Goal: Task Accomplishment & Management: Use online tool/utility

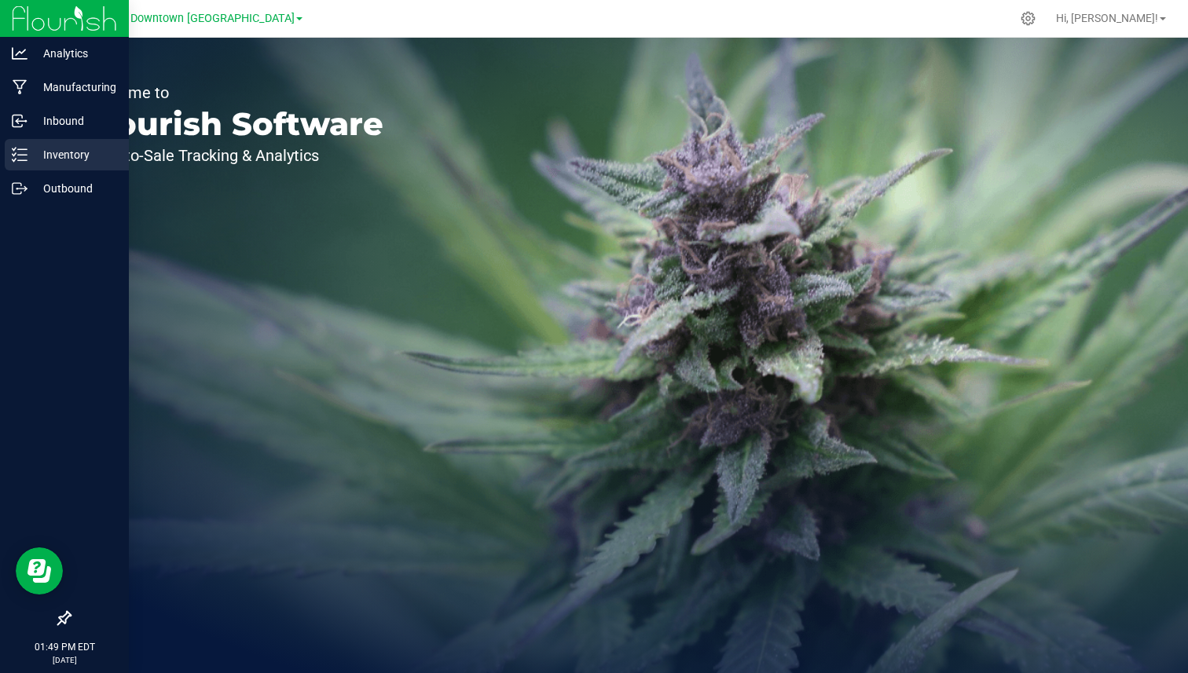
click at [20, 170] on link "Inventory" at bounding box center [64, 156] width 129 height 34
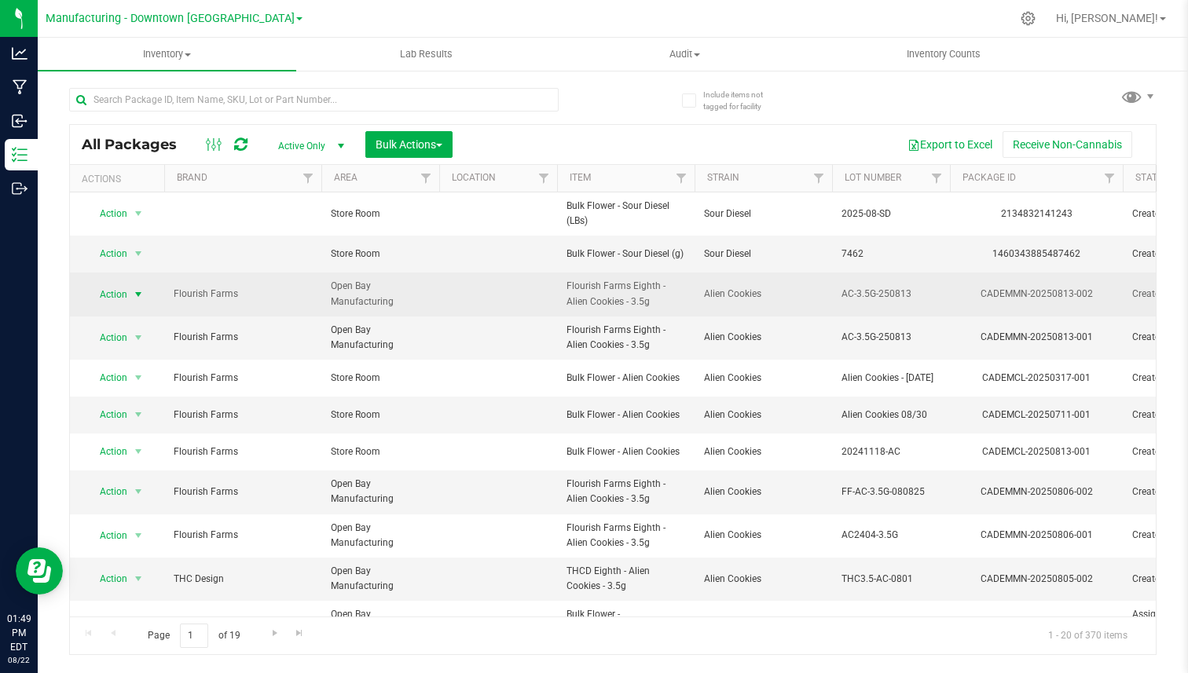
click at [129, 295] on span "select" at bounding box center [139, 295] width 20 height 22
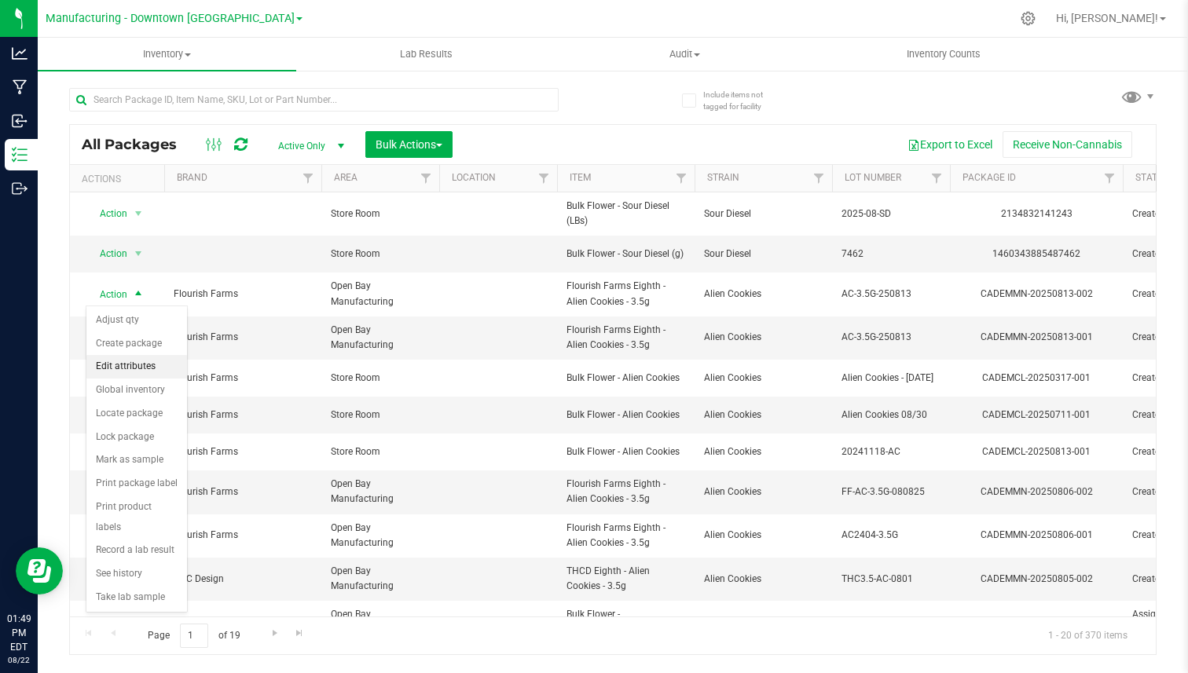
click at [133, 358] on li "Edit attributes" at bounding box center [136, 367] width 101 height 24
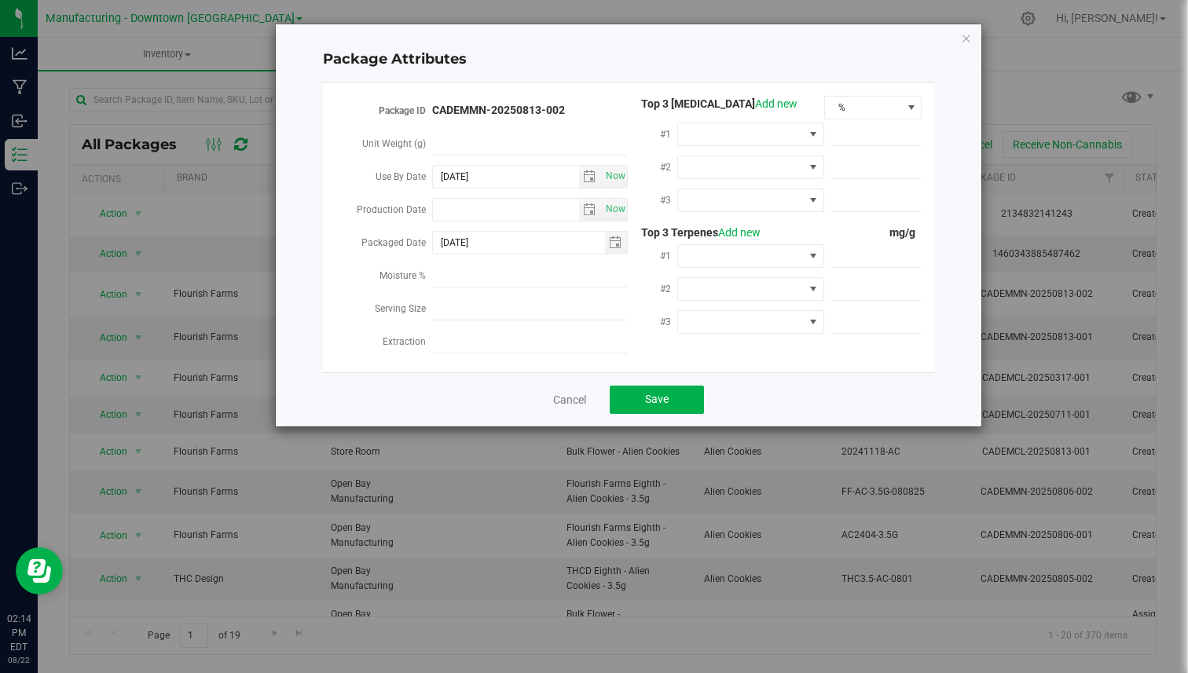
drag, startPoint x: 792, startPoint y: 104, endPoint x: 743, endPoint y: 107, distance: 49.6
click at [743, 107] on div "Top 3 Cannabinoids Add new" at bounding box center [726, 104] width 196 height 16
copy span "Add new"
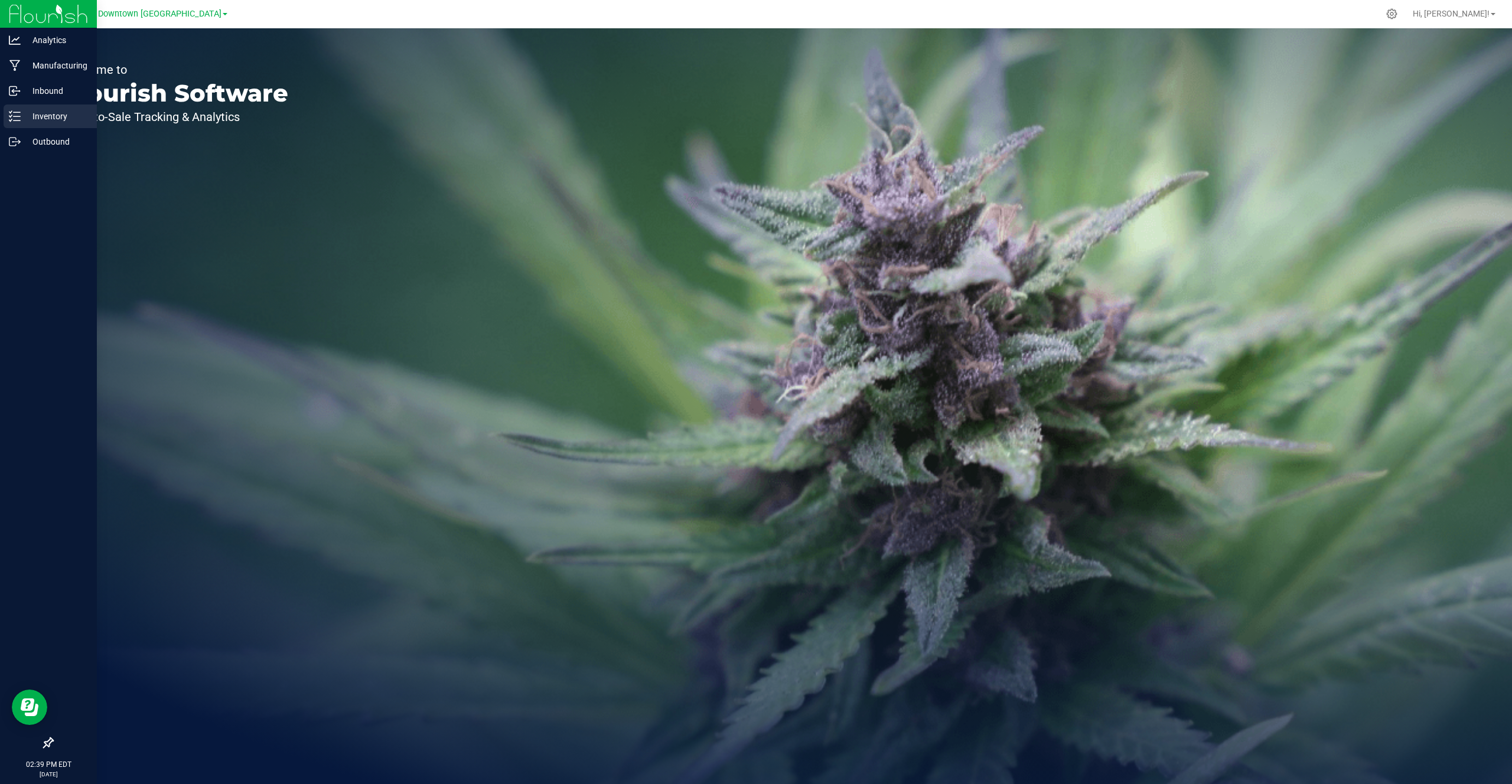
click at [16, 120] on icon at bounding box center [15, 117] width 12 height 12
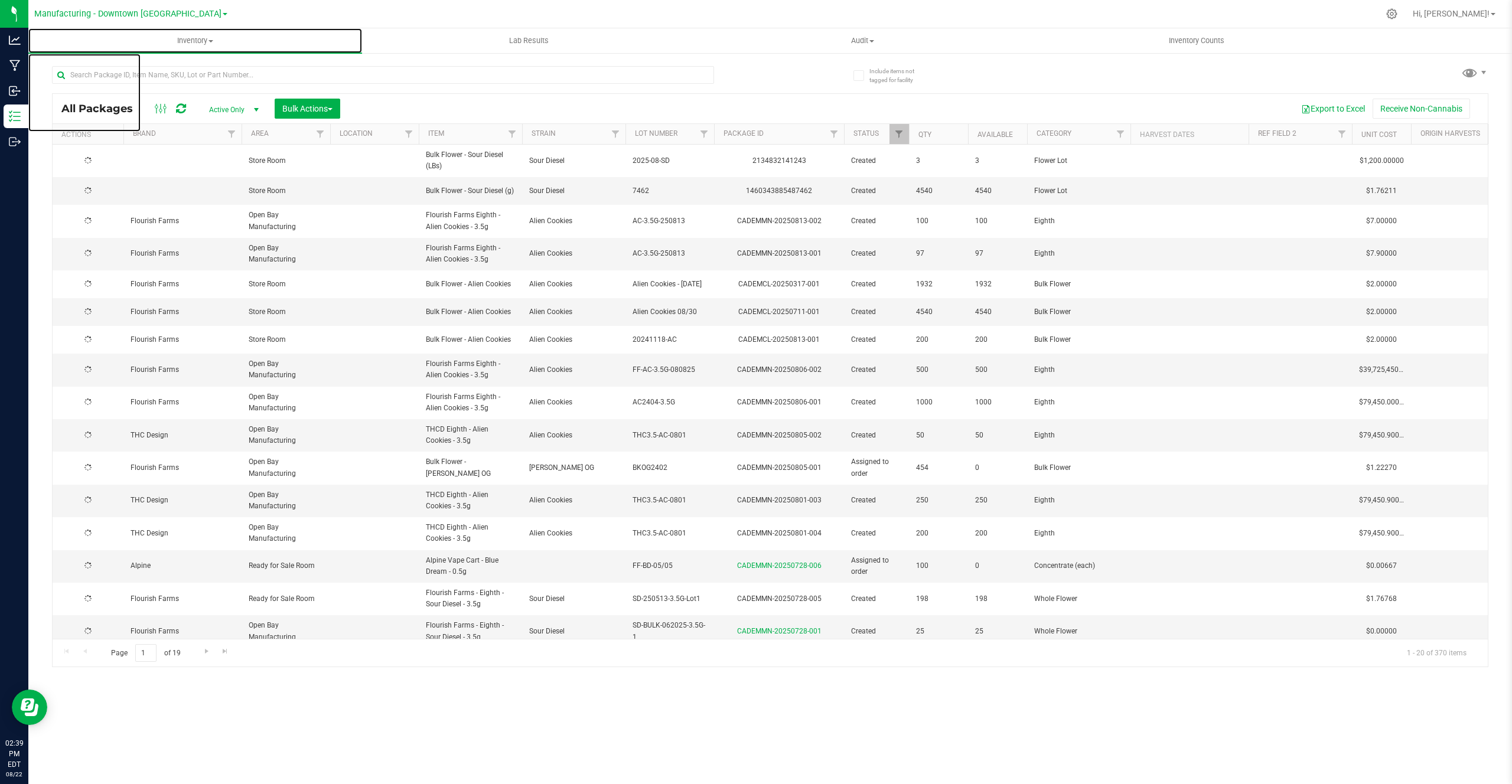
click at [197, 38] on span "Inventory" at bounding box center [195, 41] width 334 height 11
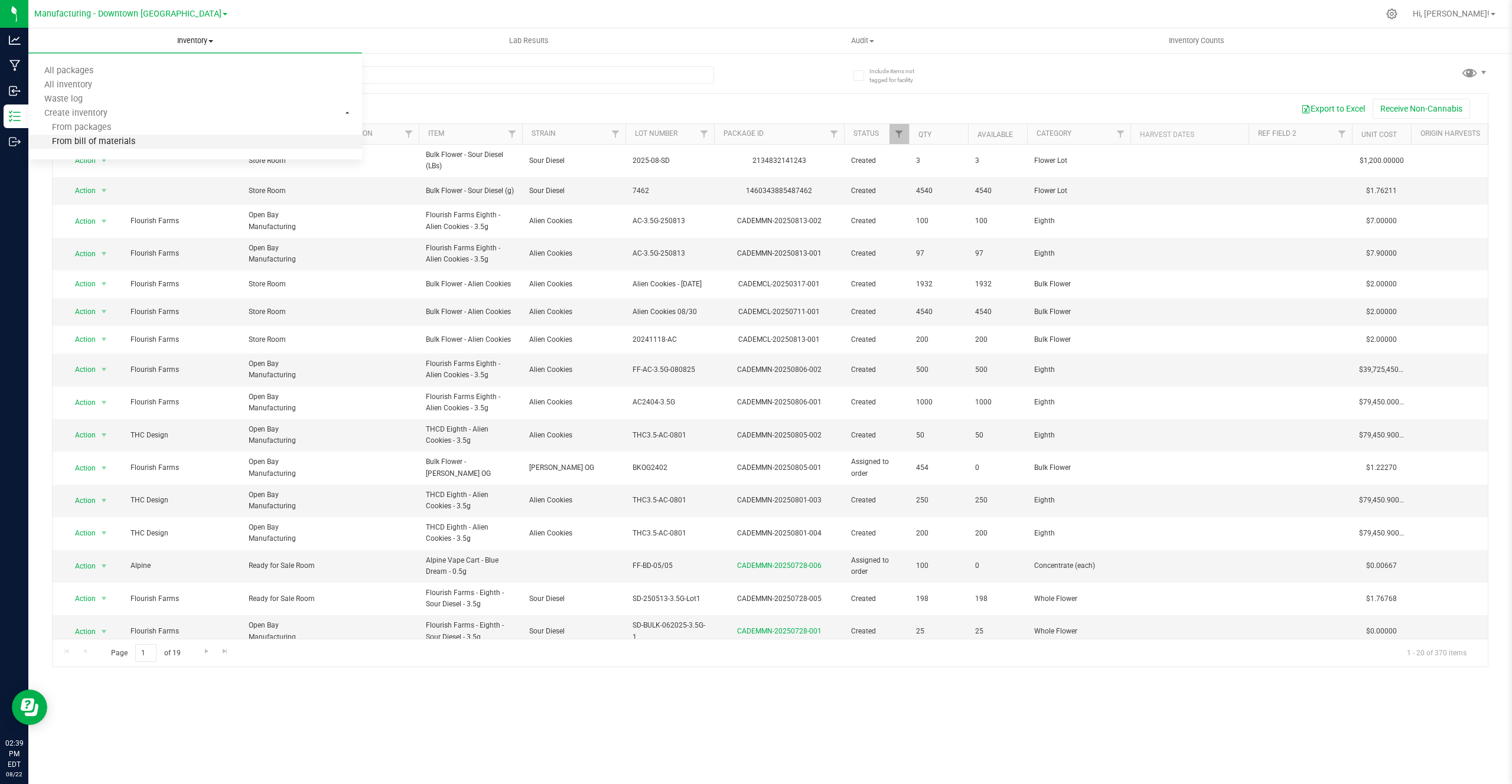
click at [103, 137] on span "From bill of materials" at bounding box center [82, 141] width 107 height 10
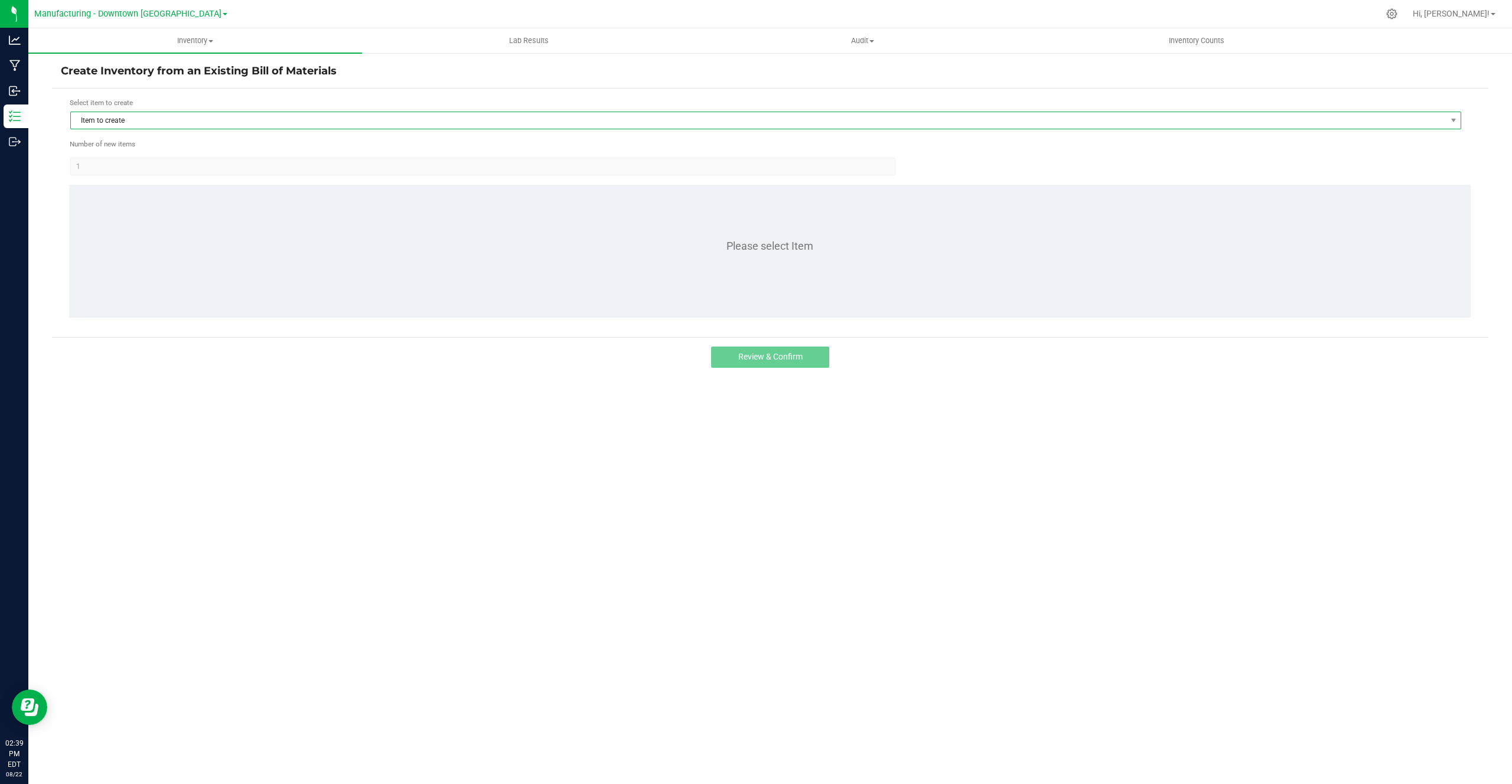
click at [389, 128] on span "Item to create" at bounding box center [758, 120] width 1374 height 17
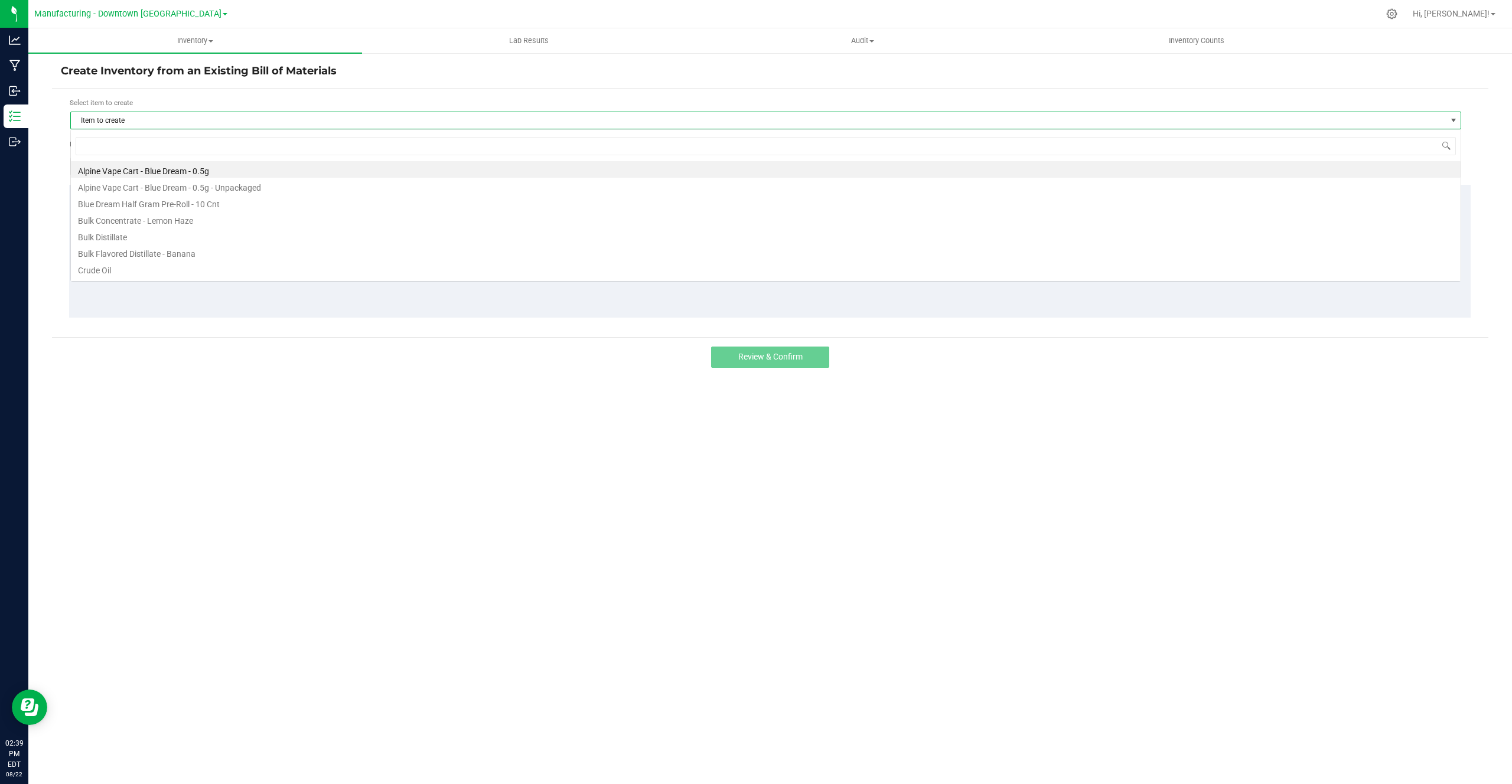
scroll to position [18, 1391]
click at [347, 169] on li "Alpine Vape Cart - Blue Dream - 0.5g" at bounding box center [765, 169] width 1389 height 17
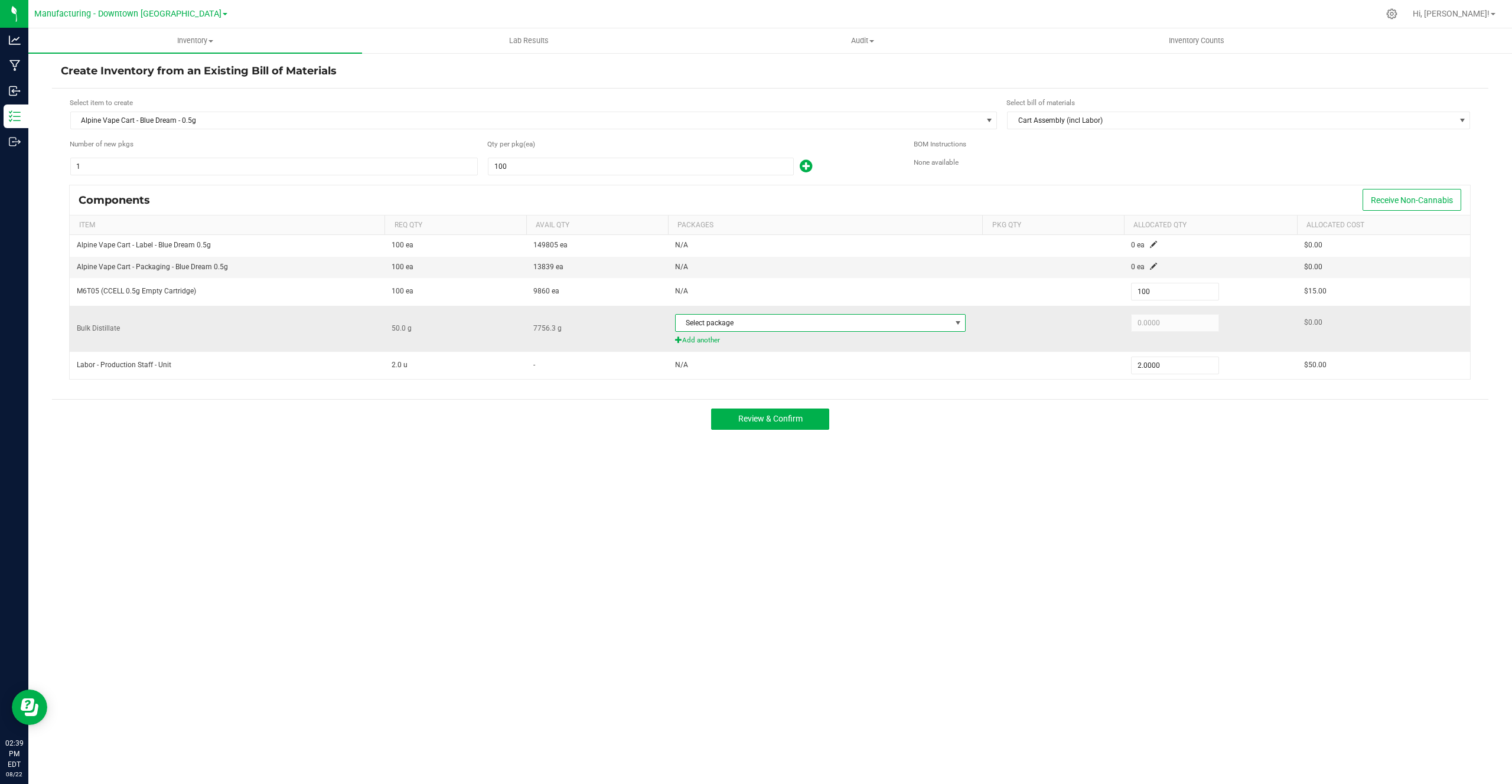
click at [933, 328] on span "Select package" at bounding box center [814, 323] width 275 height 17
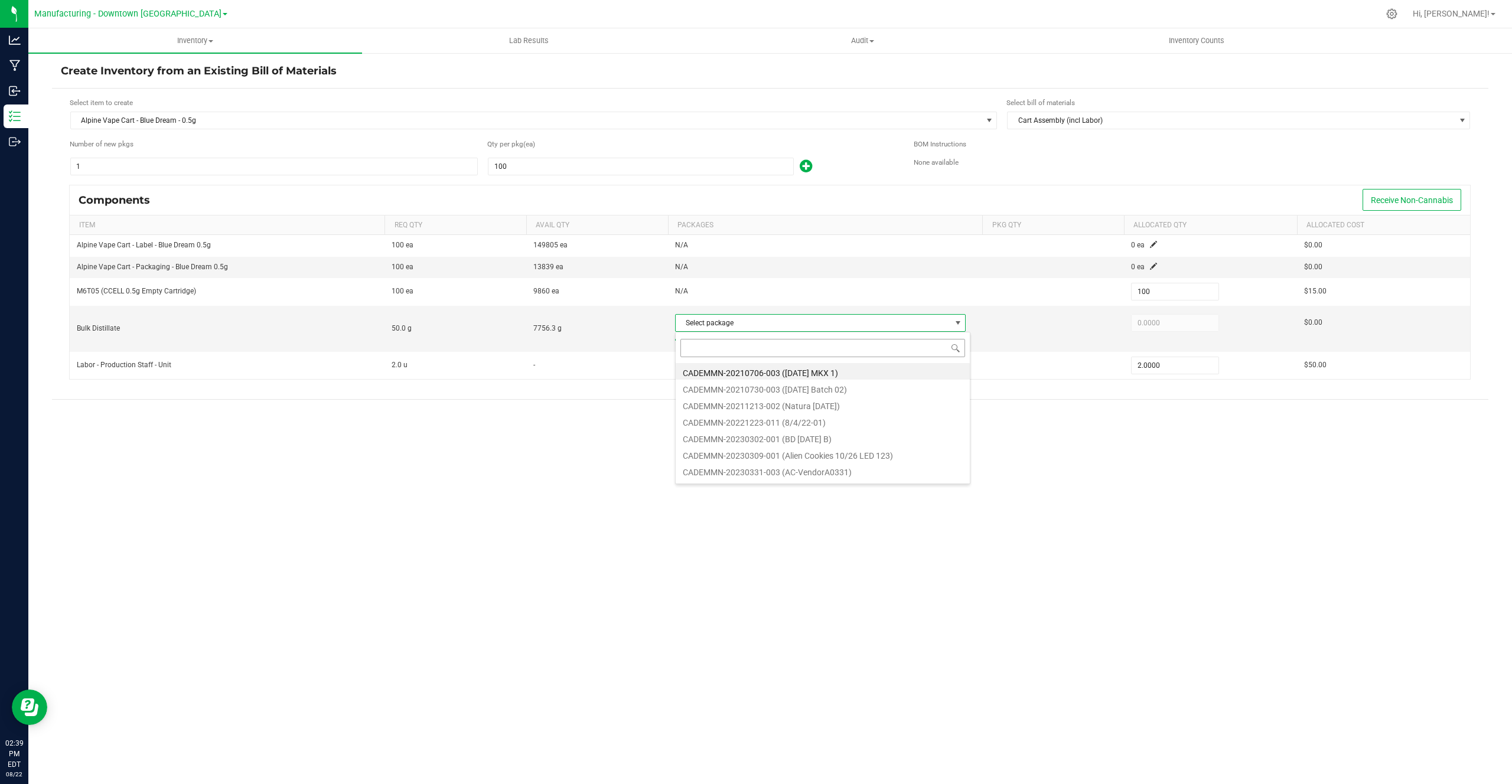
scroll to position [18, 290]
click at [871, 373] on li "CADEMMN-20210706-003 (2021.07.06 MKX 1)" at bounding box center [823, 371] width 294 height 17
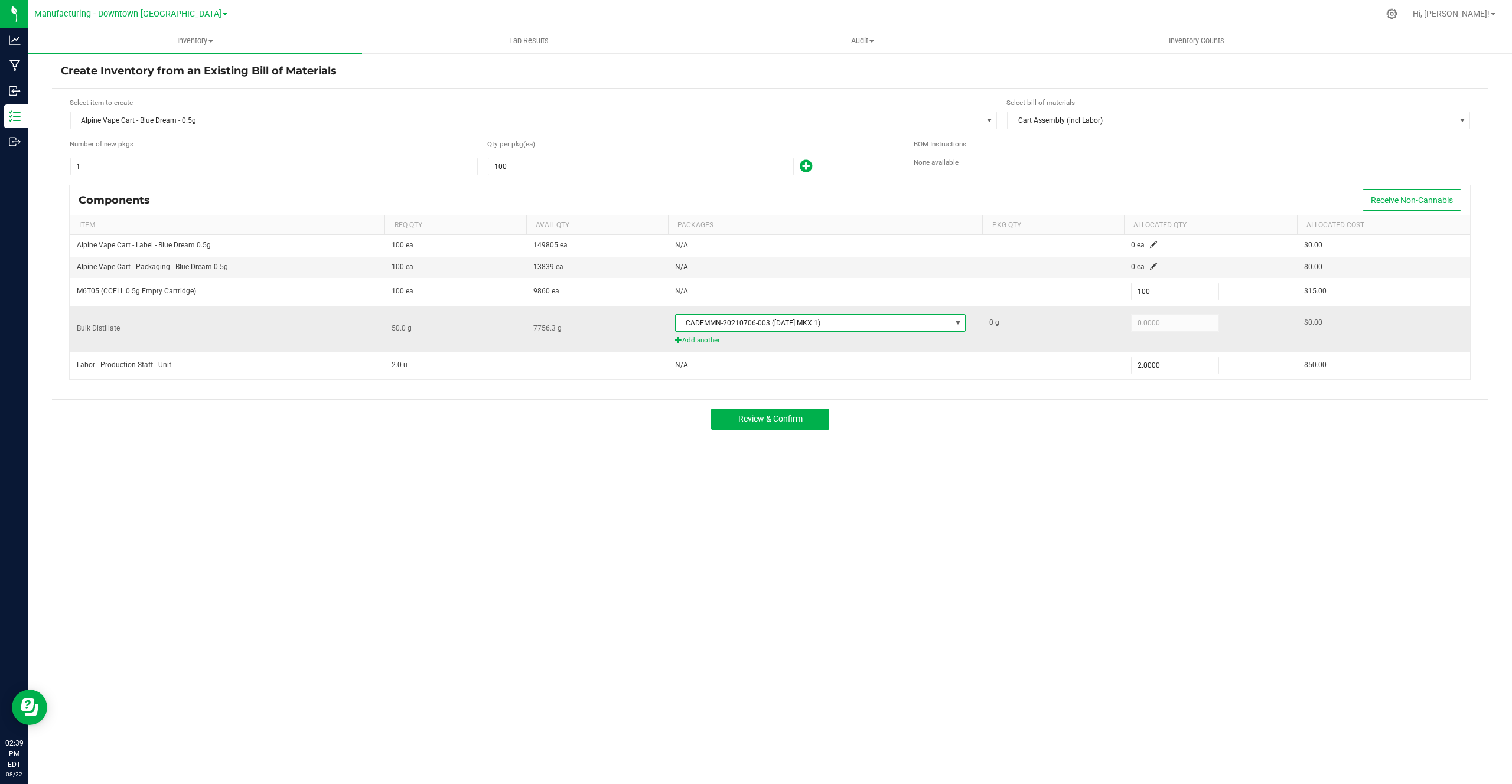
click at [871, 334] on div "CADEMMN-20210706-003 (2021.07.06 MKX 1)" at bounding box center [826, 322] width 301 height 24
click at [886, 324] on span "CADEMMN-20210706-003 (2021.07.06 MKX 1)" at bounding box center [814, 323] width 275 height 17
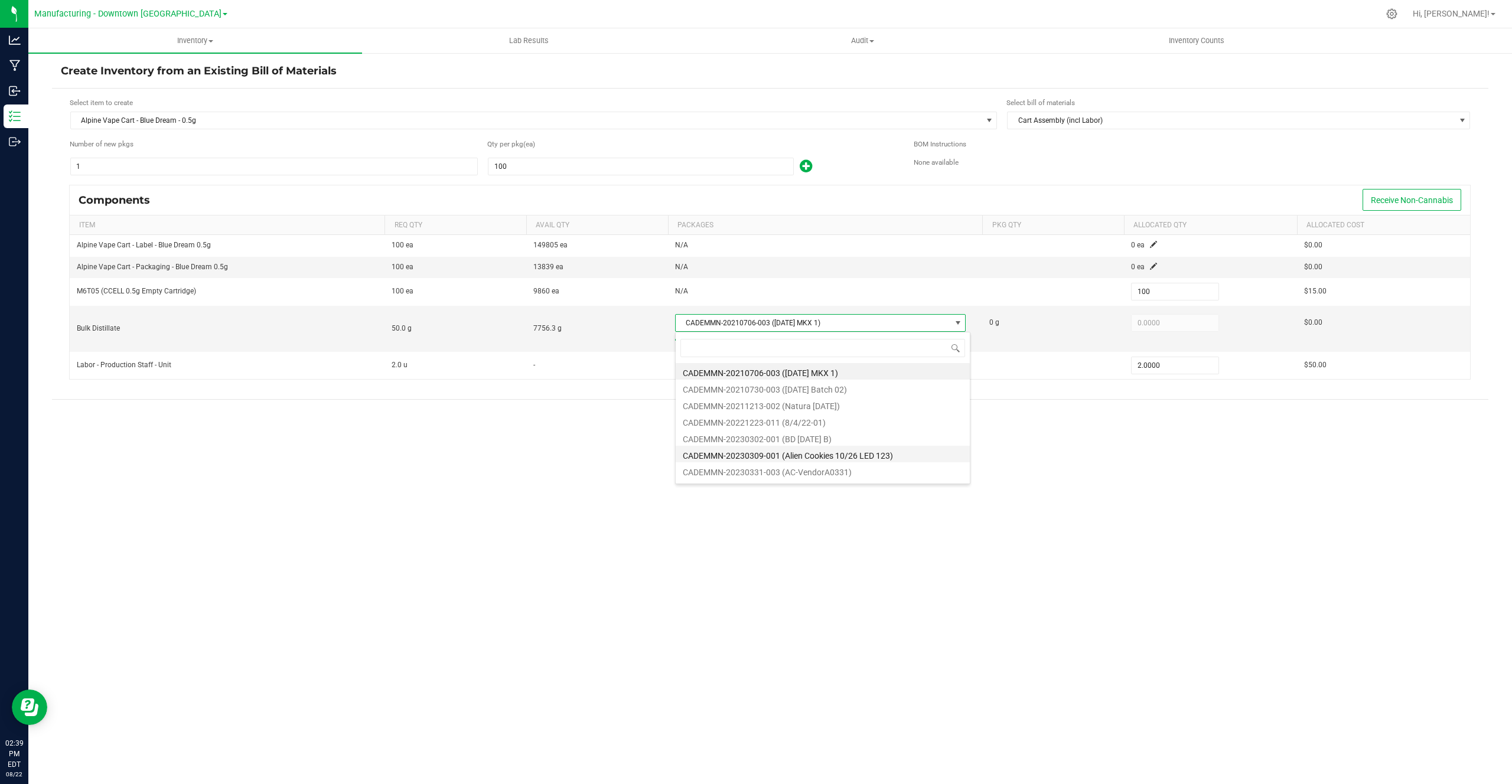
click at [829, 449] on li "CADEMMN-20230309-001 (Alien Cookies 10/26 LED 123)" at bounding box center [823, 454] width 294 height 17
type input "25.0000"
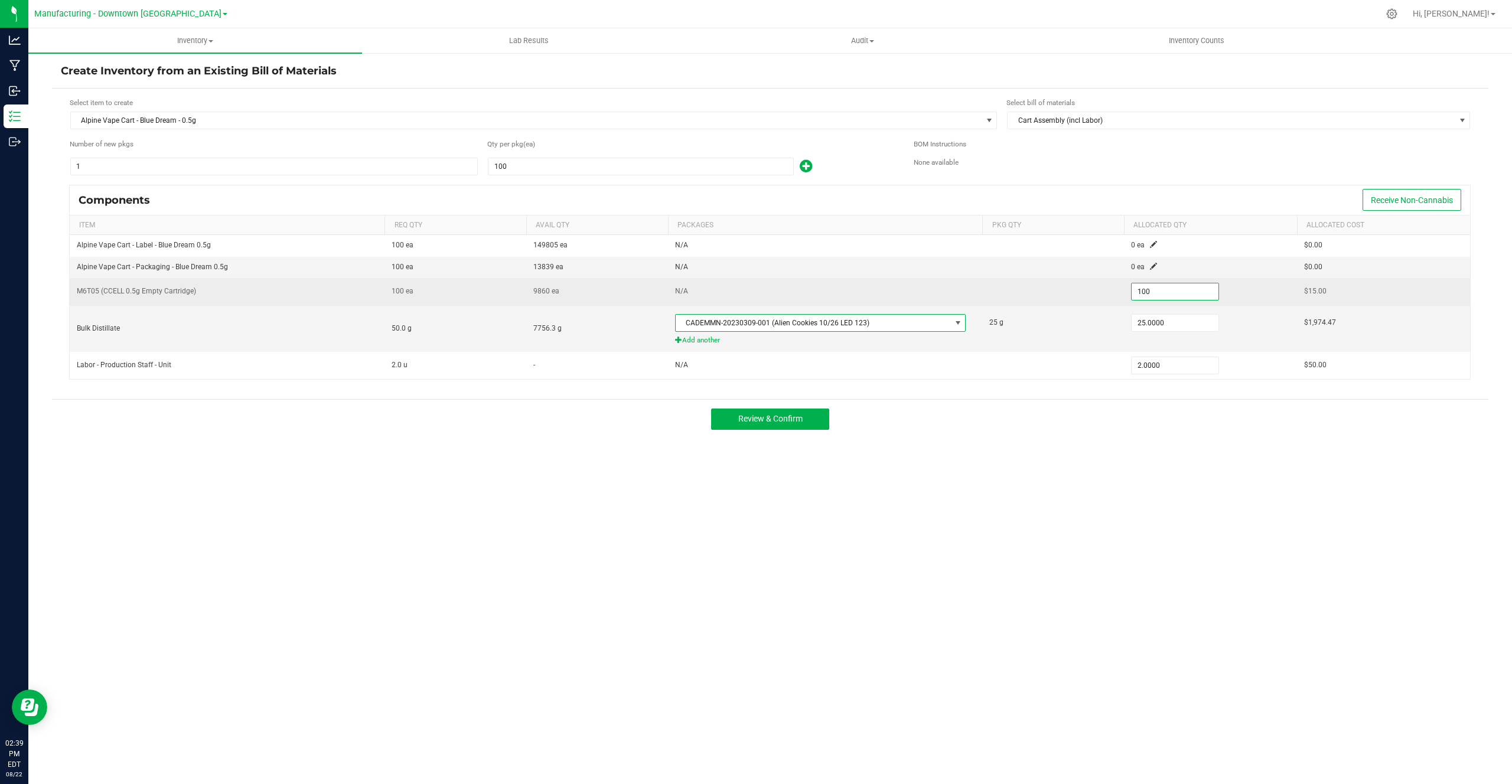
click at [1157, 286] on input "100" at bounding box center [1174, 292] width 86 height 17
click at [1091, 281] on td at bounding box center [1053, 292] width 142 height 28
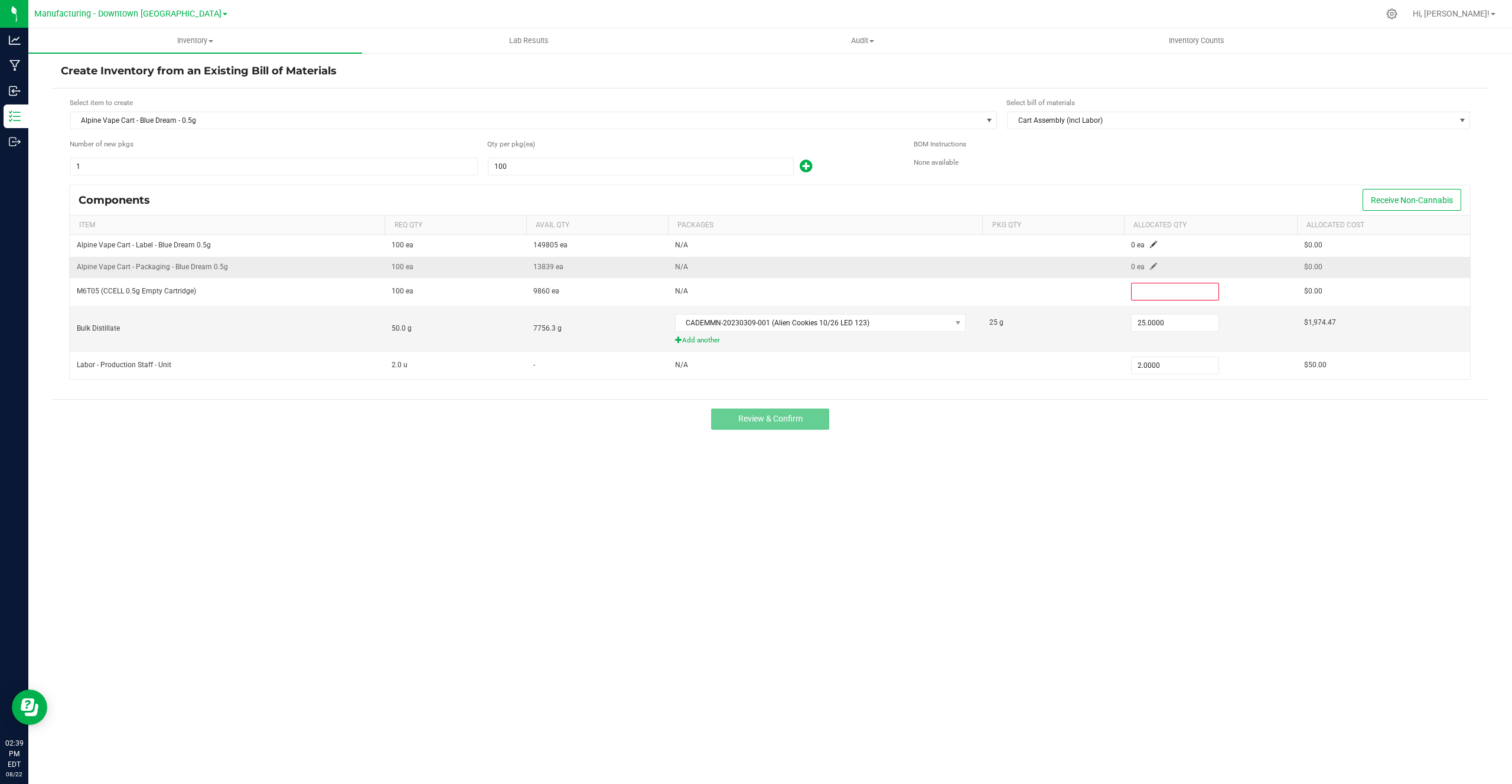
click at [1114, 268] on td at bounding box center [1053, 268] width 142 height 21
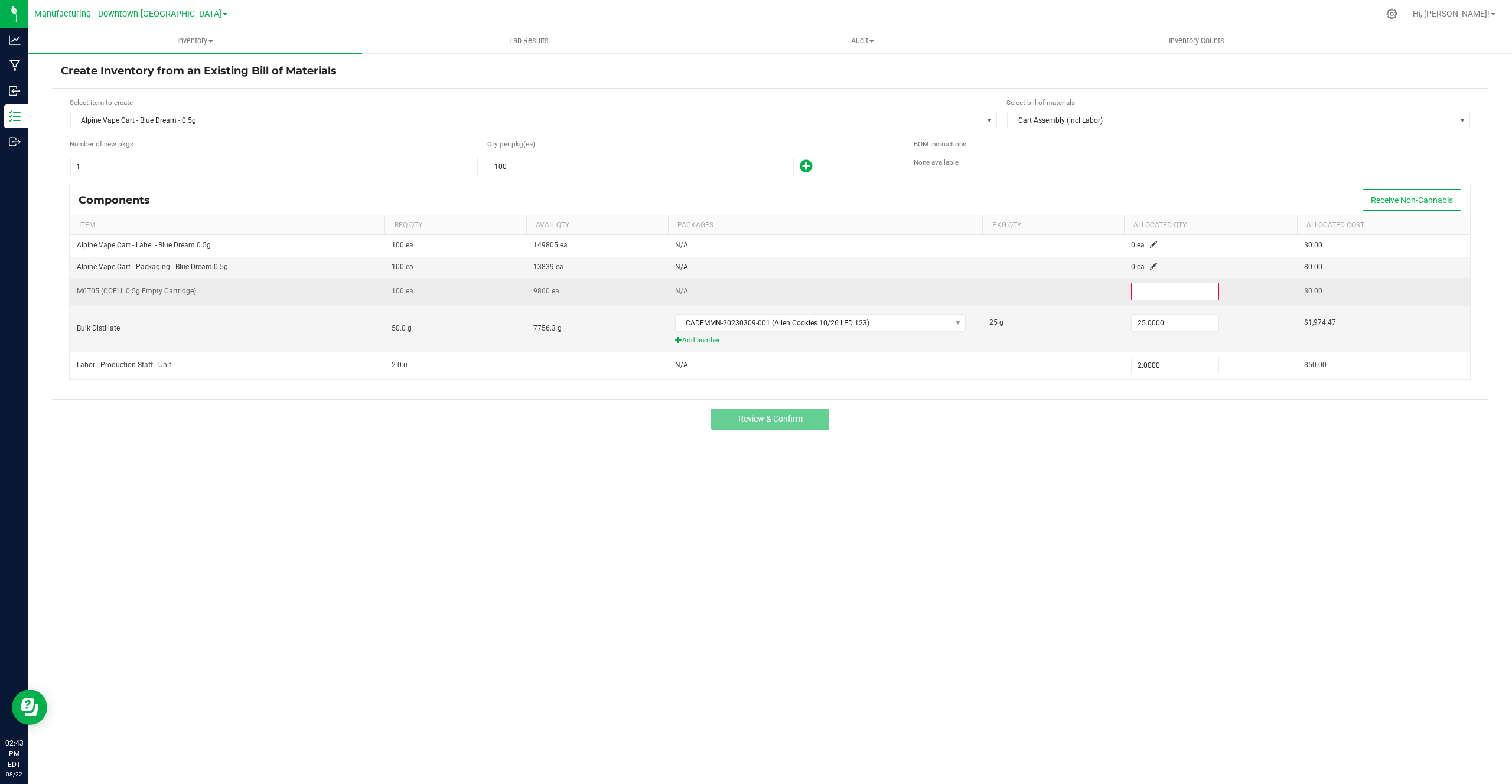
click at [1132, 303] on td at bounding box center [1211, 292] width 173 height 28
click at [1141, 293] on input at bounding box center [1174, 292] width 86 height 17
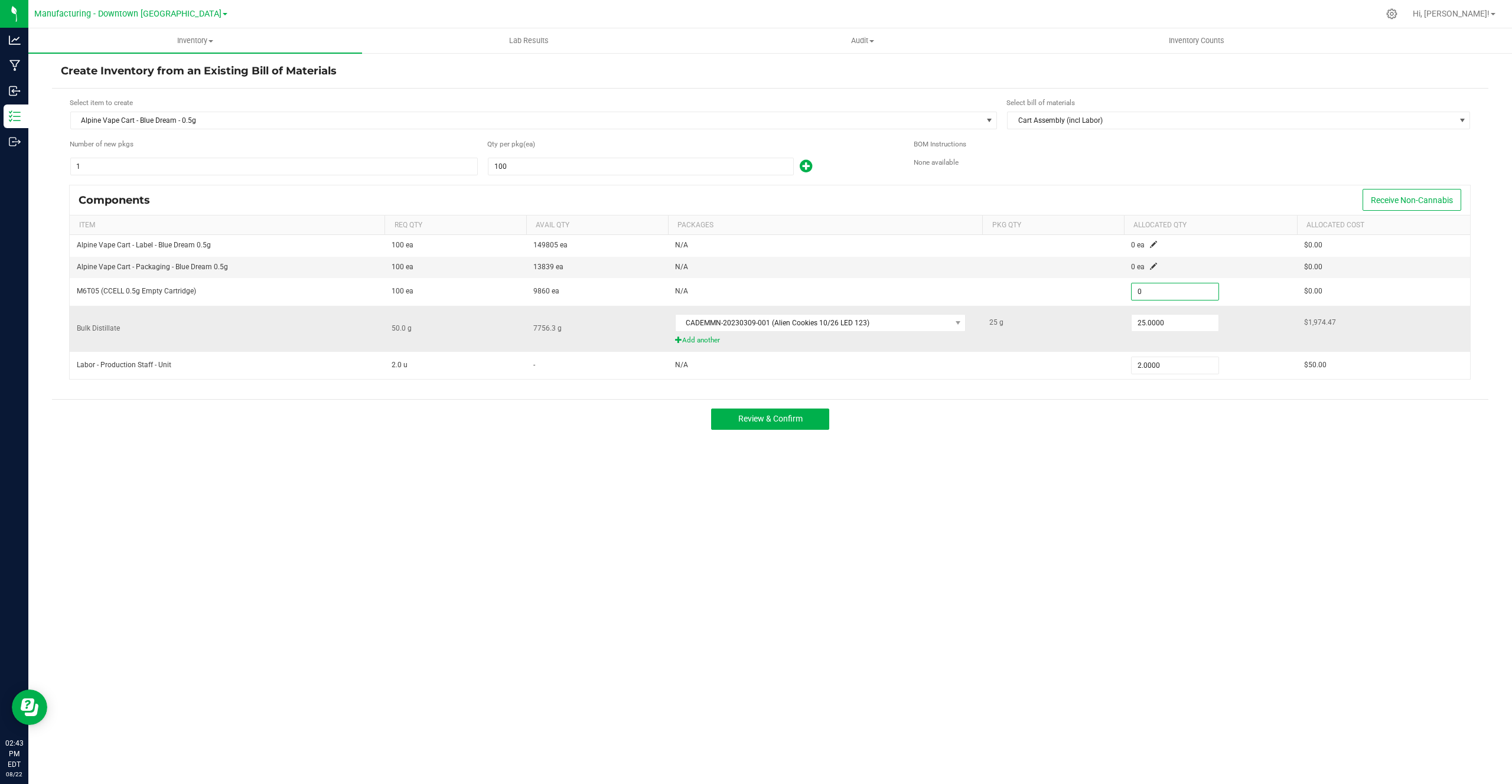
type input "0"
click at [1126, 321] on td "25.0000" at bounding box center [1211, 328] width 173 height 46
click at [822, 417] on button "Review & Confirm" at bounding box center [770, 419] width 118 height 21
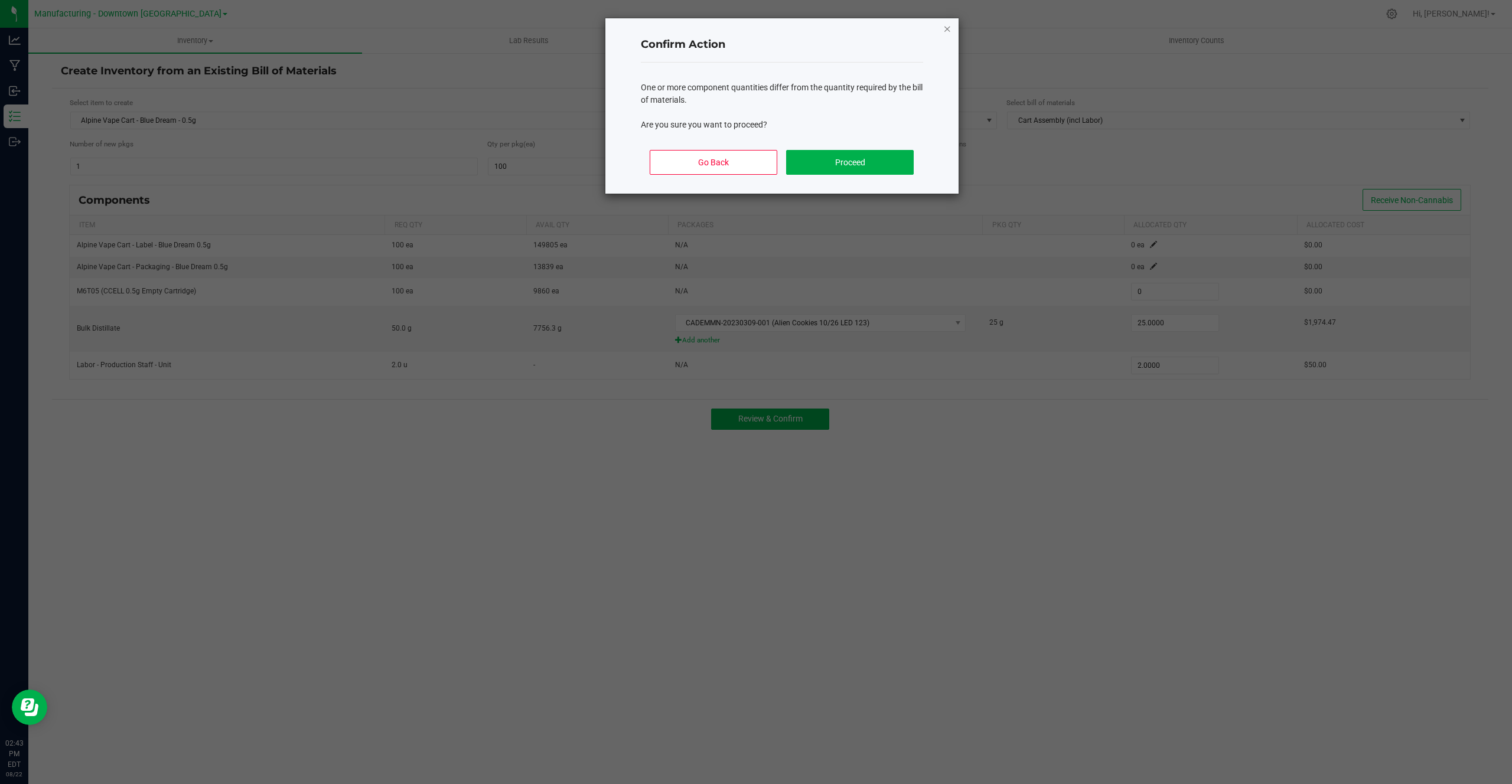
click at [947, 29] on icon "Close" at bounding box center [947, 28] width 8 height 14
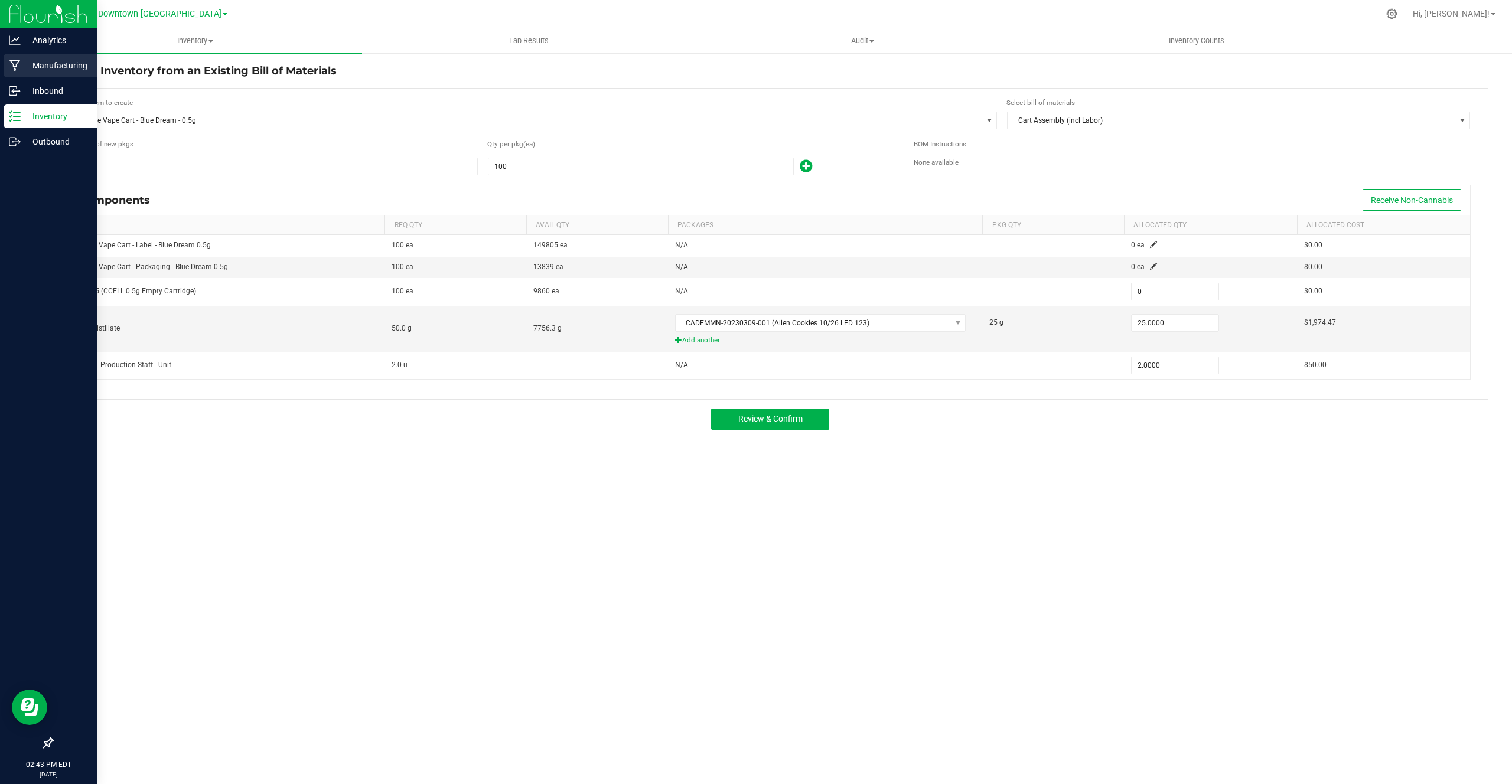
click at [29, 70] on p "Manufacturing" at bounding box center [56, 65] width 71 height 14
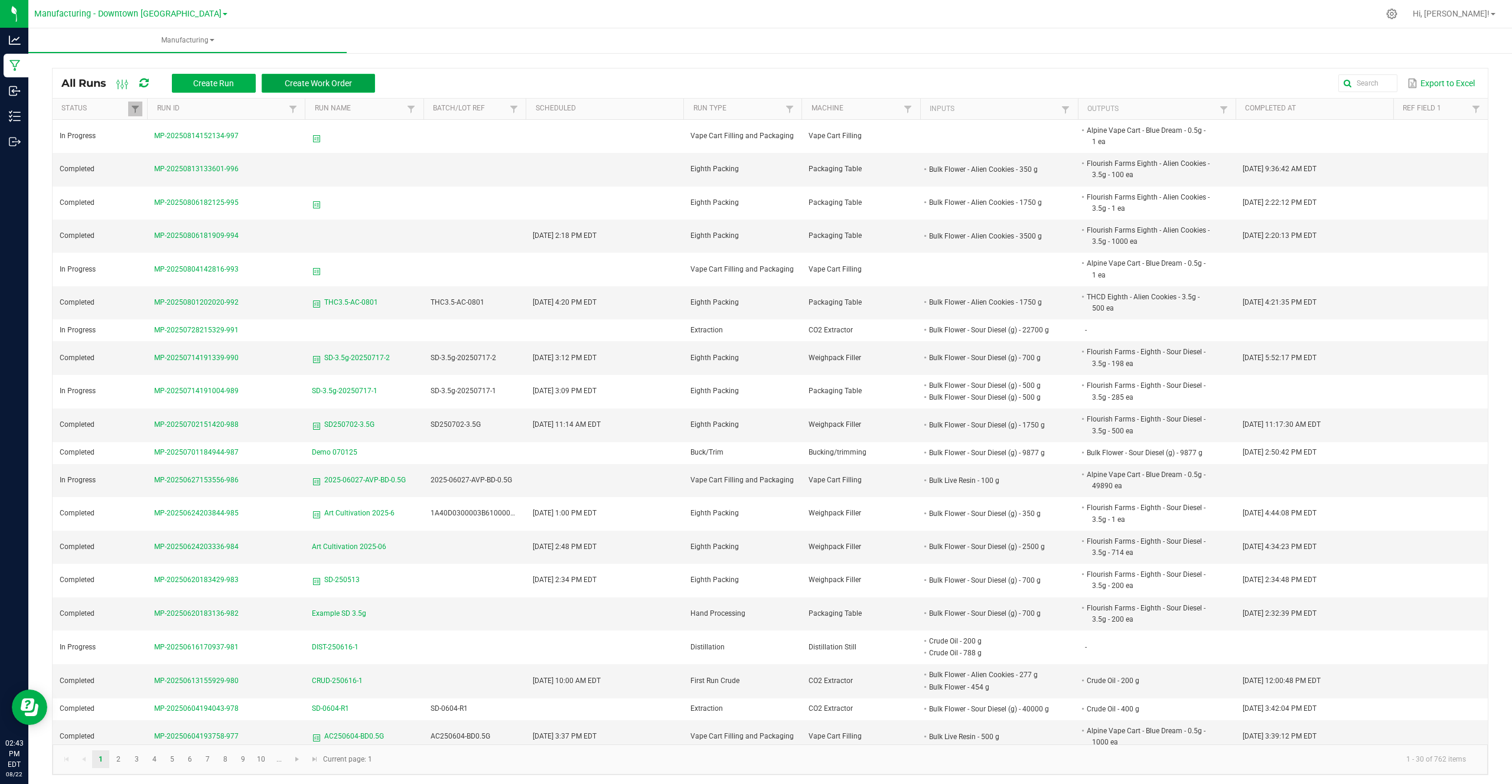
click at [302, 88] on button "Create Work Order" at bounding box center [318, 83] width 114 height 19
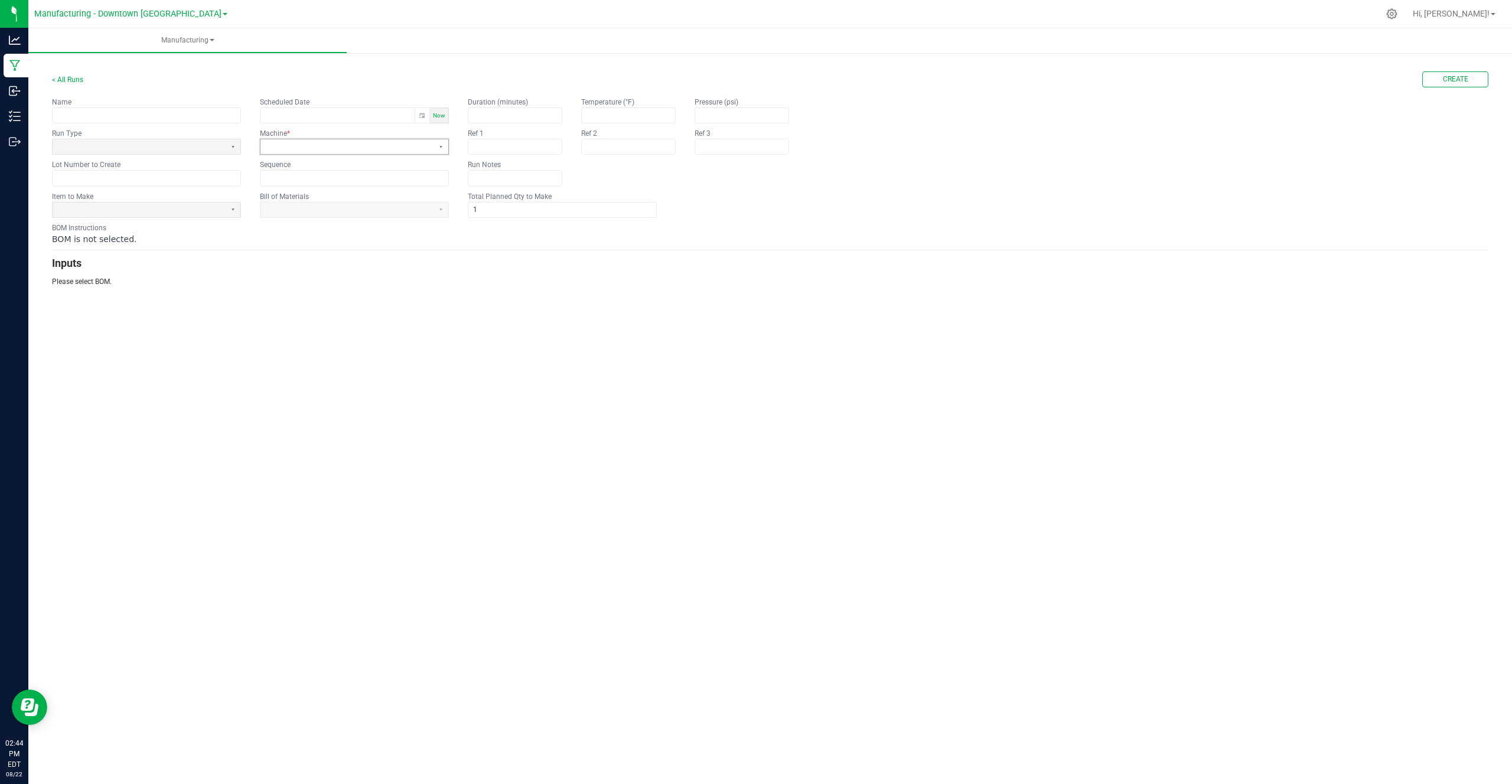
click at [374, 150] on span at bounding box center [347, 147] width 164 height 10
click at [333, 192] on li "Bucking/trimming" at bounding box center [354, 192] width 188 height 15
click at [149, 169] on div "Lot Number to Create" at bounding box center [146, 172] width 189 height 26
click at [102, 205] on span at bounding box center [139, 210] width 164 height 10
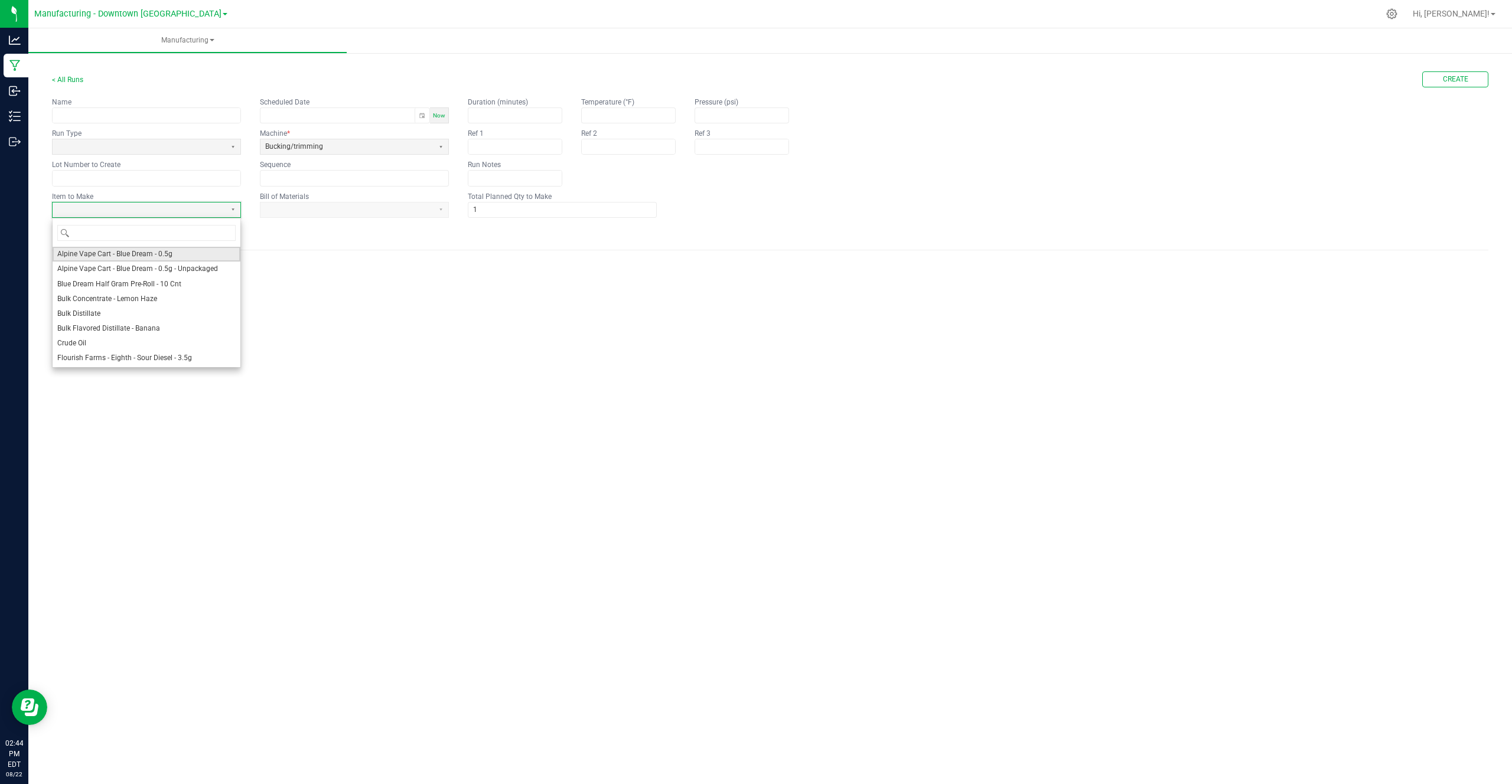
click at [126, 255] on span "Alpine Vape Cart - Blue Dream - 0.5g" at bounding box center [114, 253] width 115 height 10
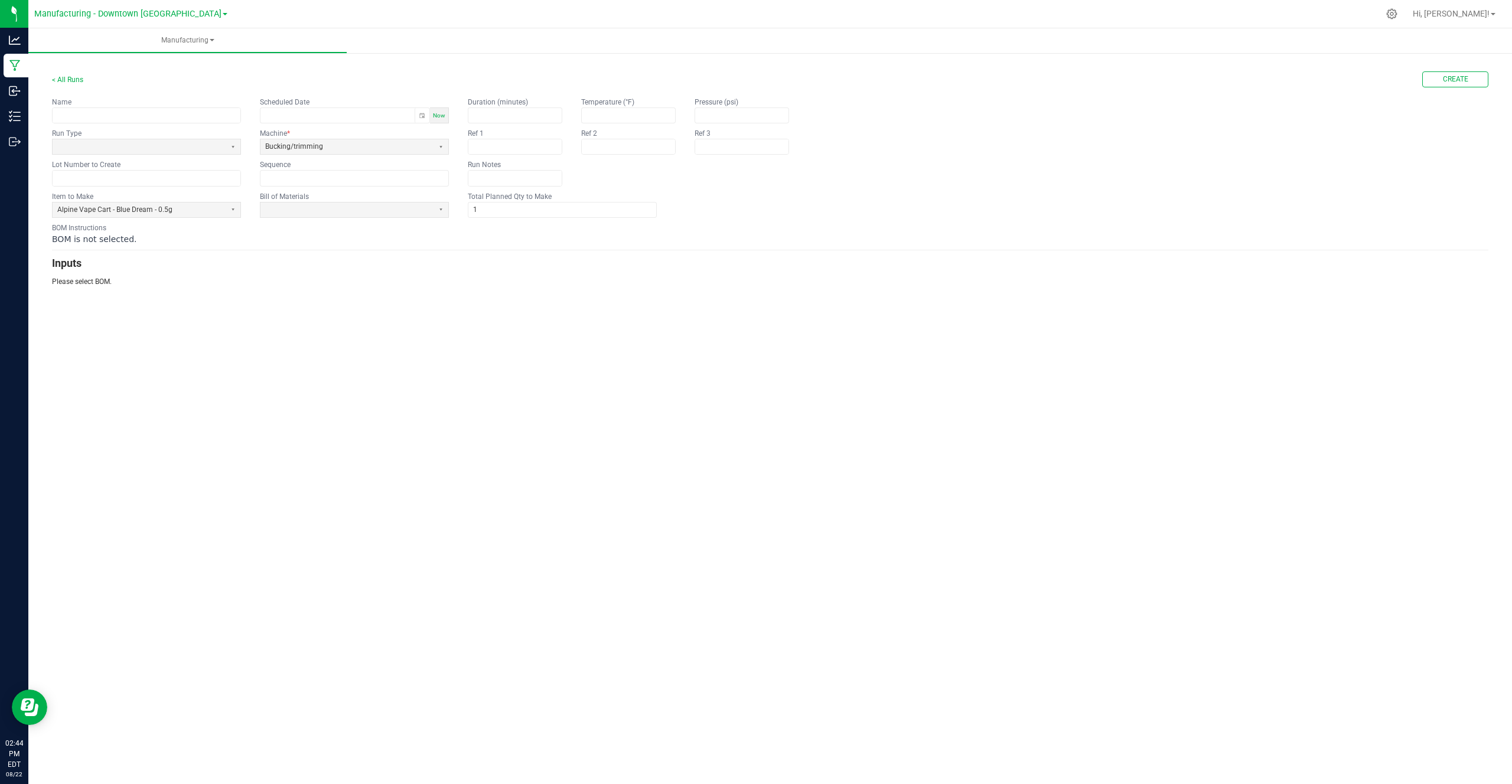
click at [392, 219] on form "< All Runs Create Name Scheduled Date Now Run Type Machine * Bucking/trimming L…" at bounding box center [770, 179] width 1436 height 216
click at [401, 213] on span at bounding box center [347, 210] width 164 height 10
click at [350, 259] on li "Cart Assembly (incl Labor)" at bounding box center [354, 254] width 188 height 15
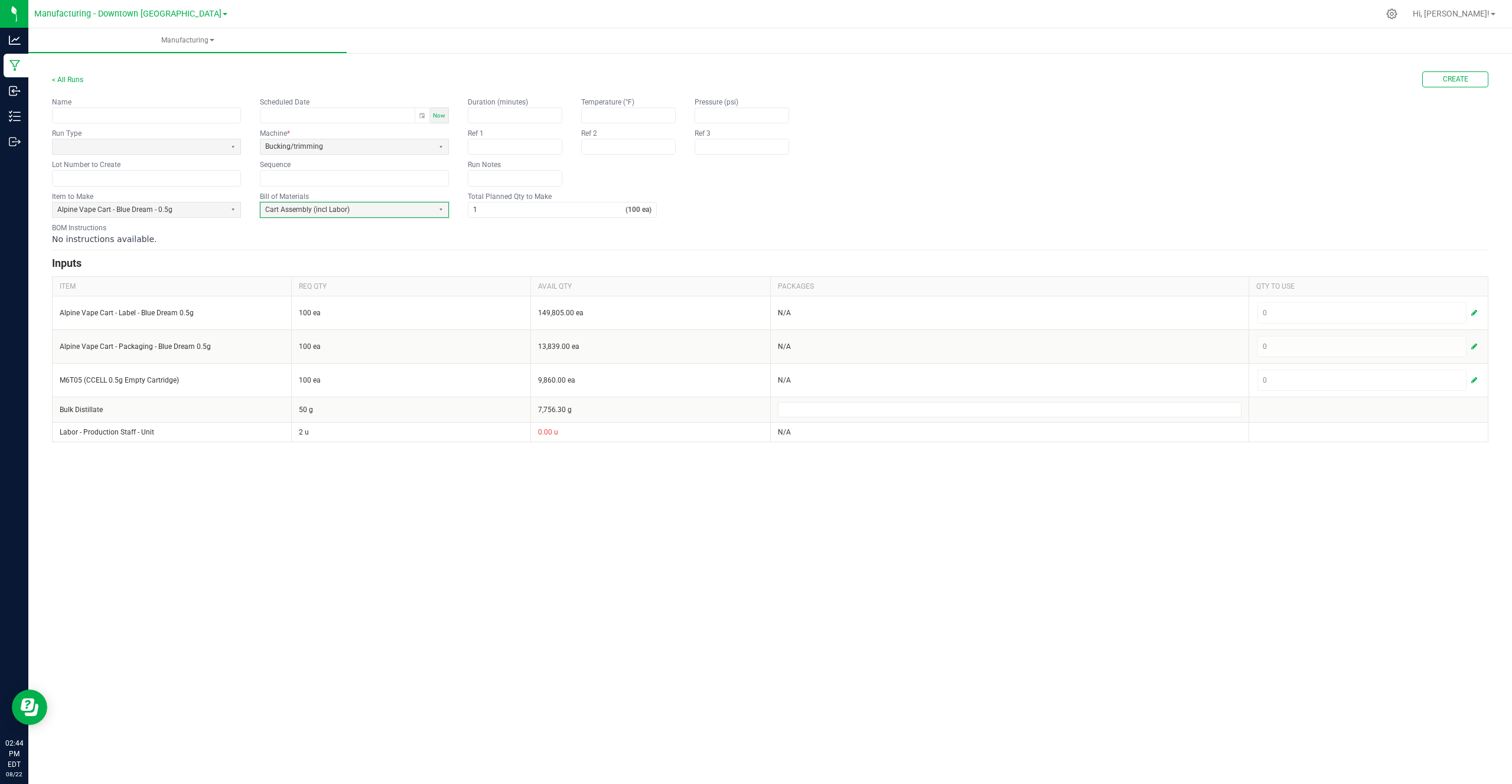
click at [377, 191] on kendo-formfield "Bill of Materials Cart Assembly (incl Labor)" at bounding box center [354, 204] width 189 height 26
click at [374, 195] on kendo-formfield "Bill of Materials Cart Assembly (incl Labor)" at bounding box center [354, 204] width 189 height 26
click at [362, 210] on span "Cart Assembly (incl Labor)" at bounding box center [347, 210] width 164 height 10
click at [335, 270] on span "Cart Assembly (No Labor)" at bounding box center [307, 268] width 83 height 10
click at [311, 142] on span "Bucking/trimming" at bounding box center [347, 147] width 164 height 10
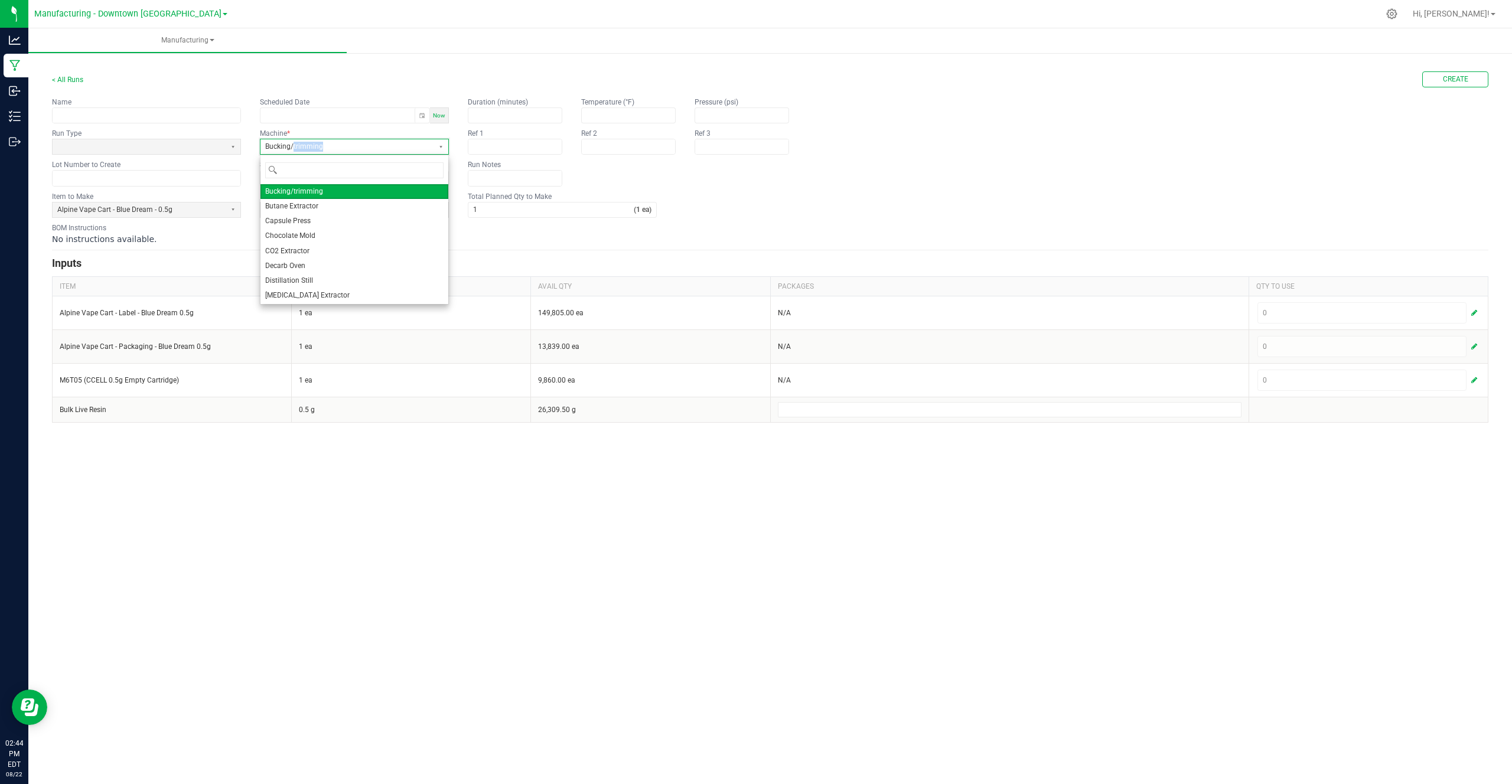
click at [311, 142] on span "Bucking/trimming" at bounding box center [347, 147] width 164 height 10
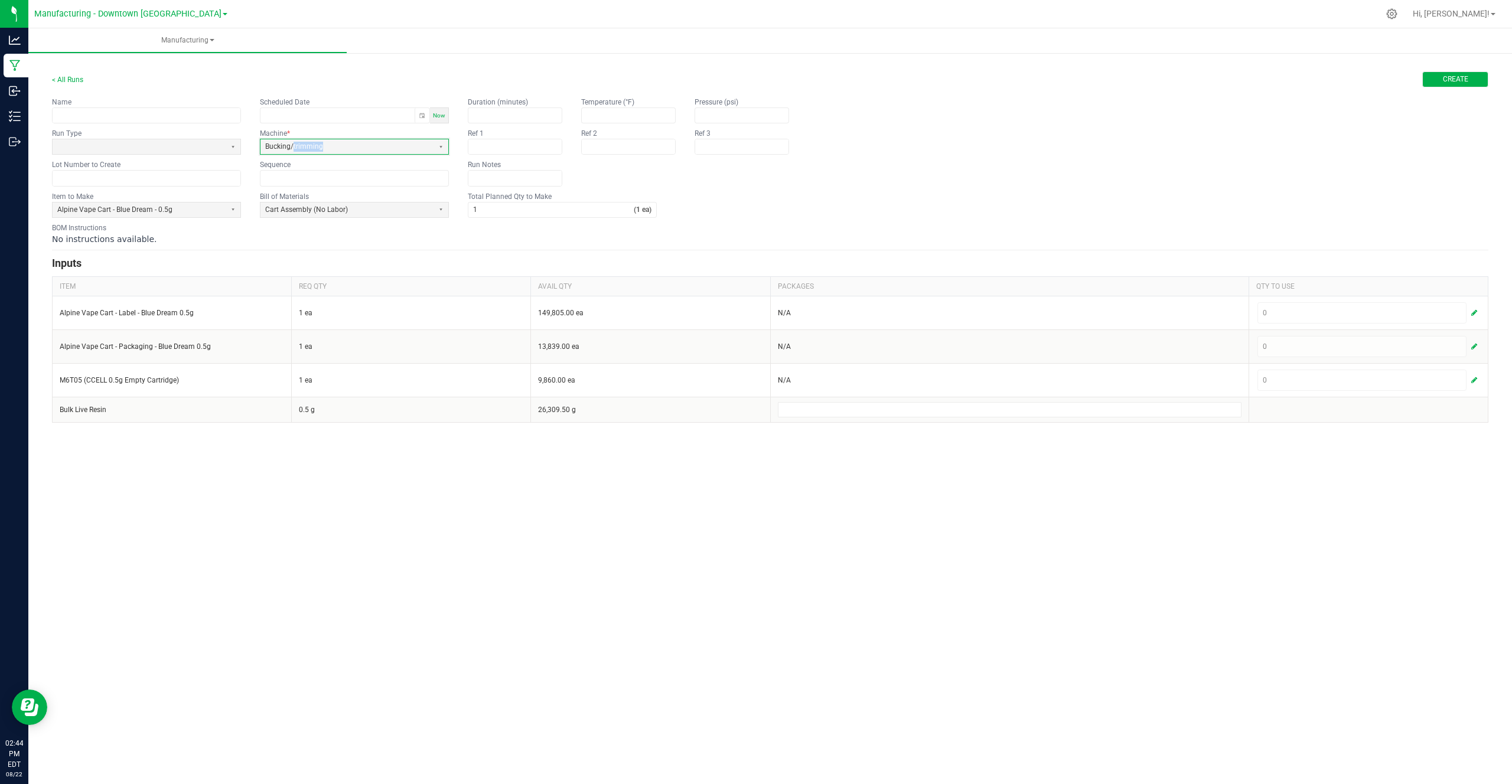
click at [1446, 77] on span "Create" at bounding box center [1456, 79] width 26 height 10
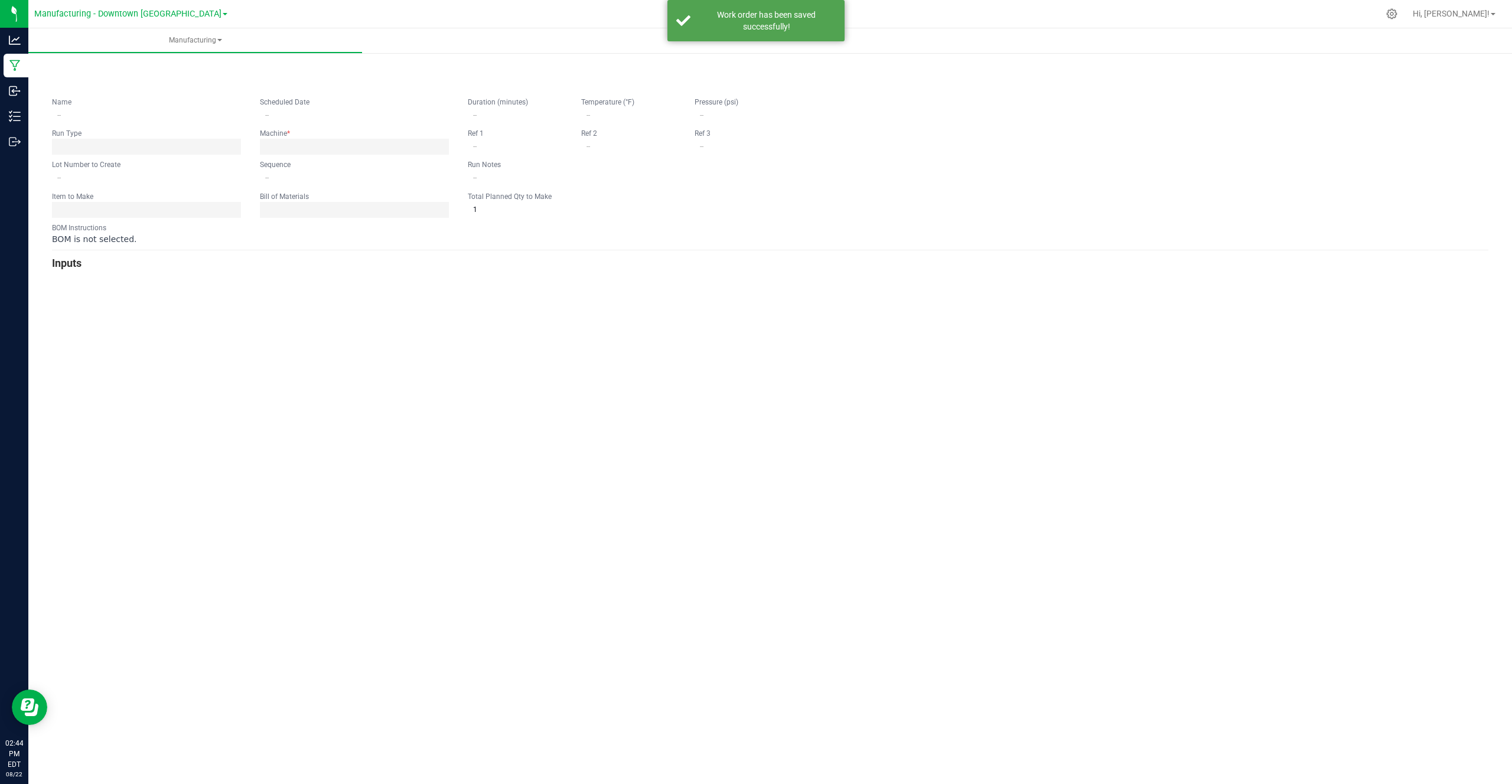
type input "0"
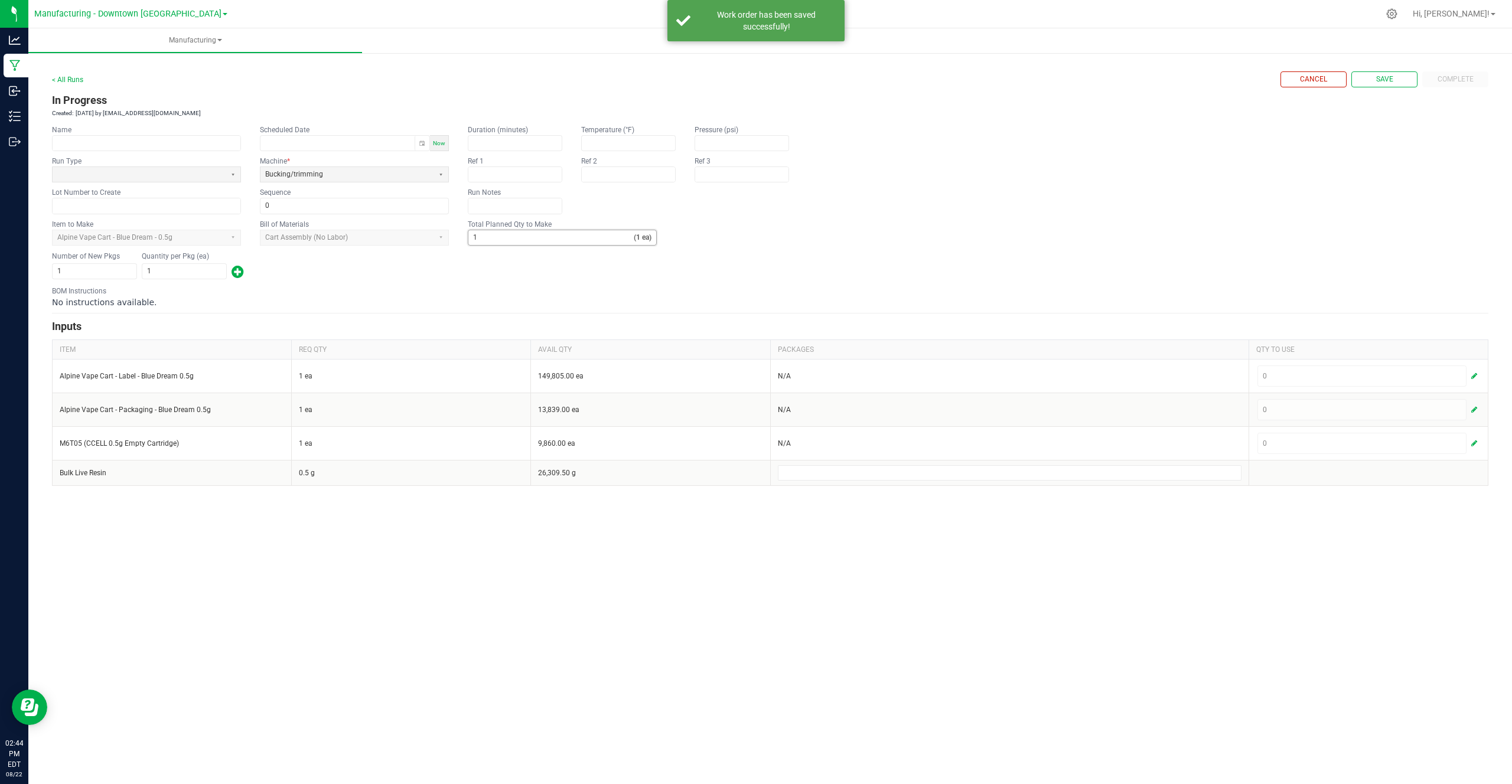
click at [508, 230] on input "1" at bounding box center [551, 238] width 165 height 15
click at [502, 237] on input "10000001" at bounding box center [538, 238] width 141 height 15
click at [502, 237] on input "10000001" at bounding box center [536, 238] width 136 height 15
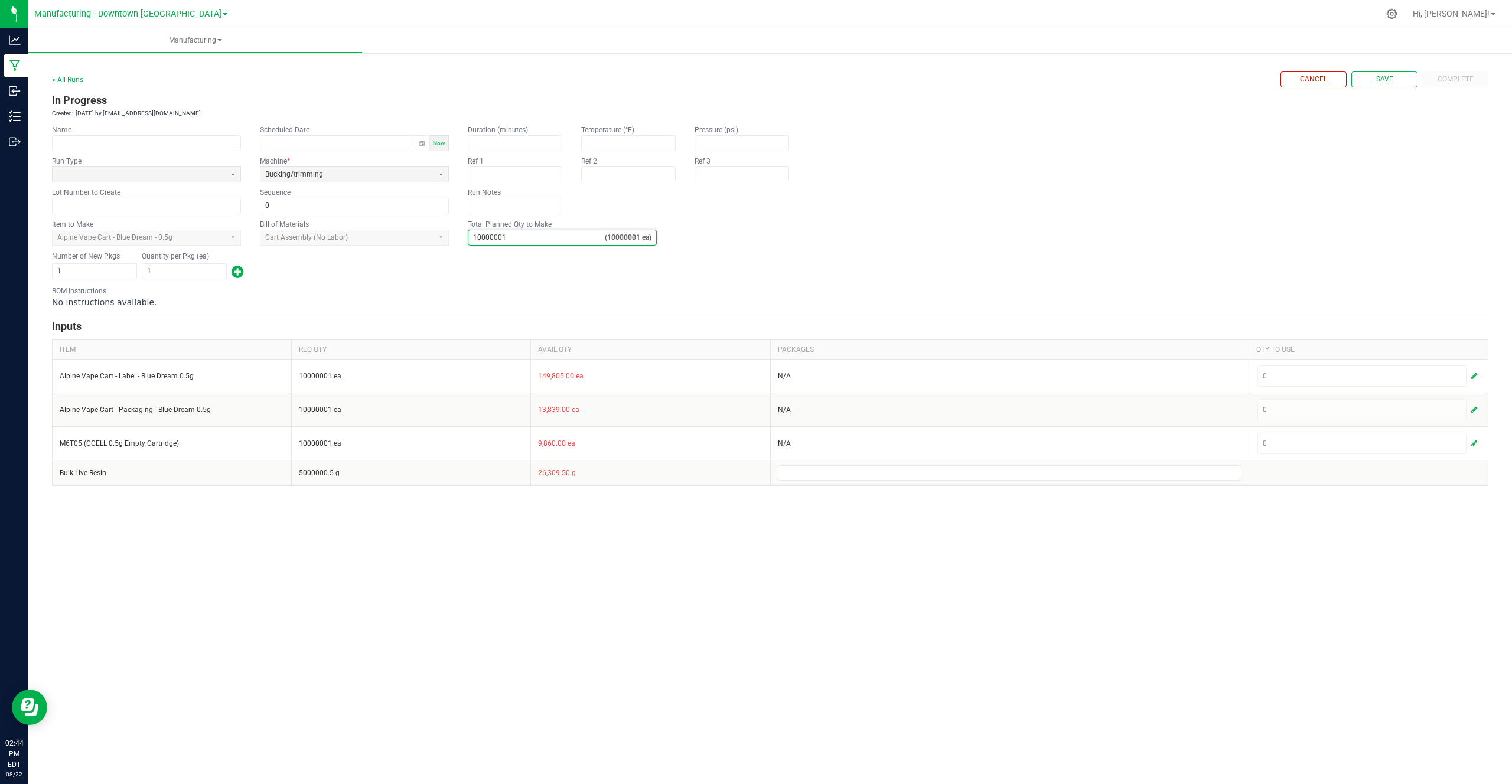
click at [502, 237] on input "10000001" at bounding box center [536, 238] width 136 height 15
click at [504, 244] on kendo-numerictextbox "2233 (2233 ea)" at bounding box center [562, 238] width 189 height 16
type input "2,233"
click at [187, 268] on input "1" at bounding box center [184, 271] width 84 height 15
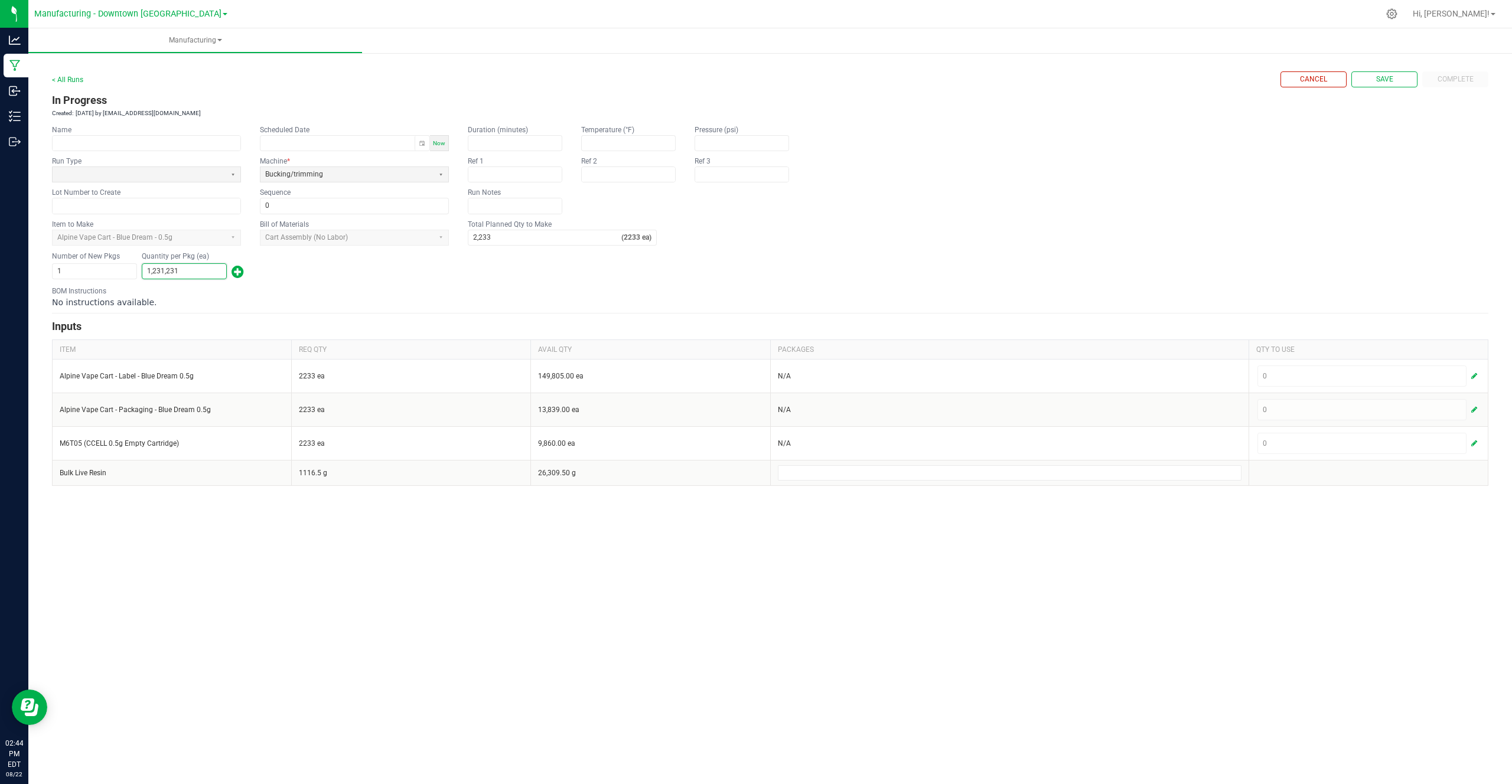
click at [191, 296] on div "No instructions available." at bounding box center [770, 302] width 1436 height 12
click at [183, 262] on div "Quantity per Pkg (ea) 1,231,231" at bounding box center [184, 265] width 85 height 28
click at [120, 106] on h3 "In Progress" at bounding box center [770, 101] width 1436 height 17
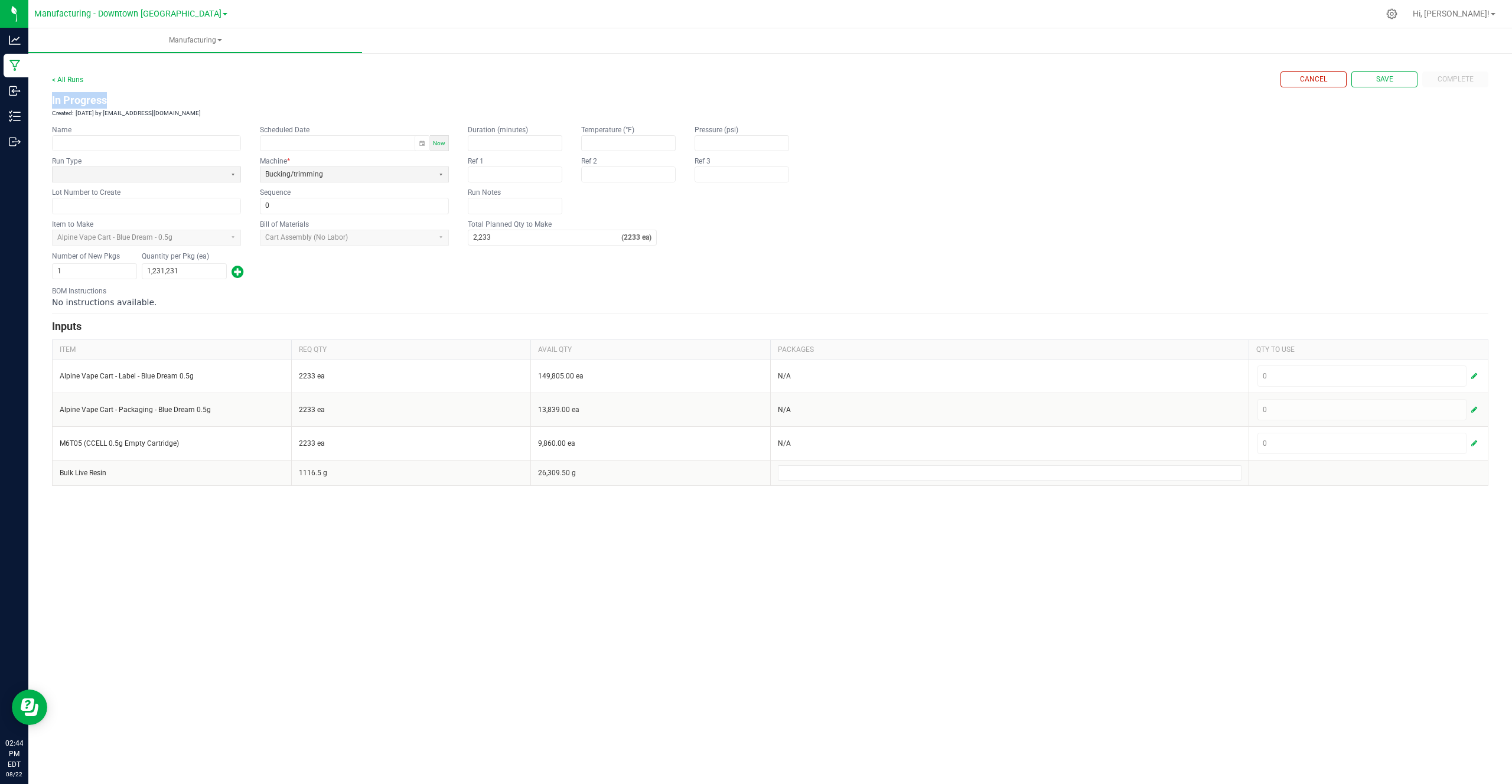
click at [120, 106] on h3 "In Progress" at bounding box center [770, 101] width 1436 height 17
click at [117, 112] on td "Aug 22, 2025 by cg_demo@flourishsoftware.com" at bounding box center [137, 114] width 128 height 9
click at [141, 277] on div "Number of New Pkgs 1 Quantity per Pkg (ea) 1,231,231" at bounding box center [770, 265] width 1436 height 31
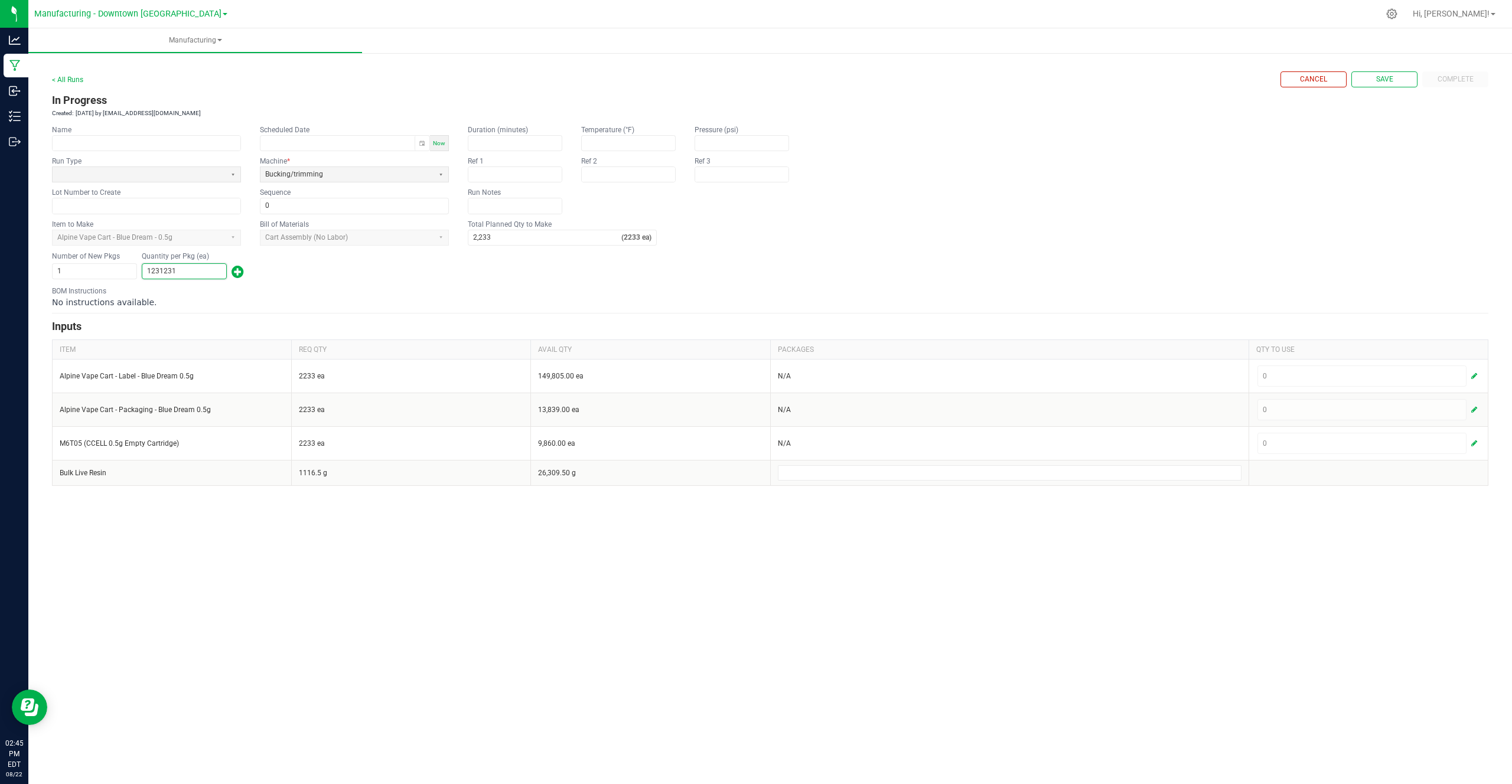
click at [151, 277] on input "1231231" at bounding box center [184, 271] width 84 height 15
type input "0"
click at [156, 297] on div "No instructions available." at bounding box center [770, 302] width 1436 height 12
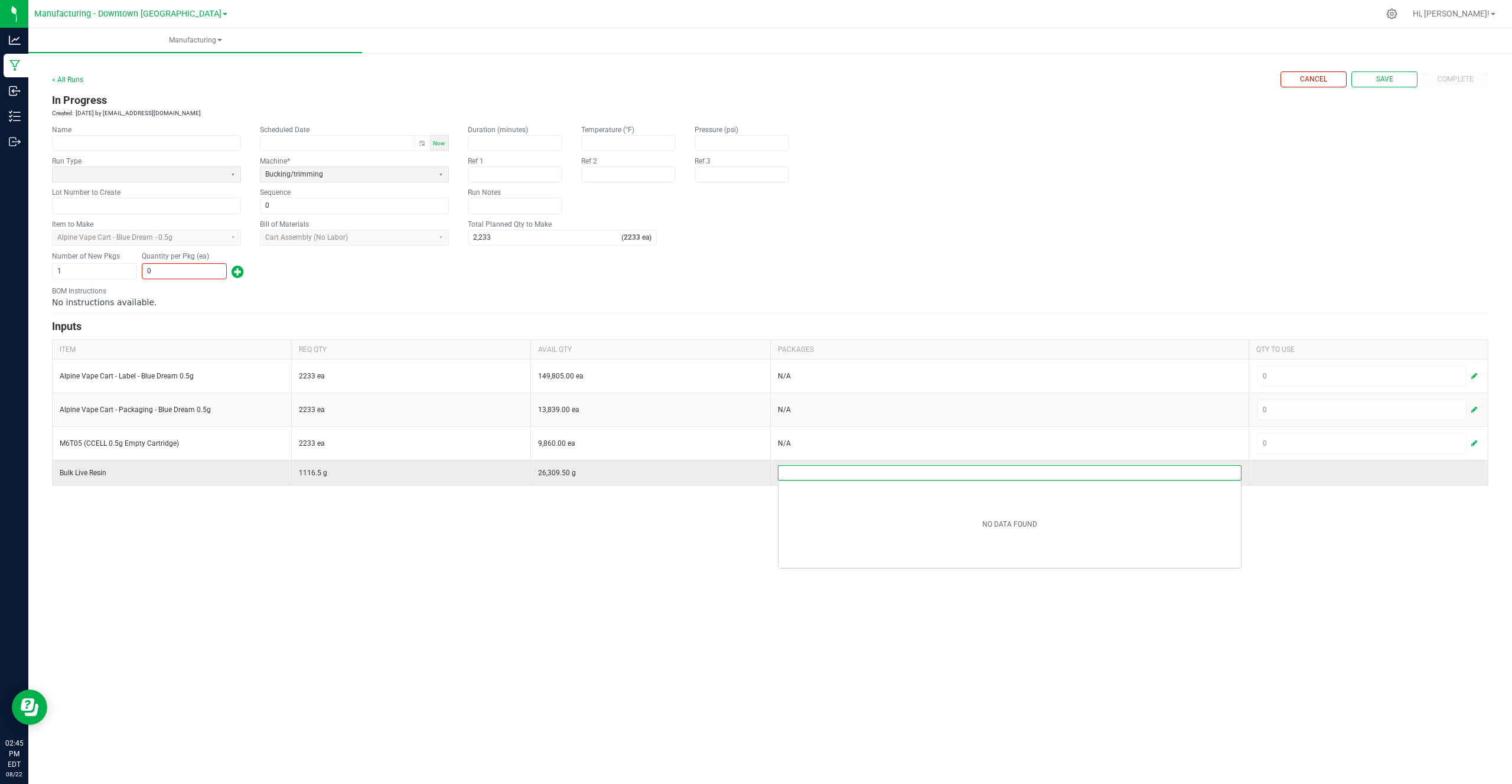
click at [929, 467] on input at bounding box center [1009, 473] width 462 height 14
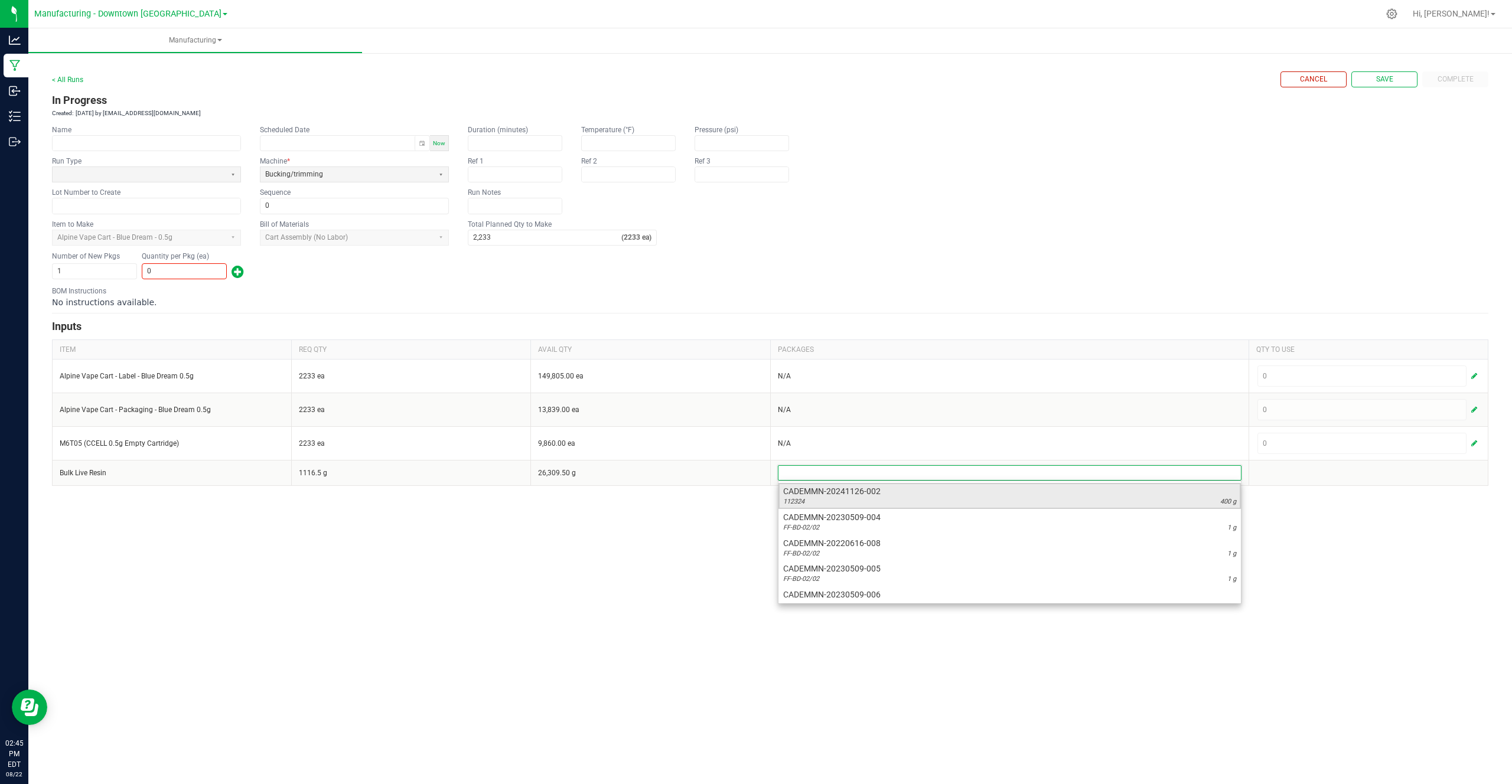
click at [844, 495] on span "CADEMMN-20241126-002" at bounding box center [1009, 492] width 453 height 12
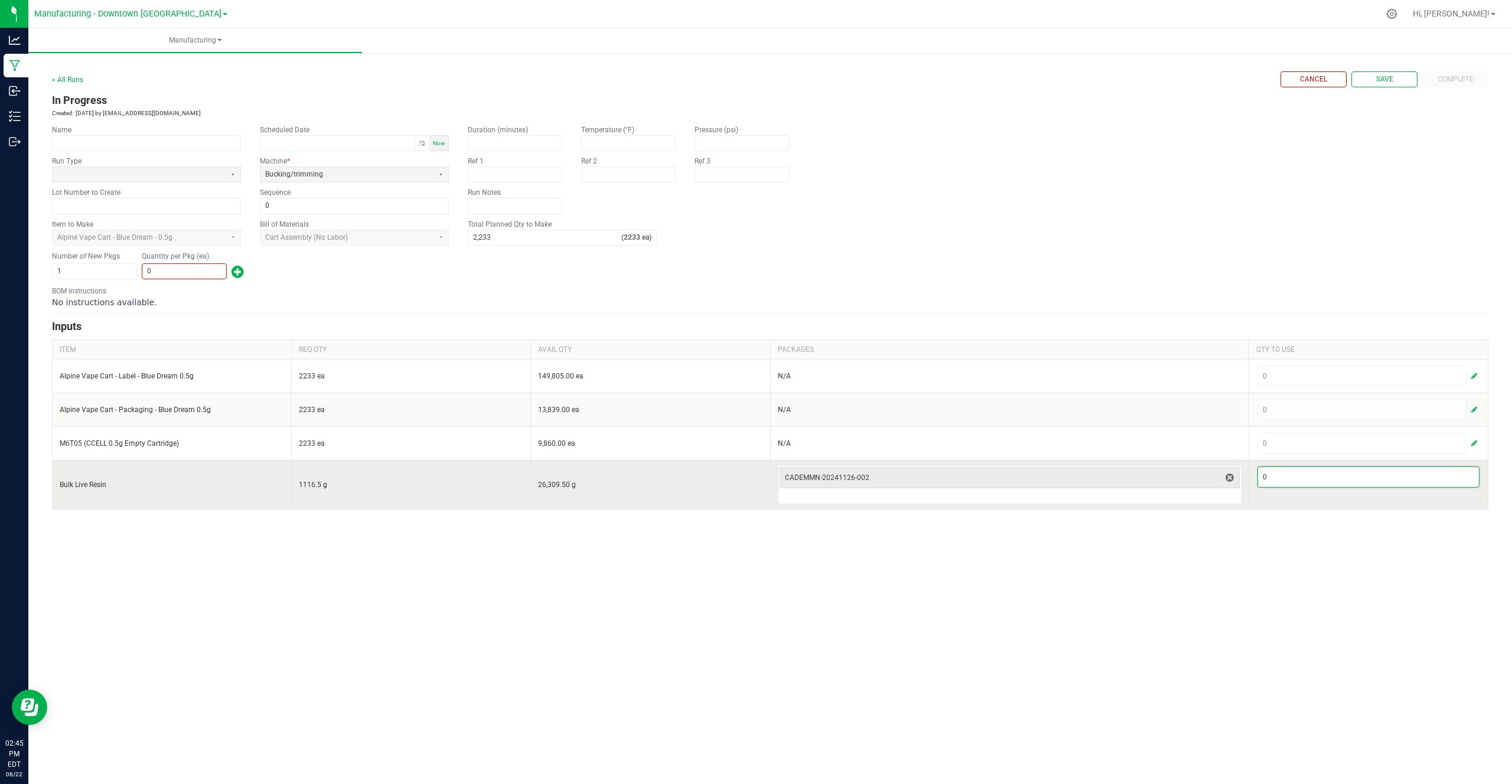
click at [1311, 474] on input "0" at bounding box center [1368, 477] width 221 height 20
type input "23"
click at [1272, 494] on td "23" at bounding box center [1368, 484] width 239 height 49
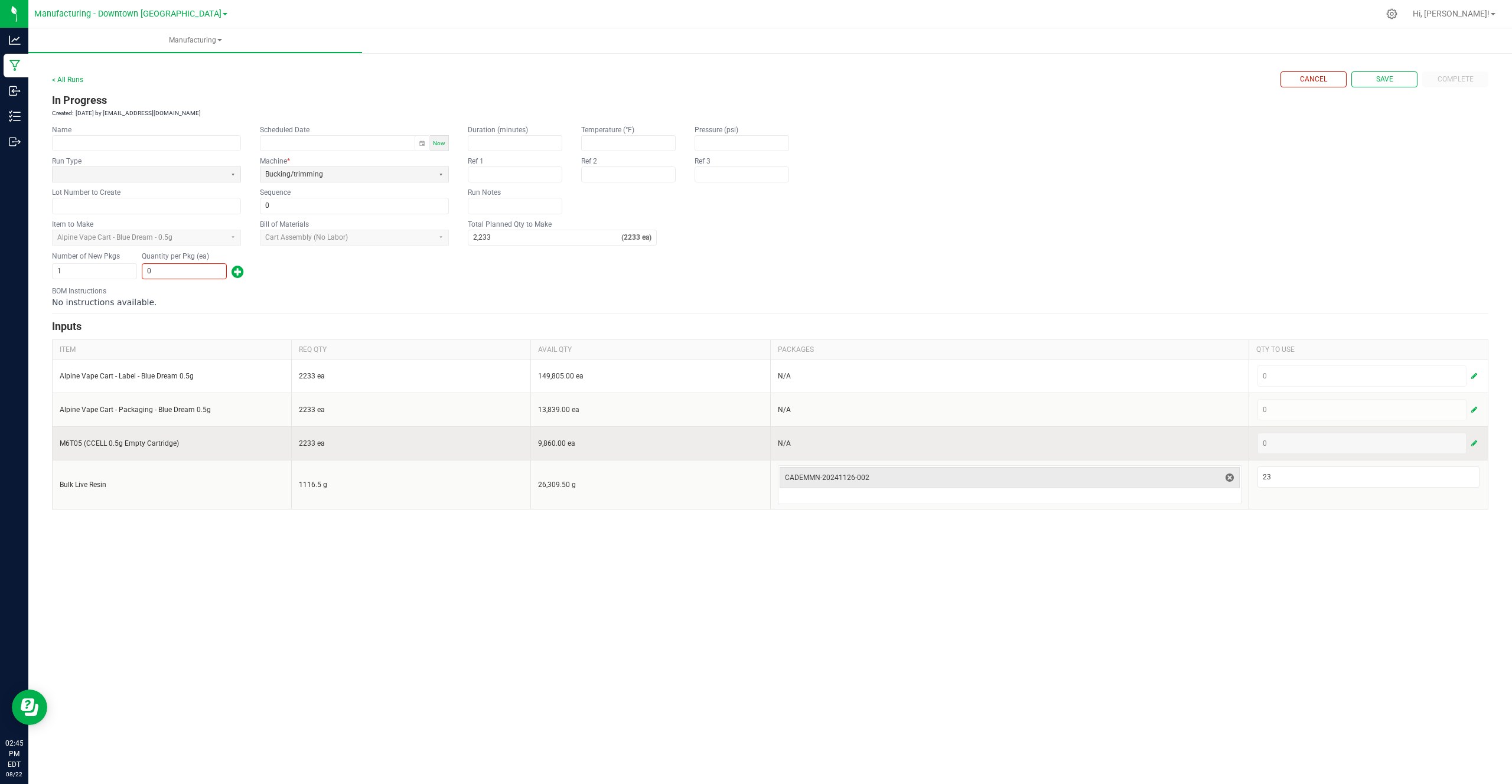
click at [1472, 441] on span "button" at bounding box center [1474, 443] width 6 height 10
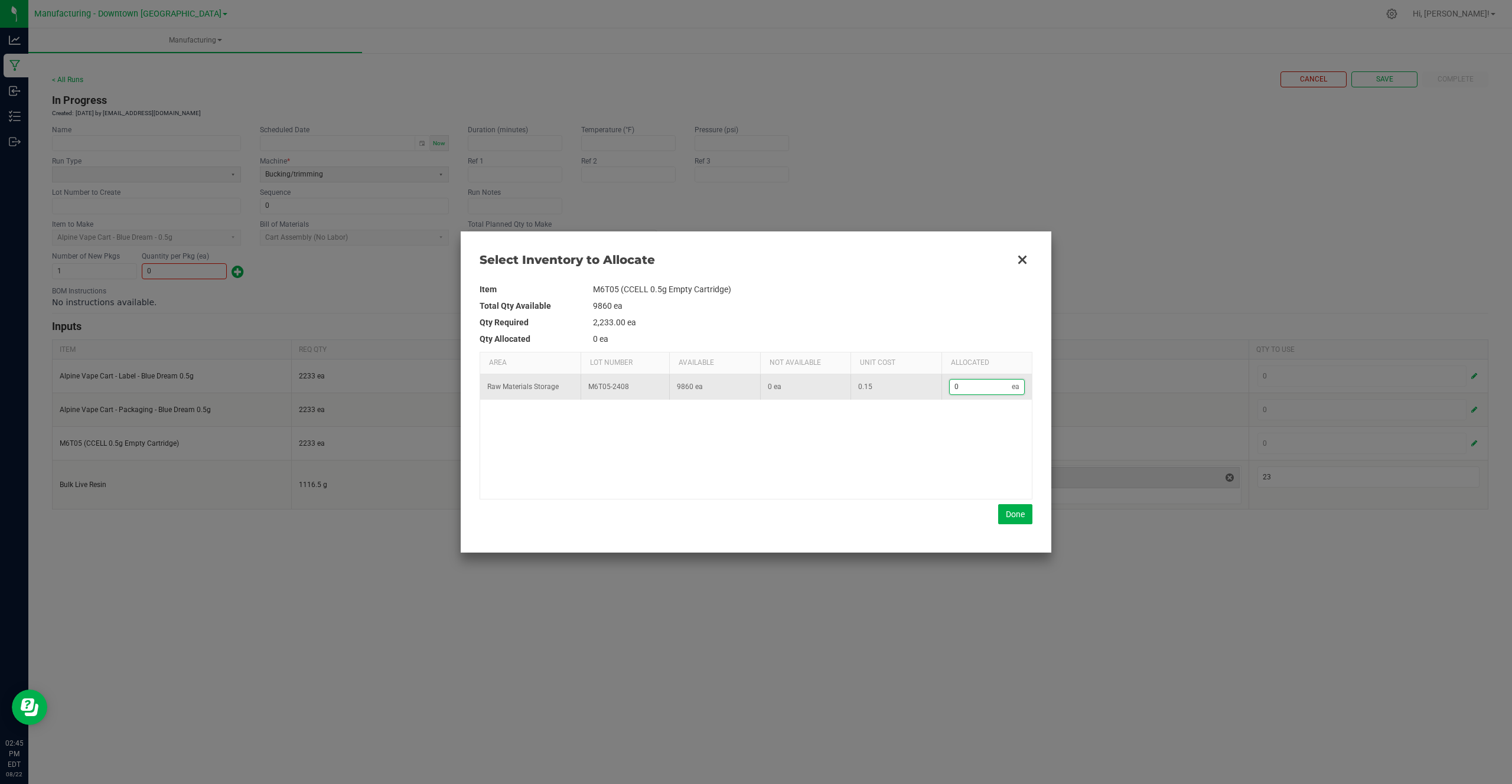
click at [994, 393] on input "0" at bounding box center [980, 387] width 62 height 15
type input "1"
type input "12"
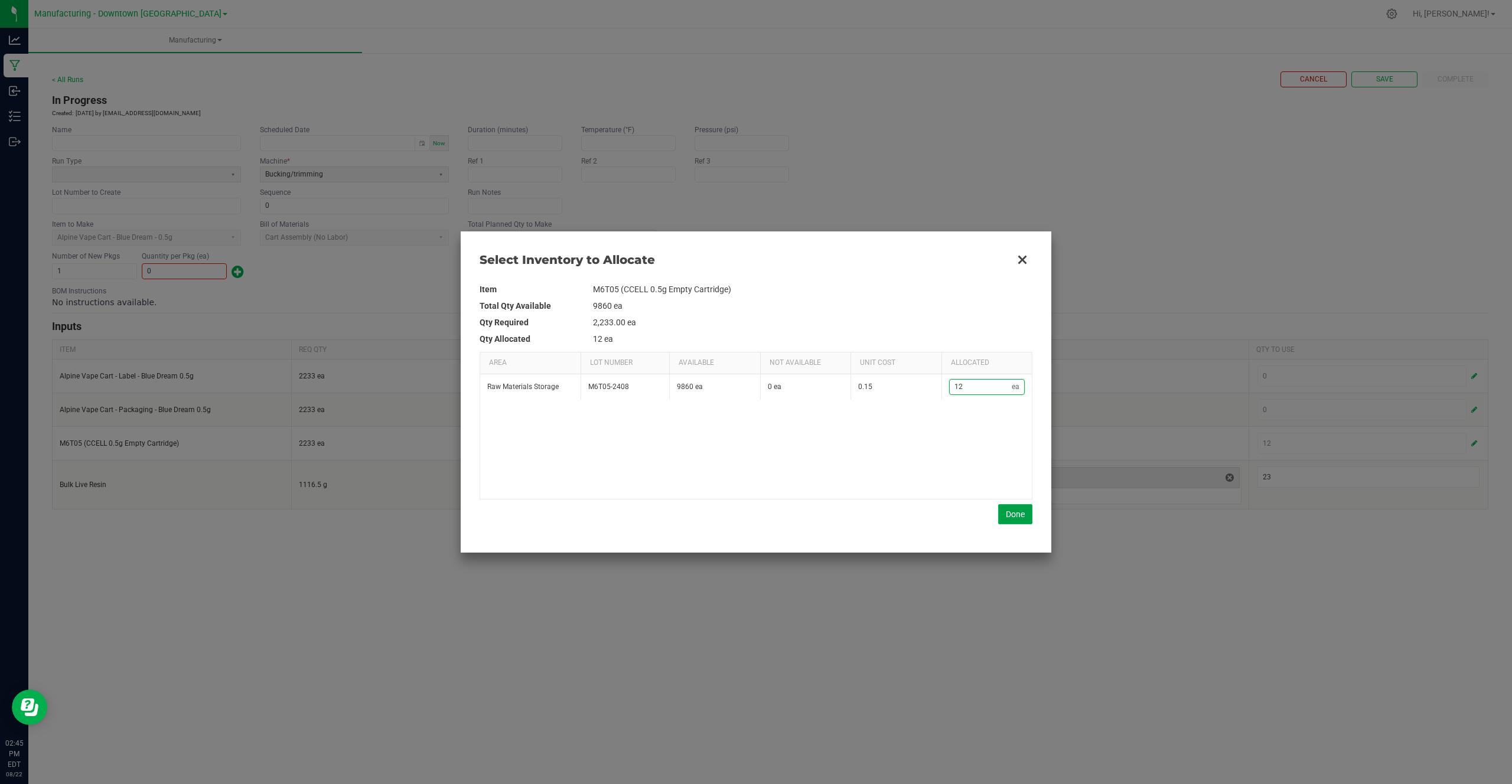
click at [1004, 515] on button "Done" at bounding box center [1015, 514] width 35 height 20
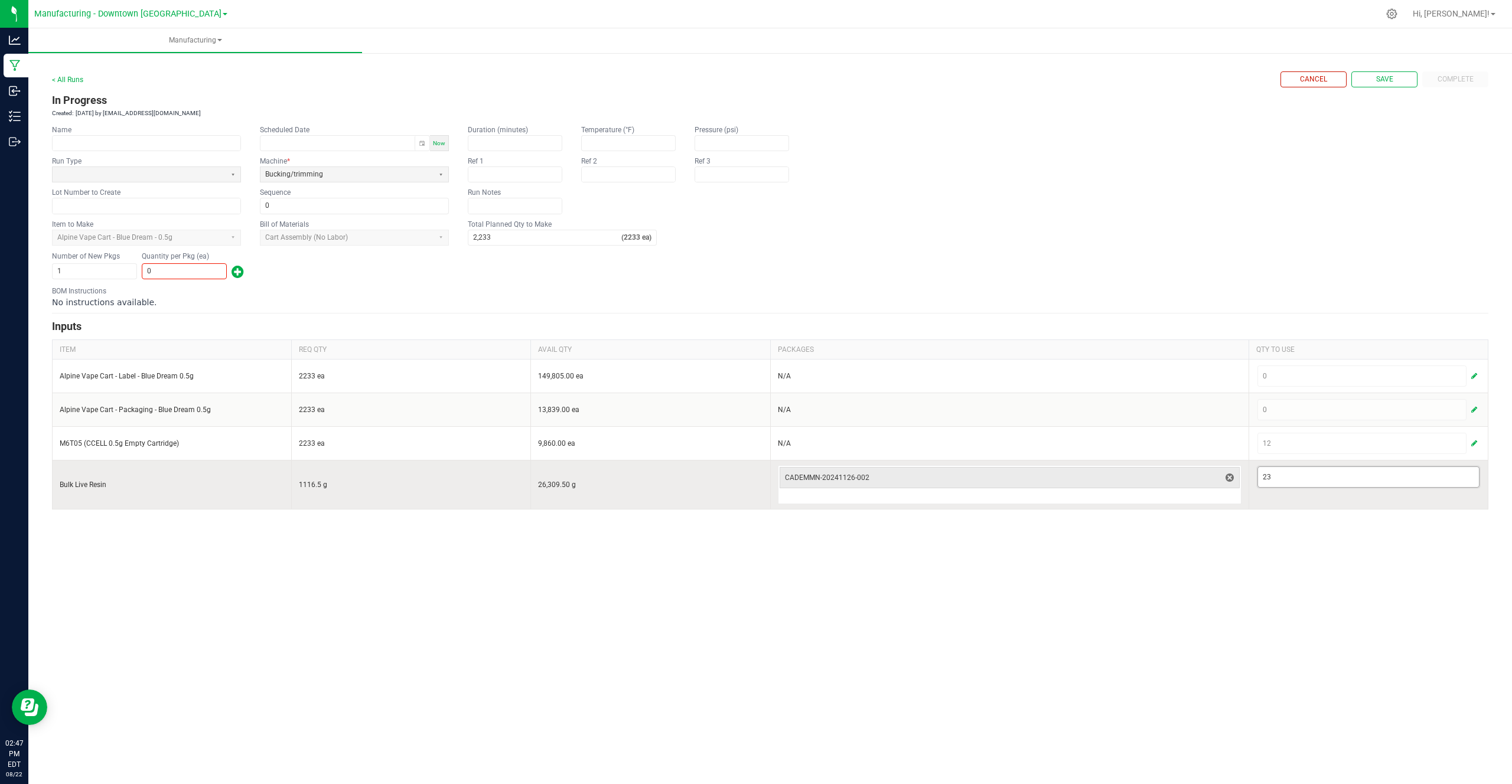
click at [1295, 486] on input "23" at bounding box center [1368, 477] width 221 height 20
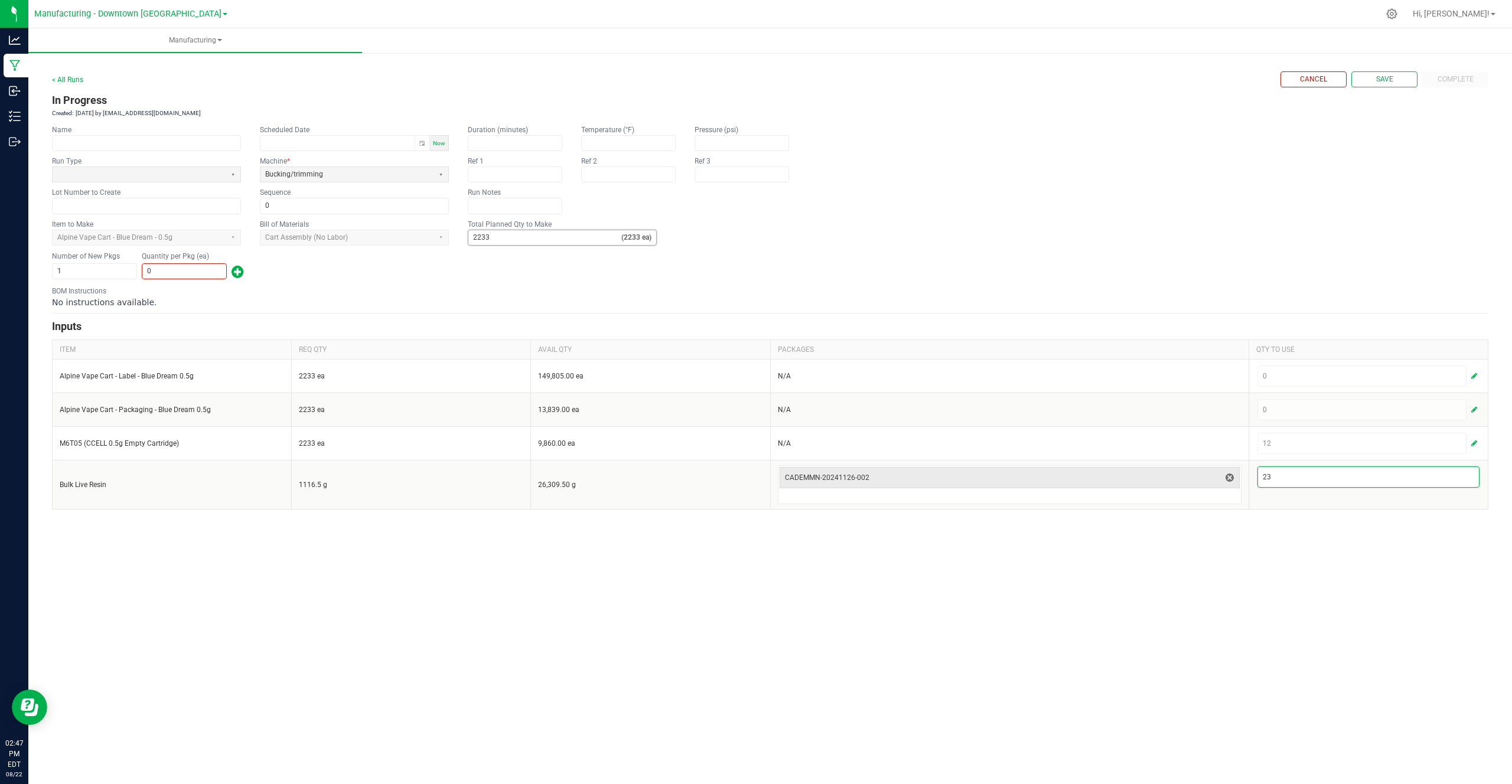
click at [571, 239] on input "2233" at bounding box center [544, 238] width 153 height 15
type input "1"
click at [194, 271] on input "0" at bounding box center [184, 271] width 84 height 15
type input "1"
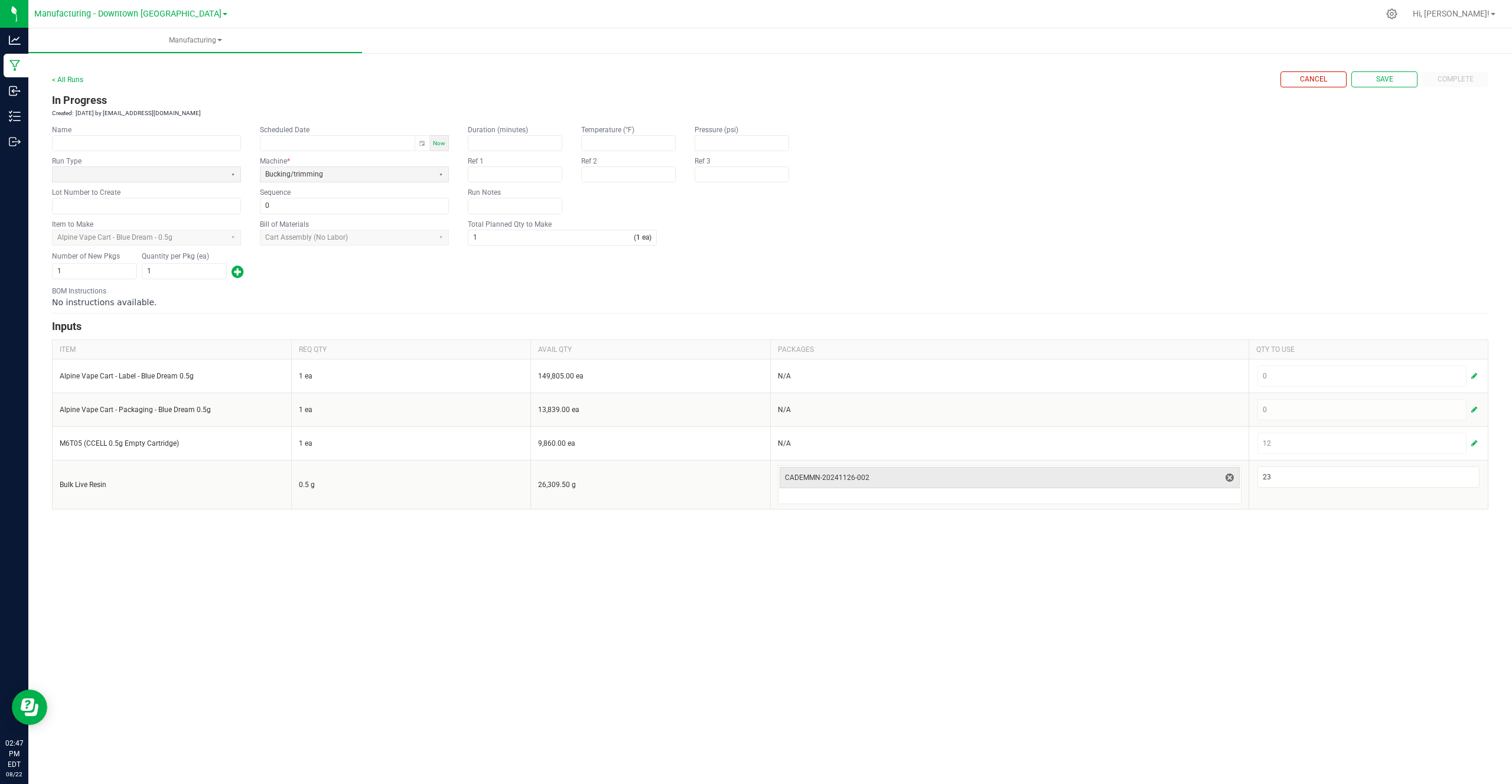
click at [276, 296] on div "No instructions available." at bounding box center [770, 302] width 1436 height 12
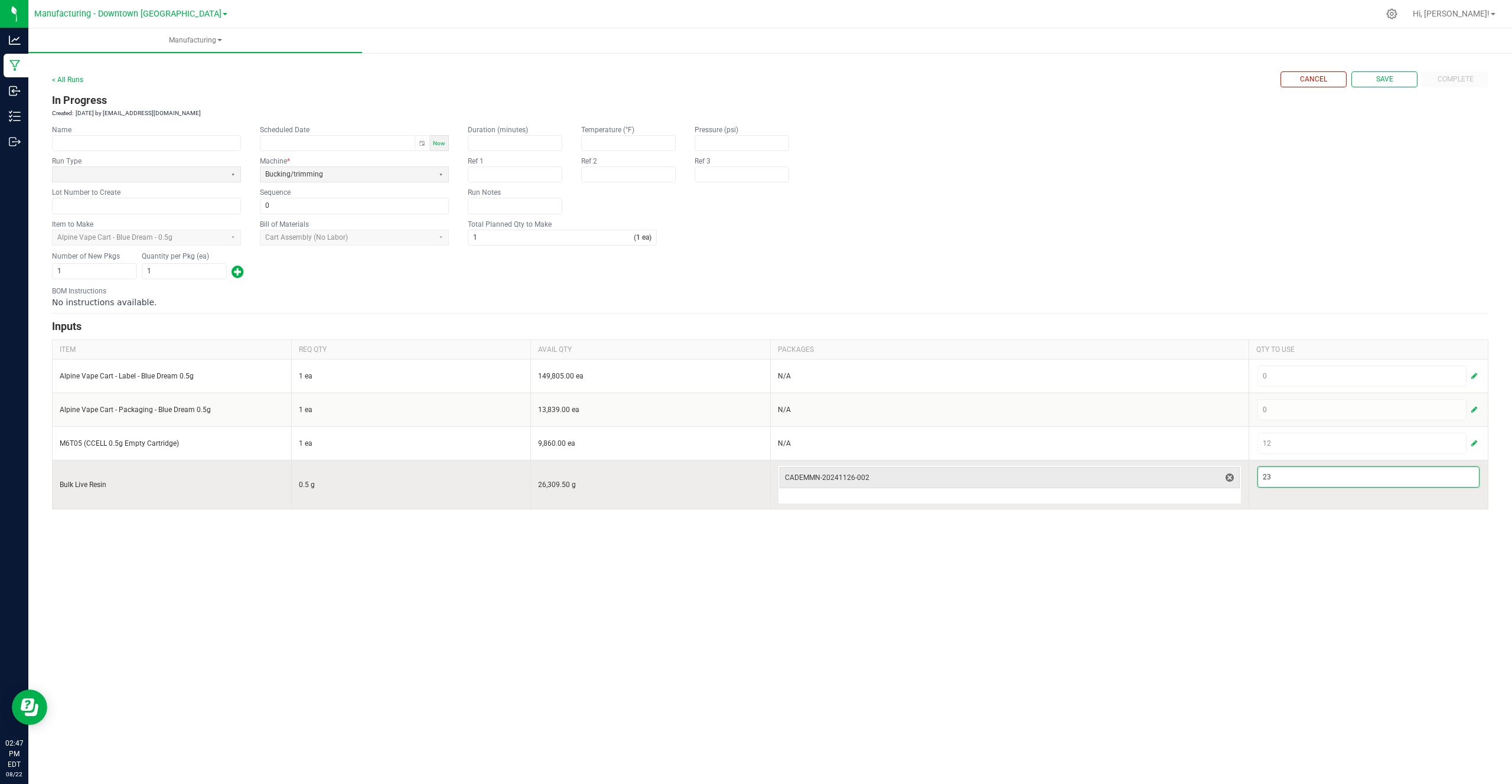
click at [1325, 483] on input "23" at bounding box center [1368, 477] width 221 height 20
click at [1321, 498] on td "0" at bounding box center [1368, 484] width 239 height 49
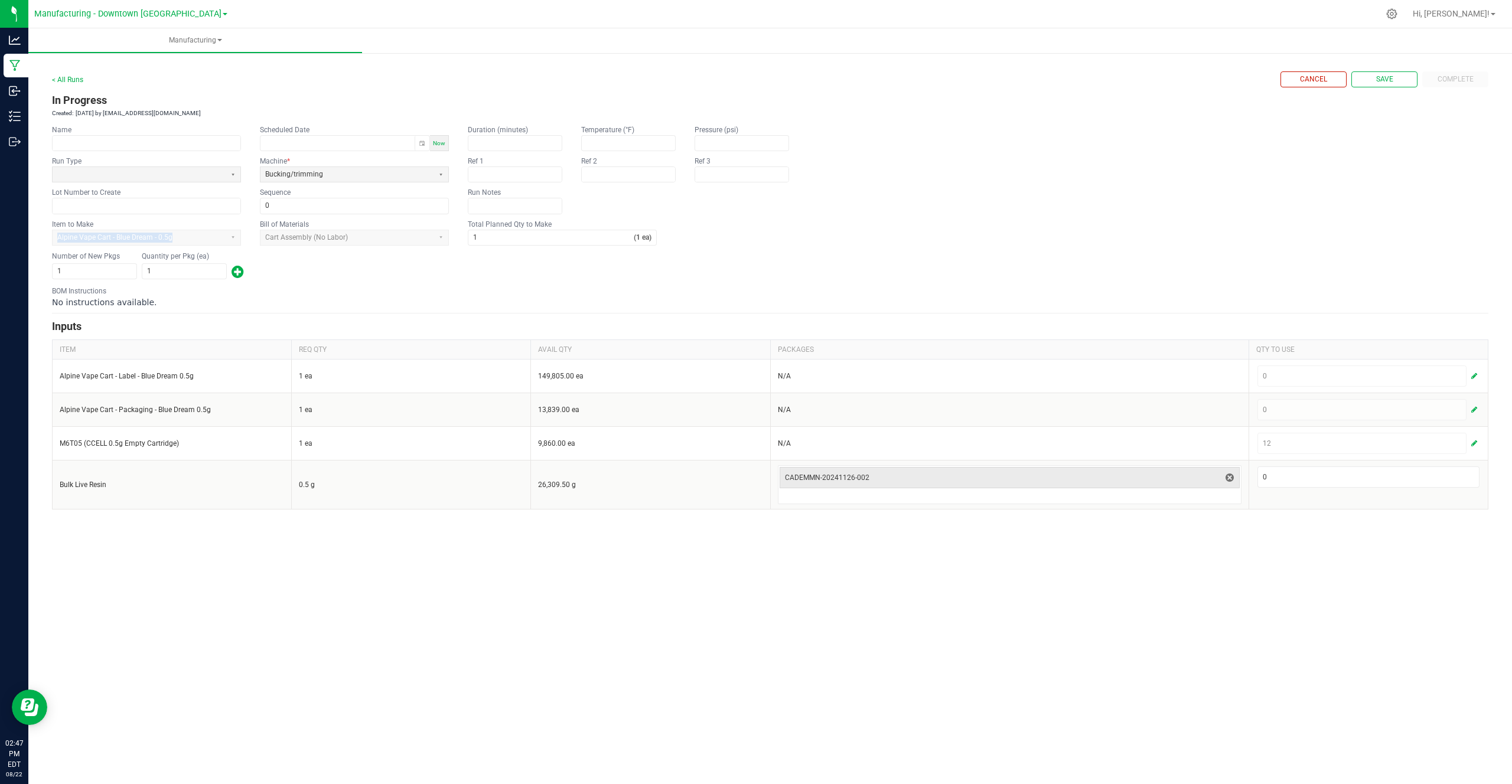
drag, startPoint x: 56, startPoint y: 233, endPoint x: 215, endPoint y: 236, distance: 159.0
click at [216, 237] on app-dropdownlist-async "Alpine Vape Cart - Blue Dream - 0.5g" at bounding box center [146, 236] width 189 height 8
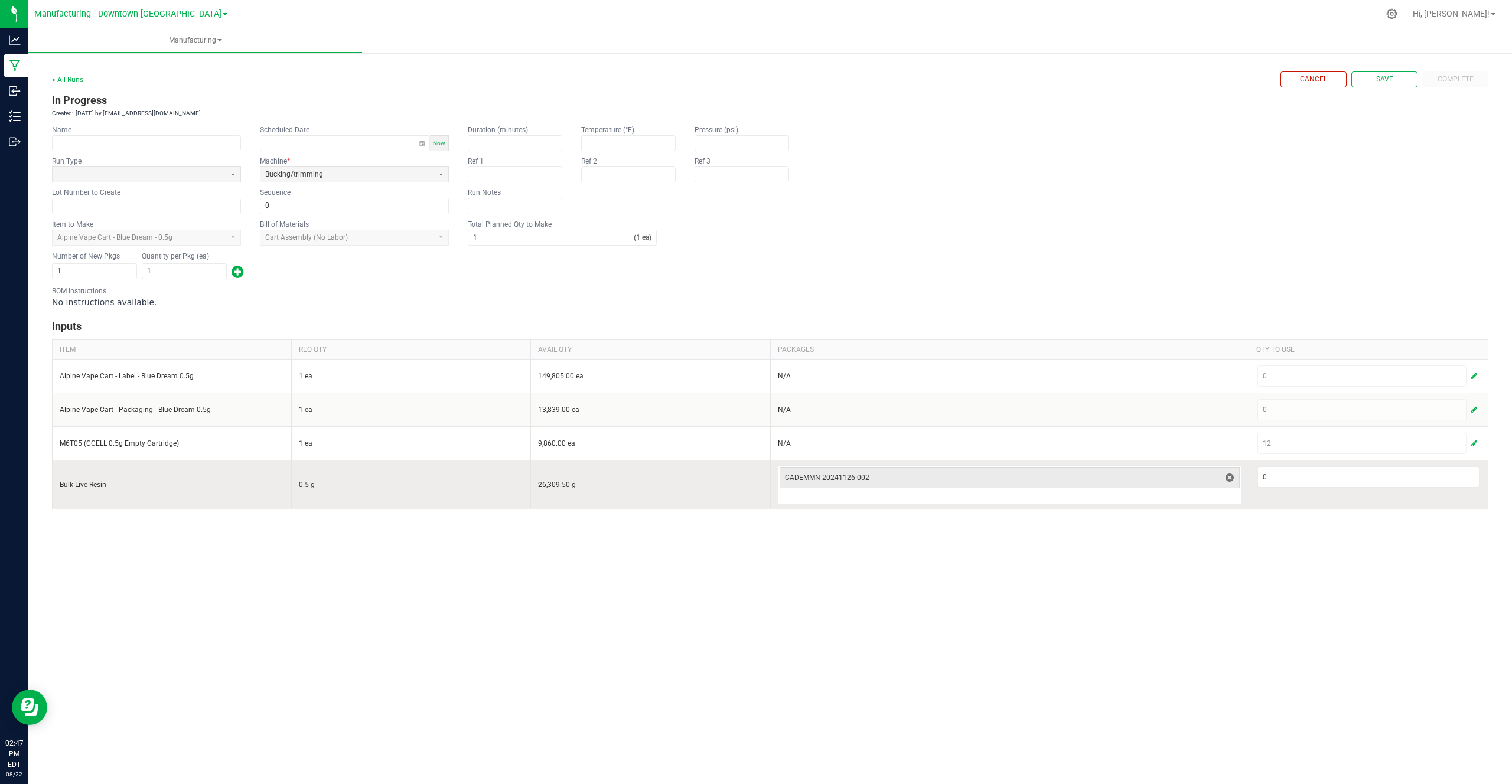
drag, startPoint x: 53, startPoint y: 489, endPoint x: 89, endPoint y: 477, distance: 37.9
click at [89, 477] on td "Bulk Live Resin" at bounding box center [172, 484] width 239 height 49
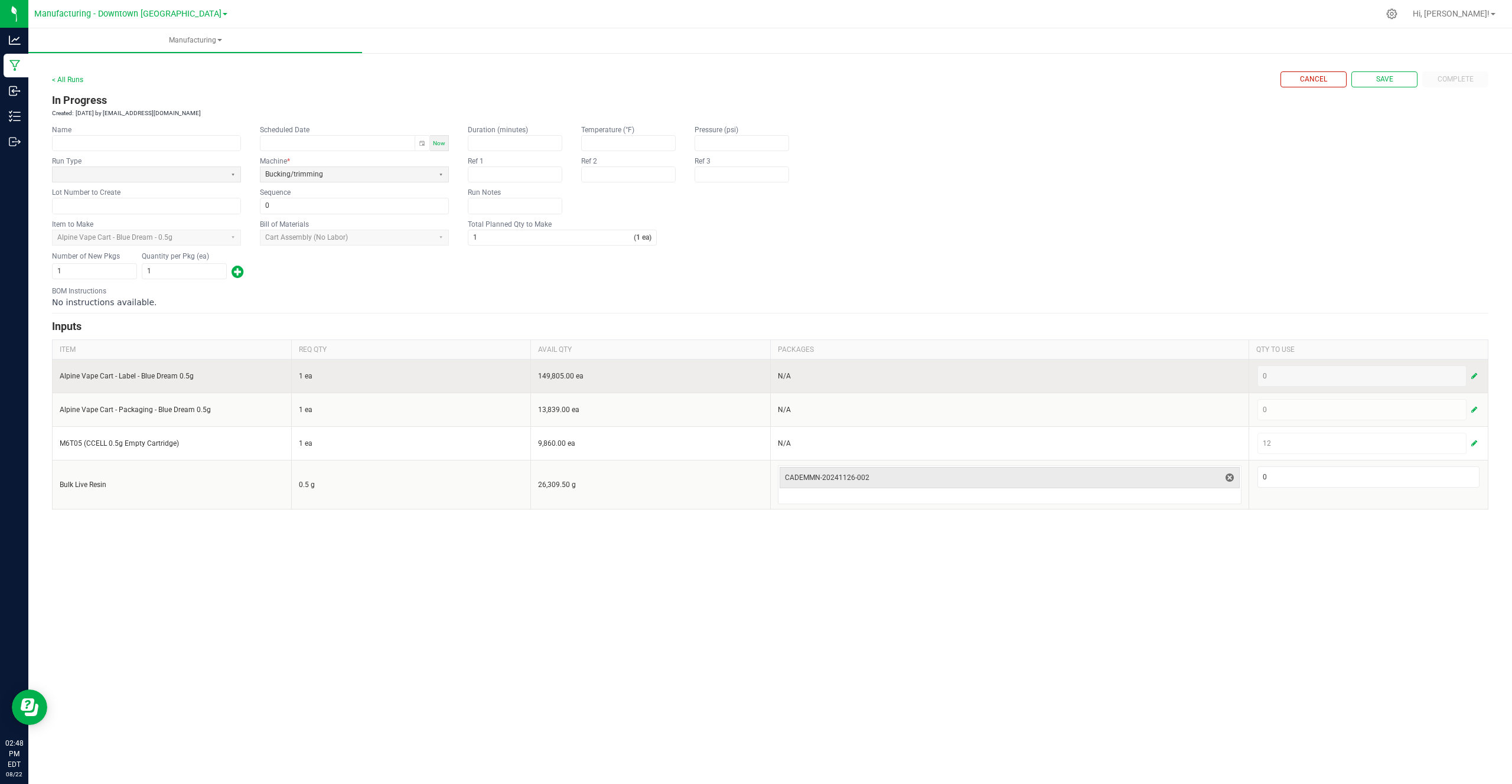
click at [101, 380] on input "Alpine Vape Cart - Label - Blue Dream 0.5g" at bounding box center [171, 376] width 224 height 10
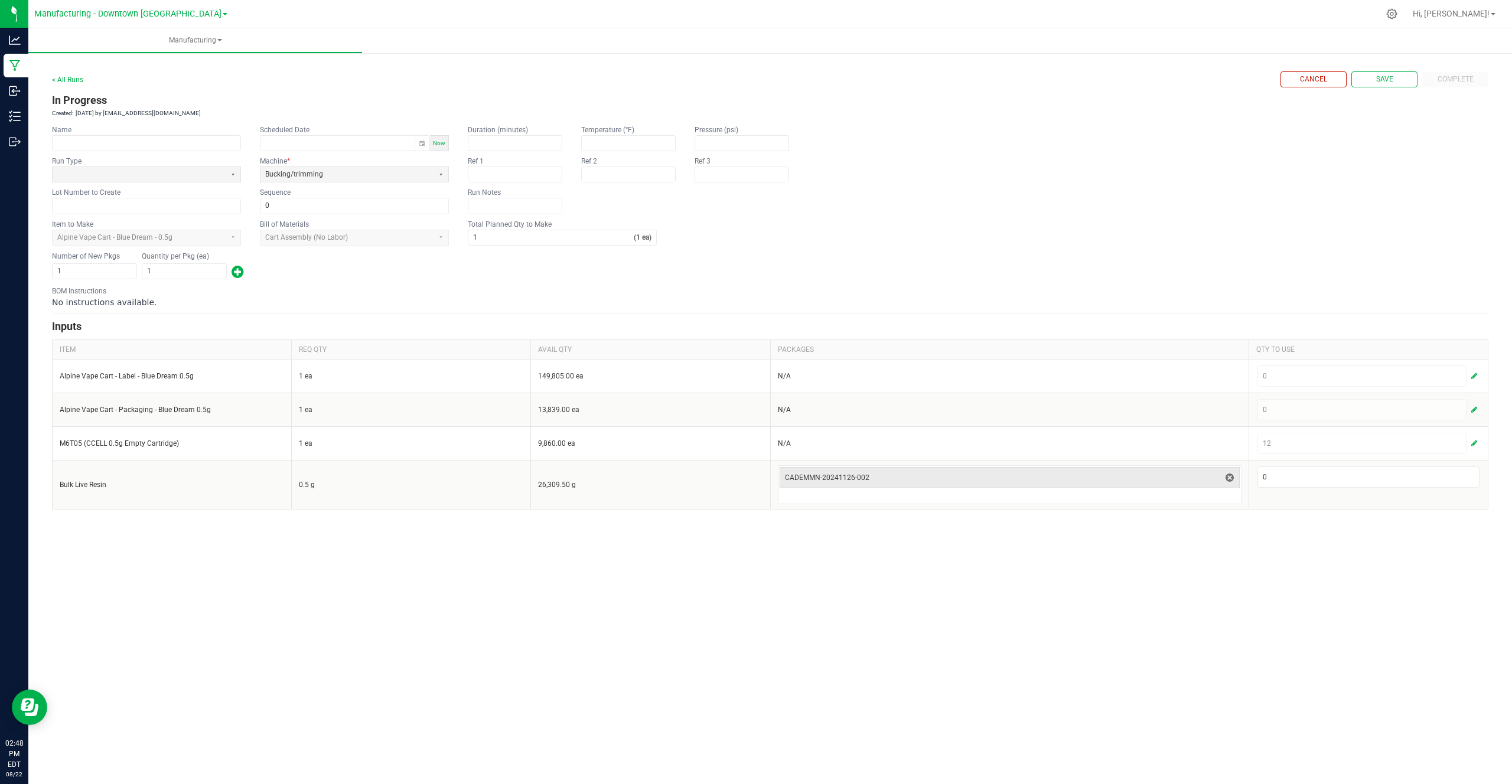
click at [1457, 69] on div "< All Runs Cancel Save Complete In Progress Created: Aug 22, 2025 by cg_demo@fl…" at bounding box center [770, 285] width 1436 height 447
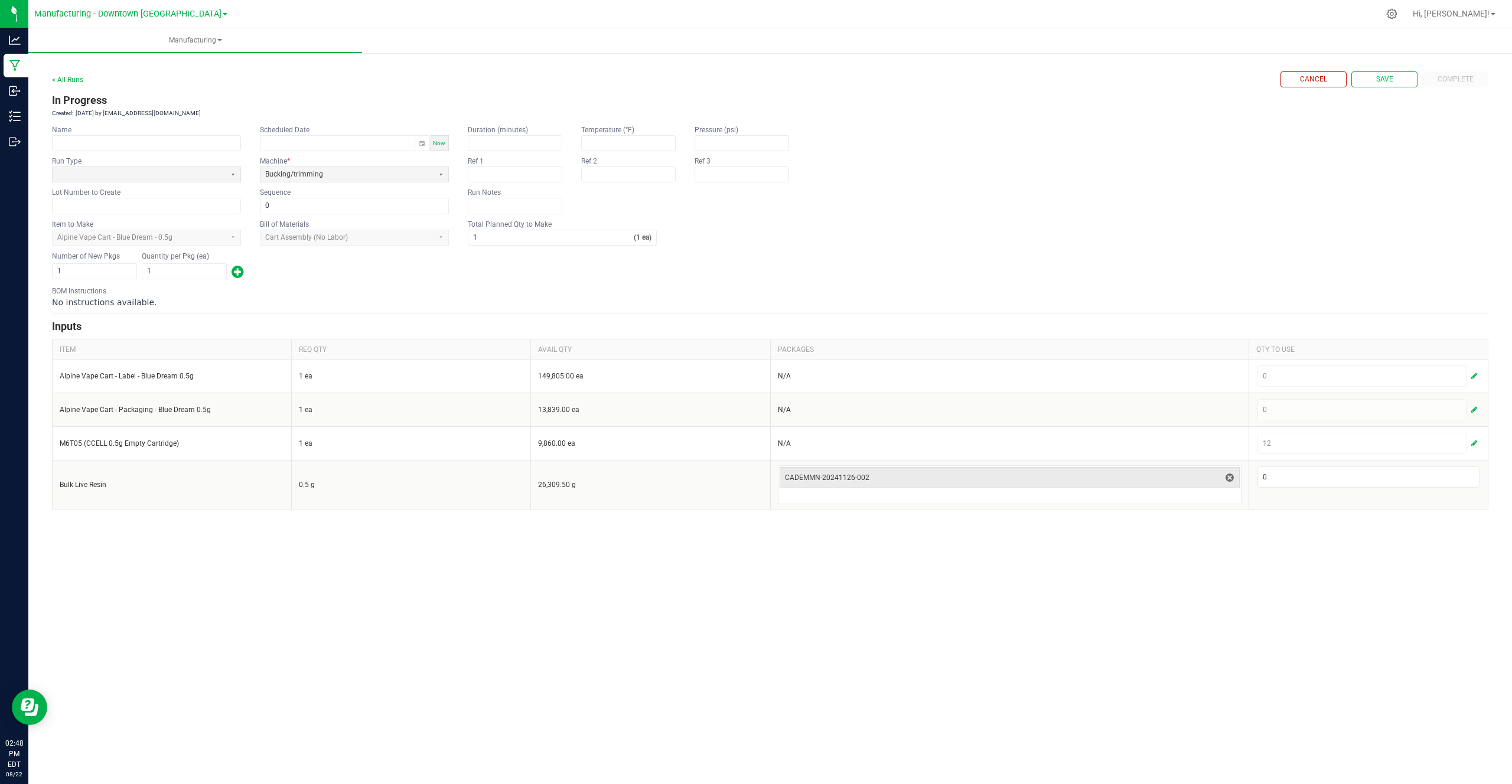
click at [1457, 71] on div "Cancel Save Complete" at bounding box center [1384, 79] width 208 height 16
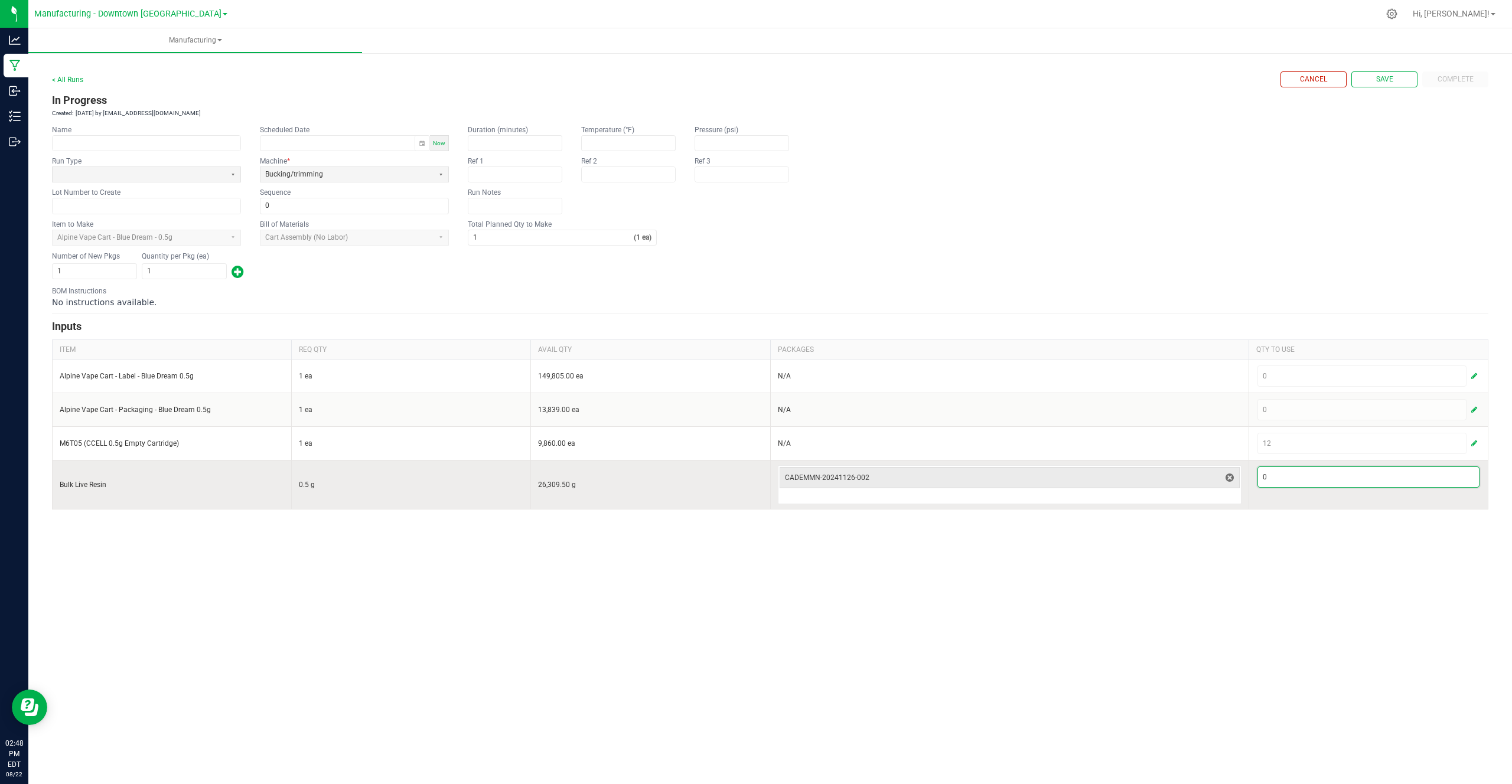
click at [1333, 485] on input "0" at bounding box center [1368, 477] width 221 height 20
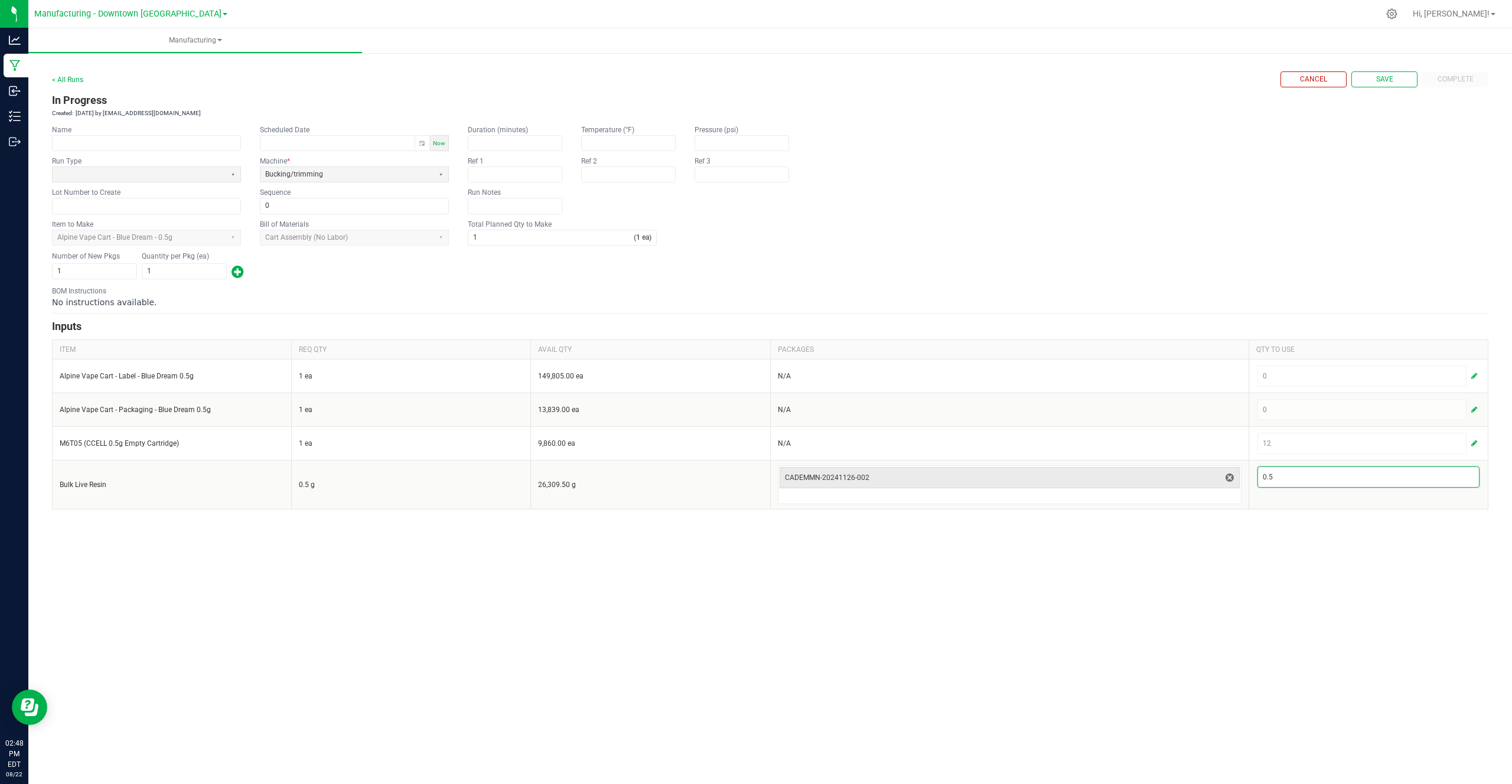
type input "0.5"
click at [1329, 516] on div "< All Runs Cancel Save Complete In Progress Created: Aug 22, 2025 by cg_demo@fl…" at bounding box center [770, 286] width 1483 height 471
click at [1449, 77] on div "Cancel Save Complete" at bounding box center [1384, 79] width 208 height 16
click at [1399, 77] on button "Save" at bounding box center [1384, 79] width 66 height 16
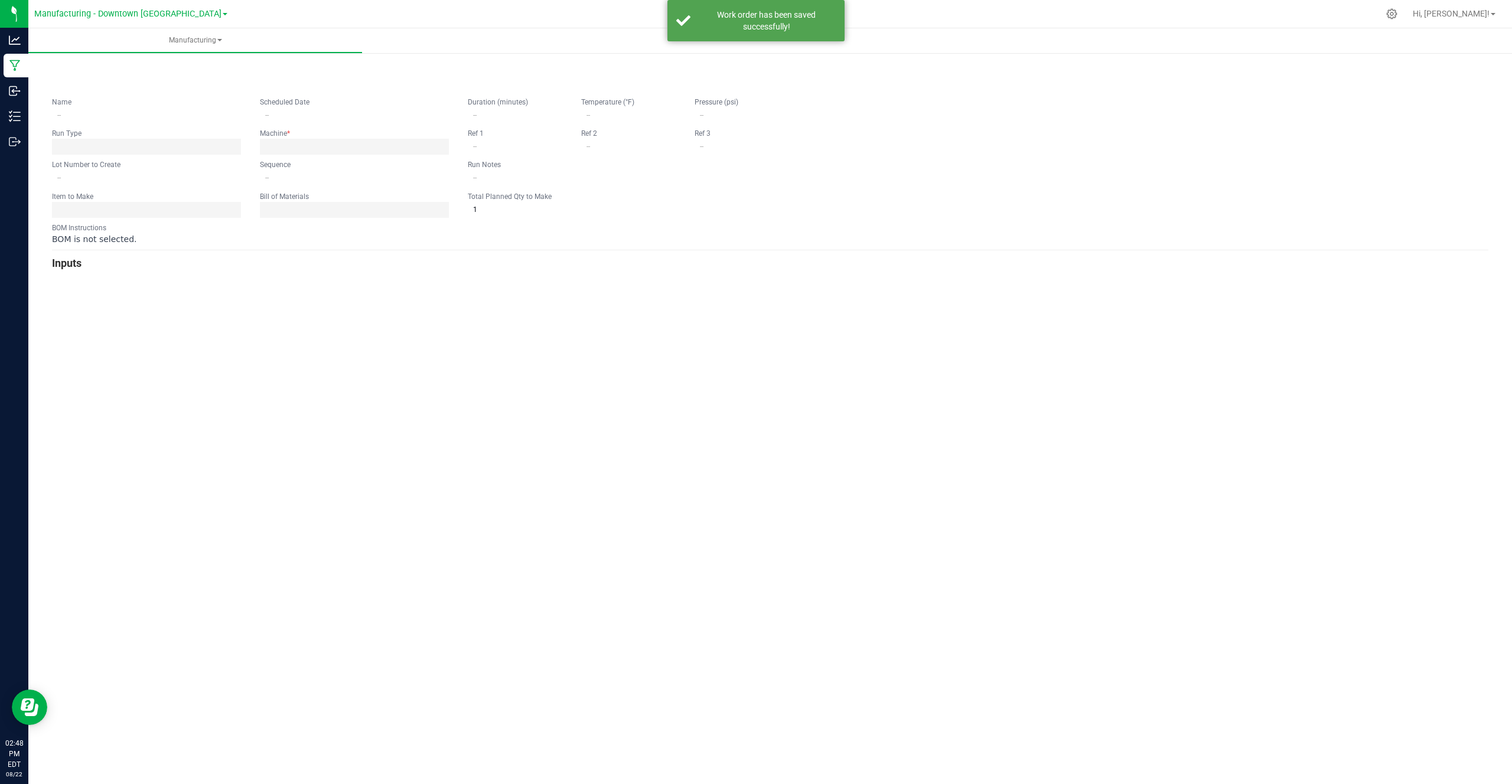
type input "0"
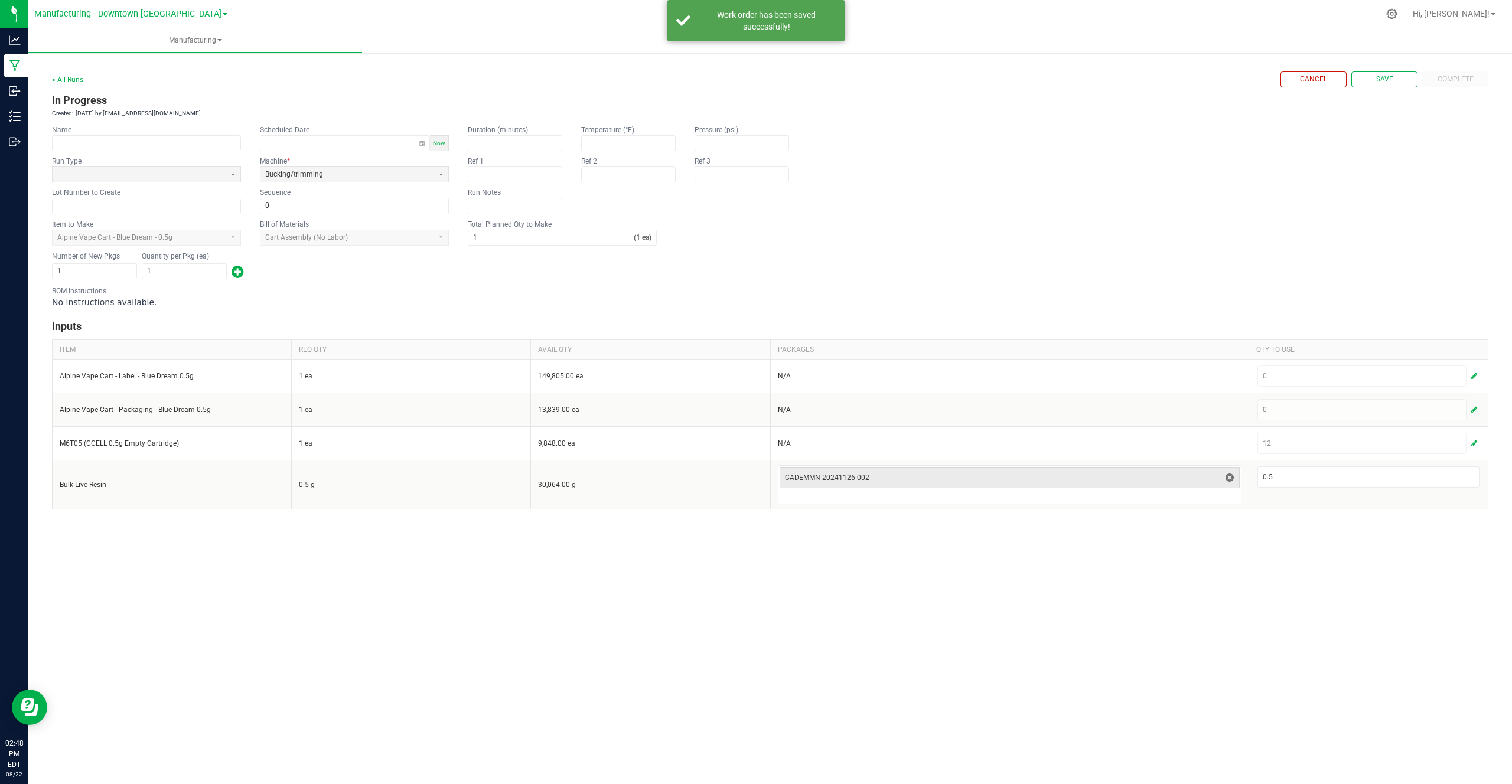
click at [1460, 78] on div "Cancel Save Complete" at bounding box center [1384, 79] width 208 height 16
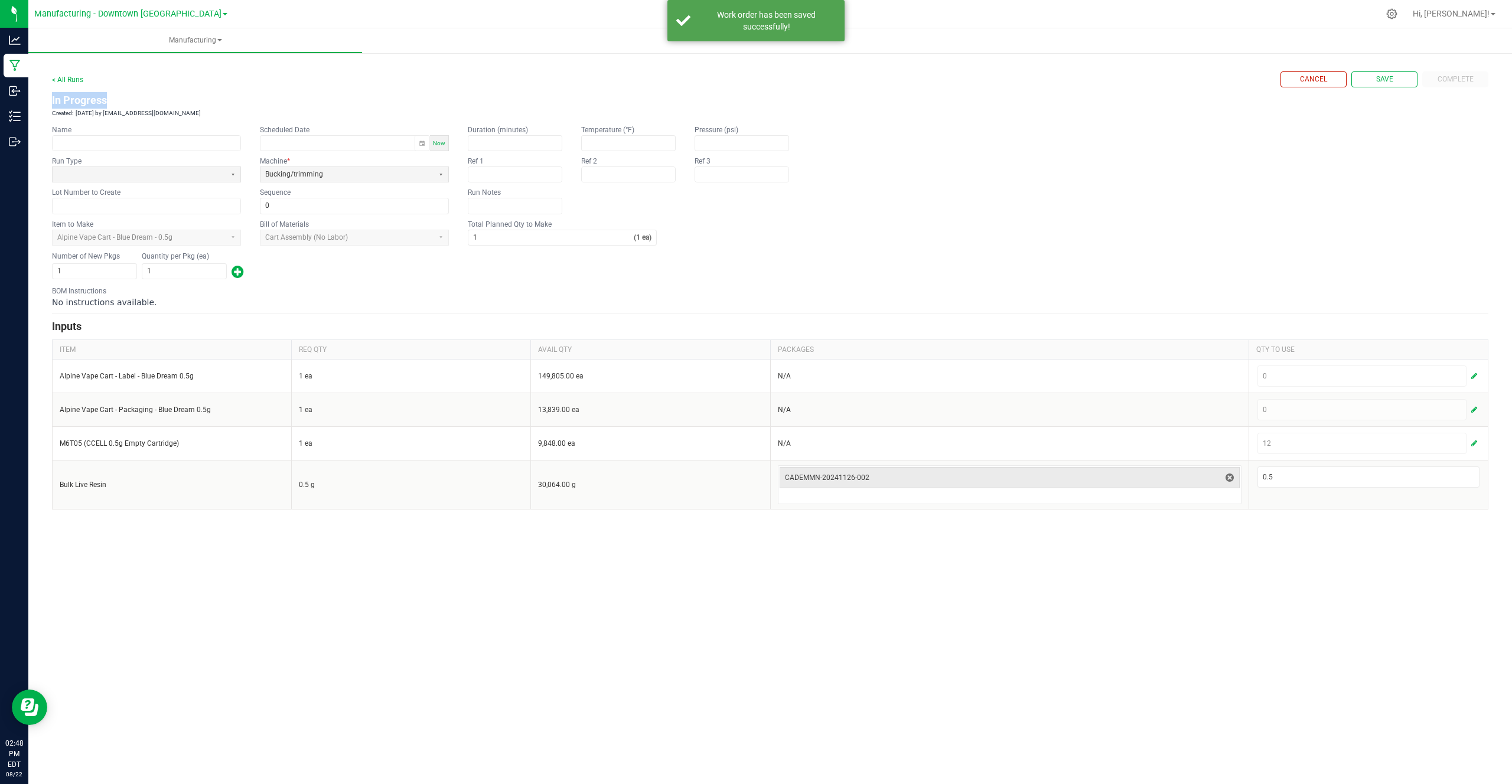
click at [1460, 78] on div "Cancel Save Complete" at bounding box center [1384, 79] width 208 height 16
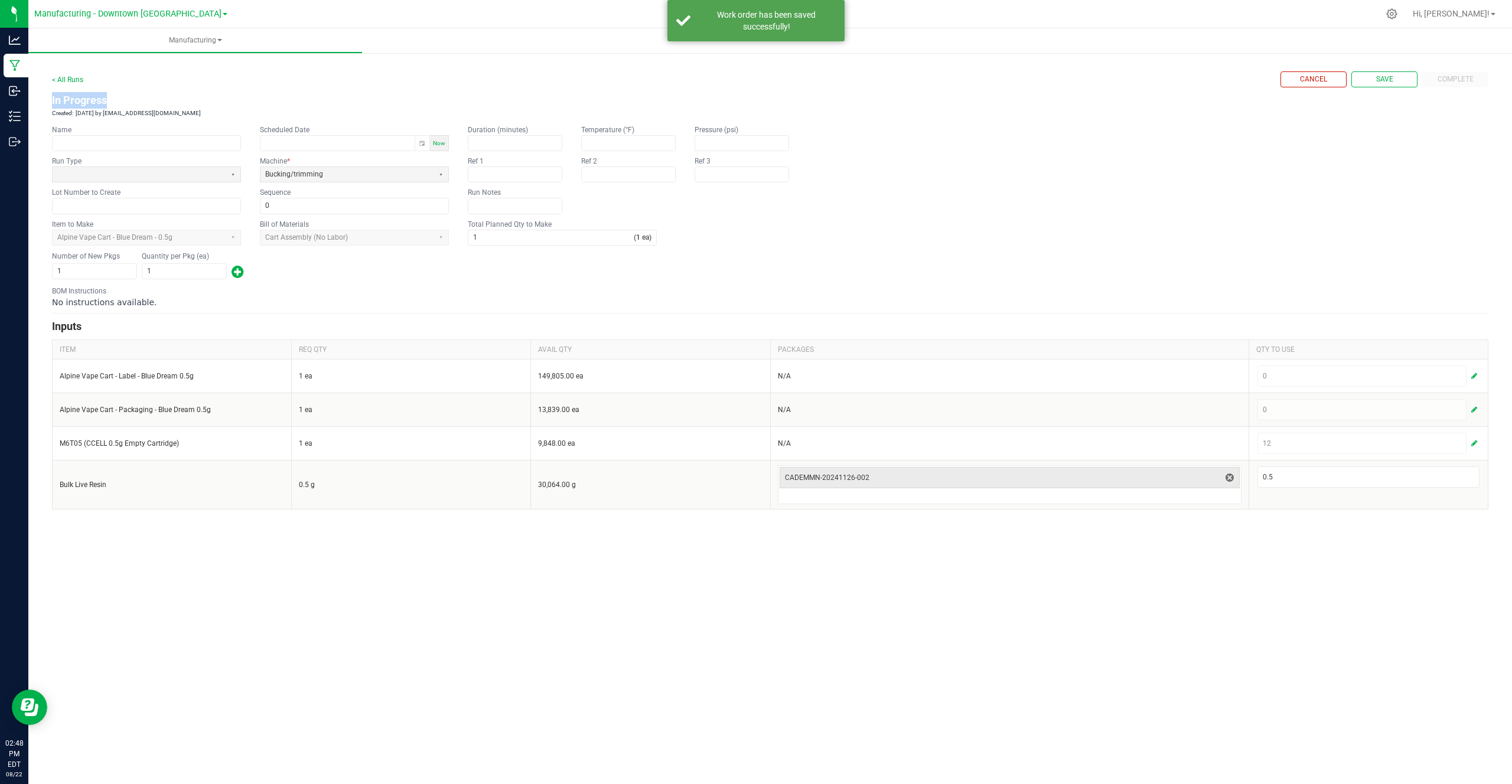
click at [1460, 78] on div "Cancel Save Complete" at bounding box center [1384, 79] width 208 height 16
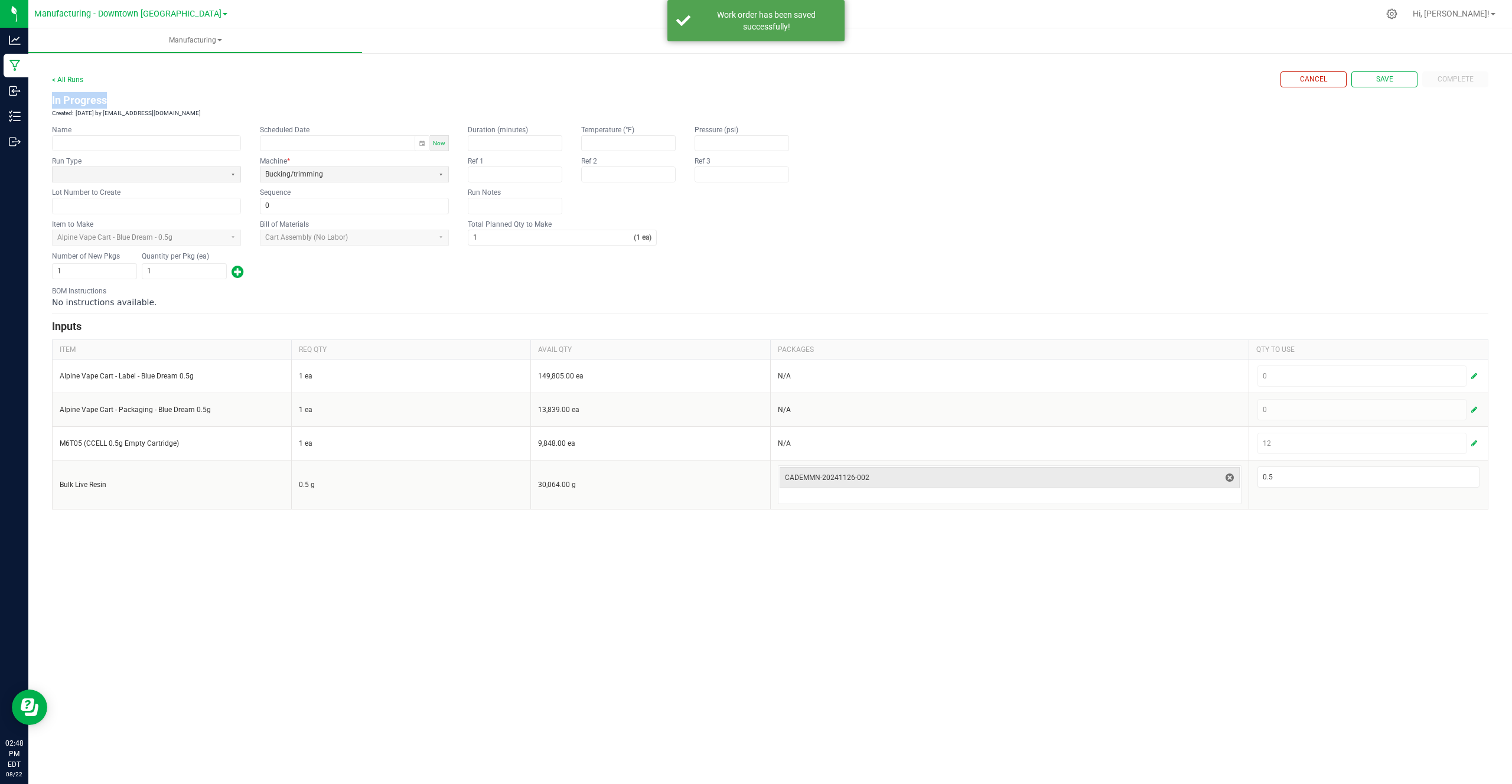
click at [1460, 78] on div "Cancel Save Complete" at bounding box center [1384, 79] width 208 height 16
click at [1435, 76] on div "Cancel Save Complete" at bounding box center [1384, 79] width 208 height 16
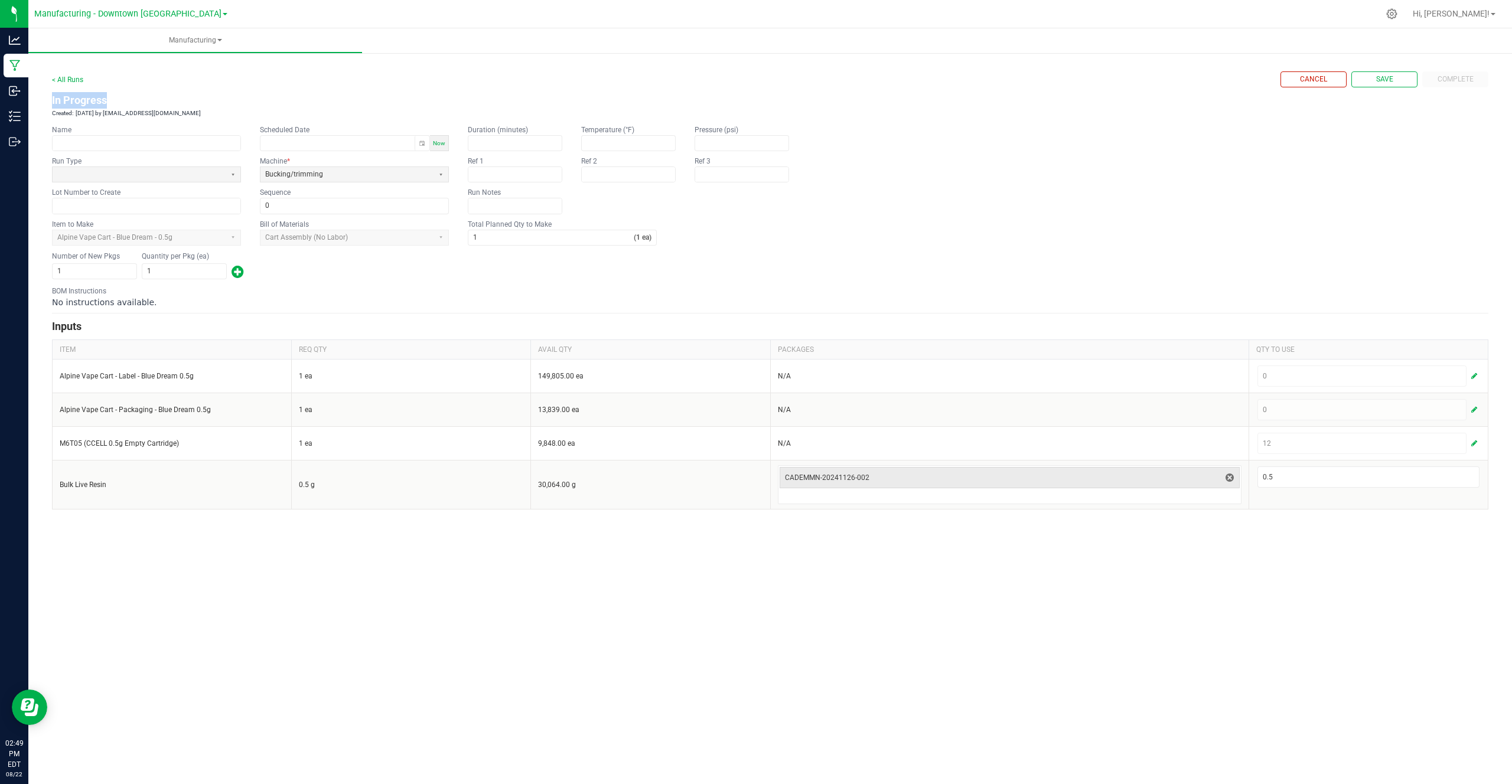
click at [1435, 76] on div "Cancel Save Complete" at bounding box center [1384, 79] width 208 height 16
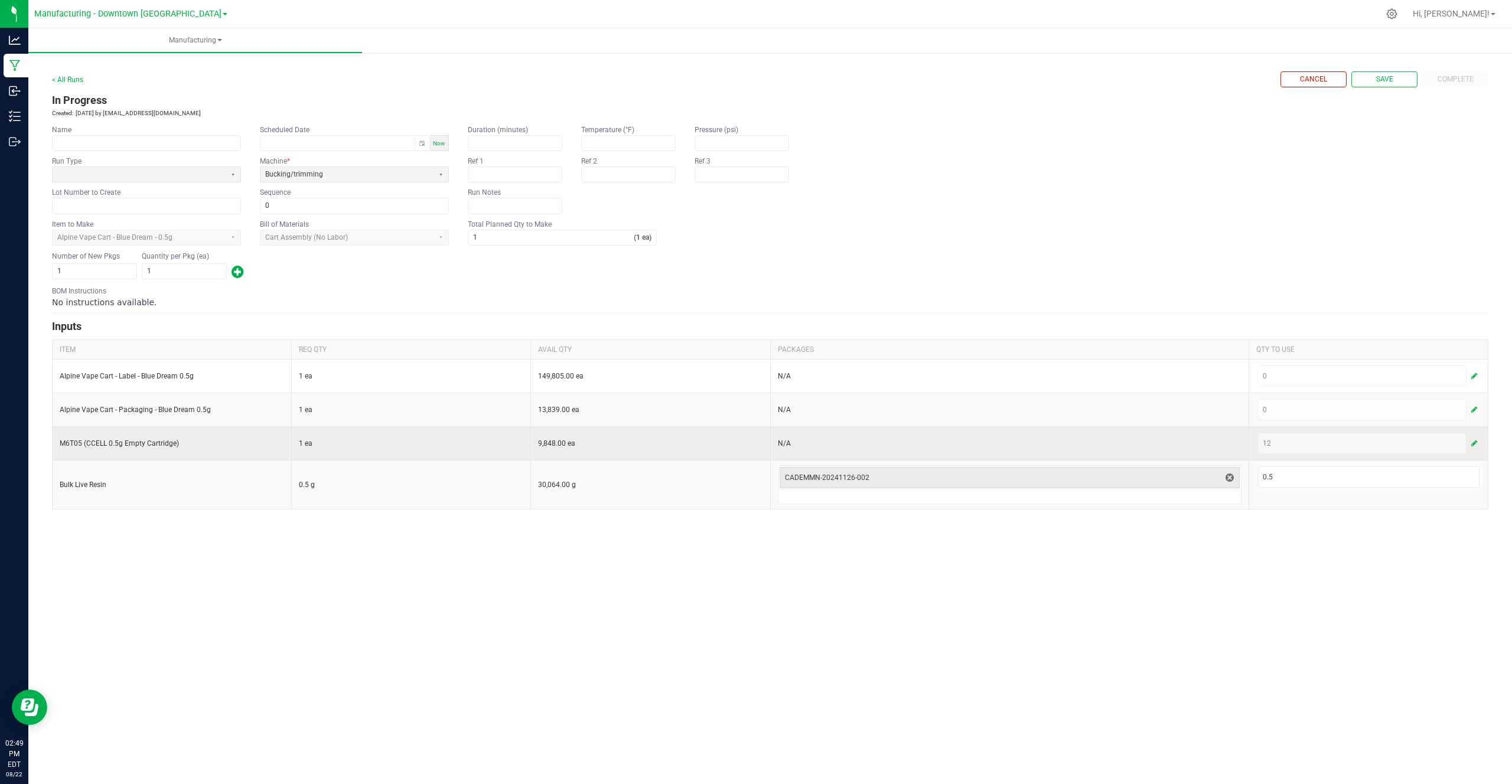
click at [1479, 447] on div "12" at bounding box center [1368, 443] width 224 height 23
click at [1471, 445] on span "button" at bounding box center [1474, 443] width 6 height 10
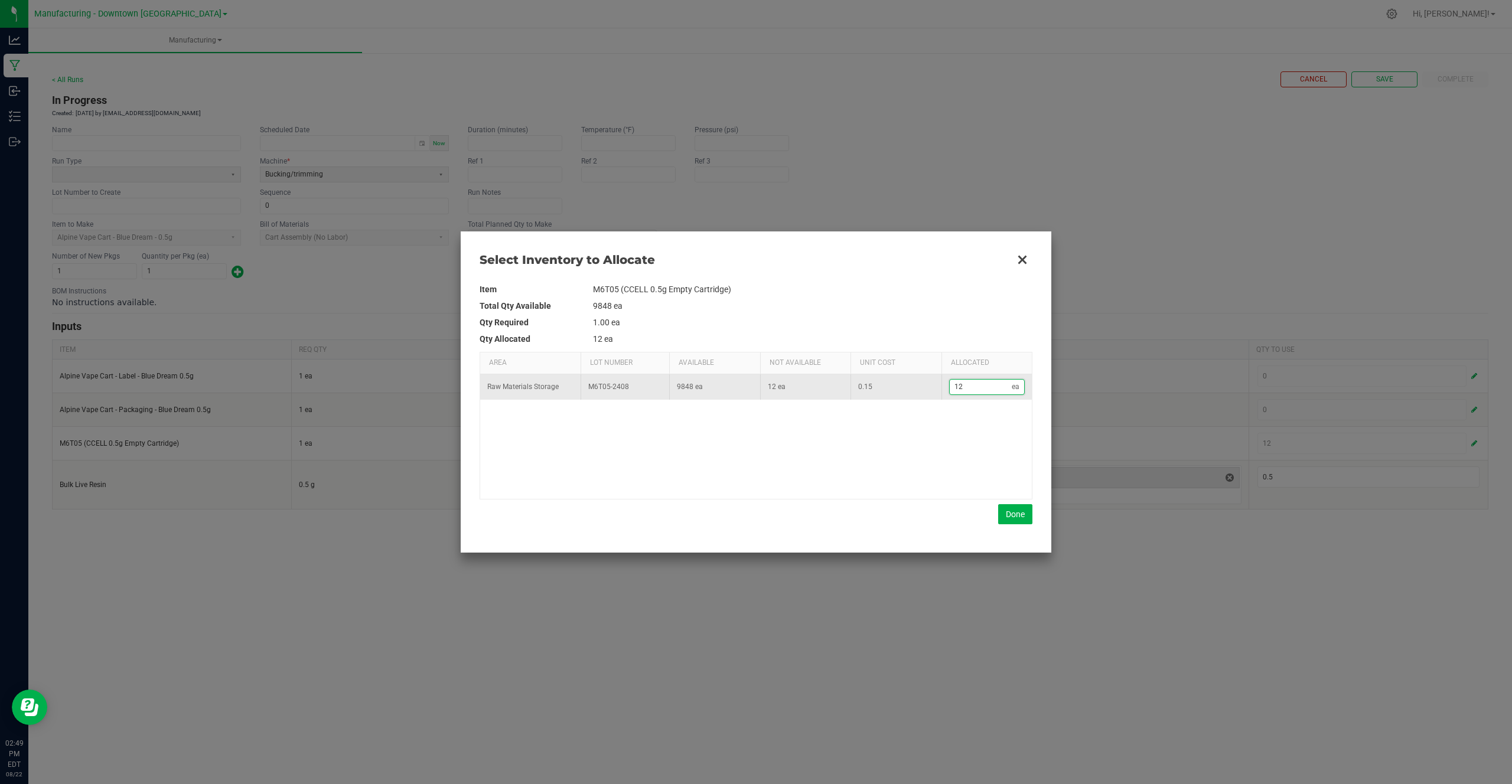
click at [989, 389] on input "12" at bounding box center [980, 387] width 62 height 15
type input "0"
click at [1025, 514] on button "Done" at bounding box center [1015, 514] width 35 height 20
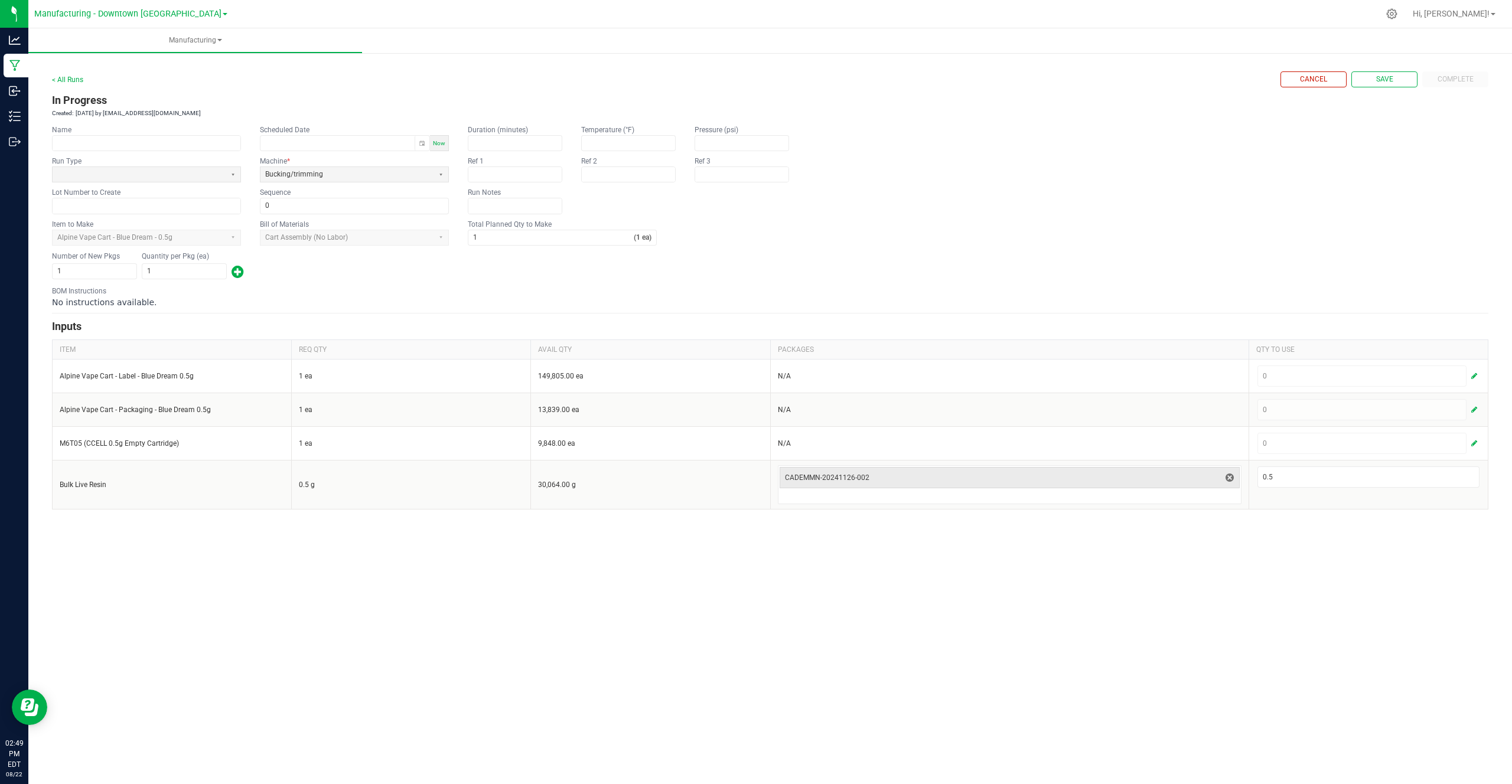
click at [1410, 92] on h3 "In Progress" at bounding box center [770, 101] width 1436 height 17
click at [1385, 91] on form "< All Runs Cancel Save Complete In Progress Created: Aug 22, 2025 by cg_demo@fl…" at bounding box center [770, 290] width 1436 height 438
click at [1389, 80] on span "Save" at bounding box center [1384, 79] width 17 height 10
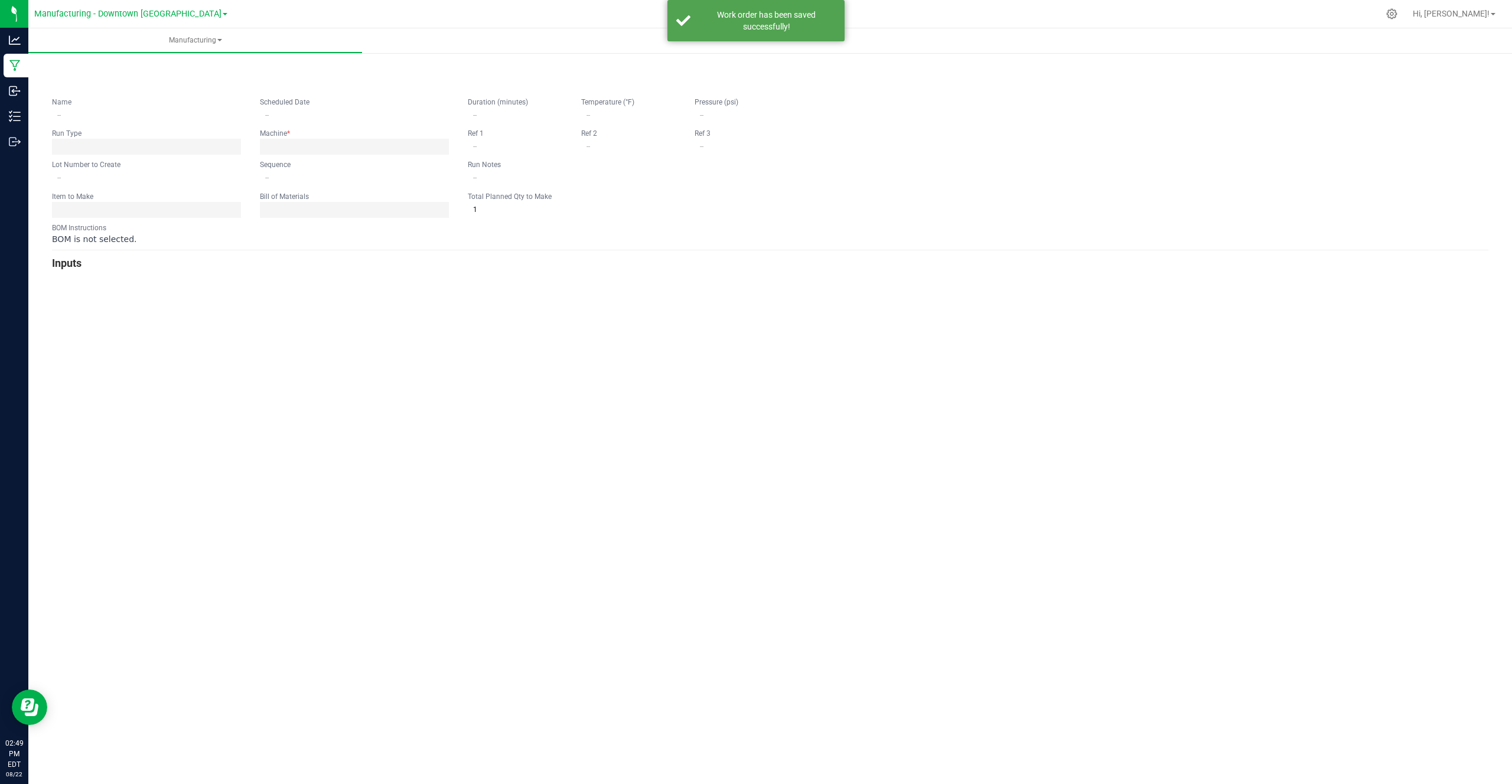
type input "0"
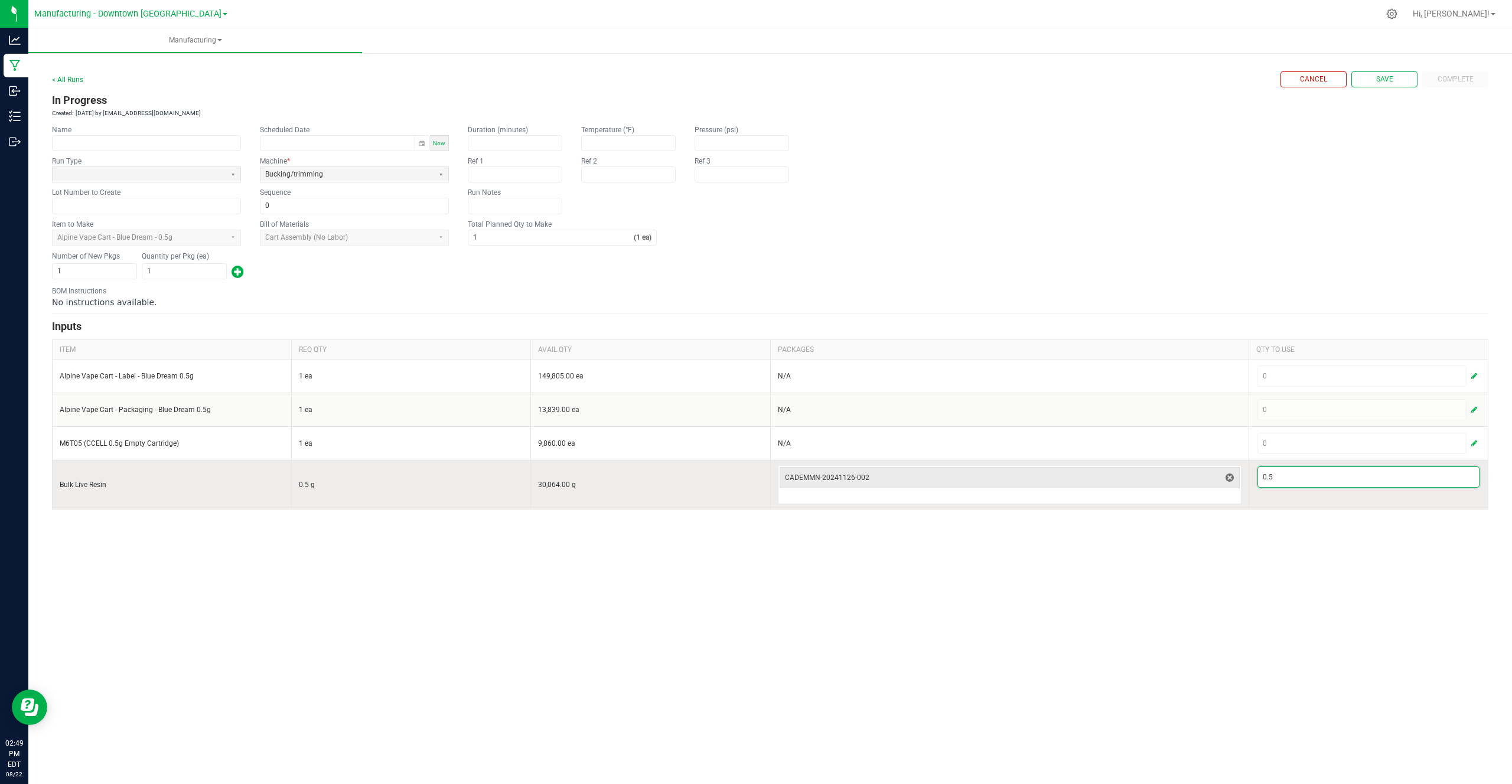
click at [1310, 479] on input "0.5" at bounding box center [1368, 477] width 221 height 20
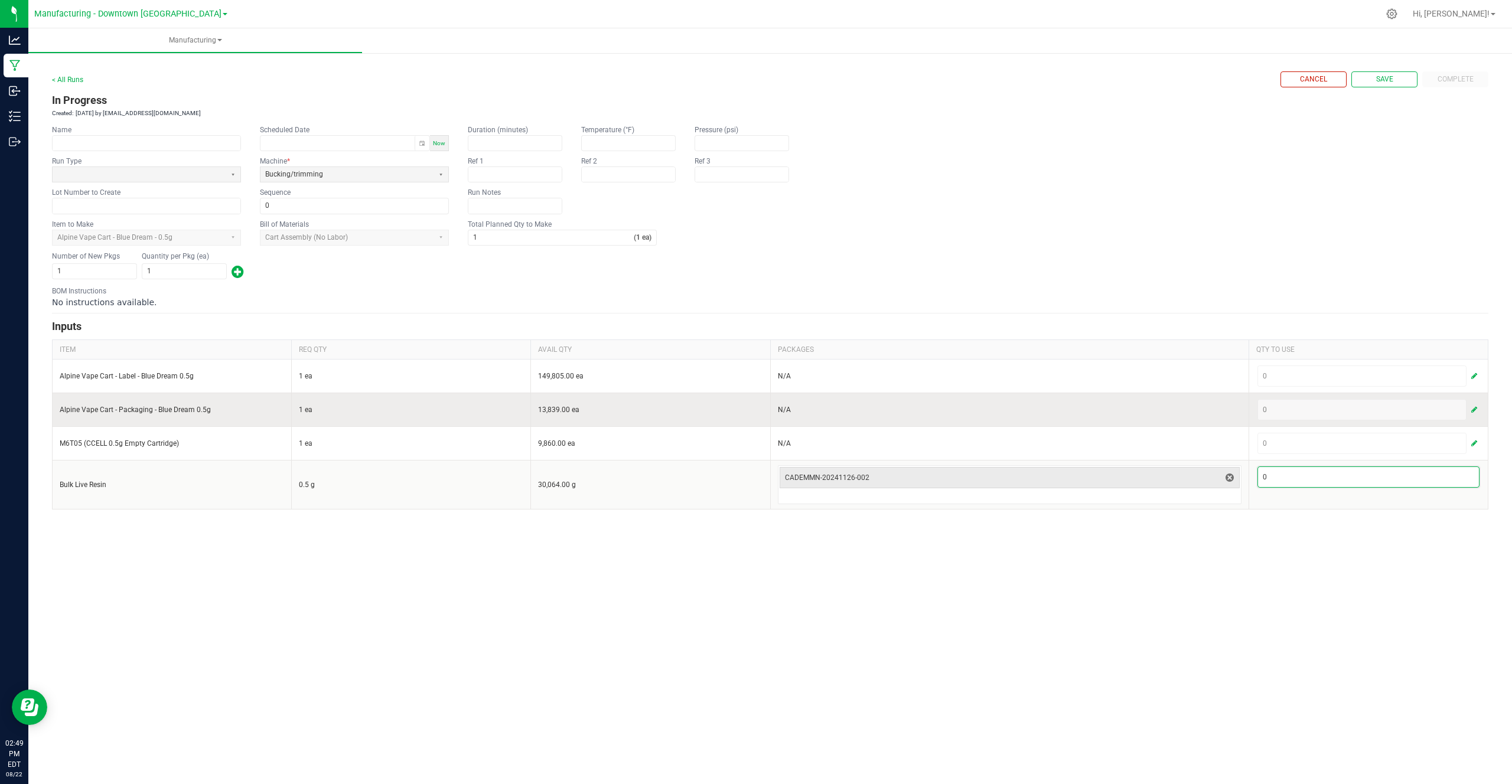
type input "0"
click at [1328, 420] on div "0" at bounding box center [1368, 409] width 224 height 23
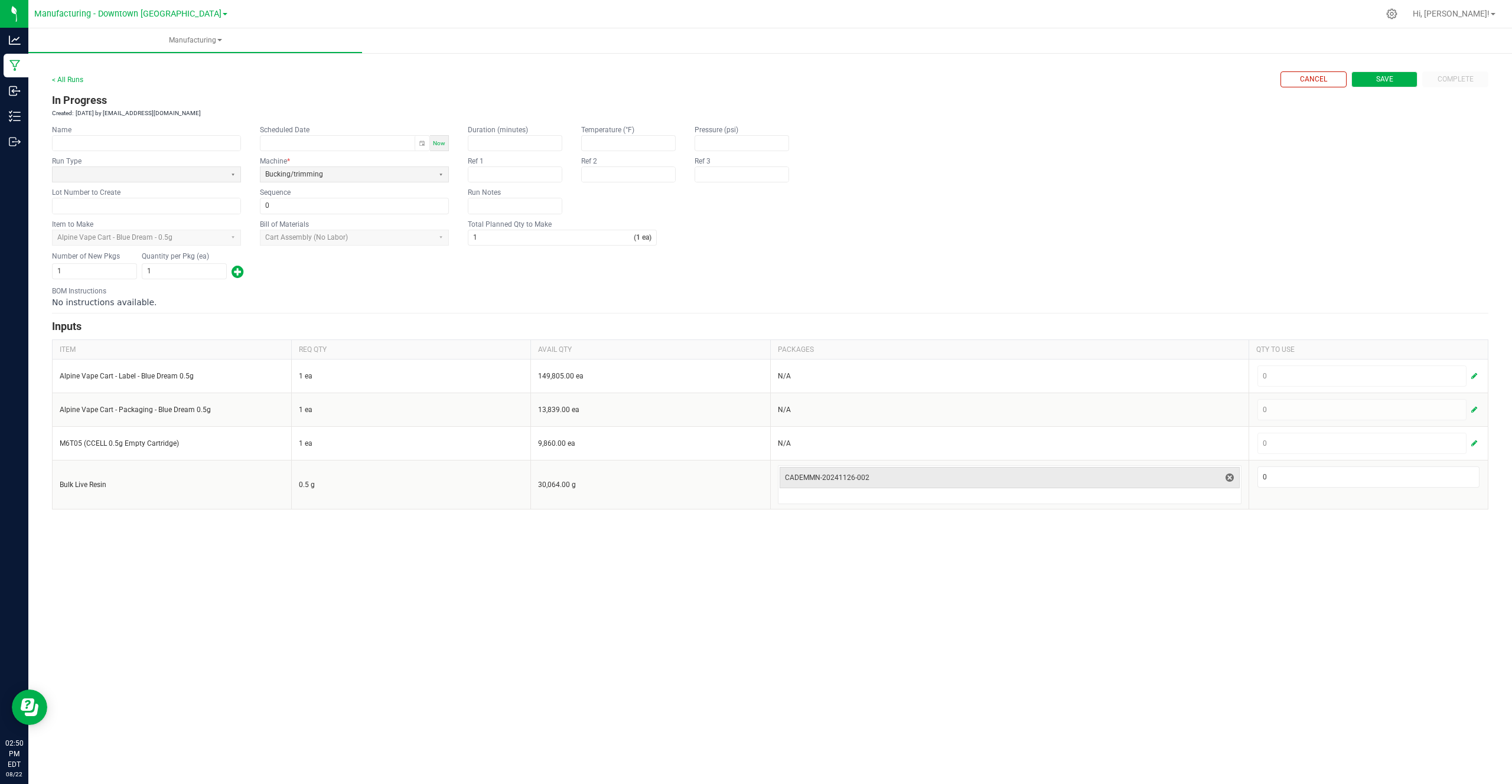
click at [1373, 83] on button "Save" at bounding box center [1384, 79] width 66 height 16
click at [1403, 74] on button "Save" at bounding box center [1384, 79] width 66 height 16
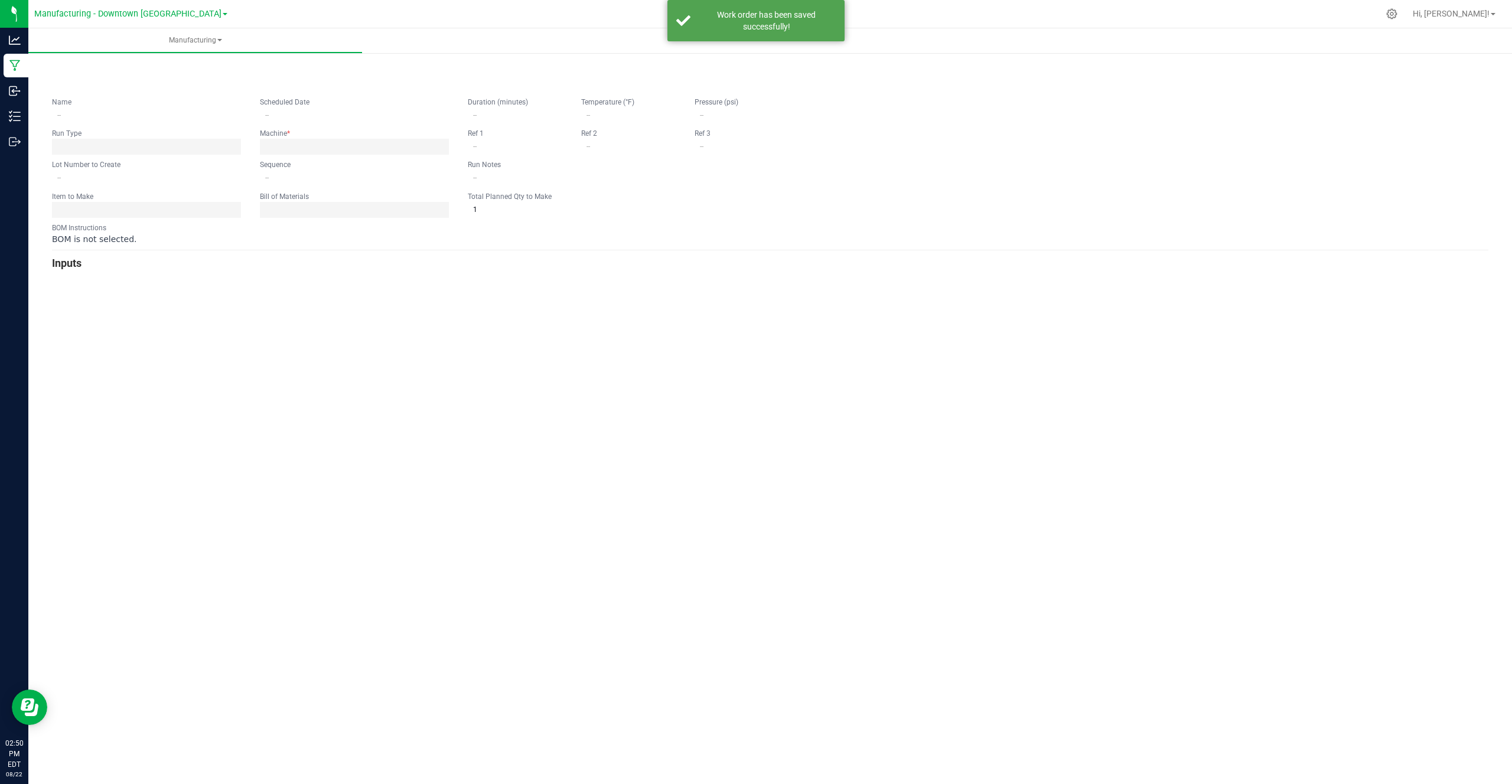
type input "0"
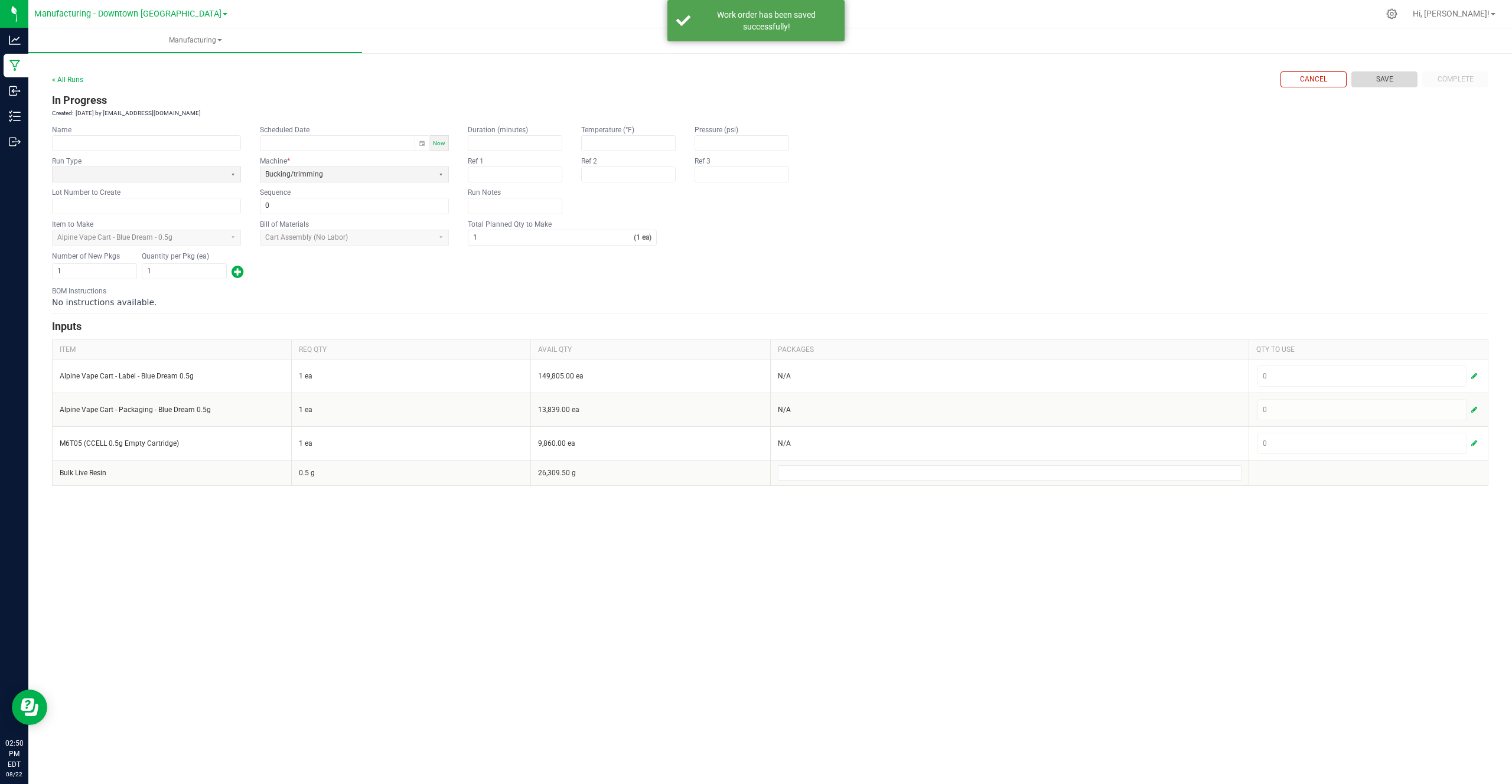
drag, startPoint x: 1403, startPoint y: 74, endPoint x: 674, endPoint y: 249, distance: 749.7
click at [1369, 84] on button "Save" at bounding box center [1384, 79] width 66 height 16
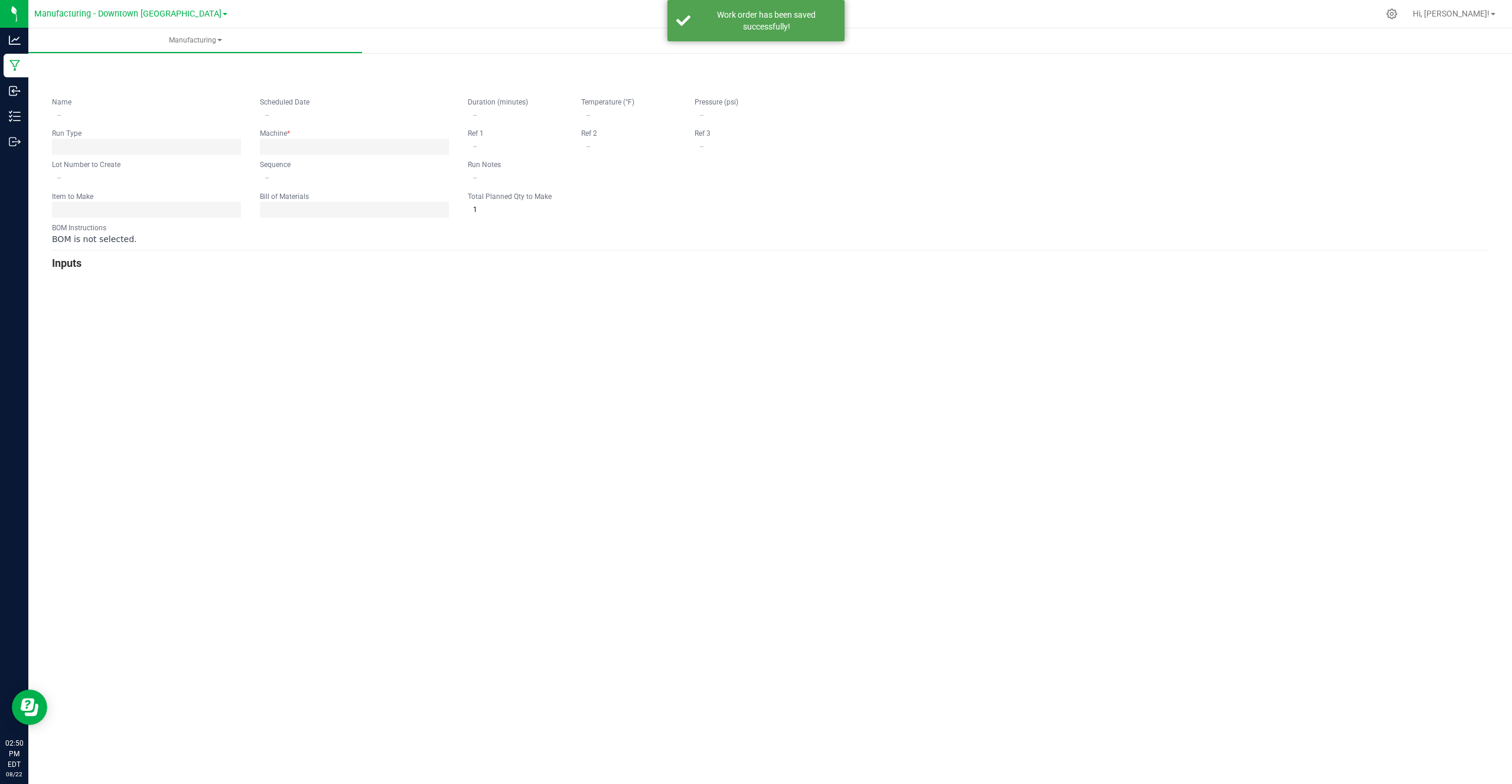
type input "0"
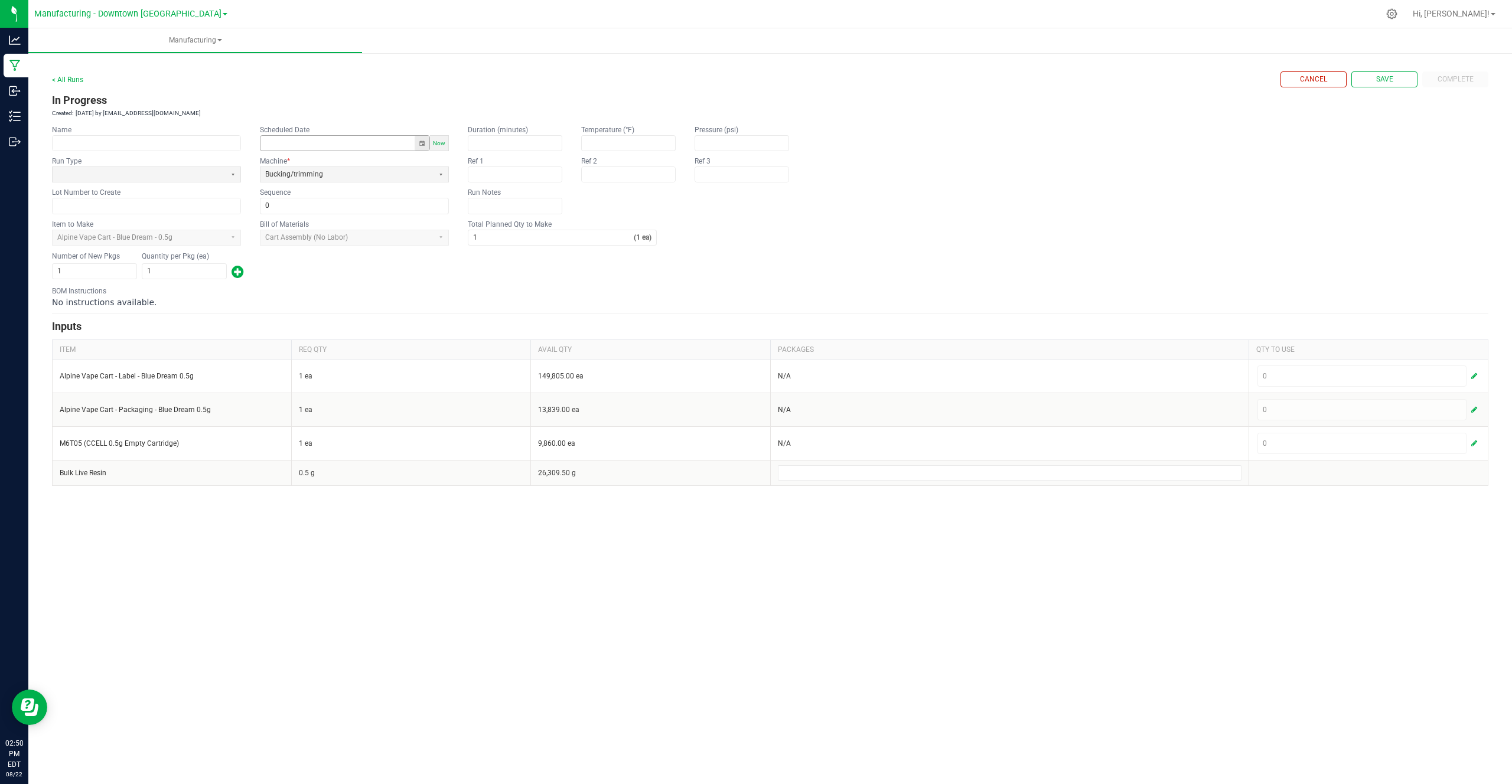
click at [429, 143] on button "Toggle popup" at bounding box center [422, 144] width 15 height 15
click at [309, 310] on span "26" at bounding box center [317, 319] width 17 height 18
click at [307, 400] on button "Set" at bounding box center [299, 392] width 68 height 16
type input "08/26/2025 12:00 AM"
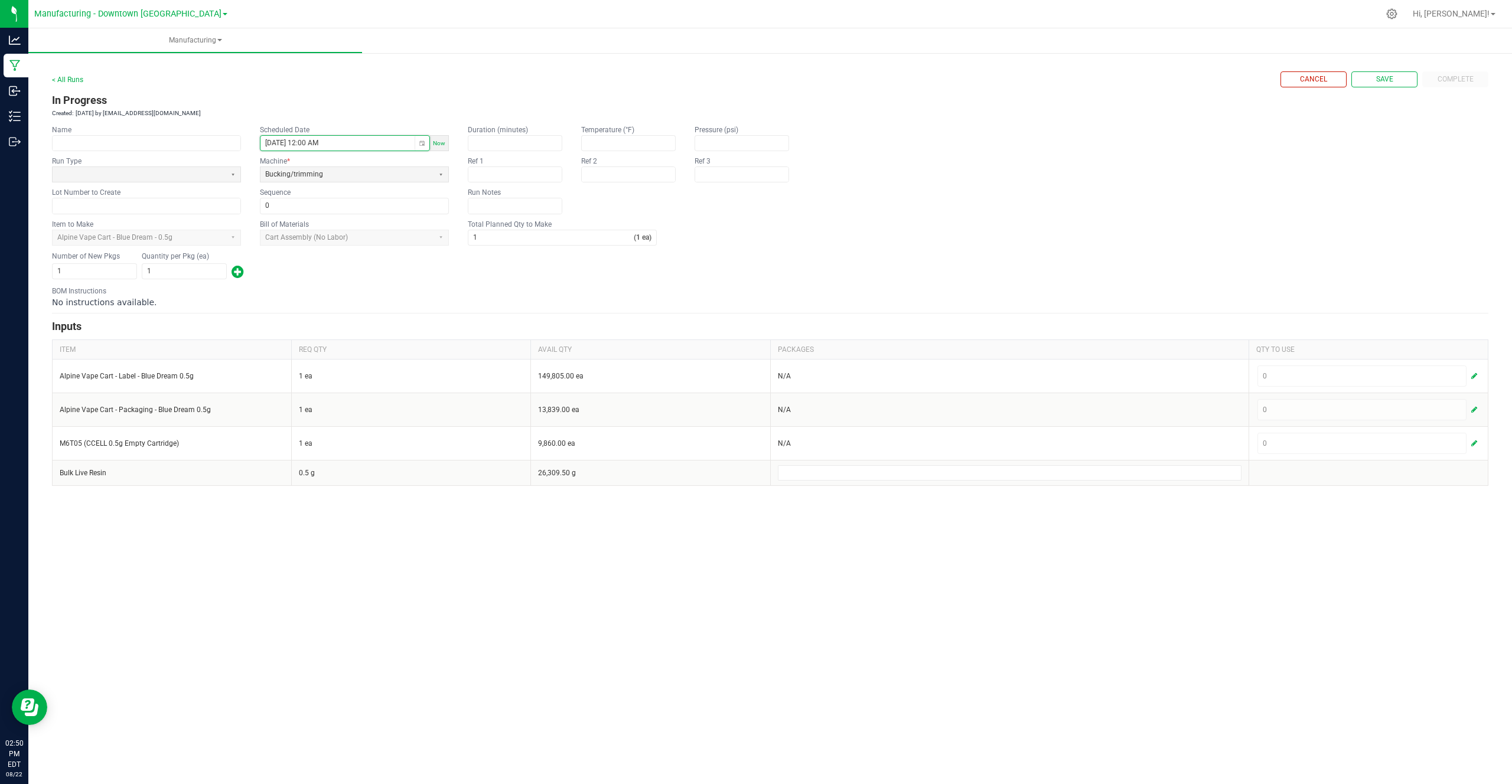
click at [665, 198] on fieldset "Duration (minutes) Temperature (°F) Pressure (psi) Ref 1 Ref 2 Ref 3 Run Notes" at bounding box center [638, 169] width 340 height 89
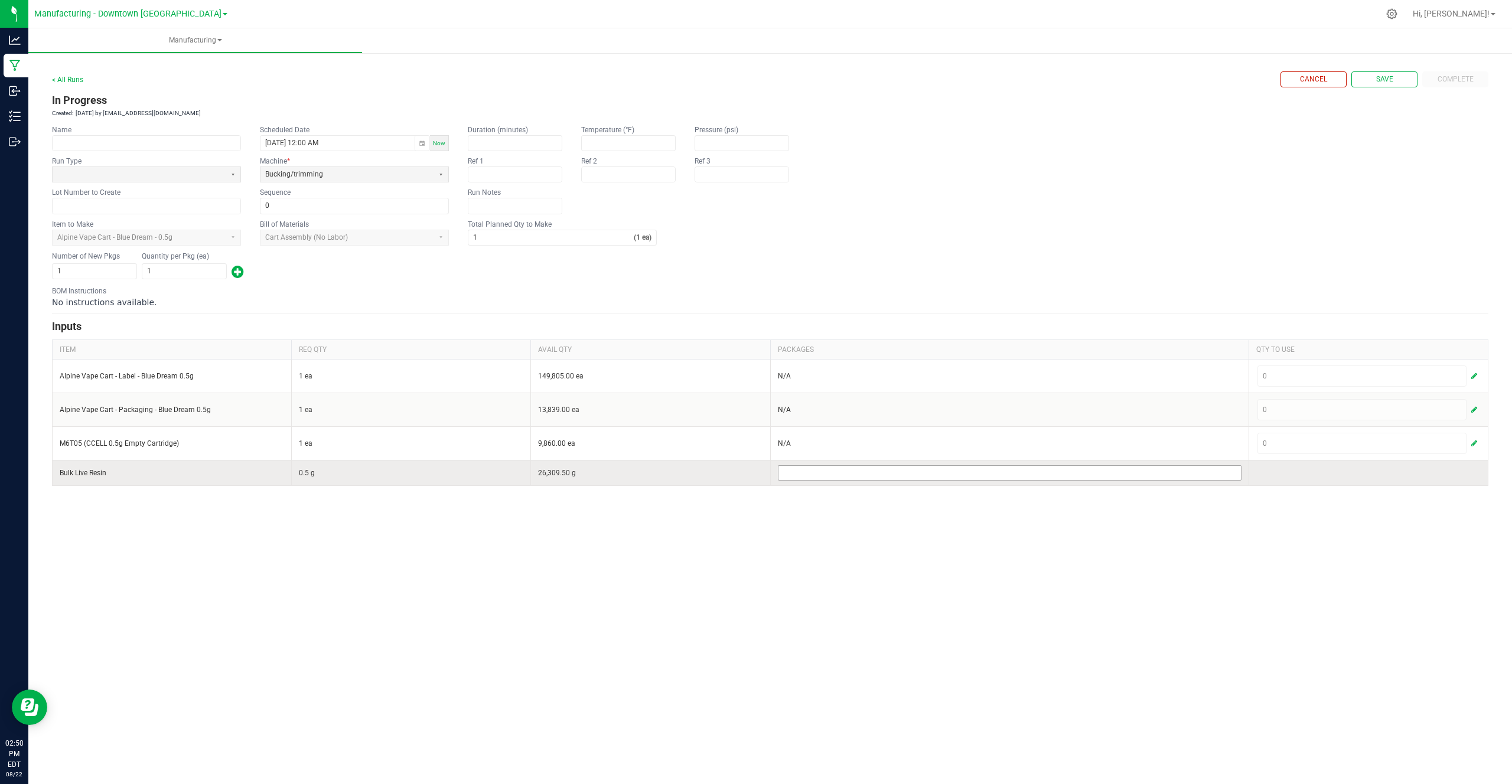
click at [840, 478] on input at bounding box center [1009, 473] width 462 height 14
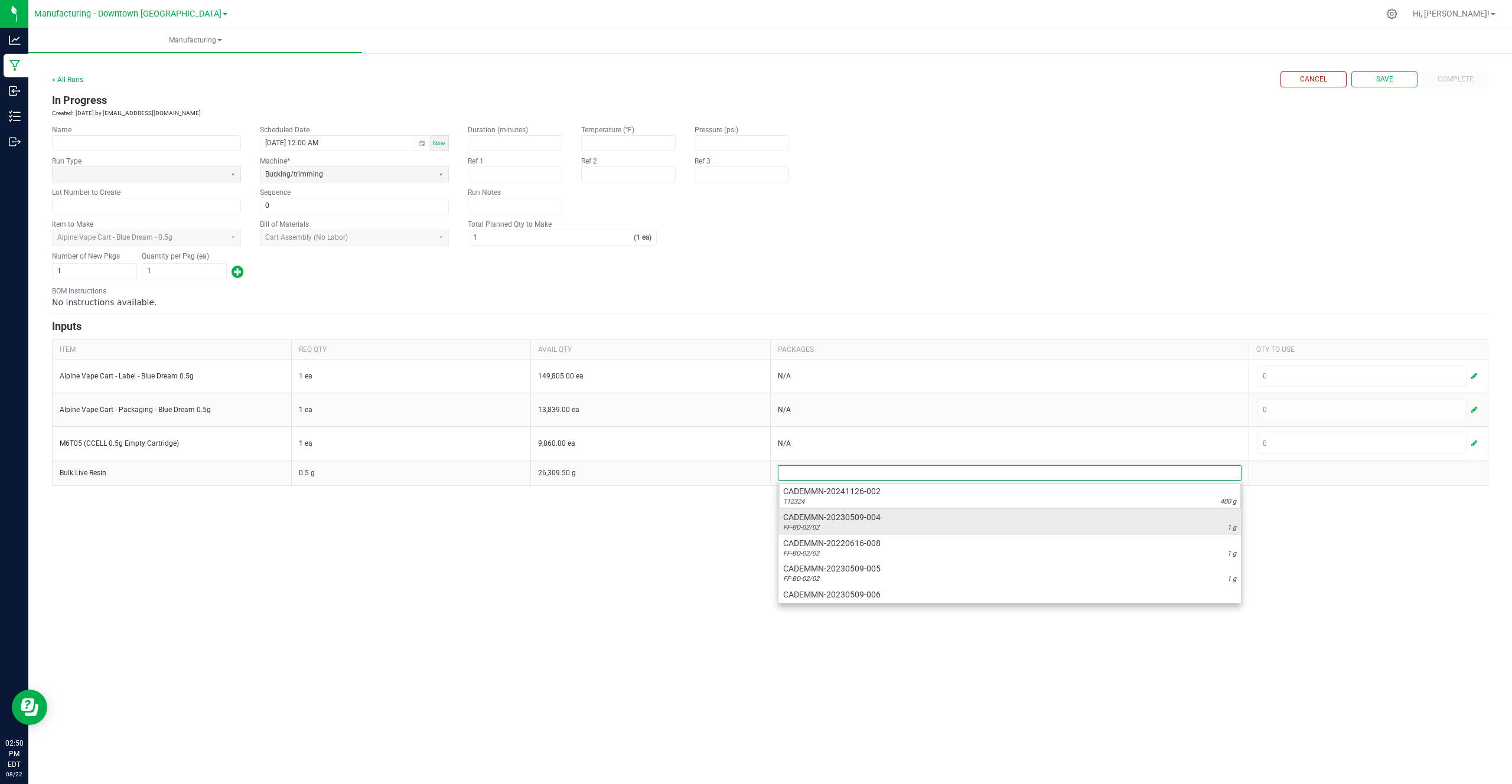
click at [853, 513] on span "CADEMMN-20230509-004" at bounding box center [1009, 517] width 453 height 12
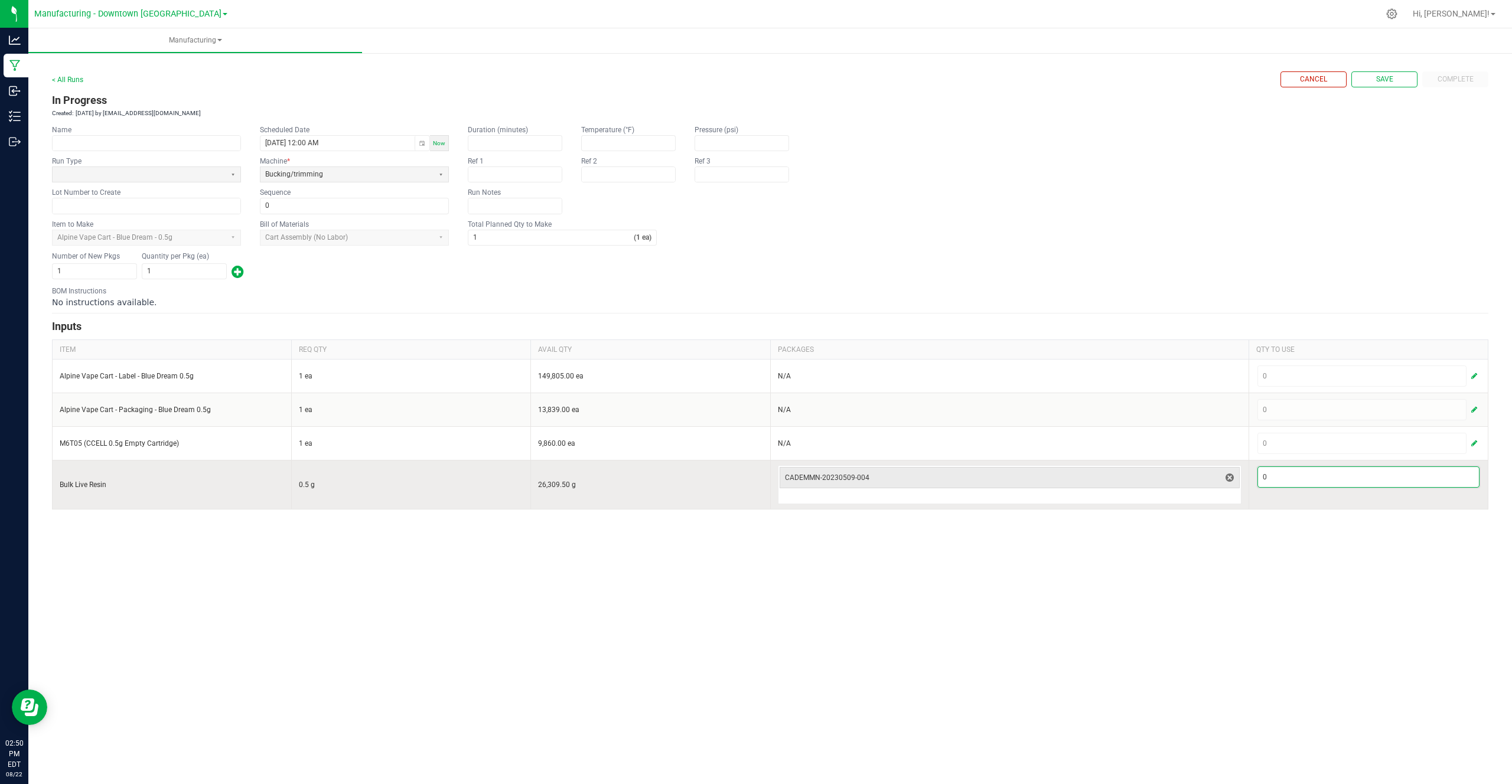
drag, startPoint x: 1274, startPoint y: 476, endPoint x: 1257, endPoint y: 475, distance: 17.0
click at [1259, 476] on input "0" at bounding box center [1368, 477] width 221 height 20
click at [871, 476] on span "CADEMMN-20230509-004" at bounding box center [1002, 477] width 435 height 10
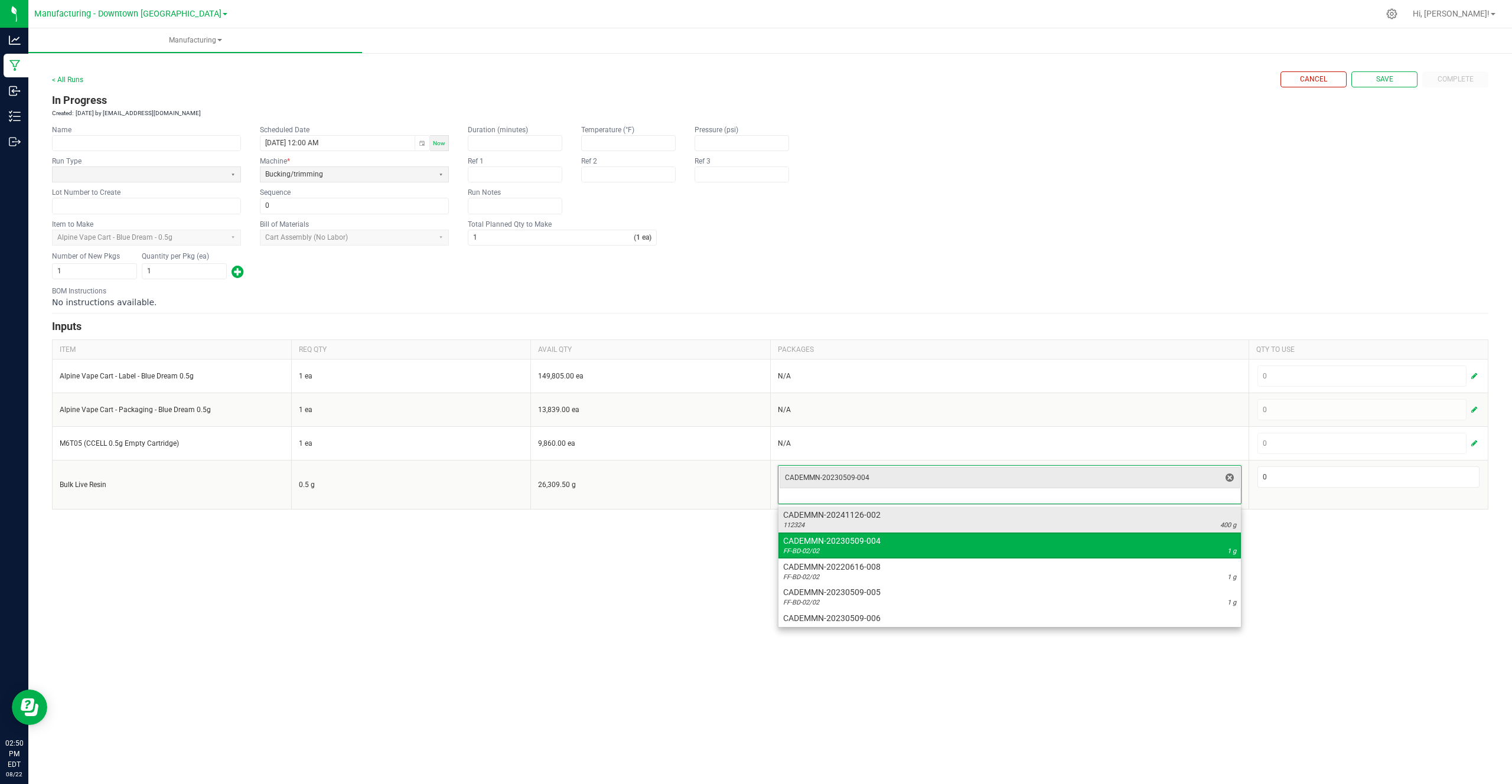
click at [1132, 521] on div "112324 400 g" at bounding box center [1009, 525] width 453 height 10
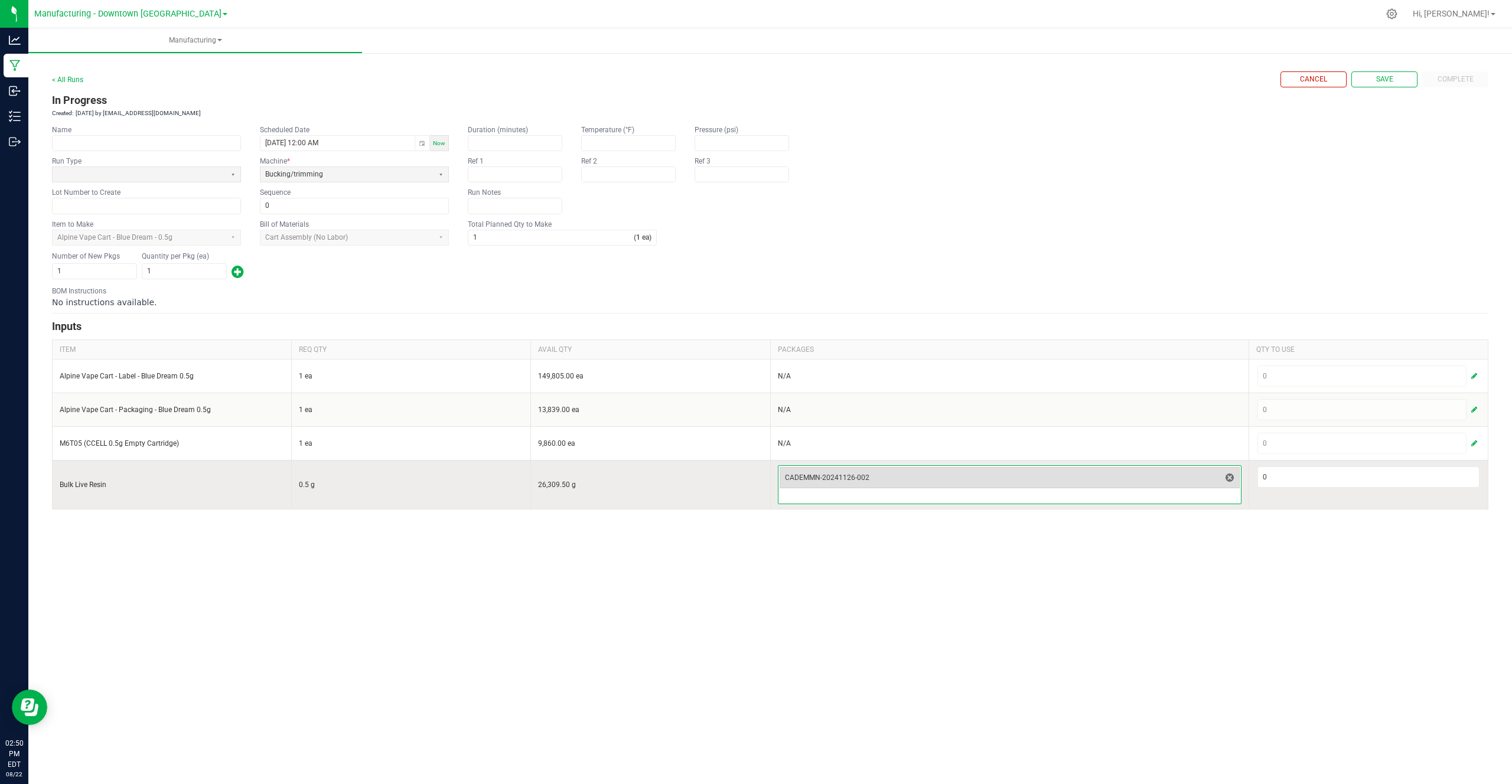
click at [1169, 480] on span "CADEMMN-20241126-002" at bounding box center [1002, 477] width 435 height 10
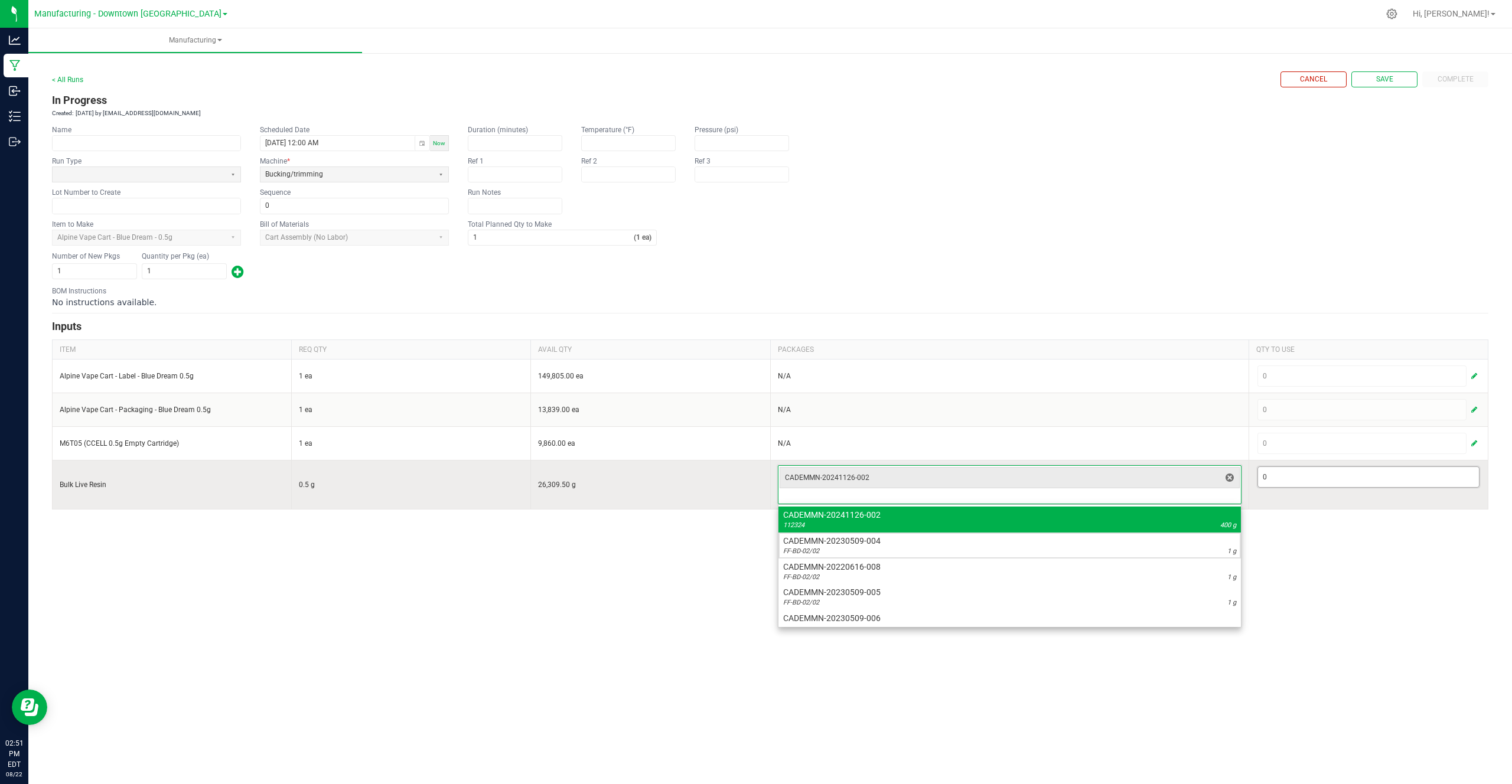
click at [1288, 486] on input "0" at bounding box center [1368, 477] width 221 height 20
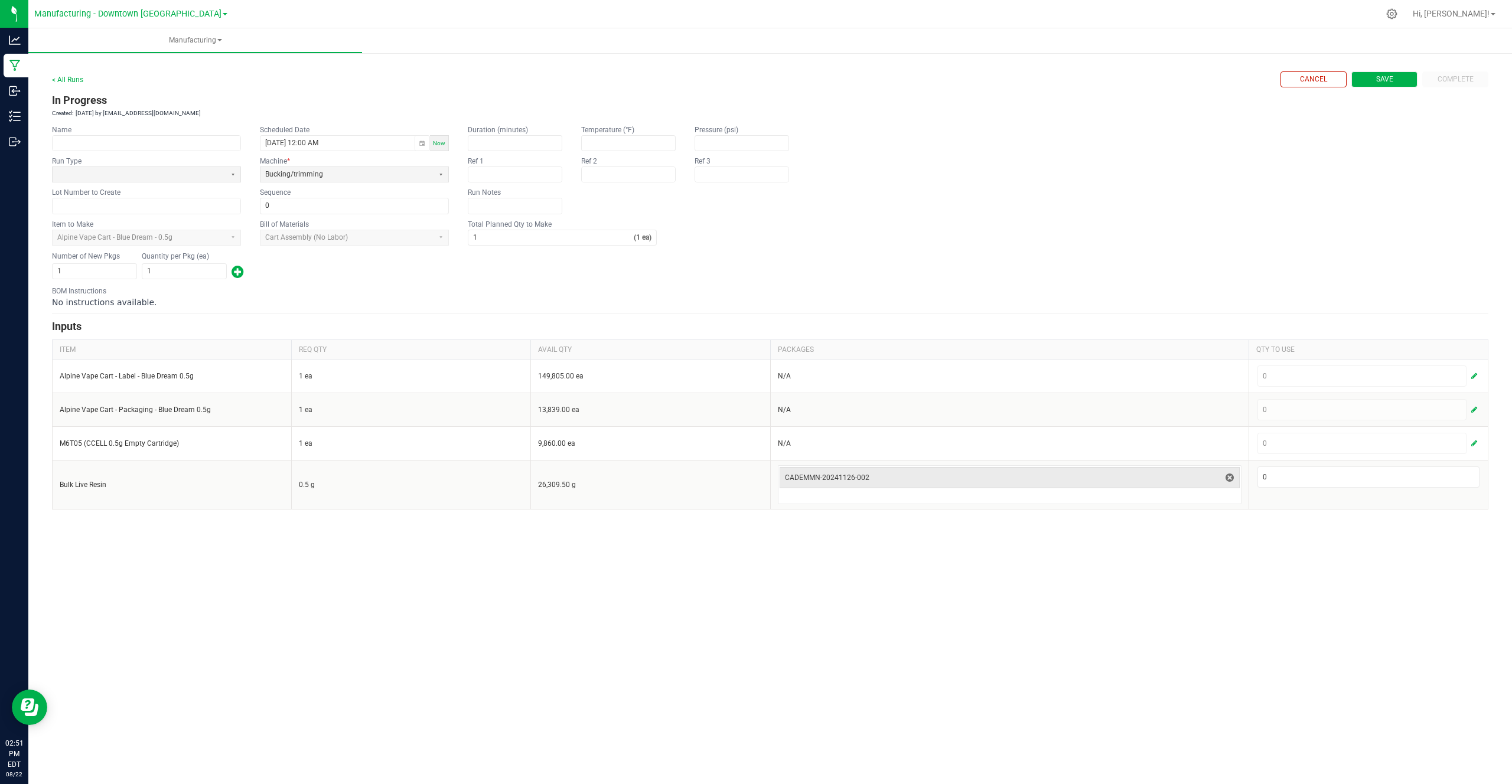
click at [1399, 76] on button "Save" at bounding box center [1384, 79] width 66 height 16
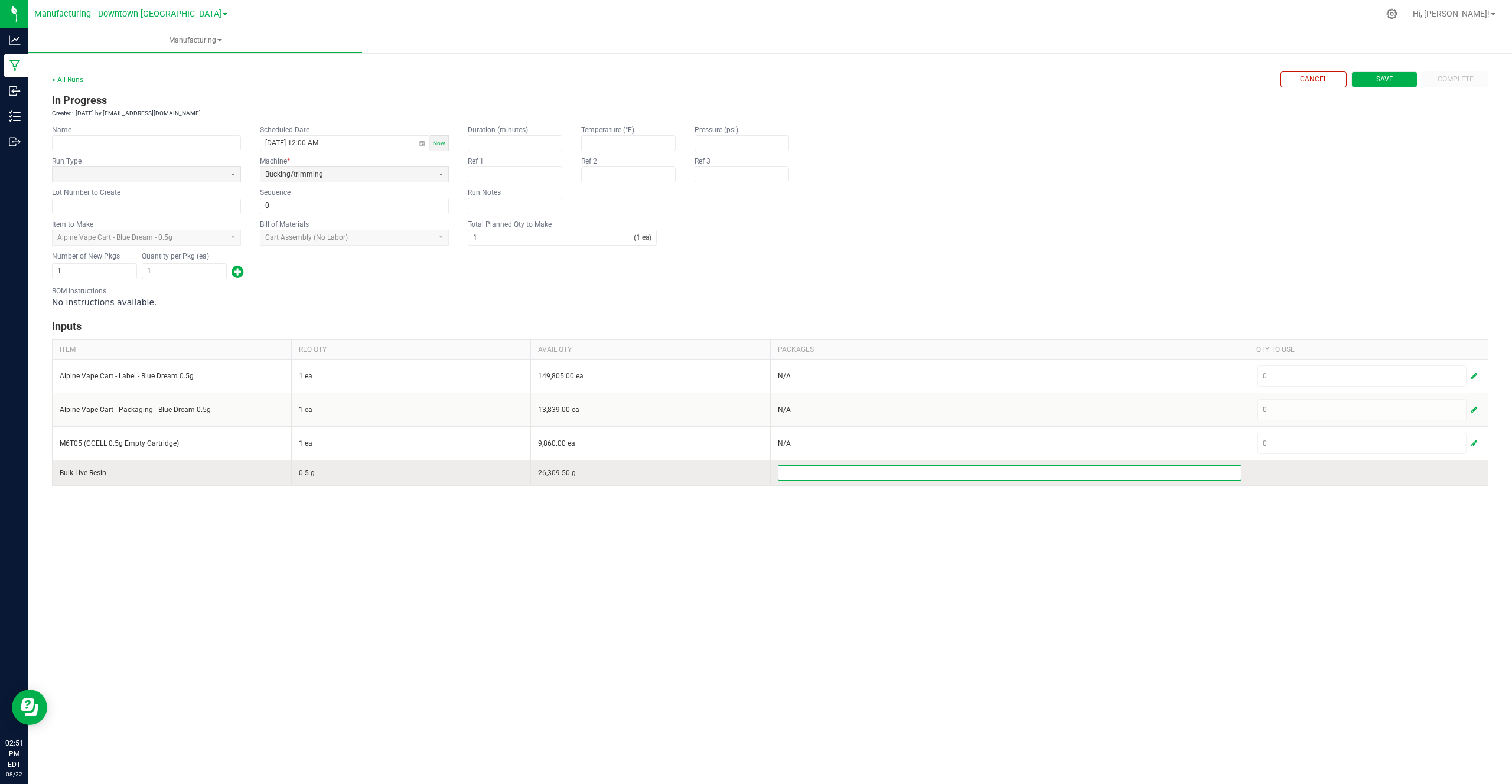
click at [1398, 80] on button "Save" at bounding box center [1384, 79] width 66 height 16
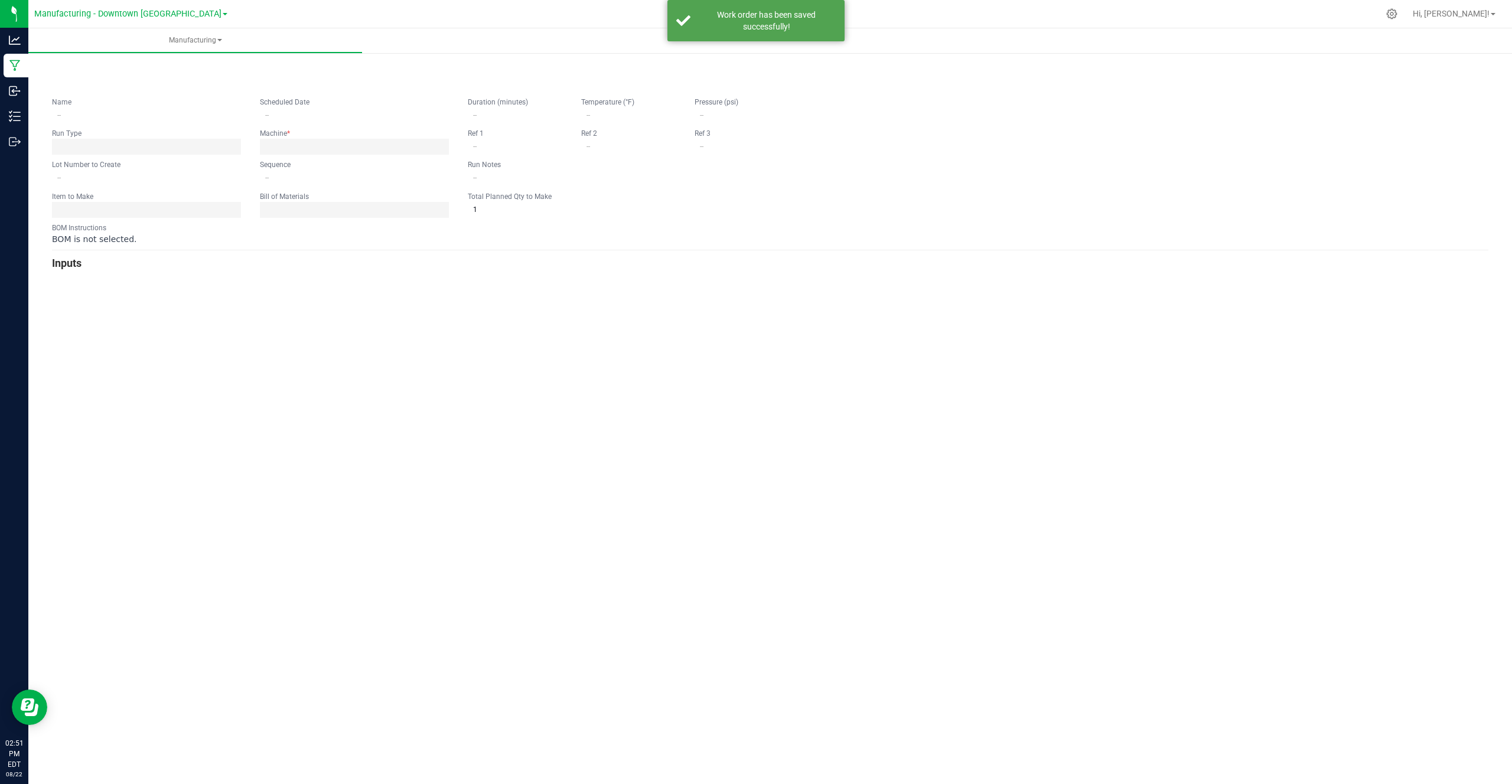
type input "08/26/2025 12:00 AM"
type input "0"
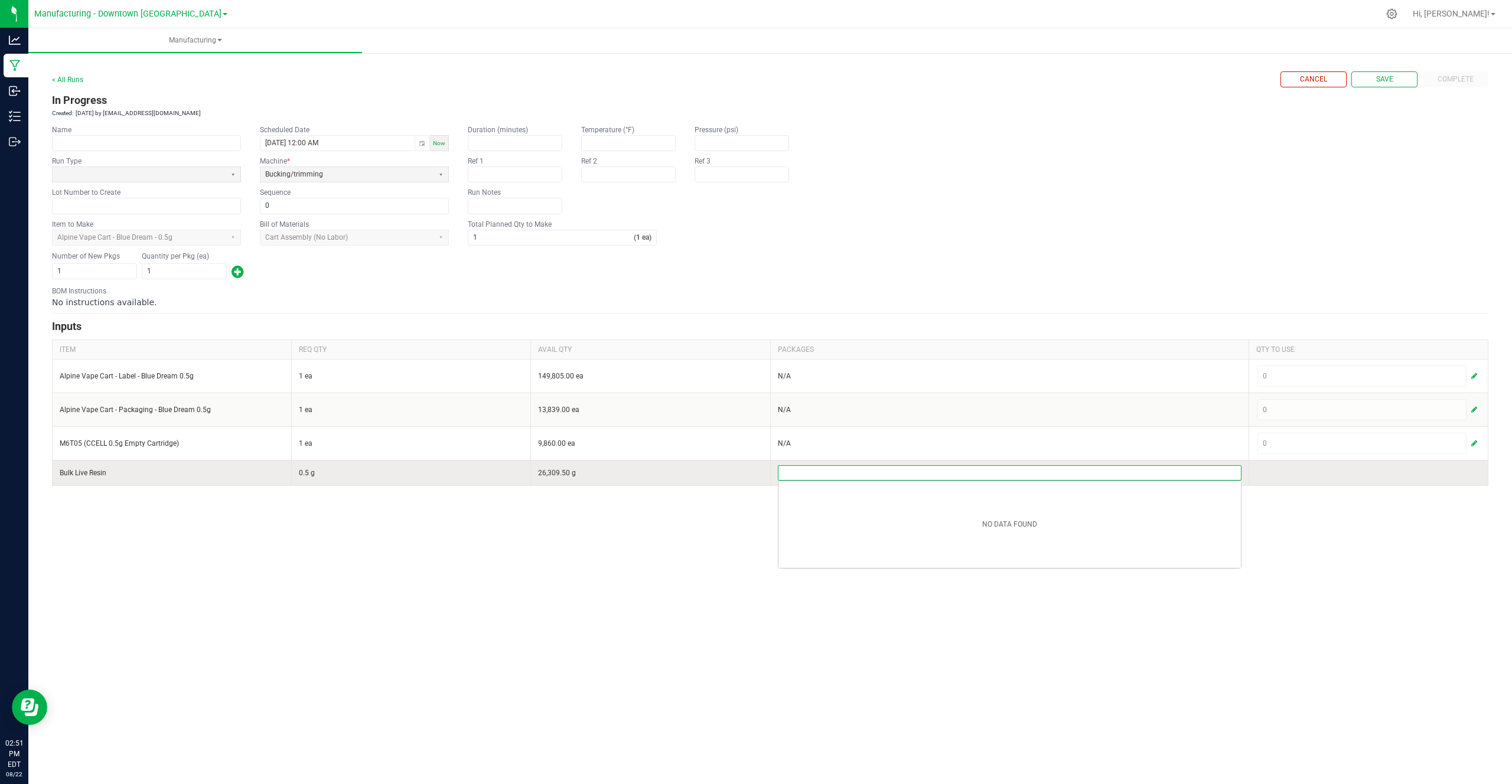
click at [1132, 468] on input at bounding box center [1009, 473] width 462 height 14
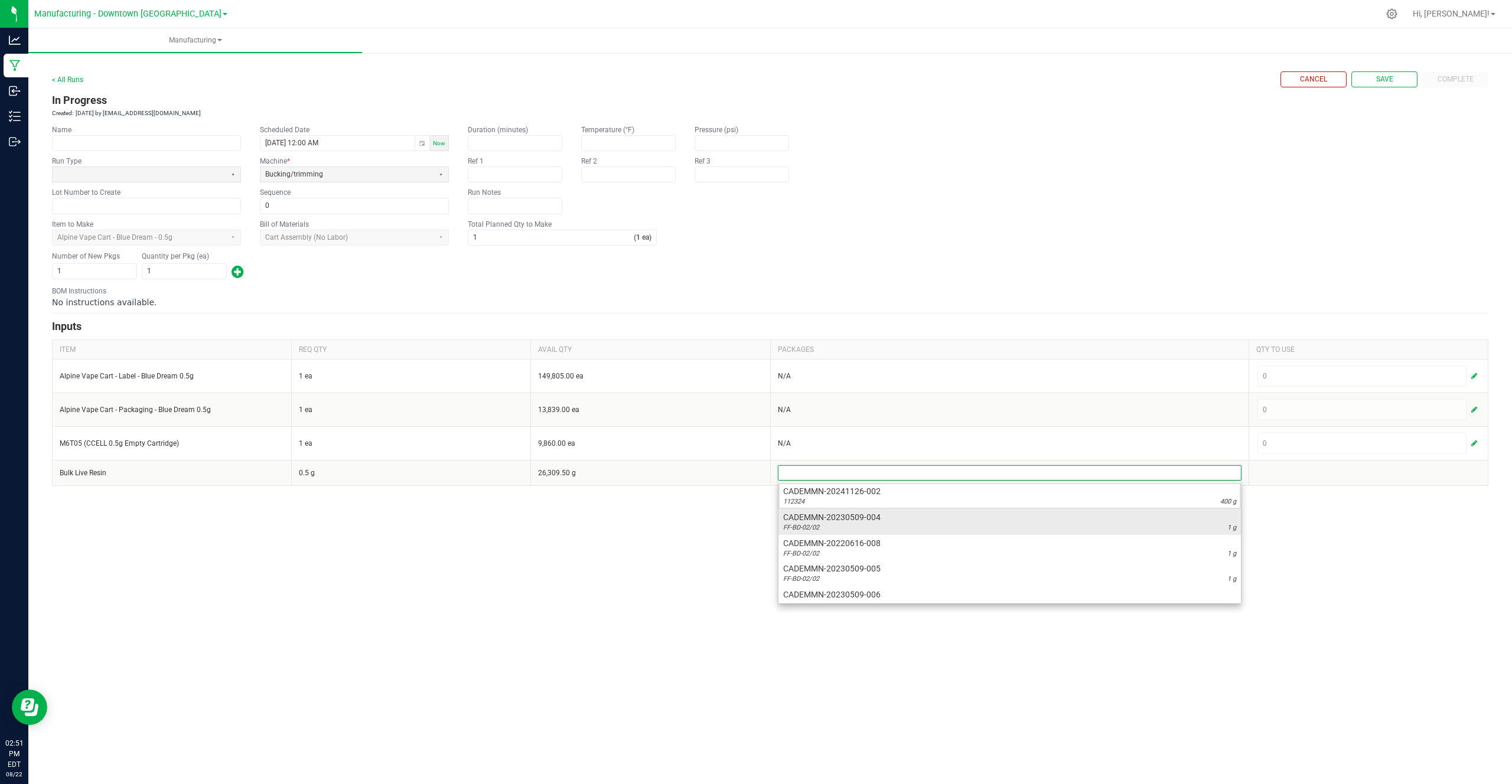
click at [1065, 518] on span "CADEMMN-20230509-004" at bounding box center [1009, 517] width 453 height 12
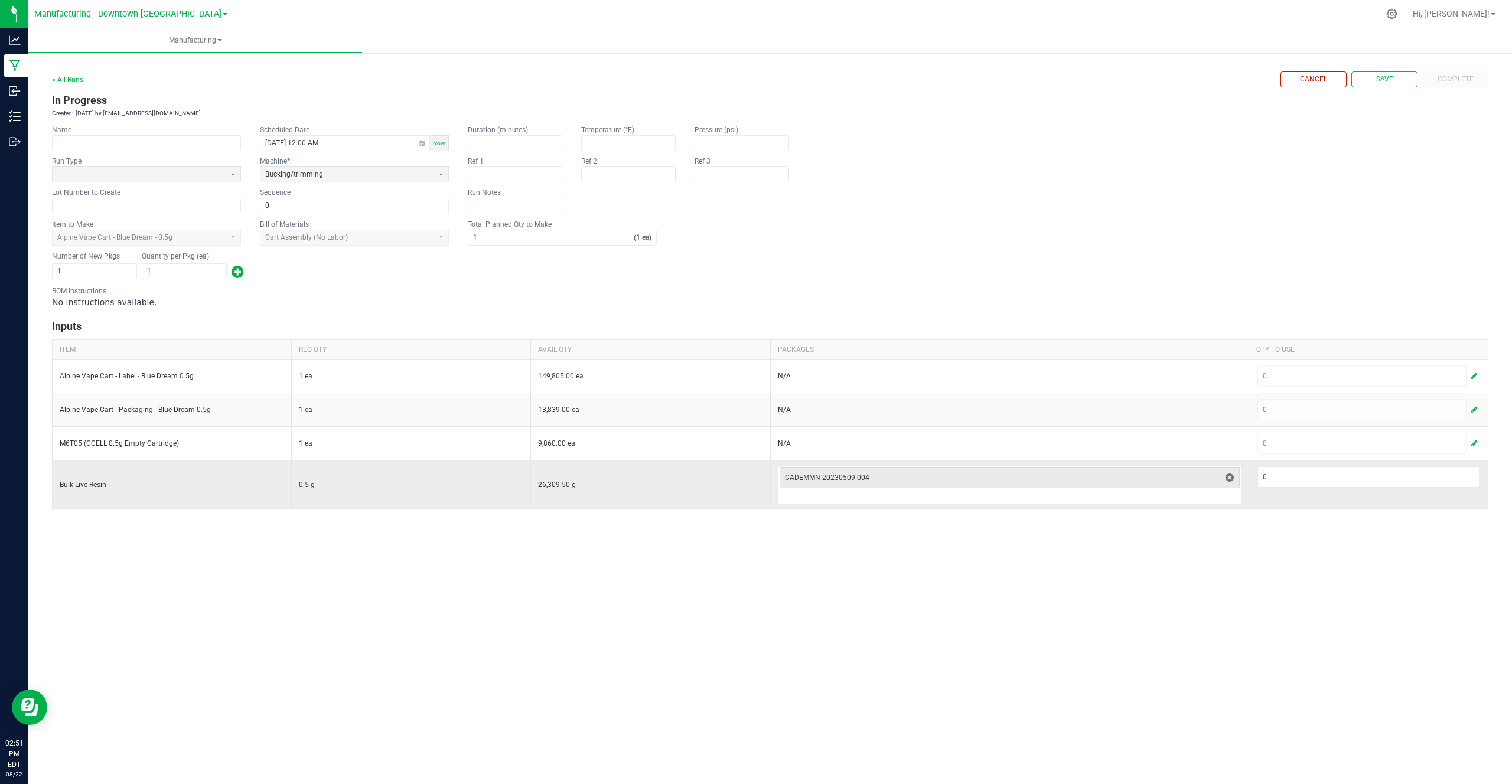
click at [1272, 495] on td "0" at bounding box center [1368, 484] width 239 height 49
click at [1274, 483] on input "0" at bounding box center [1368, 477] width 221 height 20
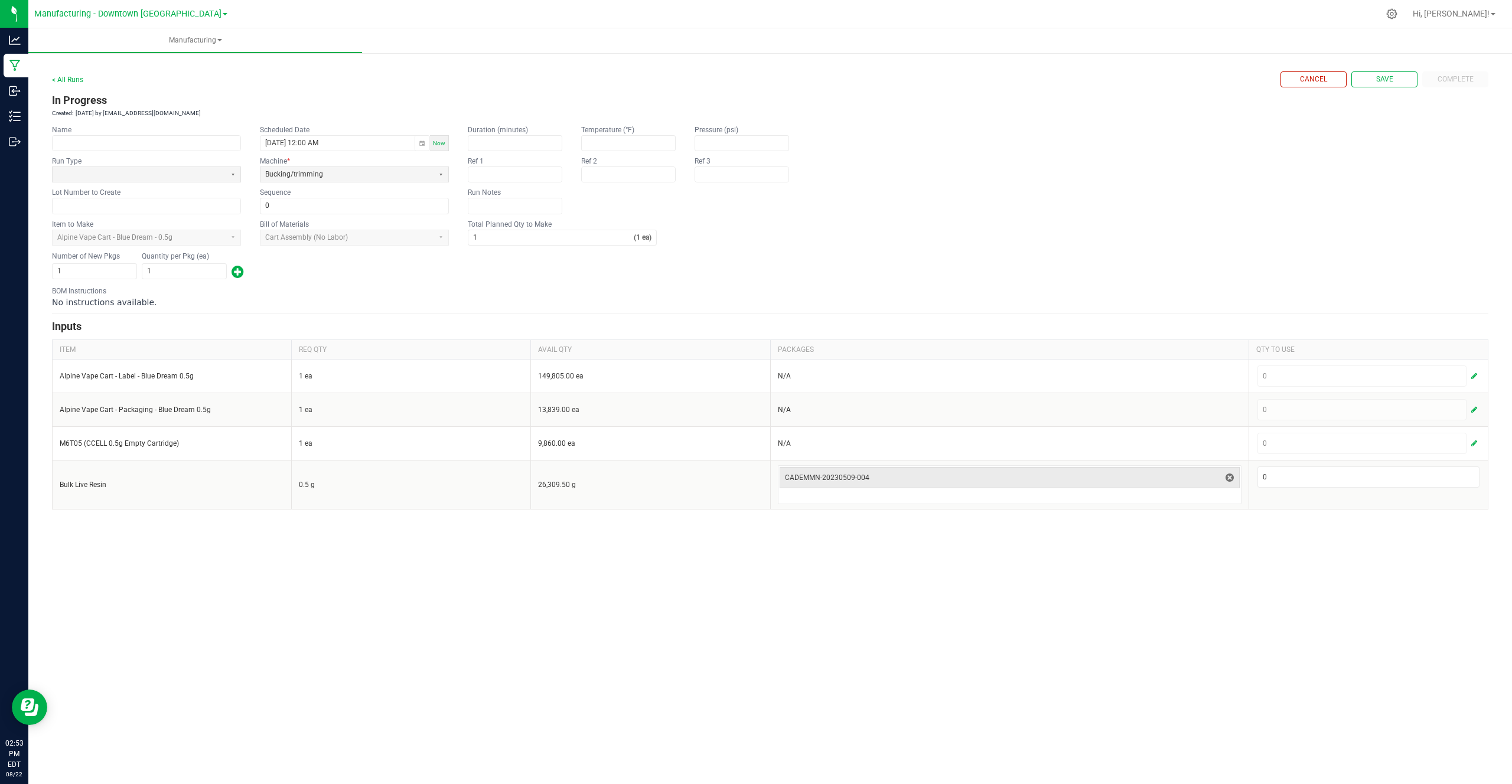
click at [1453, 74] on div "Cancel Save Complete" at bounding box center [1384, 79] width 208 height 16
click at [172, 274] on input "1" at bounding box center [184, 271] width 84 height 15
type input "0"
click at [257, 282] on form "< All Runs Cancel Save Complete In Progress Created: Aug 22, 2025 by cg_demo@fl…" at bounding box center [770, 290] width 1436 height 438
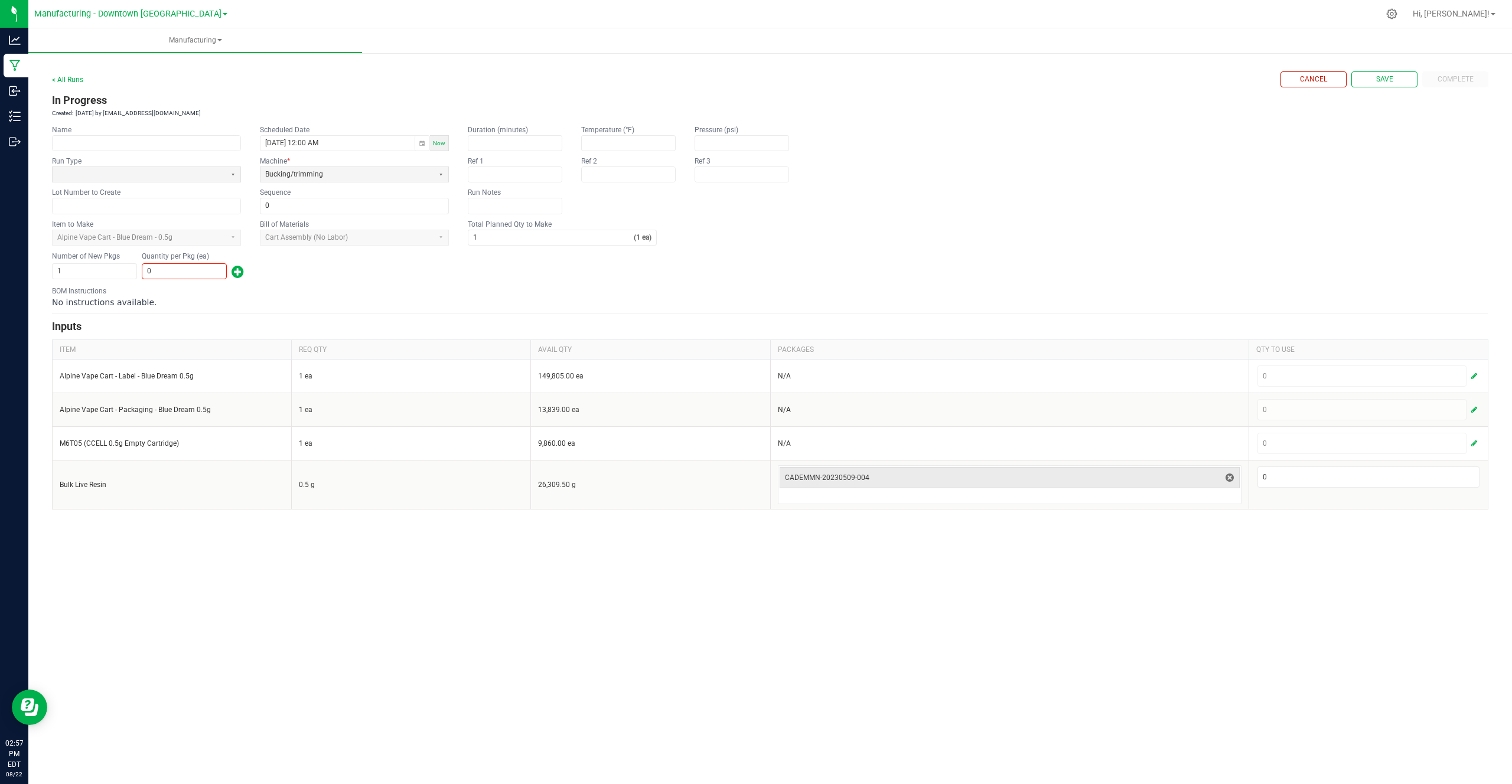
click at [288, 289] on div "BOM Instructions No instructions available." at bounding box center [770, 297] width 1436 height 23
drag, startPoint x: 80, startPoint y: 373, endPoint x: 80, endPoint y: 510, distance: 137.0
click at [81, 511] on div "< All Runs Cancel Save Complete In Progress Created: Aug 22, 2025 by cg_demo@fl…" at bounding box center [770, 286] width 1483 height 471
click at [523, 233] on input "1" at bounding box center [551, 238] width 165 height 15
click at [523, 232] on input "1" at bounding box center [551, 238] width 165 height 15
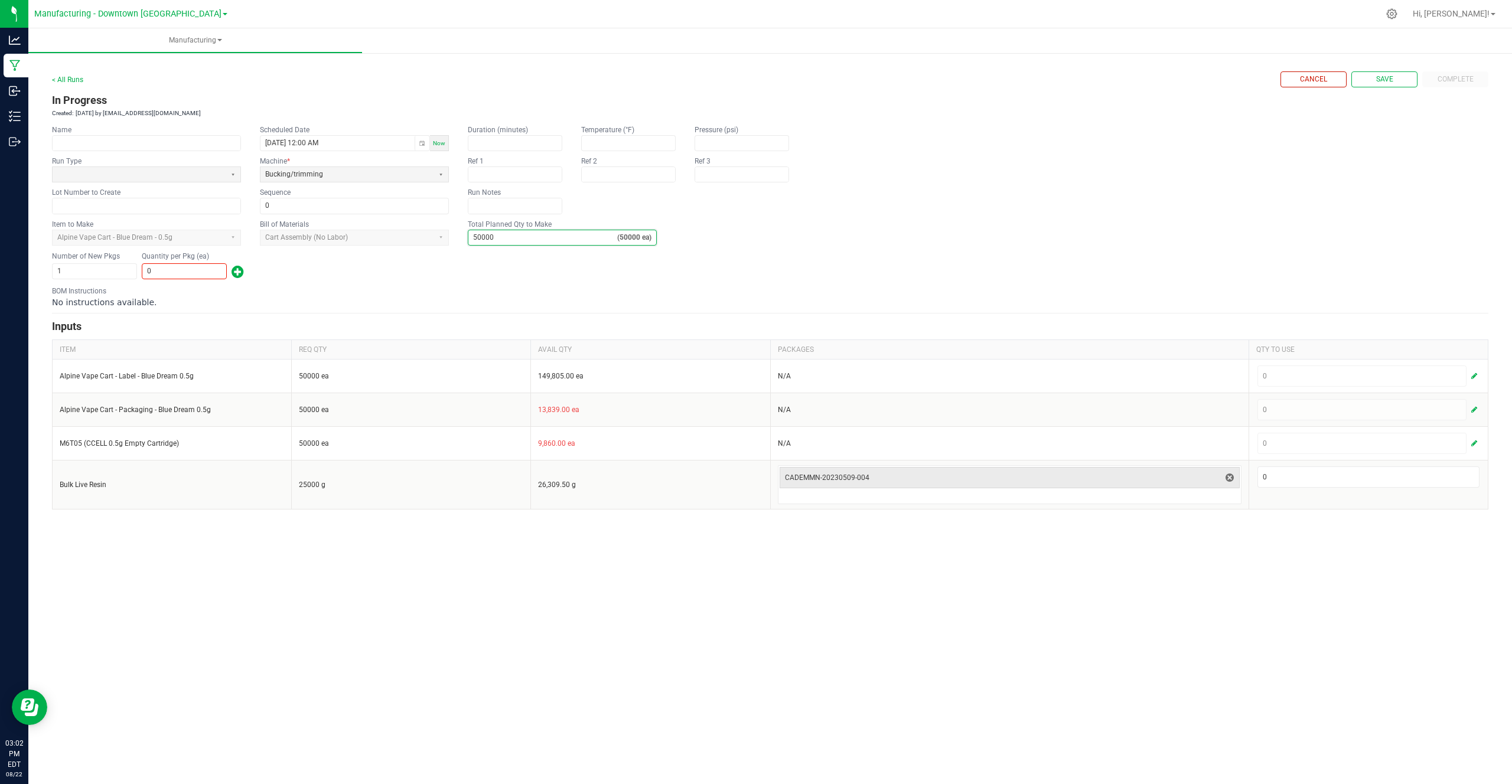
type input "50,000"
click at [499, 286] on div "BOM Instructions No instructions available." at bounding box center [770, 297] width 1436 height 23
click at [205, 271] on input "0" at bounding box center [184, 271] width 84 height 15
click at [199, 336] on form "< All Runs Cancel Save Complete In Progress Created: Aug 22, 2025 by cg_demo@fl…" at bounding box center [770, 290] width 1436 height 438
drag, startPoint x: 459, startPoint y: 223, endPoint x: 594, endPoint y: 224, distance: 135.0
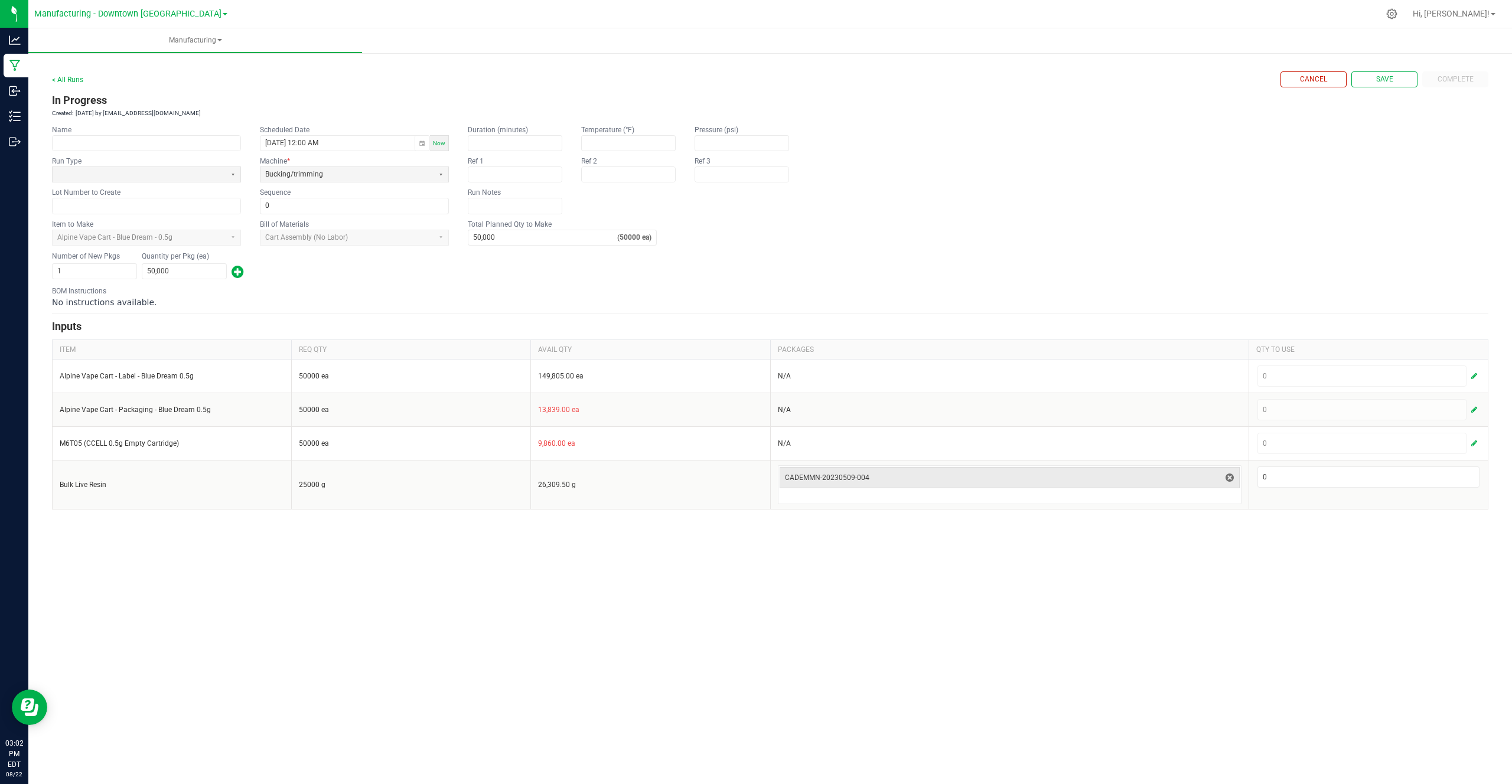
click at [594, 224] on fieldset "Item to Make Alpine Vape Cart - Blue Dream - 0.5g Bill of Materials Cart Assemb…" at bounding box center [770, 232] width 1436 height 26
drag, startPoint x: 145, startPoint y: 255, endPoint x: 217, endPoint y: 255, distance: 72.0
click at [217, 255] on kendo-label "Quantity per Pkg (ea)" at bounding box center [184, 256] width 85 height 10
click at [193, 271] on input "50000" at bounding box center [184, 271] width 84 height 15
click at [242, 304] on div "No instructions available." at bounding box center [770, 302] width 1436 height 12
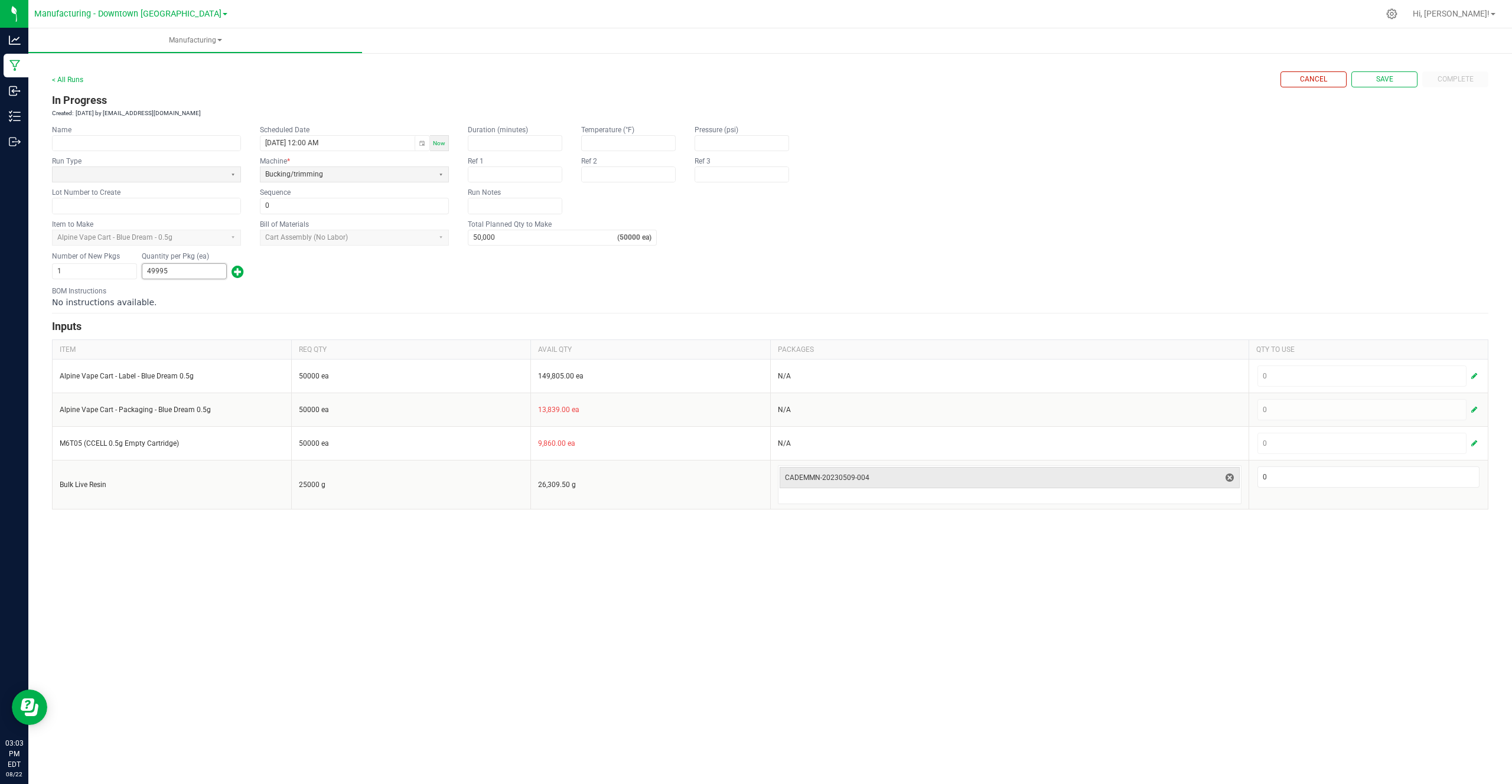
click at [191, 277] on input "49995" at bounding box center [184, 271] width 84 height 15
click at [197, 289] on div "BOM Instructions No instructions available." at bounding box center [770, 297] width 1436 height 23
click at [162, 271] on input "51000" at bounding box center [184, 271] width 84 height 15
type input "51,000"
click at [732, 253] on div "Number of New Pkgs 1 Quantity per Pkg (ea) 51,000" at bounding box center [770, 265] width 1436 height 31
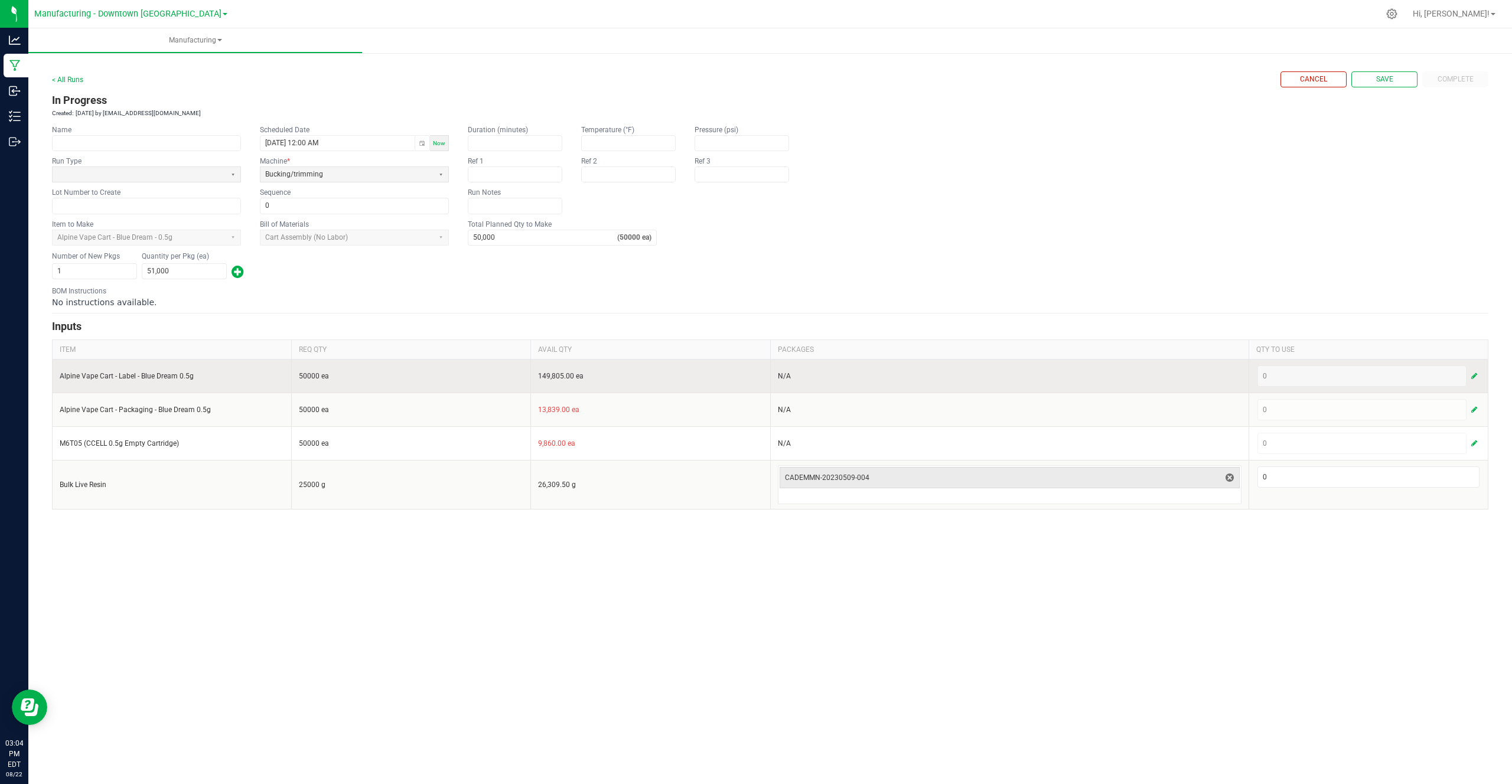
click at [307, 380] on td "50000 ea" at bounding box center [411, 376] width 239 height 34
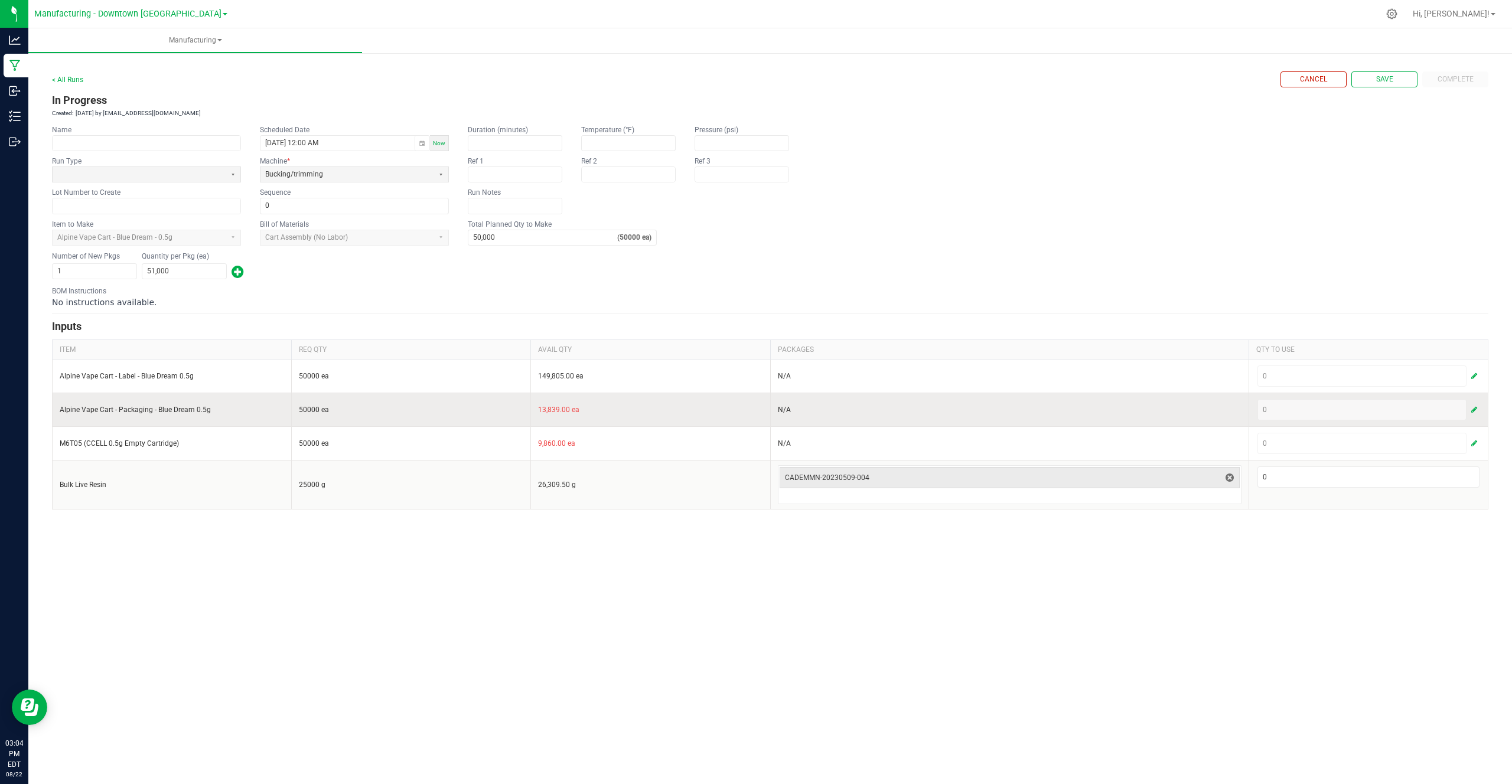
click at [307, 403] on td "50000 ea" at bounding box center [411, 409] width 239 height 34
click at [1477, 409] on button "button" at bounding box center [1474, 410] width 11 height 14
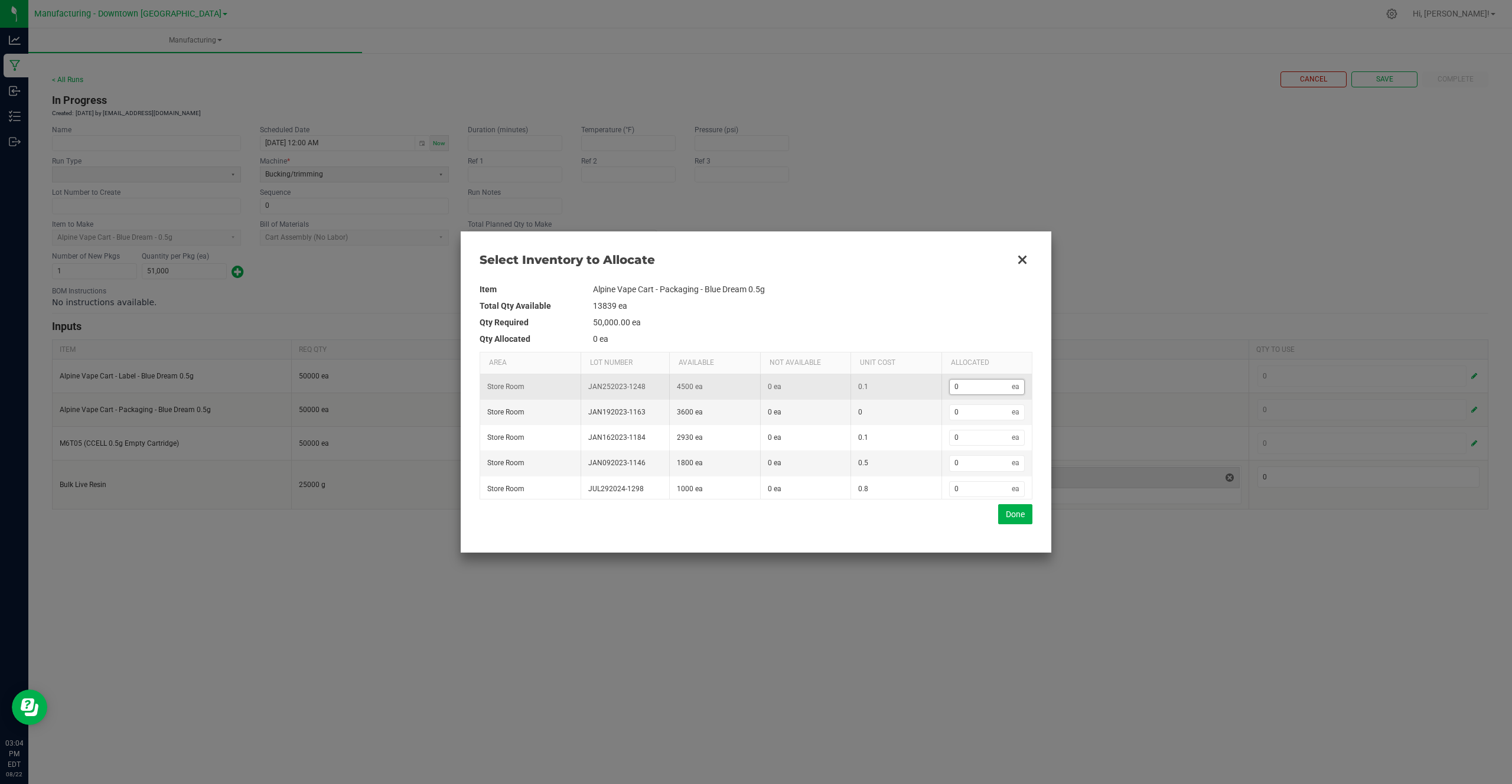
click at [971, 389] on input "0" at bounding box center [980, 387] width 62 height 15
type input "4"
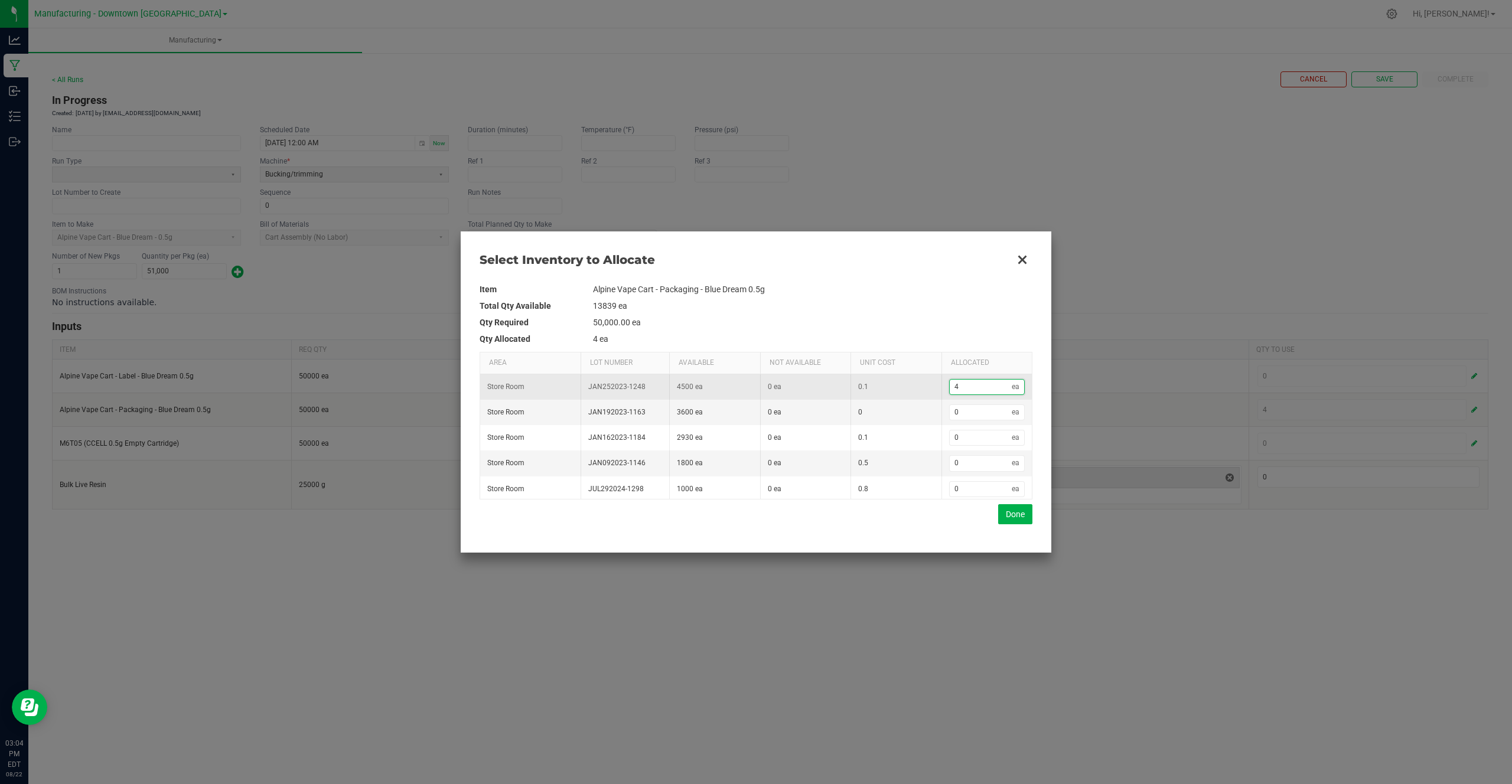
type input "40"
type input "400"
type input "4,000"
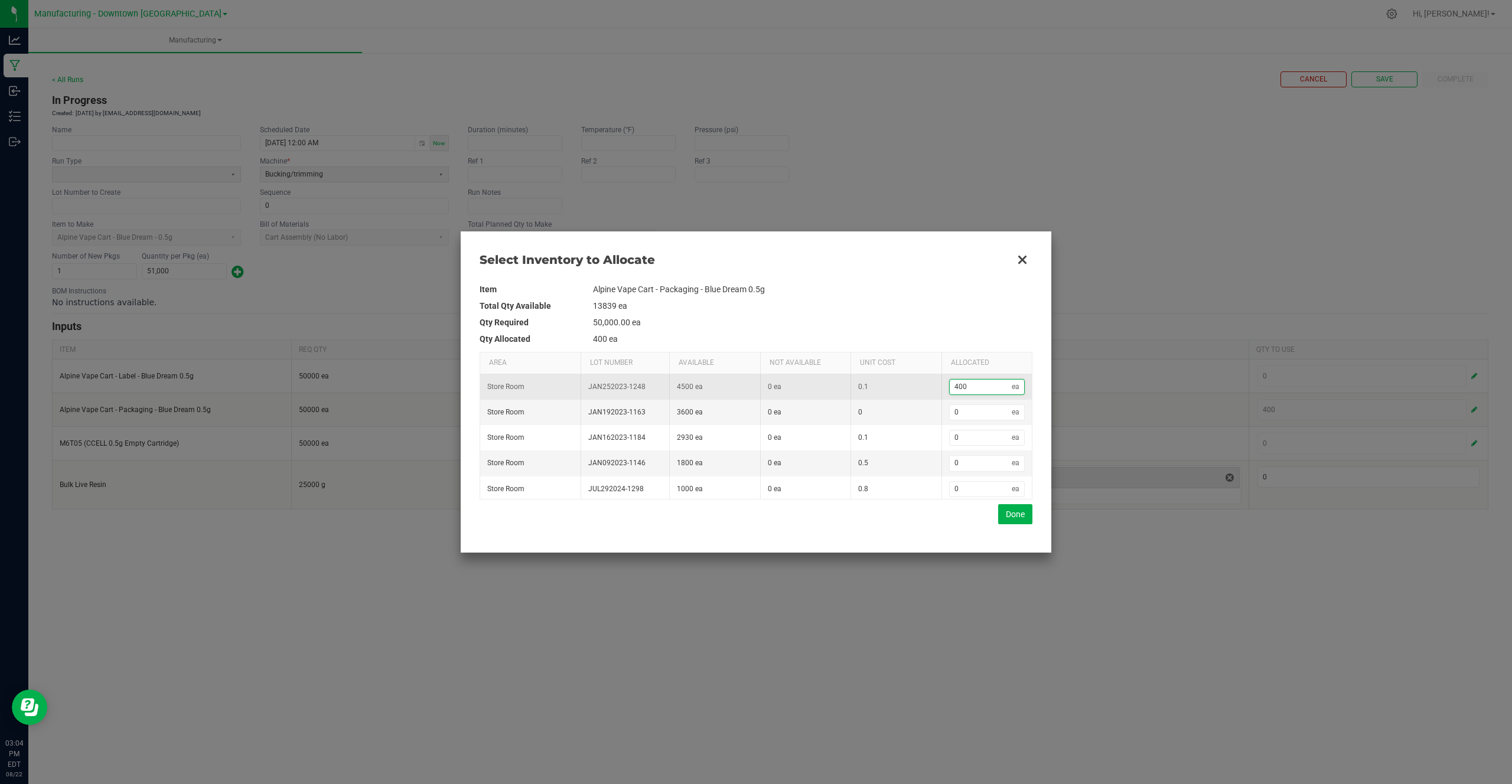
type input "4000"
type input "40,000"
type input "40000"
type input "400,000"
type input "400000"
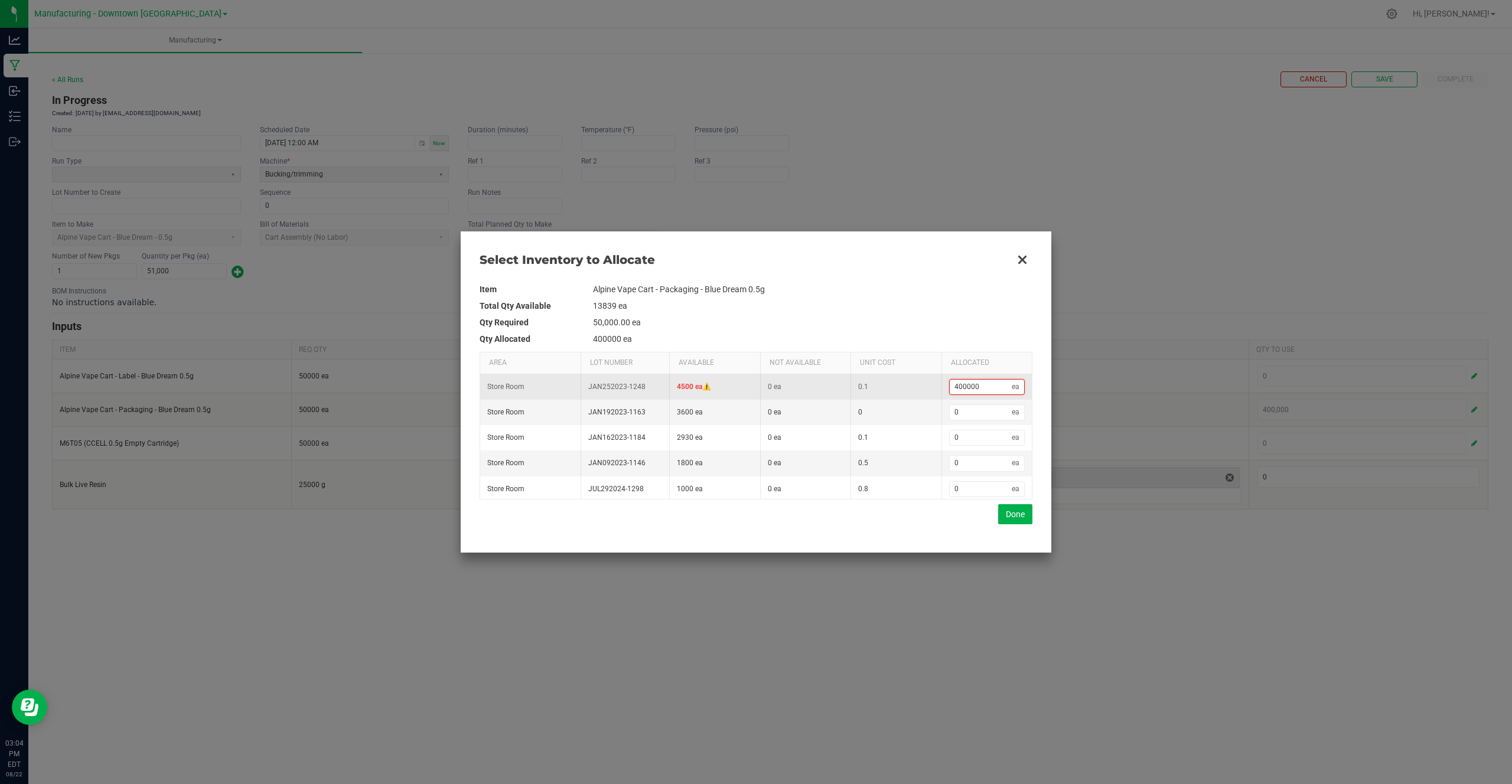
type input "4,000,000"
type input "4000000"
type input "40,000,000"
click at [944, 404] on td "0 ea" at bounding box center [986, 413] width 91 height 26
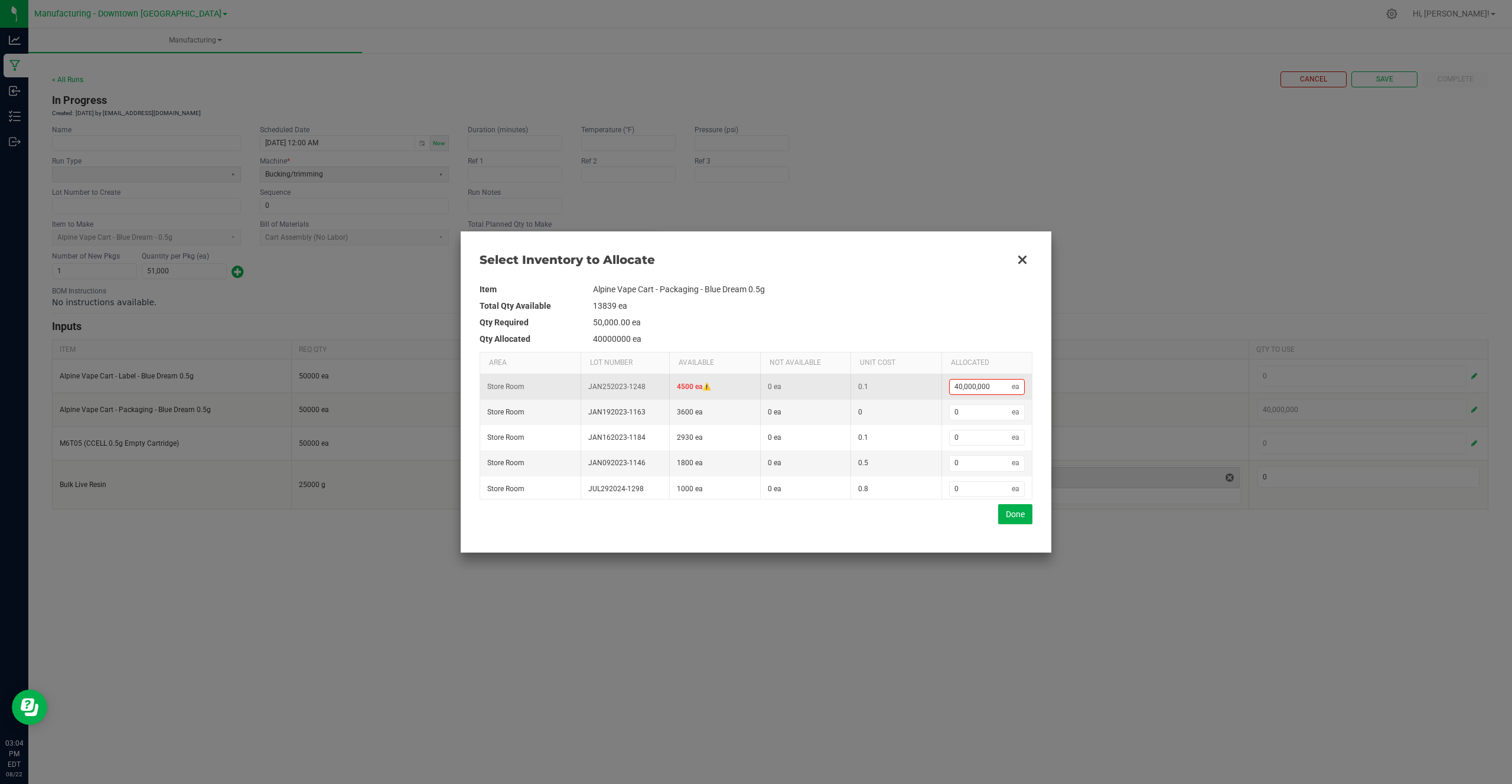
click at [680, 386] on span "4500 ea" at bounding box center [689, 386] width 26 height 8
click at [1003, 520] on button "Done" at bounding box center [1015, 514] width 35 height 20
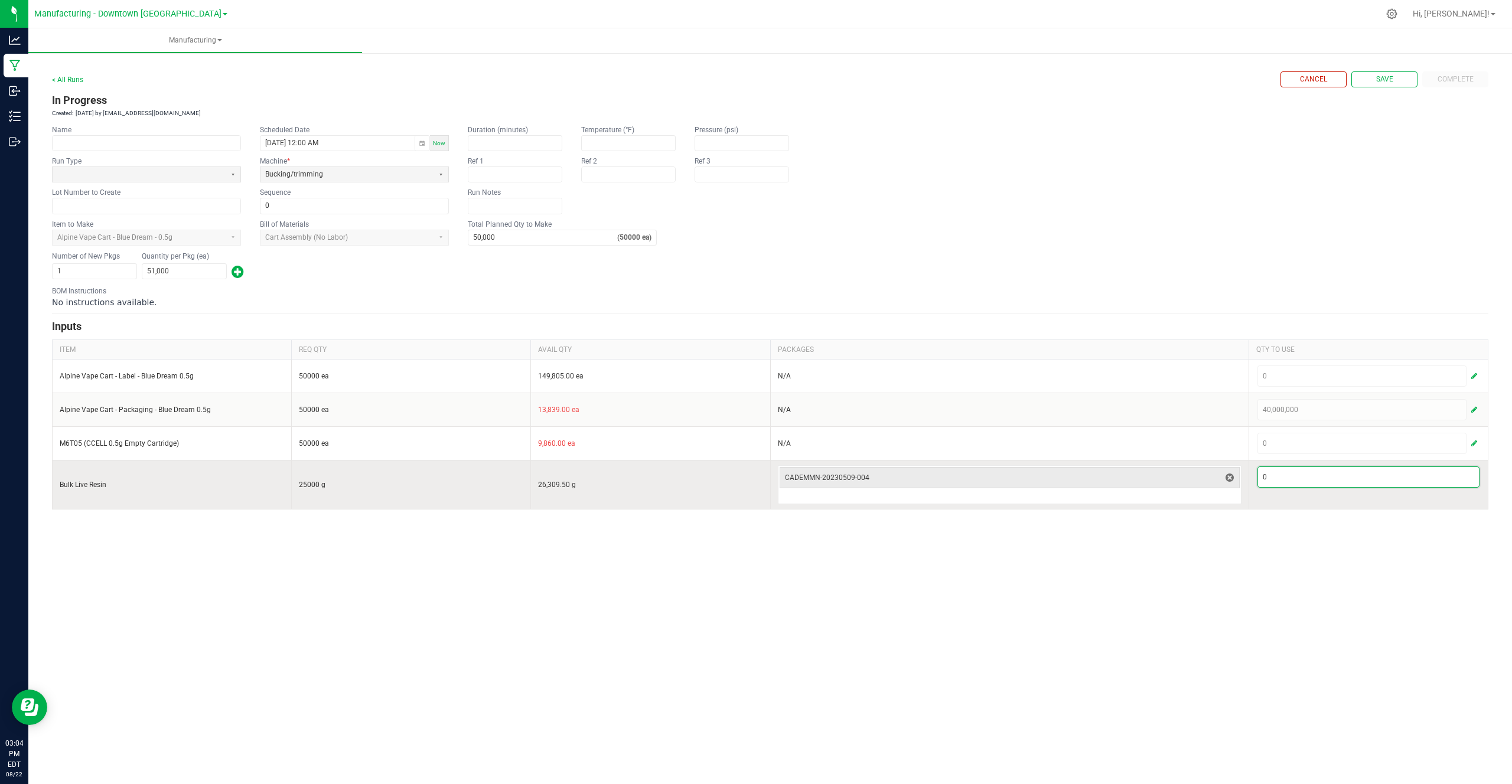
click at [1266, 475] on input "0" at bounding box center [1368, 477] width 221 height 20
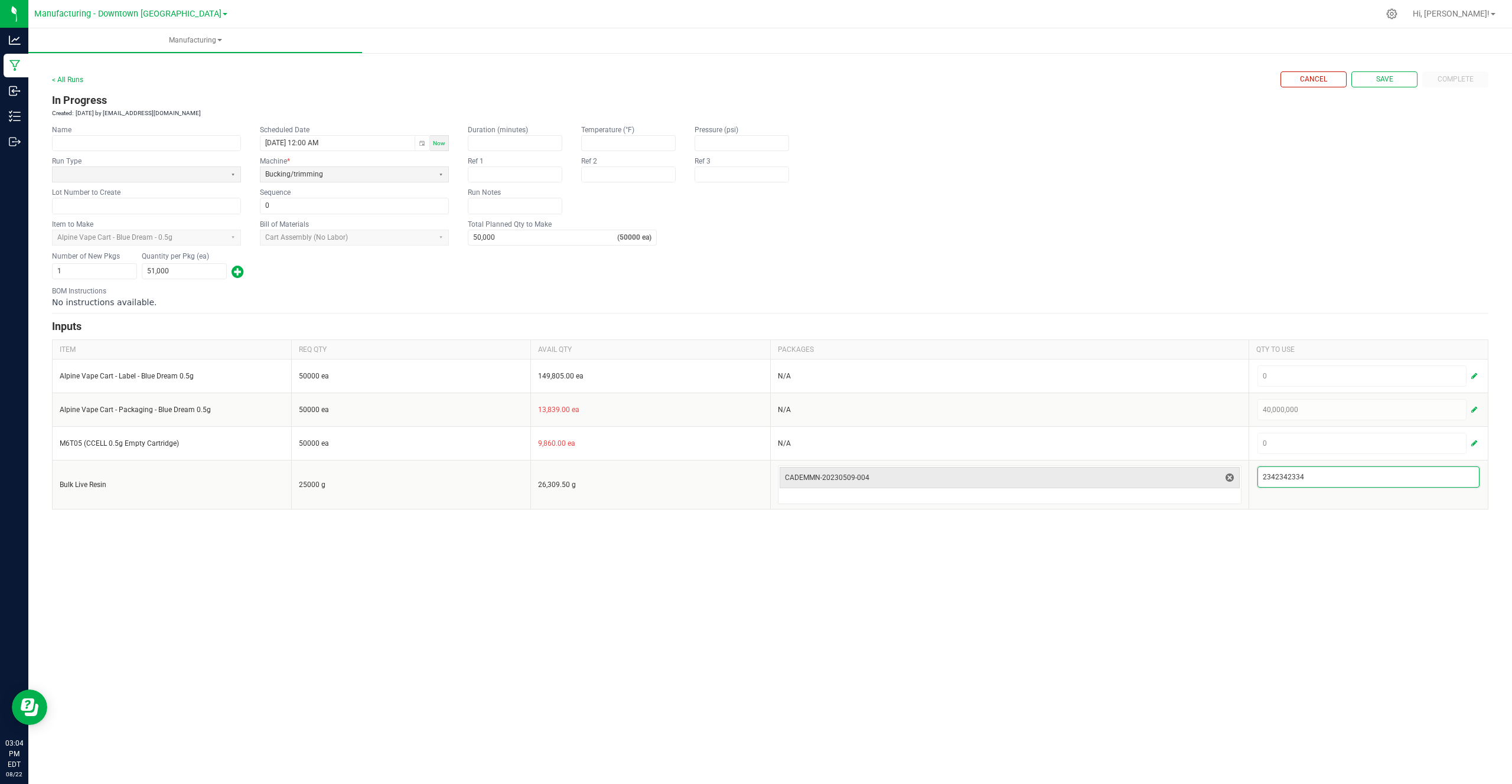
type input "2,342,342,334"
click at [1246, 519] on div "< All Runs Cancel Save Complete In Progress Created: Aug 22, 2025 by cg_demo@fl…" at bounding box center [770, 286] width 1483 height 471
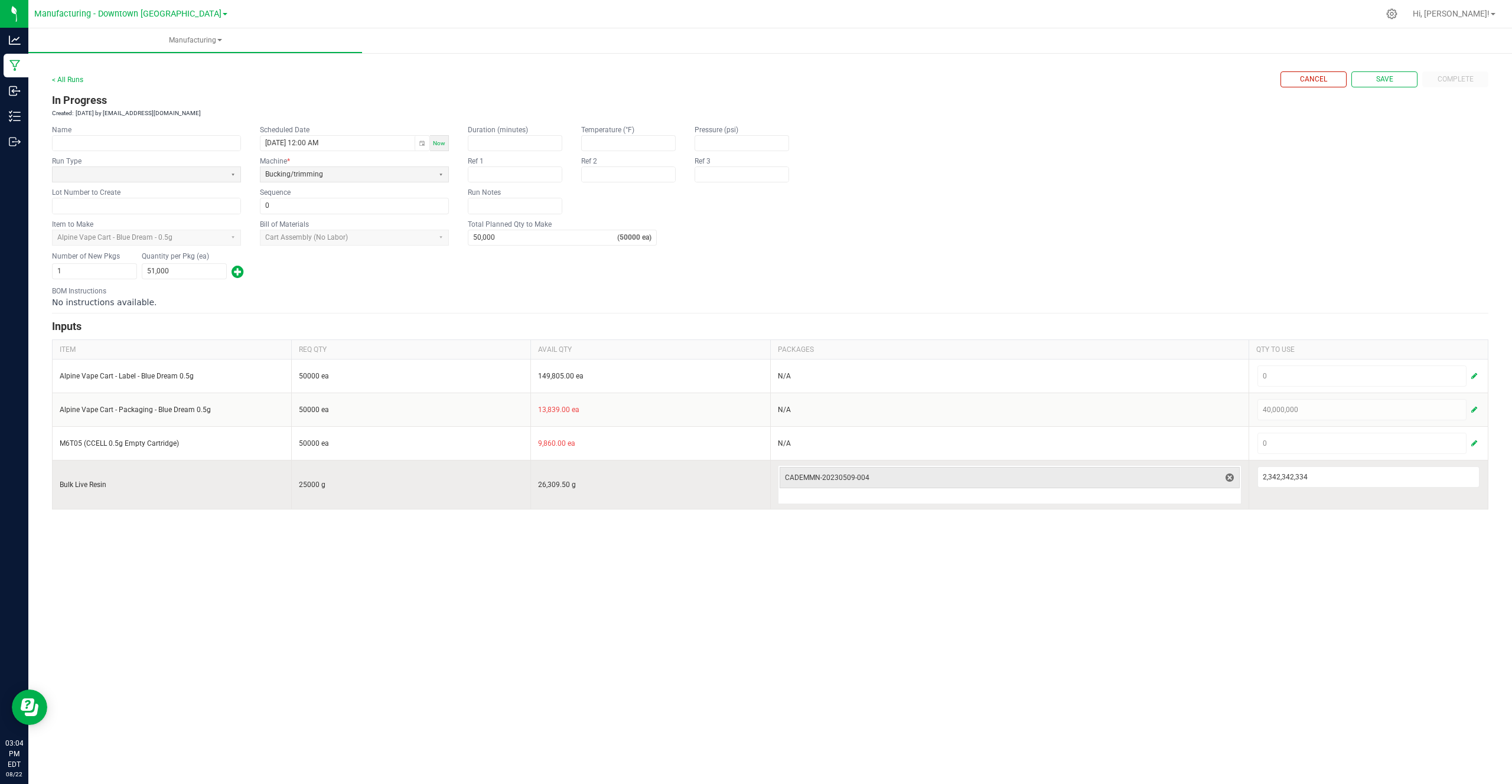
click at [580, 487] on td "26,309.50 g" at bounding box center [650, 484] width 239 height 49
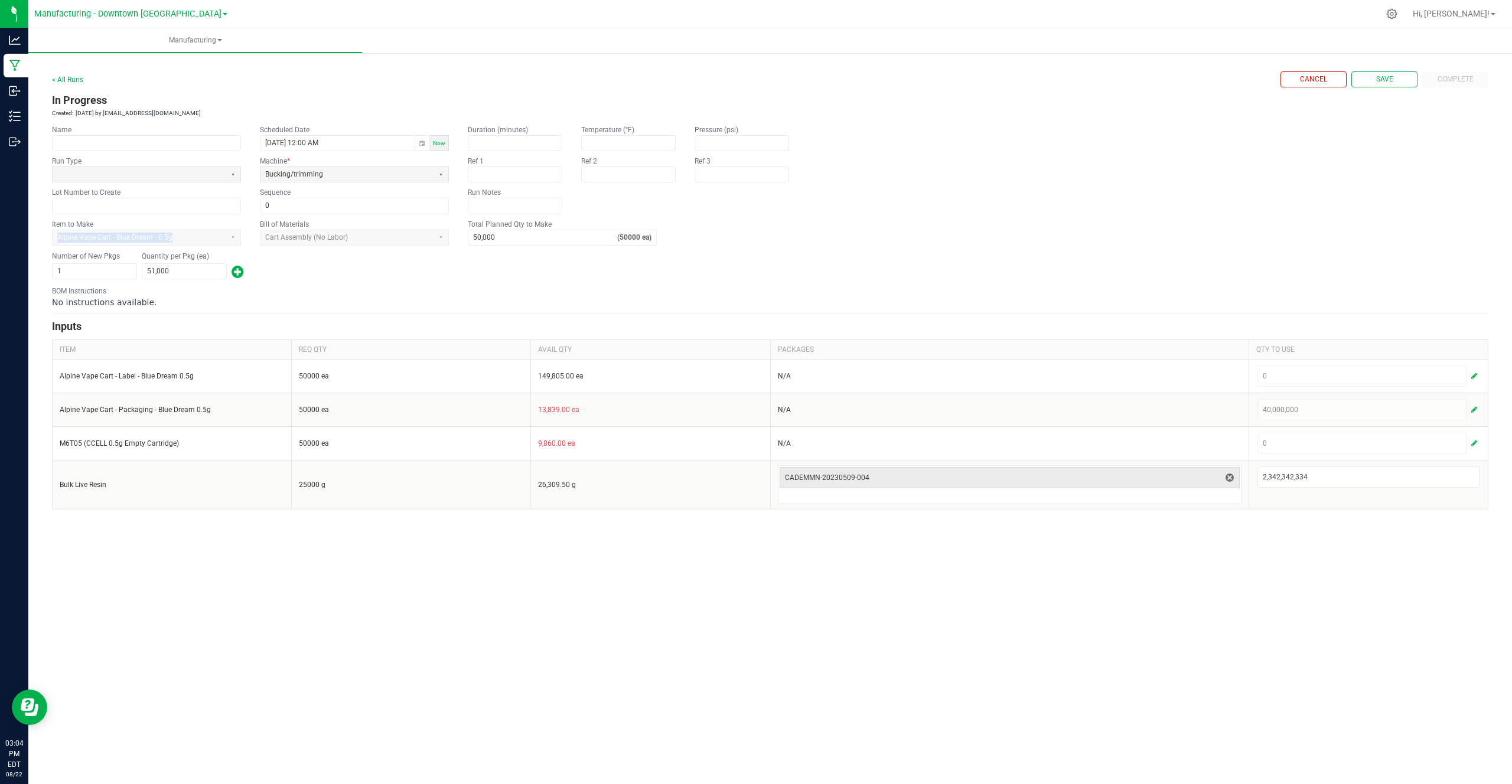
drag, startPoint x: 53, startPoint y: 240, endPoint x: 187, endPoint y: 237, distance: 134.0
click at [187, 237] on app-dropdownlist-async "Alpine Vape Cart - Blue Dream - 0.5g" at bounding box center [146, 236] width 189 height 8
click at [101, 227] on kendo-formfield "Item to Make Alpine Vape Cart - Blue Dream - 0.5g" at bounding box center [146, 232] width 189 height 26
click at [101, 231] on div "Alpine Vape Cart - Blue Dream - 0.5g" at bounding box center [146, 238] width 189 height 16
click at [98, 233] on app-dropdownlist-async "Alpine Vape Cart - Blue Dream - 0.5g" at bounding box center [146, 236] width 189 height 8
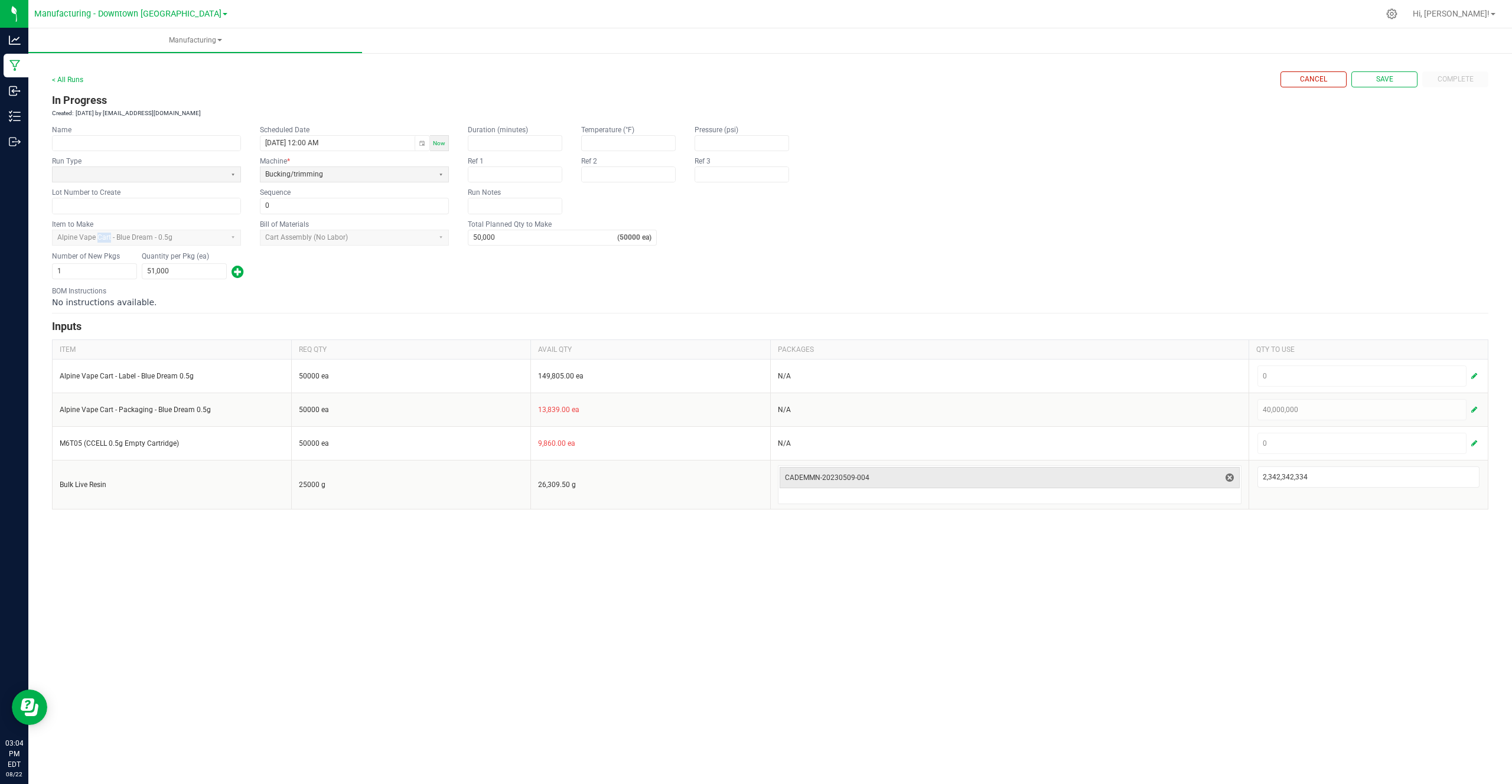
click at [98, 233] on app-dropdownlist-async "Alpine Vape Cart - Blue Dream - 0.5g" at bounding box center [146, 236] width 189 height 8
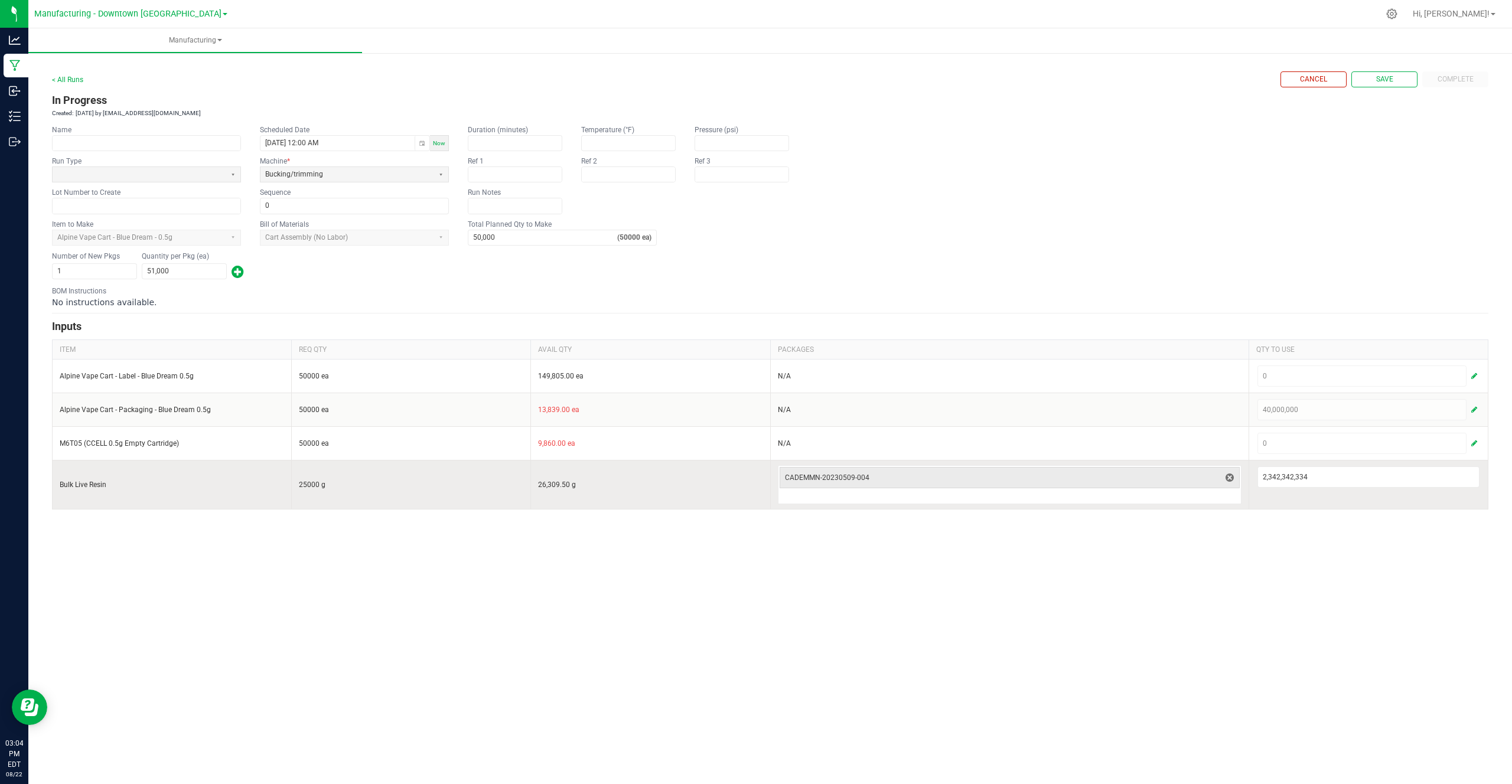
click at [174, 484] on input "Bulk Live Resin" at bounding box center [171, 485] width 224 height 10
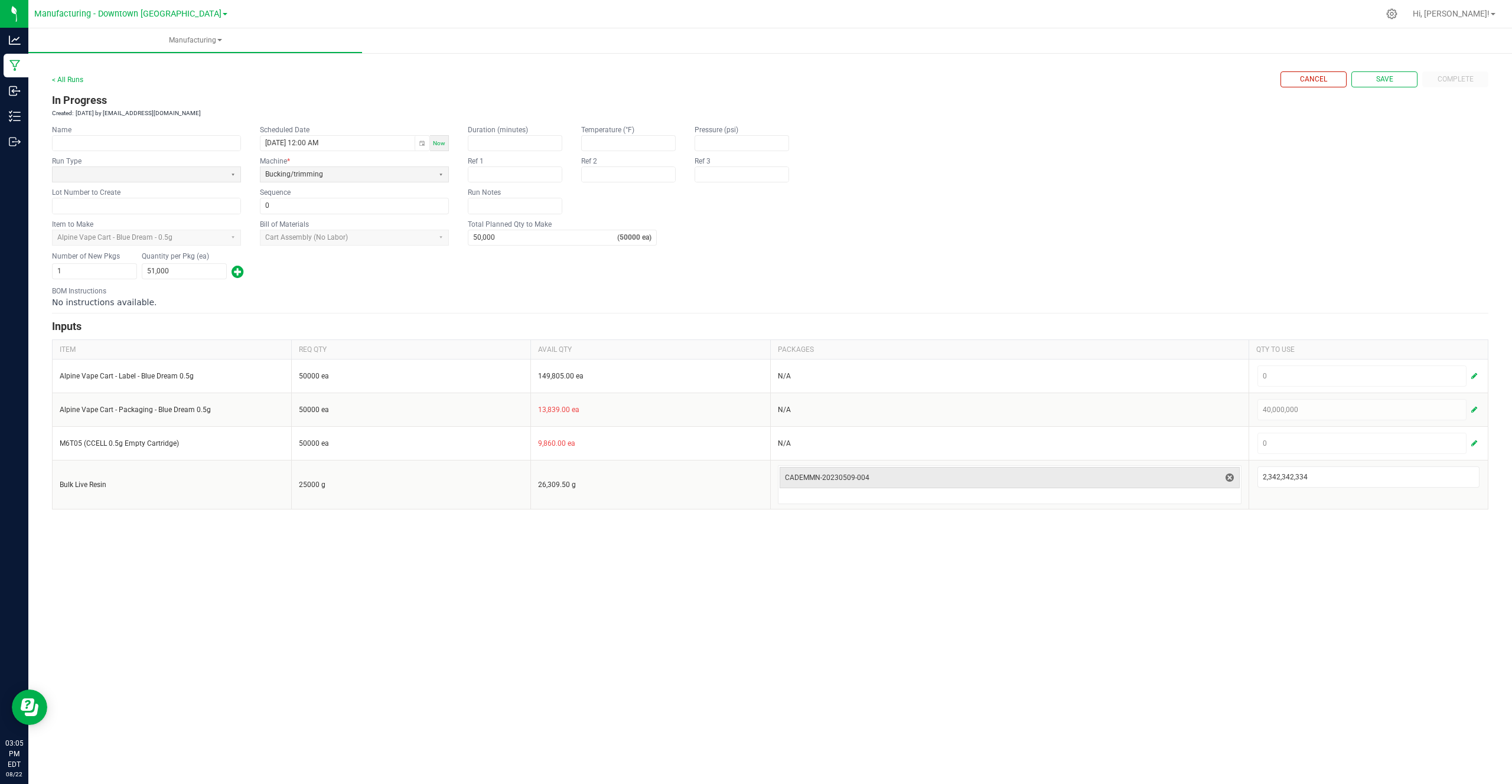
click at [1318, 89] on form "< All Runs Cancel Save Complete In Progress Created: Aug 22, 2025 by cg_demo@fl…" at bounding box center [770, 290] width 1436 height 438
click at [1310, 76] on span "Cancel" at bounding box center [1314, 79] width 27 height 10
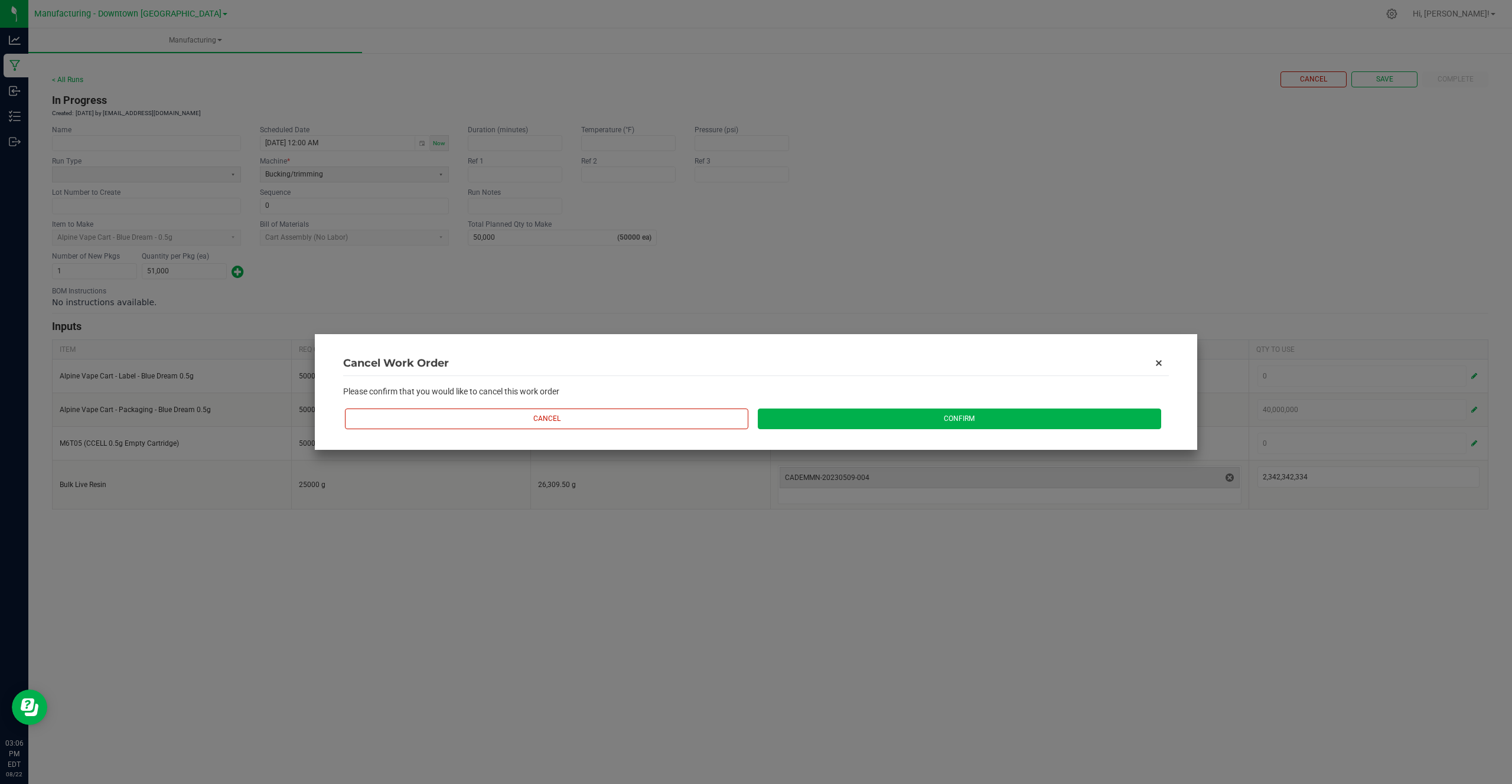
click at [816, 413] on button "Confirm" at bounding box center [959, 419] width 403 height 20
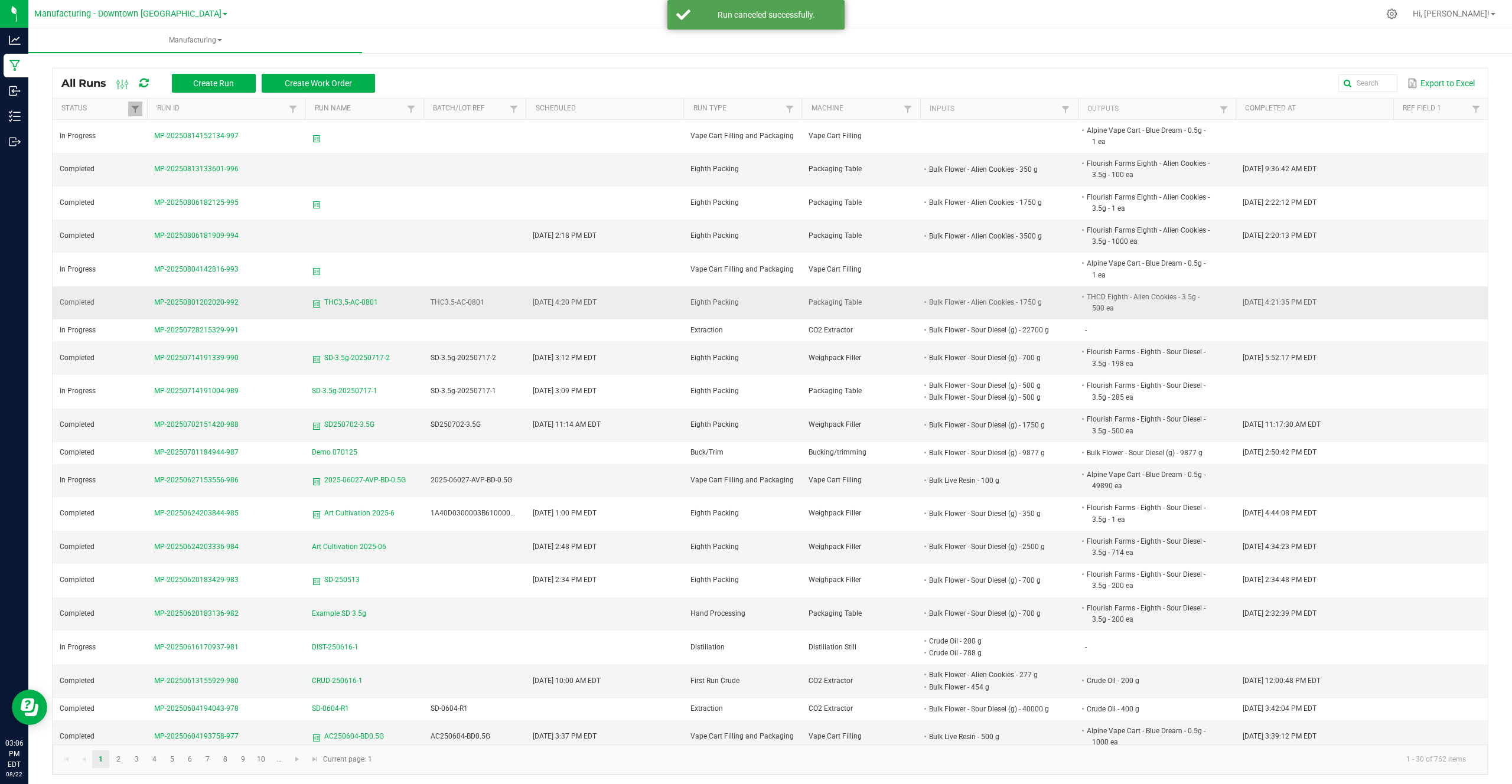
click at [334, 304] on span "THC3.5-AC-0801" at bounding box center [350, 302] width 53 height 11
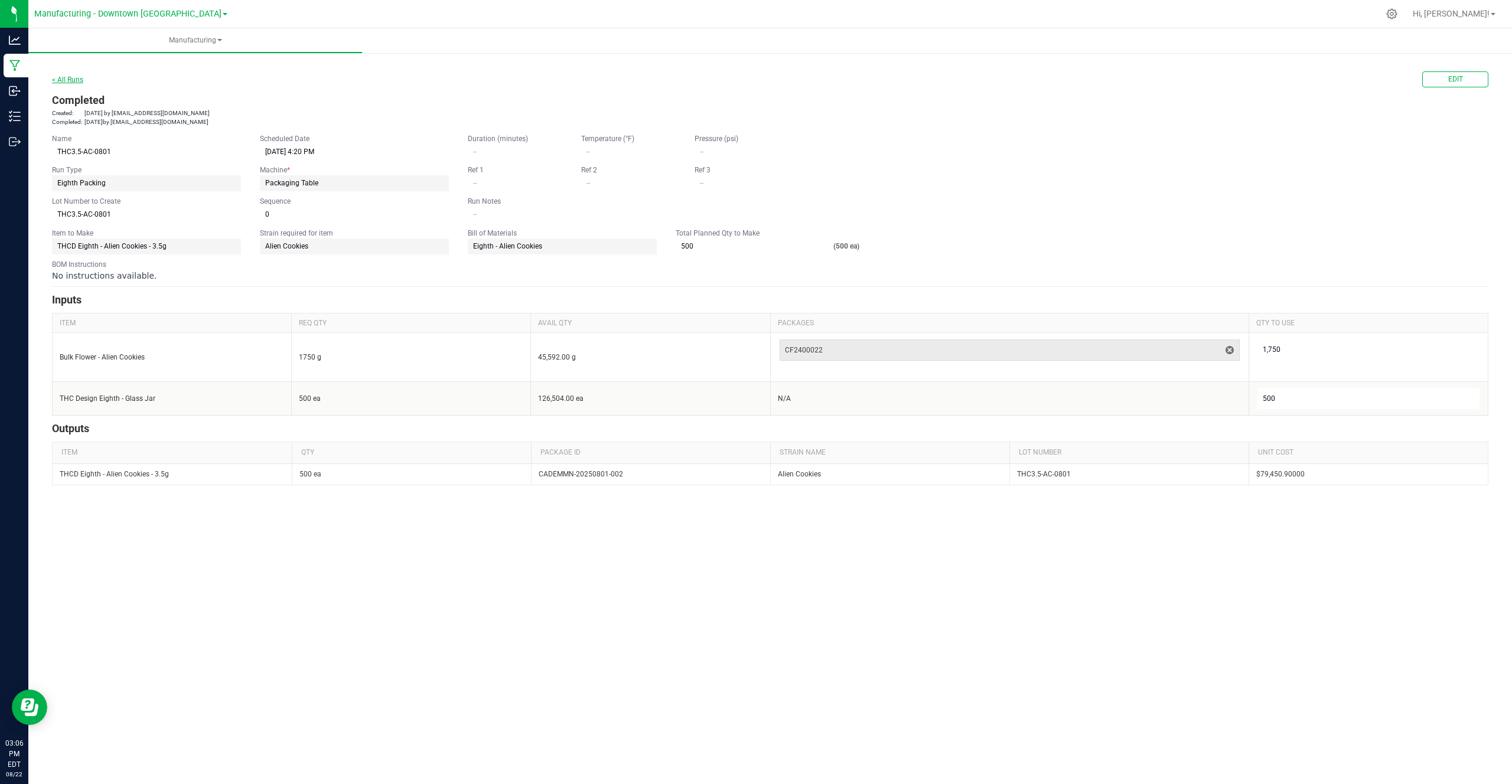
click at [65, 78] on link "< All Runs" at bounding box center [68, 80] width 32 height 8
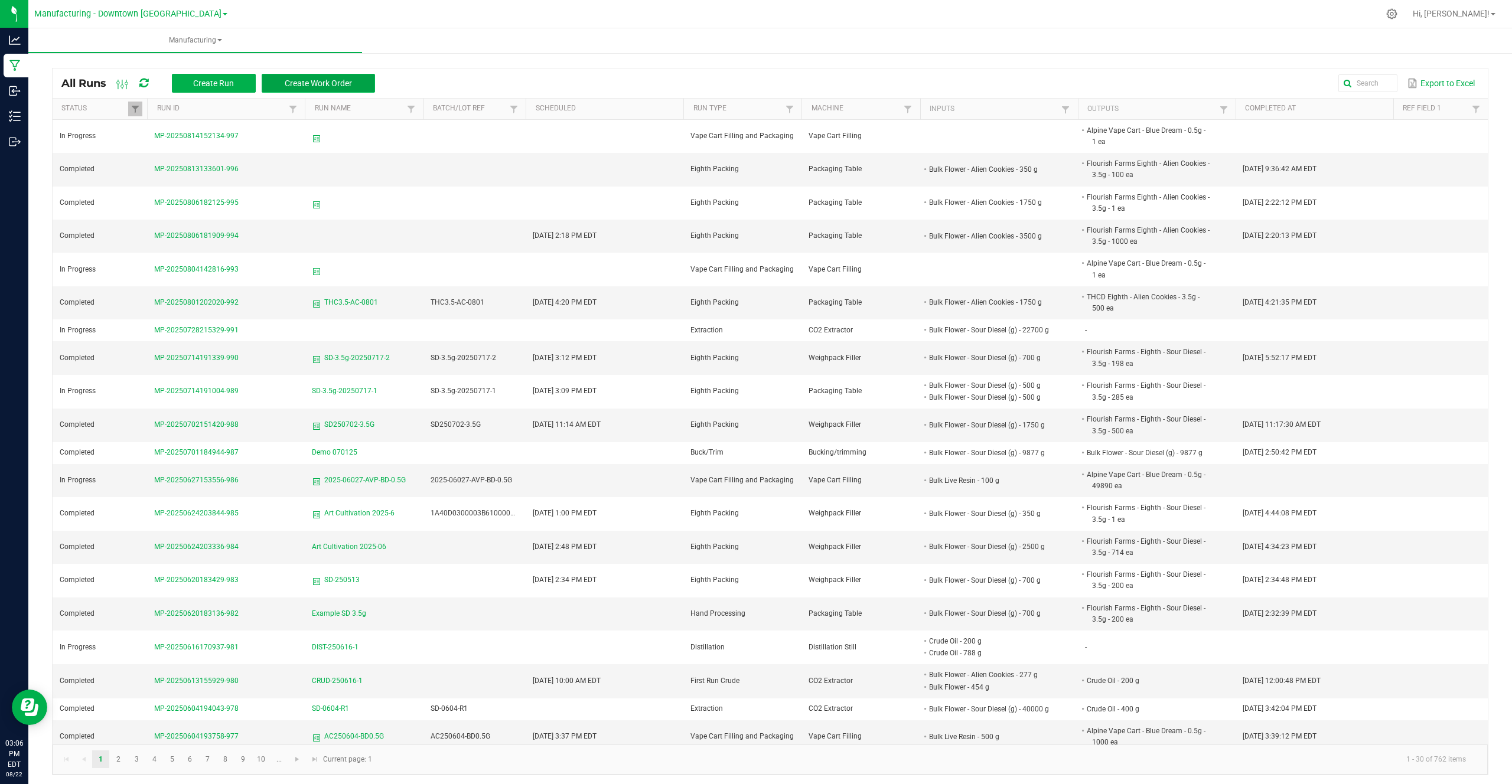
click at [312, 81] on span "Create Work Order" at bounding box center [319, 83] width 68 height 10
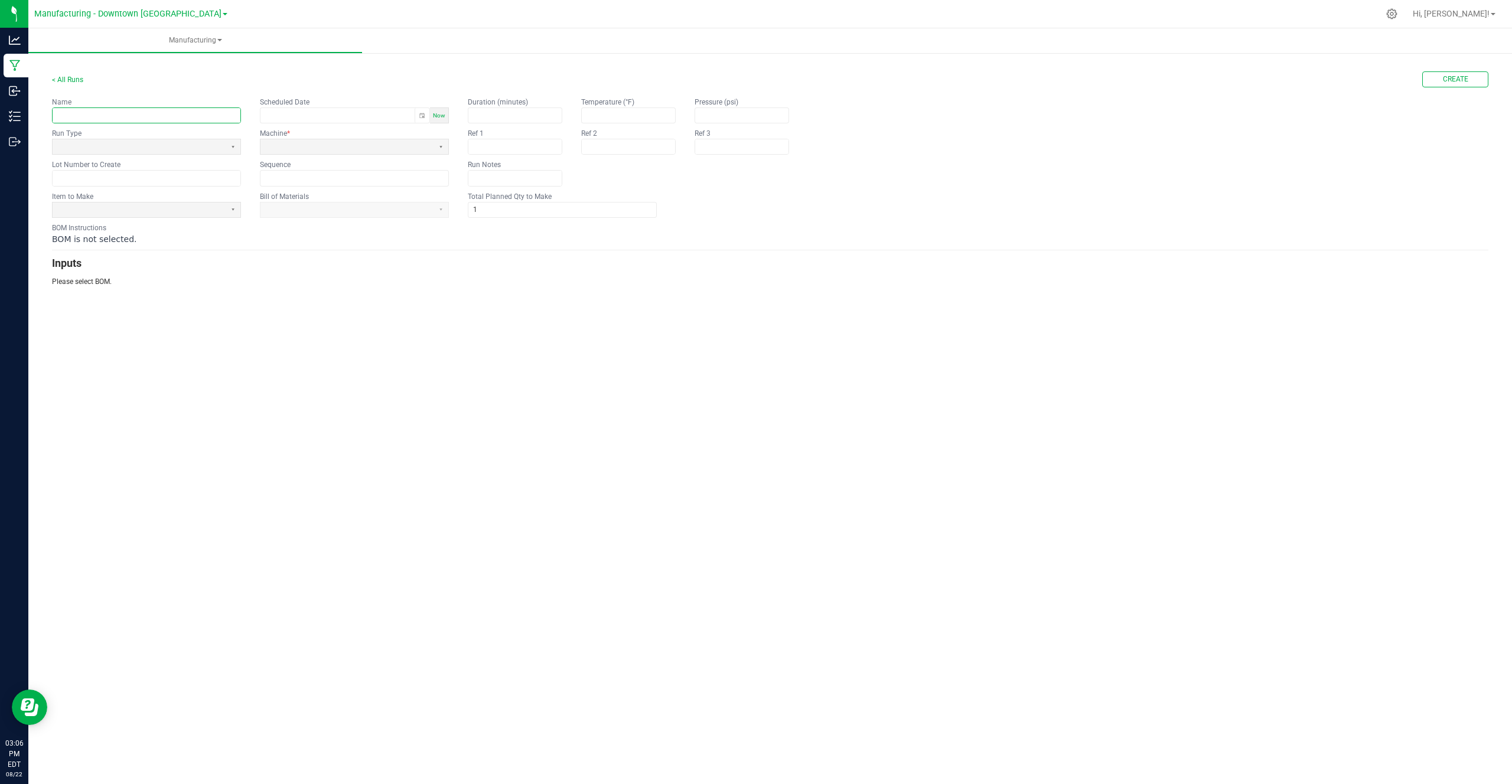
click at [207, 115] on input "text" at bounding box center [147, 116] width 188 height 15
click at [171, 210] on span at bounding box center [139, 210] width 164 height 10
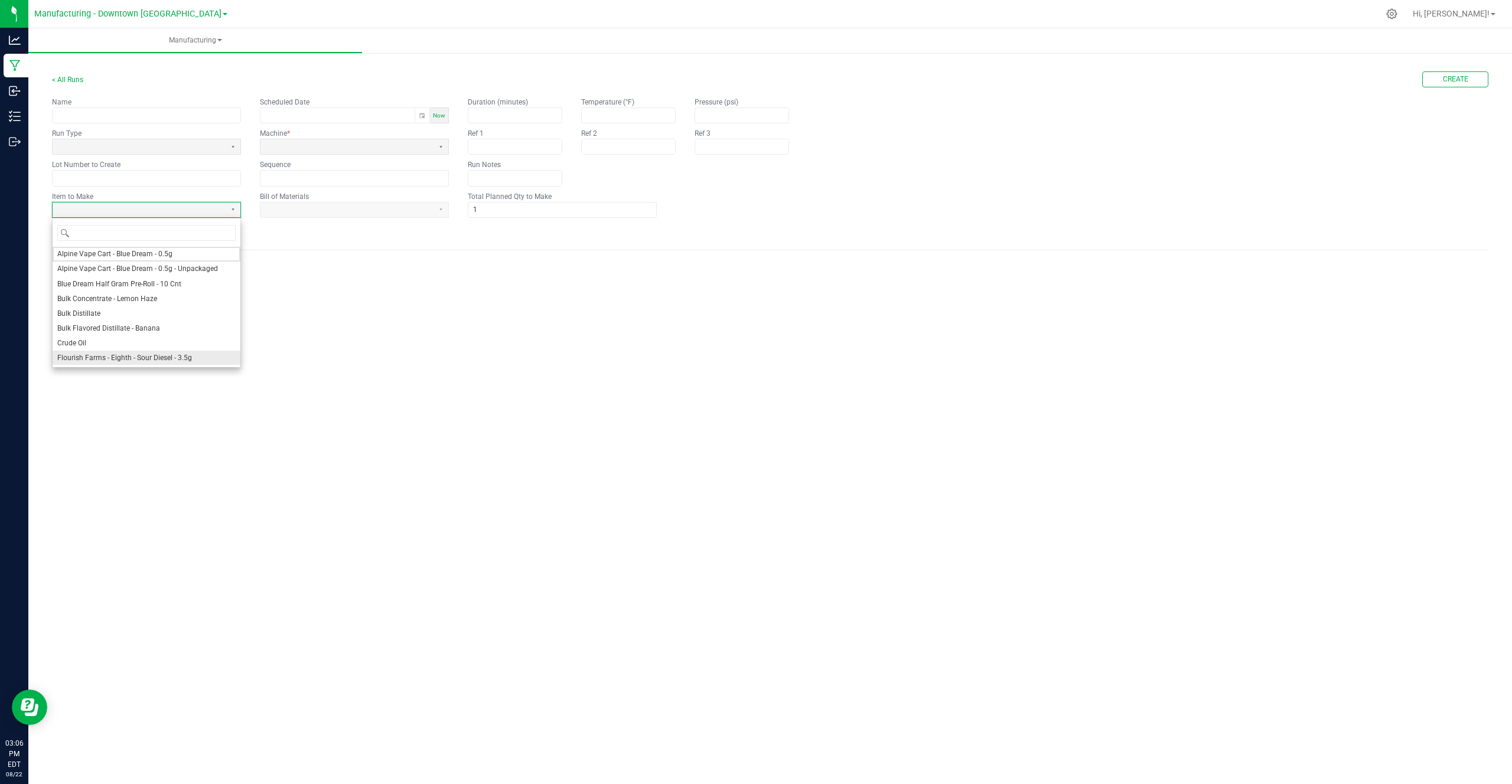
drag, startPoint x: 168, startPoint y: 239, endPoint x: 141, endPoint y: 359, distance: 123.0
click at [141, 359] on ul "Alpine Vape Cart - Blue Dream - 0.5g Alpine Vape Cart - Blue Dream - 0.5g - Unp…" at bounding box center [147, 469] width 188 height 445
click at [141, 359] on span "Flourish Farms - Eighth - Sour Diesel - 3.5g" at bounding box center [124, 358] width 135 height 10
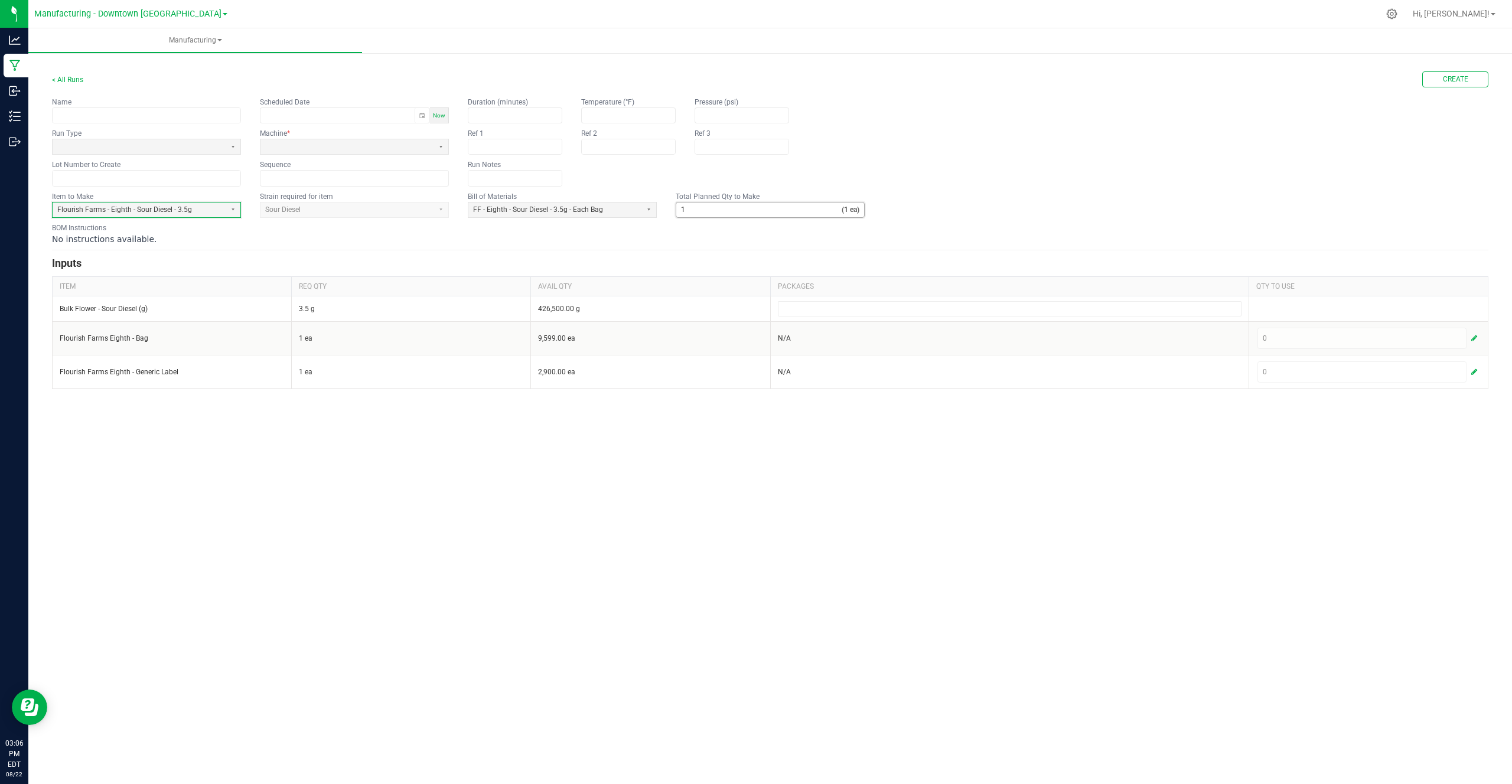
click at [701, 210] on input "1" at bounding box center [759, 210] width 165 height 15
type input "10"
click at [765, 265] on h3 "Inputs" at bounding box center [770, 263] width 1436 height 17
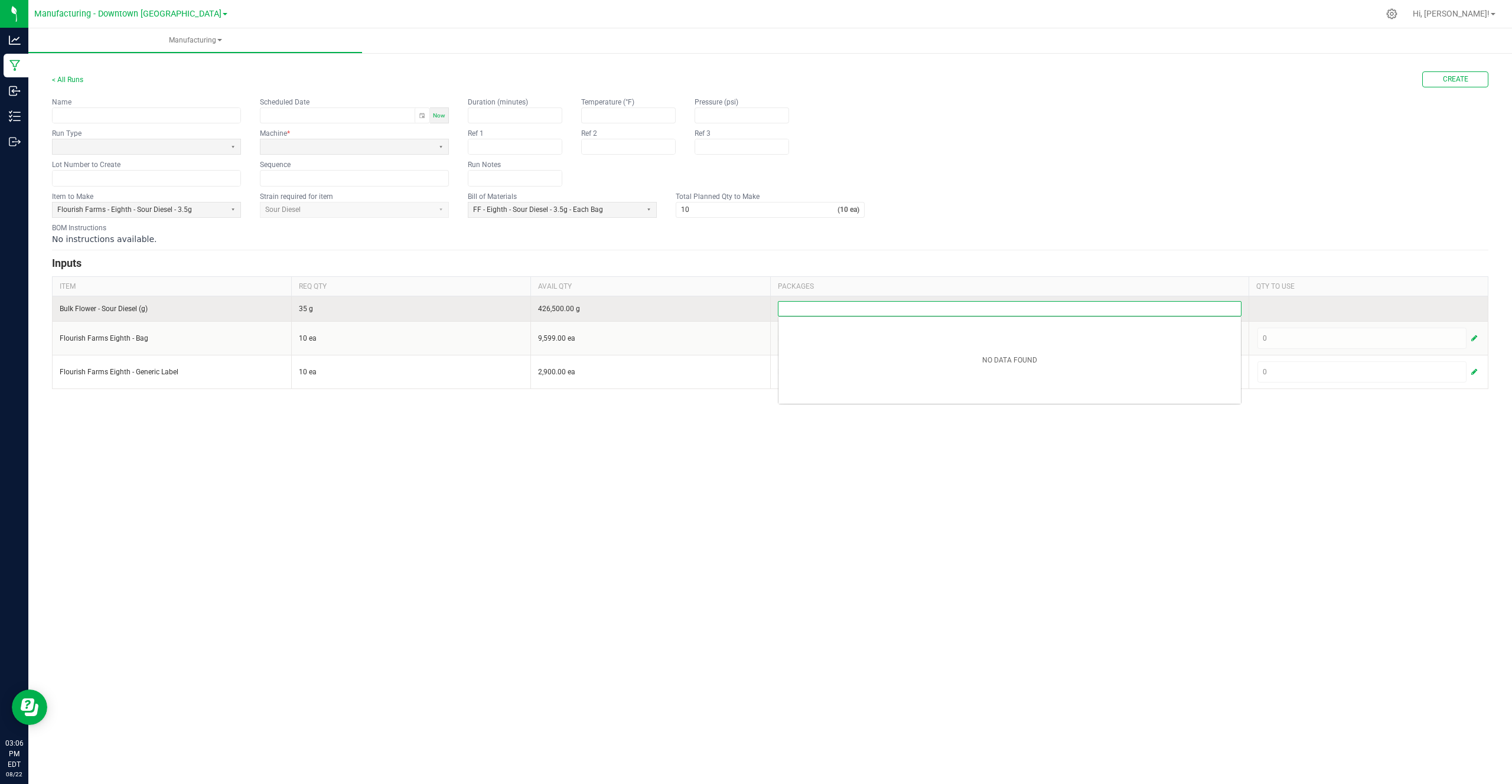
click at [870, 307] on input at bounding box center [1009, 308] width 462 height 14
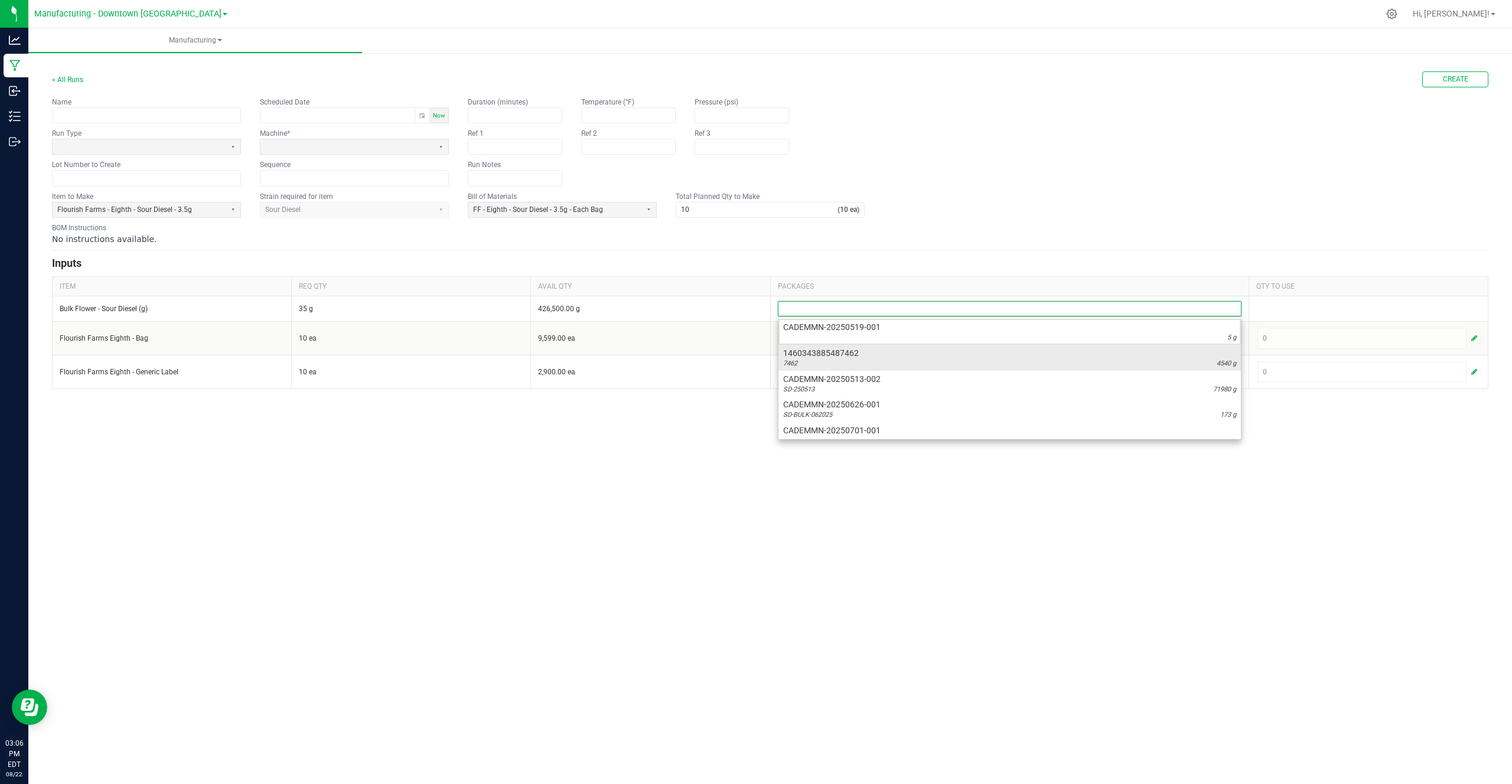
click at [857, 352] on span "1460343885487462" at bounding box center [1009, 353] width 453 height 12
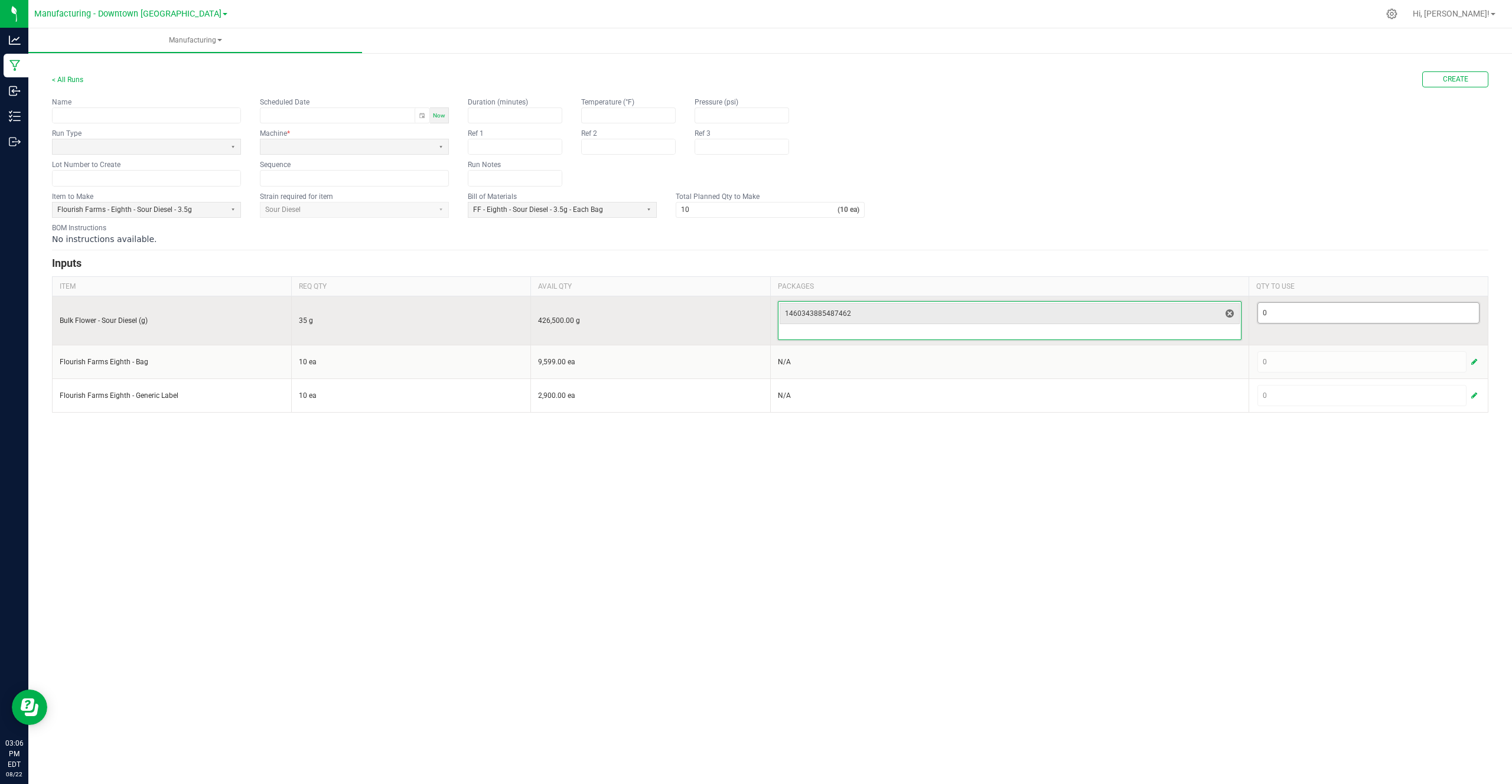
click at [1285, 316] on input "0" at bounding box center [1368, 313] width 221 height 20
type input "35"
click at [1295, 337] on td "35" at bounding box center [1368, 319] width 239 height 49
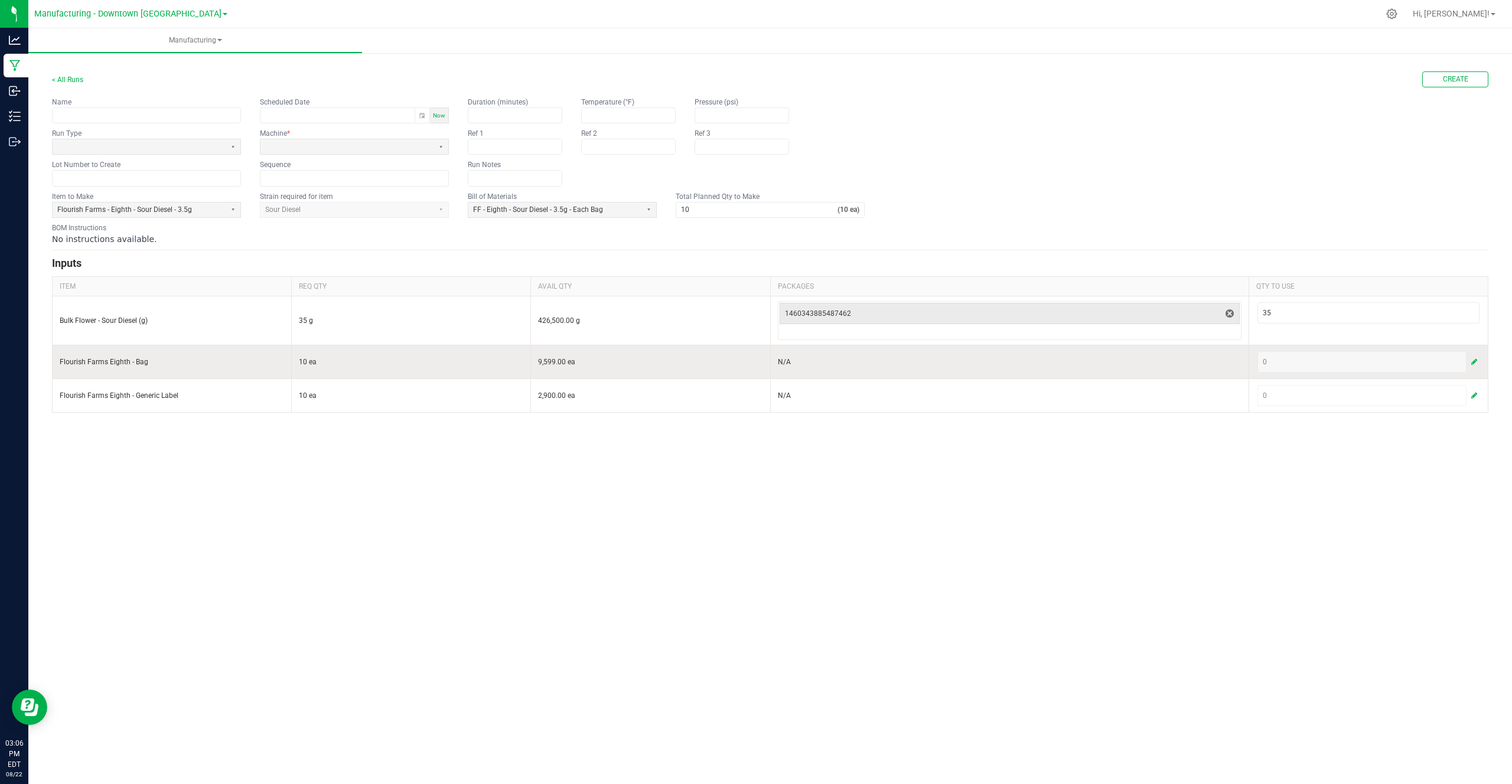
click at [1305, 350] on div "0" at bounding box center [1368, 362] width 224 height 23
click at [1471, 363] on span "button" at bounding box center [1474, 362] width 6 height 10
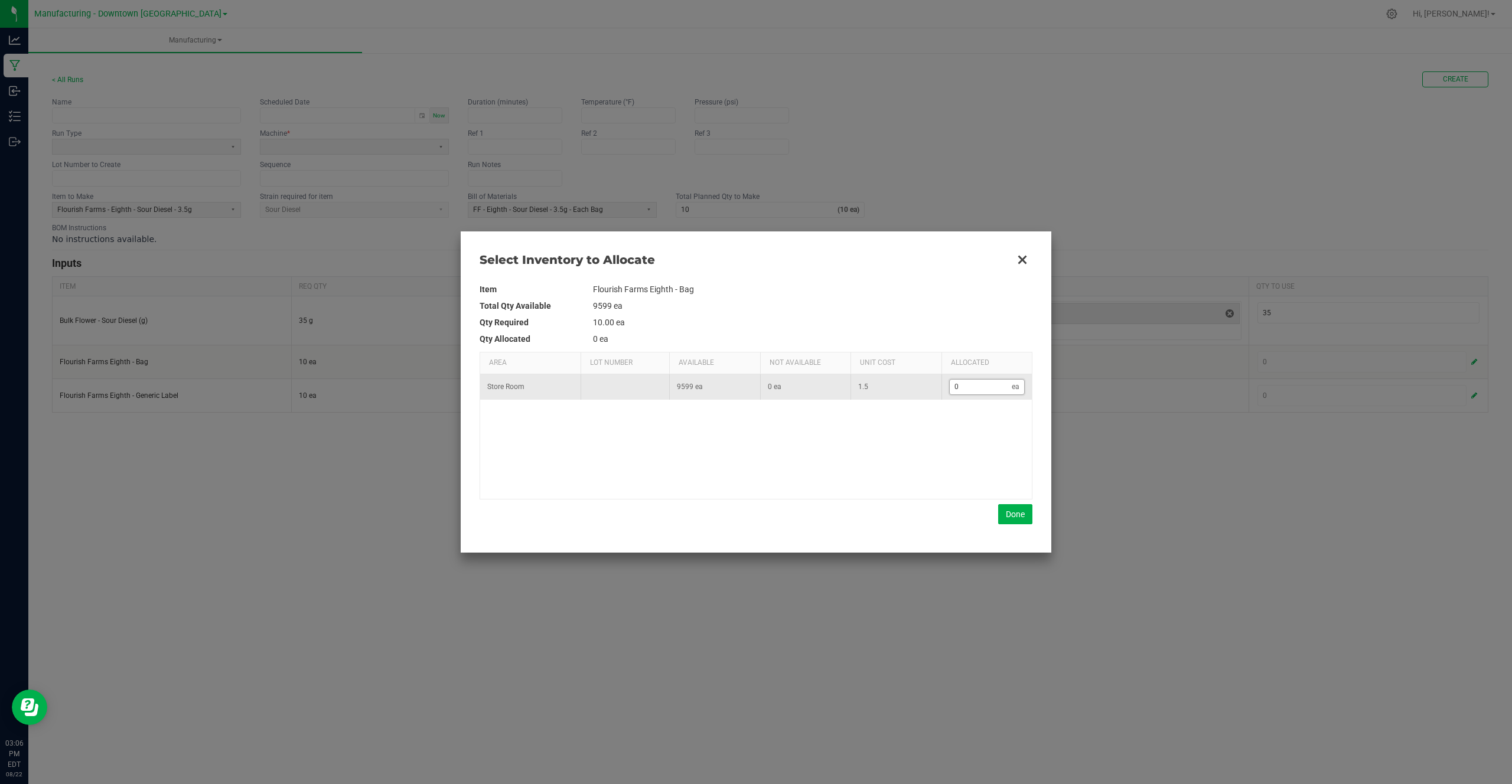
click at [958, 386] on input "0" at bounding box center [980, 387] width 62 height 15
type input "1"
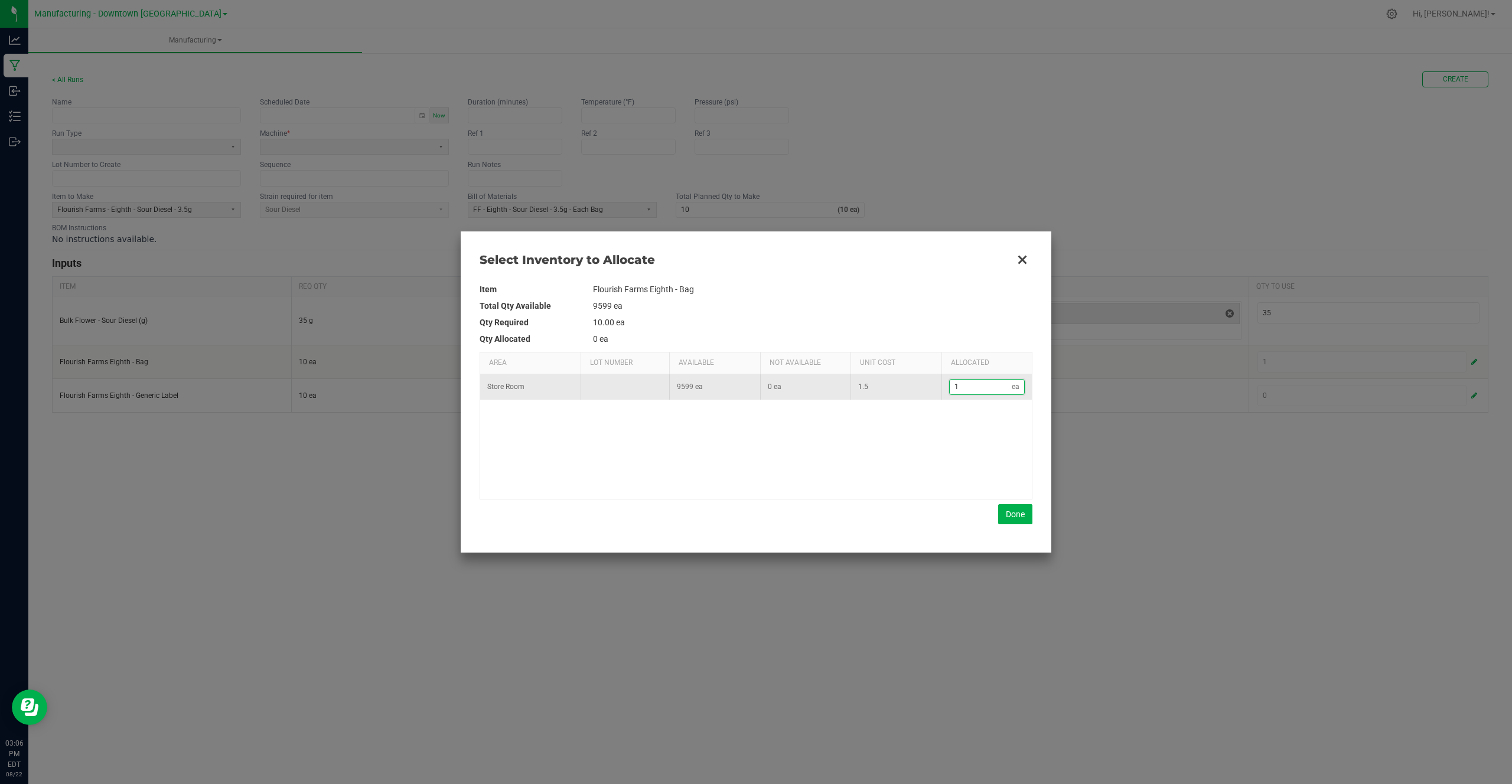
type input "10"
click at [1026, 520] on button "Done" at bounding box center [1015, 514] width 35 height 20
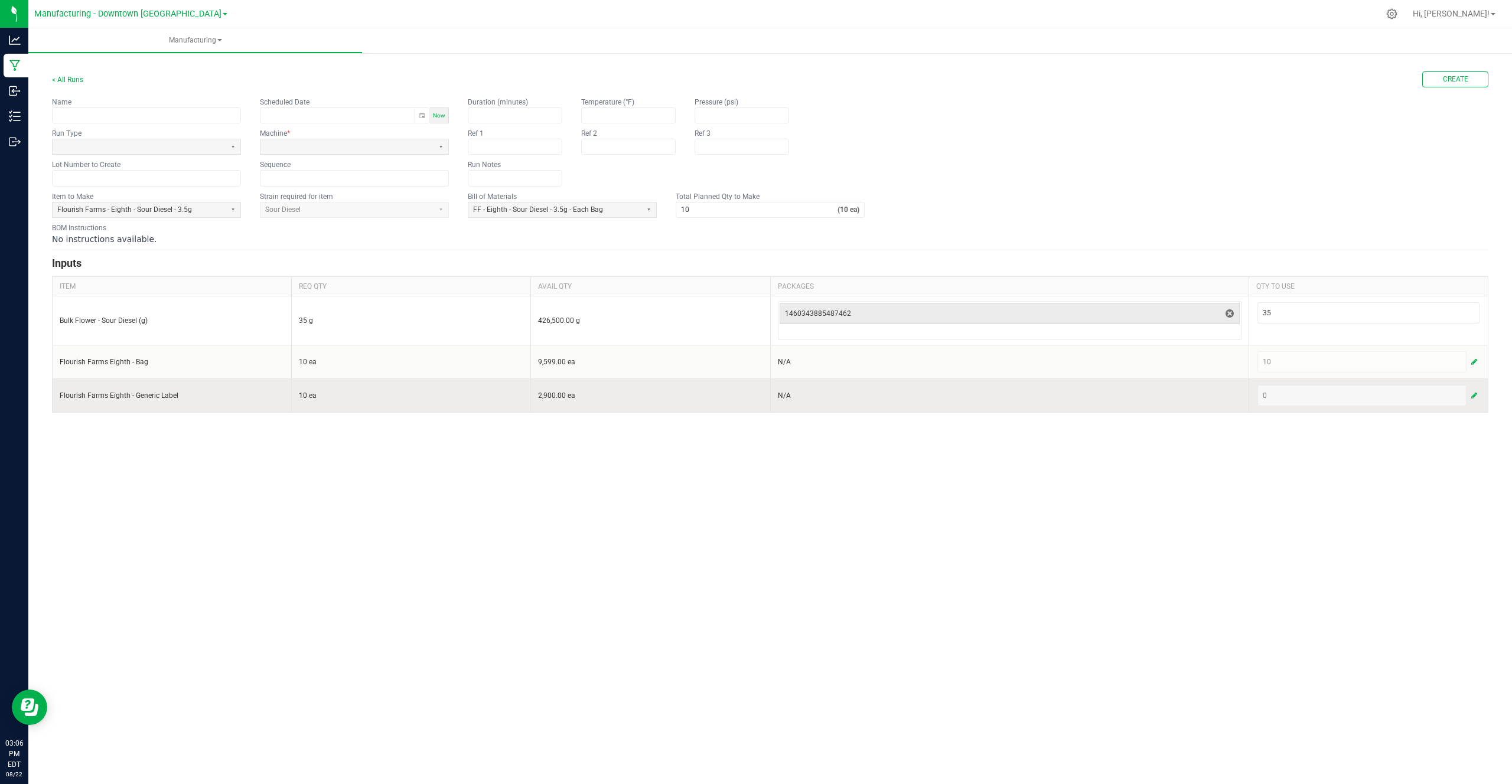
click at [1465, 400] on div "0" at bounding box center [1368, 395] width 222 height 21
click at [1470, 398] on button "button" at bounding box center [1474, 395] width 11 height 14
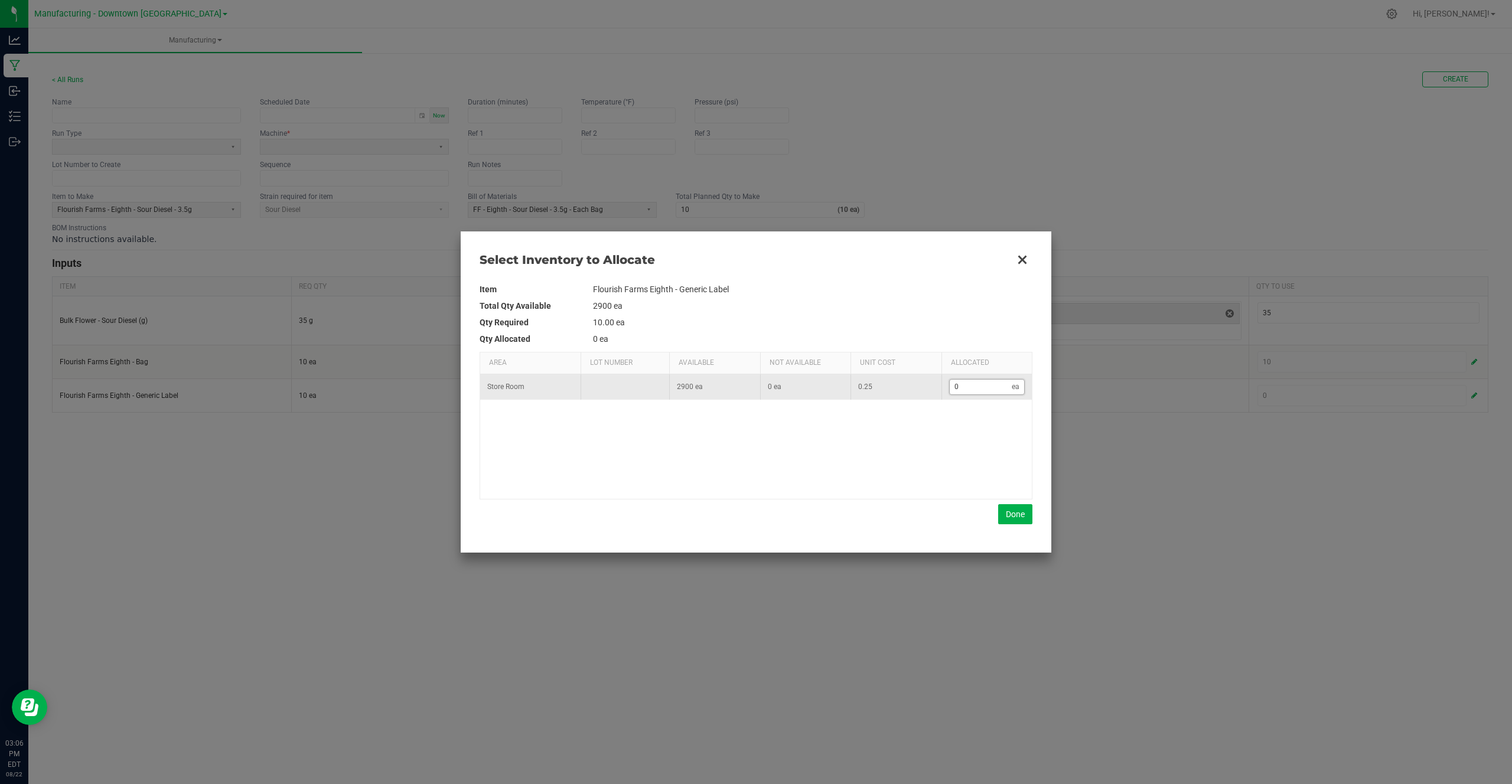
click at [978, 391] on input "0" at bounding box center [980, 387] width 62 height 15
type input "1"
type input "10"
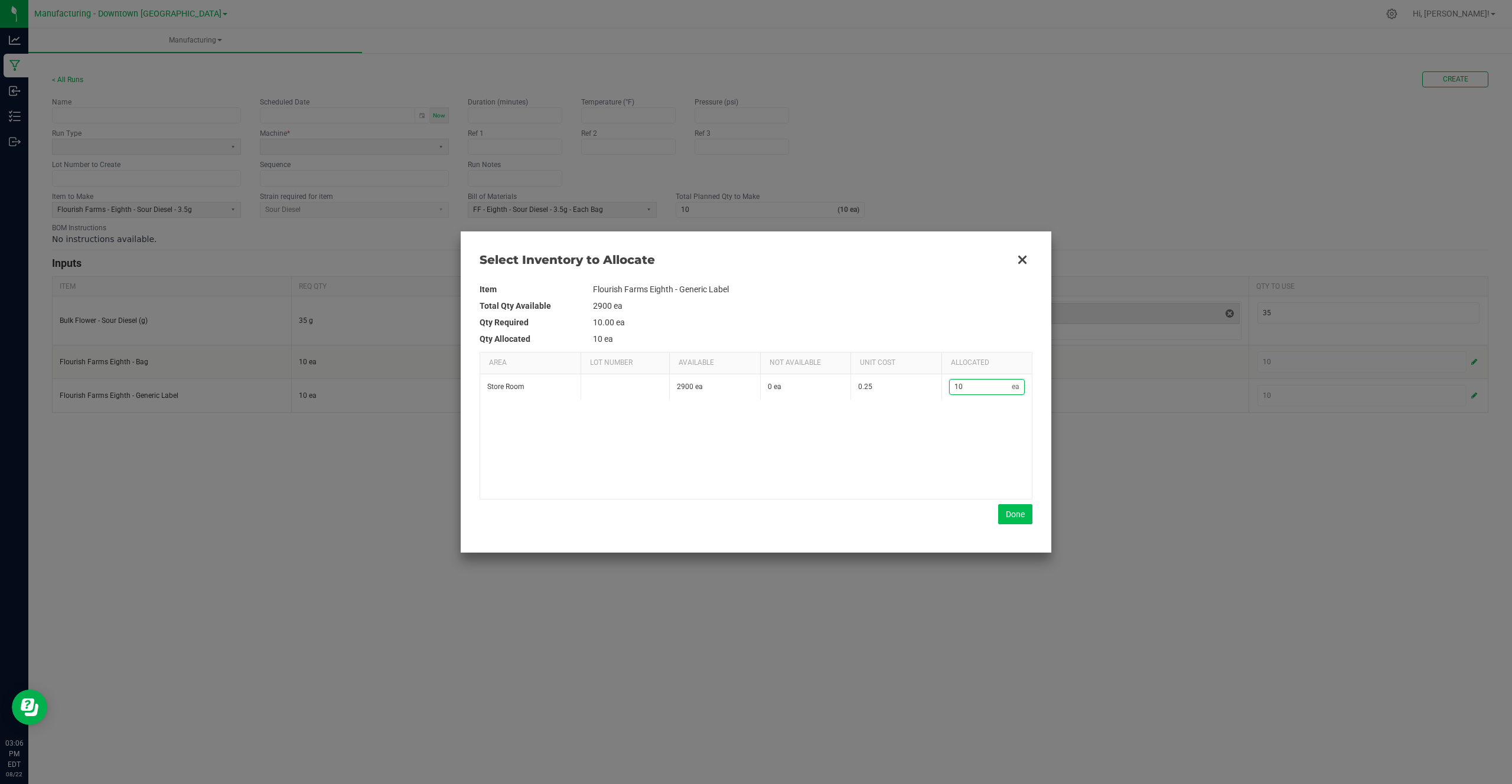
type input "10"
click at [1013, 516] on button "Done" at bounding box center [1015, 514] width 35 height 20
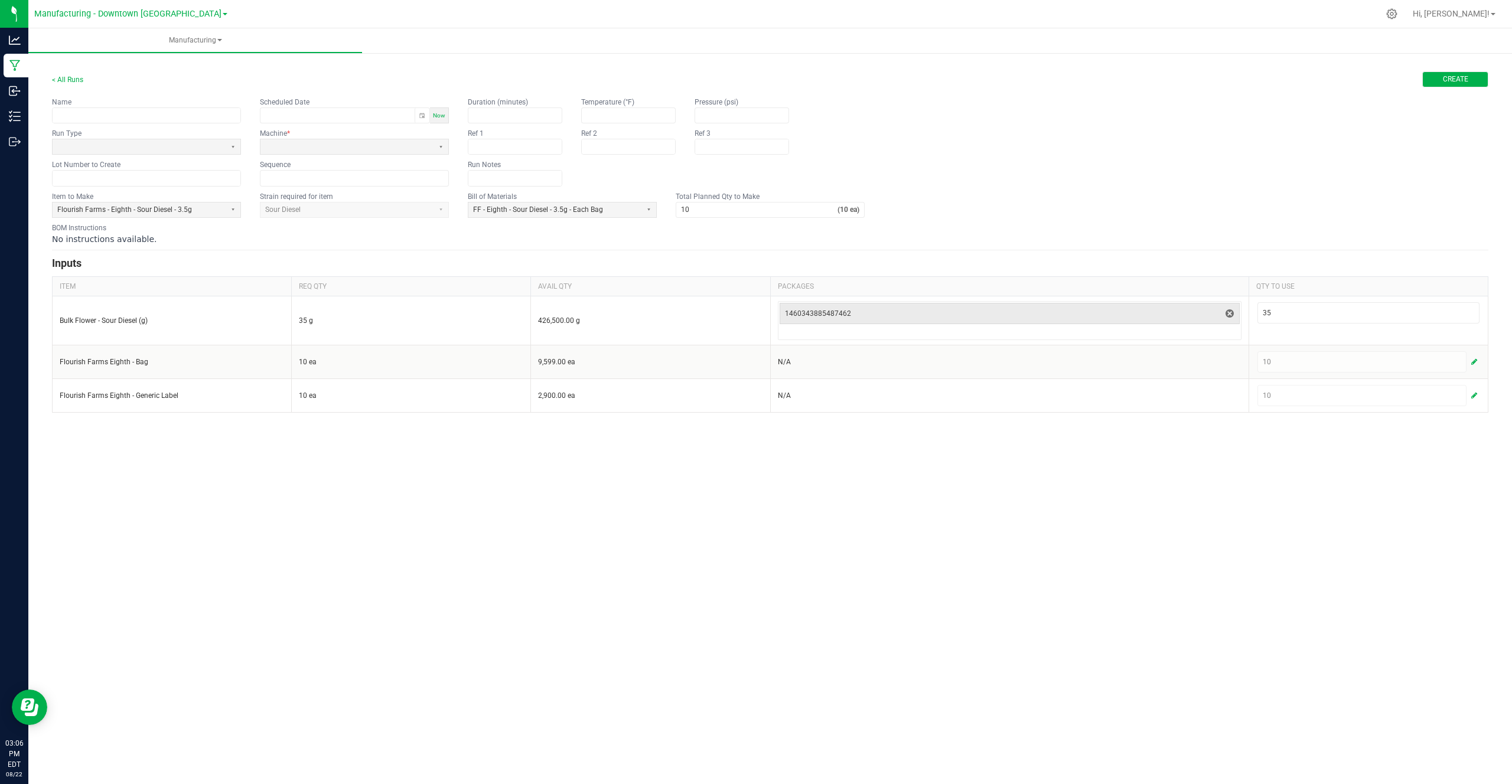
click at [1444, 84] on button "Create" at bounding box center [1455, 79] width 66 height 16
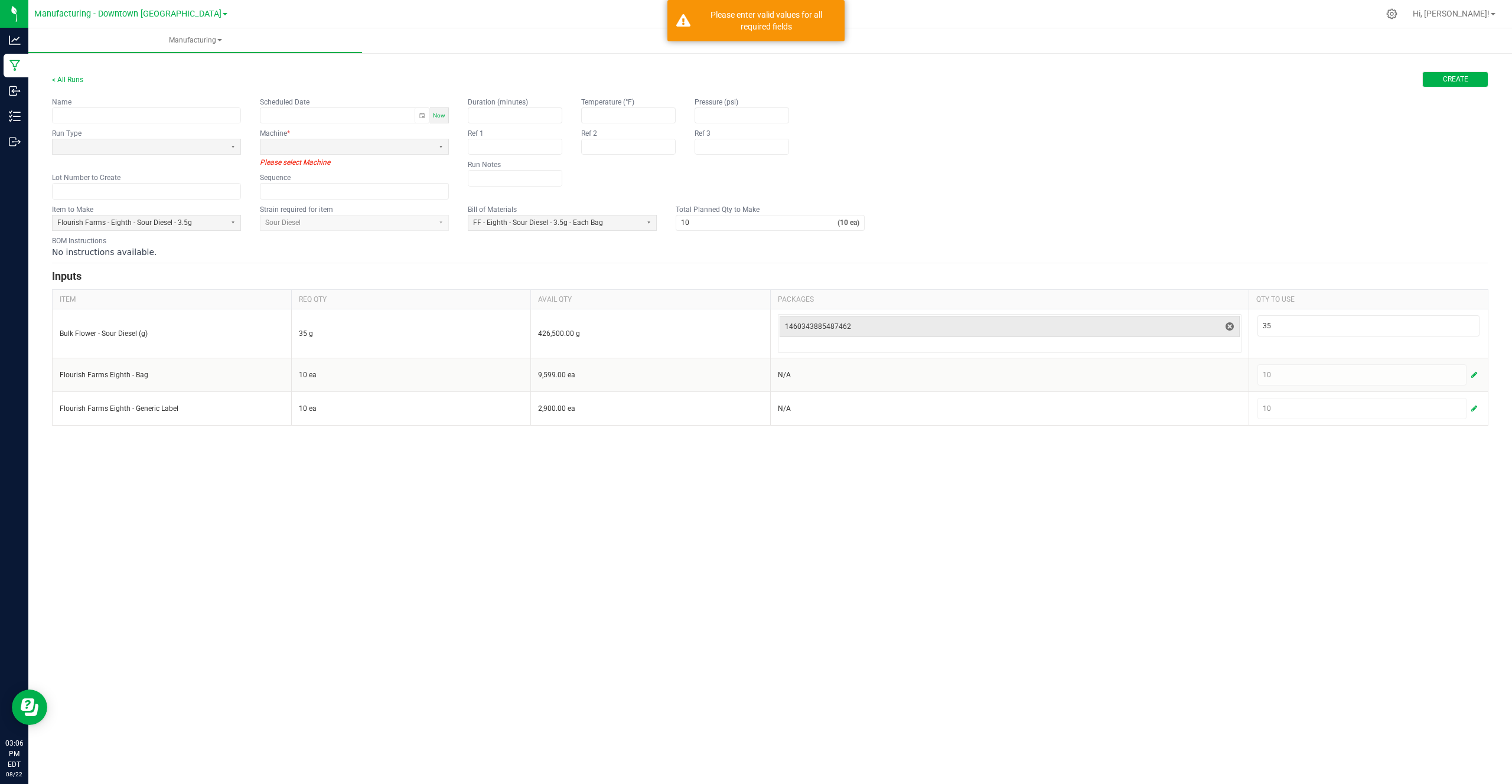
click at [1452, 80] on span "Create" at bounding box center [1456, 79] width 26 height 10
click at [1466, 71] on button "Create" at bounding box center [1455, 79] width 66 height 16
click at [1465, 70] on div "< All Runs Create Name Scheduled Date Now Run Type Machine * Please select Mach…" at bounding box center [770, 244] width 1436 height 364
click at [359, 157] on kendo-formerror "Please select Machine" at bounding box center [354, 162] width 189 height 11
click at [368, 154] on span at bounding box center [347, 147] width 173 height 15
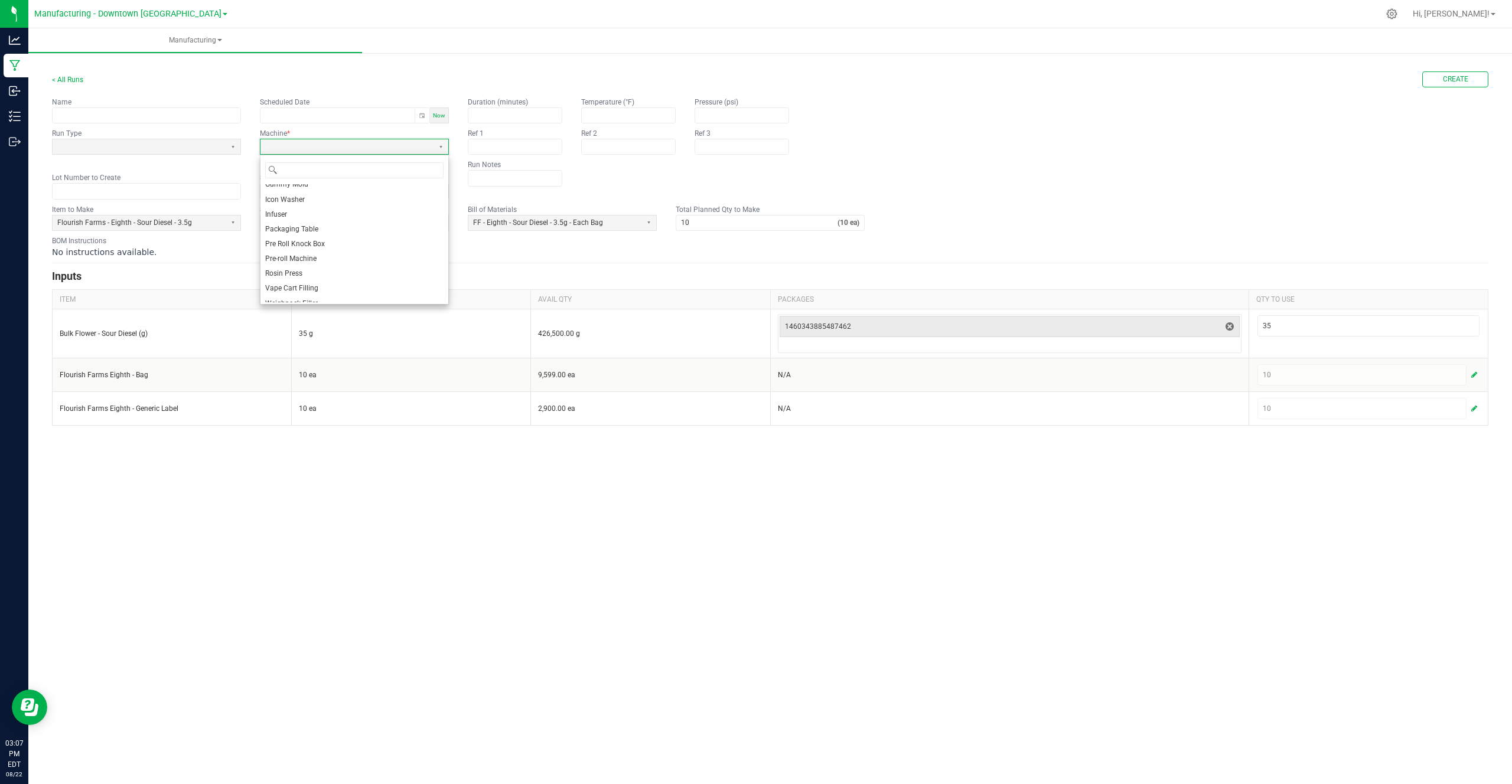
scroll to position [159, 0]
click at [359, 224] on li "Packaging Table" at bounding box center [354, 226] width 188 height 15
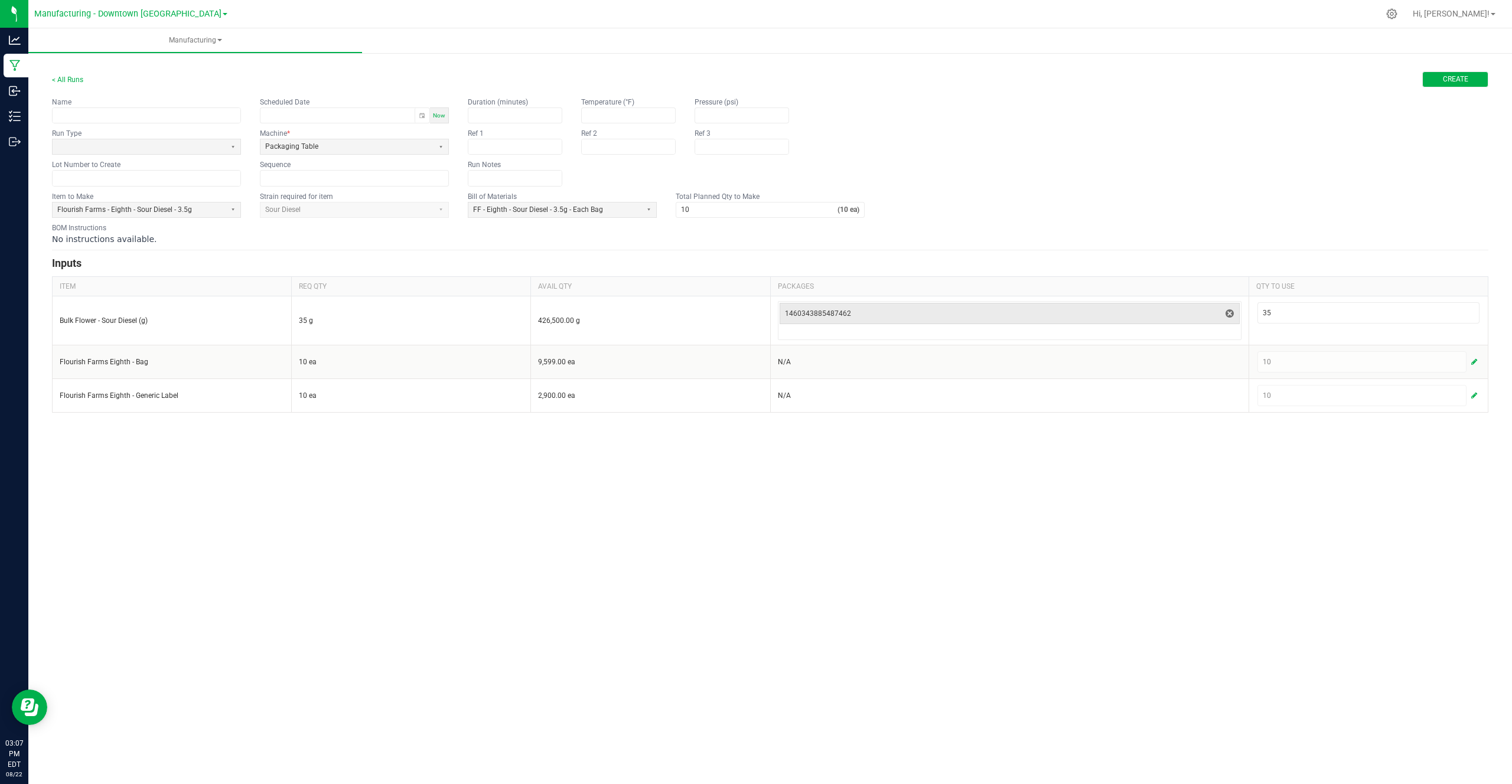
click at [1487, 74] on button "Create" at bounding box center [1455, 79] width 66 height 16
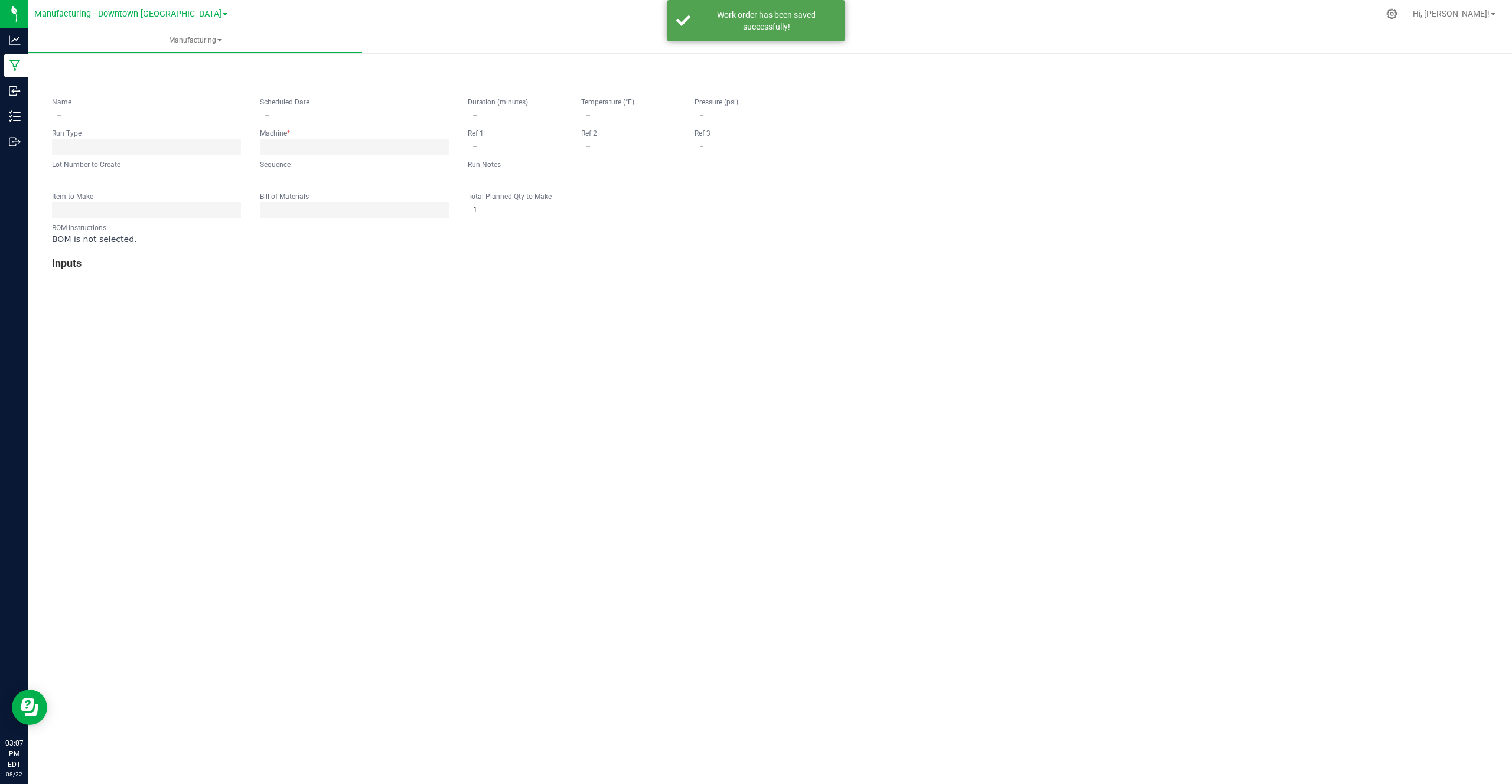
type input "0"
type input "10"
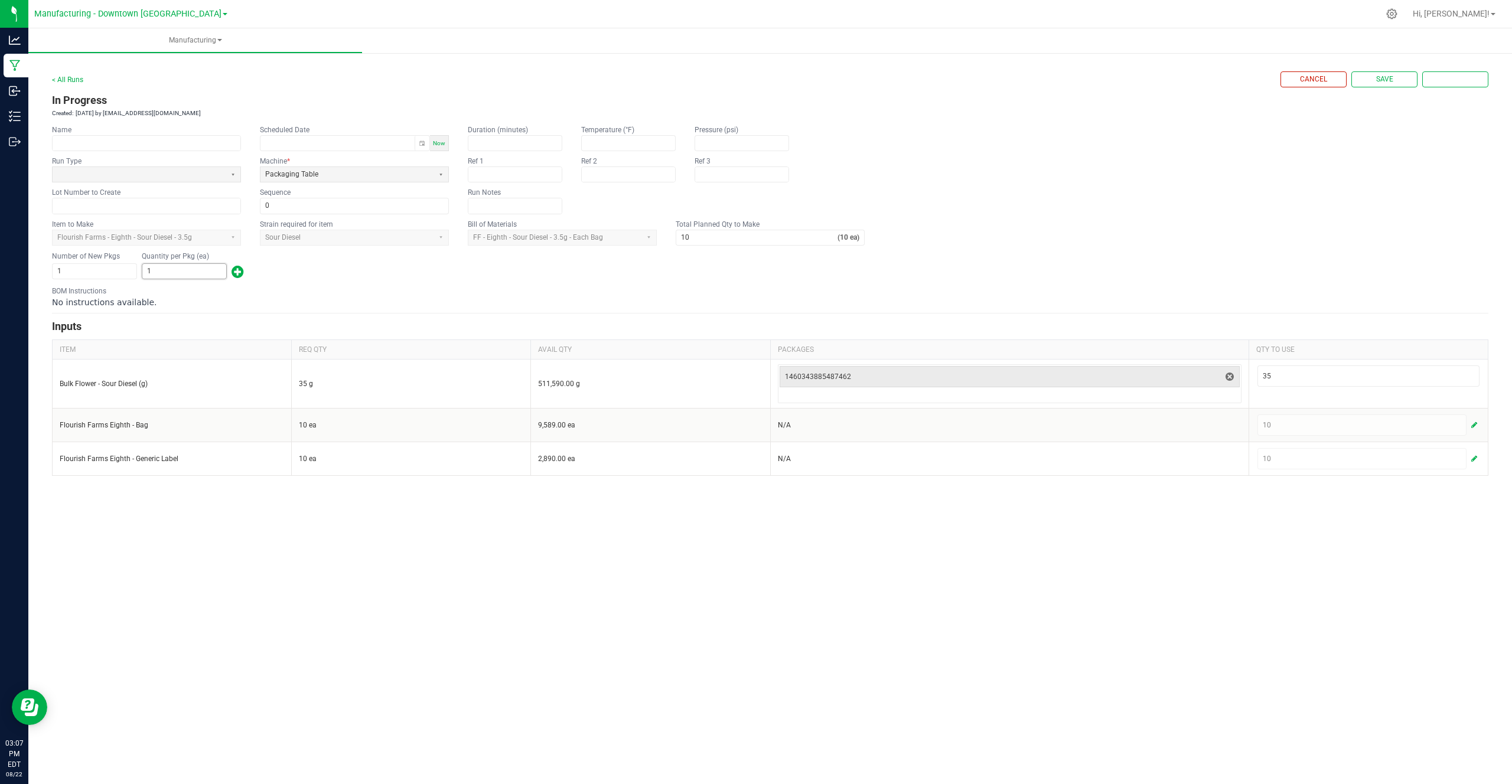
click at [195, 271] on input "1" at bounding box center [184, 271] width 84 height 15
type input "10"
click at [211, 298] on div "No instructions available." at bounding box center [770, 302] width 1436 height 12
click at [1399, 83] on button "Save" at bounding box center [1384, 79] width 66 height 16
type input "1"
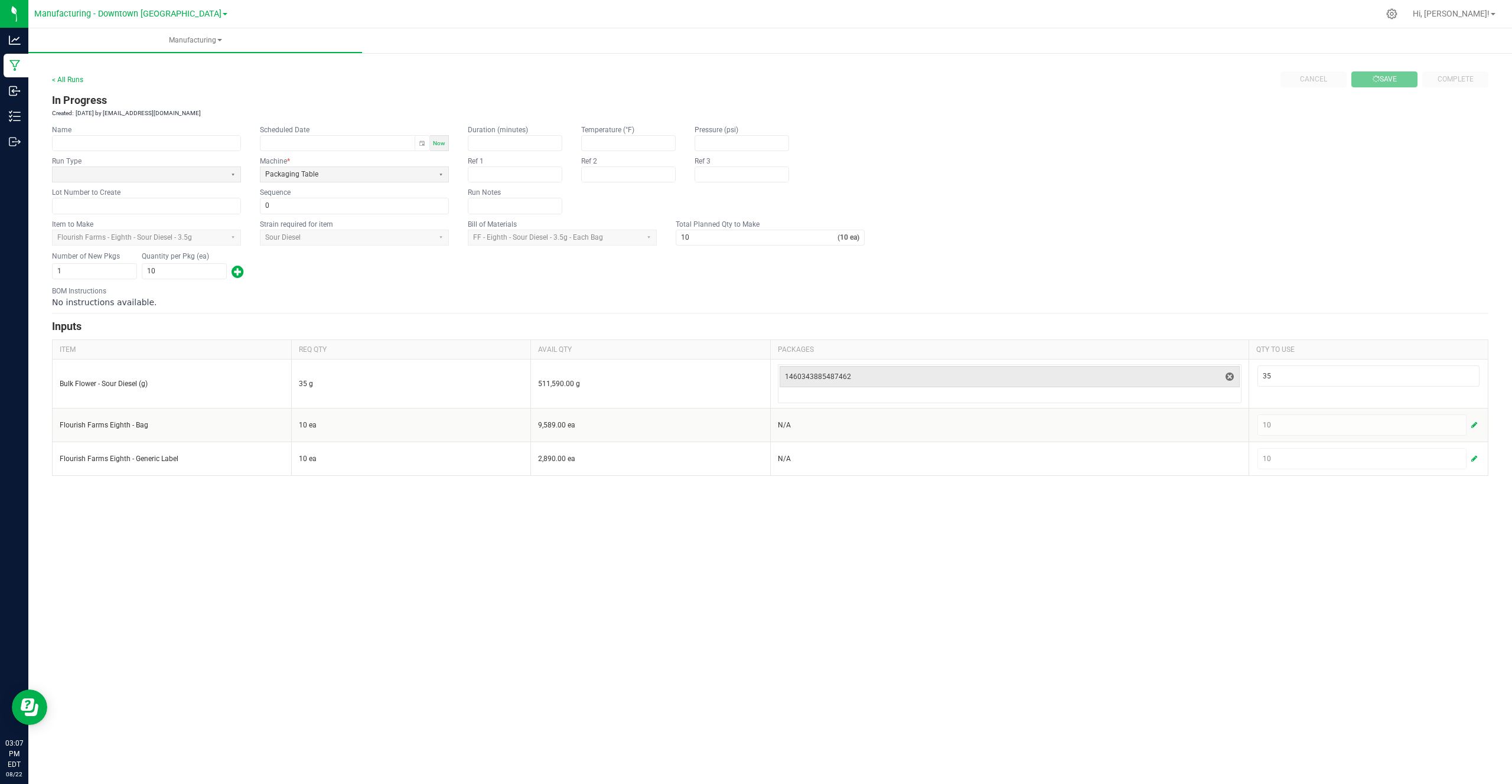
type input "1"
click at [64, 83] on link "< All Runs" at bounding box center [68, 80] width 32 height 8
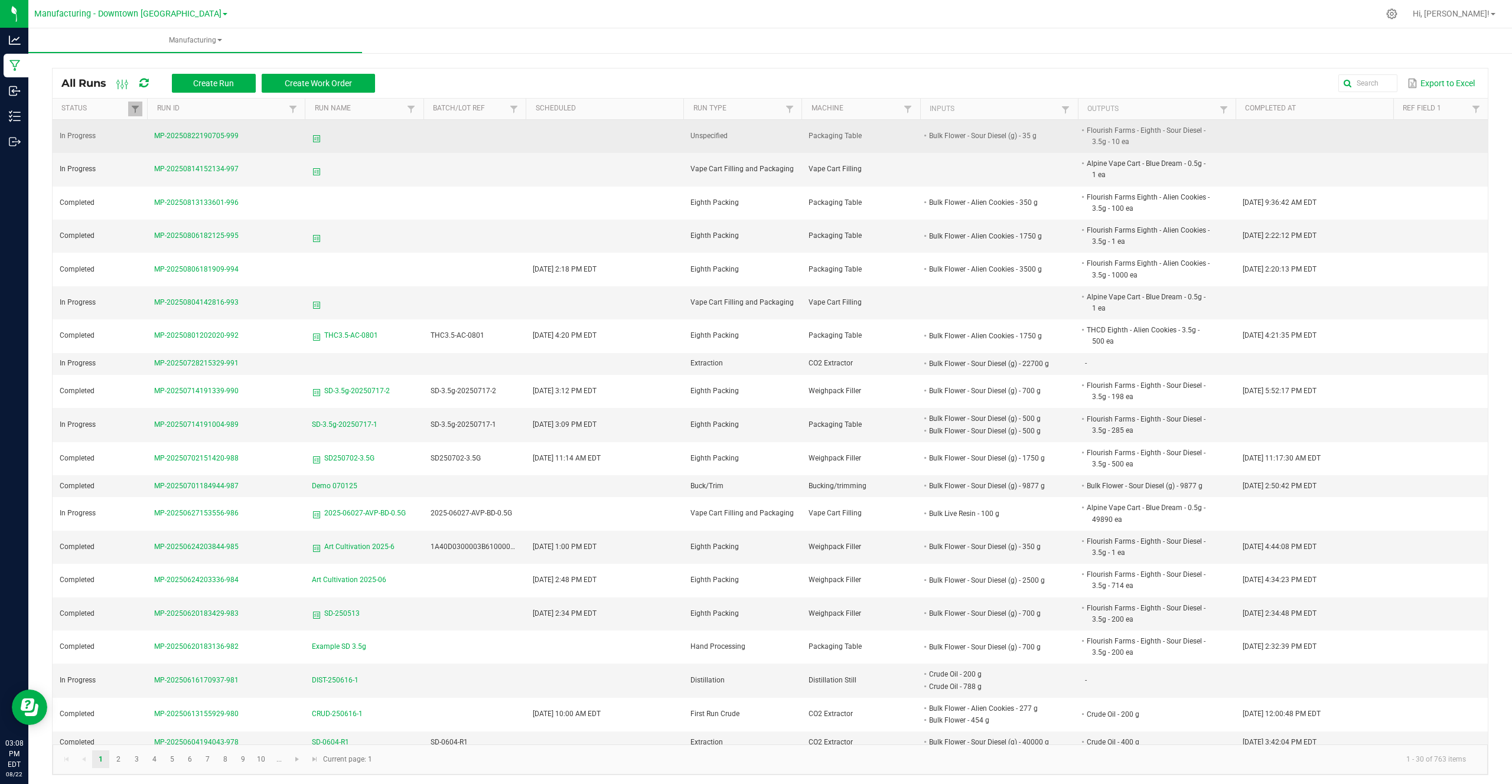
click at [192, 135] on span "MP-20250822190705-999" at bounding box center [196, 135] width 84 height 8
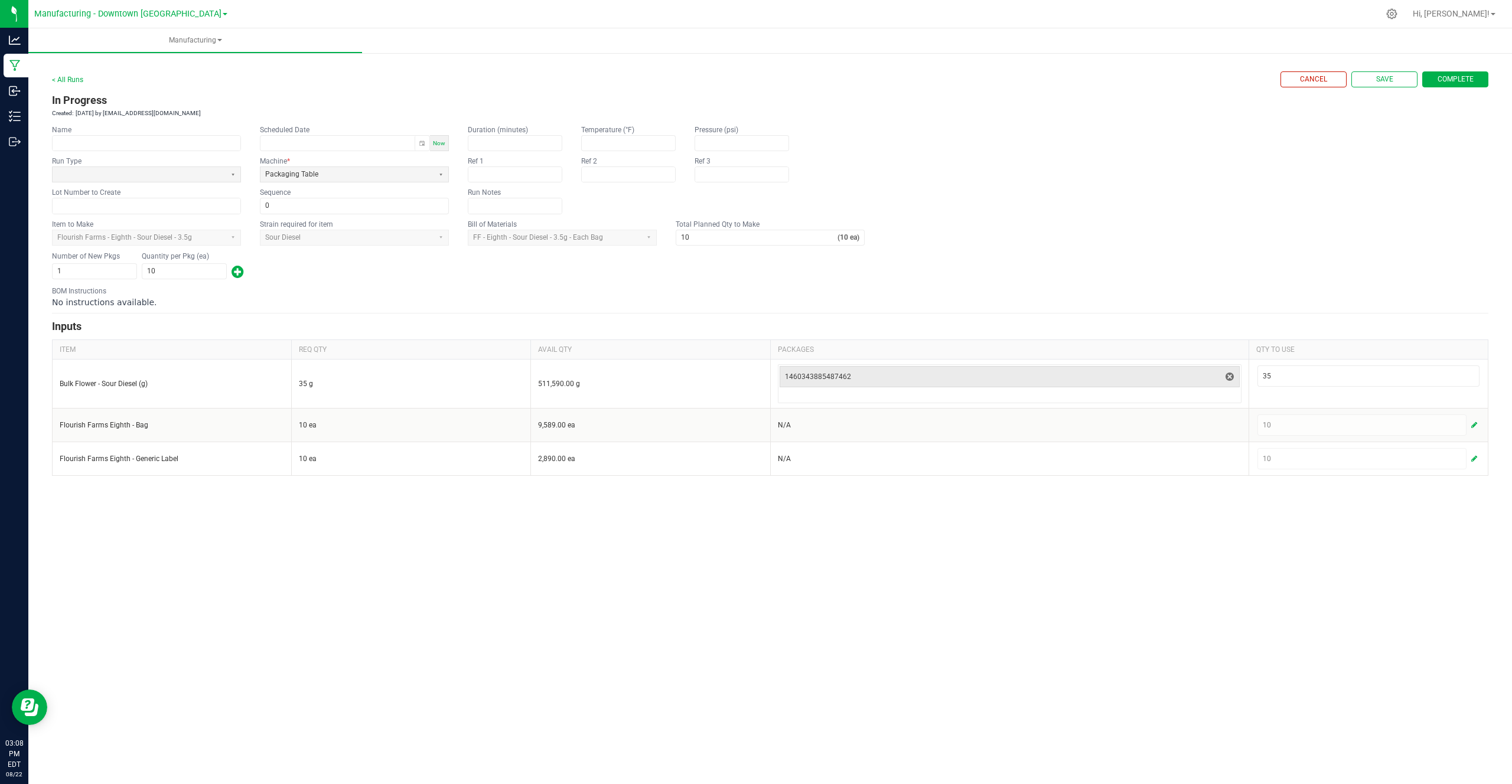
click at [1457, 73] on button "Complete" at bounding box center [1455, 79] width 66 height 16
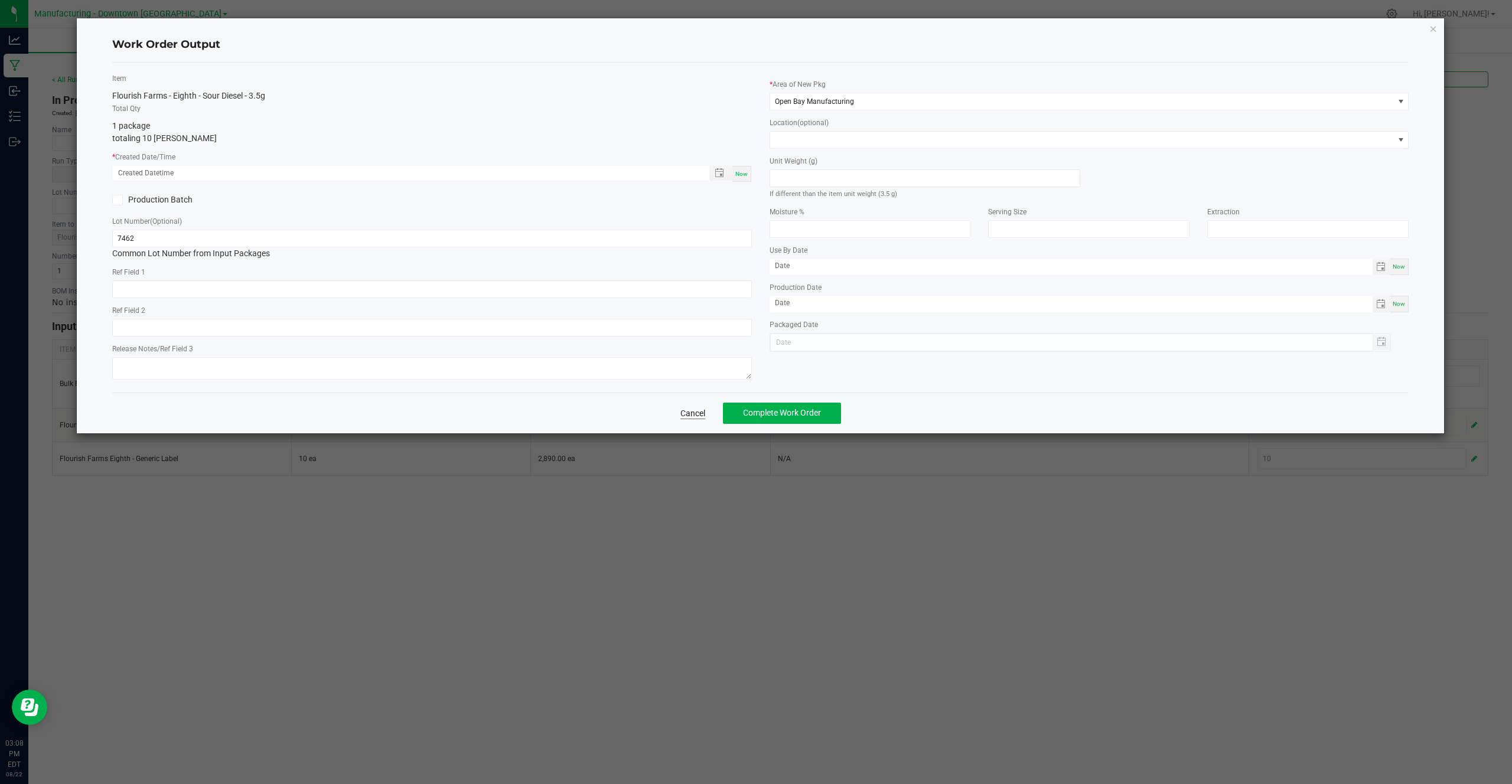
click at [683, 415] on link "Cancel" at bounding box center [692, 413] width 25 height 12
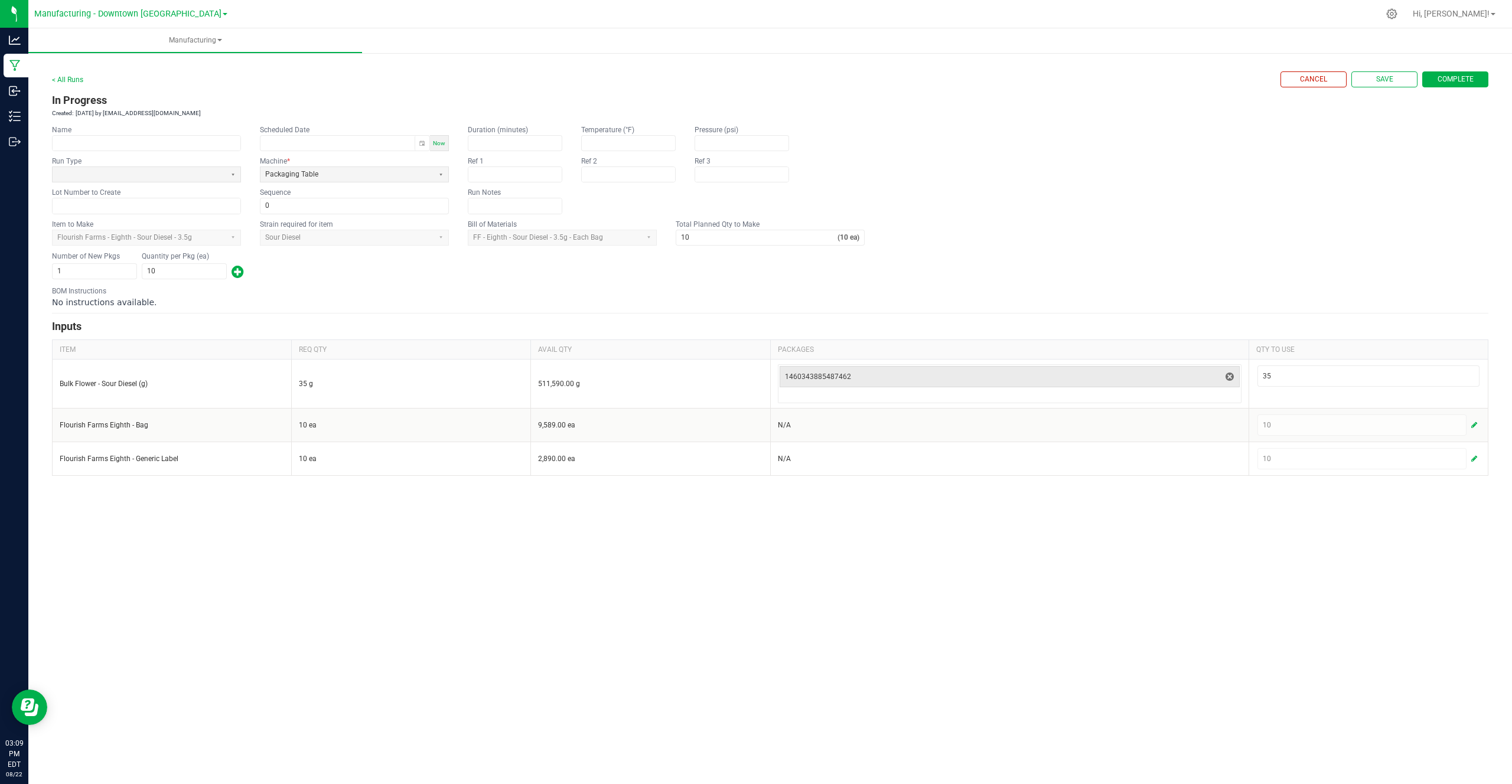
click at [1452, 75] on span "Complete" at bounding box center [1456, 79] width 36 height 10
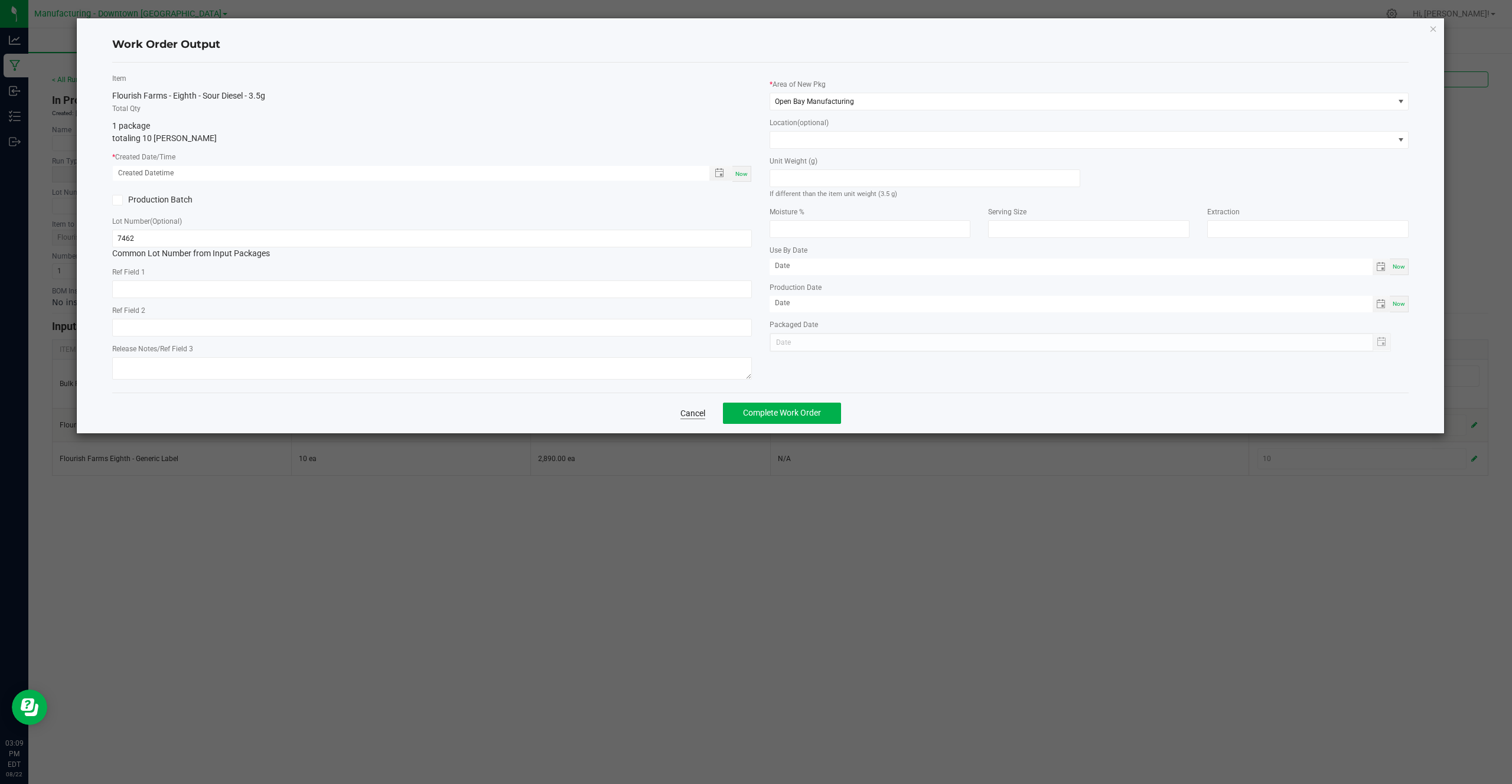
click at [683, 413] on link "Cancel" at bounding box center [692, 413] width 25 height 12
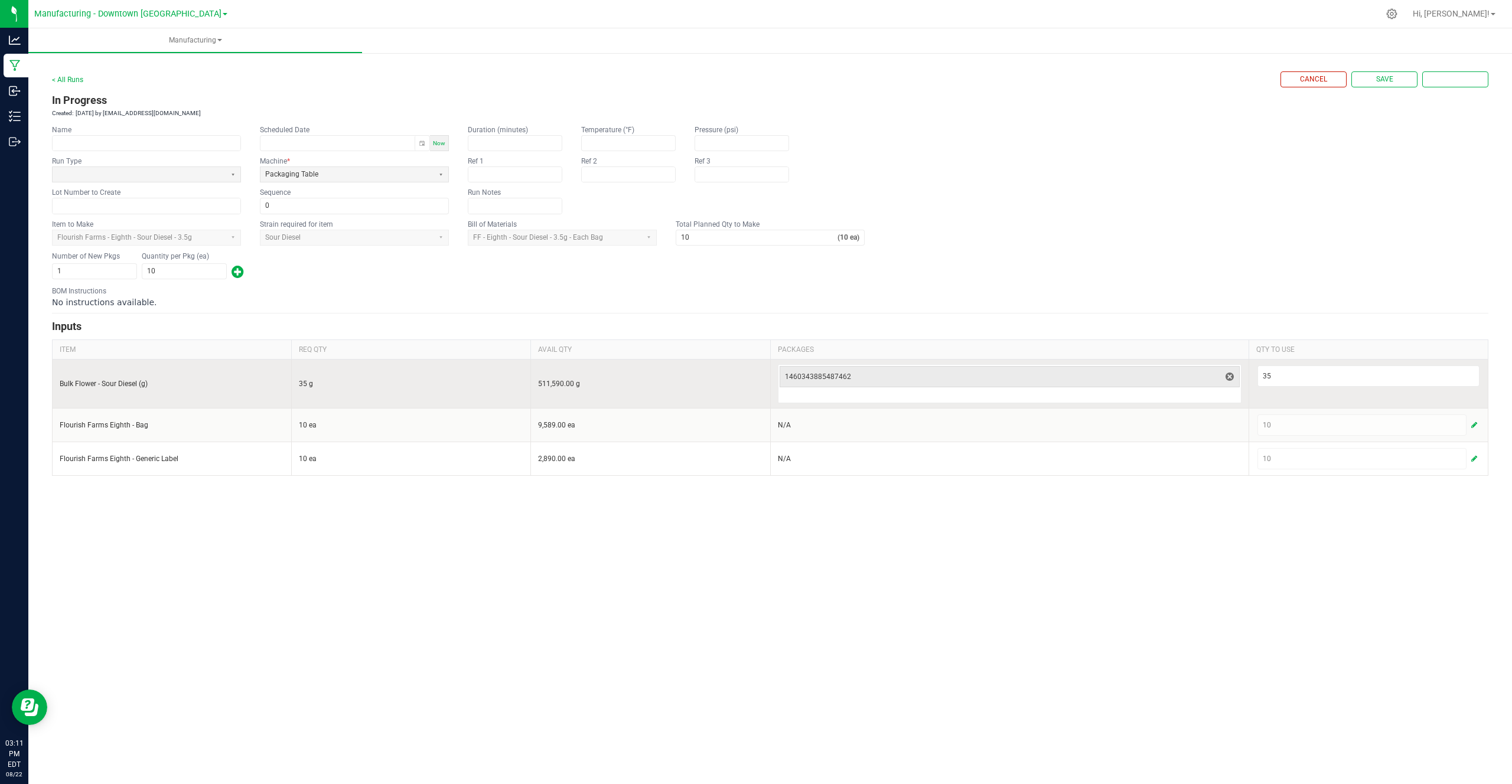
click at [298, 383] on td "35 g" at bounding box center [411, 383] width 239 height 49
drag, startPoint x: 298, startPoint y: 383, endPoint x: 318, endPoint y: 382, distance: 20.0
click at [318, 382] on td "35 g" at bounding box center [411, 383] width 239 height 49
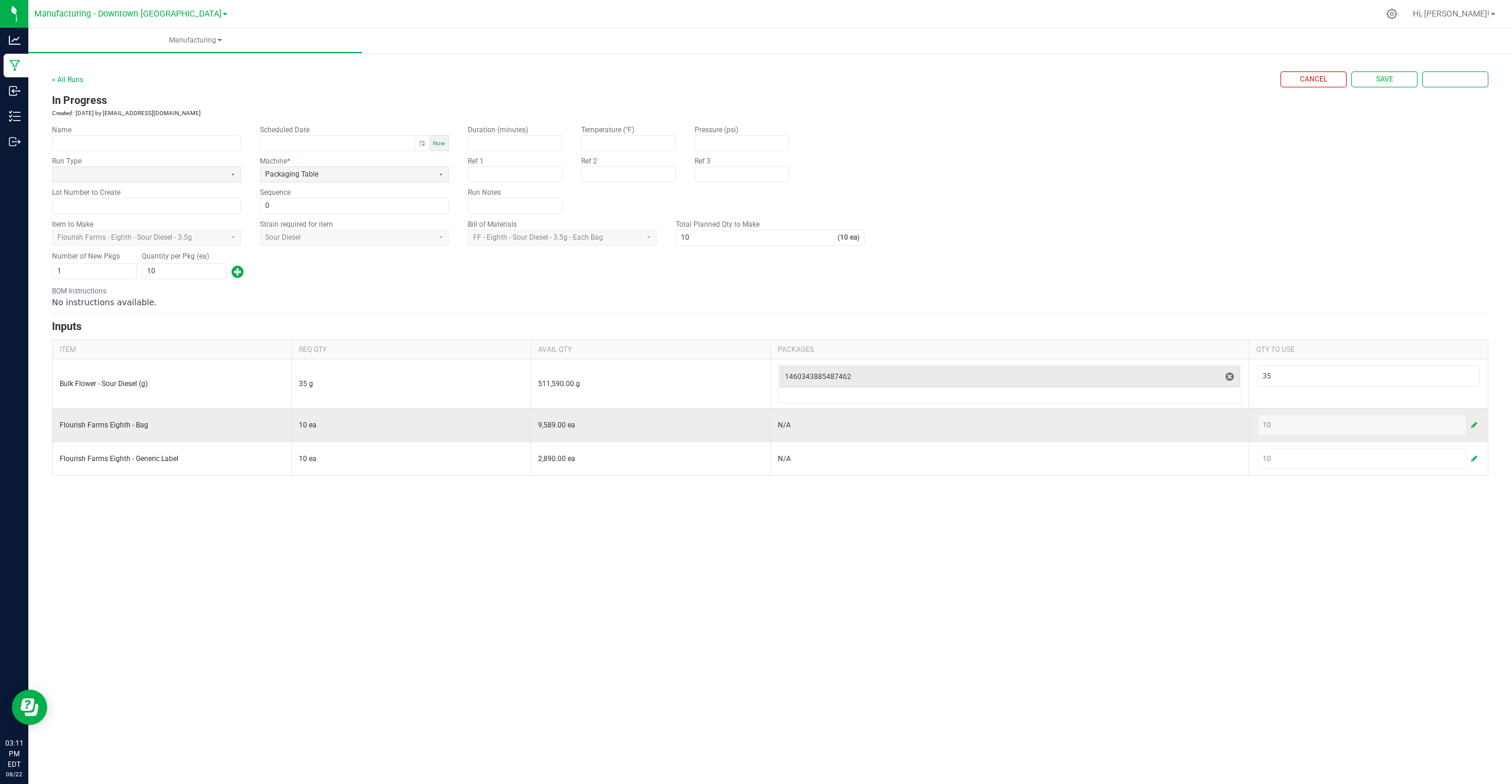
click at [117, 428] on input "Flourish Farms Eighth - Bag" at bounding box center [171, 425] width 224 height 10
click at [118, 428] on input "Flourish Farms Eighth - Bag" at bounding box center [171, 425] width 224 height 10
click at [144, 428] on input "Flourish Farms Eighth - Bag" at bounding box center [171, 425] width 224 height 10
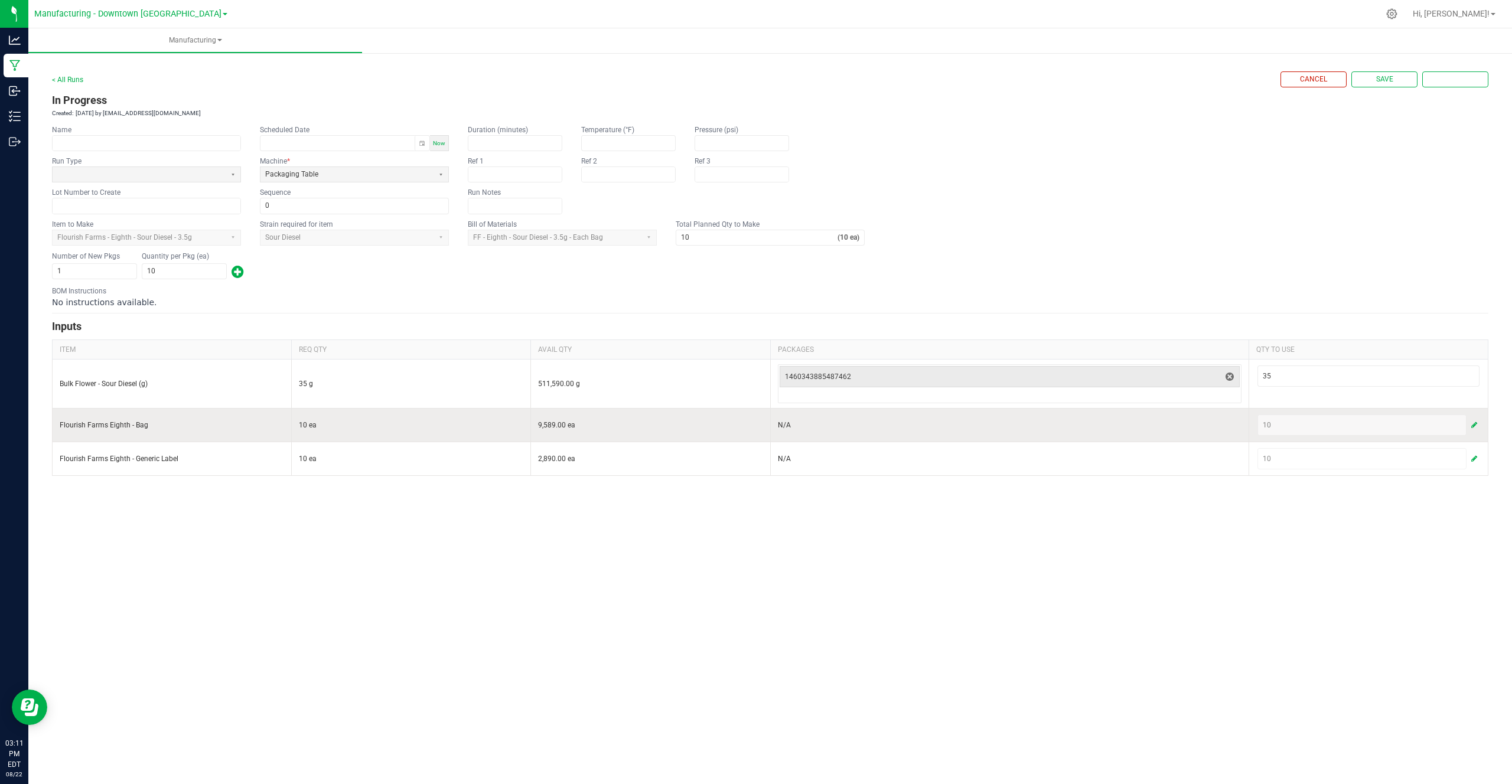
click at [144, 428] on input "Flourish Farms Eighth - Bag" at bounding box center [171, 425] width 224 height 10
click at [1471, 422] on span "button" at bounding box center [1474, 425] width 6 height 10
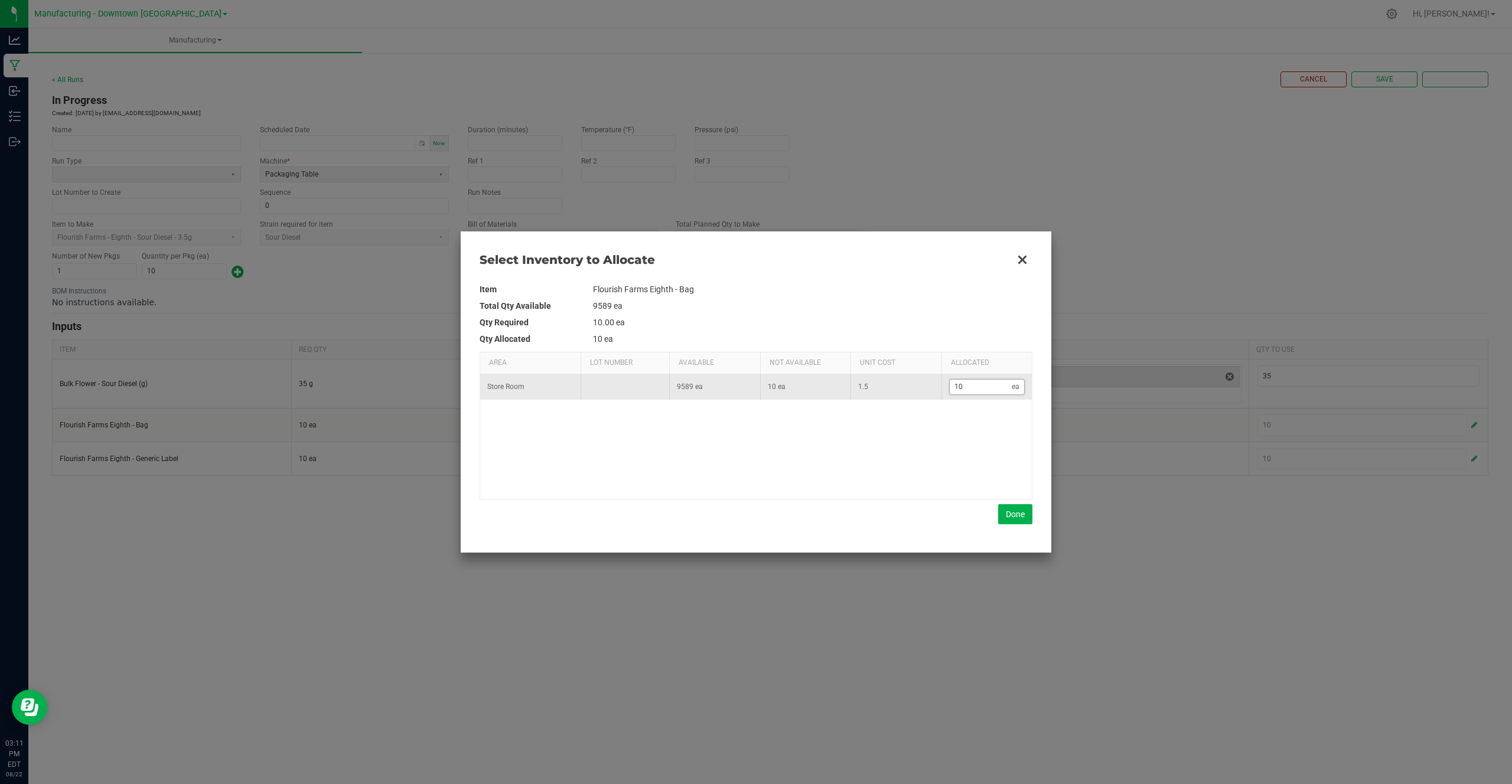
click at [965, 385] on input "10" at bounding box center [980, 387] width 62 height 15
type input "1"
type input "13"
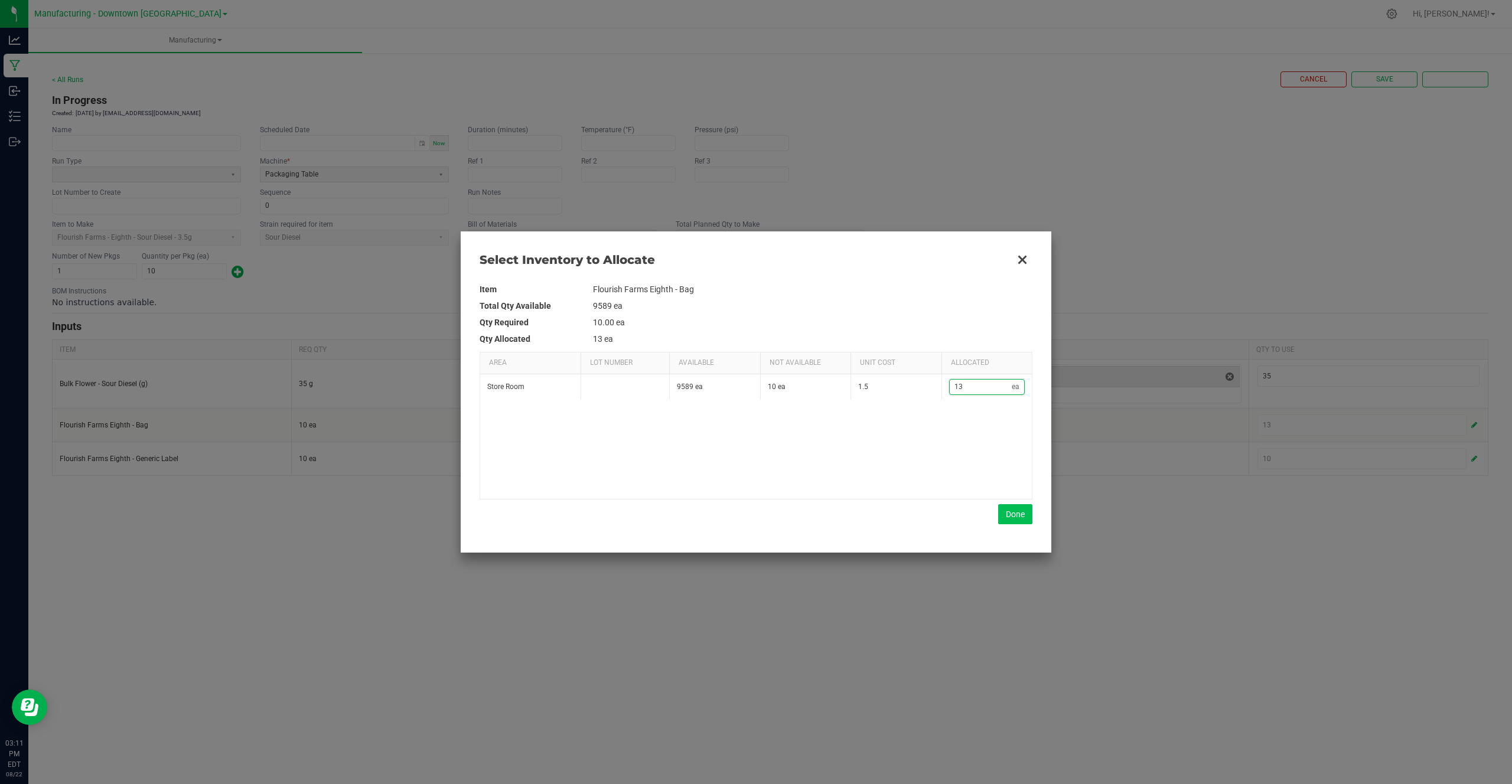
type input "13"
click at [1020, 519] on button "Done" at bounding box center [1015, 514] width 35 height 20
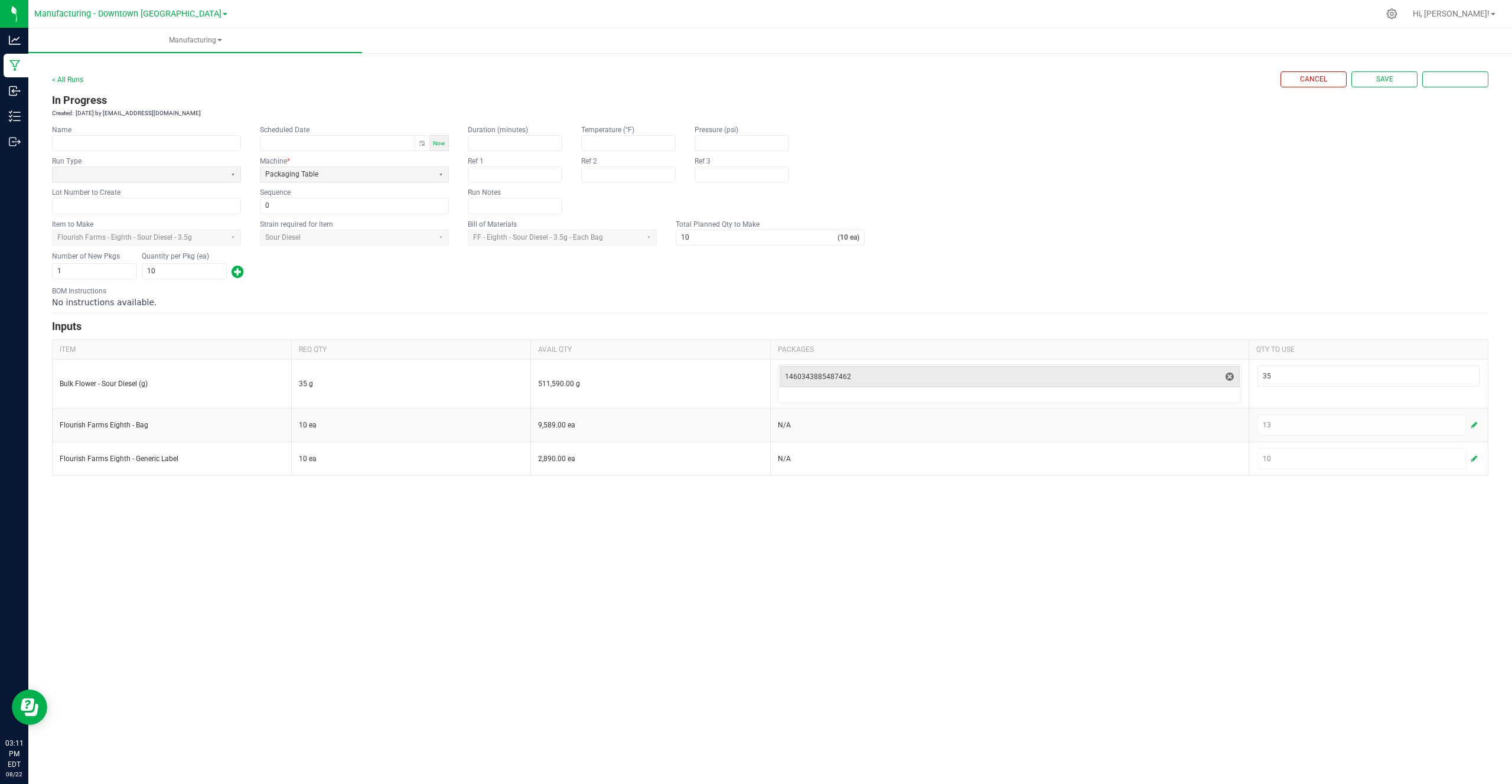
click at [133, 571] on div "Manufacturing < All Runs Cancel Save Complete In Progress Created: Aug 22, 2025…" at bounding box center [770, 406] width 1483 height 755
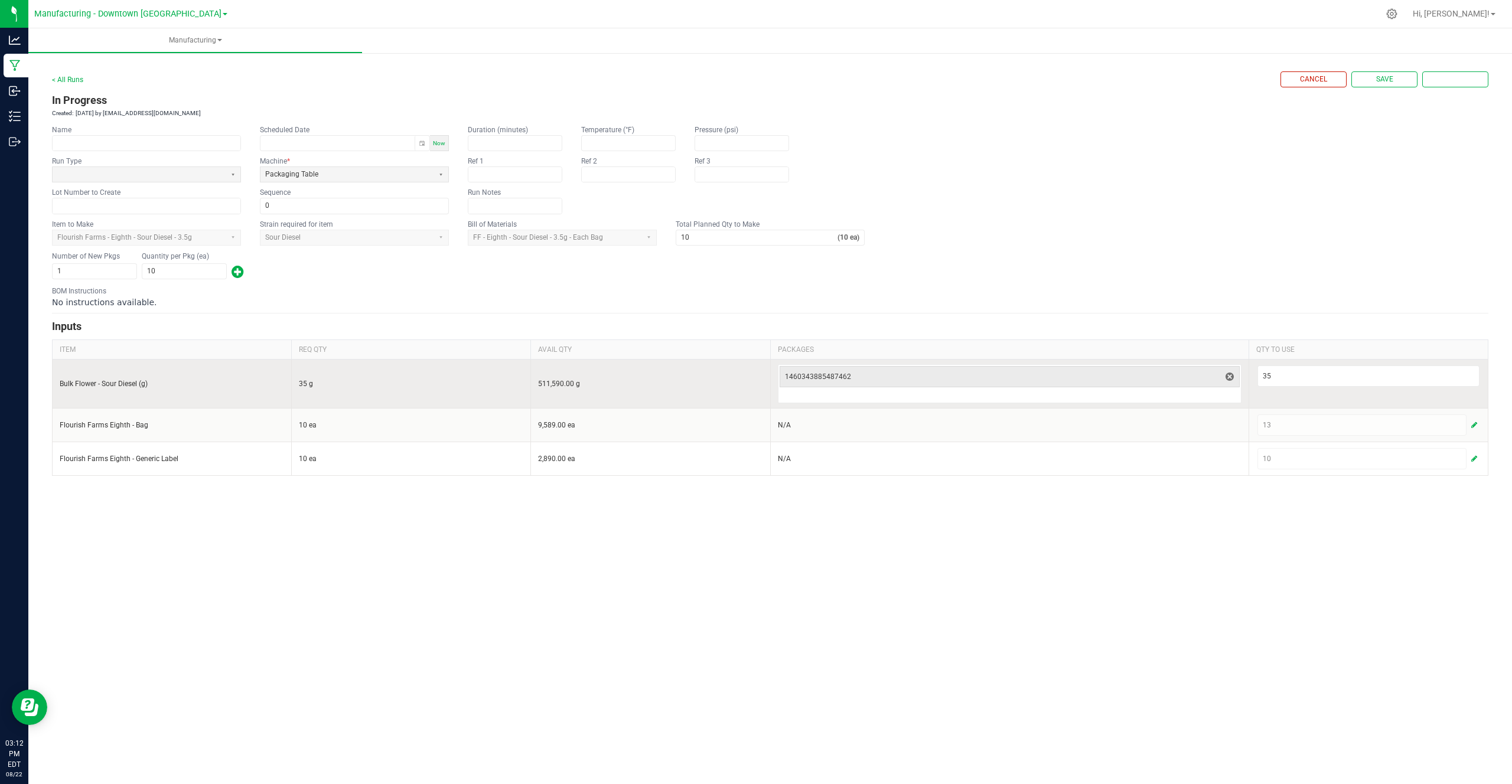
drag, startPoint x: 64, startPoint y: 382, endPoint x: 134, endPoint y: 379, distance: 70.1
click at [134, 380] on input "Bulk Flower - Sour Diesel (g)" at bounding box center [171, 383] width 224 height 10
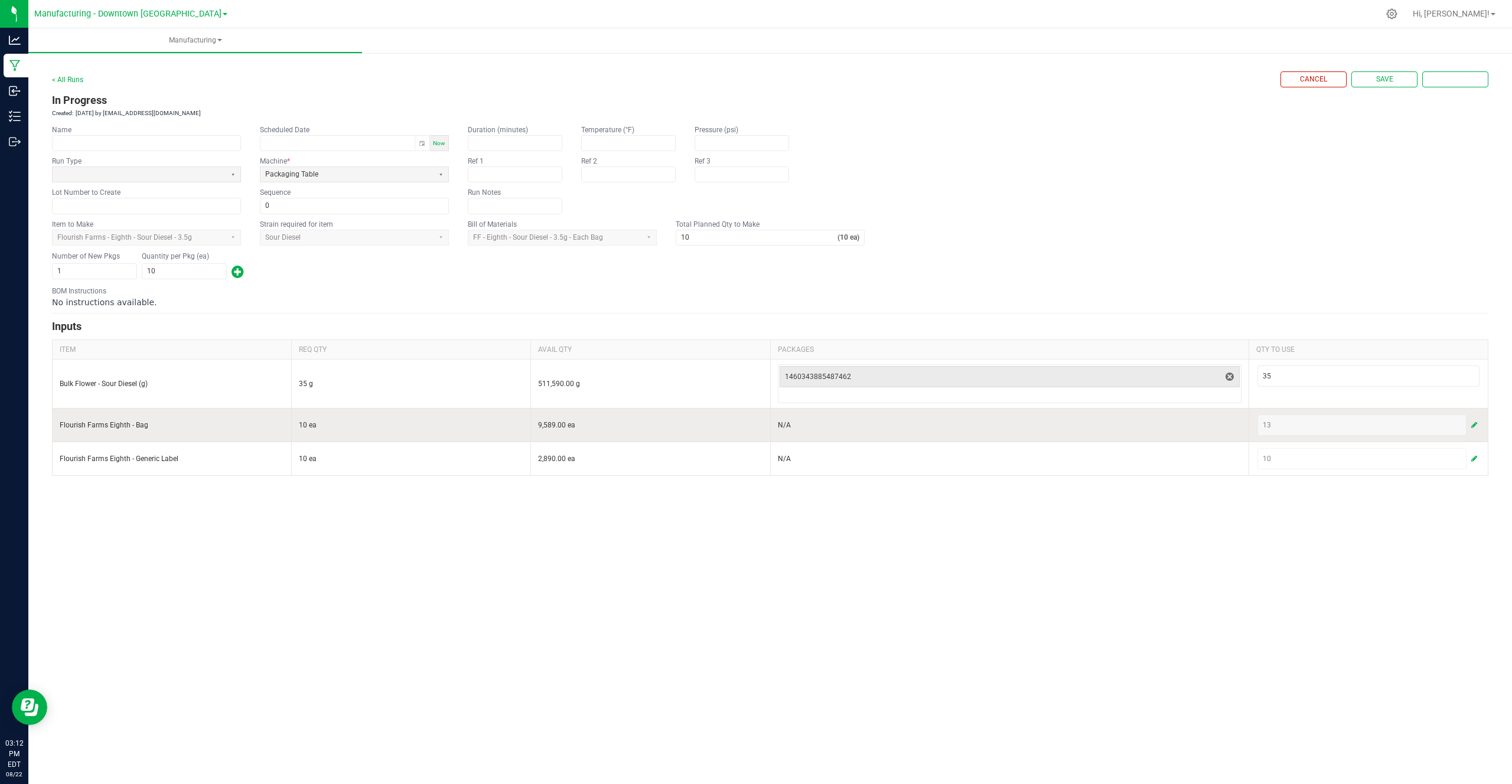
drag, startPoint x: 117, startPoint y: 416, endPoint x: 142, endPoint y: 414, distance: 25.1
click at [144, 415] on td "Flourish Farms Eighth - Bag" at bounding box center [172, 425] width 239 height 34
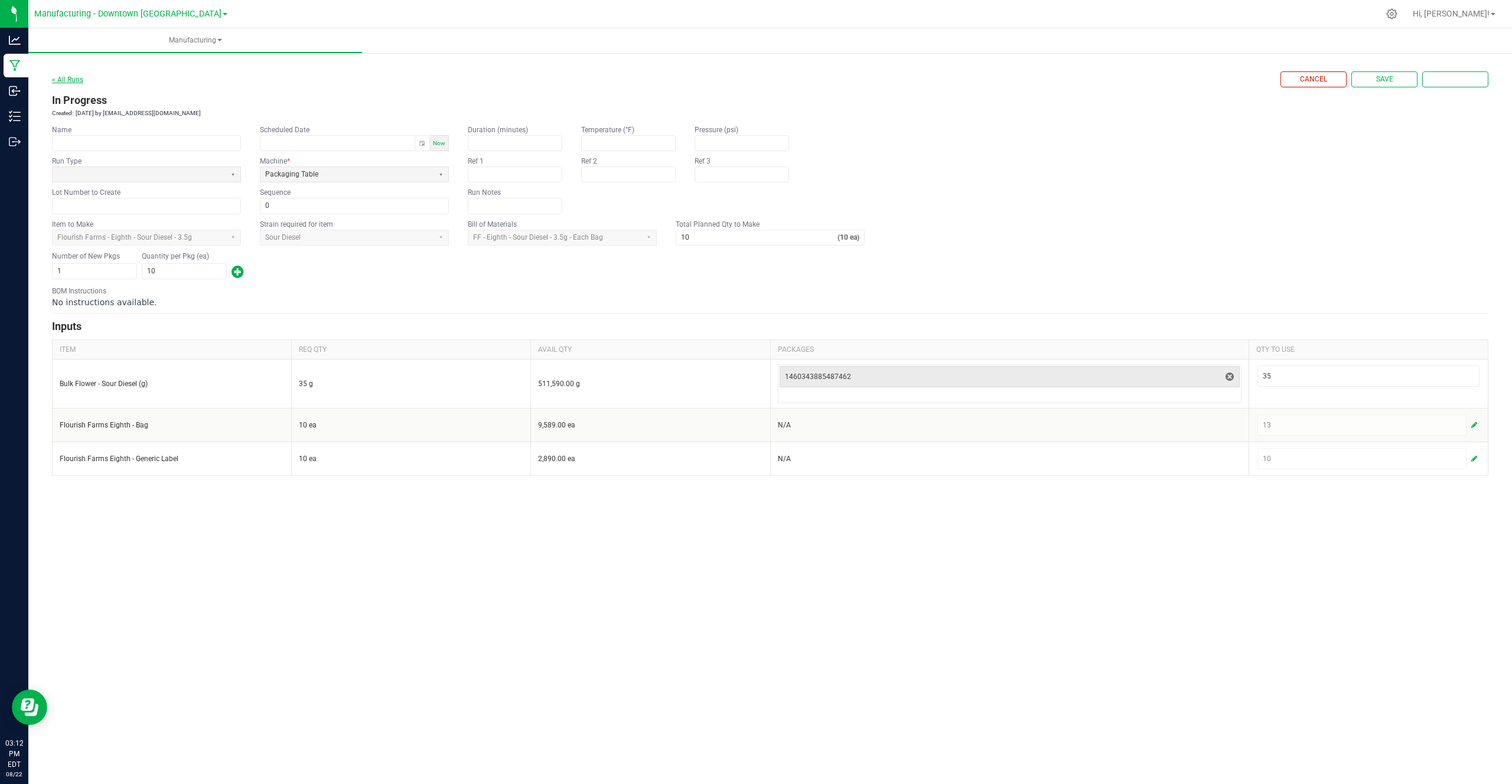
click at [60, 80] on link "< All Runs" at bounding box center [68, 80] width 32 height 8
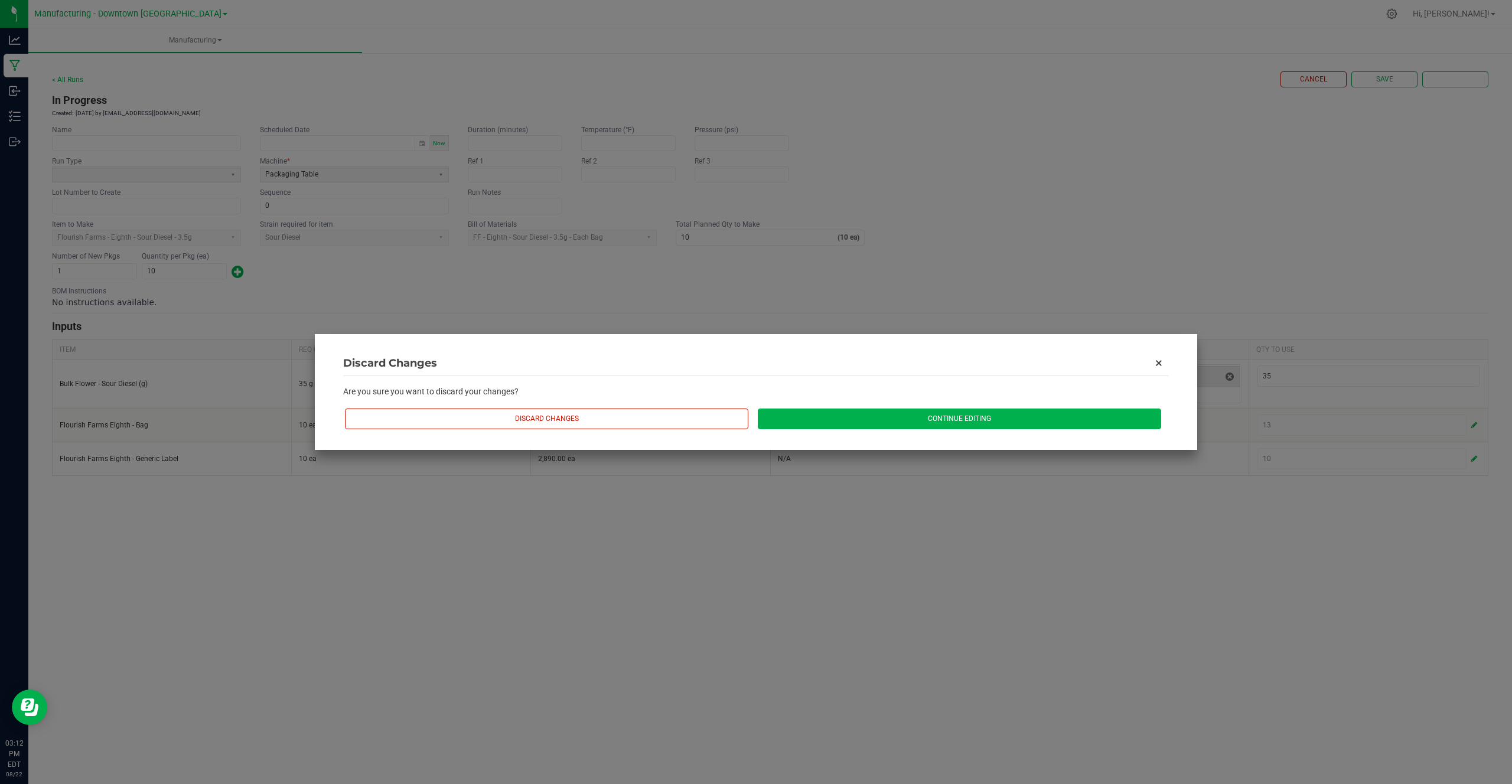
click at [797, 417] on button "Continue Editing" at bounding box center [959, 419] width 403 height 20
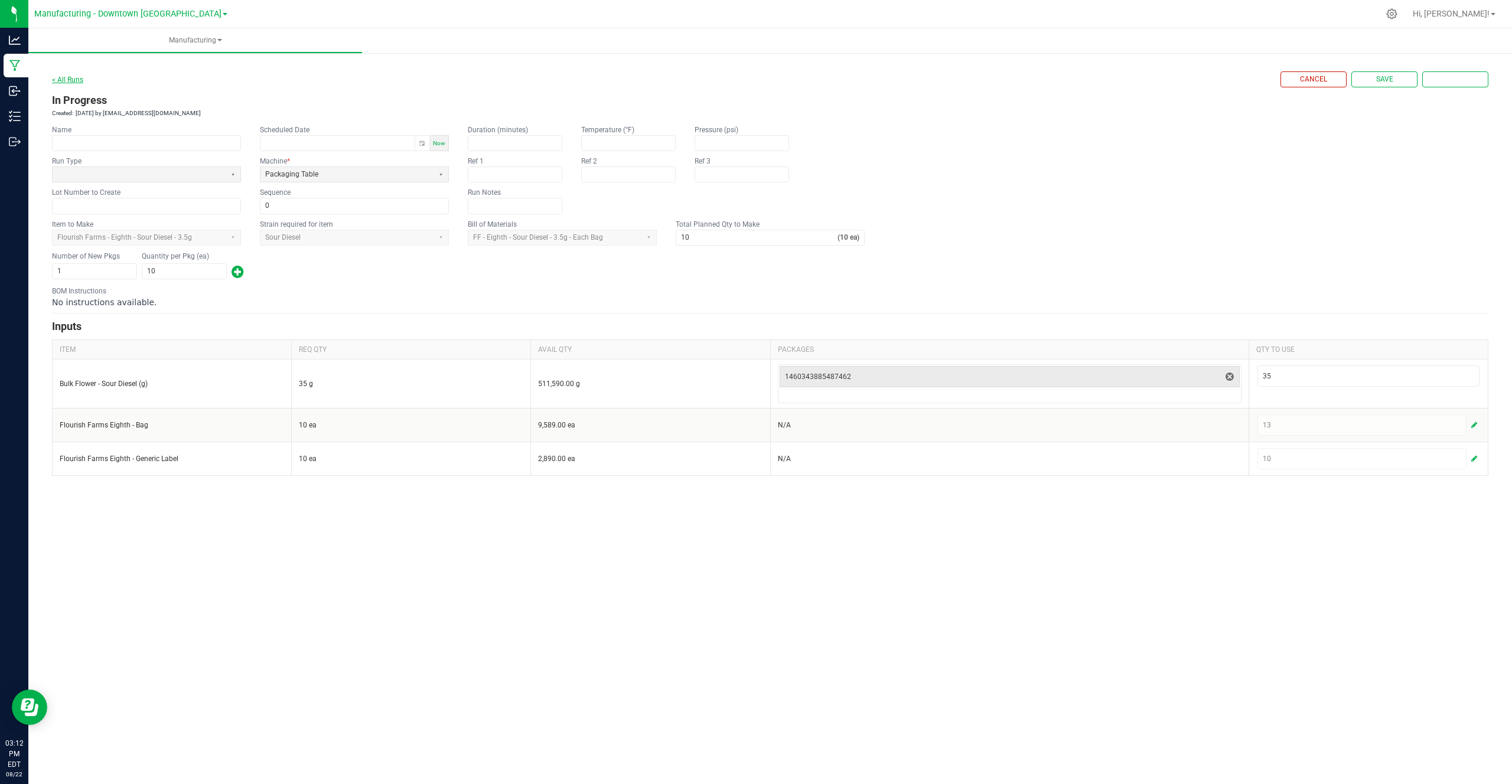
click at [61, 77] on link "< All Runs" at bounding box center [68, 80] width 32 height 8
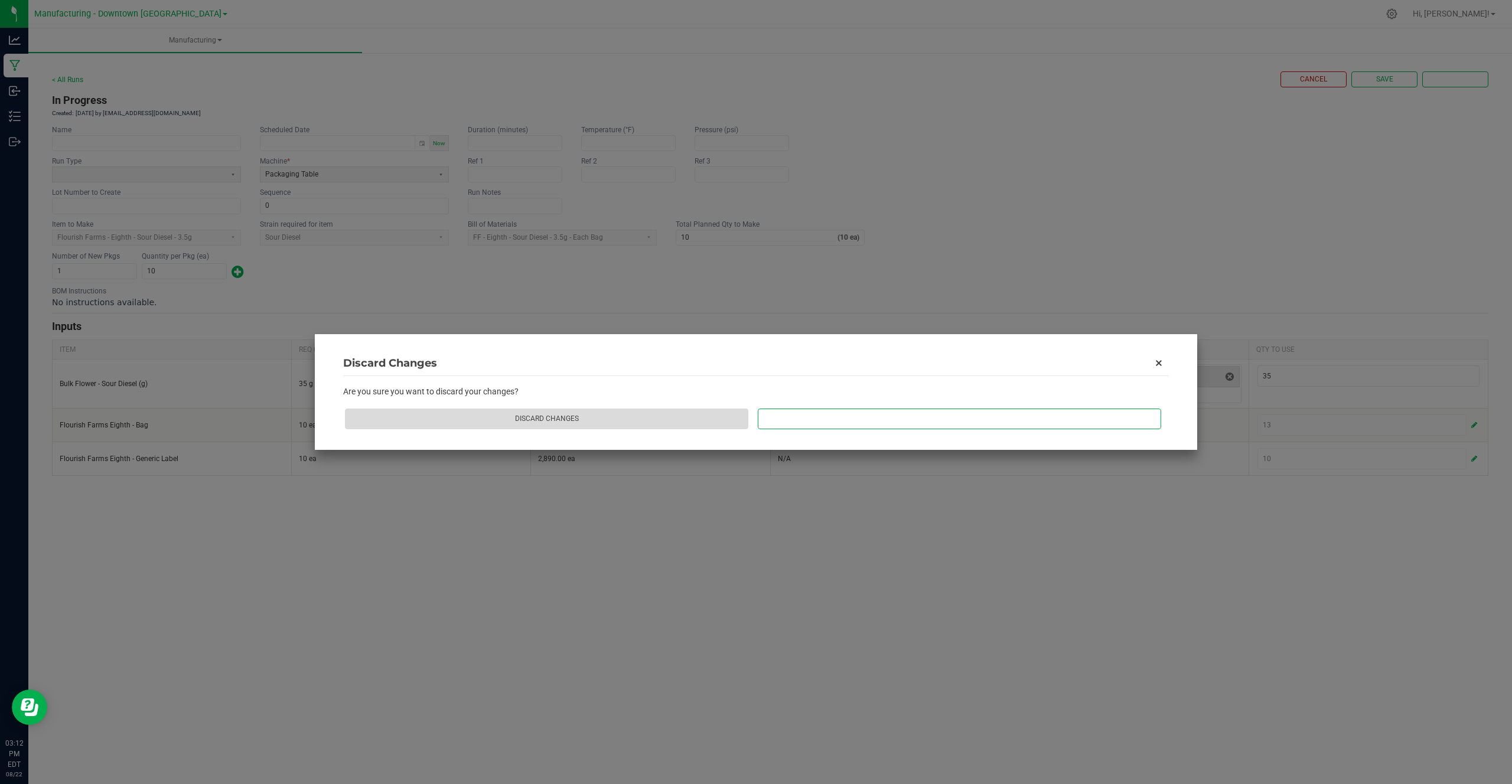
drag, startPoint x: 516, startPoint y: 413, endPoint x: 786, endPoint y: 314, distance: 287.6
click at [786, 314] on kendo-dialog "Discard Changes Are you sure you want to discard your changes? Discard Changes …" at bounding box center [756, 392] width 1512 height 784
click at [812, 407] on kendo-dialog-actions "Discard Changes Continue Editing" at bounding box center [752, 419] width 825 height 30
click at [650, 432] on kendo-dialog-actions "Discard Changes Continue Editing" at bounding box center [752, 419] width 825 height 30
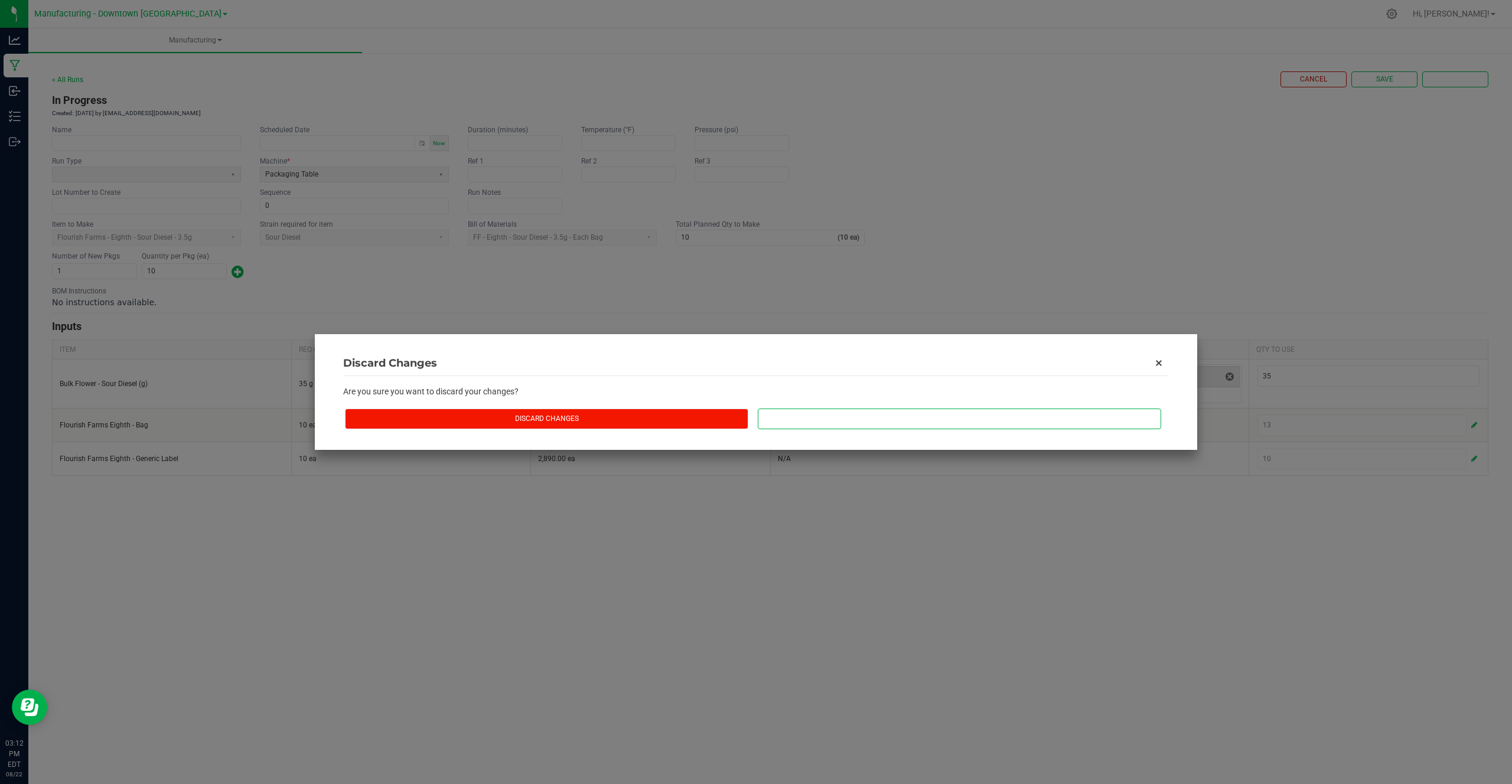
click at [661, 421] on button "Discard Changes" at bounding box center [547, 419] width 403 height 20
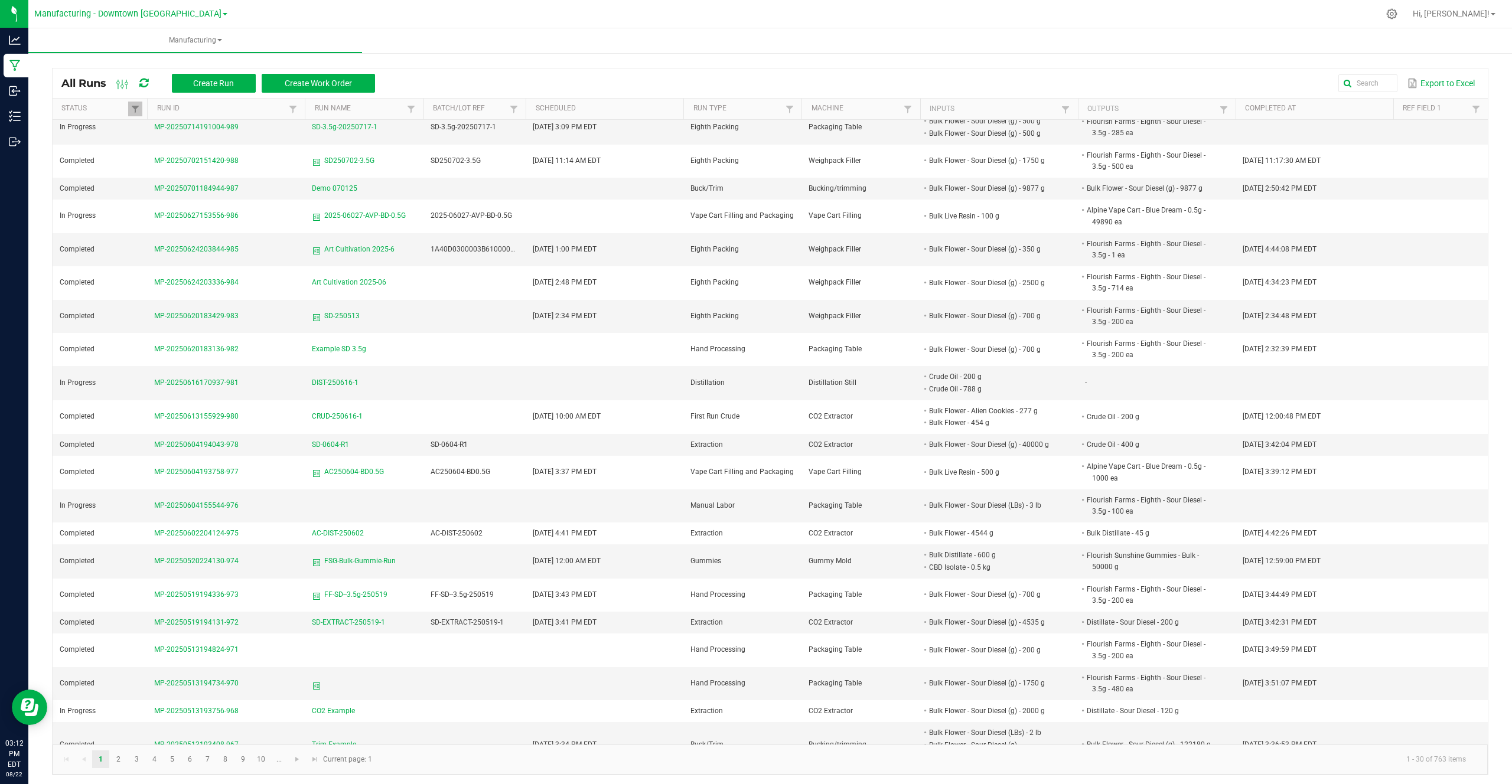
scroll to position [320, 0]
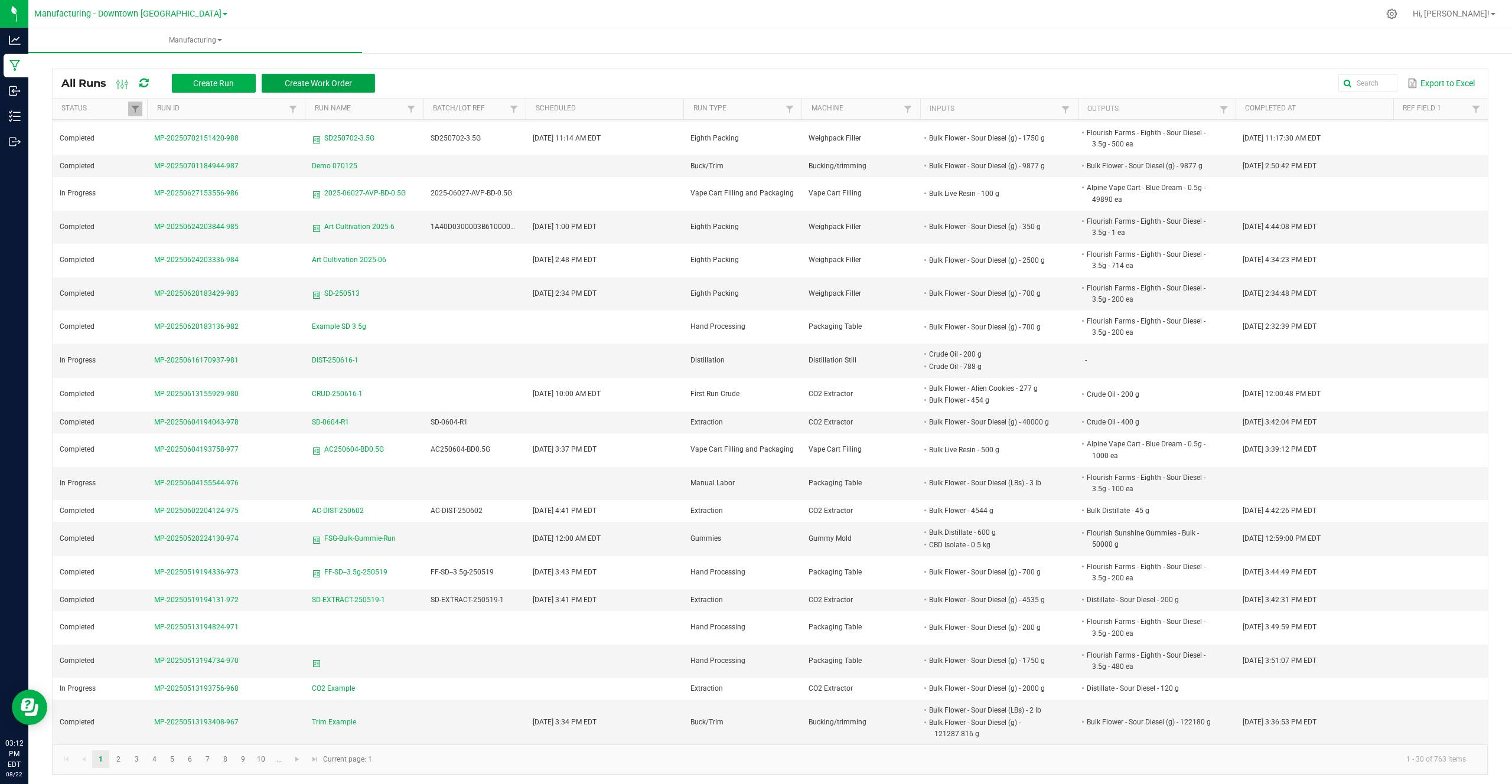
click at [302, 85] on span "Create Work Order" at bounding box center [319, 83] width 68 height 10
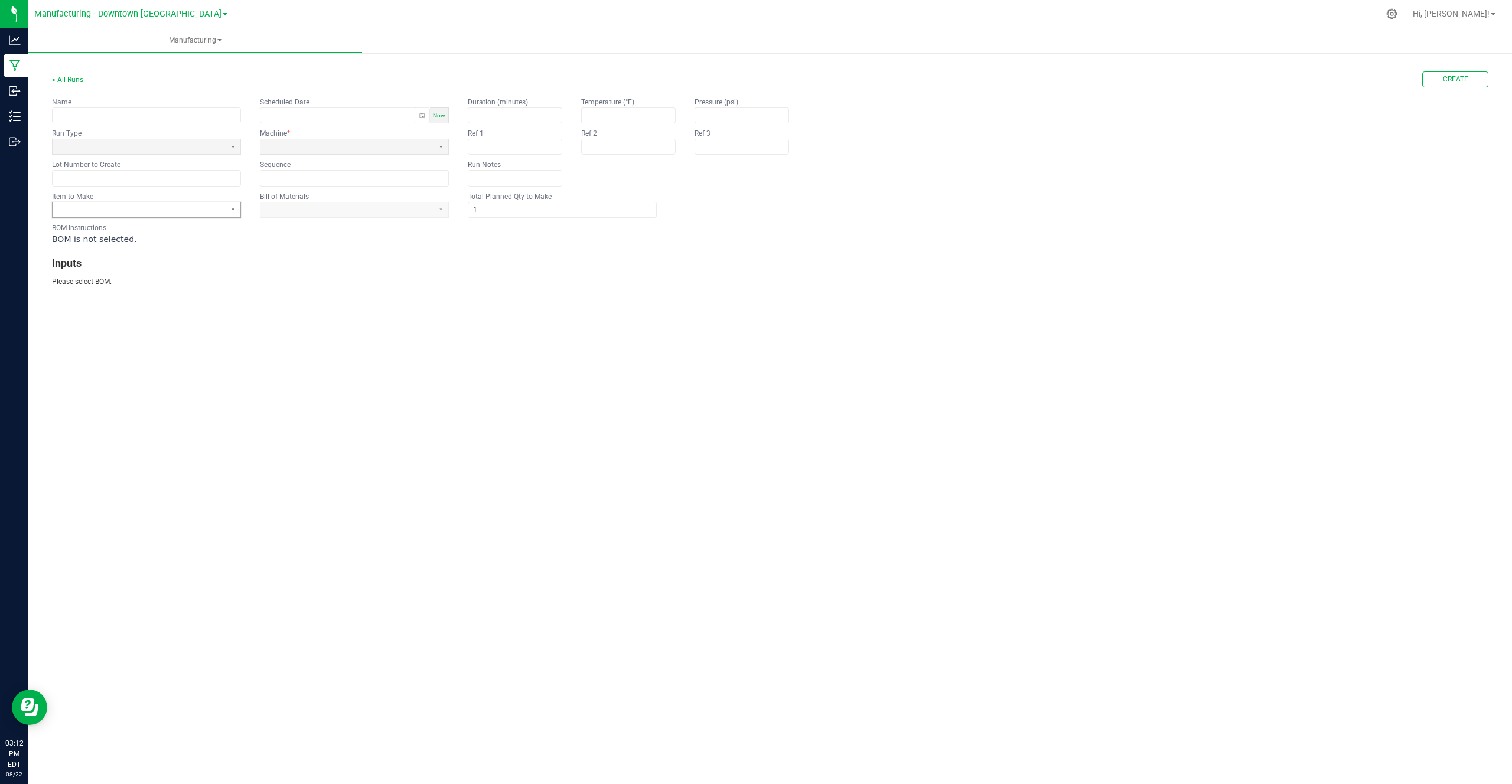
click at [145, 207] on span at bounding box center [139, 210] width 164 height 10
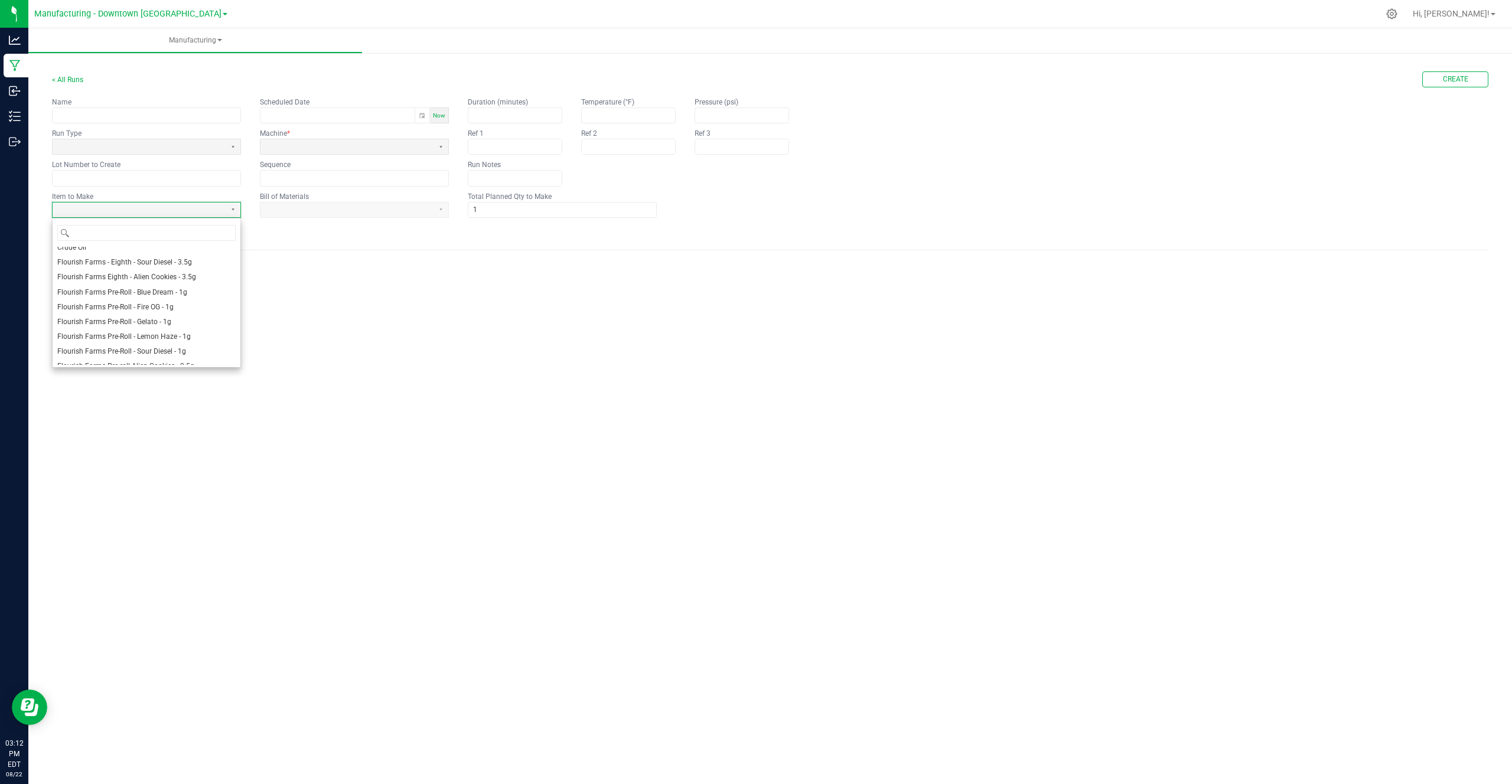
scroll to position [123, 0]
click at [132, 231] on input "Filter" at bounding box center [153, 233] width 163 height 15
type input "sun"
click at [128, 253] on span "Flourish Sunshine Gummies - 10mg Packaged" at bounding box center [131, 253] width 147 height 10
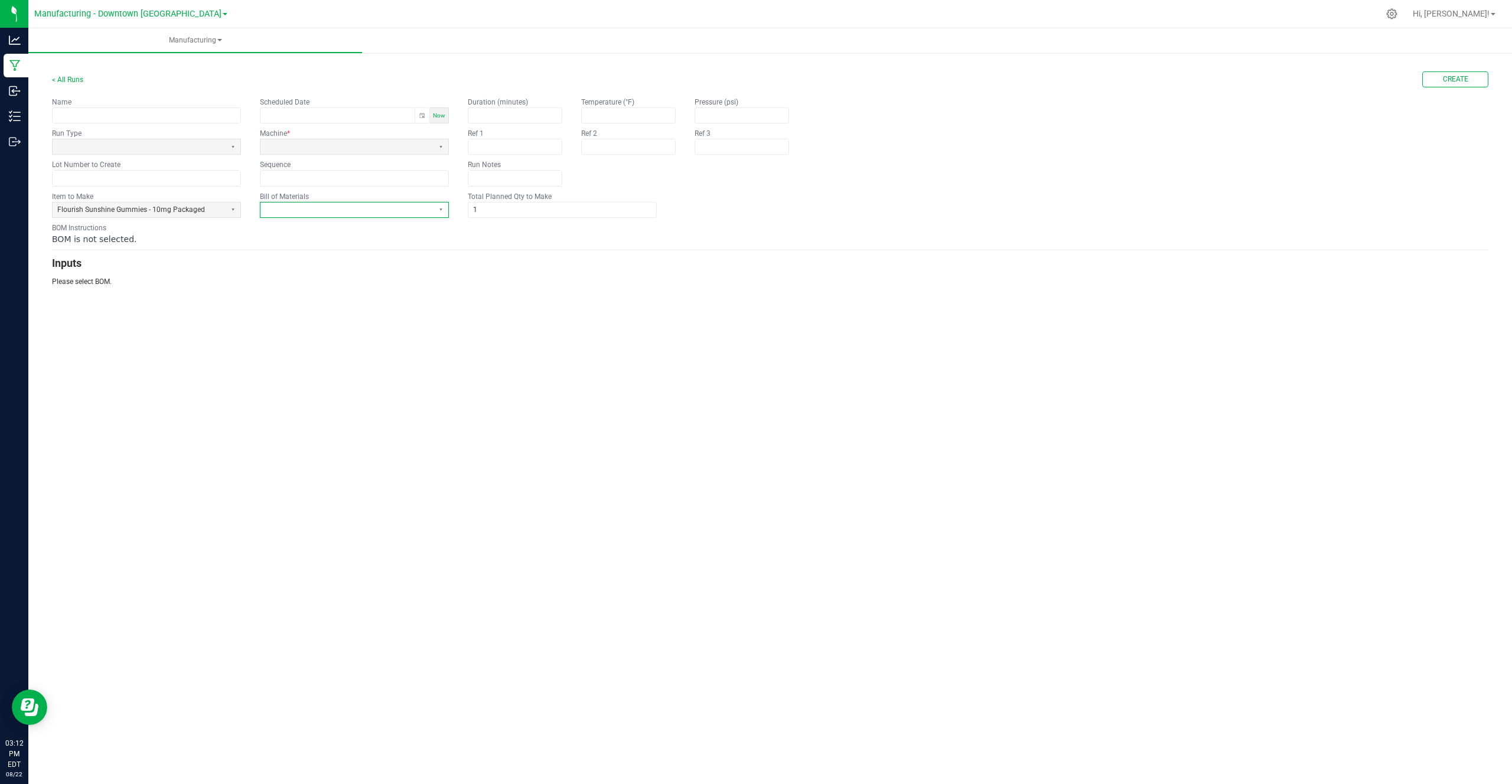
click at [294, 215] on span at bounding box center [347, 210] width 173 height 15
click at [288, 248] on li "Flourish Sunshine Gummie 10mg 10 Pack" at bounding box center [354, 254] width 188 height 15
click at [200, 210] on span "Flourish Sunshine Gummies - 10mg Packaged" at bounding box center [139, 210] width 164 height 10
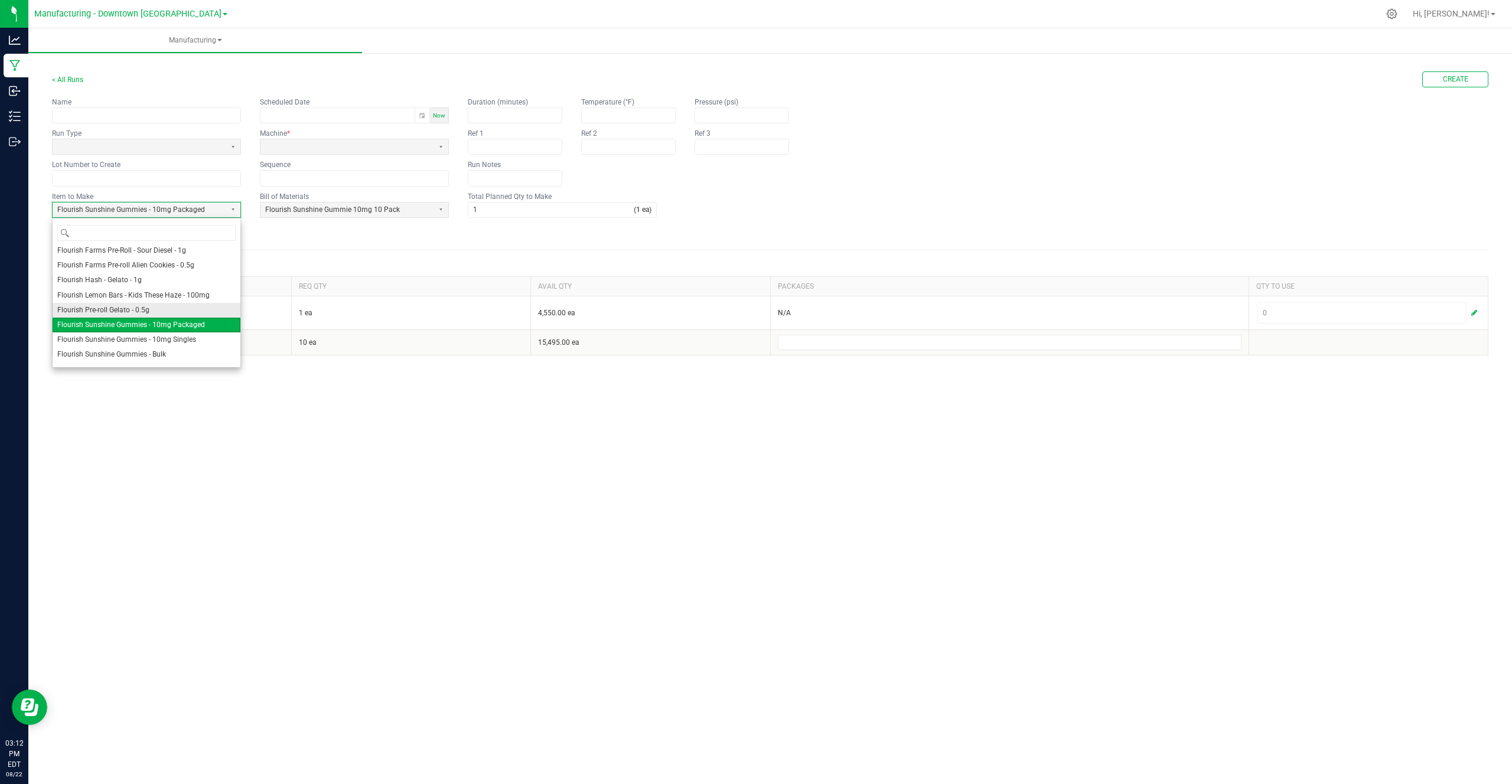
scroll to position [216, 0]
click at [174, 331] on li "Flourish Sunshine Gummies - Bulk" at bounding box center [147, 335] width 188 height 15
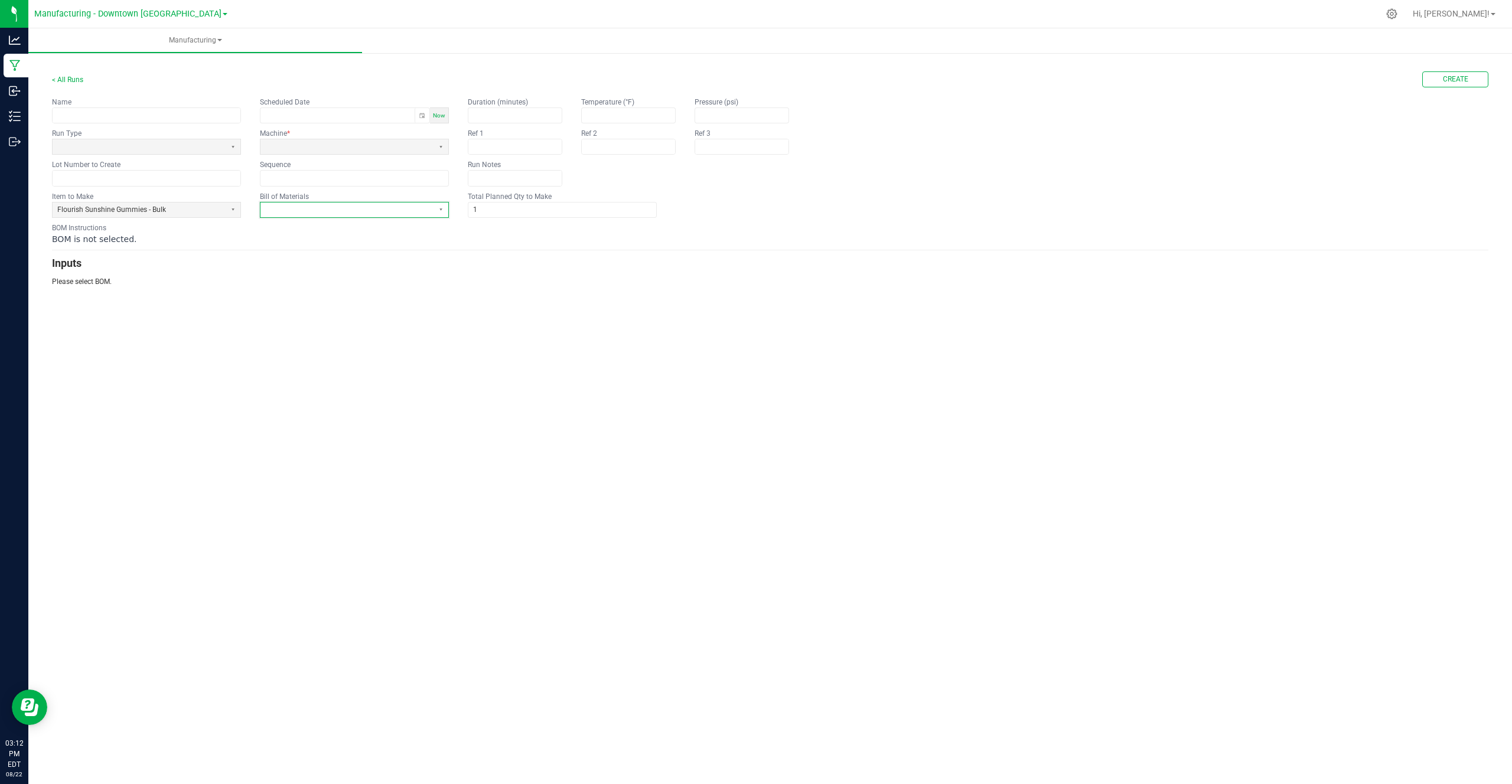
click at [395, 213] on span at bounding box center [347, 210] width 164 height 10
click at [373, 253] on li "Bulk Gummie Run 50K Weight" at bounding box center [354, 254] width 188 height 15
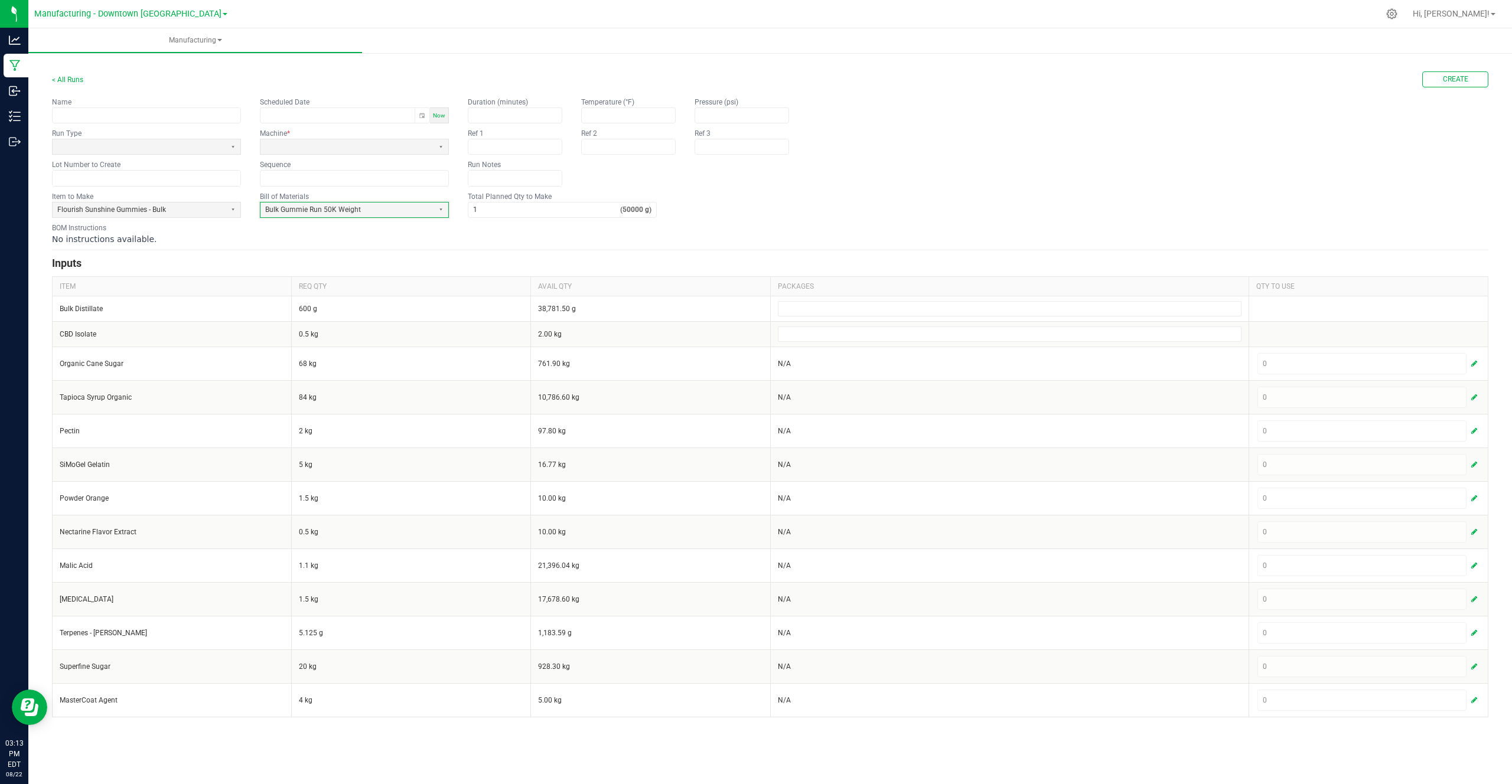
drag, startPoint x: 855, startPoint y: 297, endPoint x: 804, endPoint y: 288, distance: 51.8
click at [806, 289] on table "ITEM REQ QTY AVAIL QTY PACKAGES QTY TO USE Bulk Distillate 600 g 38,781.50 g CB…" at bounding box center [770, 497] width 1436 height 441
click at [629, 208] on strong "(50000 g)" at bounding box center [638, 210] width 36 height 10
click at [629, 208] on strong "(50000 g)" at bounding box center [638, 210] width 36 height 10
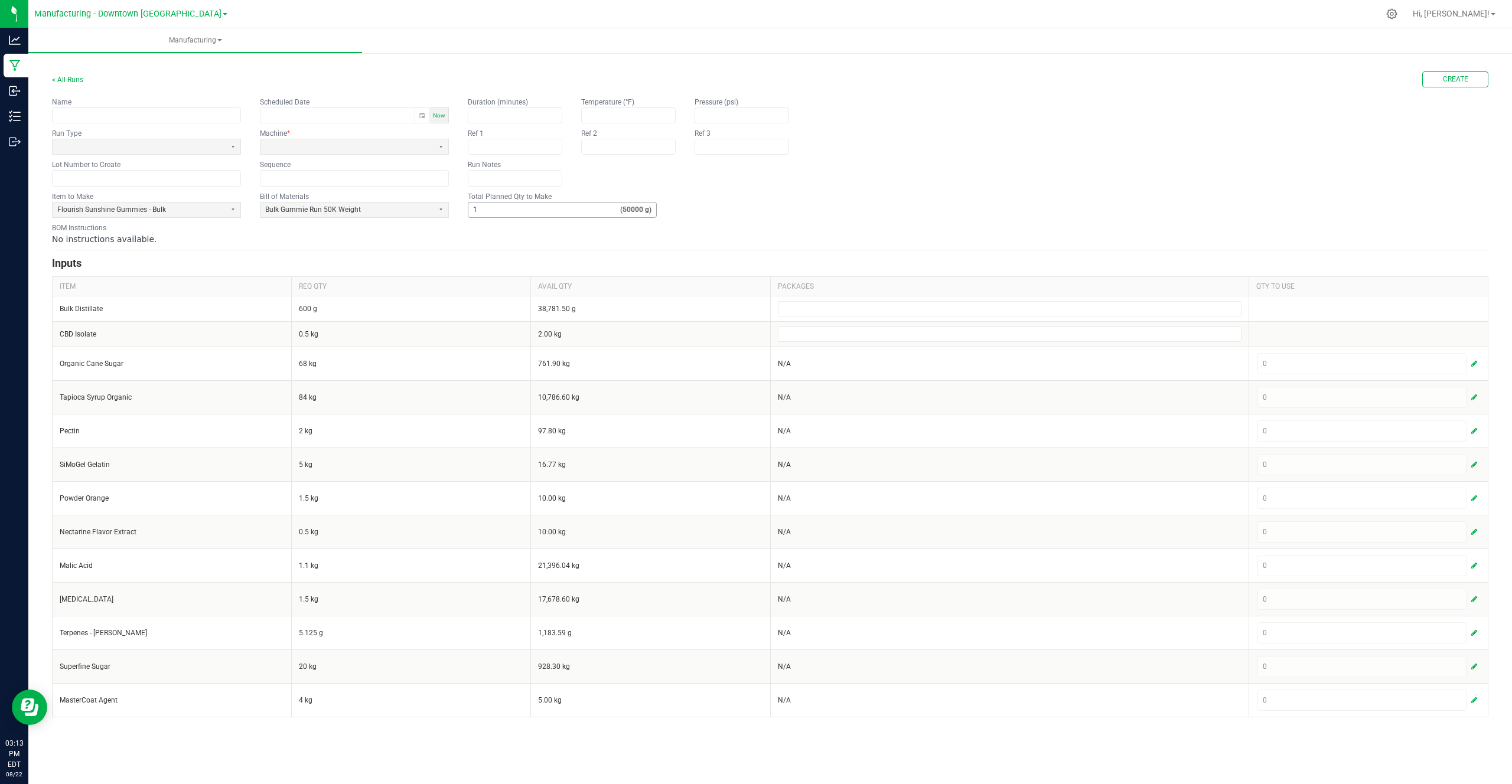
click at [635, 208] on strong "(50000 g)" at bounding box center [638, 210] width 36 height 10
click at [1472, 78] on button "Create" at bounding box center [1455, 79] width 66 height 16
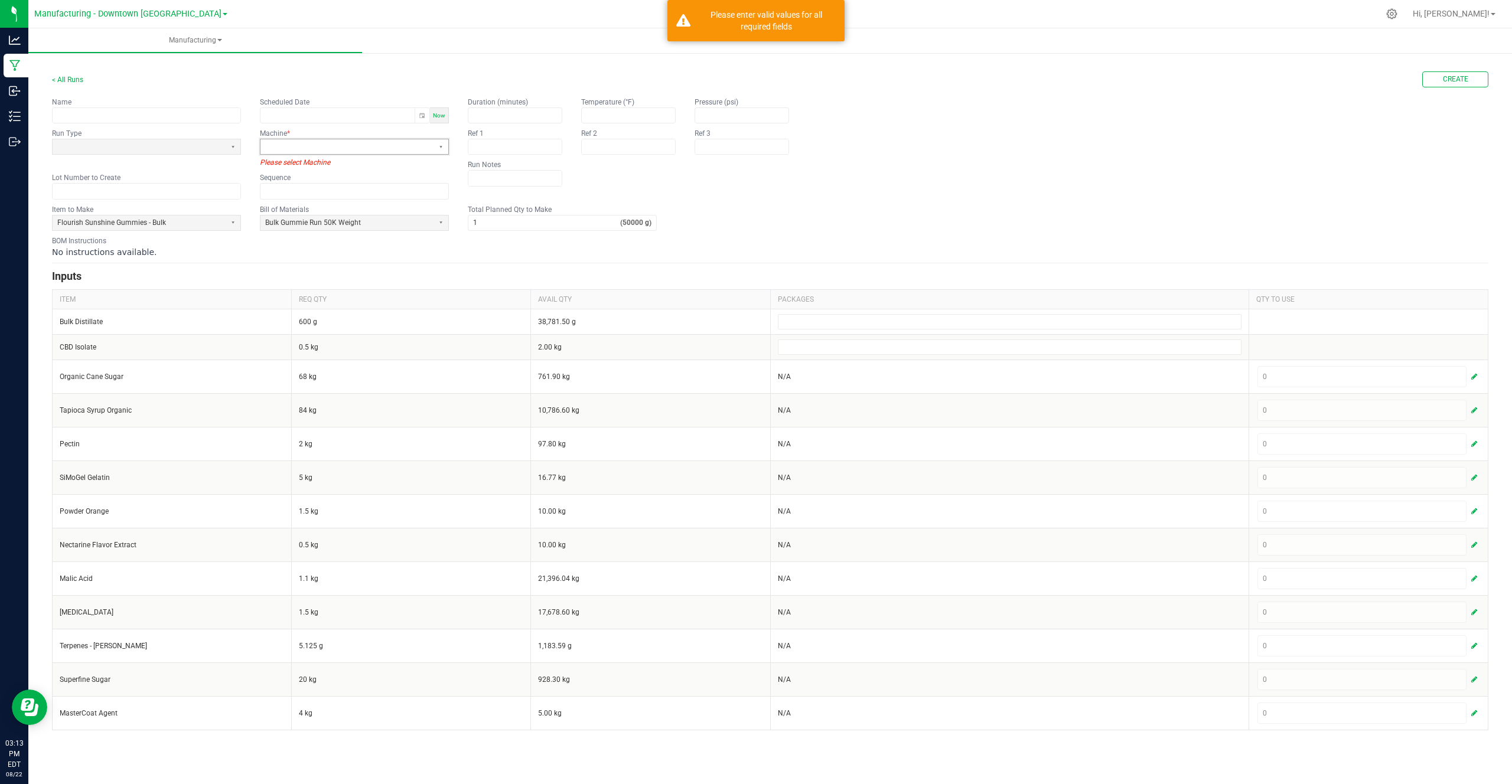
click at [327, 144] on span at bounding box center [347, 147] width 164 height 10
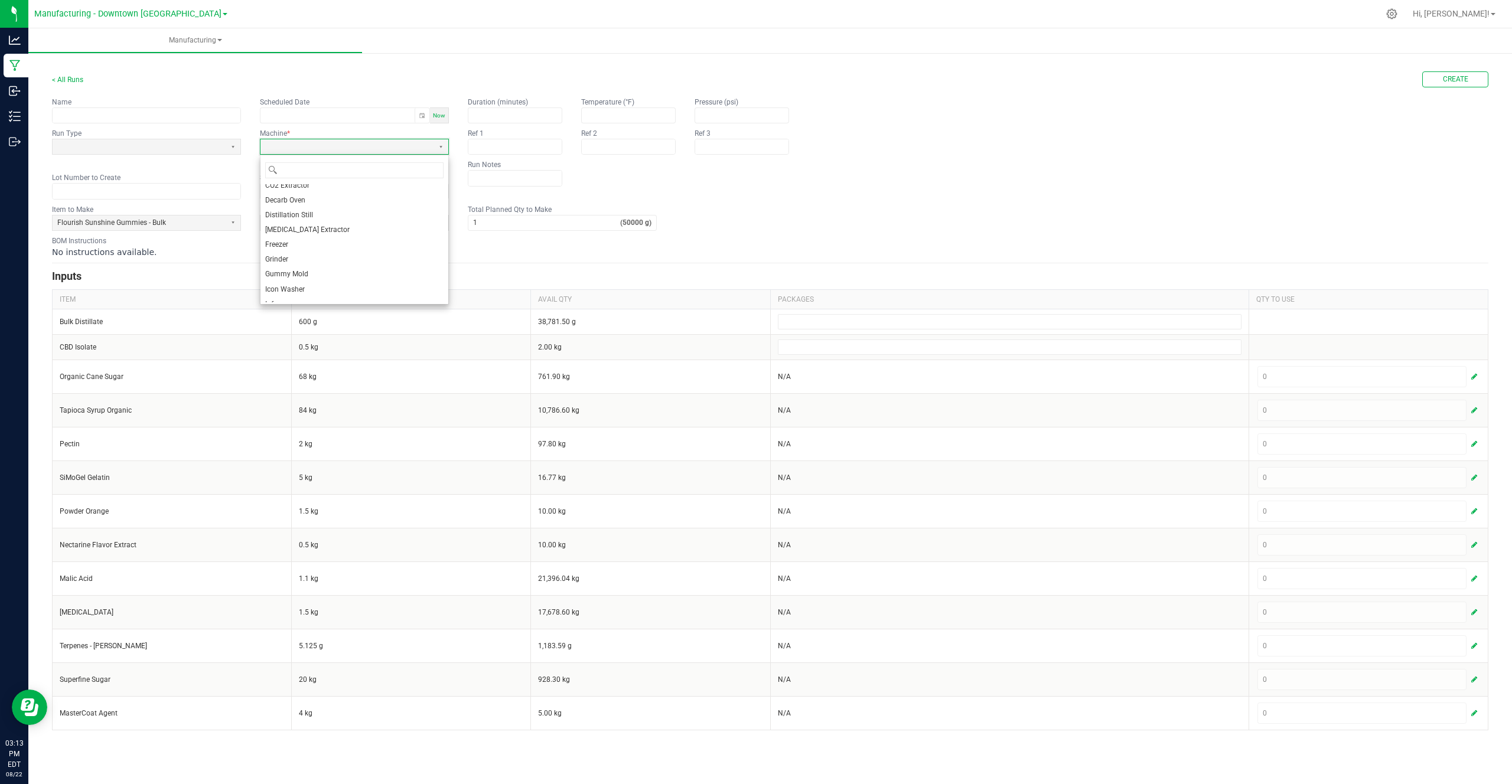
scroll to position [82, 0]
click at [297, 257] on span "Gummy Mold" at bounding box center [286, 257] width 43 height 10
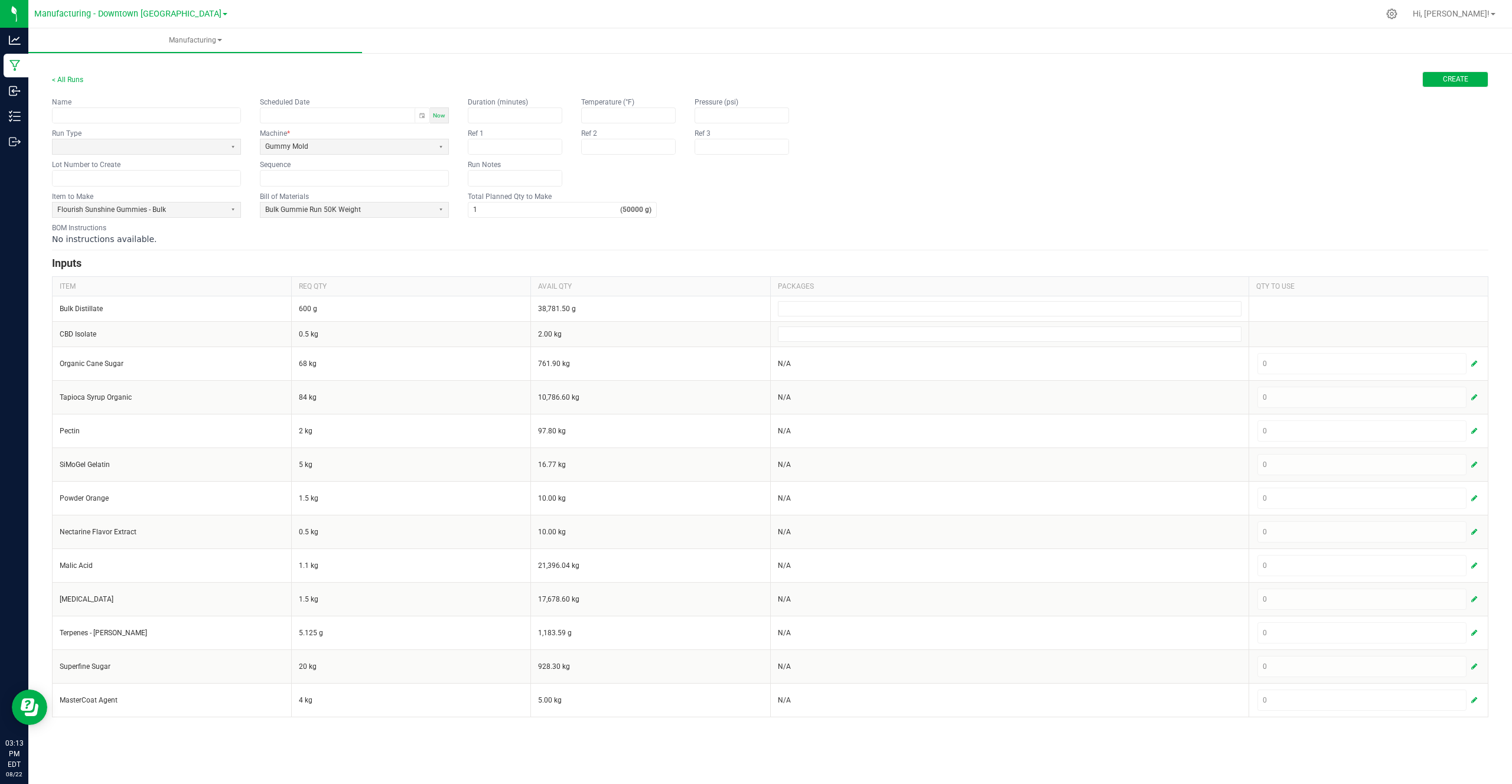
click at [1435, 73] on button "Create" at bounding box center [1455, 79] width 66 height 16
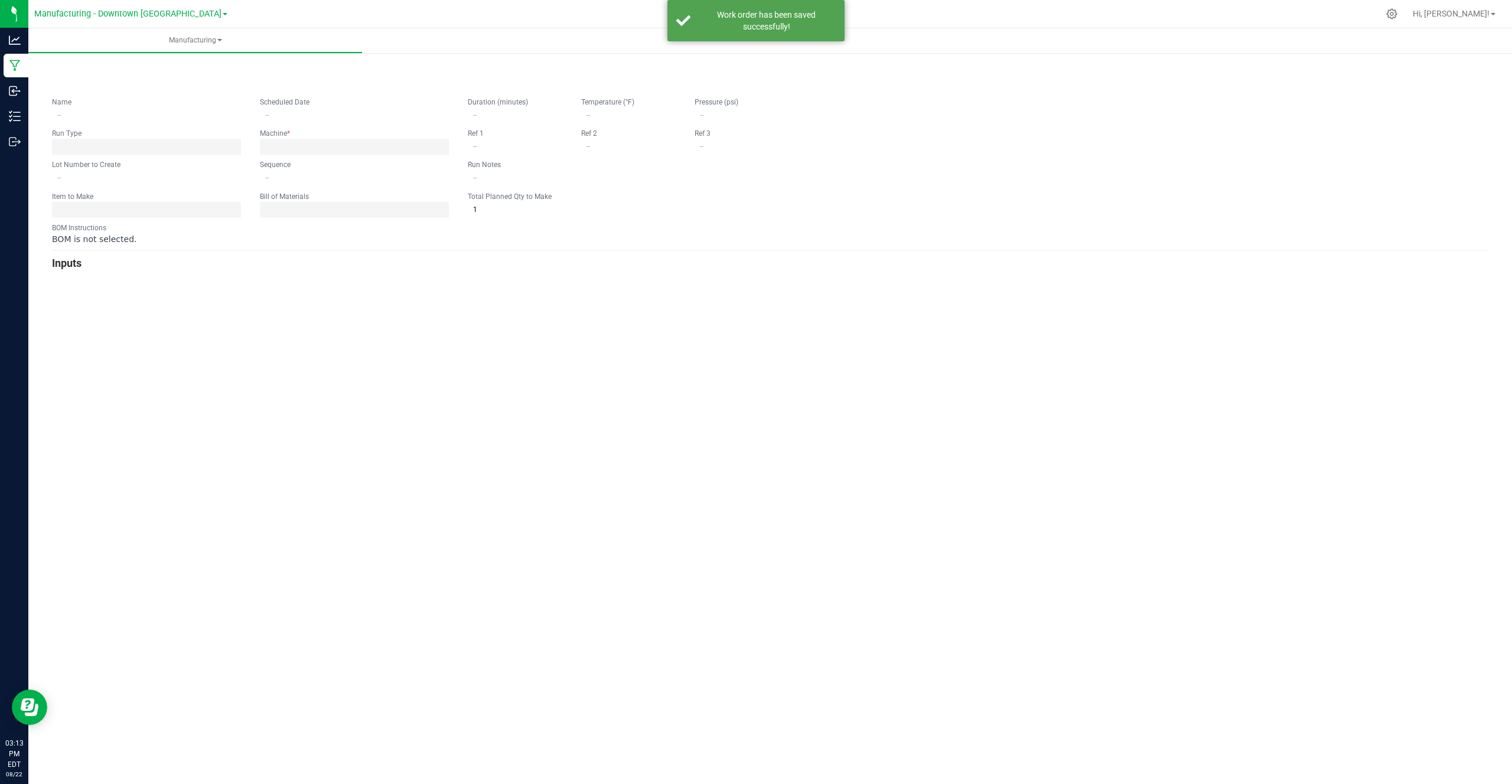
type input "0"
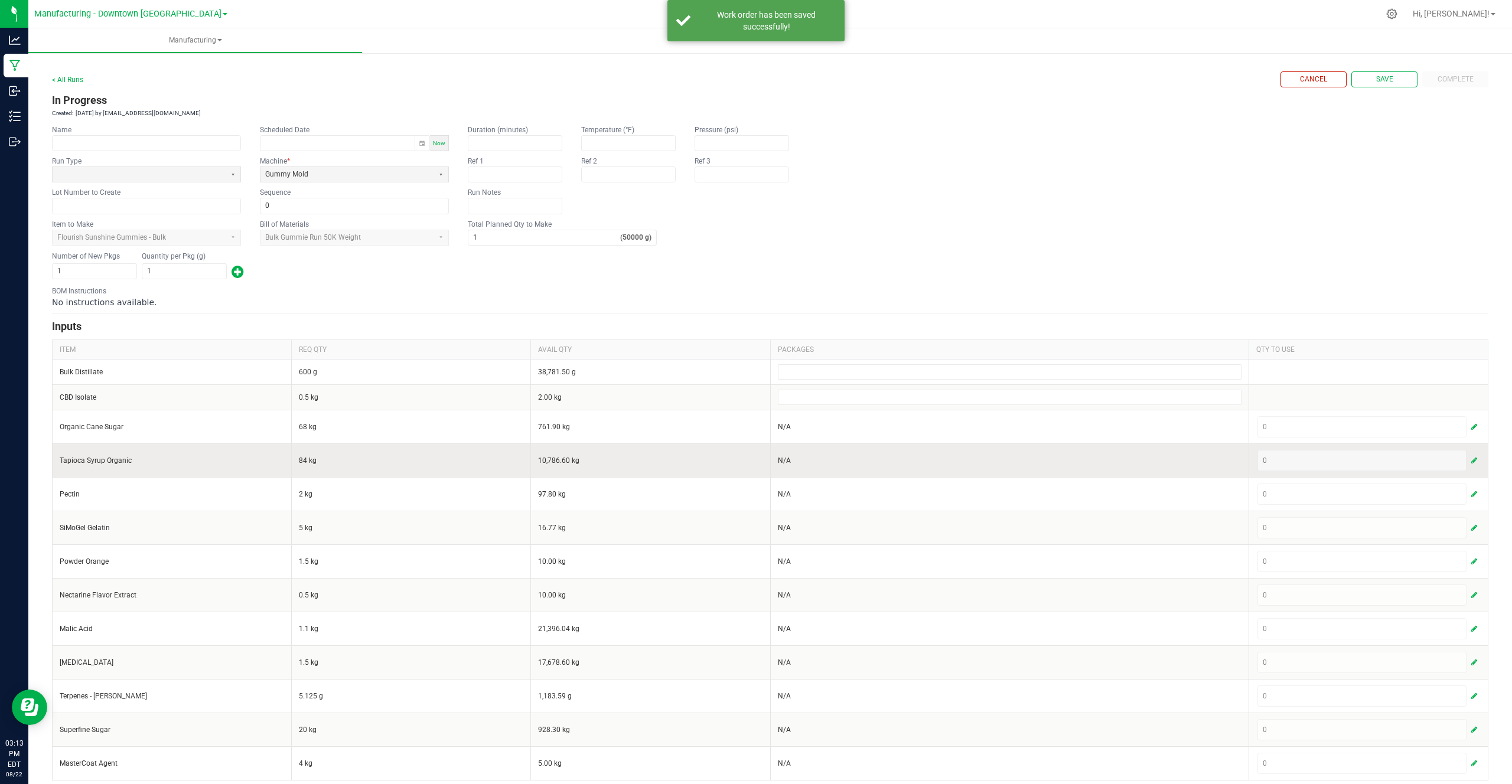
scroll to position [8, 0]
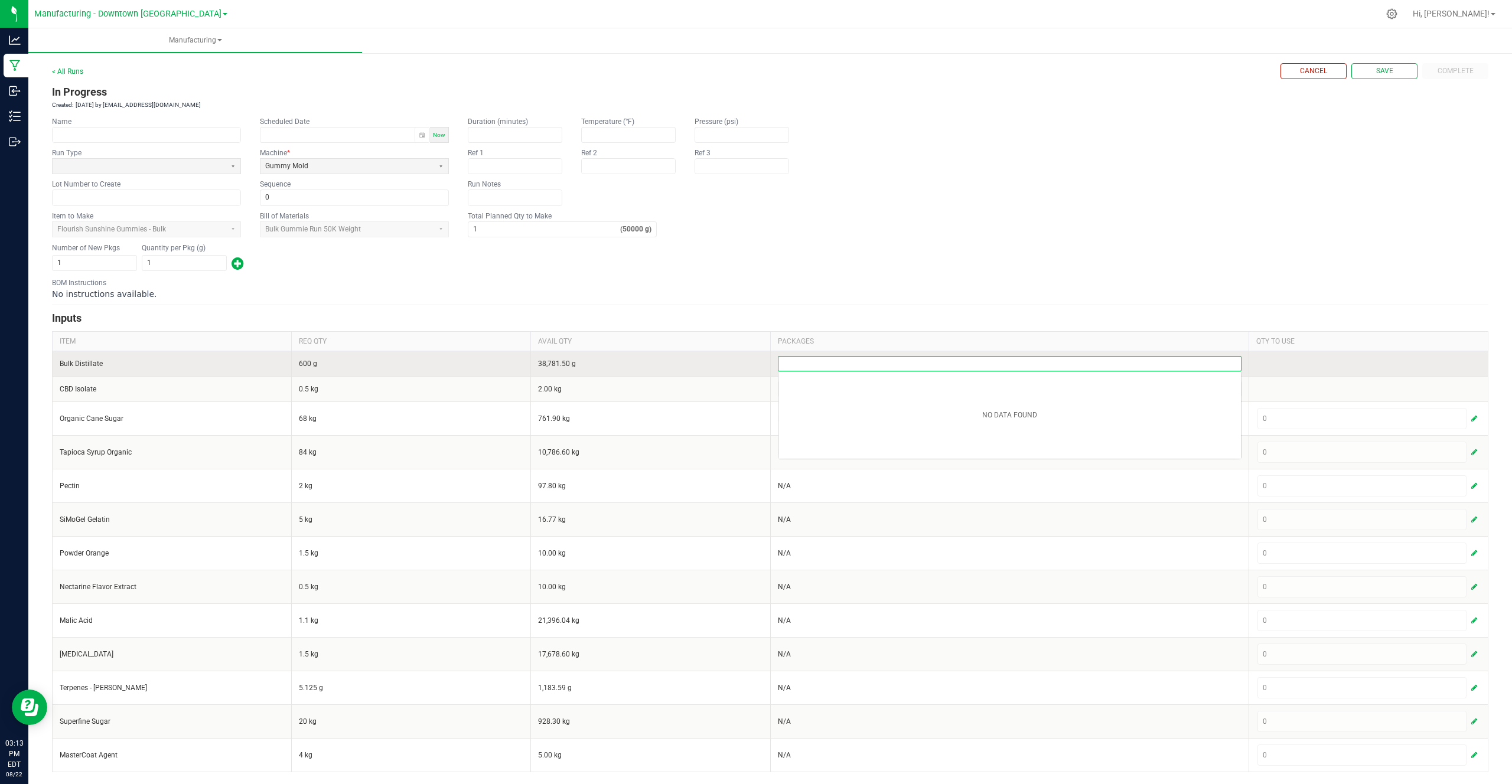
click at [806, 363] on input at bounding box center [1009, 363] width 462 height 14
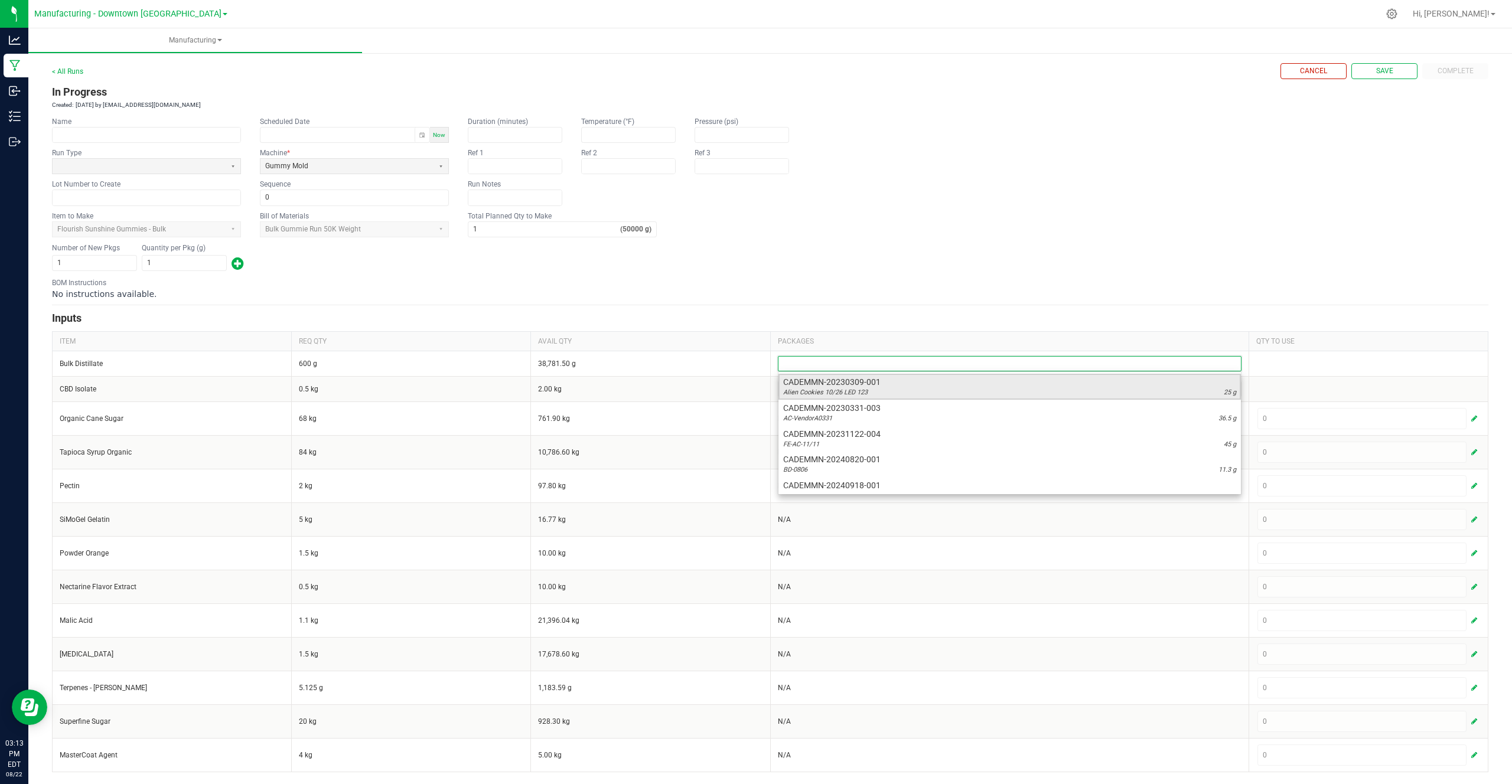
click at [815, 388] on span "Alien Cookies 10/26 LED 123" at bounding box center [825, 392] width 84 height 10
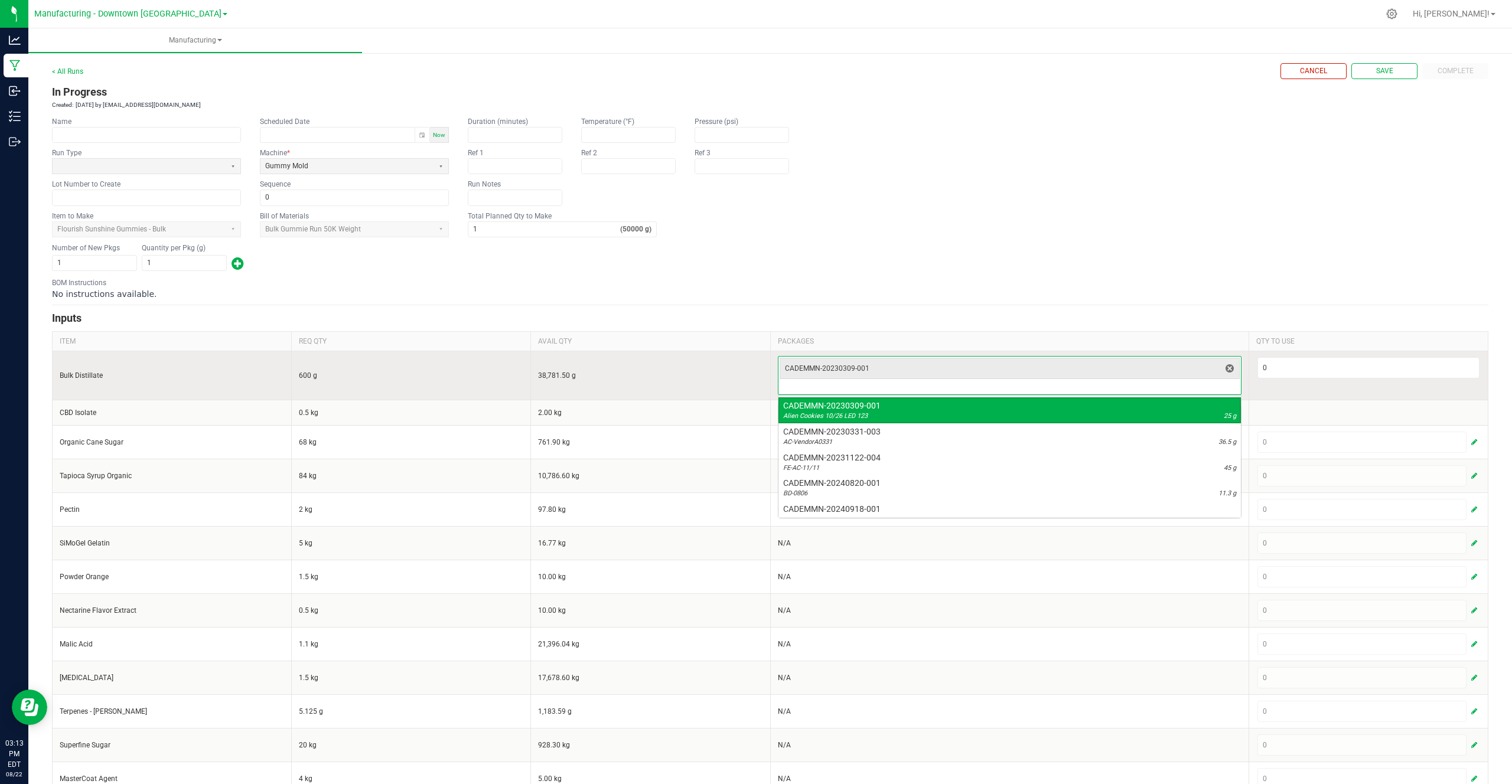
click at [846, 394] on input at bounding box center [1009, 387] width 462 height 14
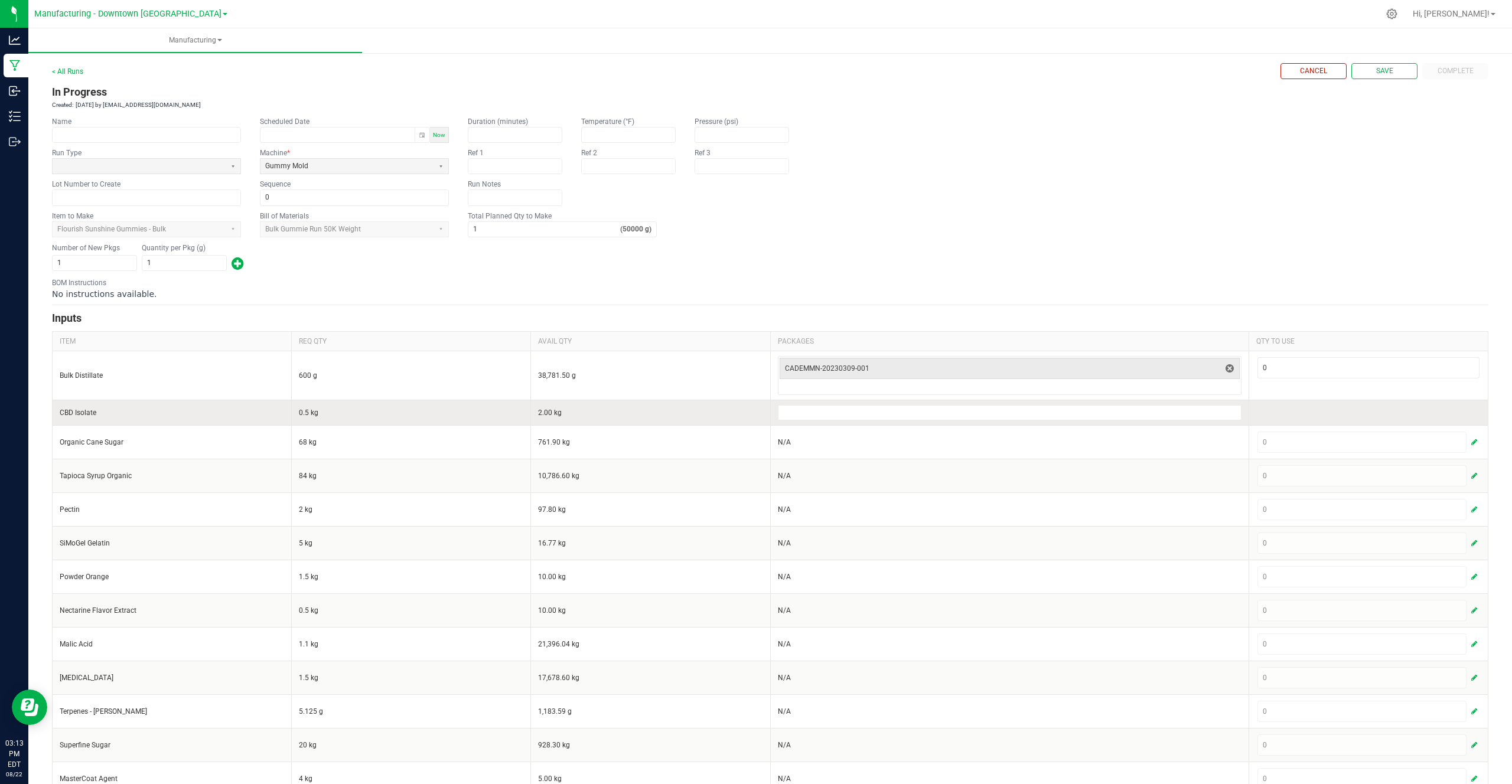
click at [753, 411] on td "2.00 kg" at bounding box center [650, 413] width 239 height 26
click at [830, 416] on input at bounding box center [1009, 413] width 462 height 14
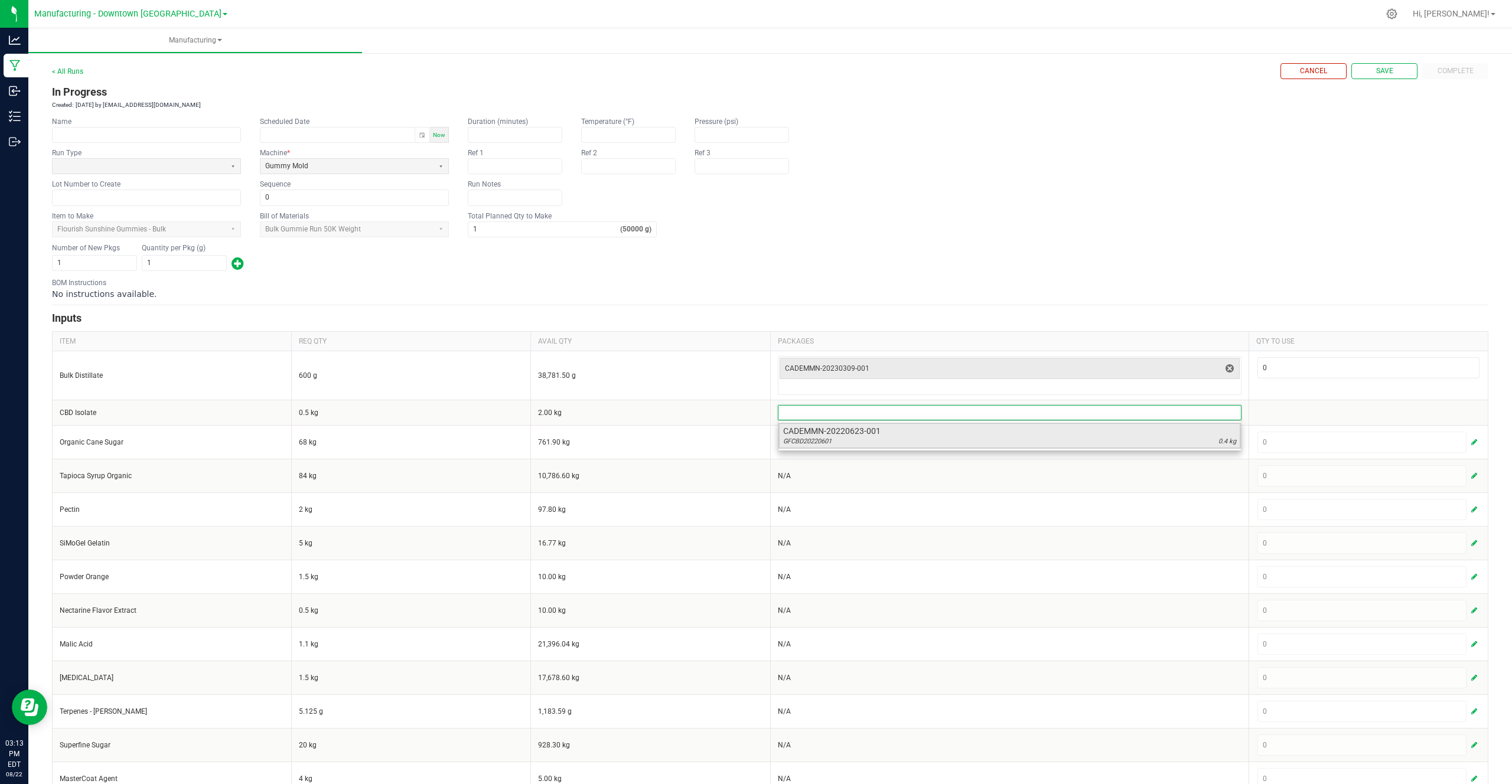
click at [847, 432] on span "CADEMMN-20220623-001" at bounding box center [1009, 431] width 453 height 12
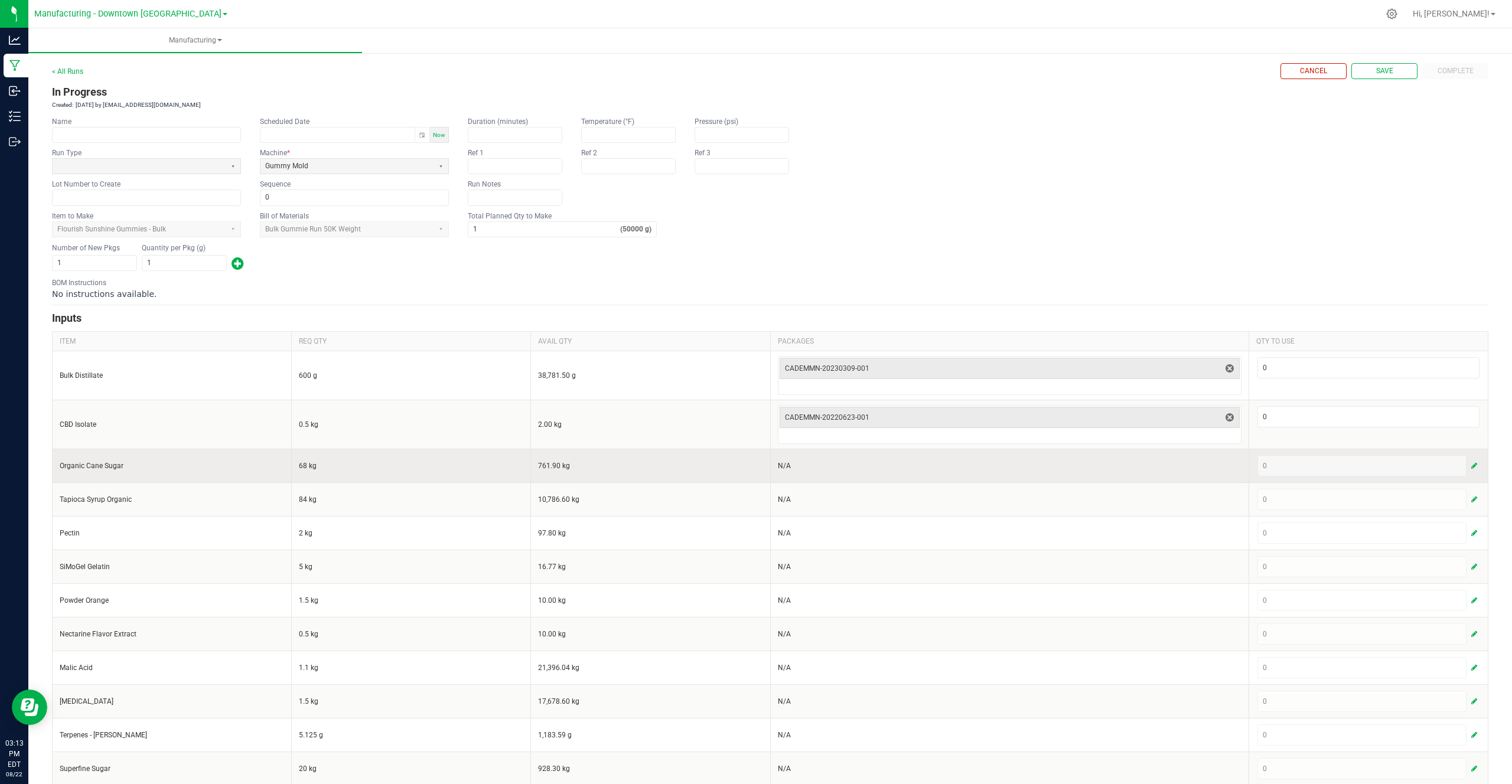
click at [1298, 467] on div "0" at bounding box center [1368, 466] width 222 height 21
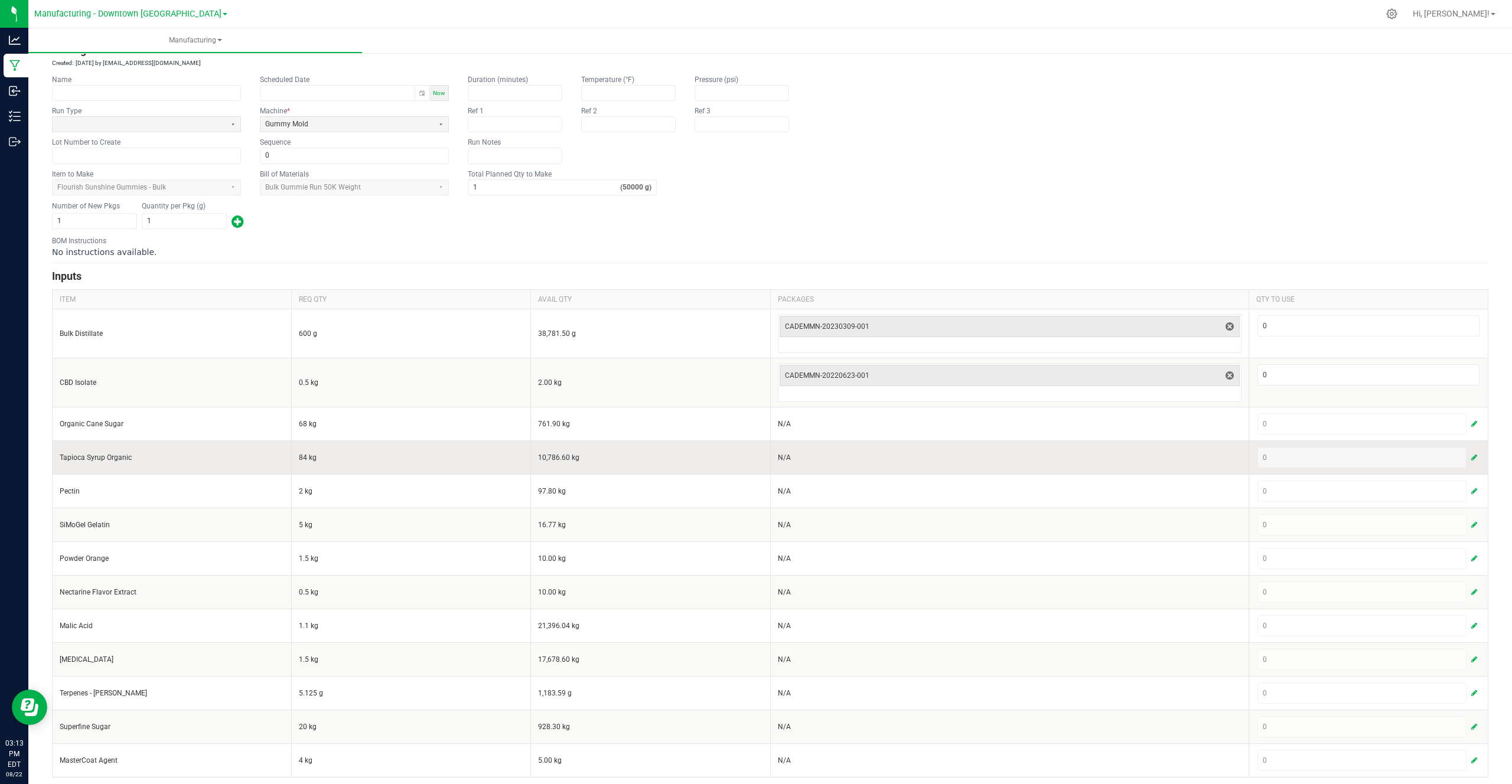
scroll to position [56, 0]
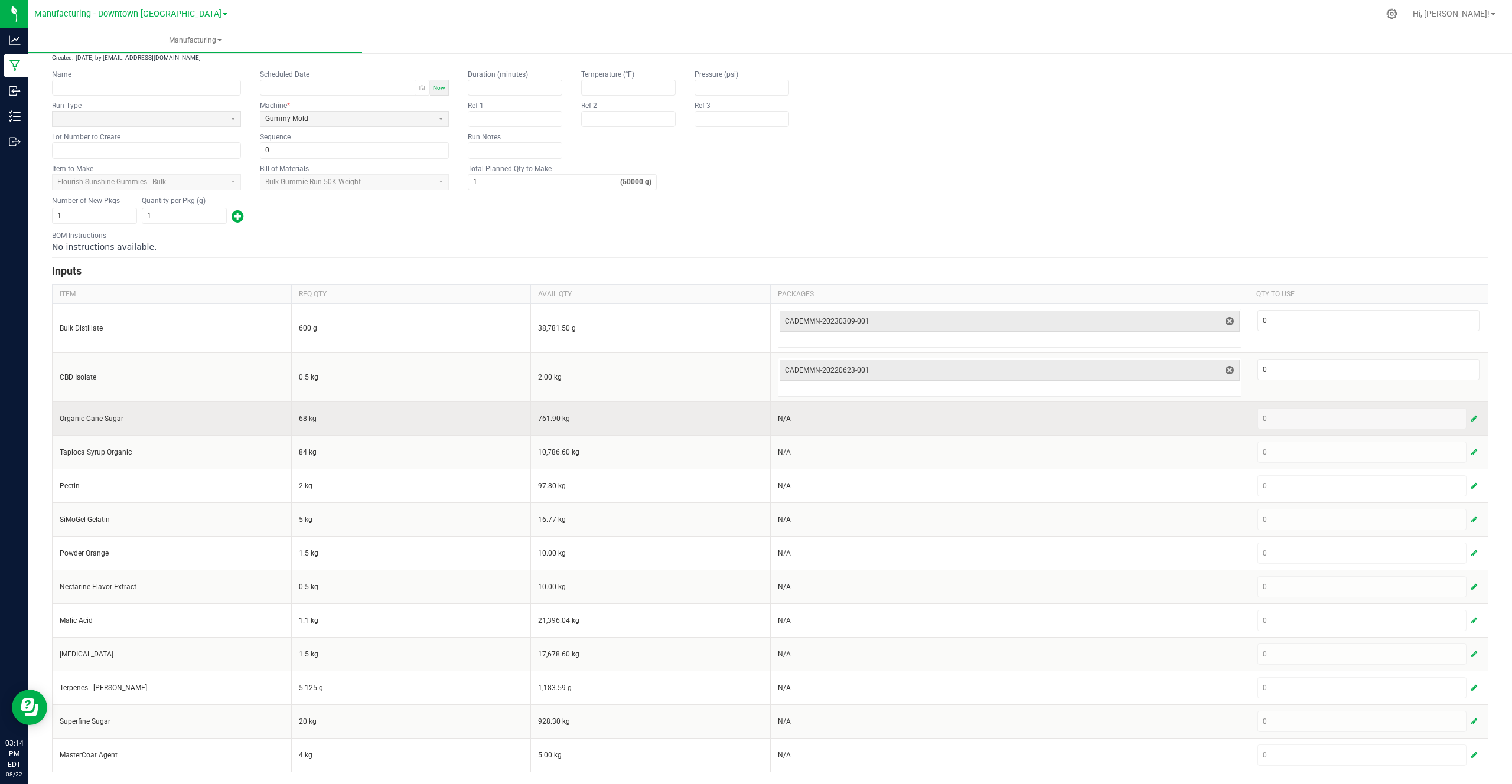
click at [1471, 417] on span "button" at bounding box center [1474, 419] width 6 height 10
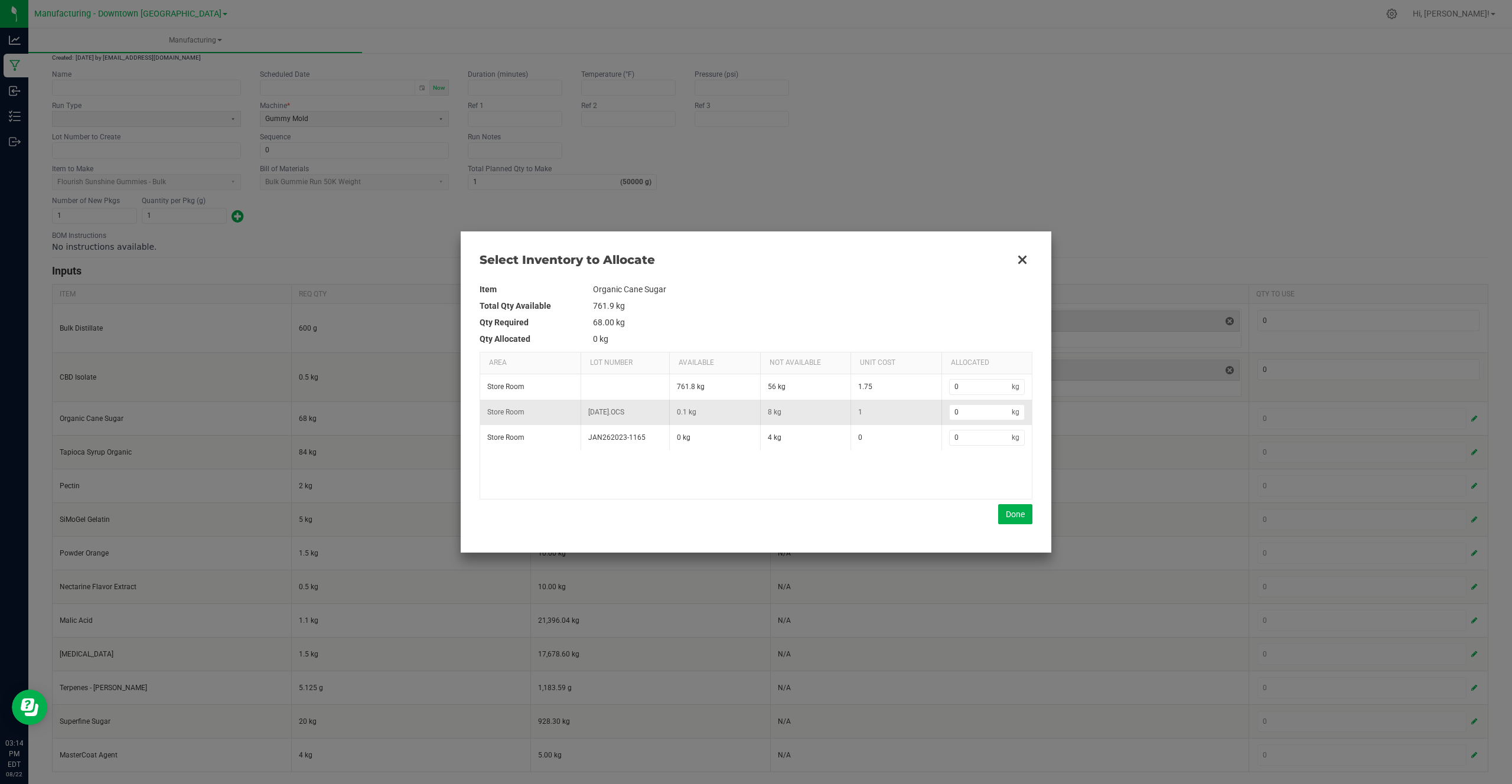
click at [948, 408] on td "0 kg" at bounding box center [986, 413] width 91 height 26
click at [595, 322] on td "68.00 kg" at bounding box center [813, 322] width 439 height 17
copy td "68.00"
click at [989, 389] on input "0" at bounding box center [980, 387] width 62 height 15
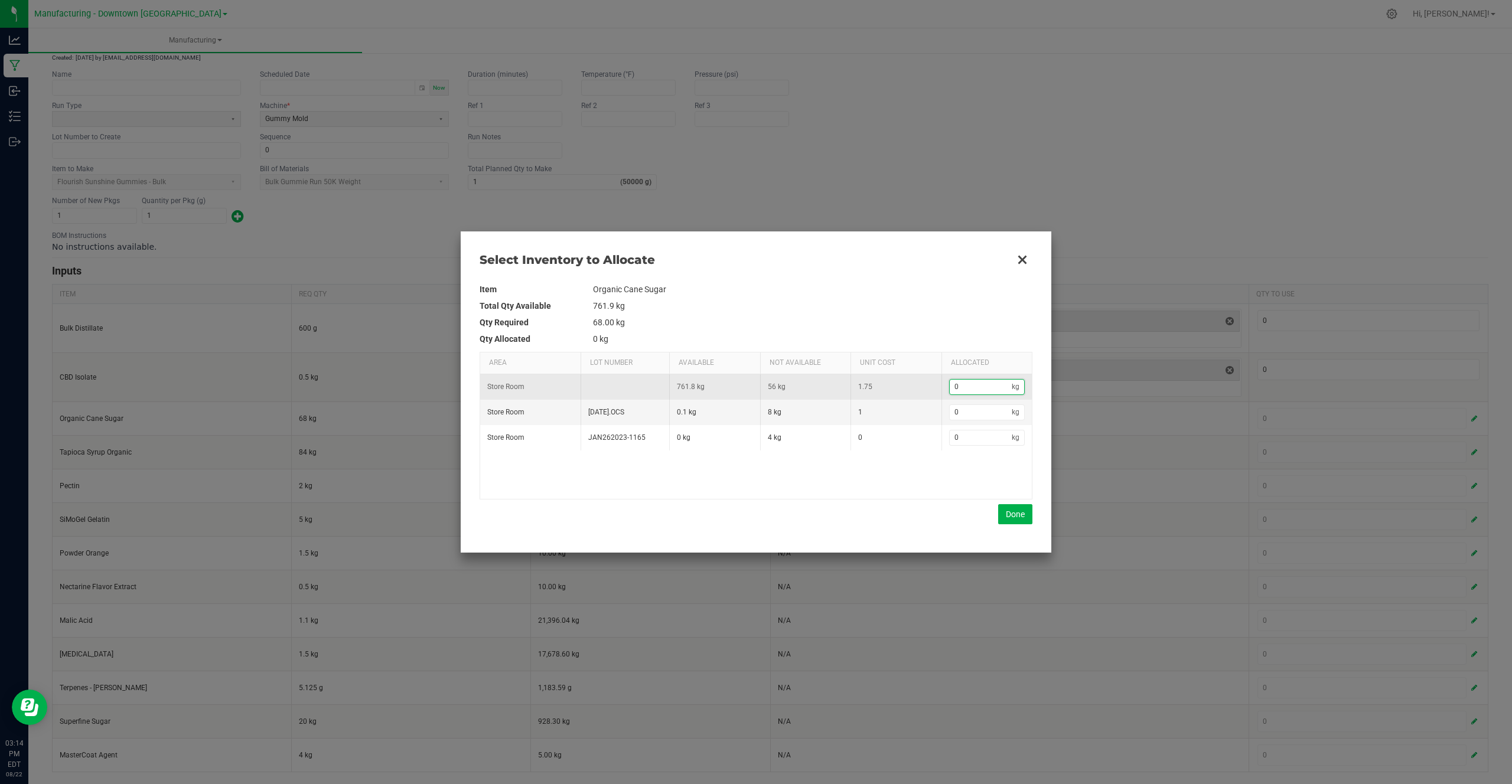
paste input "68"
type input "68"
click at [956, 393] on input "68" at bounding box center [980, 387] width 62 height 15
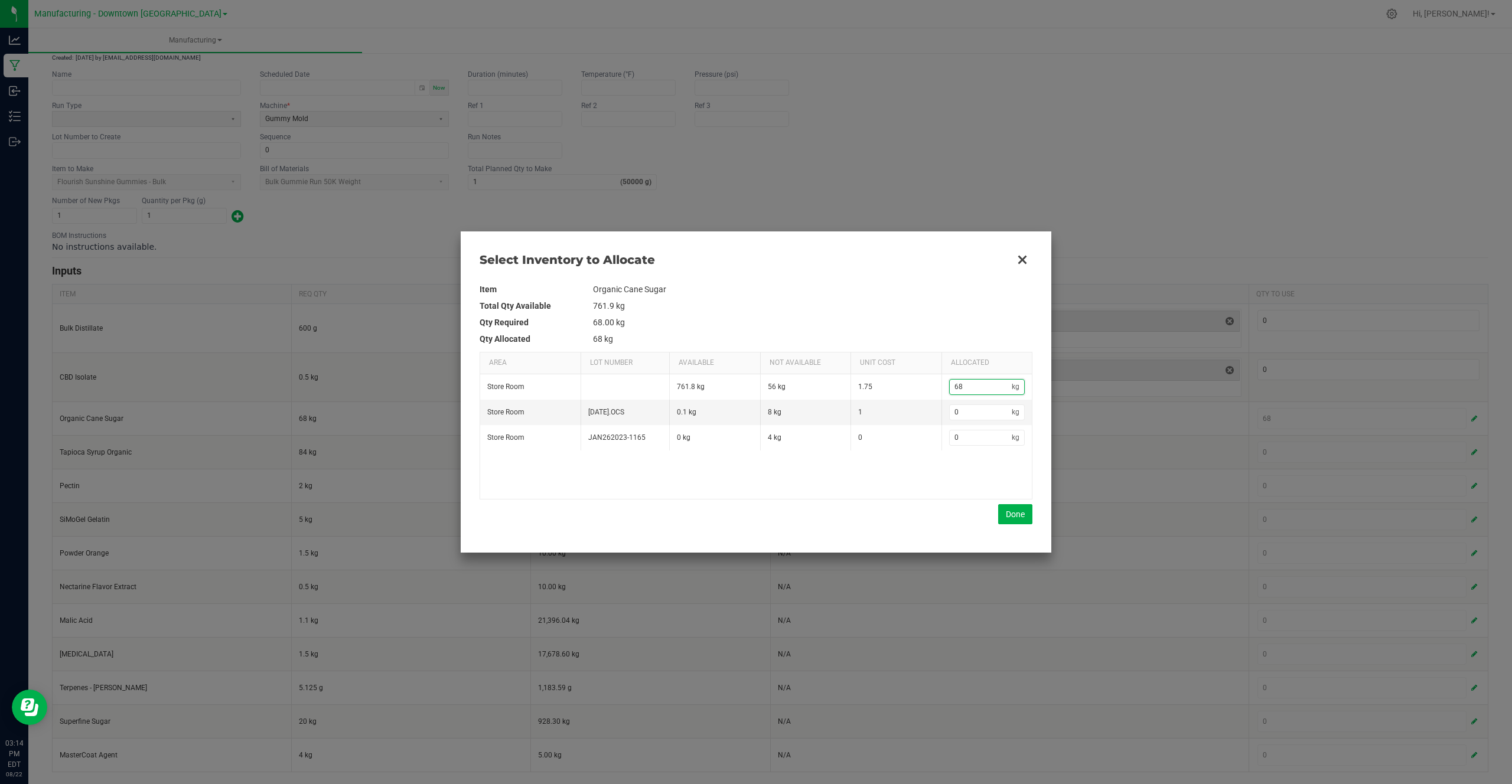
type input "4"
type input "40"
click at [576, 370] on span "Area" at bounding box center [532, 363] width 101 height 20
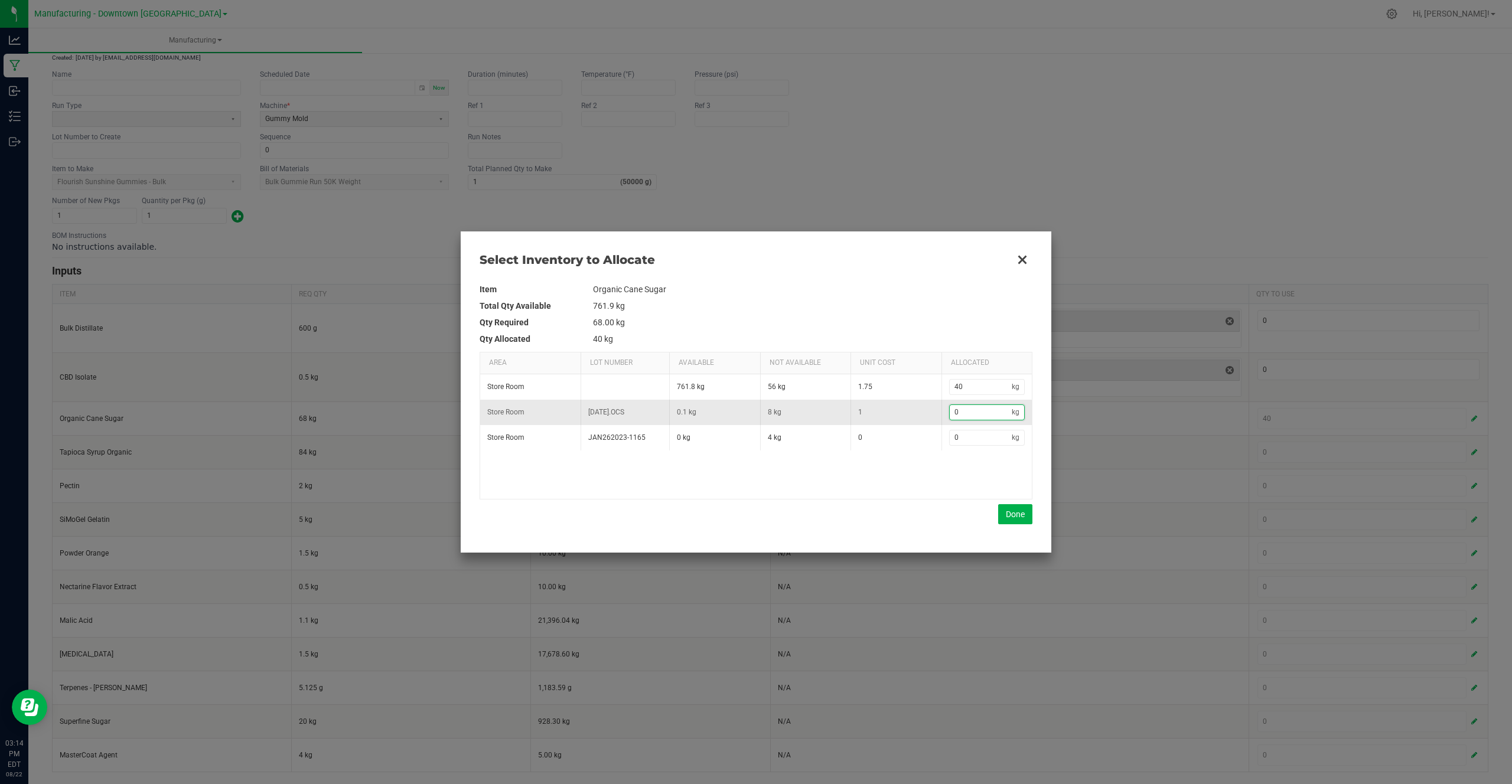
click at [991, 419] on input "0" at bounding box center [980, 413] width 62 height 15
click at [977, 384] on input "40" at bounding box center [980, 387] width 62 height 15
paste input "68"
type input "68"
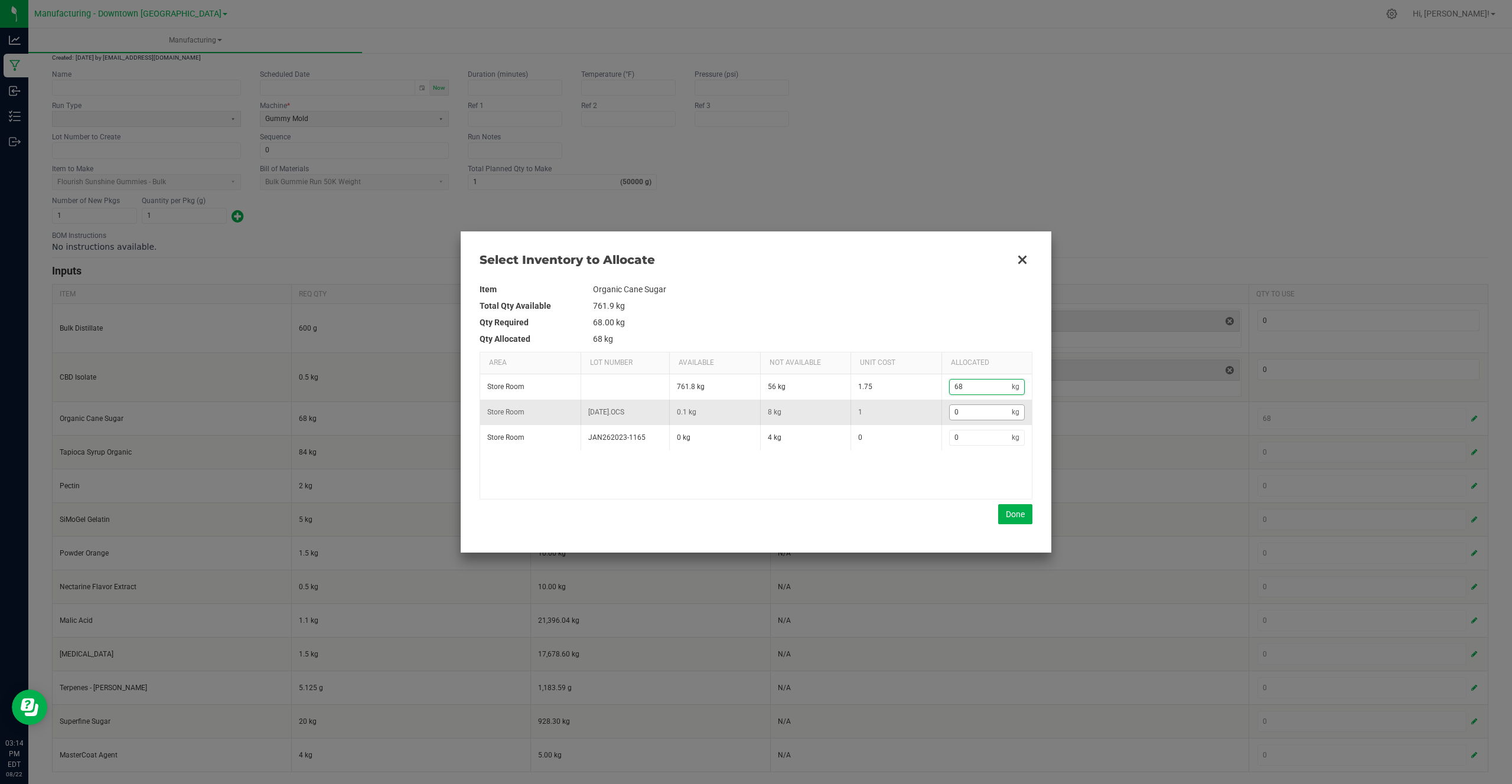
type input "68"
click at [976, 404] on kendo-numerictextbox "0 kg" at bounding box center [986, 412] width 76 height 16
click at [1020, 522] on button "Done" at bounding box center [1015, 514] width 35 height 20
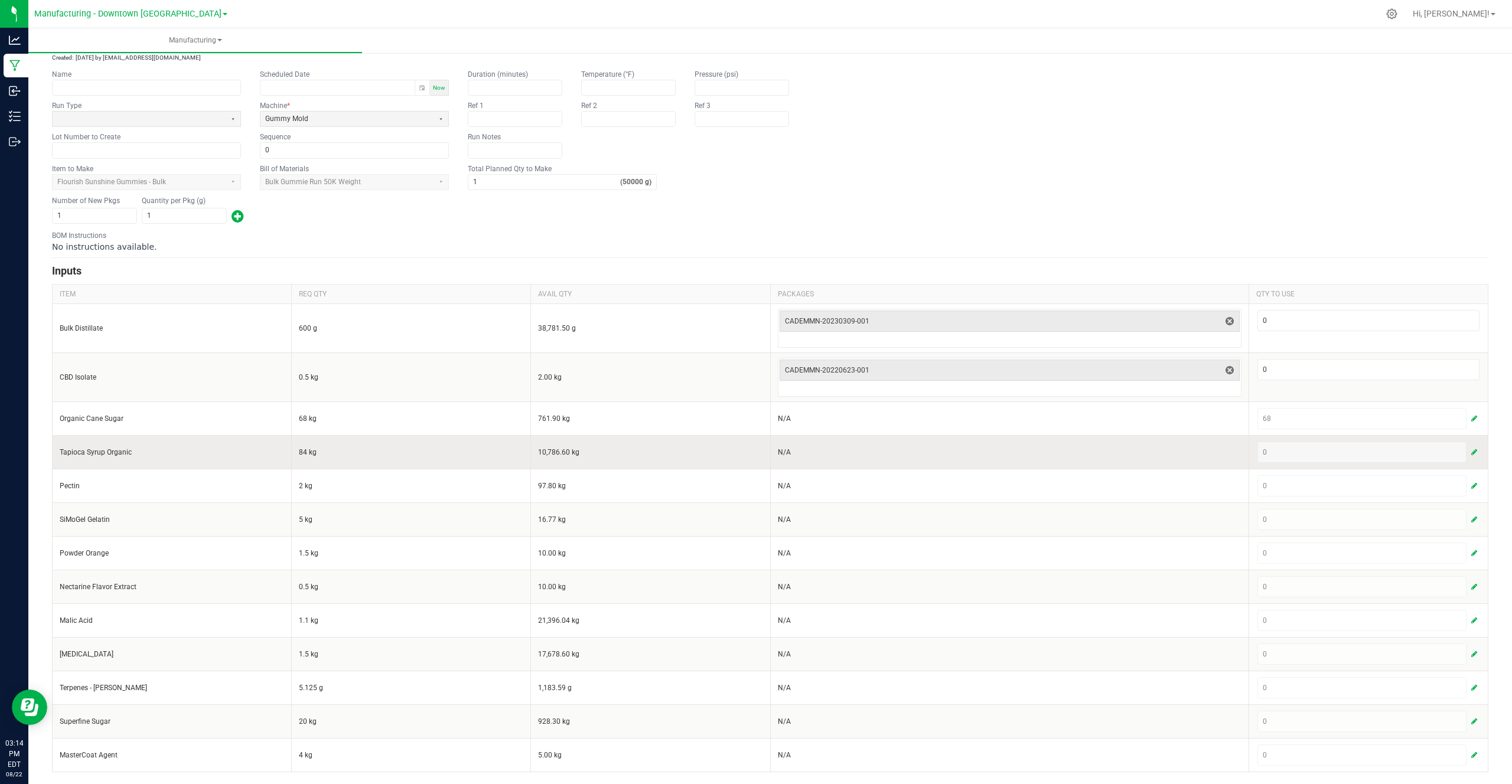
click at [1473, 458] on button "button" at bounding box center [1474, 452] width 11 height 14
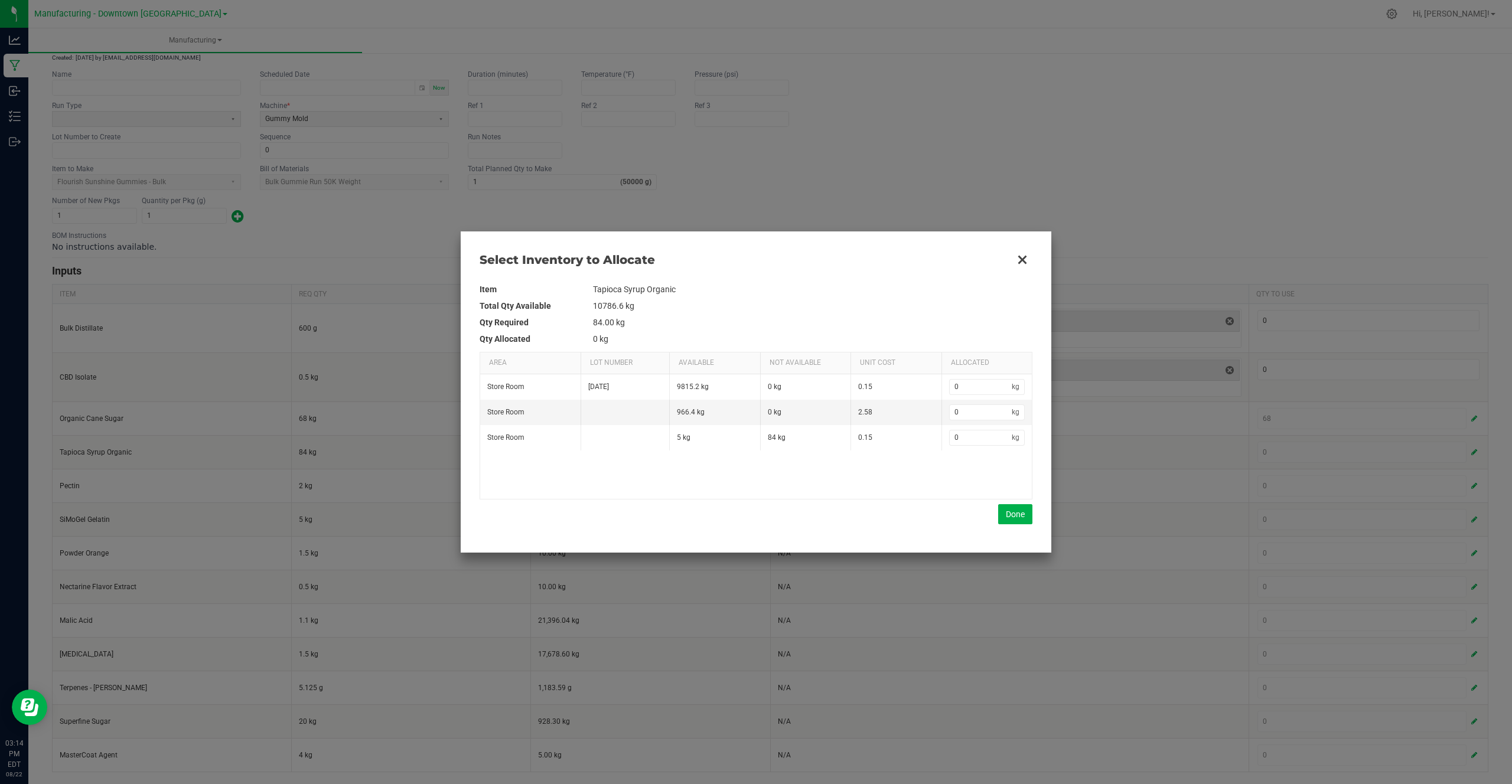
click at [601, 325] on td "84.00 kg" at bounding box center [813, 322] width 439 height 17
copy td "84.00"
click at [978, 389] on input "0" at bounding box center [980, 387] width 62 height 15
paste input "84"
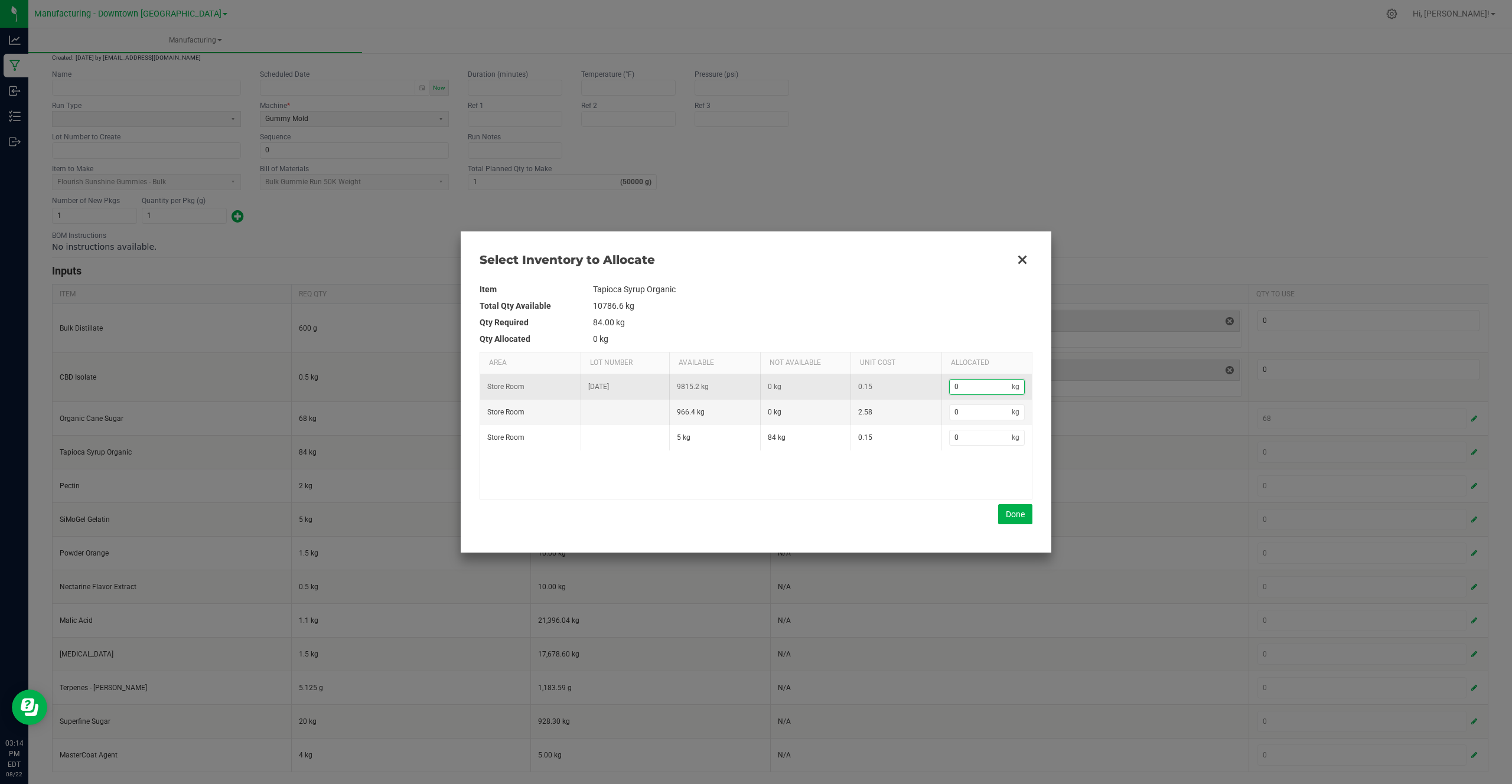
type input "84"
click at [1001, 480] on div "Store Room 2/9/23 9815.2 kg 0 kg 0.15 84 kg Store Room 966.4 kg 0 kg 2.58 0 kg …" at bounding box center [756, 437] width 552 height 125
click at [1015, 516] on button "Done" at bounding box center [1015, 514] width 35 height 20
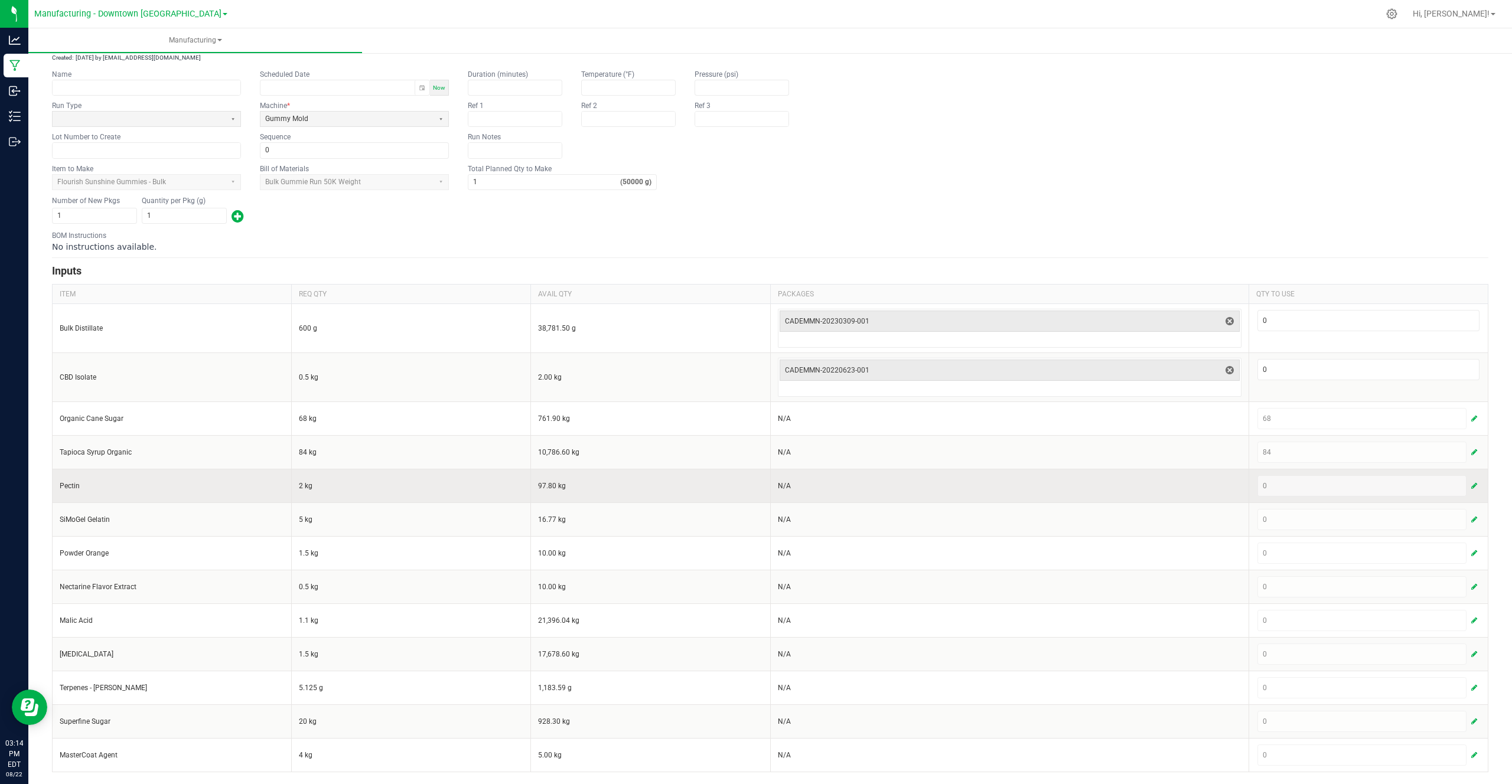
click at [1474, 492] on button "button" at bounding box center [1474, 486] width 11 height 14
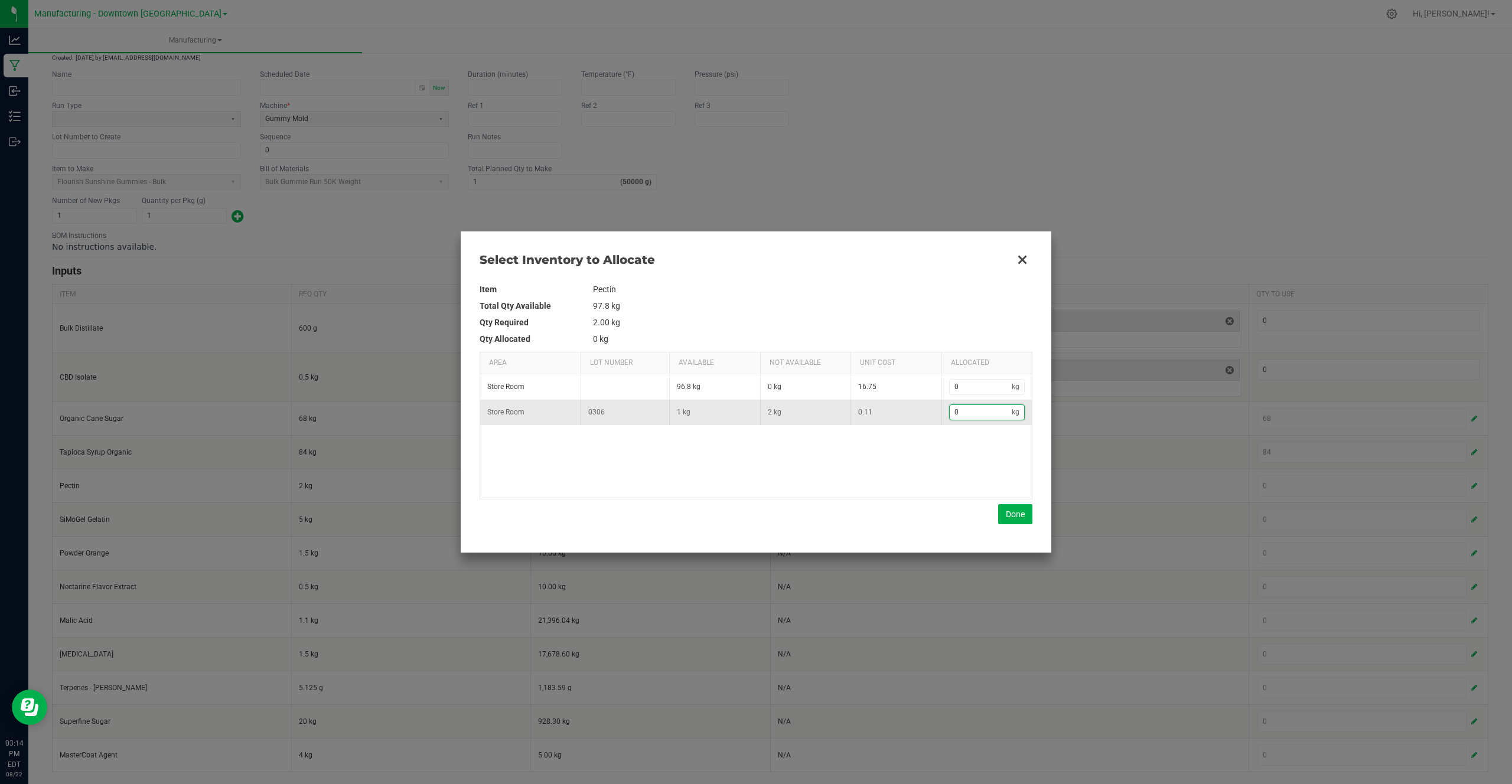
click at [977, 409] on input "0" at bounding box center [980, 413] width 62 height 15
type input "1"
click at [986, 394] on input "0" at bounding box center [980, 387] width 62 height 15
type input "2"
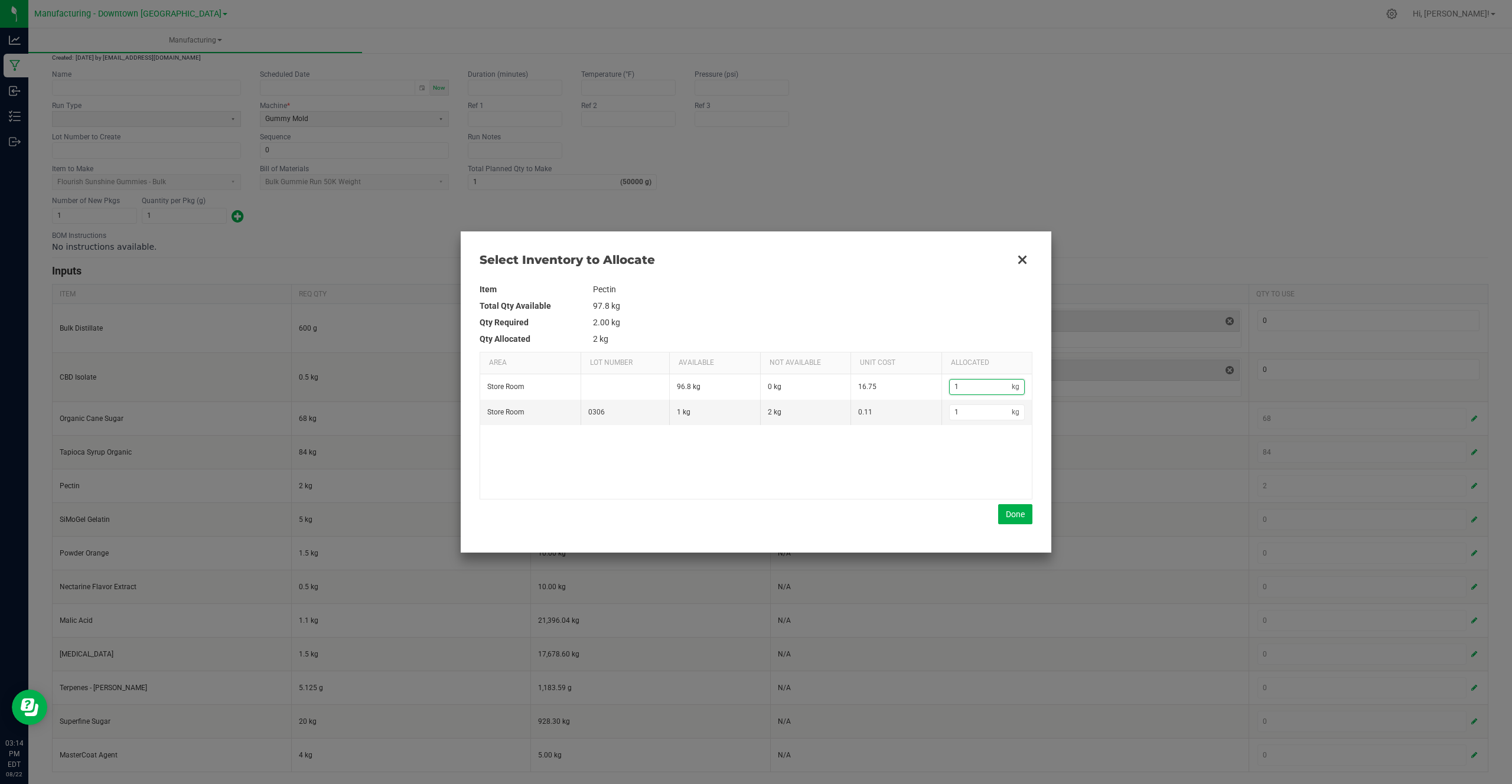
type input "1"
click at [1003, 494] on div "Store Room 96.8 kg 0 kg 16.75 1 kg Store Room 0306 1 kg 2 kg 0.11 1 kg" at bounding box center [756, 437] width 552 height 125
click at [1012, 510] on button "Done" at bounding box center [1015, 514] width 35 height 20
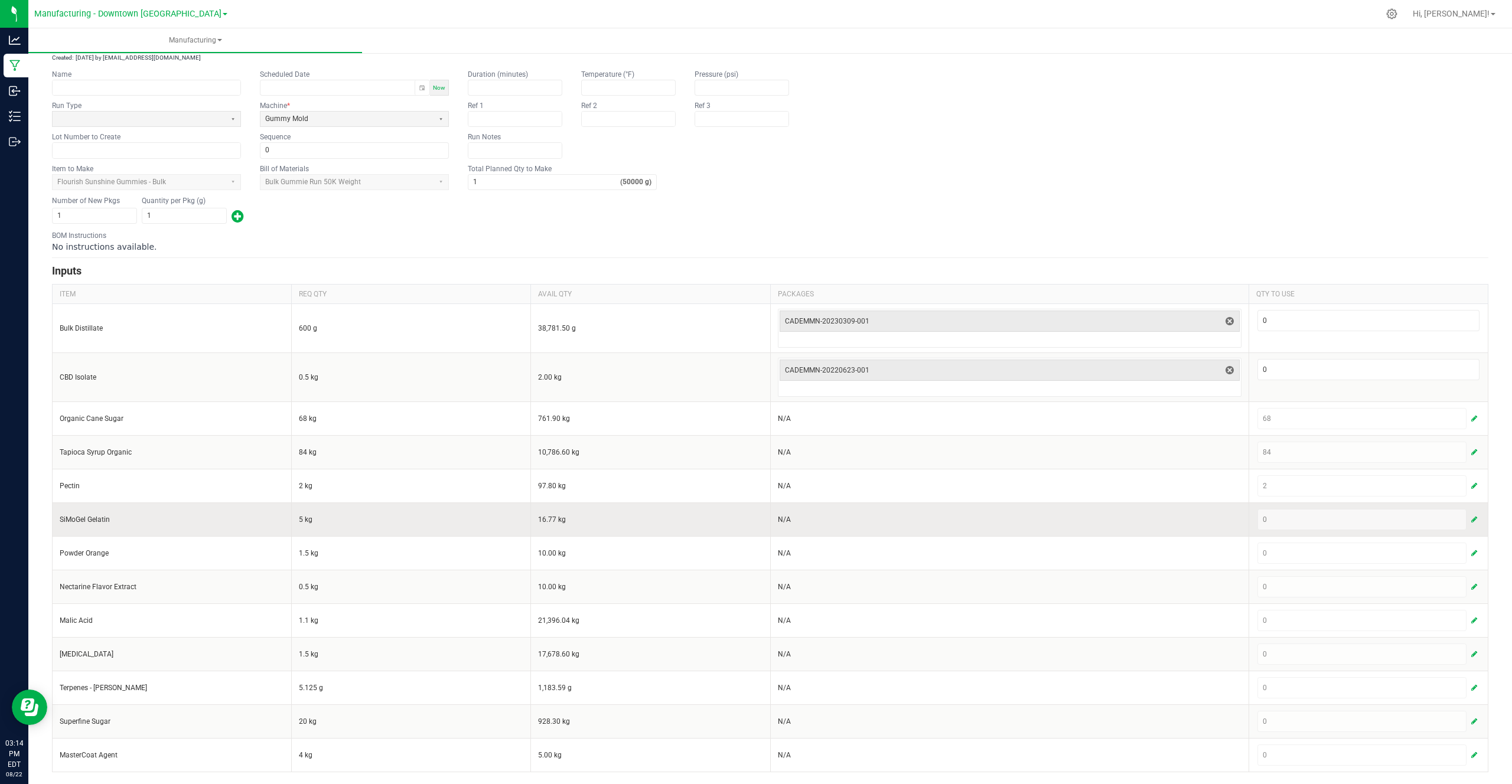
click at [1477, 519] on span "button" at bounding box center [1474, 519] width 6 height 10
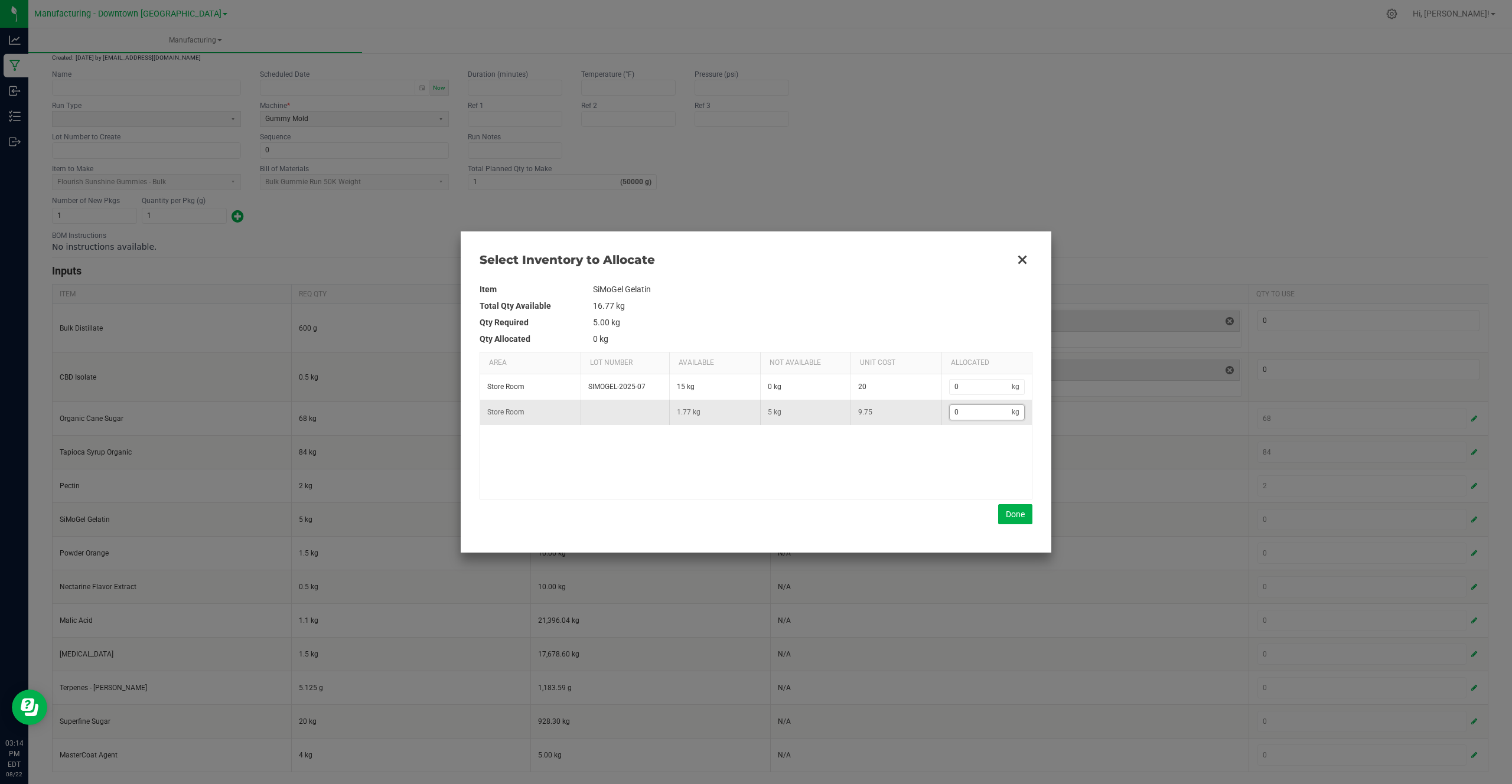
click at [956, 411] on input "0" at bounding box center [980, 413] width 62 height 15
click at [690, 407] on td "1.77 kg" at bounding box center [714, 413] width 91 height 26
click at [686, 410] on td "1.77 kg" at bounding box center [714, 413] width 91 height 26
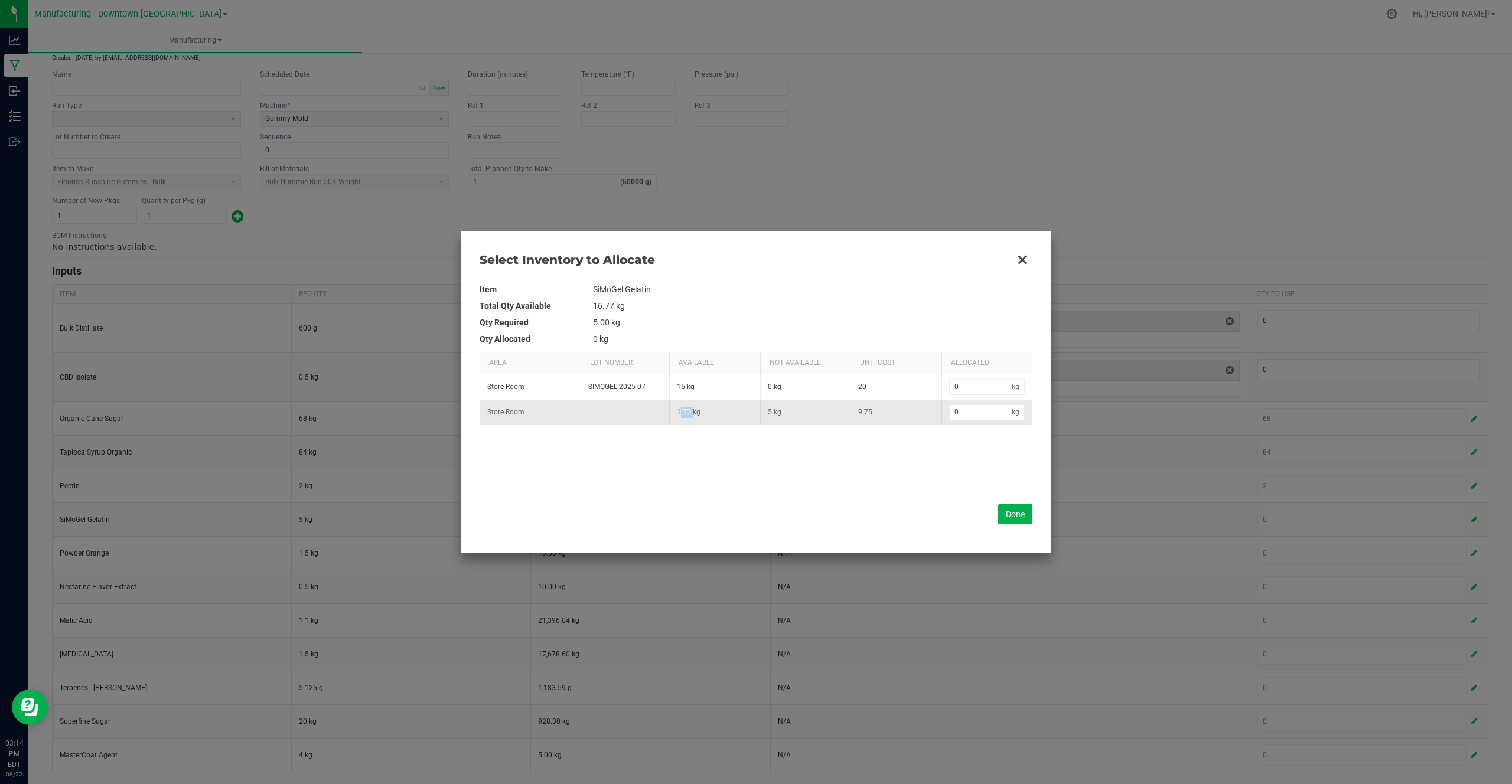
copy td "1.77"
click at [988, 412] on input "0" at bounding box center [980, 413] width 62 height 15
paste input "1.77"
type input "1.77"
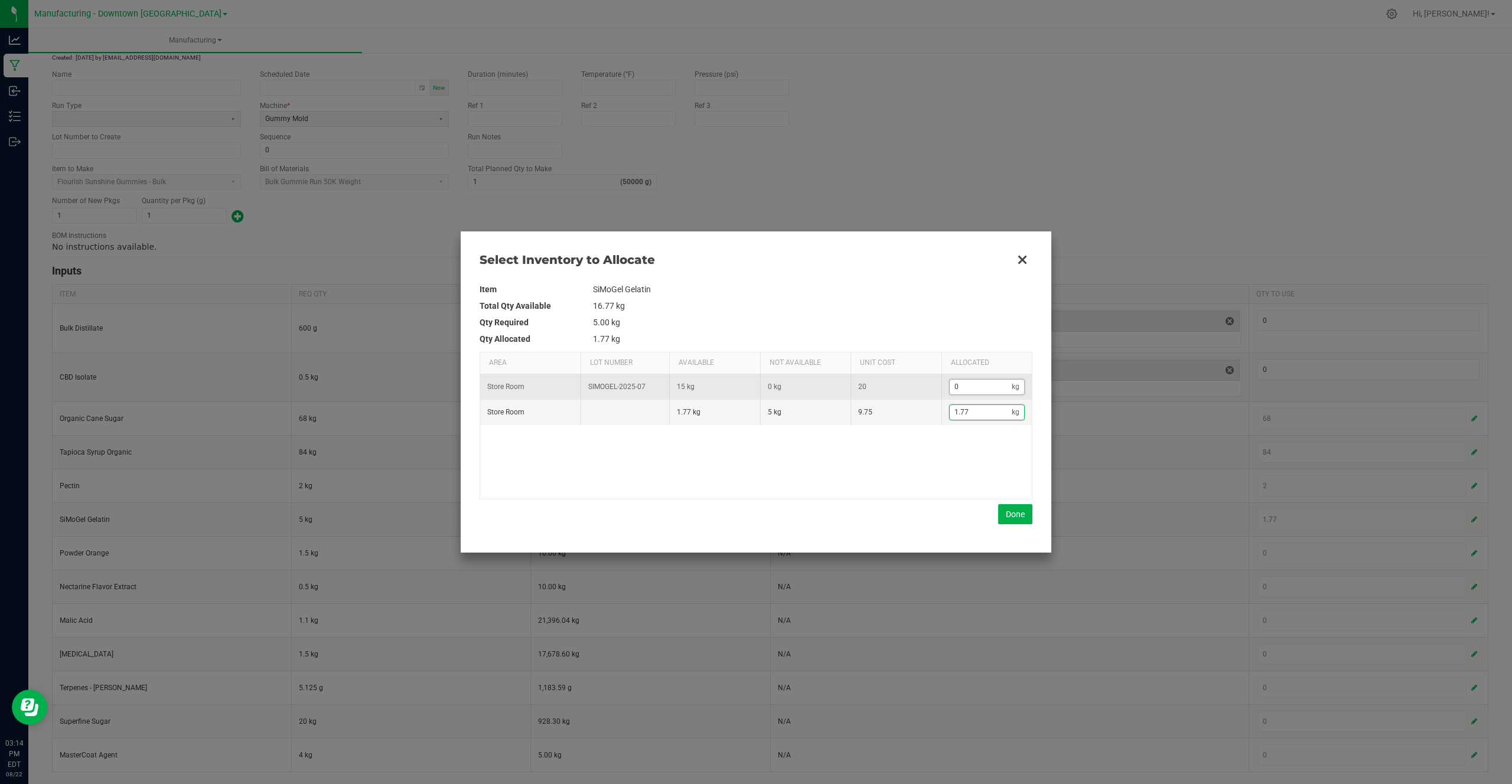
click at [988, 391] on input "0" at bounding box center [980, 387] width 62 height 15
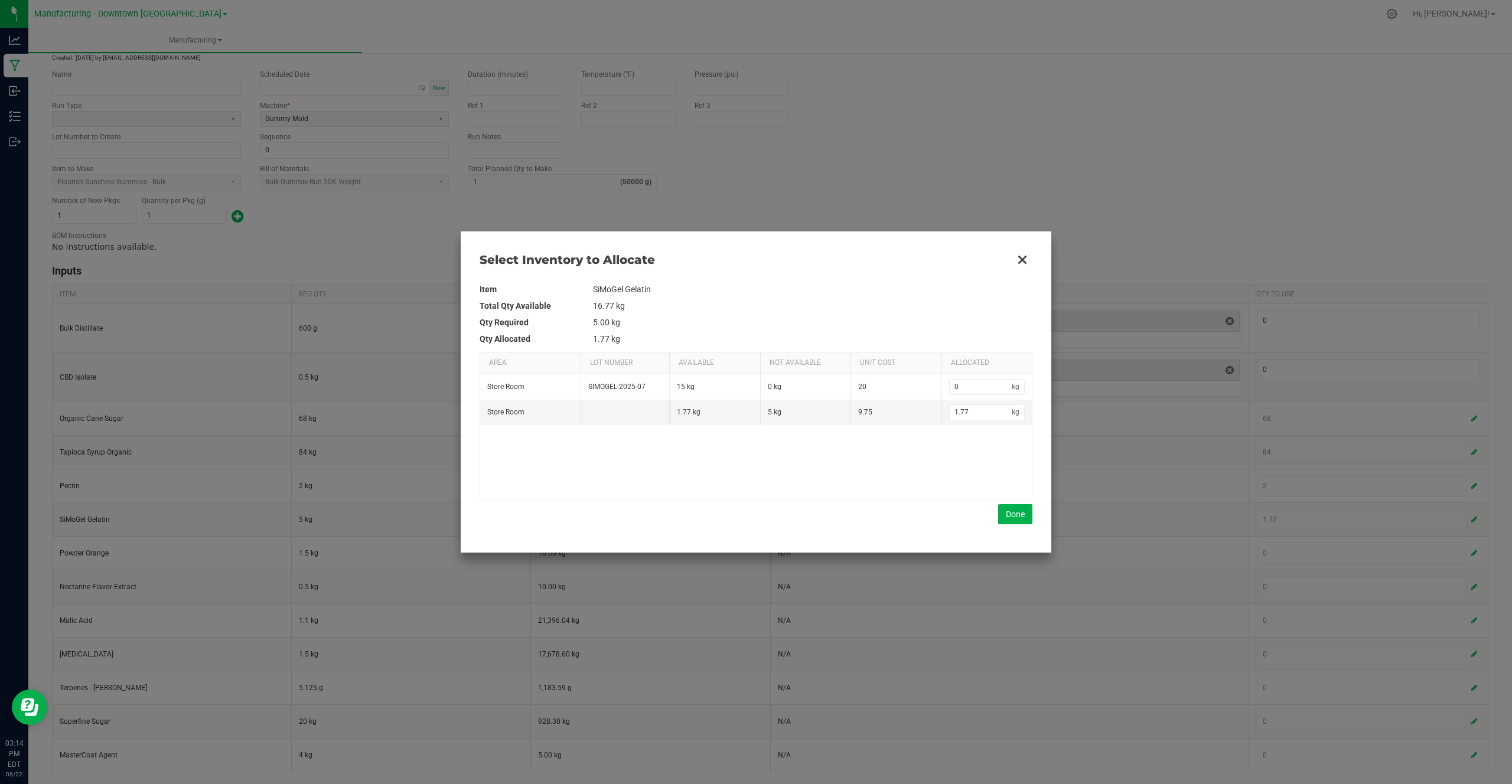
click at [607, 351] on div "Item SiMoGel Gelatin Total Qty Available 16.77 kg Qty Required 5.00 kg Qty Allo…" at bounding box center [756, 403] width 553 height 244
click at [610, 351] on div "Item SiMoGel Gelatin Total Qty Available 16.77 kg Qty Required 5.00 kg Qty Allo…" at bounding box center [756, 403] width 553 height 244
click at [611, 348] on div "Item SiMoGel Gelatin Total Qty Available 16.77 kg Qty Required 5.00 kg Qty Allo…" at bounding box center [756, 403] width 553 height 244
click at [998, 384] on input "0" at bounding box center [980, 387] width 62 height 15
paste input "3.23"
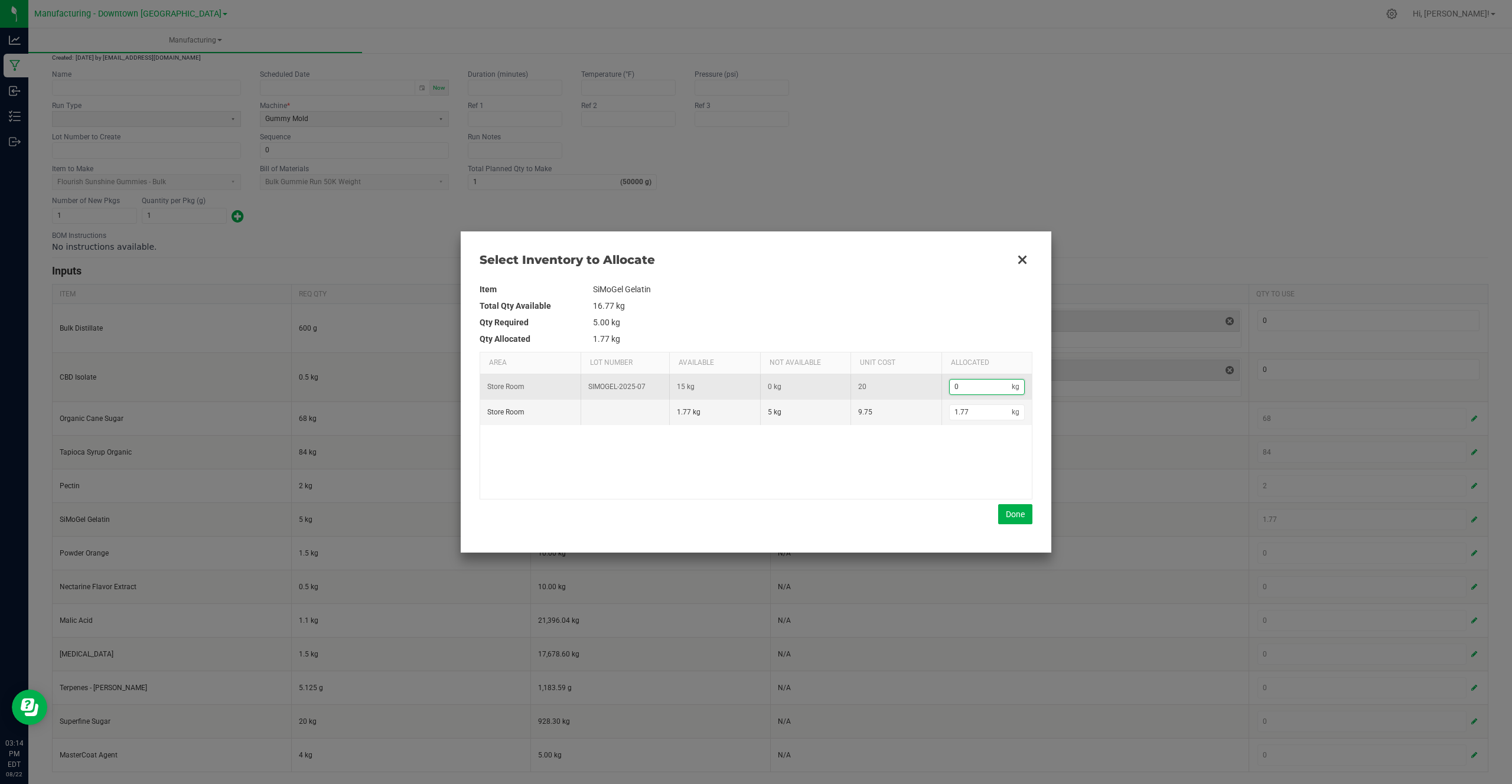
type input "5"
type input "3.23"
click at [934, 406] on td "9.75" at bounding box center [895, 413] width 91 height 26
drag, startPoint x: 726, startPoint y: 349, endPoint x: 656, endPoint y: 349, distance: 70.0
click at [656, 349] on div "Item SiMoGel Gelatin Total Qty Available 16.77 kg Qty Required 5.00 kg Qty Allo…" at bounding box center [756, 403] width 553 height 244
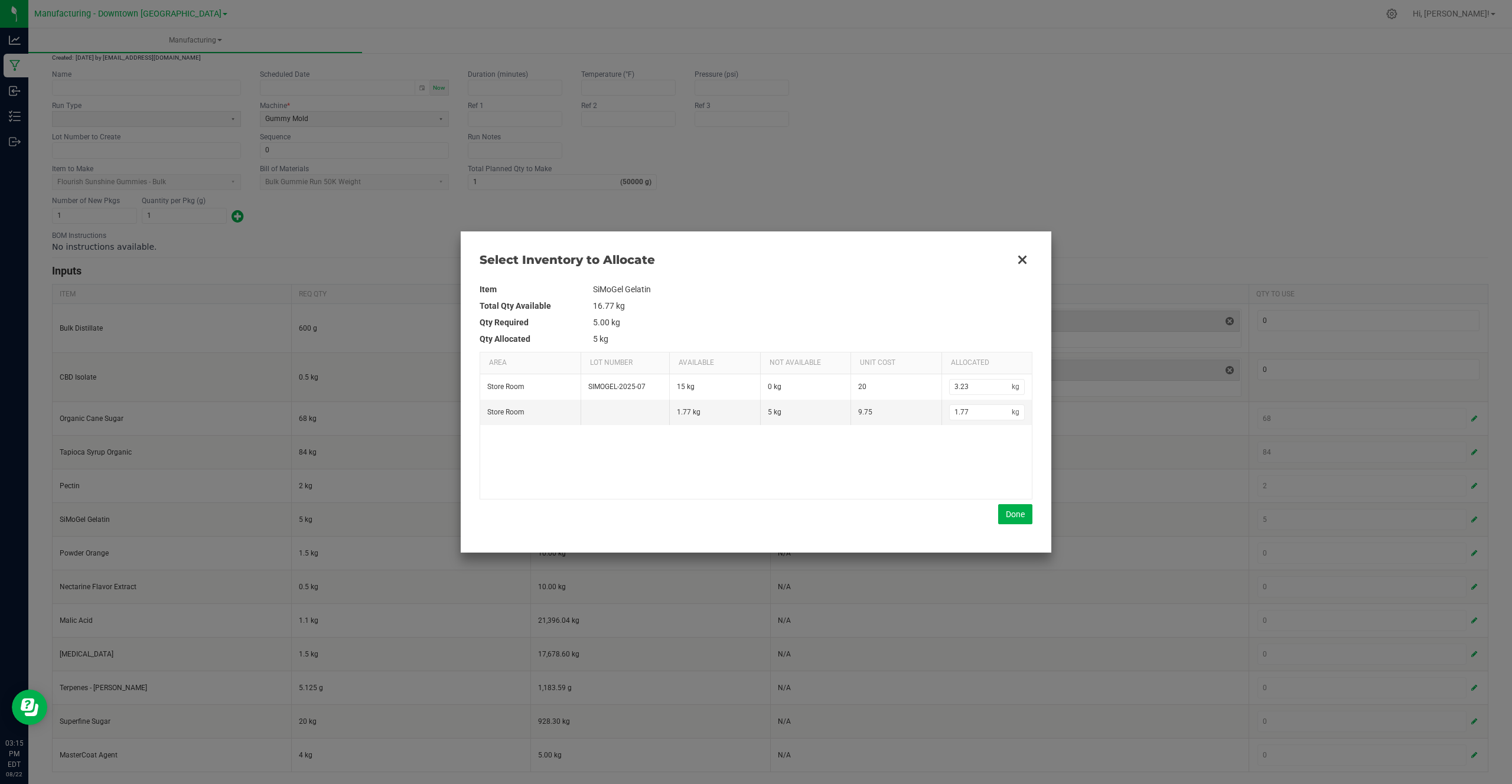
click at [1013, 525] on div "Item SiMoGel Gelatin Total Qty Available 16.77 kg Qty Required 5.00 kg Qty Allo…" at bounding box center [756, 402] width 553 height 262
click at [1017, 517] on button "Done" at bounding box center [1015, 514] width 35 height 20
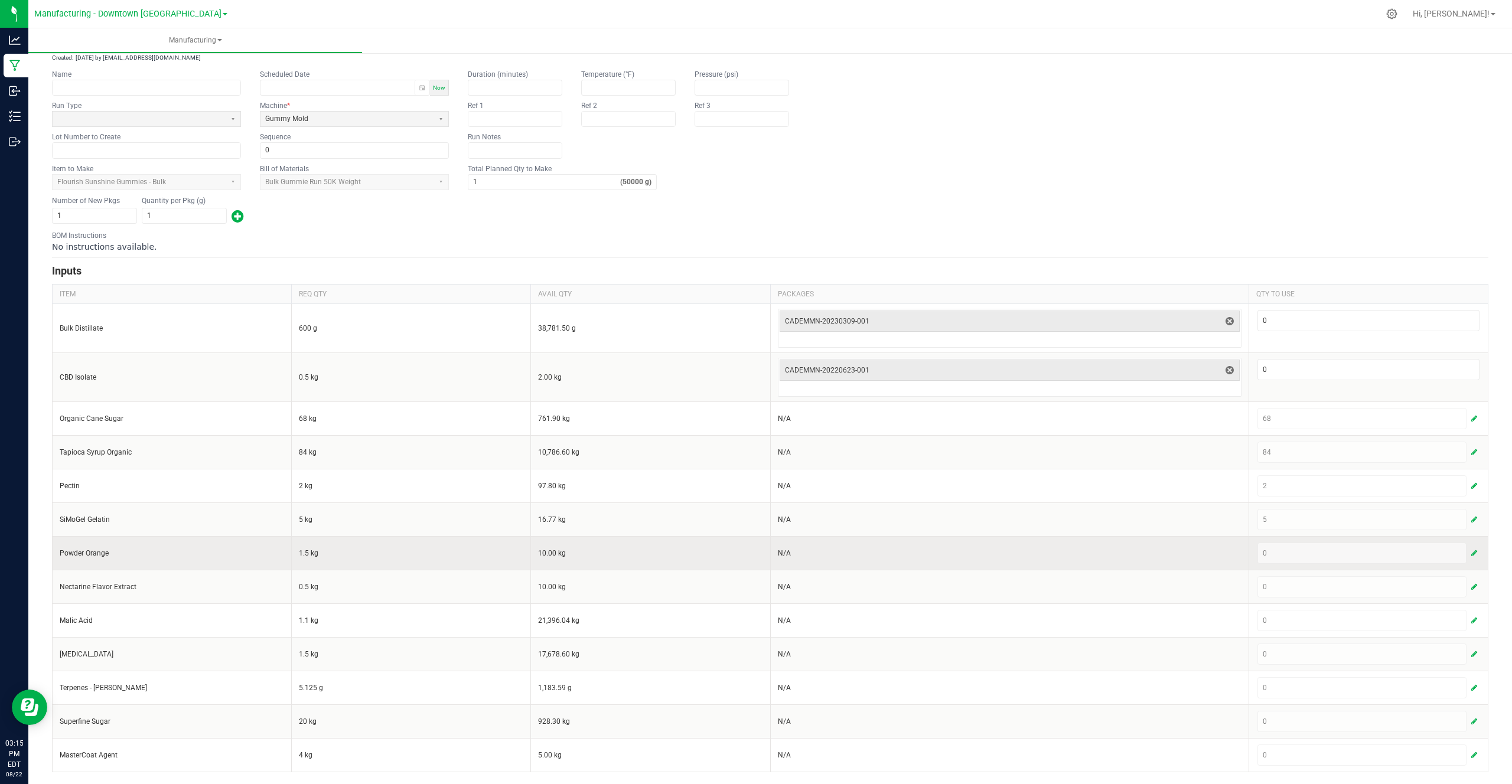
click at [1477, 555] on span "button" at bounding box center [1474, 553] width 6 height 10
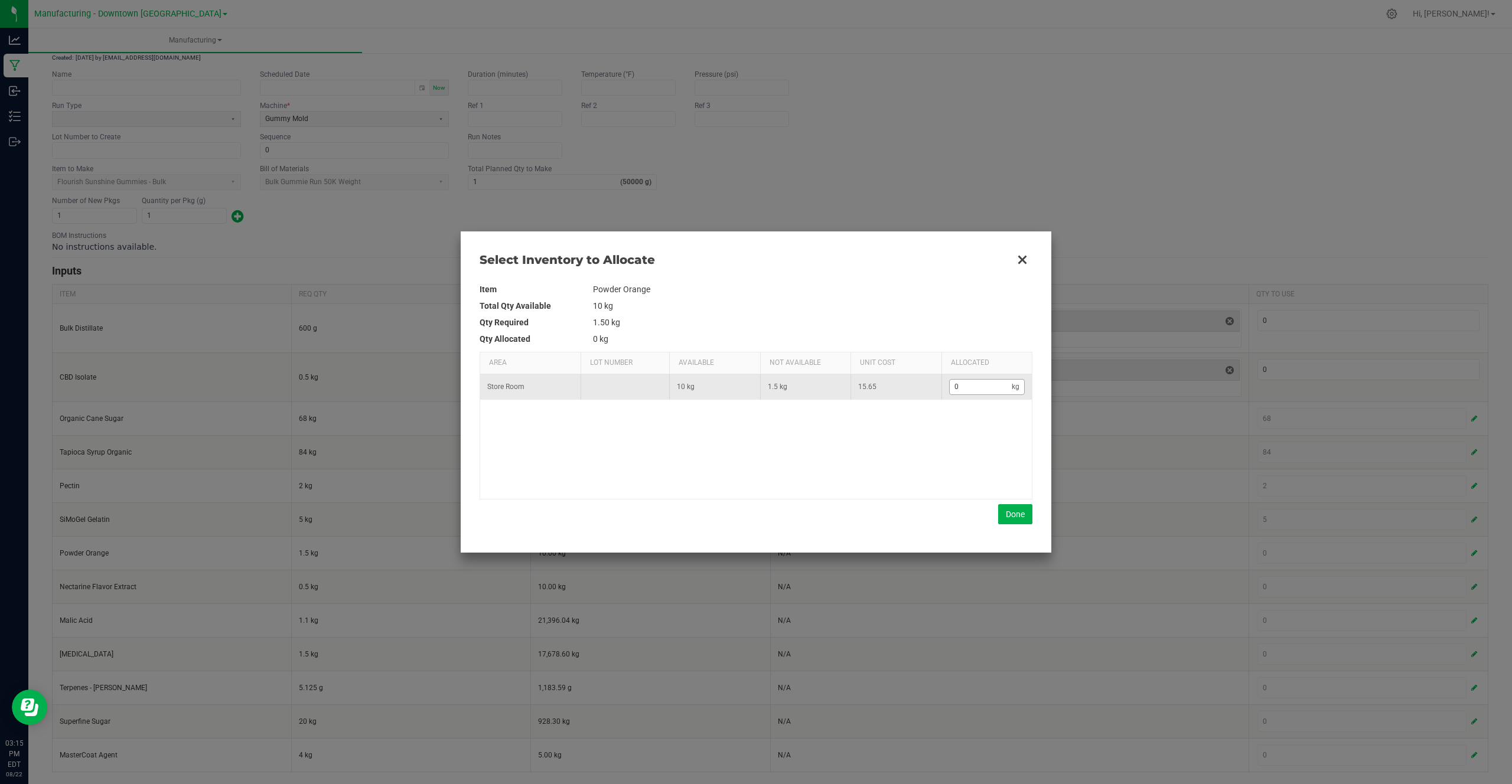
click at [977, 395] on kendo-numerictextbox "0 kg" at bounding box center [986, 386] width 76 height 16
click at [976, 386] on input "0" at bounding box center [980, 387] width 62 height 15
type input "1"
type input "1."
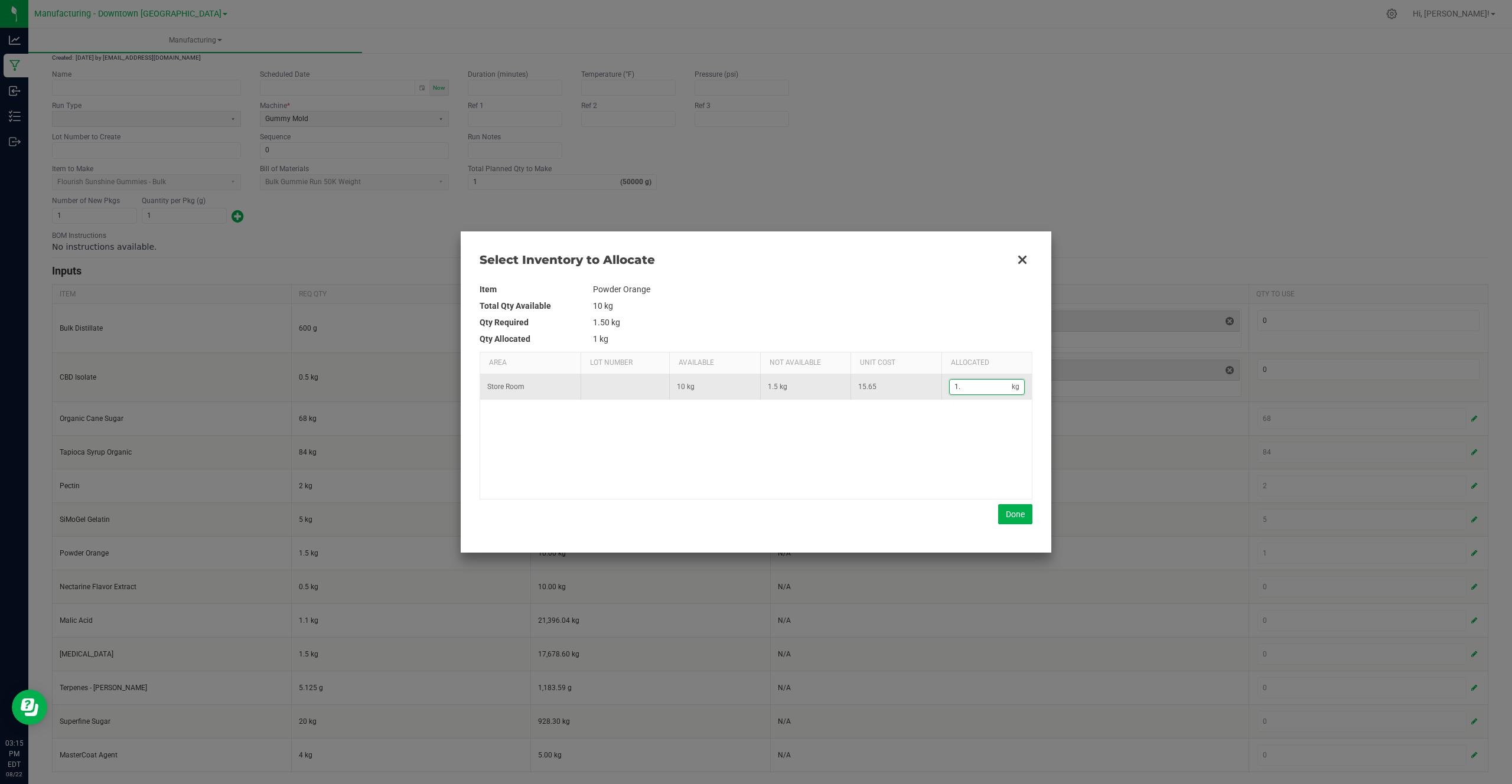
type input "1.5"
click at [1023, 523] on button "Done" at bounding box center [1015, 514] width 35 height 20
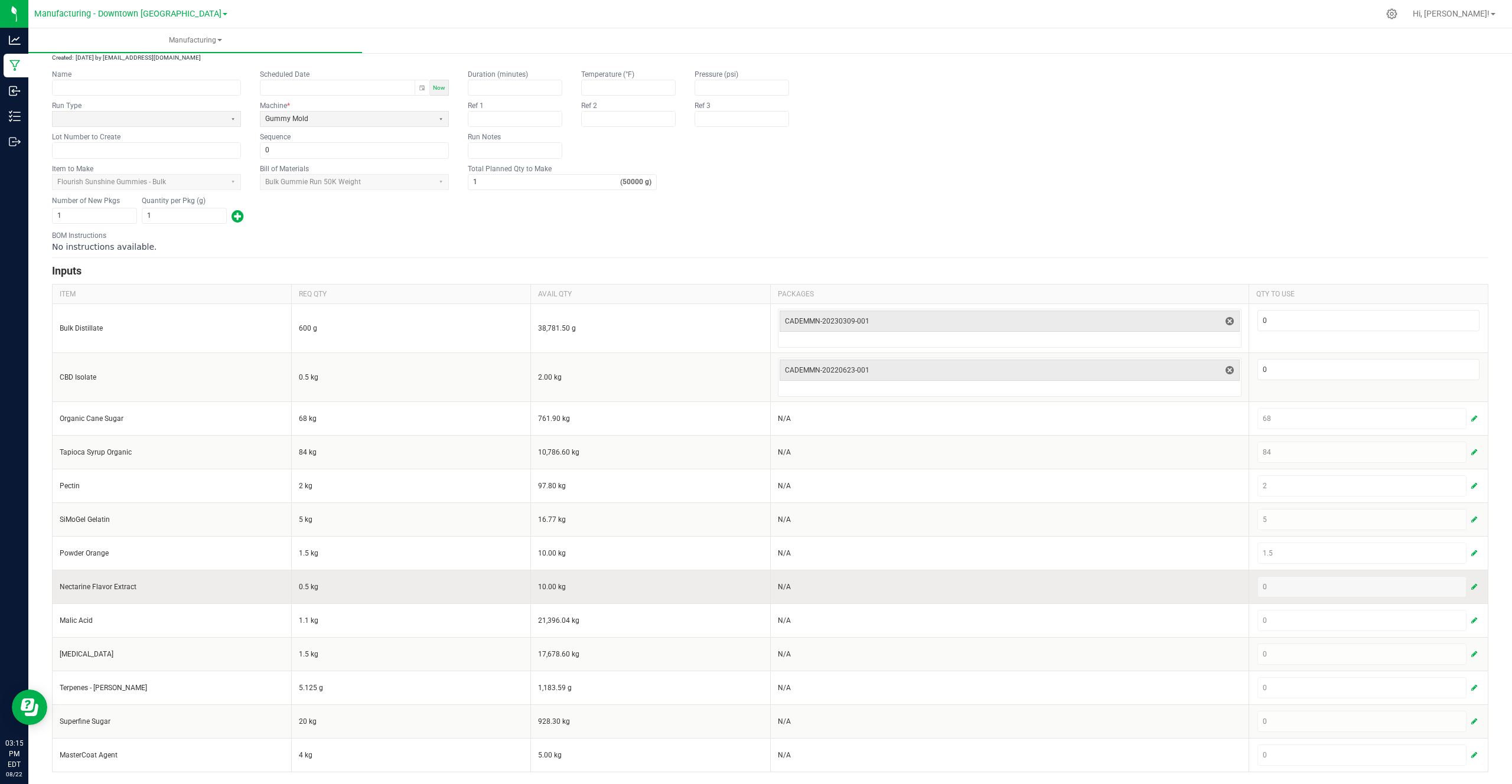
click at [1459, 586] on div "0" at bounding box center [1368, 587] width 222 height 21
click at [1475, 587] on span "button" at bounding box center [1474, 586] width 6 height 10
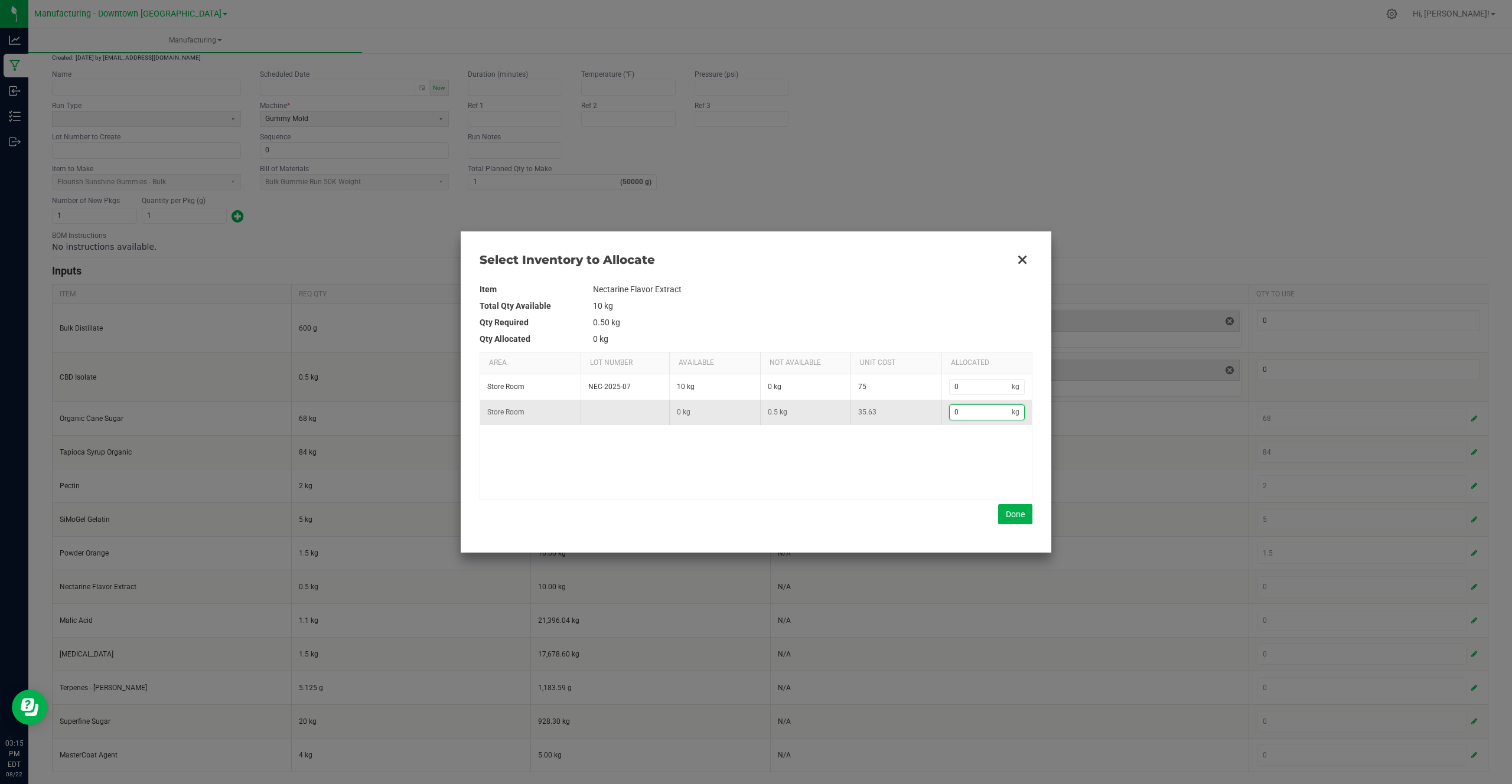
click at [967, 413] on input "0" at bounding box center [980, 413] width 62 height 15
click at [967, 386] on input "0" at bounding box center [980, 387] width 62 height 15
type input "."
type input "0.5"
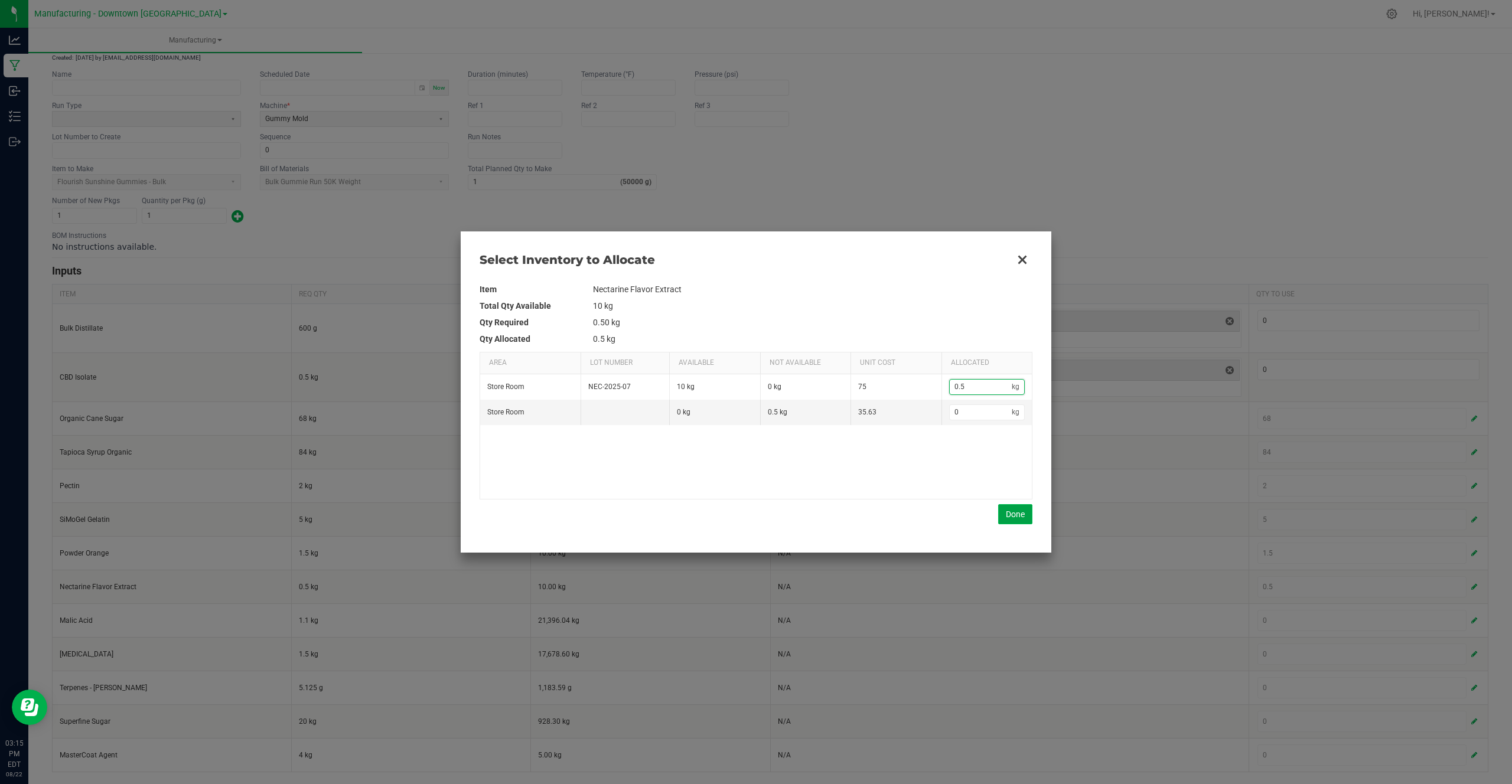
click at [1028, 522] on button "Done" at bounding box center [1015, 514] width 35 height 20
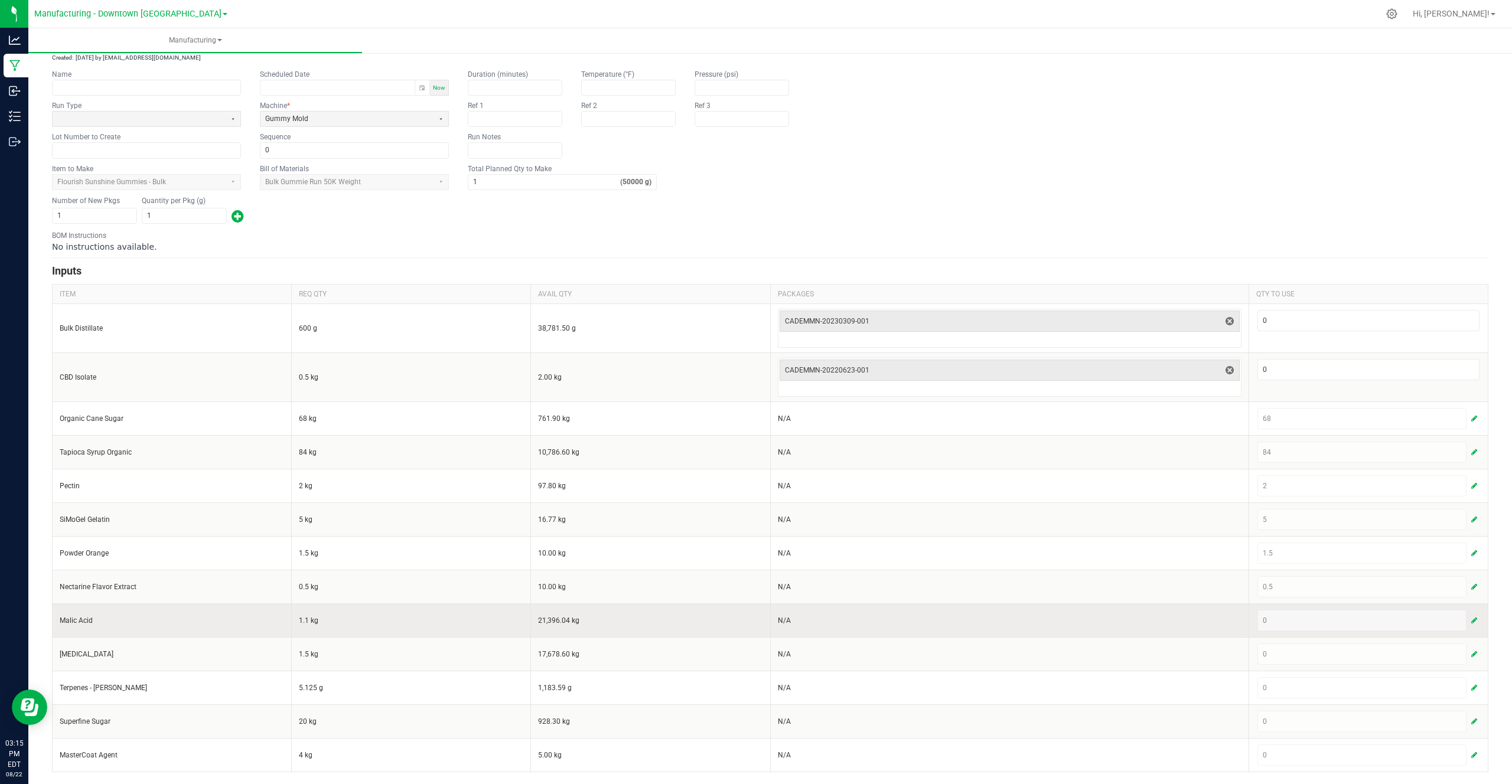
click at [1477, 620] on button "button" at bounding box center [1474, 620] width 11 height 14
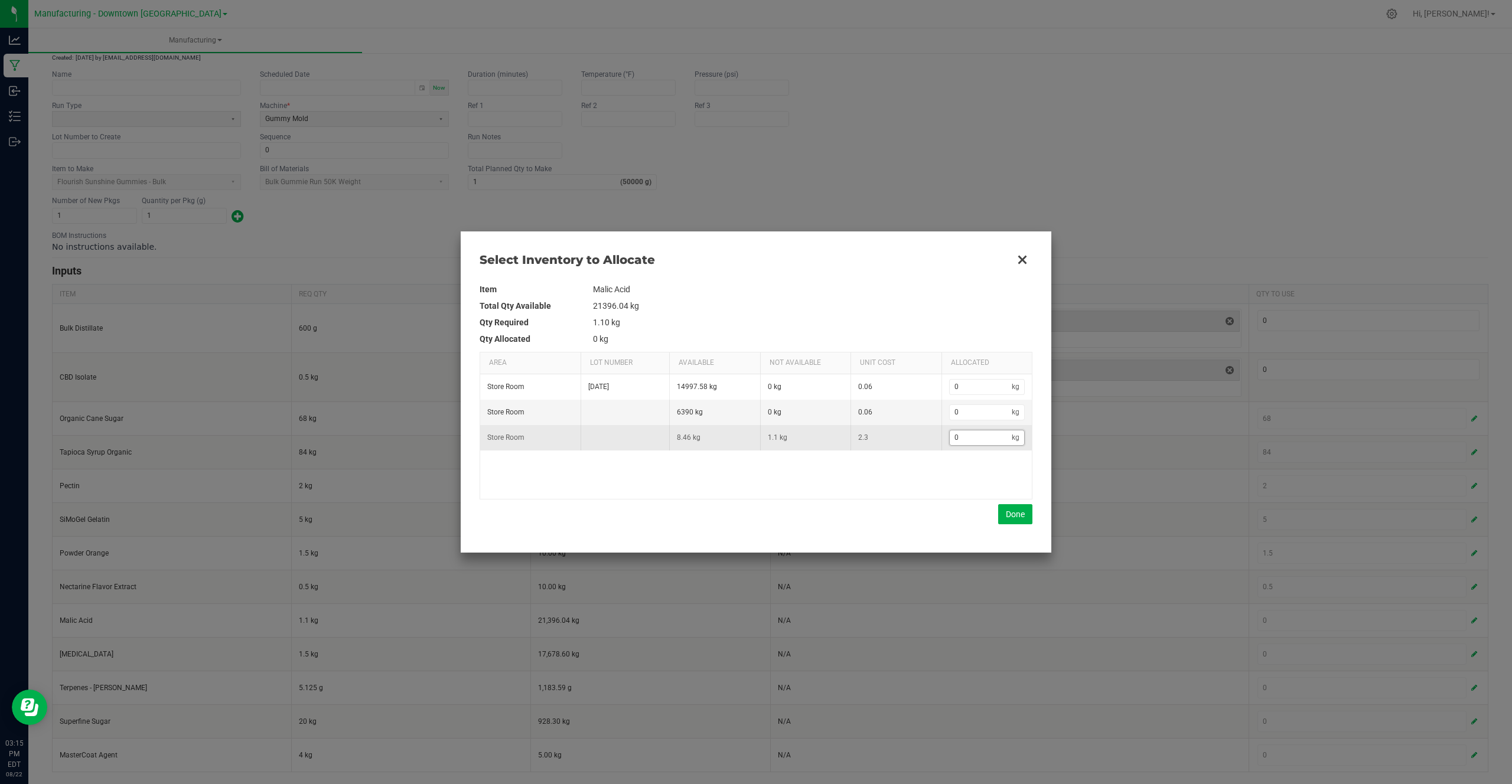
click at [959, 433] on input "0" at bounding box center [980, 438] width 62 height 15
type input "1"
type input "1."
type input "1.1"
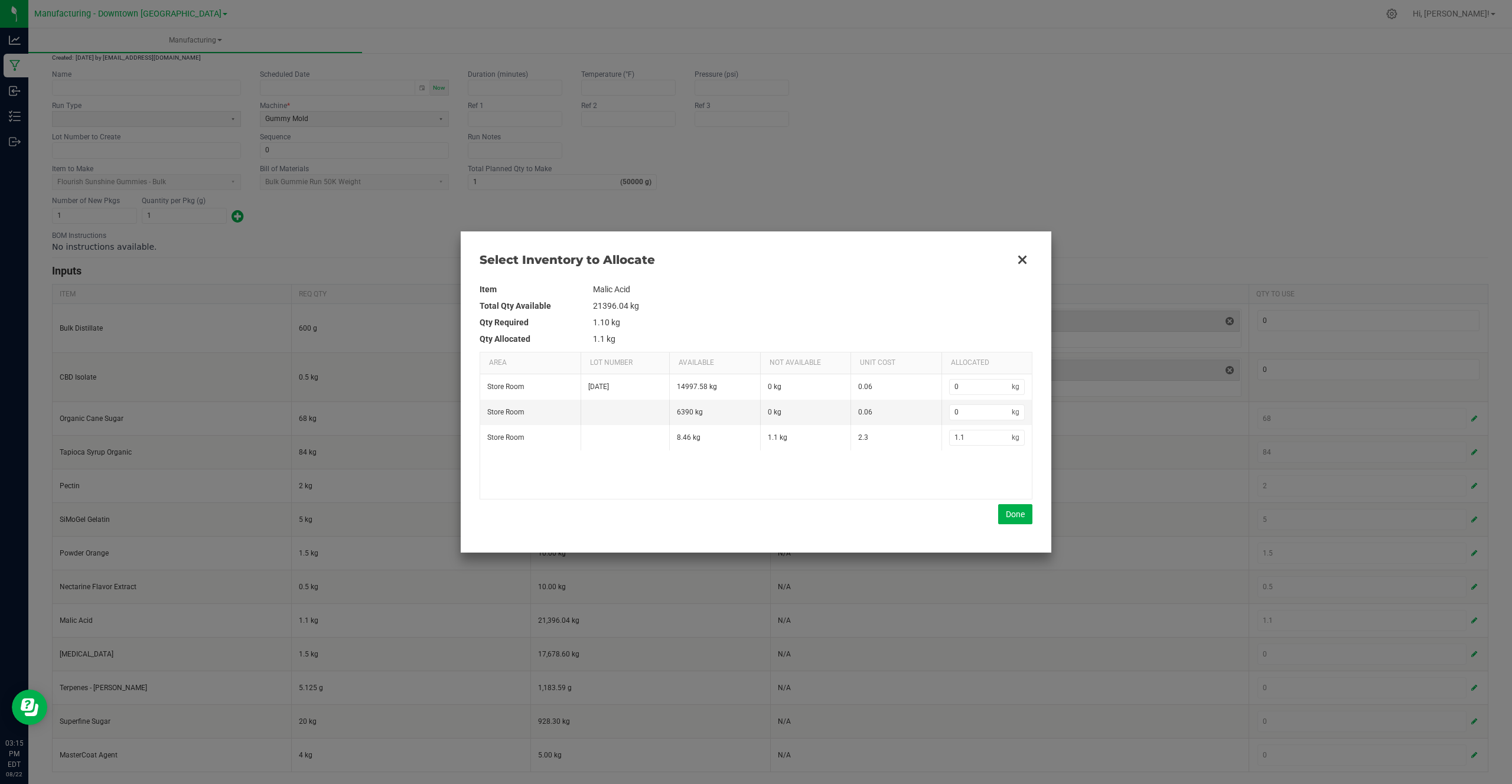
click at [963, 480] on div "Store Room 2/9/23 14997.58 kg 0 kg 0.06 0 kg Store Room 6390 kg 0 kg 0.06 0 kg …" at bounding box center [756, 437] width 552 height 125
click at [1017, 515] on button "Done" at bounding box center [1015, 514] width 35 height 20
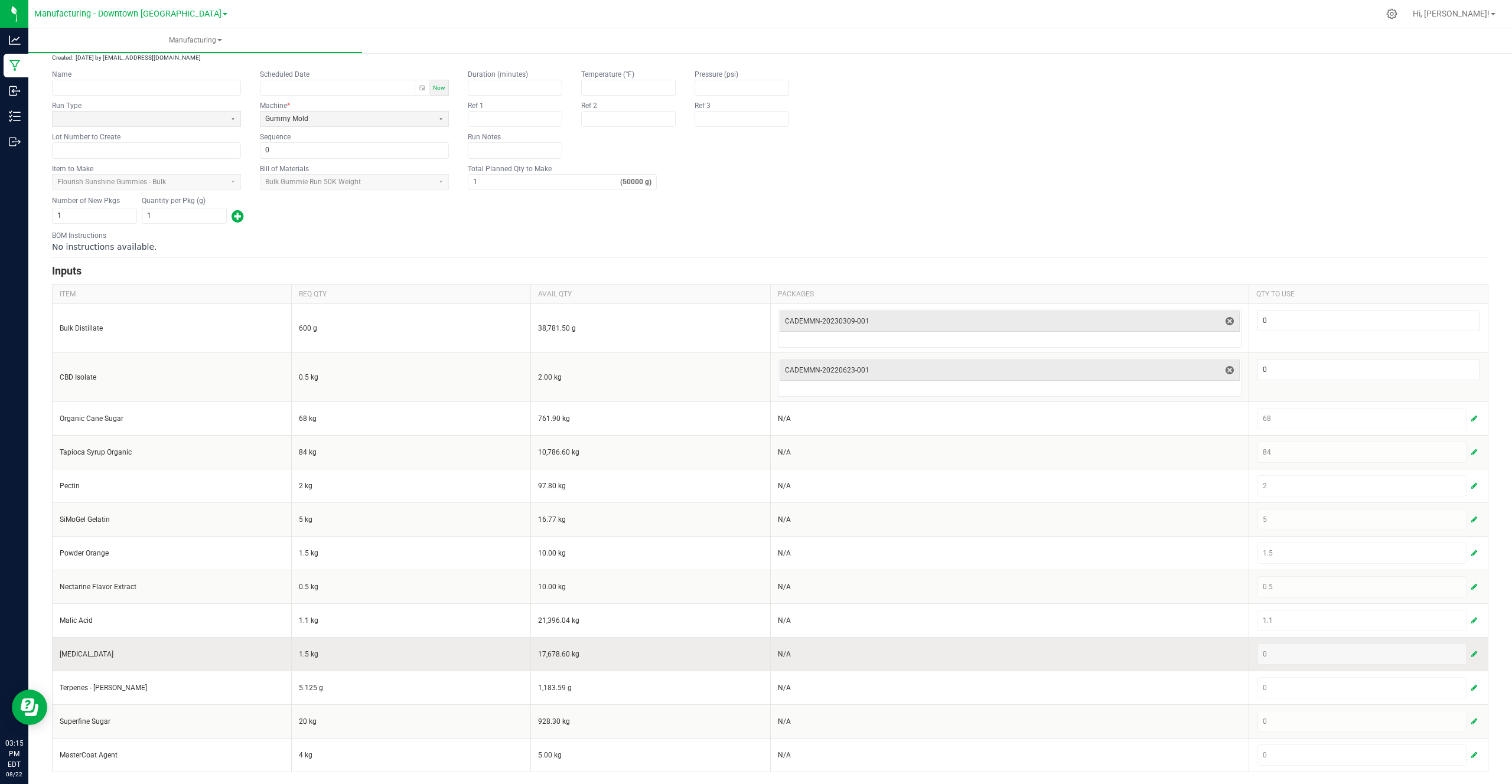
click at [1471, 651] on span "button" at bounding box center [1474, 654] width 6 height 10
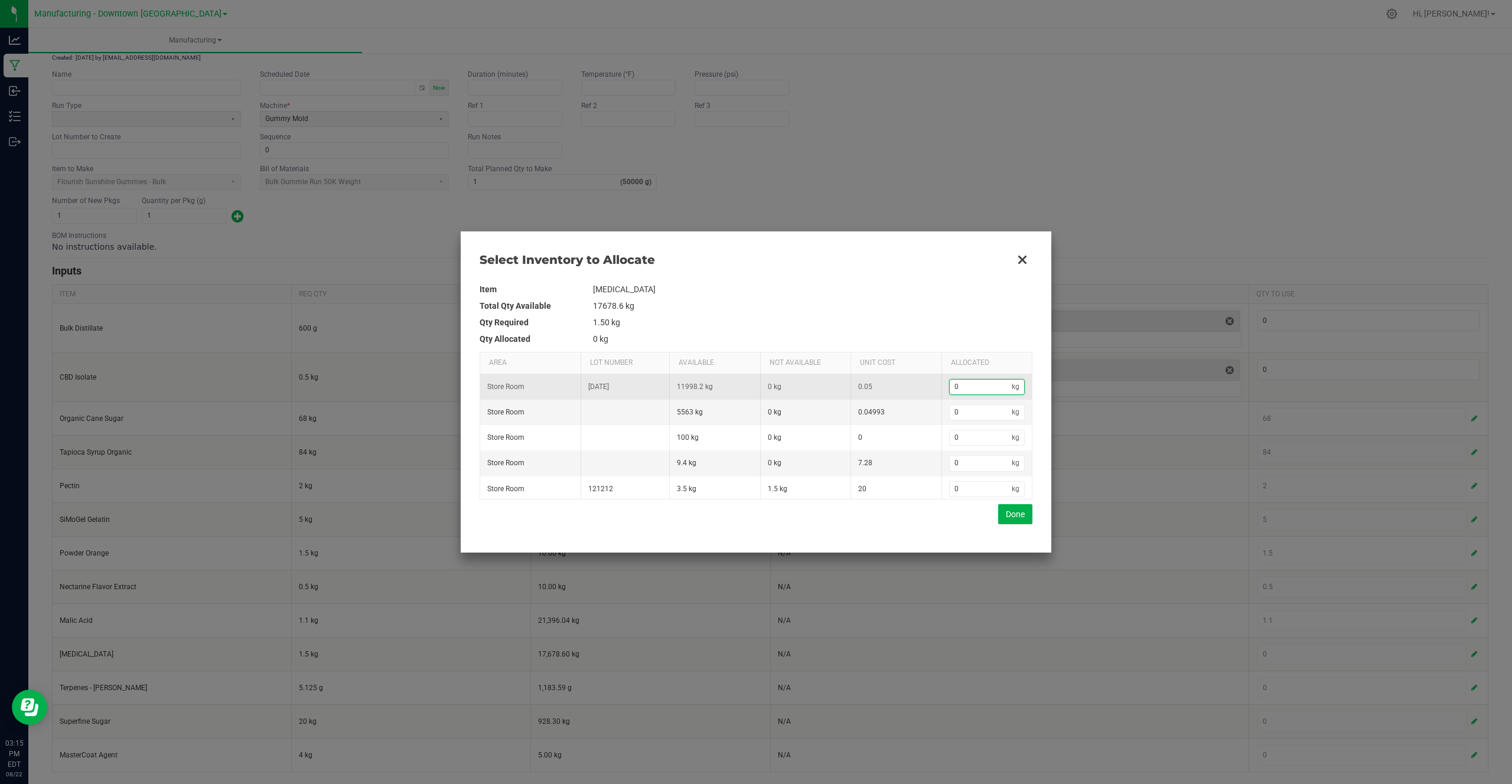
click at [1003, 389] on input "0" at bounding box center [980, 387] width 62 height 15
type input "1"
type input "1."
type input "1.5"
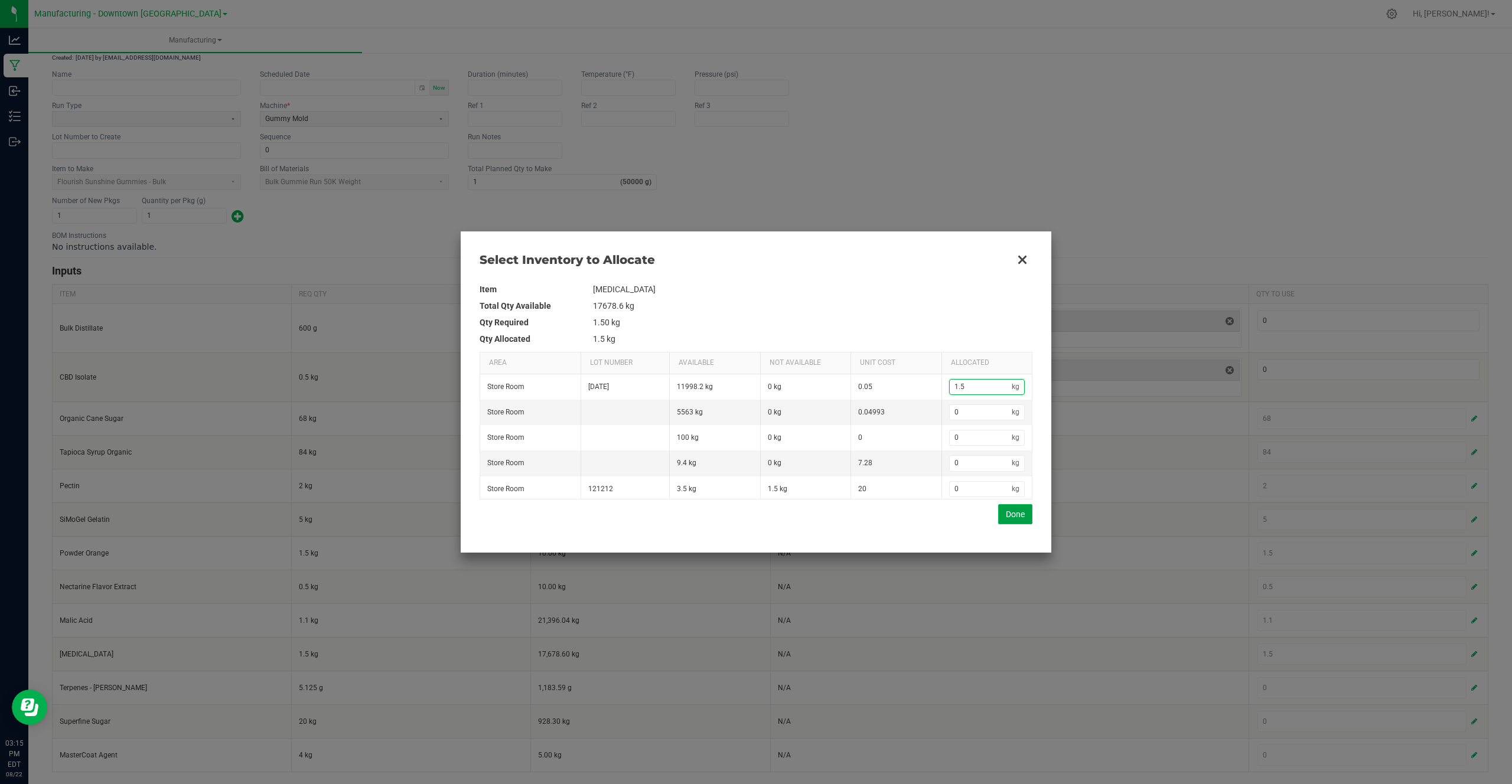
click at [1023, 519] on button "Done" at bounding box center [1015, 514] width 35 height 20
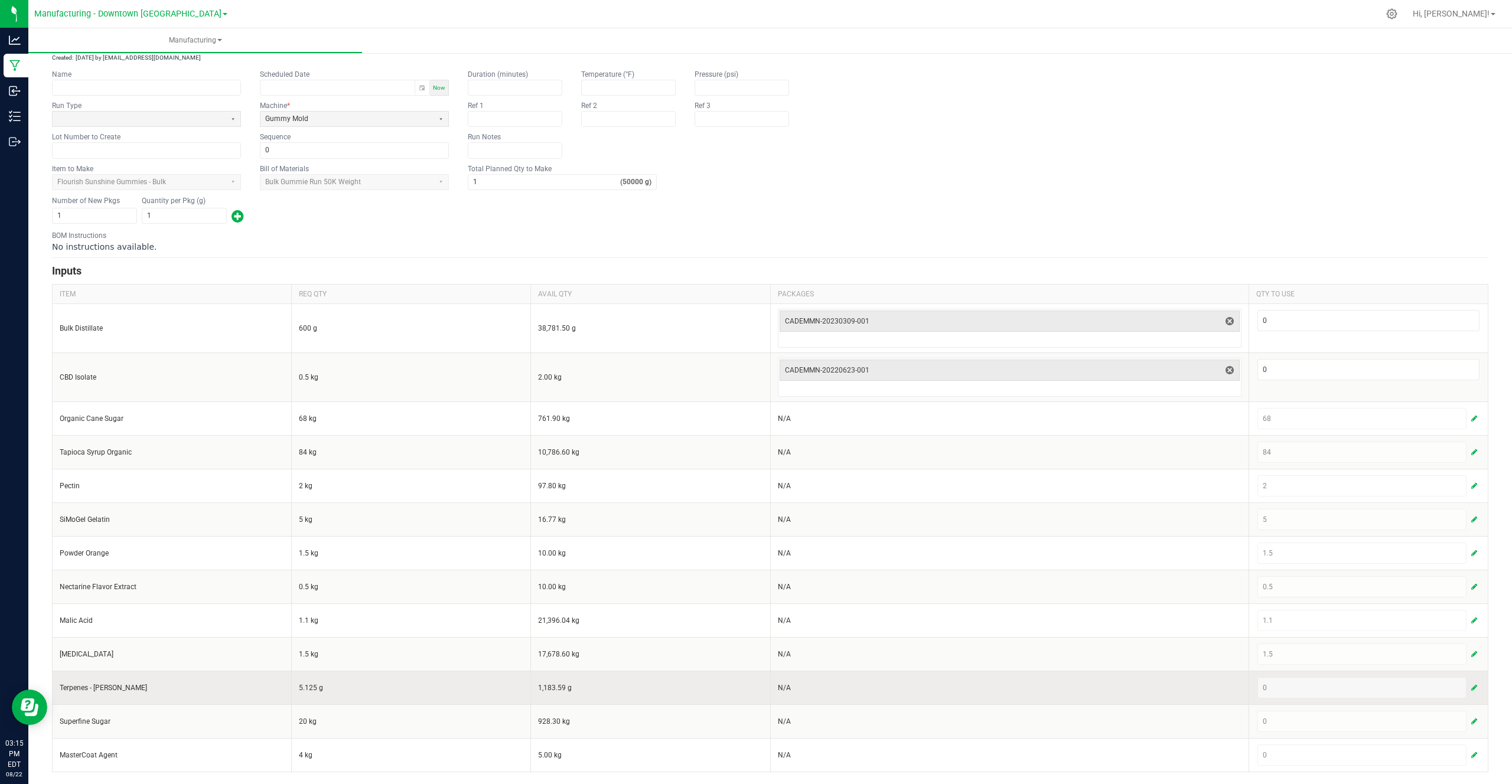
click at [1475, 687] on span "button" at bounding box center [1474, 688] width 6 height 10
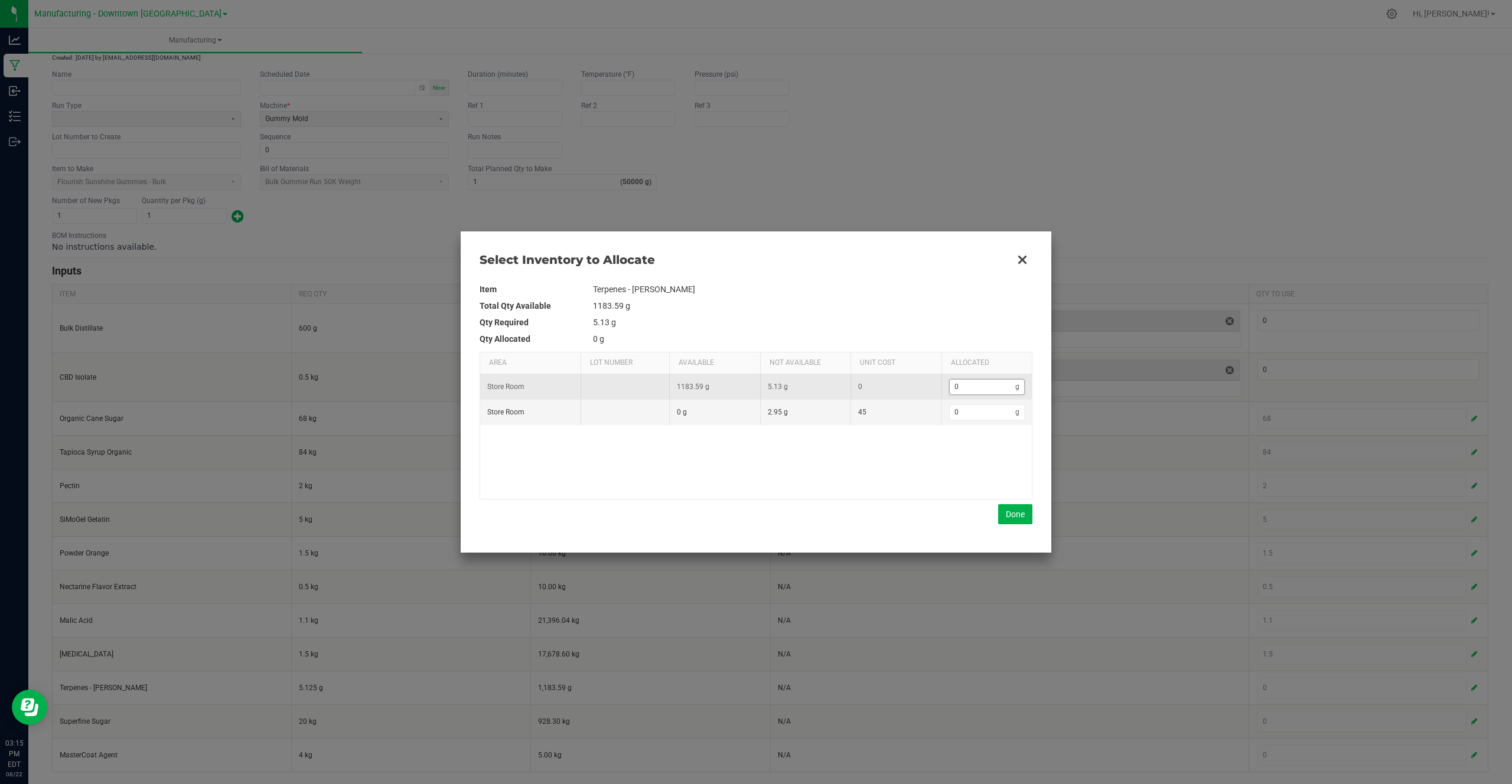
click at [981, 381] on input "0" at bounding box center [983, 387] width 66 height 15
type input "5"
type input "5."
type input "5.1"
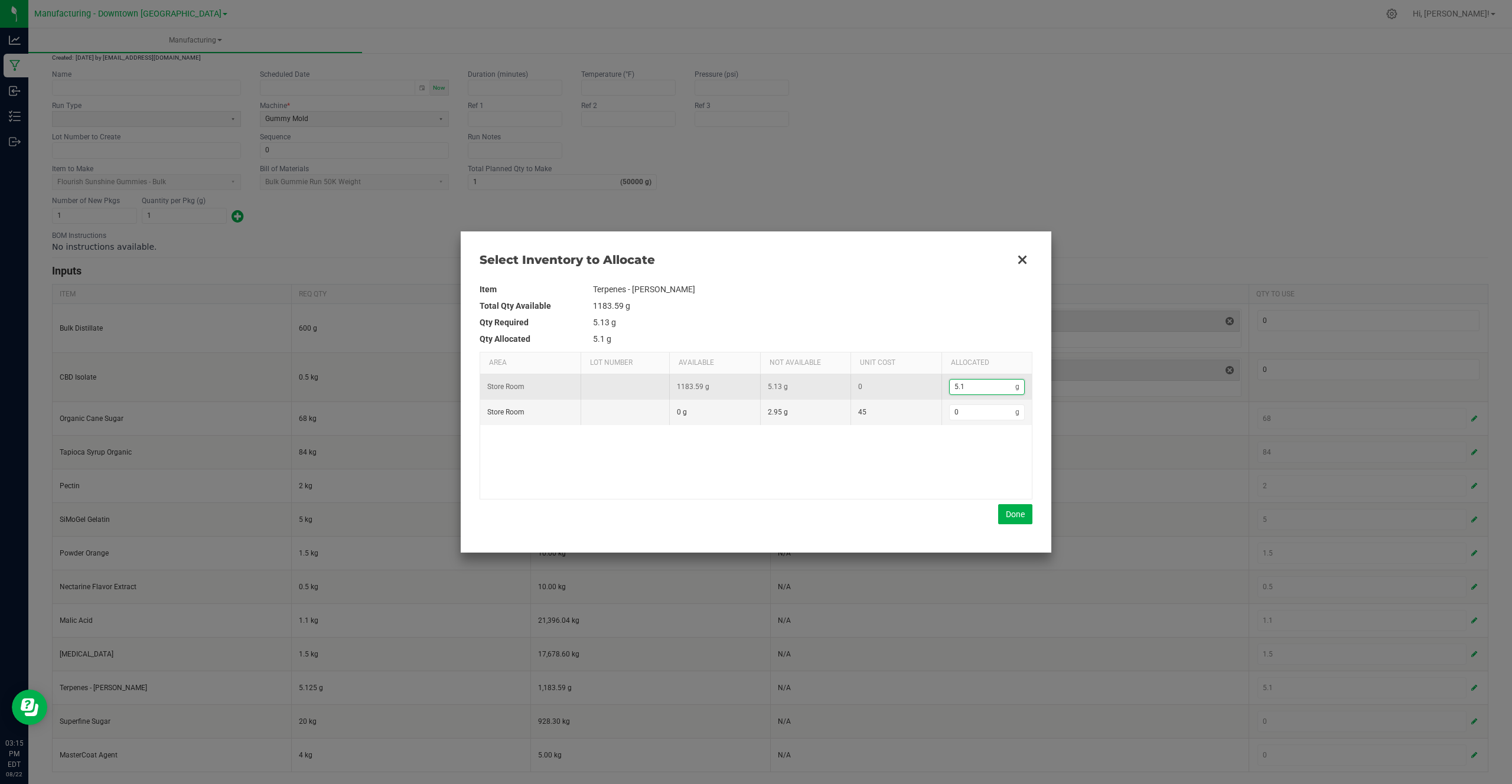
type input "5.13"
click at [1009, 529] on div "Item Terpenes - Jack Herer Total Qty Available 1183.59 g Qty Required 5.13 g Qt…" at bounding box center [756, 402] width 553 height 262
click at [1018, 519] on button "Done" at bounding box center [1015, 514] width 35 height 20
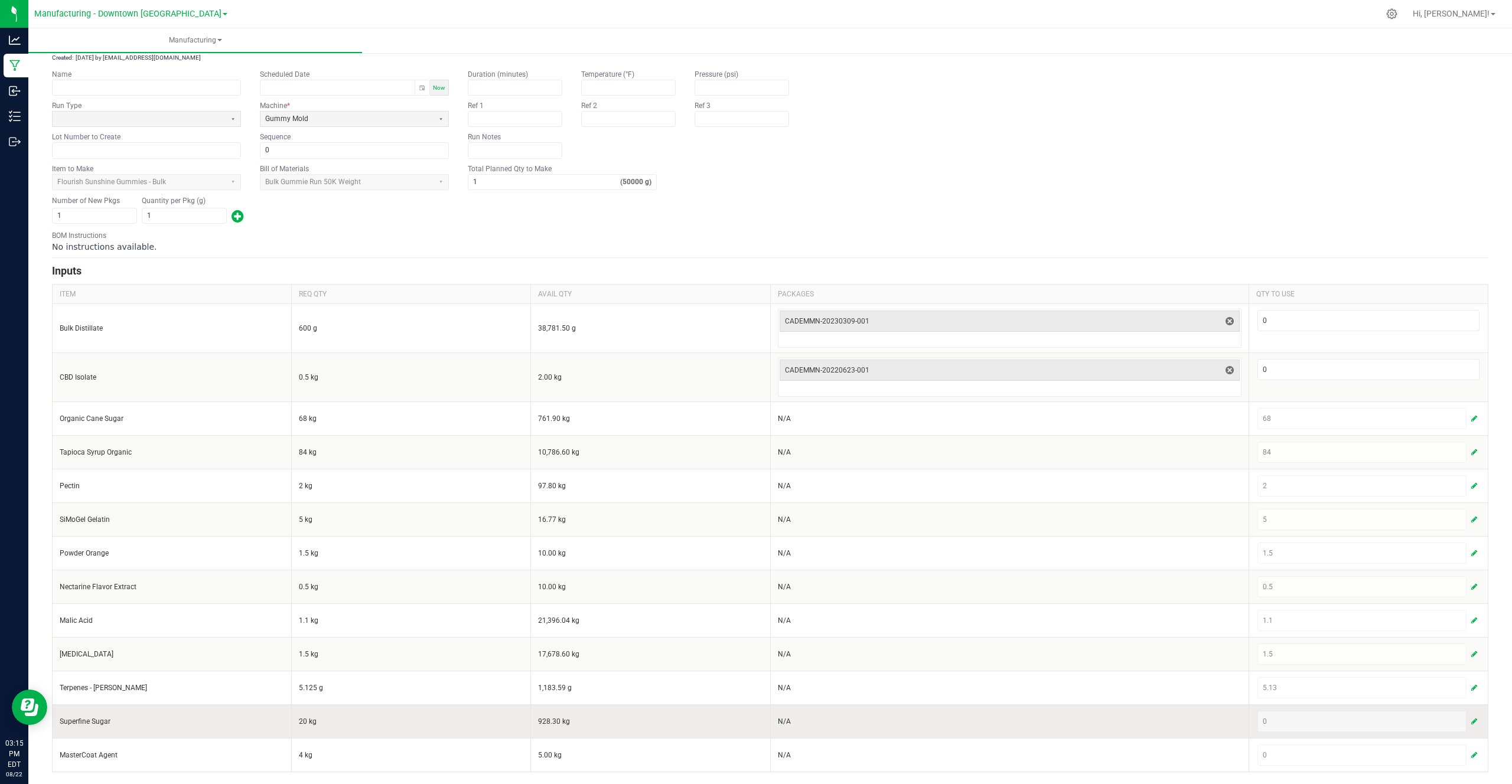
click at [1477, 719] on span "button" at bounding box center [1474, 722] width 6 height 10
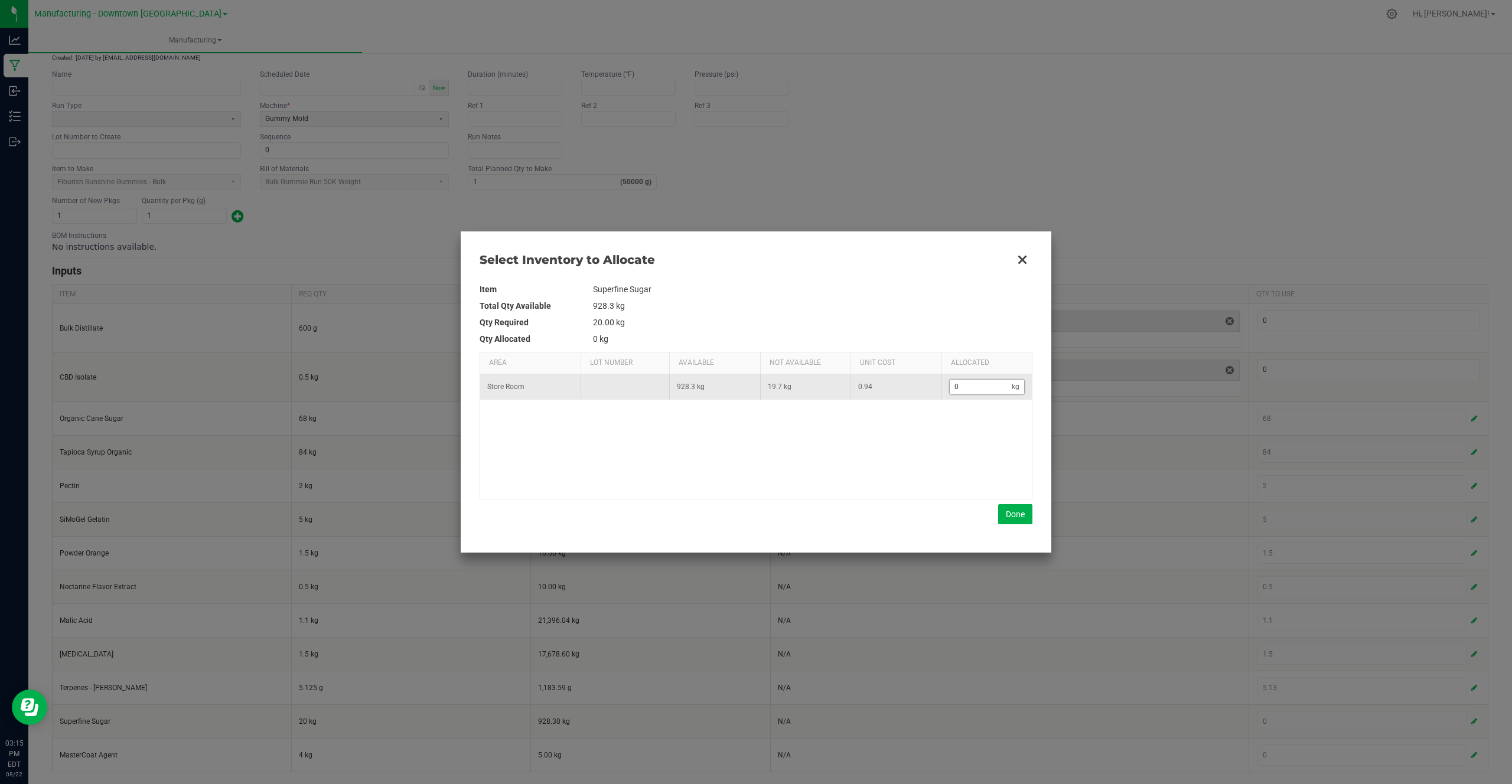
click at [992, 386] on input "0" at bounding box center [980, 387] width 62 height 15
type input "2"
type input "20"
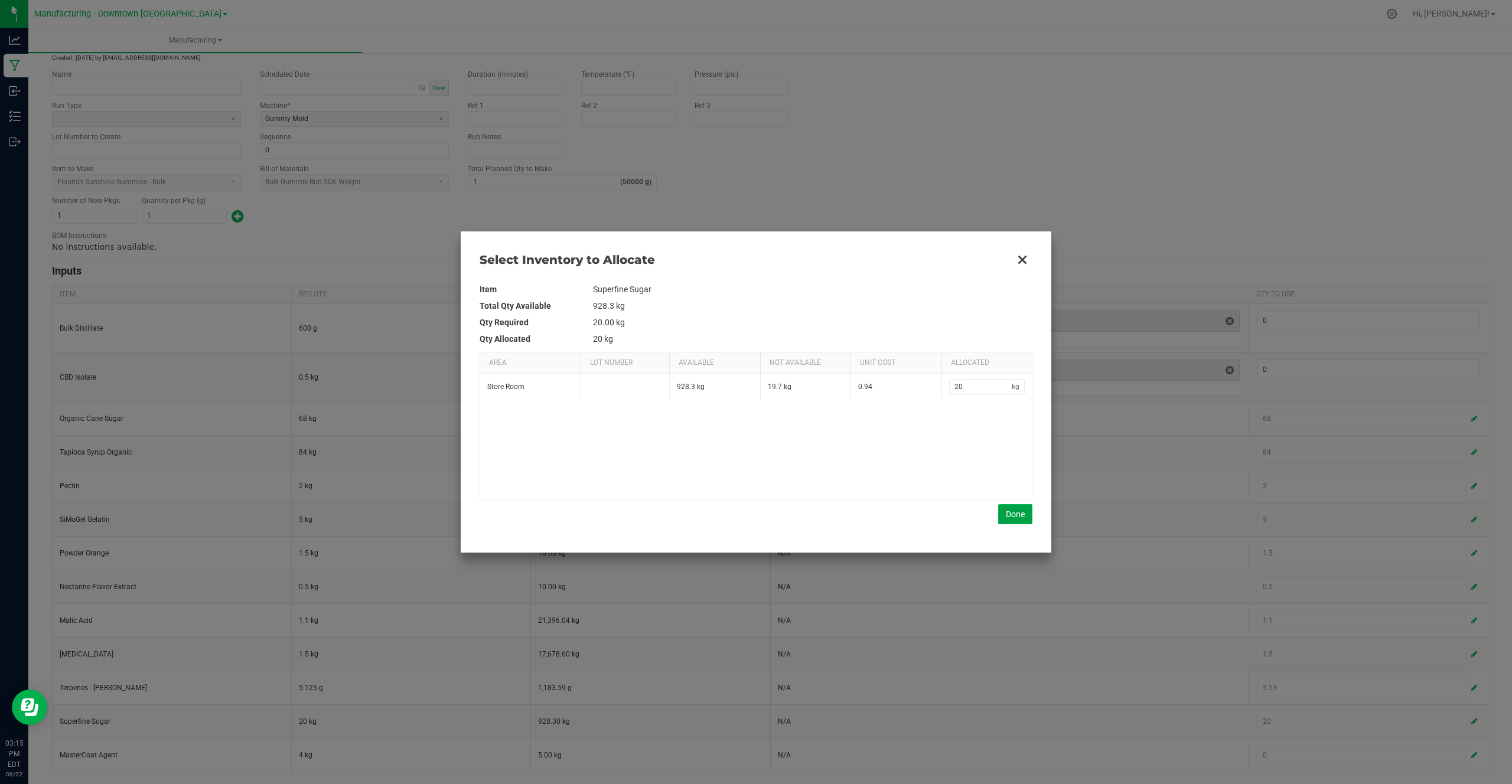
click at [1023, 514] on button "Done" at bounding box center [1015, 514] width 35 height 20
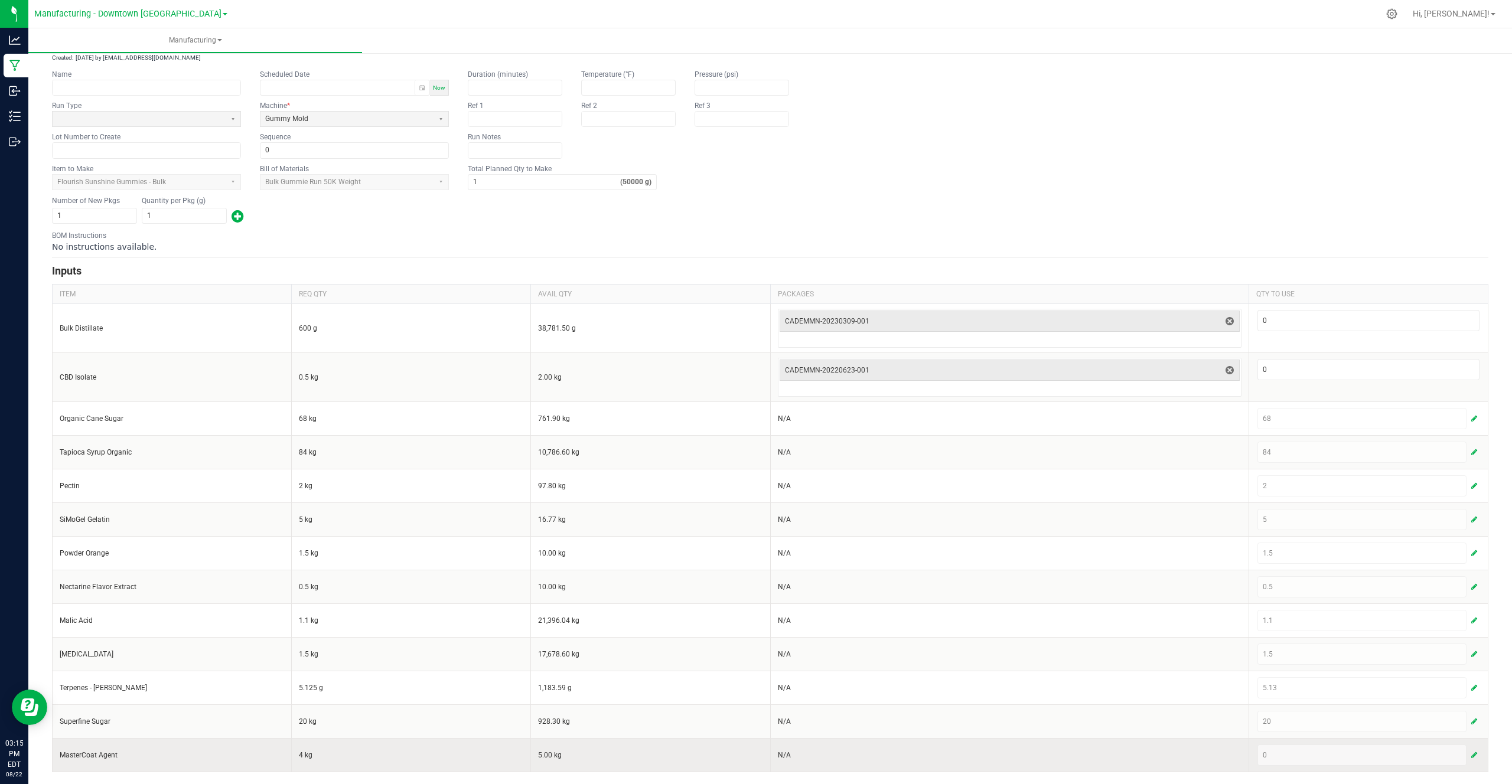
click at [1477, 756] on button "button" at bounding box center [1474, 755] width 11 height 14
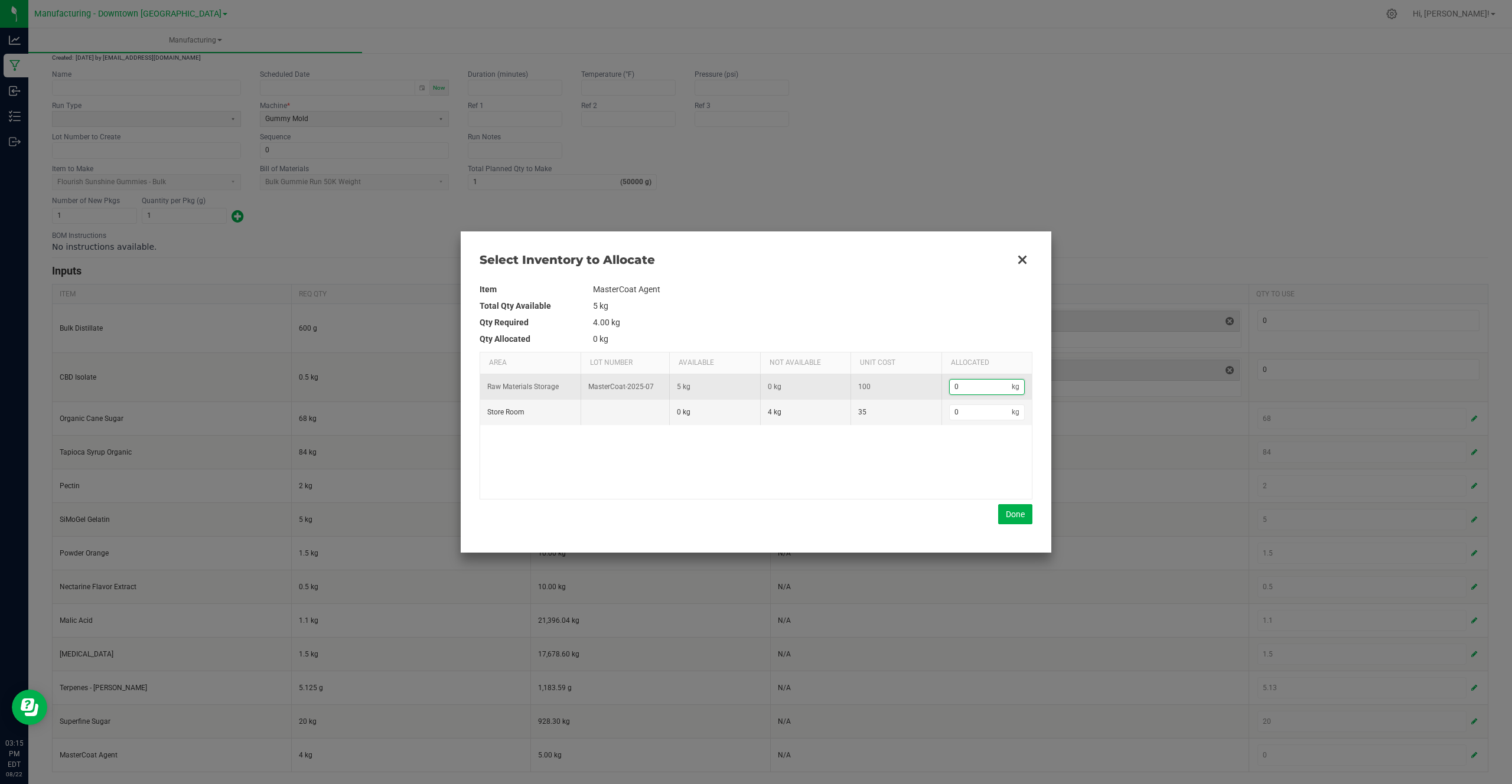
click at [971, 382] on input "0" at bounding box center [980, 387] width 62 height 15
type input "3"
type input "0"
type input "4"
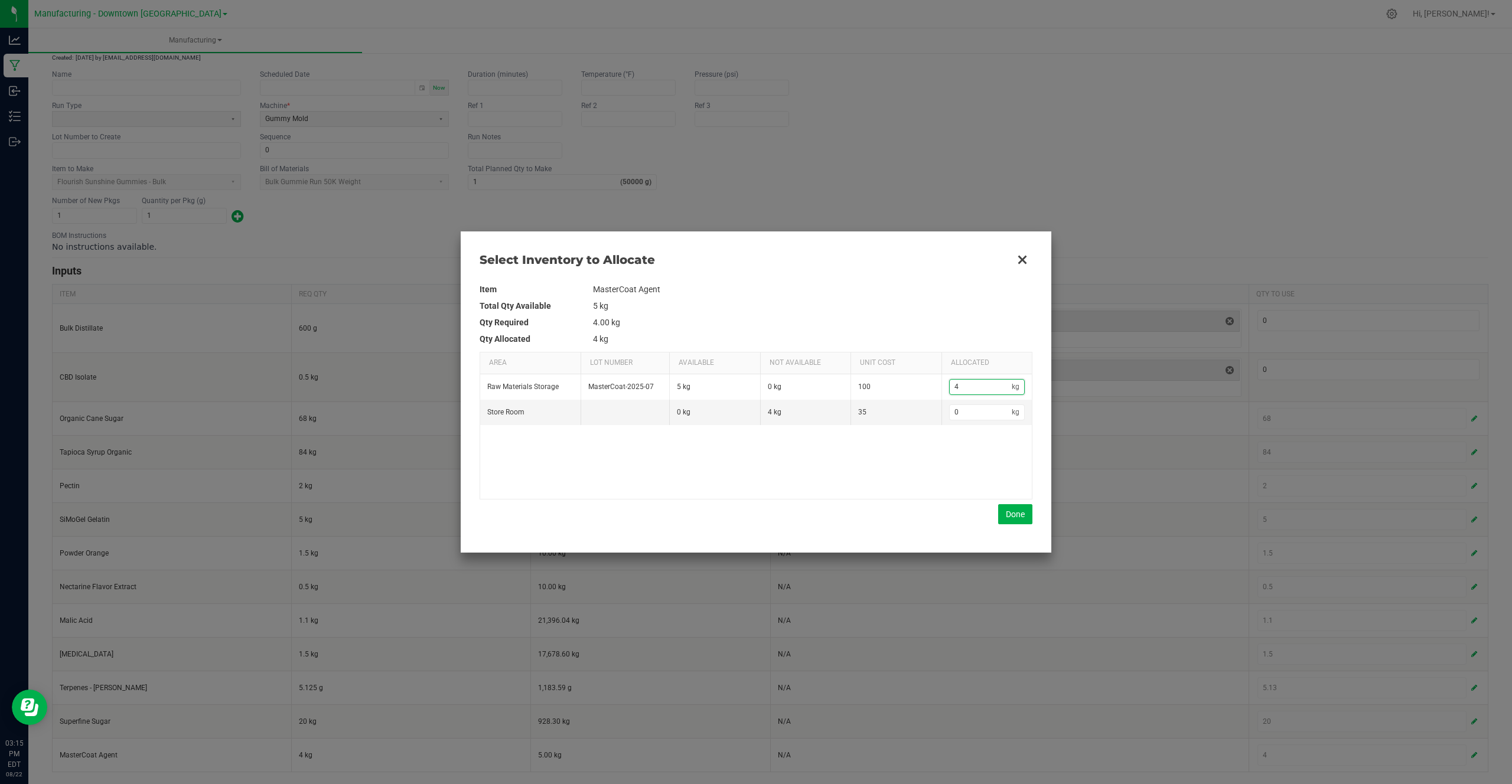
type input "4"
click at [929, 449] on div "Raw Materials Storage MasterCoat-2025-07 5 kg 0 kg 100 4 kg Store Room 0 kg 4 k…" at bounding box center [756, 437] width 552 height 125
drag, startPoint x: 593, startPoint y: 362, endPoint x: 620, endPoint y: 363, distance: 27.0
click at [620, 362] on span "Lot Number" at bounding box center [611, 362] width 43 height 10
drag, startPoint x: 532, startPoint y: 386, endPoint x: 530, endPoint y: 410, distance: 24.1
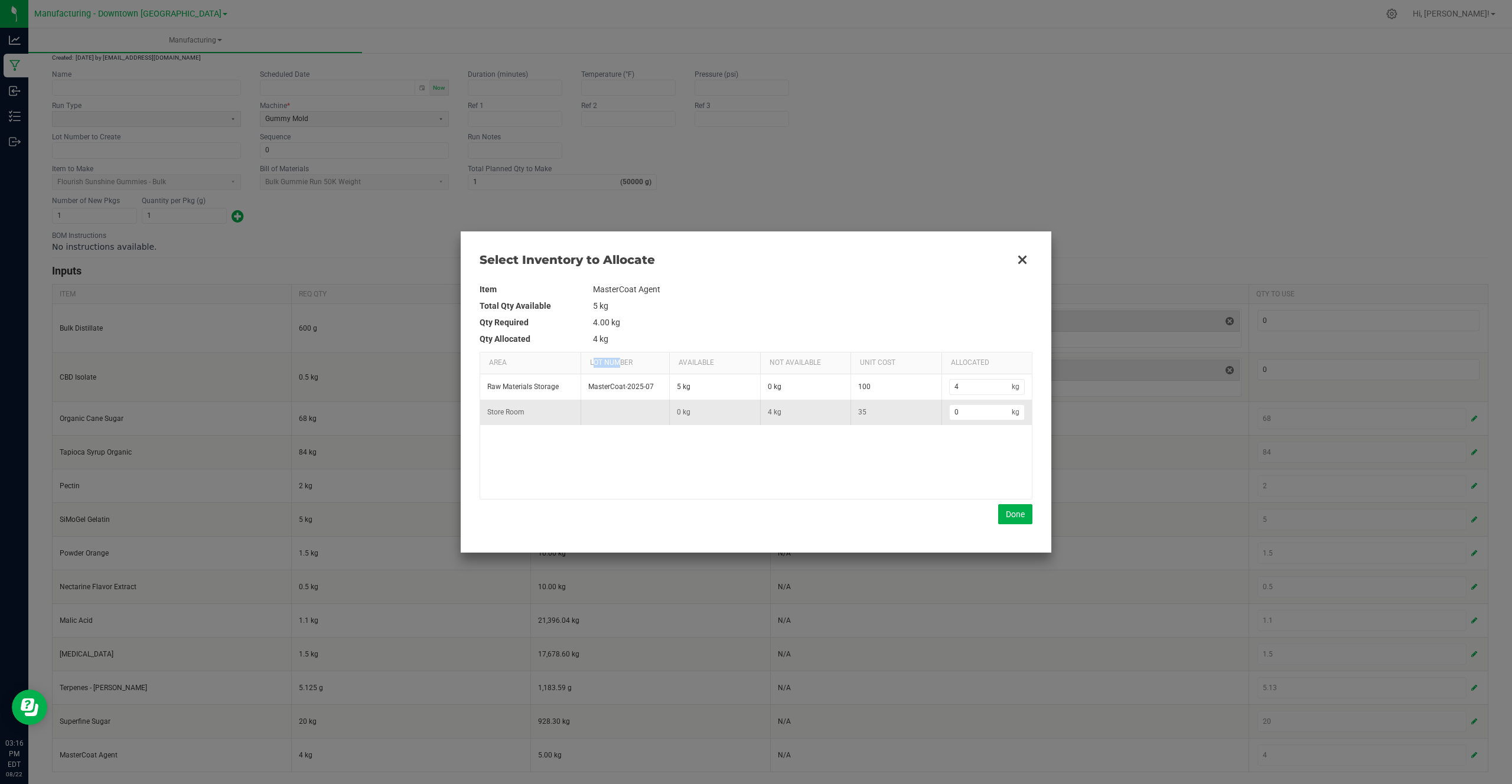
click at [530, 410] on tbody "Raw Materials Storage MasterCoat-2025-07 5 kg 0 kg 100 4 kg Store Room 0 kg 4 k…" at bounding box center [756, 400] width 552 height 51
click at [577, 387] on td "Raw Materials Storage" at bounding box center [531, 387] width 101 height 26
click at [619, 386] on td "MasterCoat-2025-07" at bounding box center [625, 387] width 89 height 26
click at [1005, 504] on button "Done" at bounding box center [1015, 514] width 35 height 20
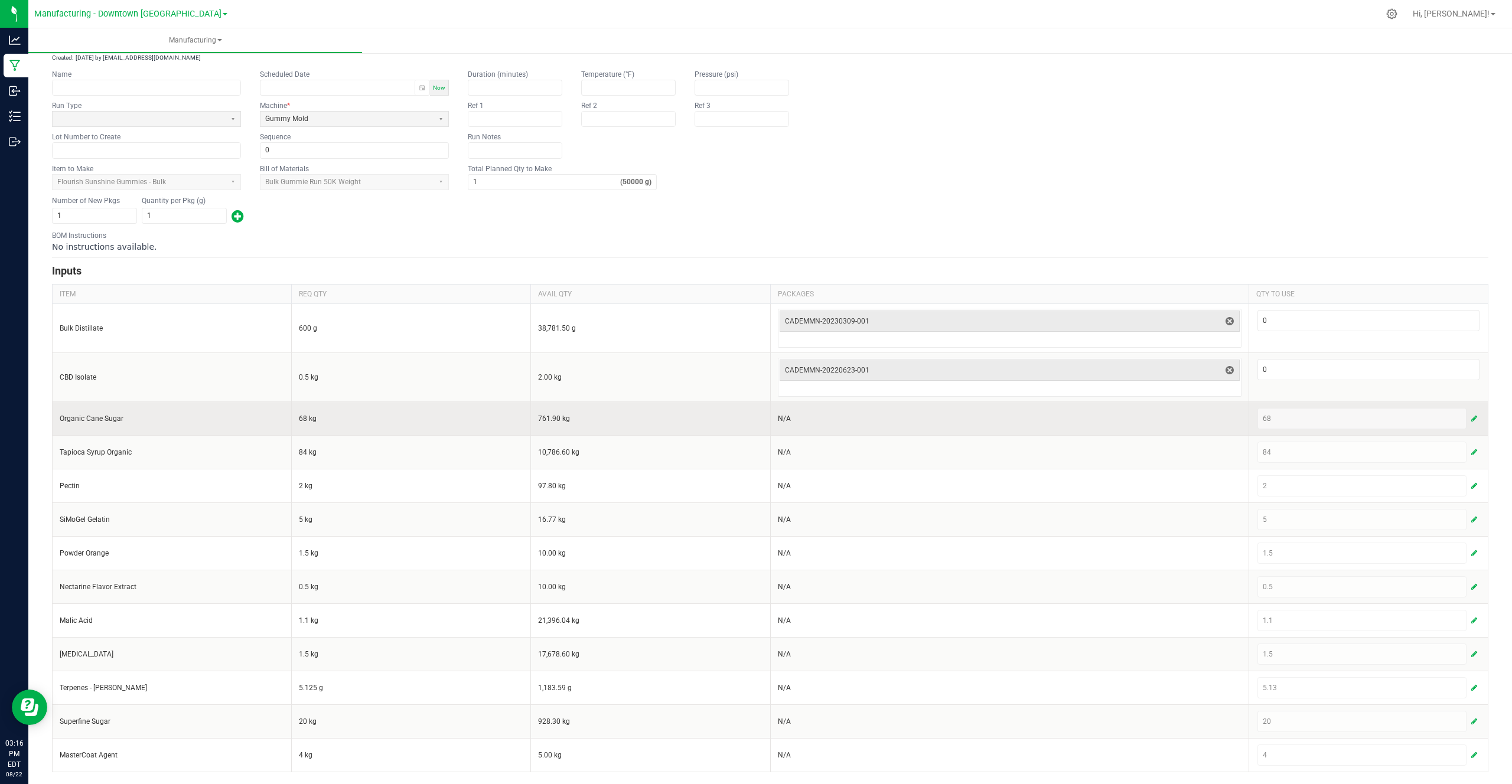
click at [1473, 416] on span "button" at bounding box center [1474, 419] width 6 height 10
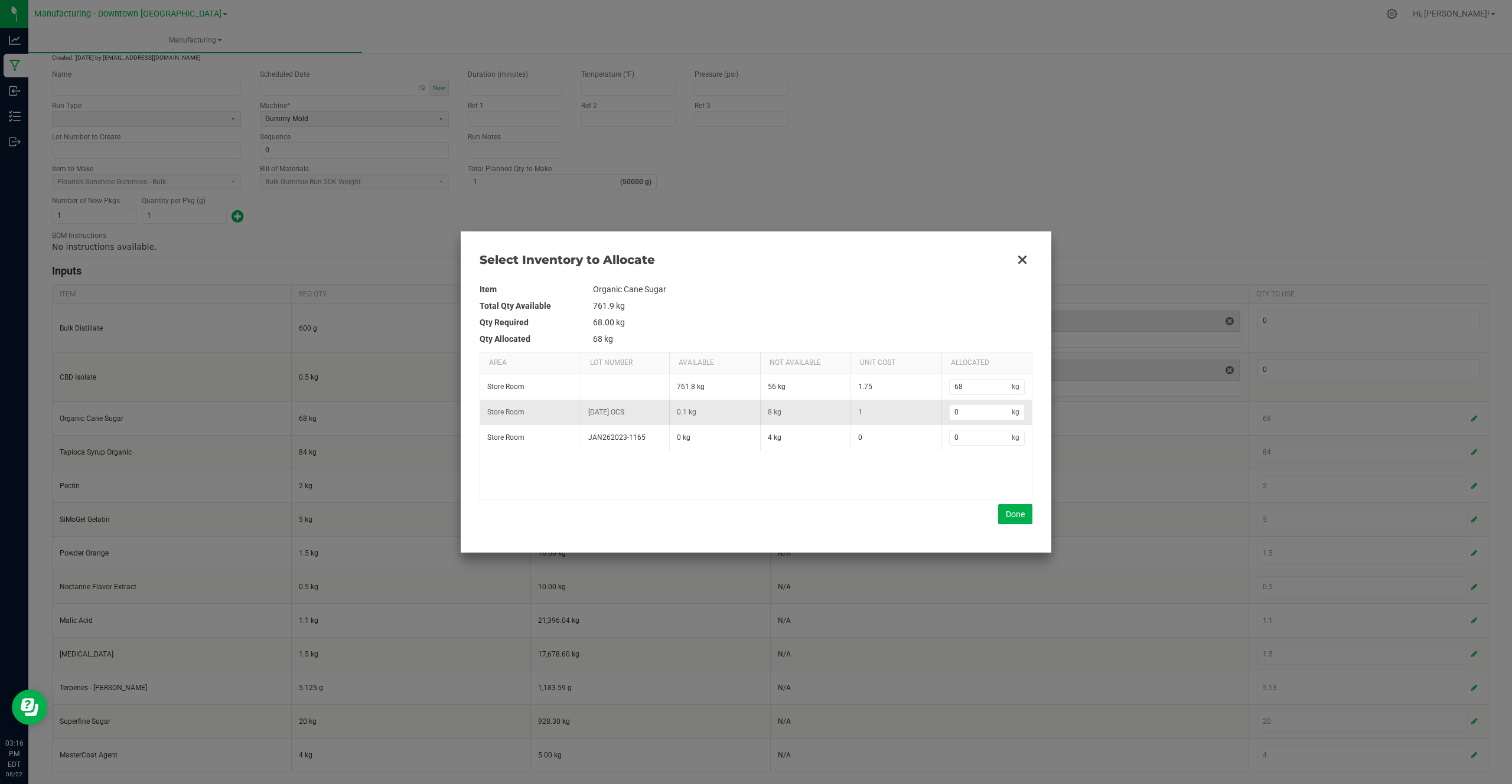
click at [595, 410] on td "7-21-22.OCS" at bounding box center [625, 413] width 89 height 26
click at [1017, 516] on button "Done" at bounding box center [1015, 514] width 35 height 20
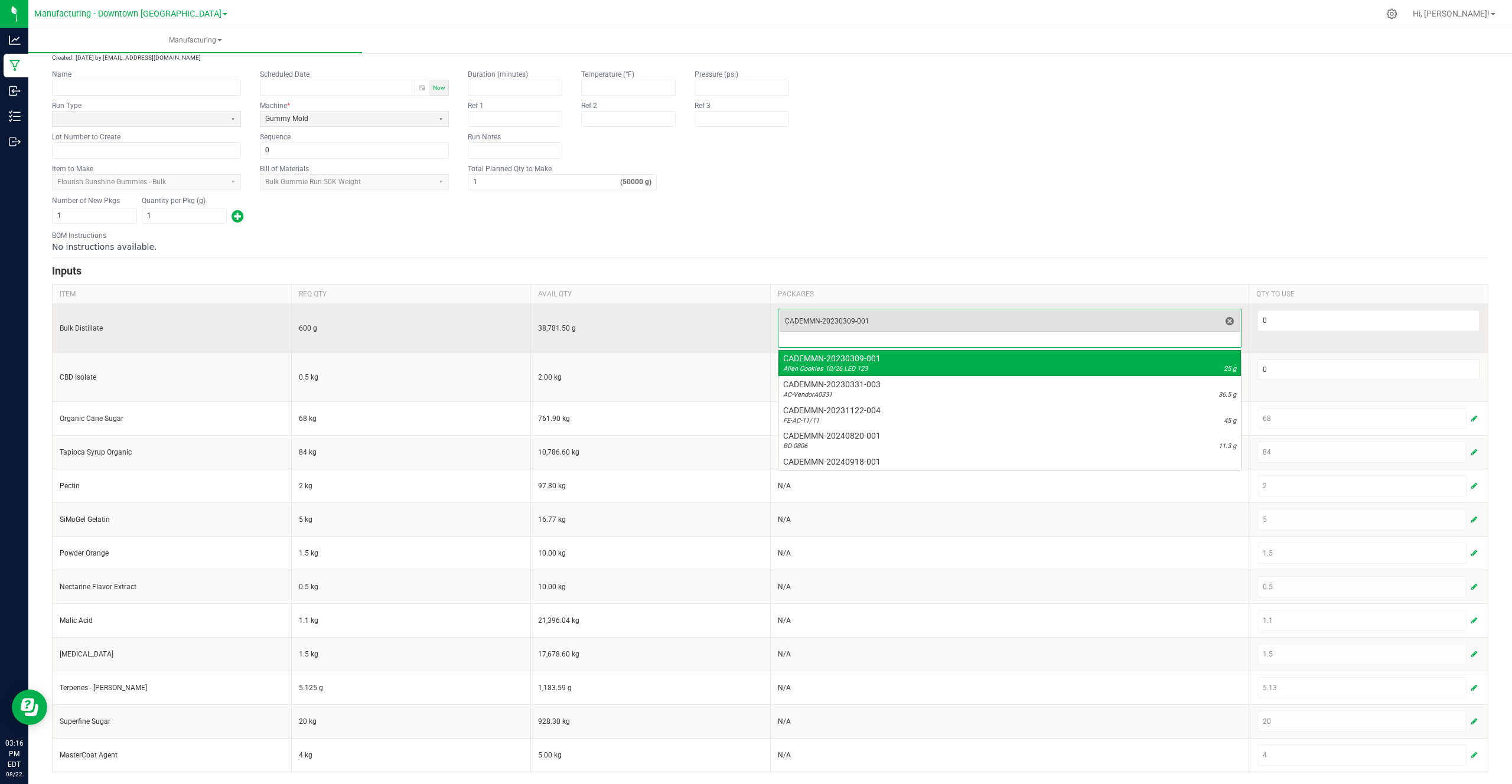
click at [1214, 318] on span "CADEMMN-20230309-001" at bounding box center [1002, 321] width 435 height 10
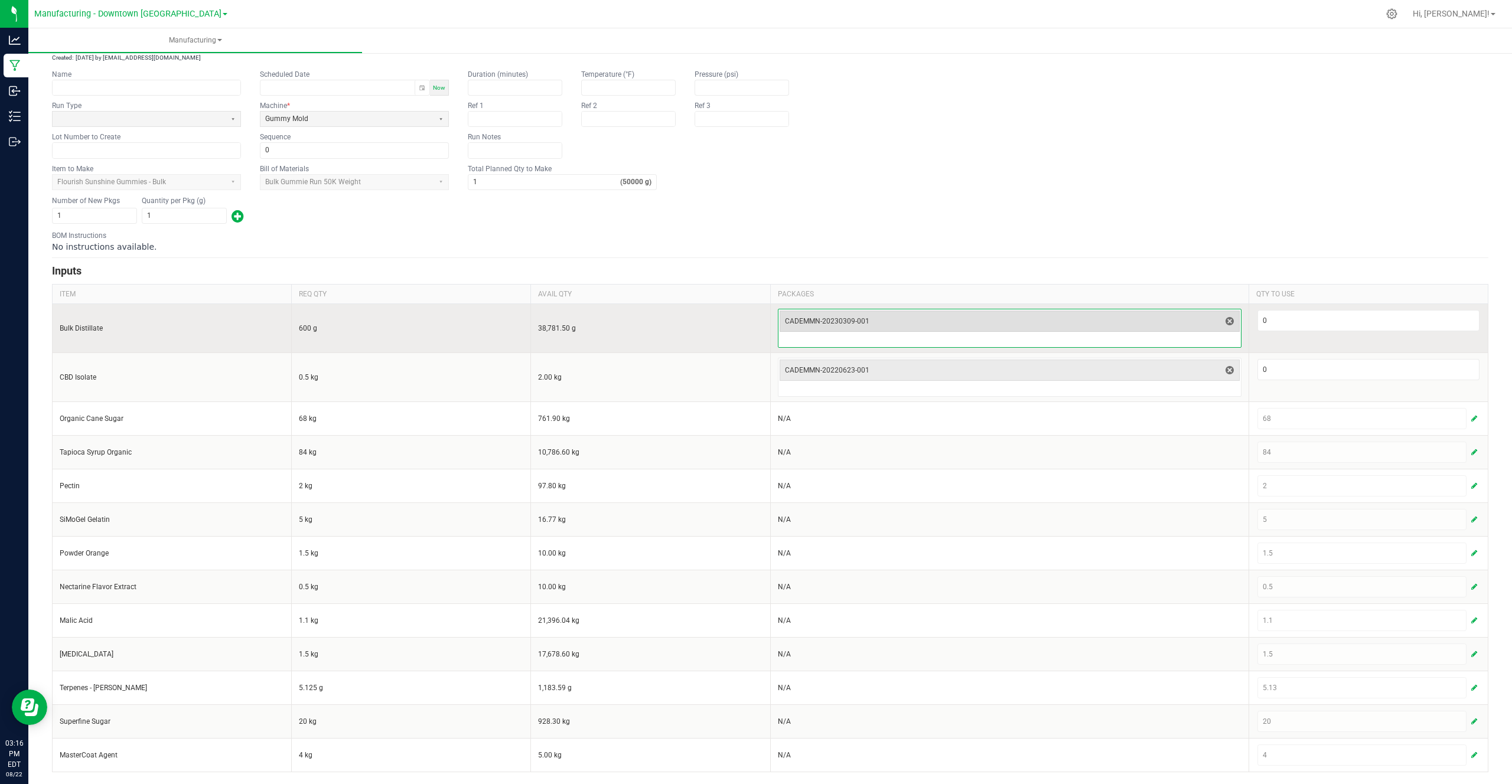
click at [1214, 318] on span "CADEMMN-20230309-001" at bounding box center [1002, 321] width 435 height 10
click at [1279, 313] on input "0" at bounding box center [1368, 320] width 221 height 20
click at [1296, 319] on input "60" at bounding box center [1368, 320] width 221 height 20
type input "600"
click at [1286, 348] on td "600" at bounding box center [1368, 328] width 239 height 49
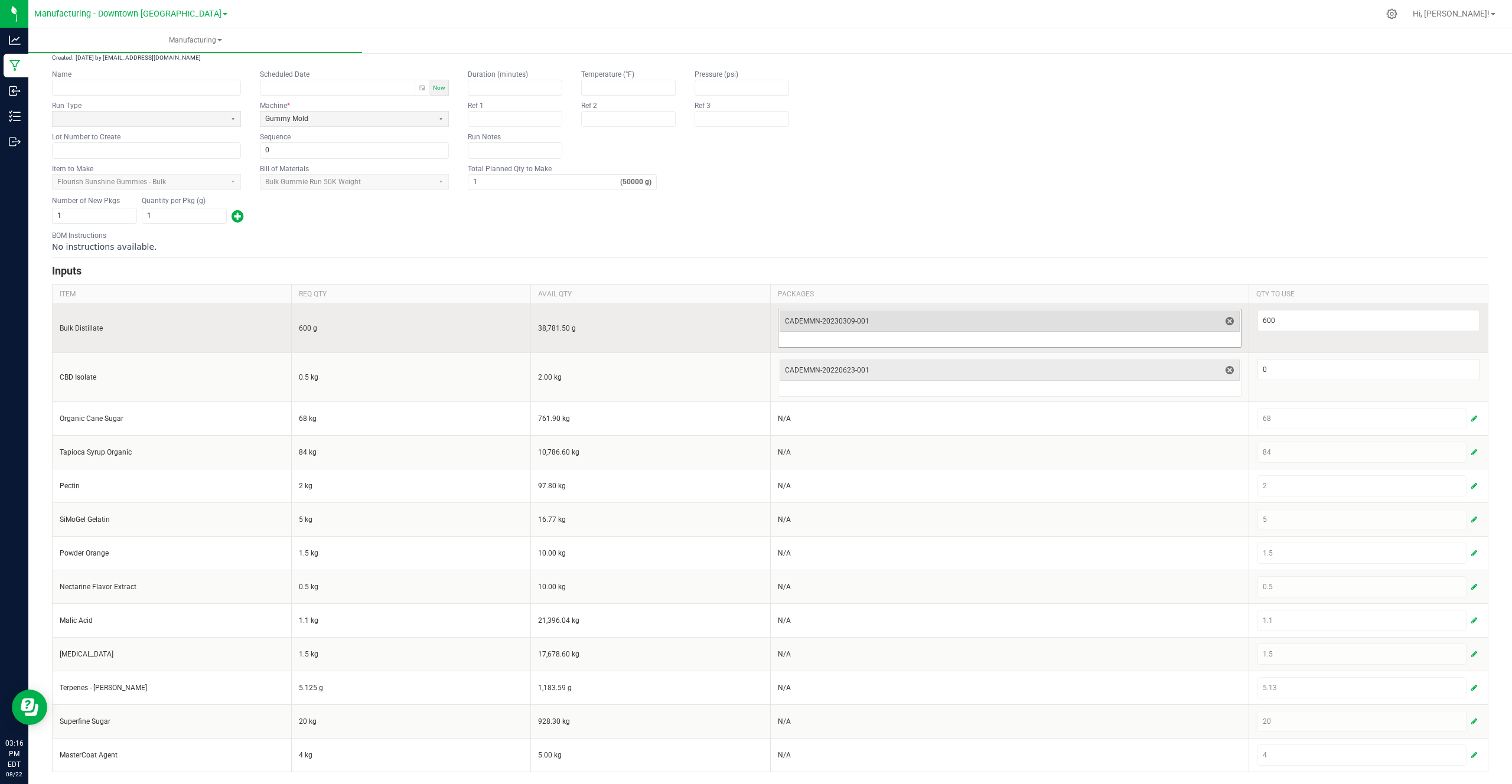
click at [1160, 313] on span "CADEMMN-20230309-001" at bounding box center [1002, 321] width 435 height 17
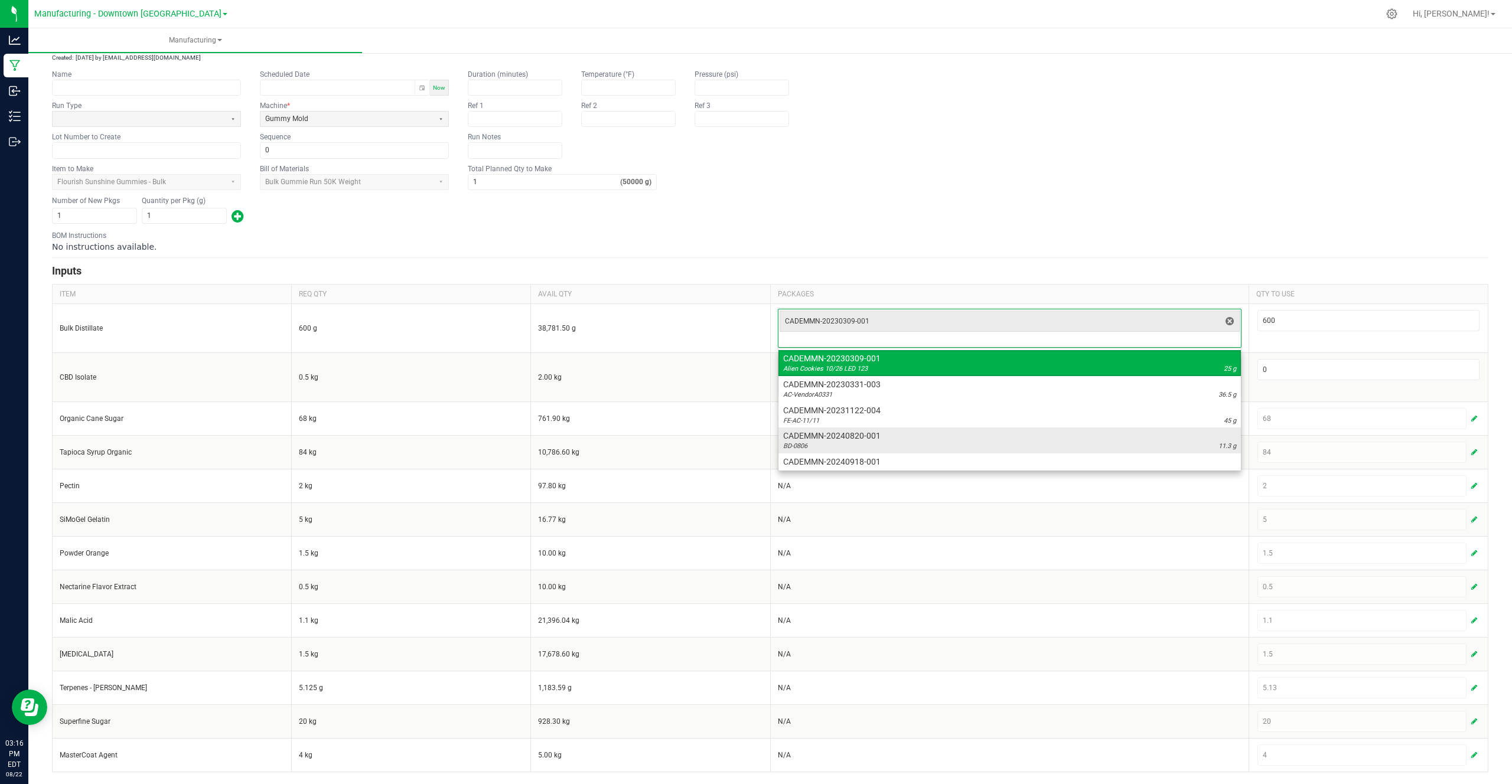
scroll to position [89, 0]
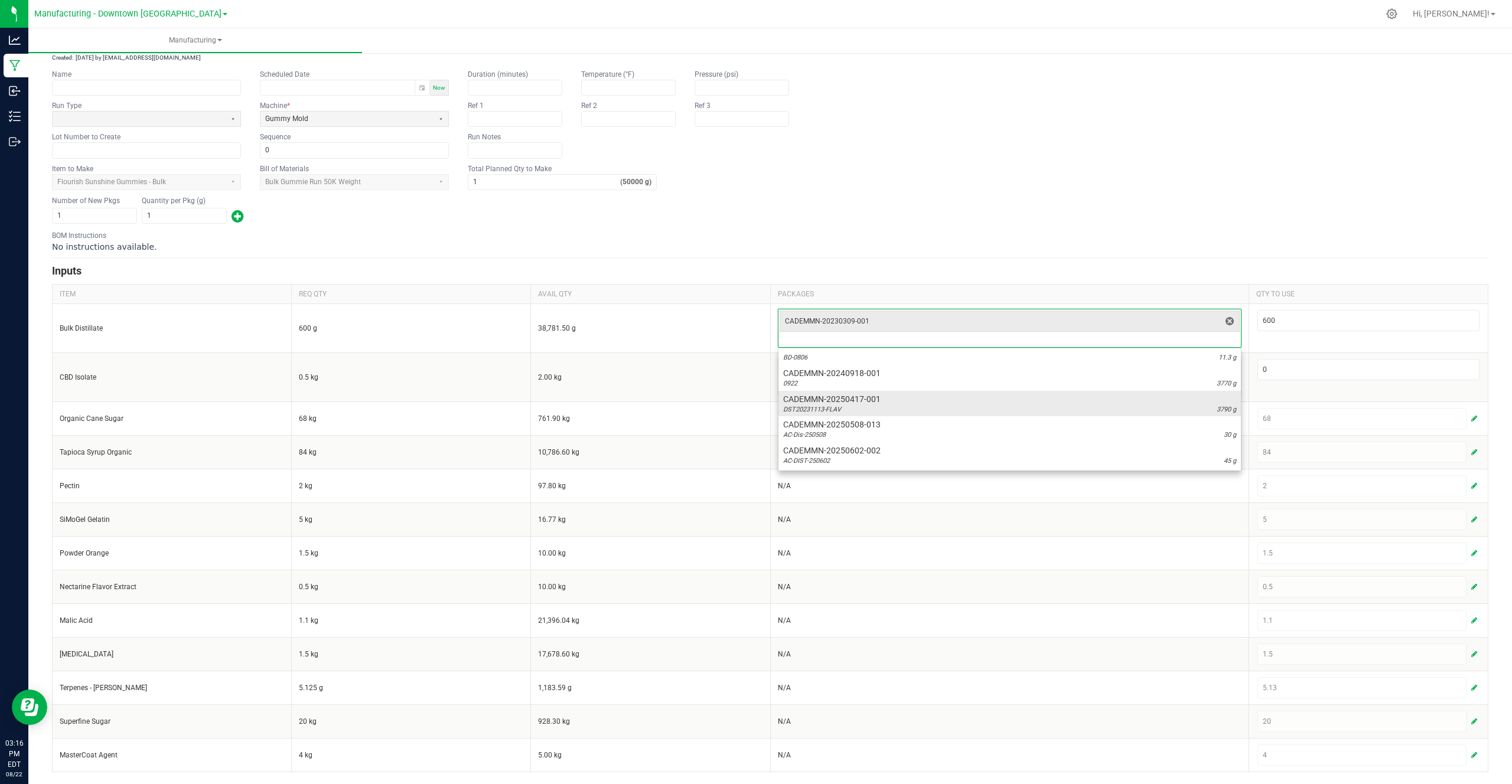
click at [1042, 400] on span "CADEMMN-20250417-001" at bounding box center [1009, 399] width 453 height 12
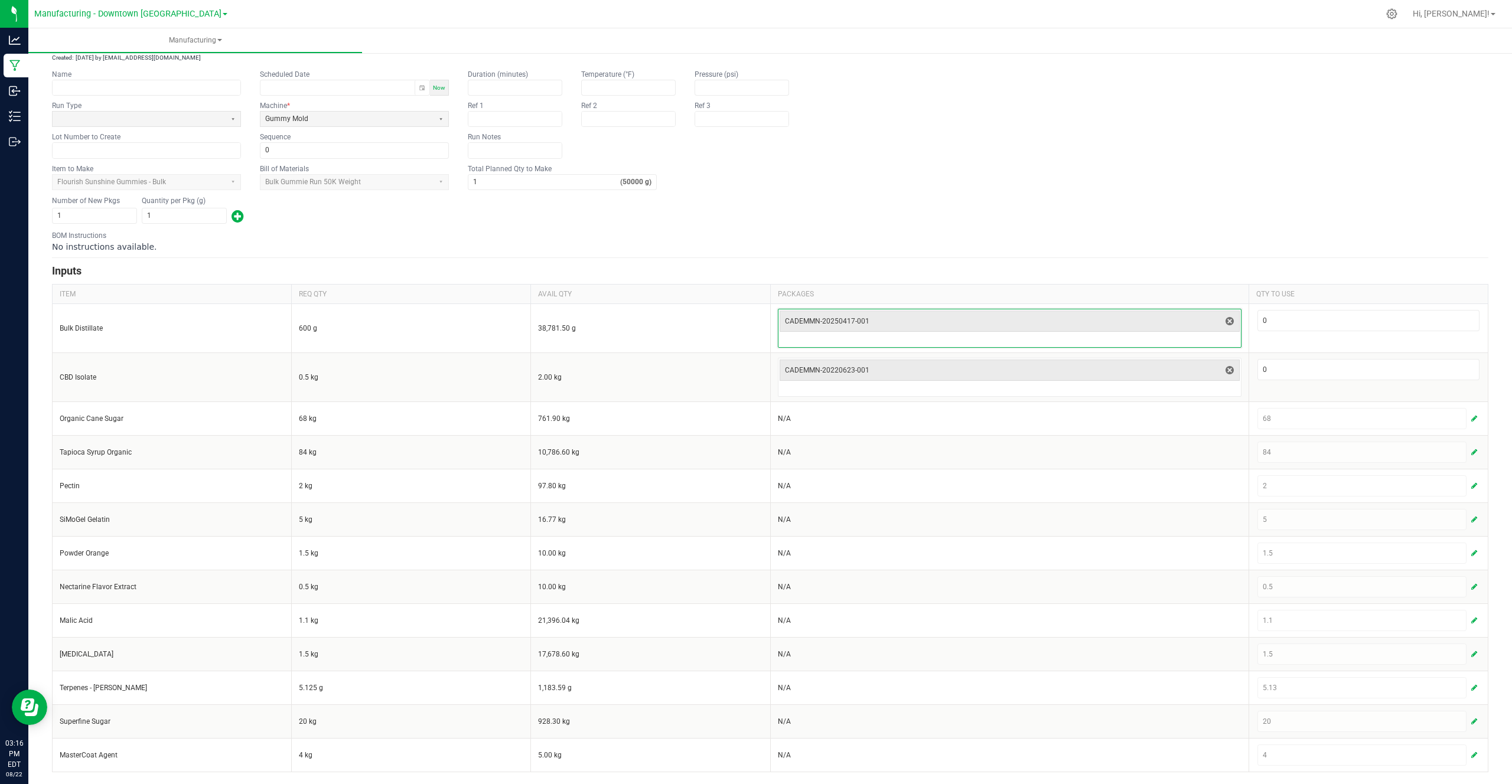
scroll to position [32, 0]
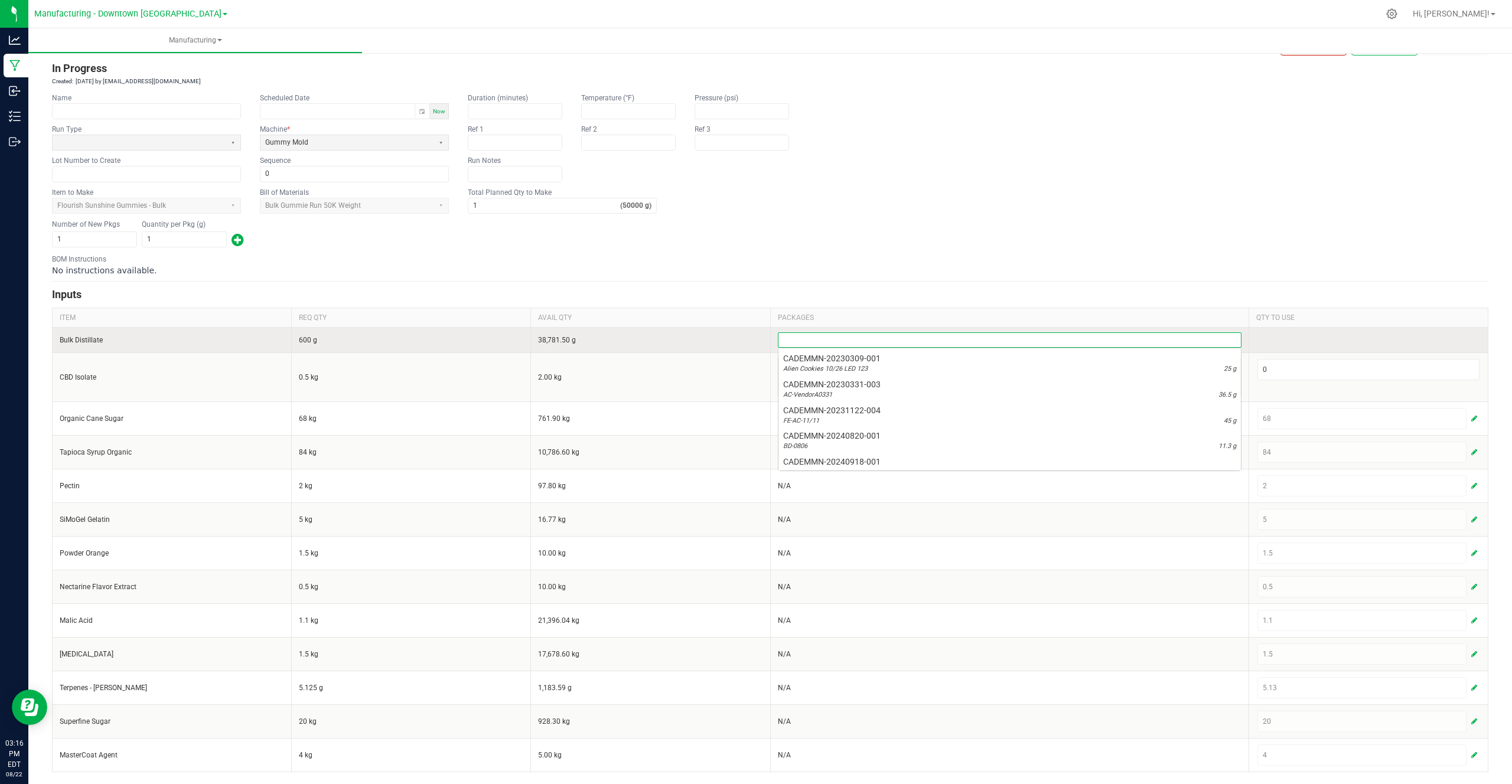
click at [1213, 339] on input at bounding box center [1009, 340] width 462 height 14
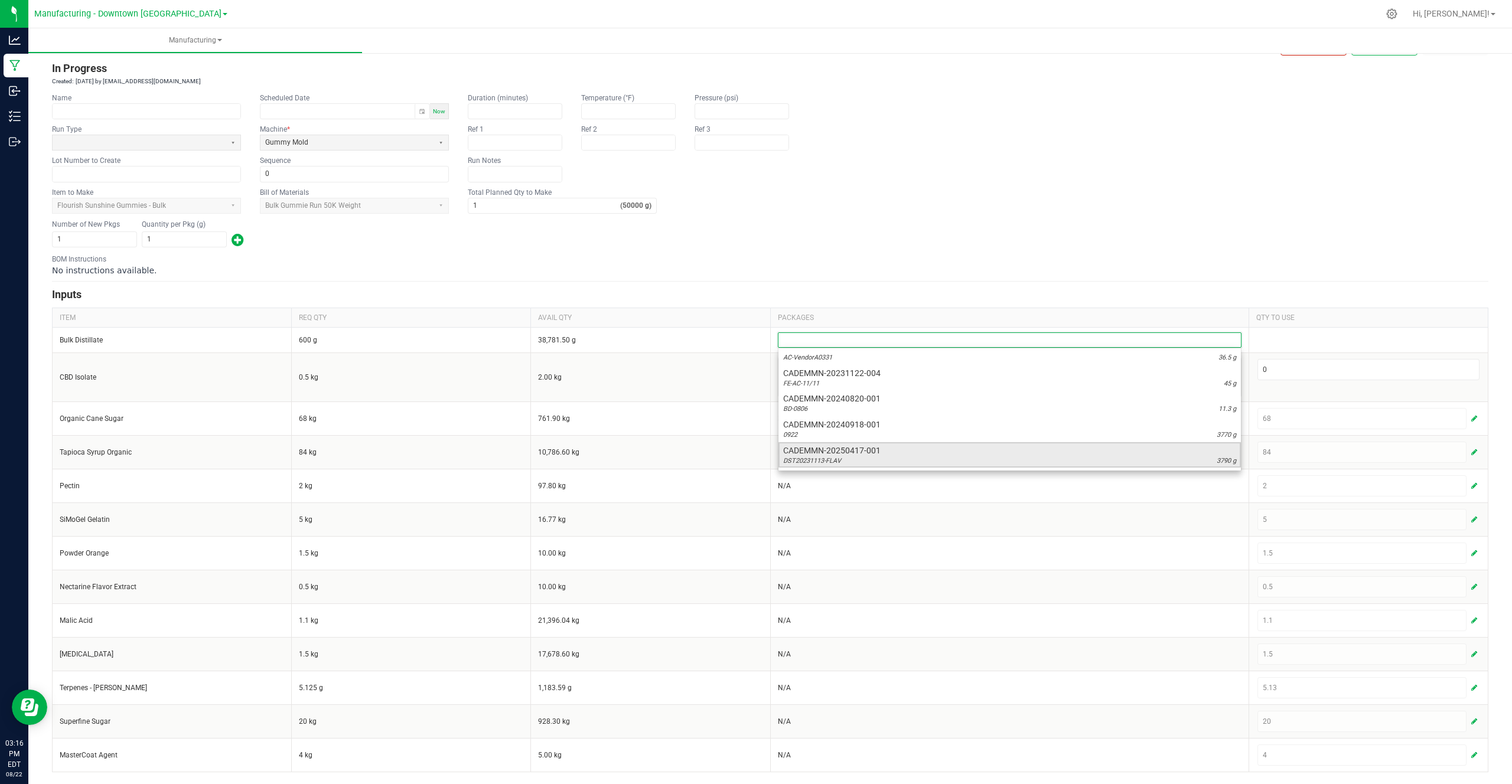
click at [1100, 451] on span "CADEMMN-20250417-001" at bounding box center [1009, 450] width 453 height 12
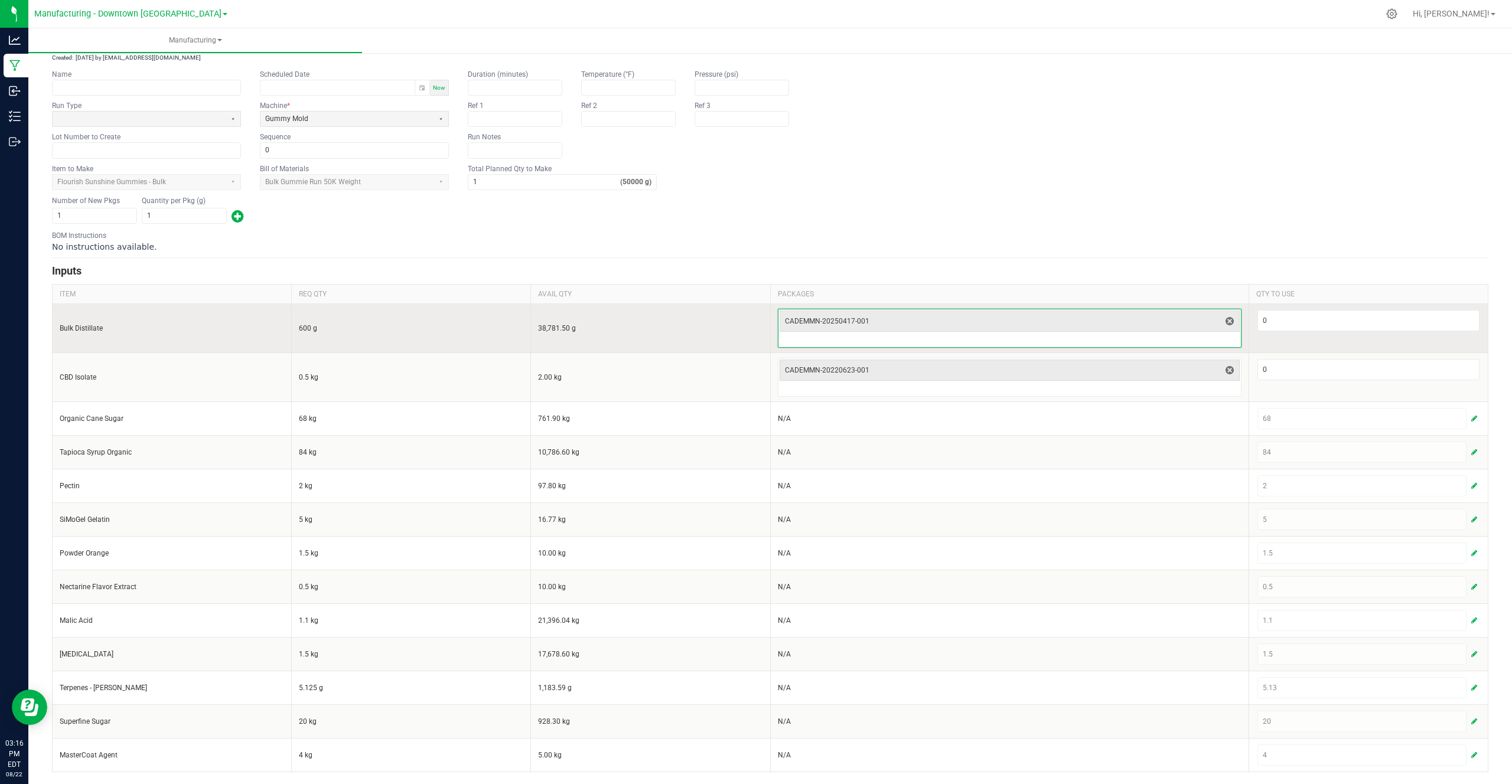
click at [1297, 307] on td "0" at bounding box center [1368, 328] width 239 height 49
click at [1289, 319] on input "0" at bounding box center [1368, 320] width 221 height 20
type input "600"
click at [1284, 337] on td "600" at bounding box center [1368, 328] width 239 height 49
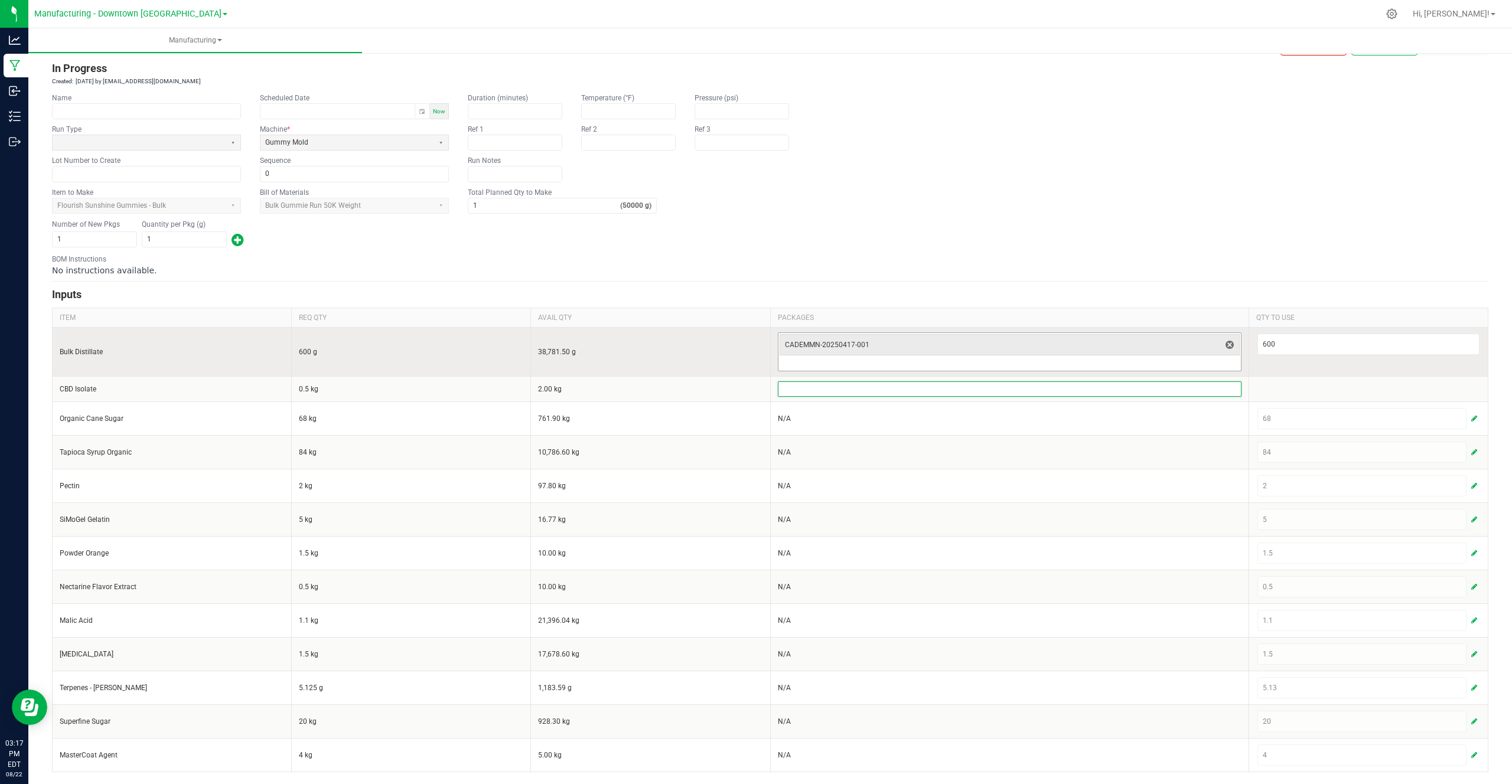
scroll to position [32, 0]
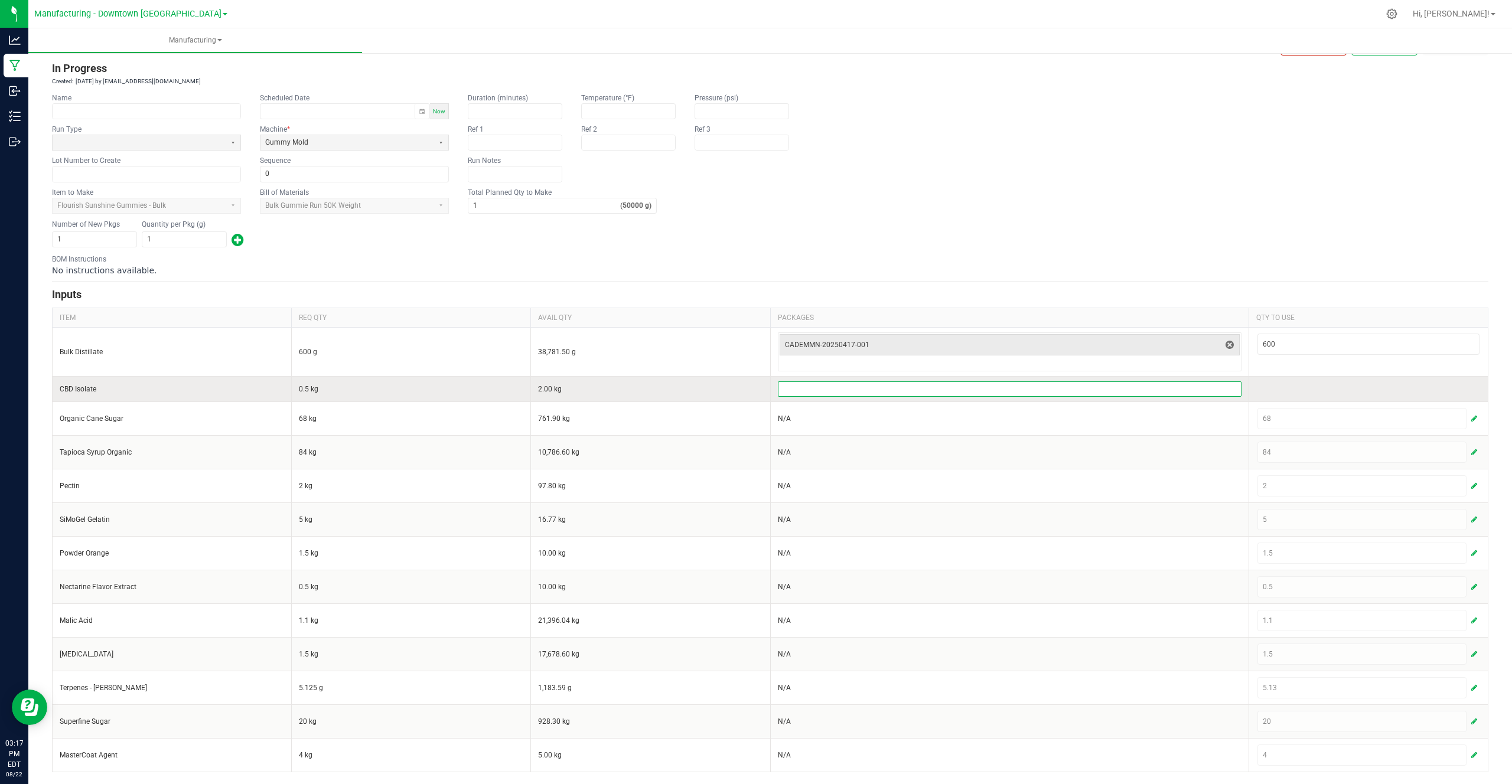
click at [1210, 384] on input at bounding box center [1009, 389] width 462 height 14
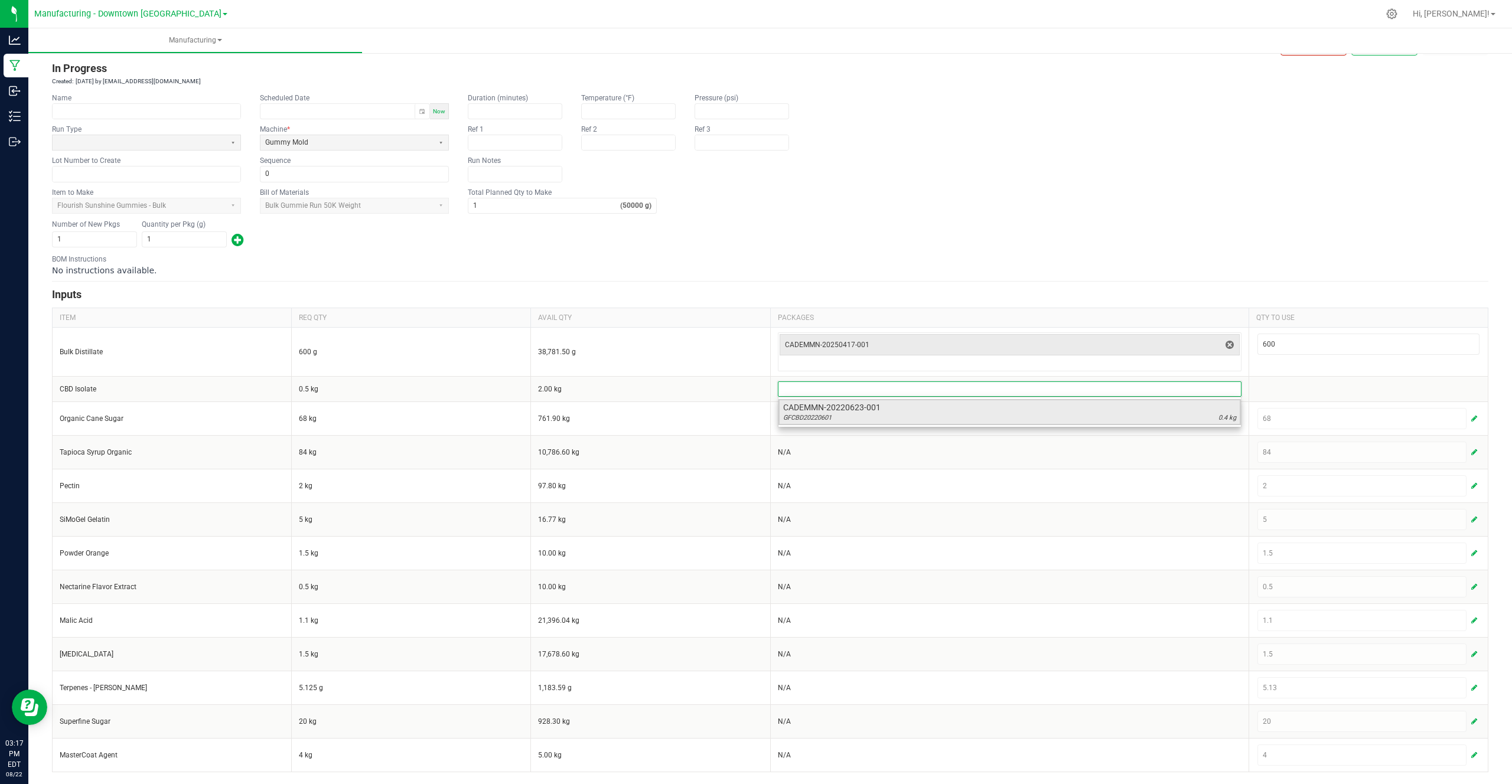
click at [1095, 419] on div "GFCBD20220601 0.4 kg" at bounding box center [1009, 418] width 453 height 10
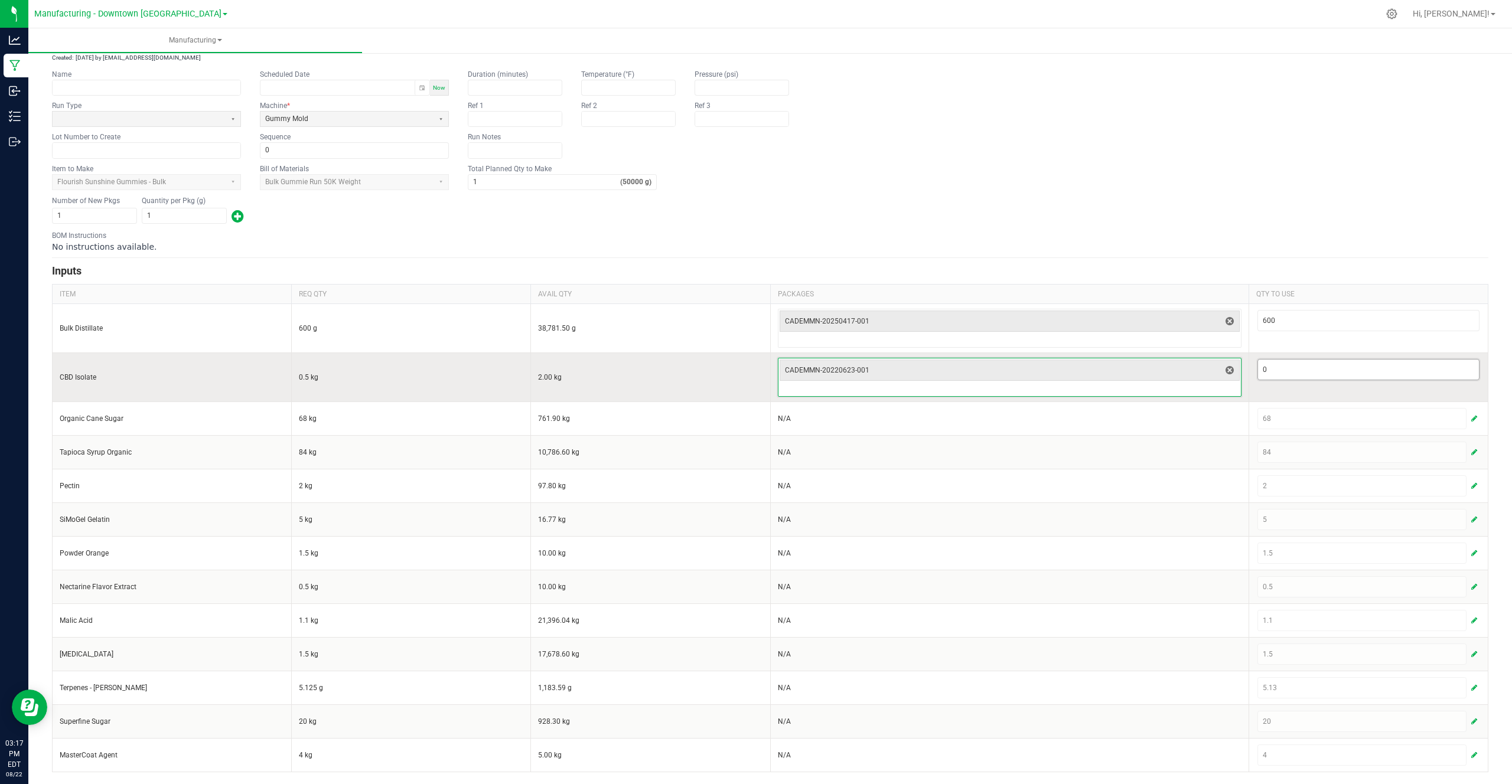
click at [1298, 362] on input "0" at bounding box center [1368, 369] width 221 height 20
click at [1201, 386] on input at bounding box center [1009, 389] width 462 height 14
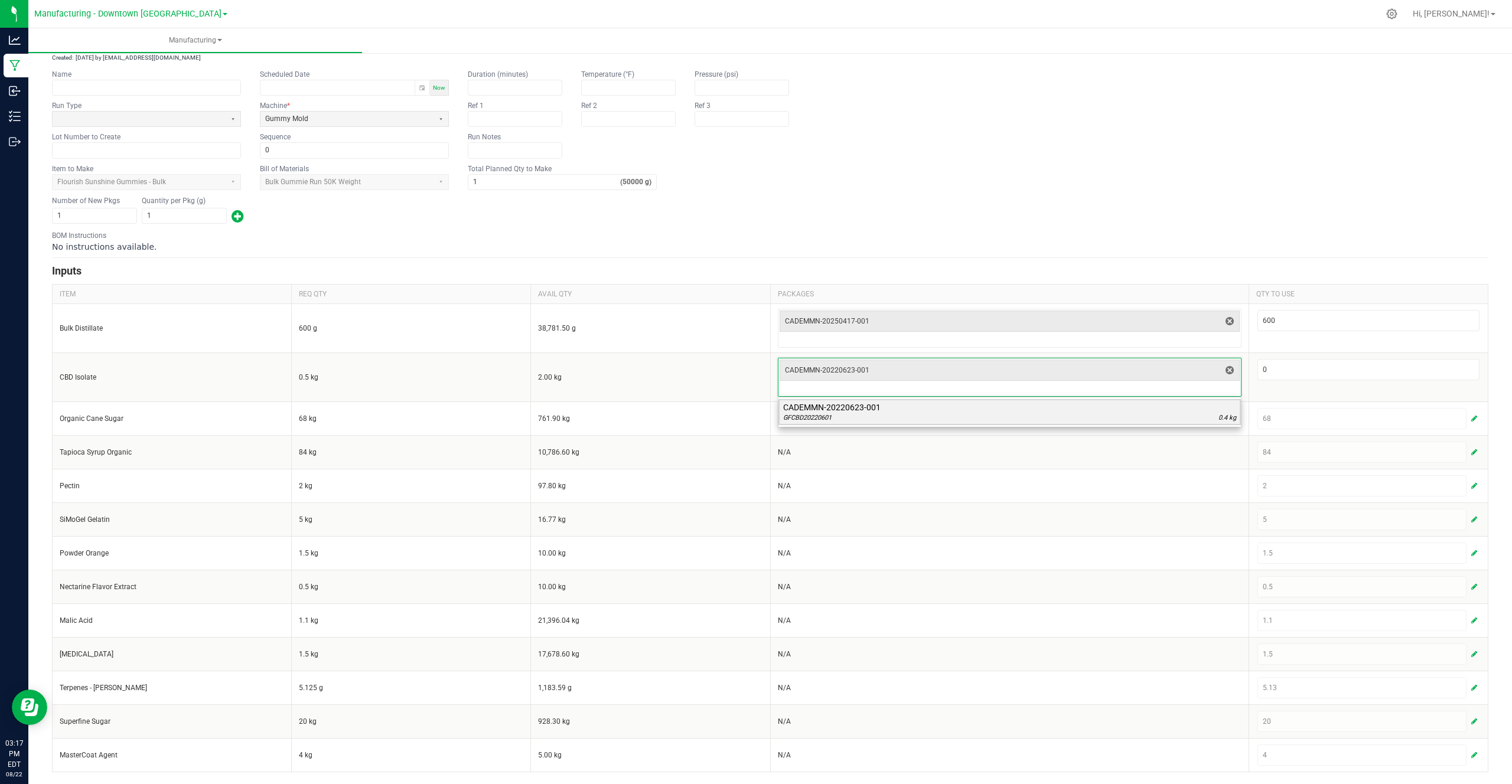
click at [1160, 417] on div "GFCBD20220601 0.4 kg" at bounding box center [1009, 418] width 453 height 10
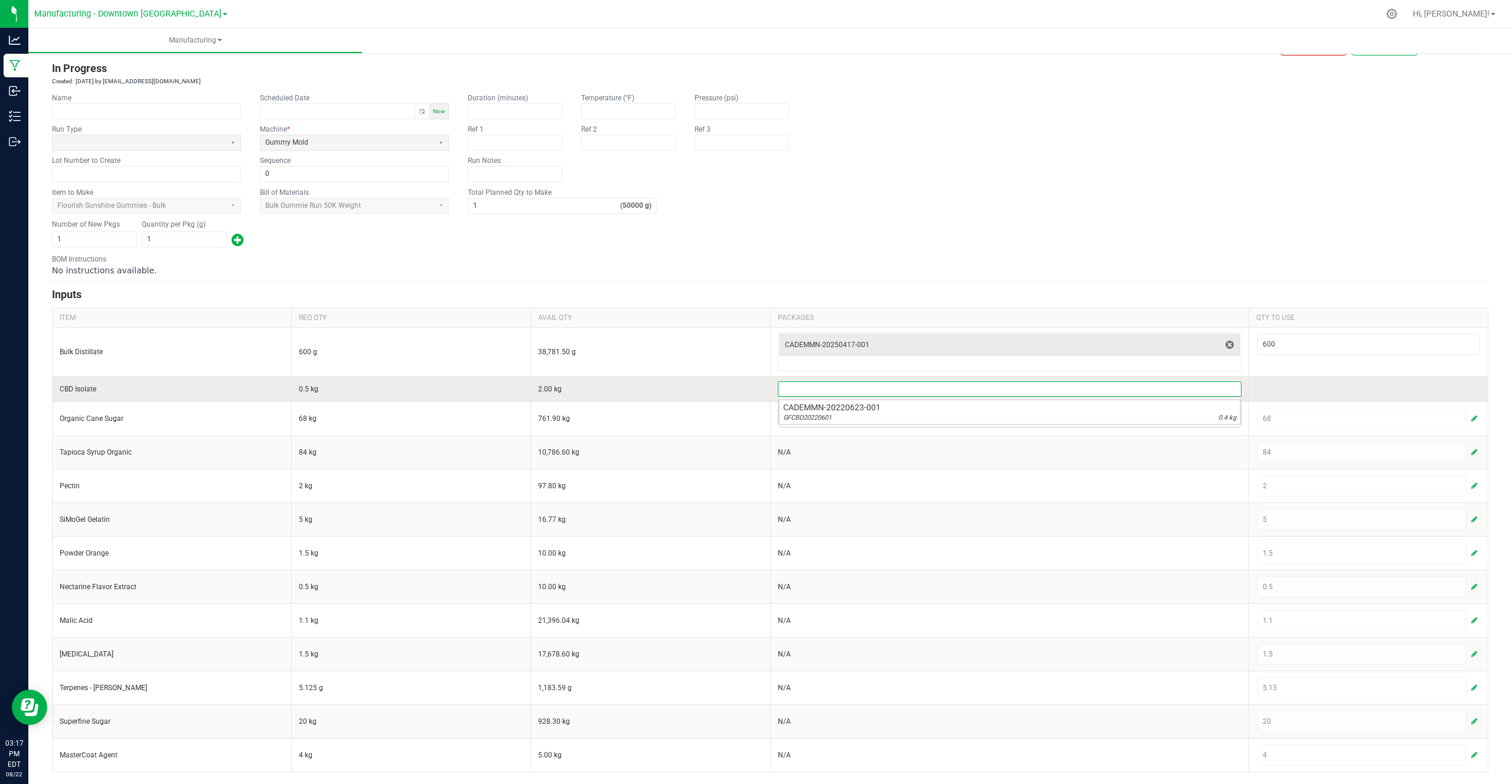
click at [1176, 389] on input at bounding box center [1009, 389] width 462 height 14
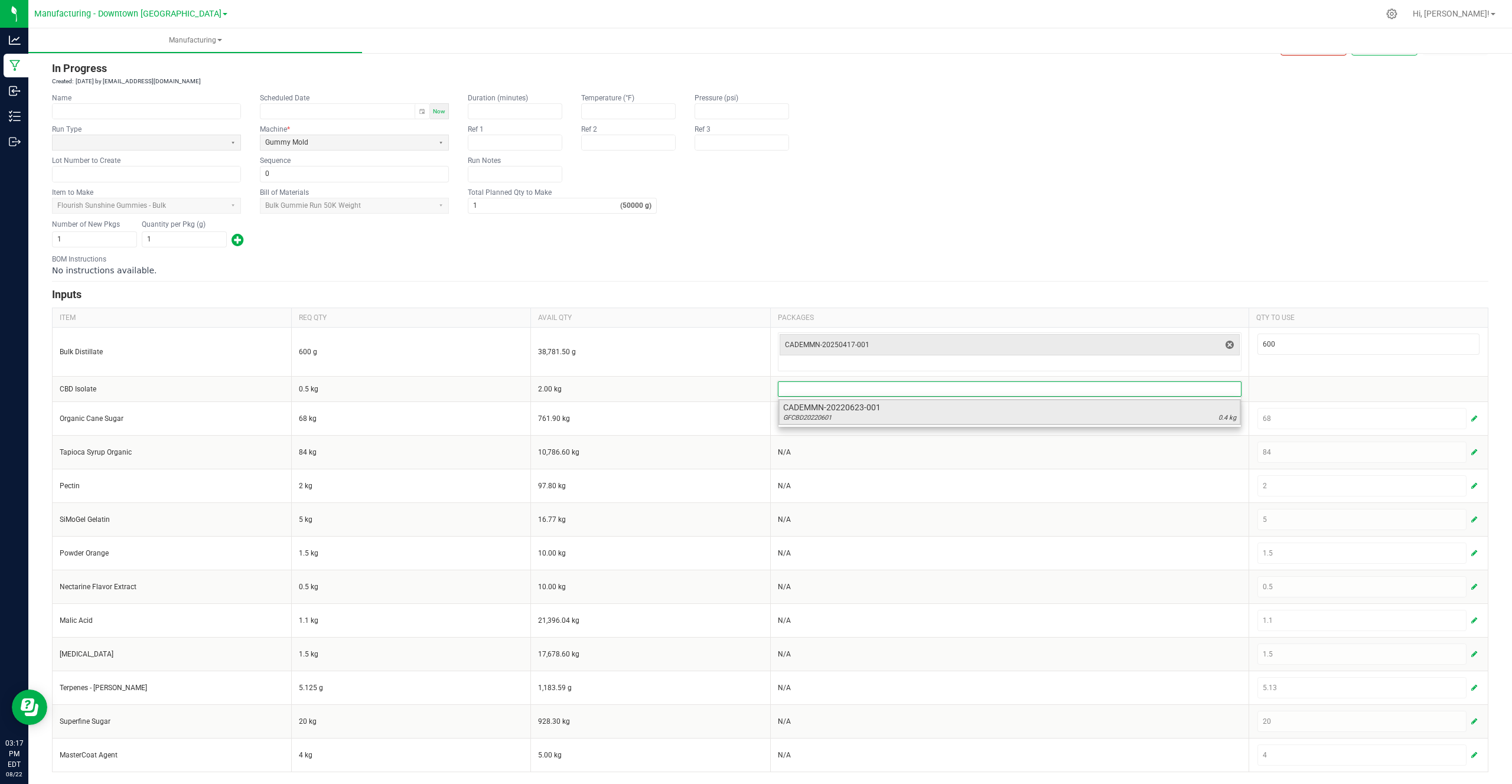
click at [1160, 414] on div "GFCBD20220601 0.4 kg" at bounding box center [1009, 418] width 453 height 10
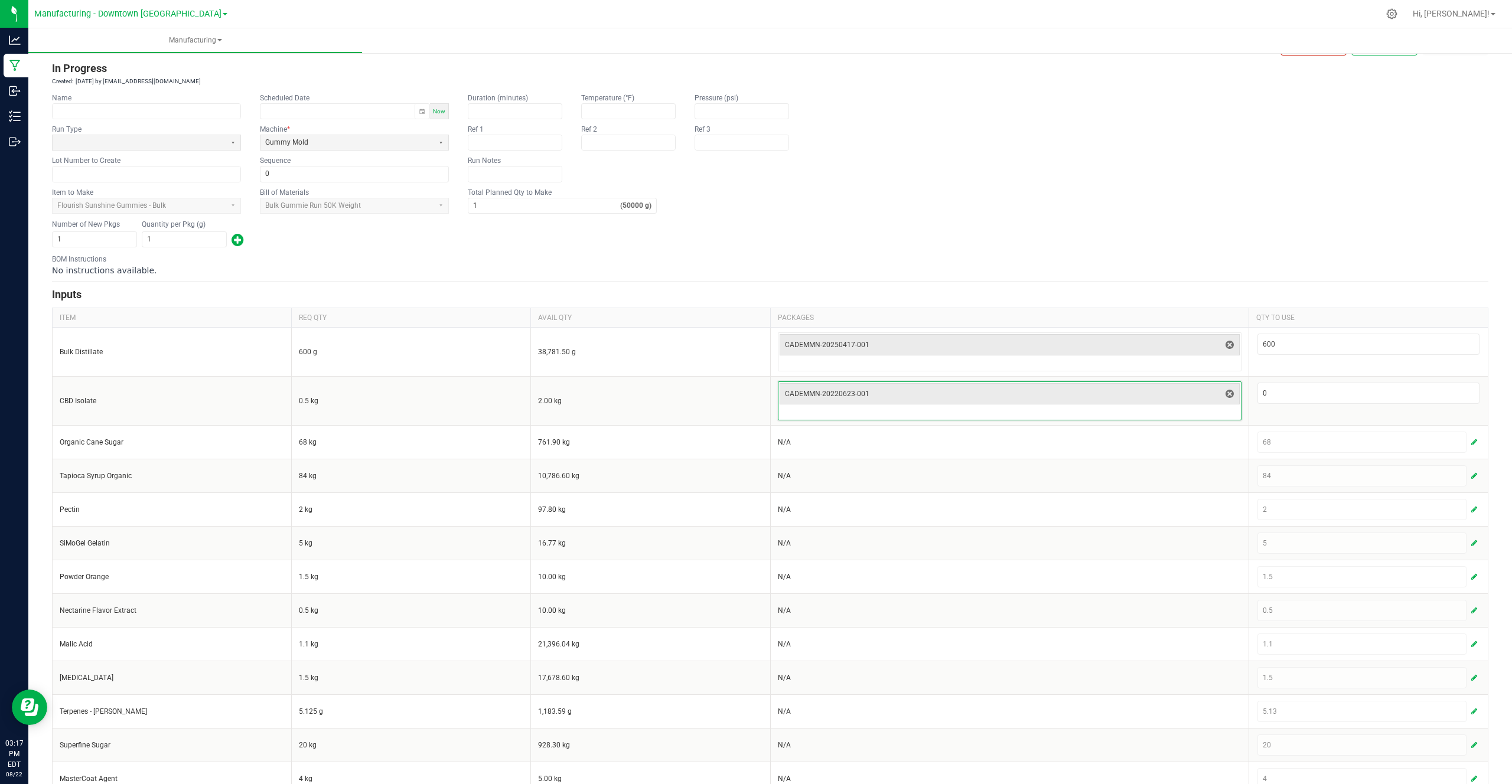
scroll to position [56, 0]
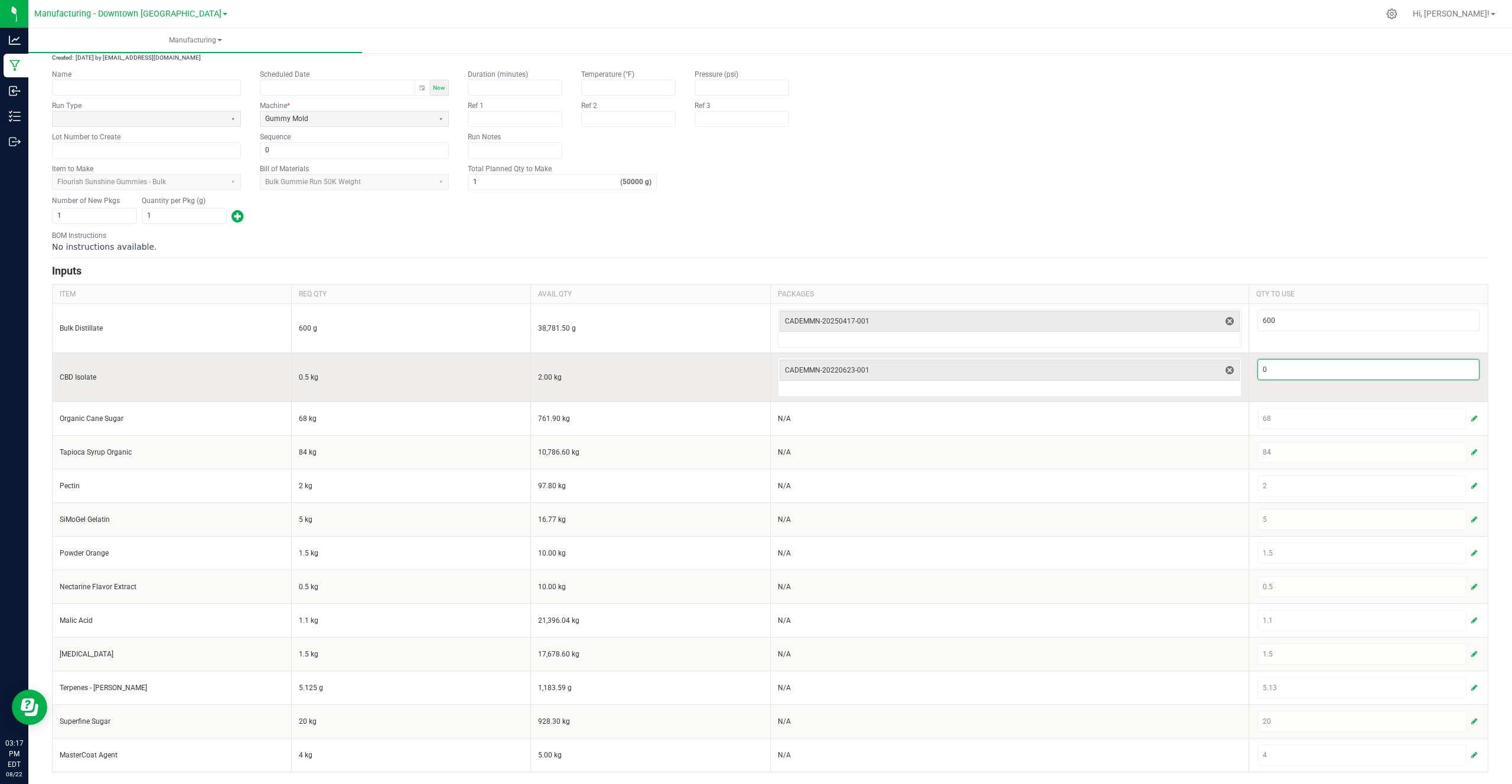
click at [1288, 370] on input "0" at bounding box center [1368, 369] width 221 height 20
click at [1284, 389] on td "0.5" at bounding box center [1368, 377] width 239 height 49
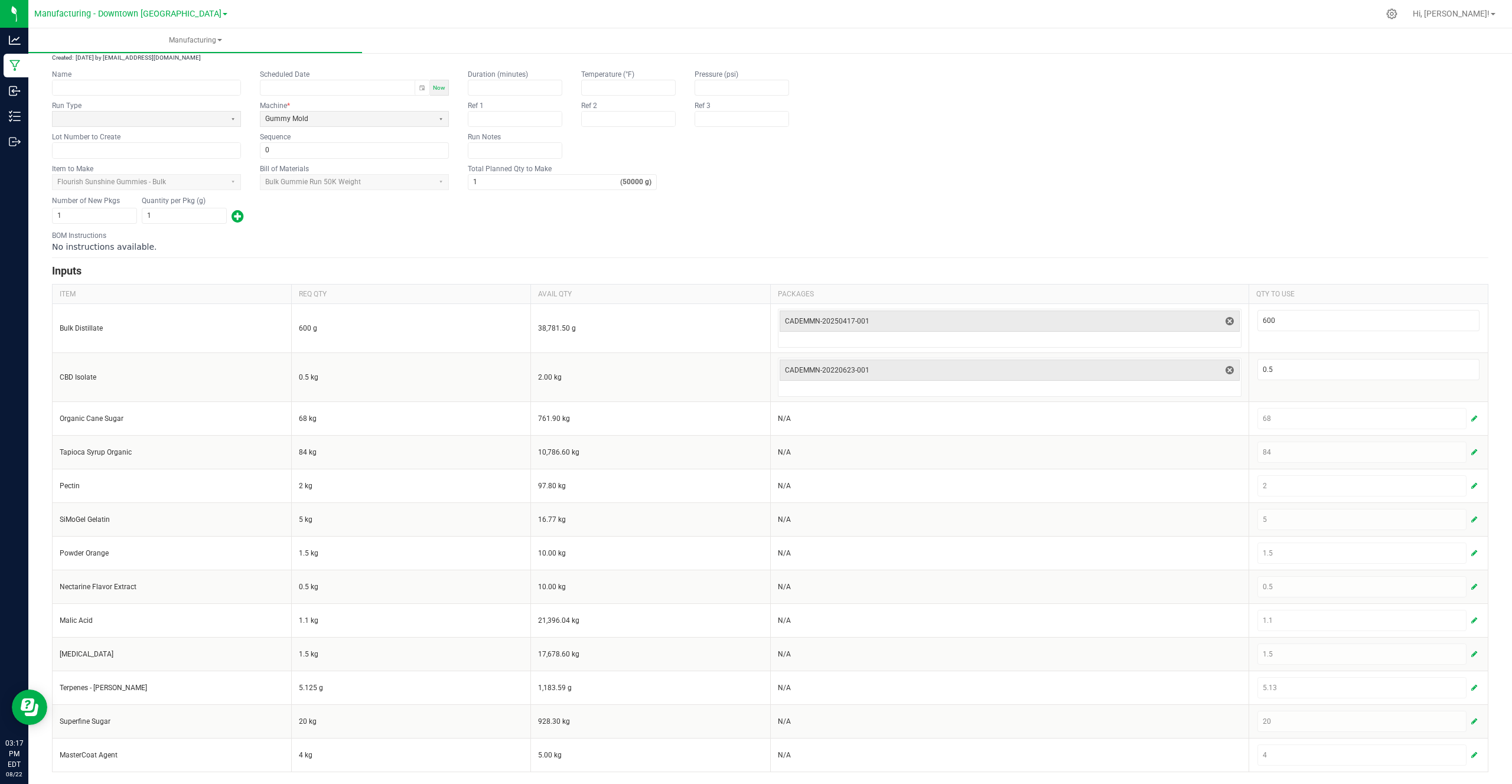
scroll to position [0, 0]
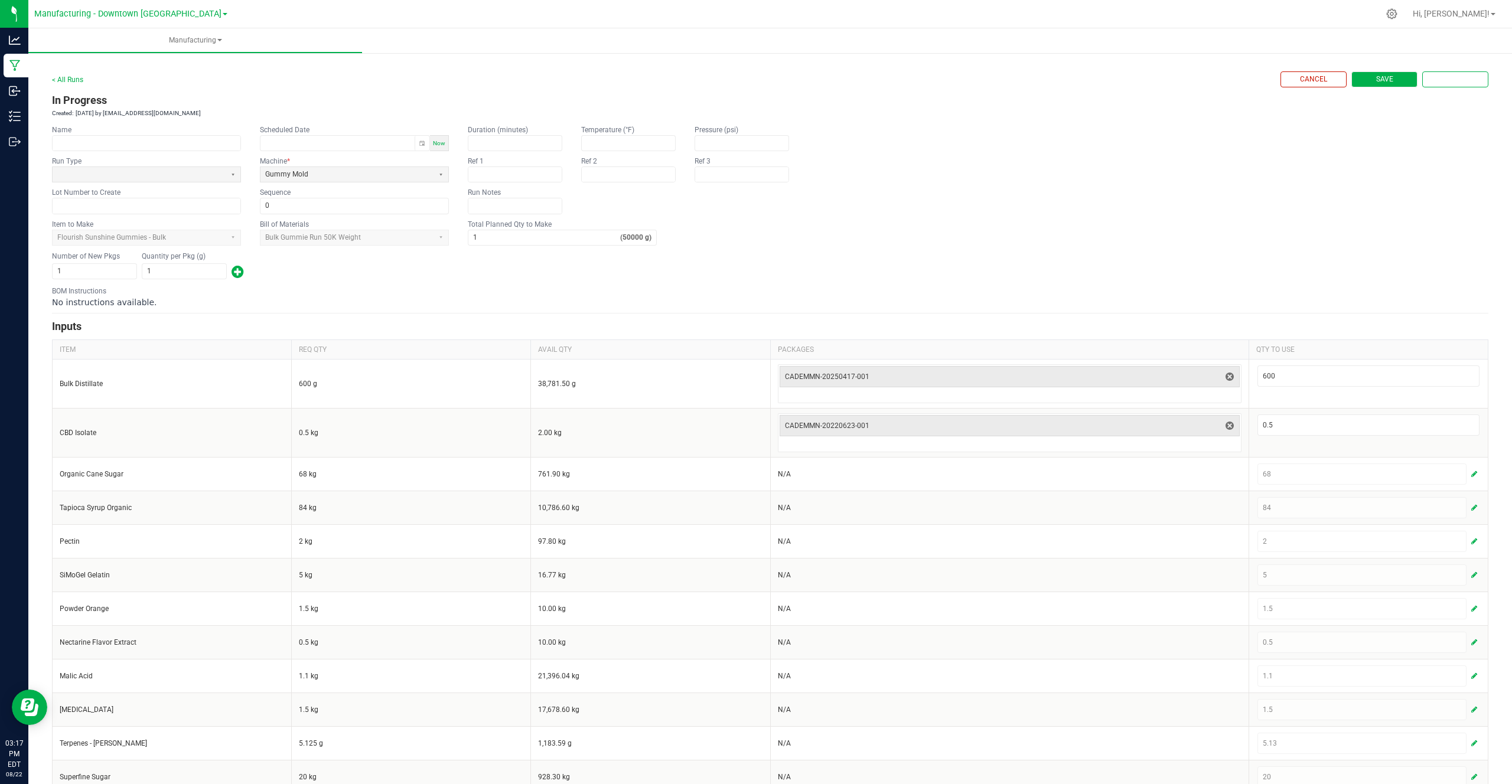
click at [1390, 78] on span "Save" at bounding box center [1384, 79] width 17 height 10
click at [1377, 89] on form "< All Runs Cancel Save Complete In Progress Created: Aug 22, 2025 by cg_demo@fl…" at bounding box center [770, 450] width 1436 height 756
click at [1386, 84] on span "Save" at bounding box center [1384, 79] width 17 height 10
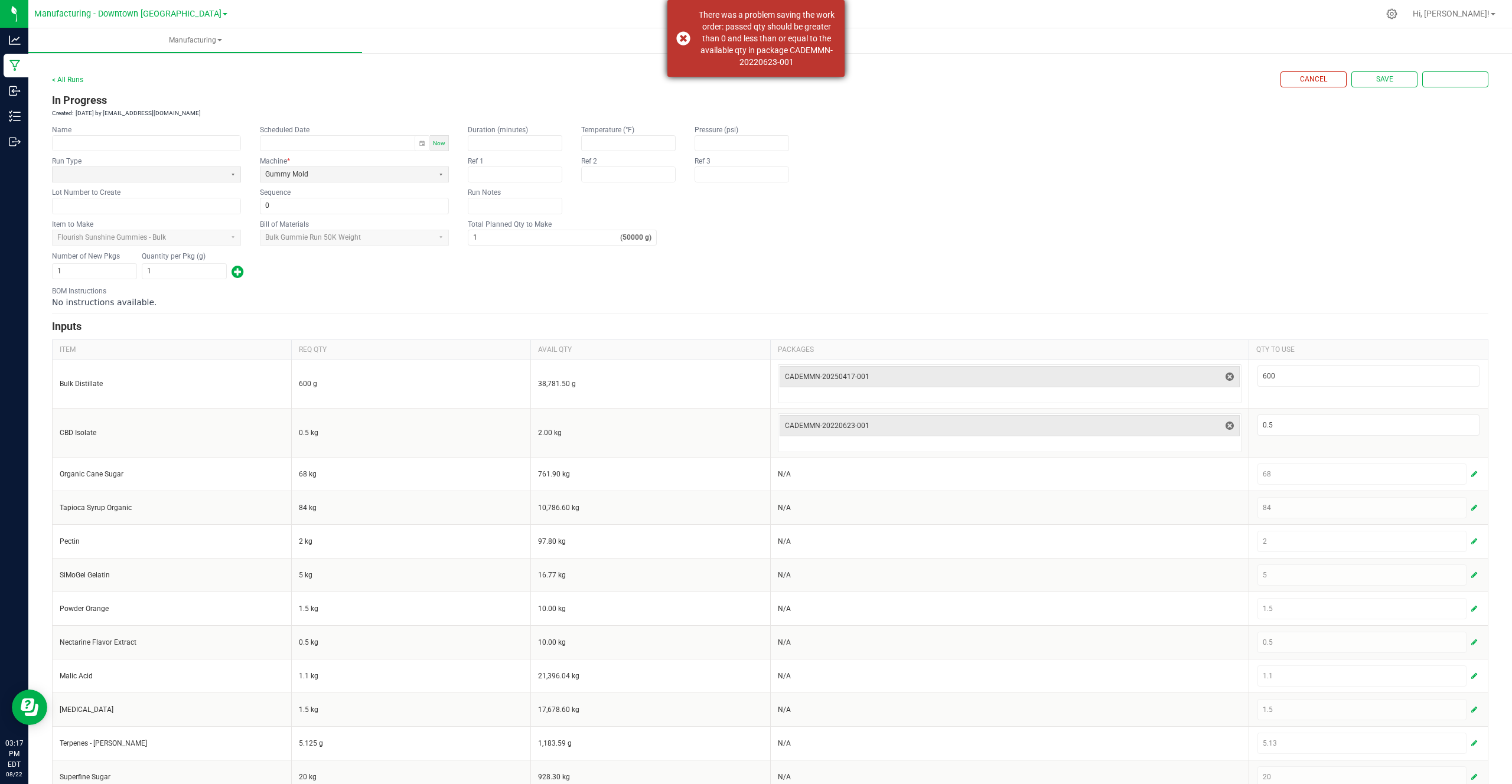
click at [757, 38] on div "There was a problem saving the work order: passed qty should be greater than 0 …" at bounding box center [766, 38] width 139 height 59
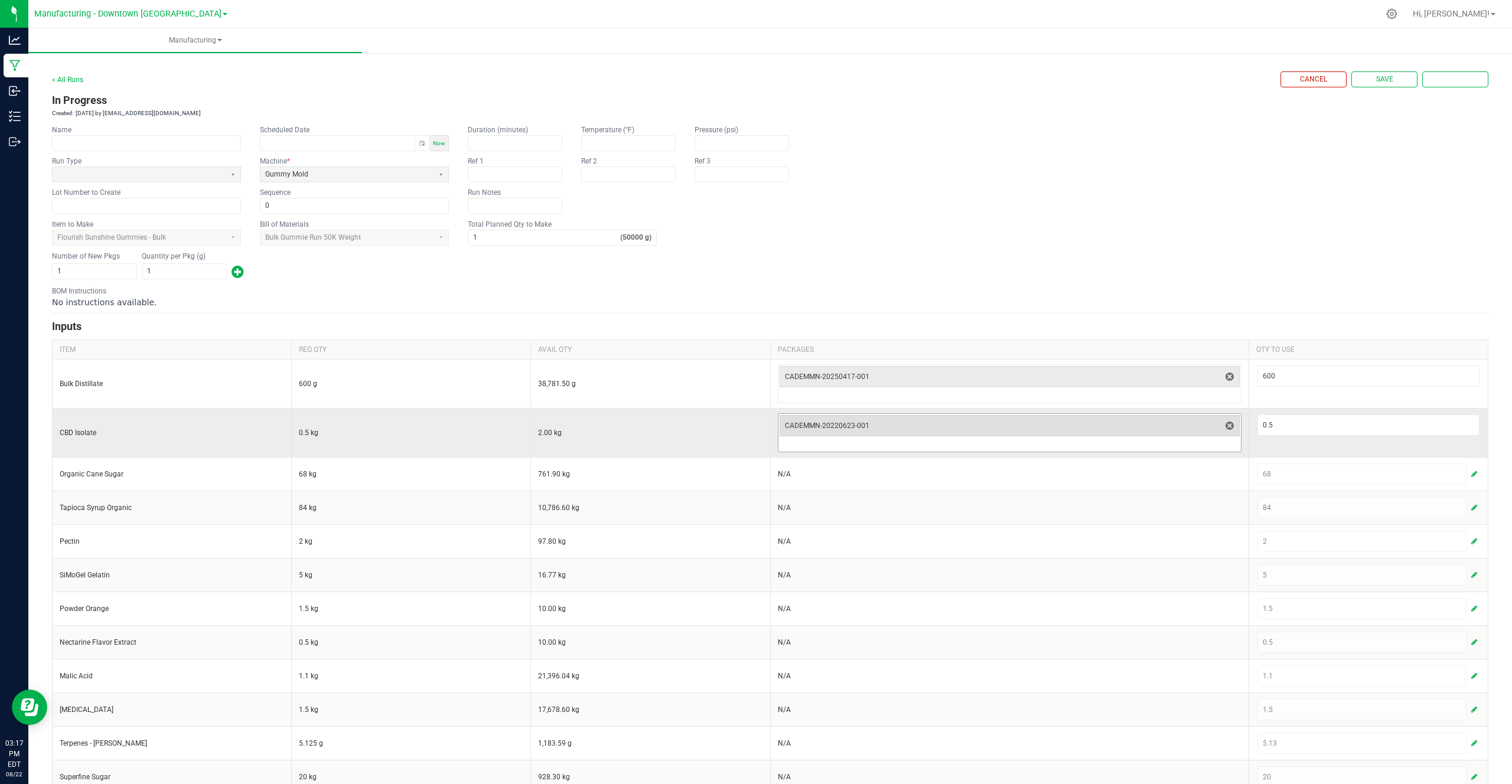
click at [801, 430] on span "CADEMMN-20220623-001" at bounding box center [1002, 425] width 435 height 10
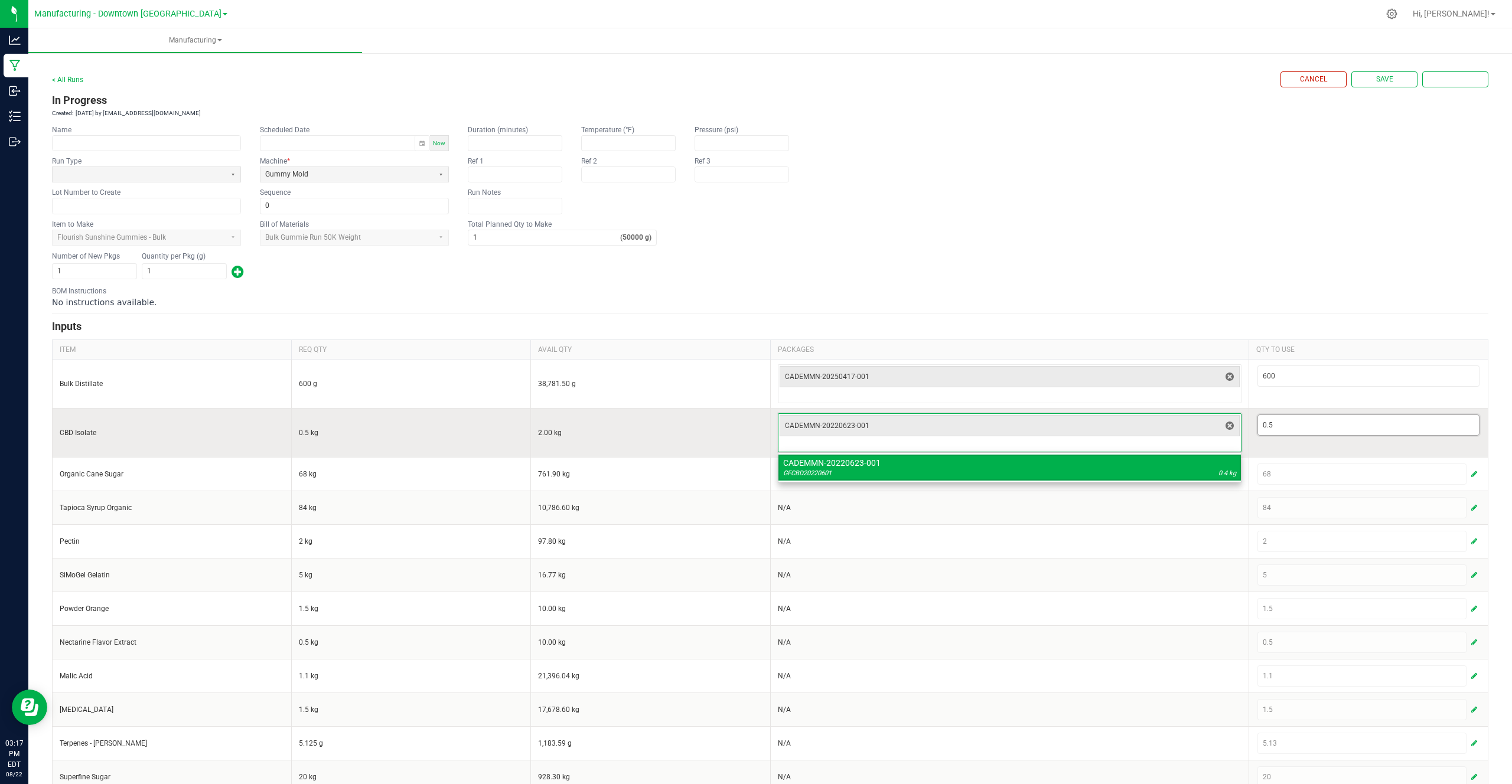
click at [1314, 418] on input "0.5" at bounding box center [1368, 425] width 221 height 20
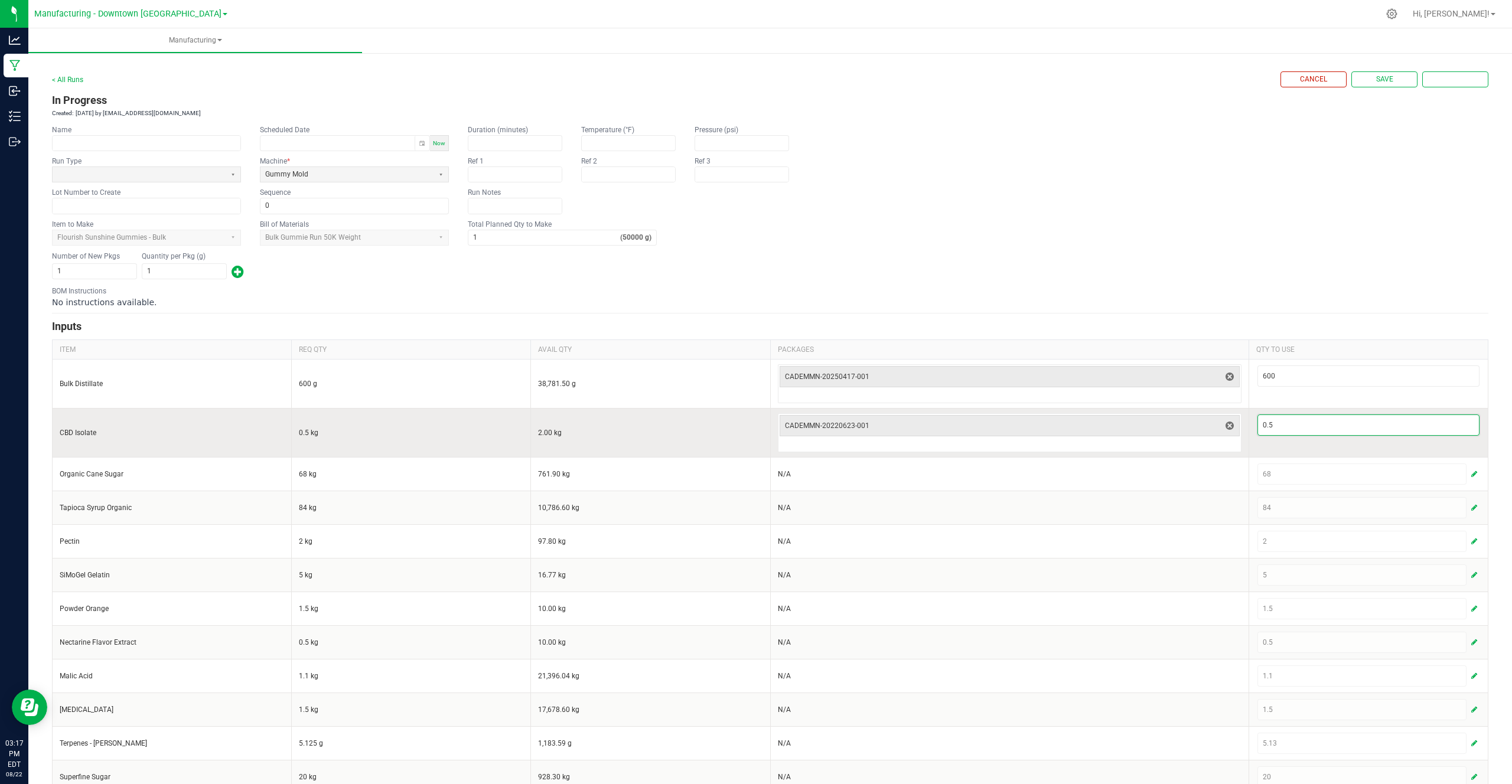
click at [1325, 423] on input "0.5" at bounding box center [1368, 425] width 221 height 20
type input "0.4"
click at [1322, 446] on td "0.4" at bounding box center [1368, 432] width 239 height 49
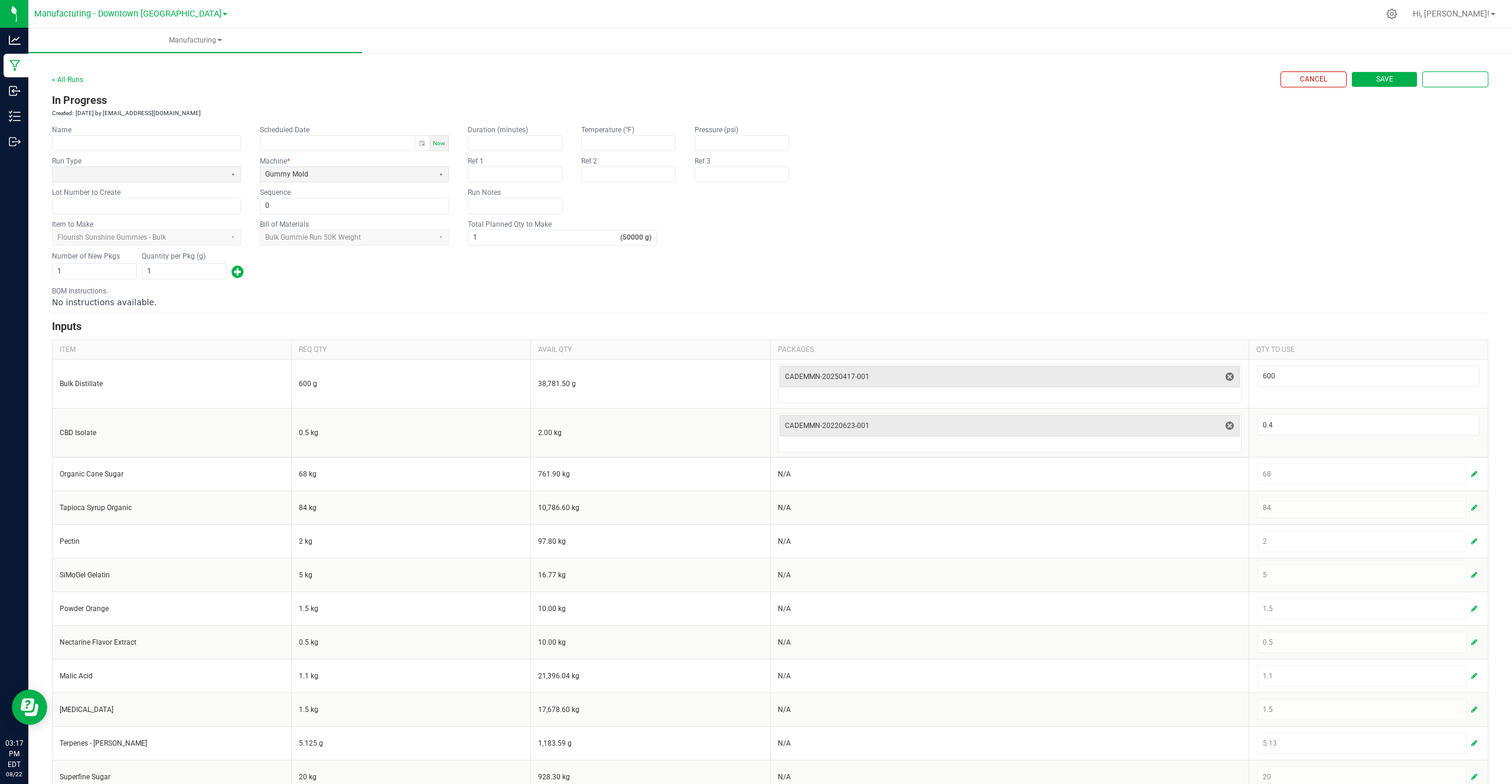
click at [1382, 80] on span "Save" at bounding box center [1384, 79] width 17 height 10
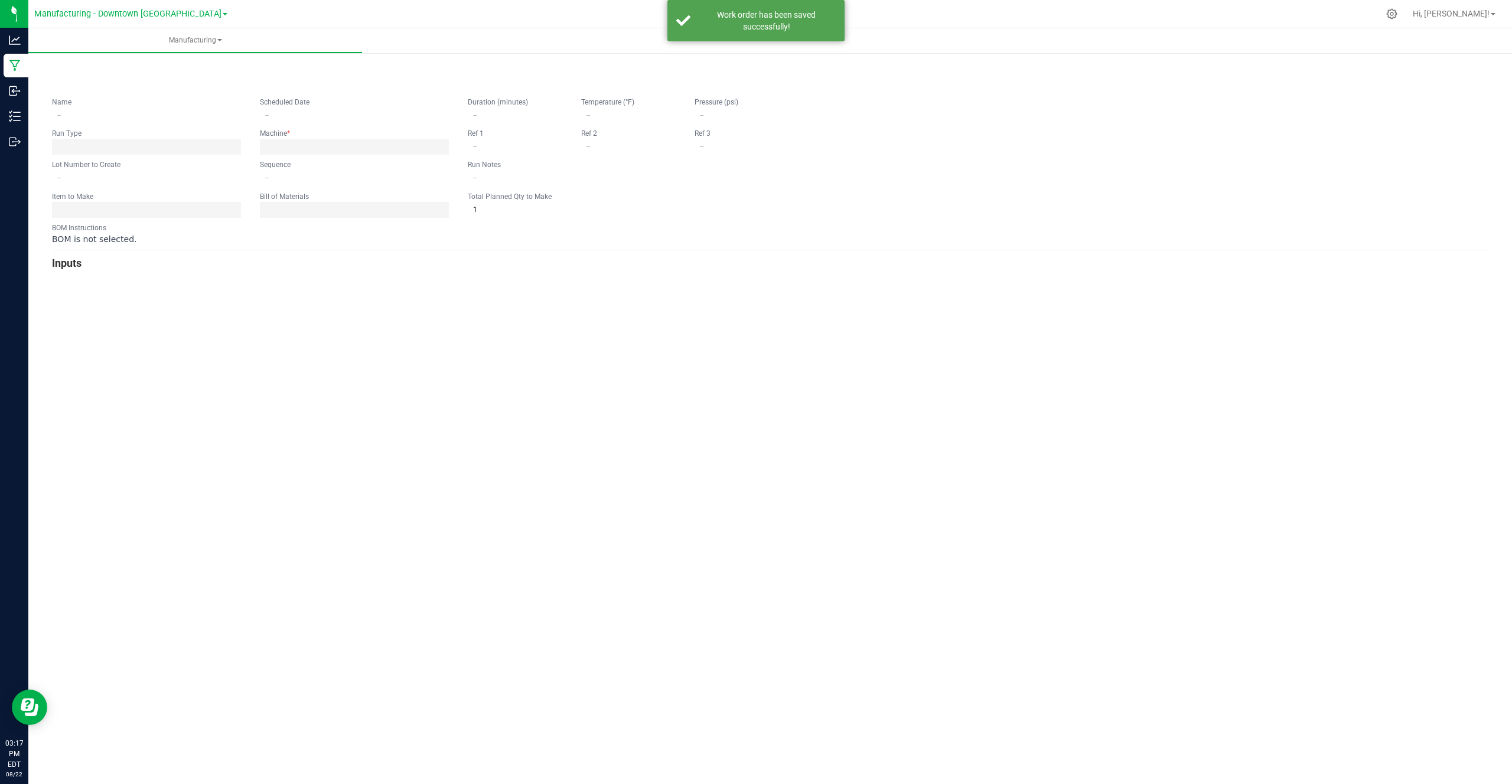
type input "0"
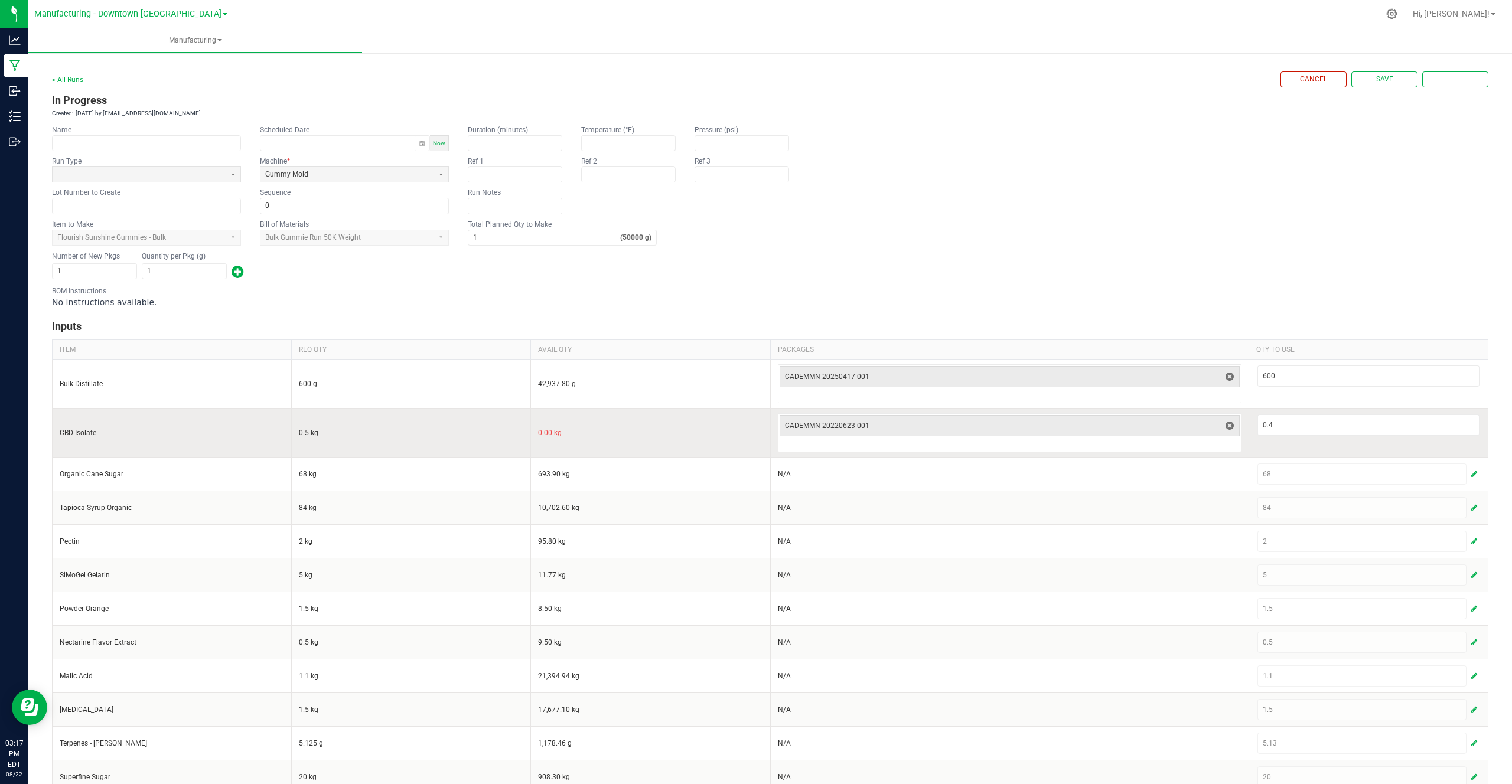
click at [86, 430] on input "CBD Isolate" at bounding box center [171, 432] width 224 height 10
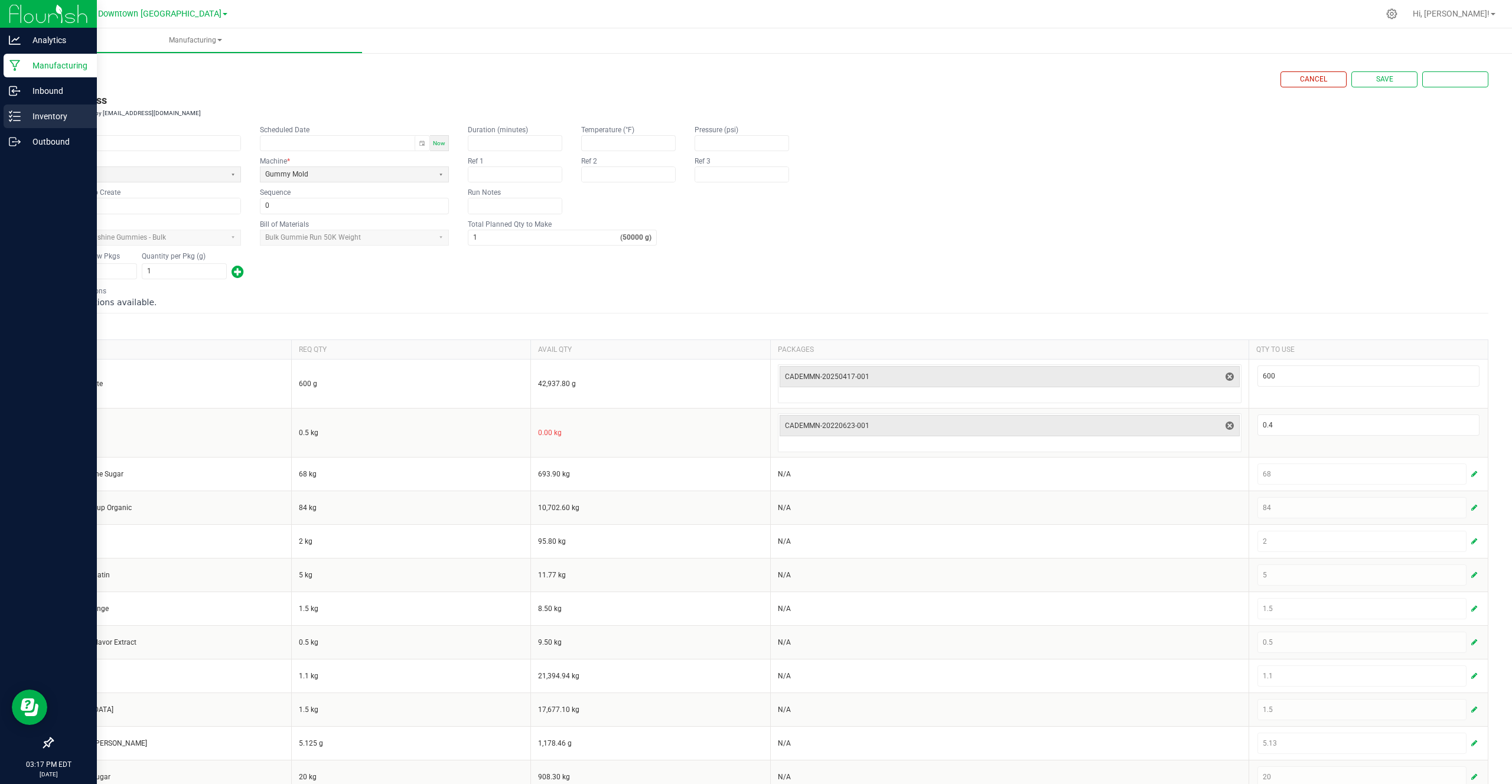
click at [18, 120] on icon at bounding box center [15, 117] width 12 height 12
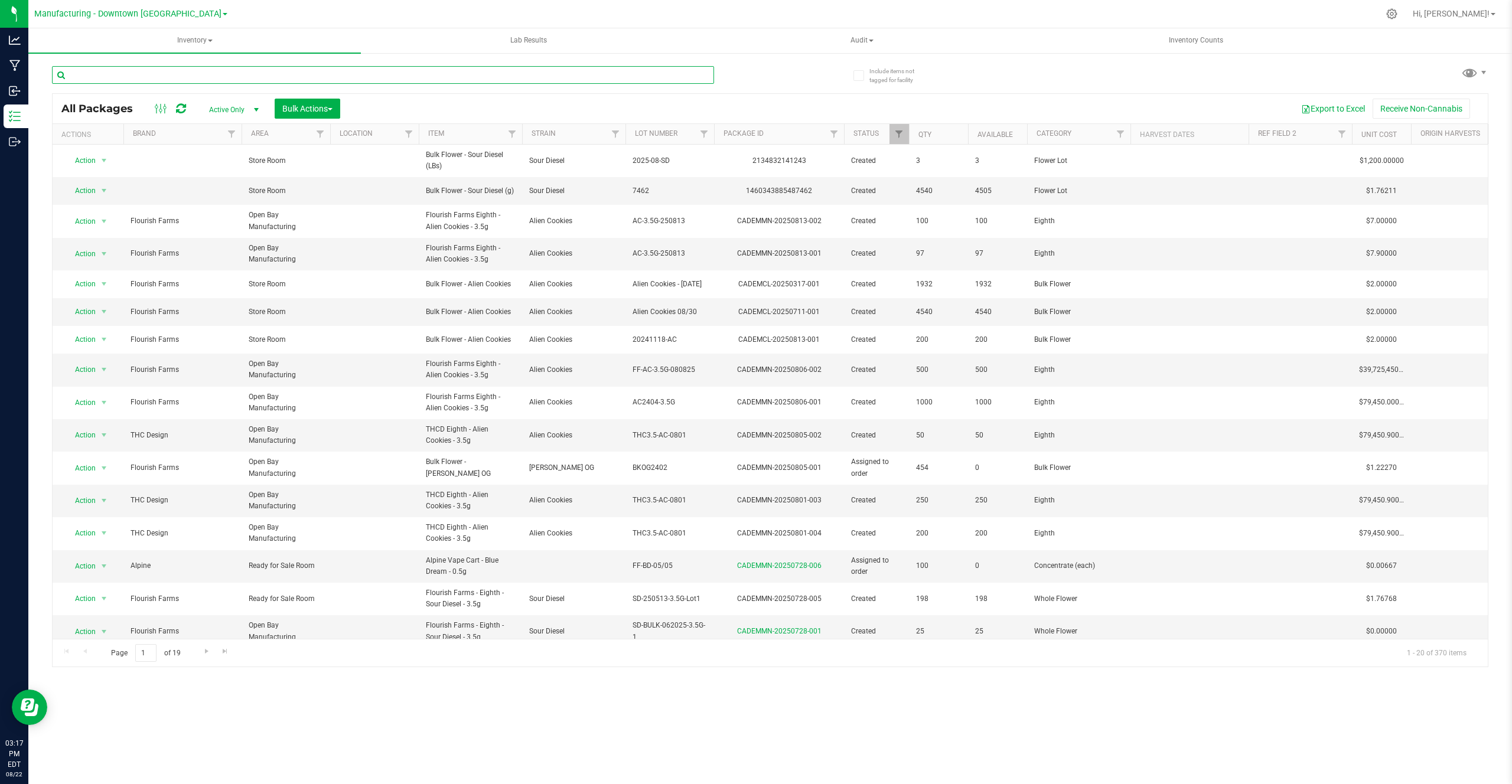
click at [322, 77] on input "text" at bounding box center [383, 75] width 662 height 18
paste input "CBD Isolate"
type input "CBD Isolate"
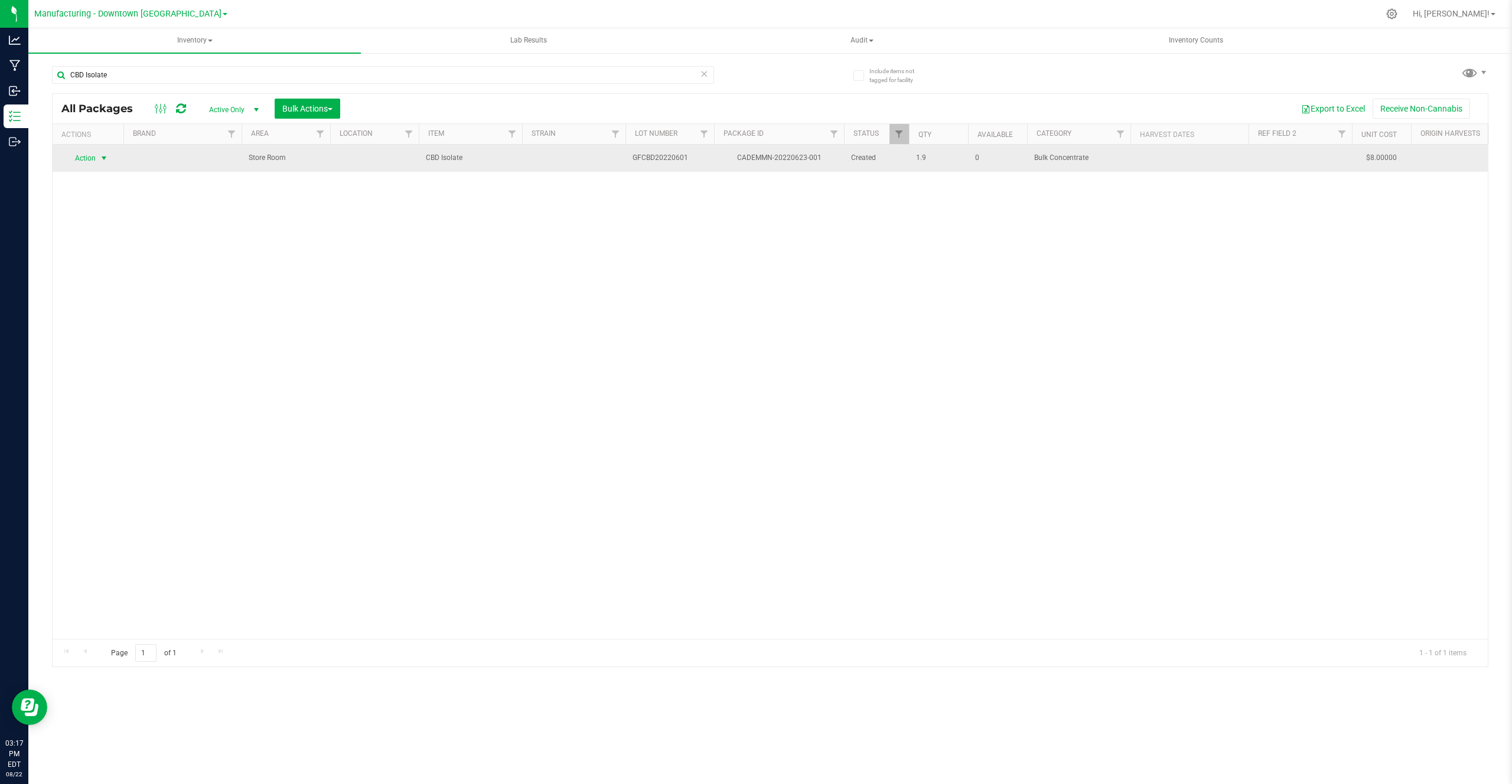
click at [91, 156] on span "Action" at bounding box center [80, 158] width 32 height 17
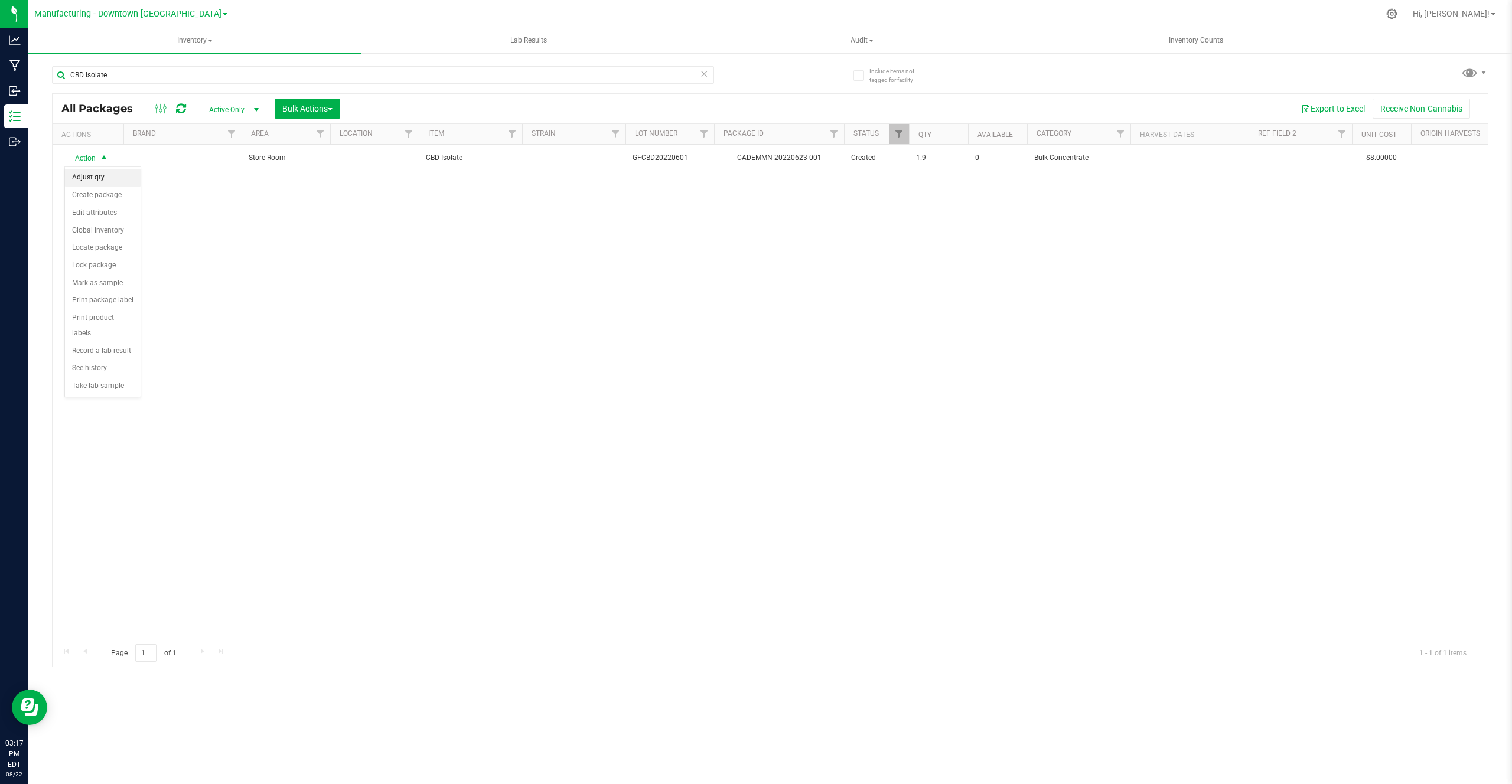
click at [95, 180] on li "Adjust qty" at bounding box center [102, 178] width 76 height 18
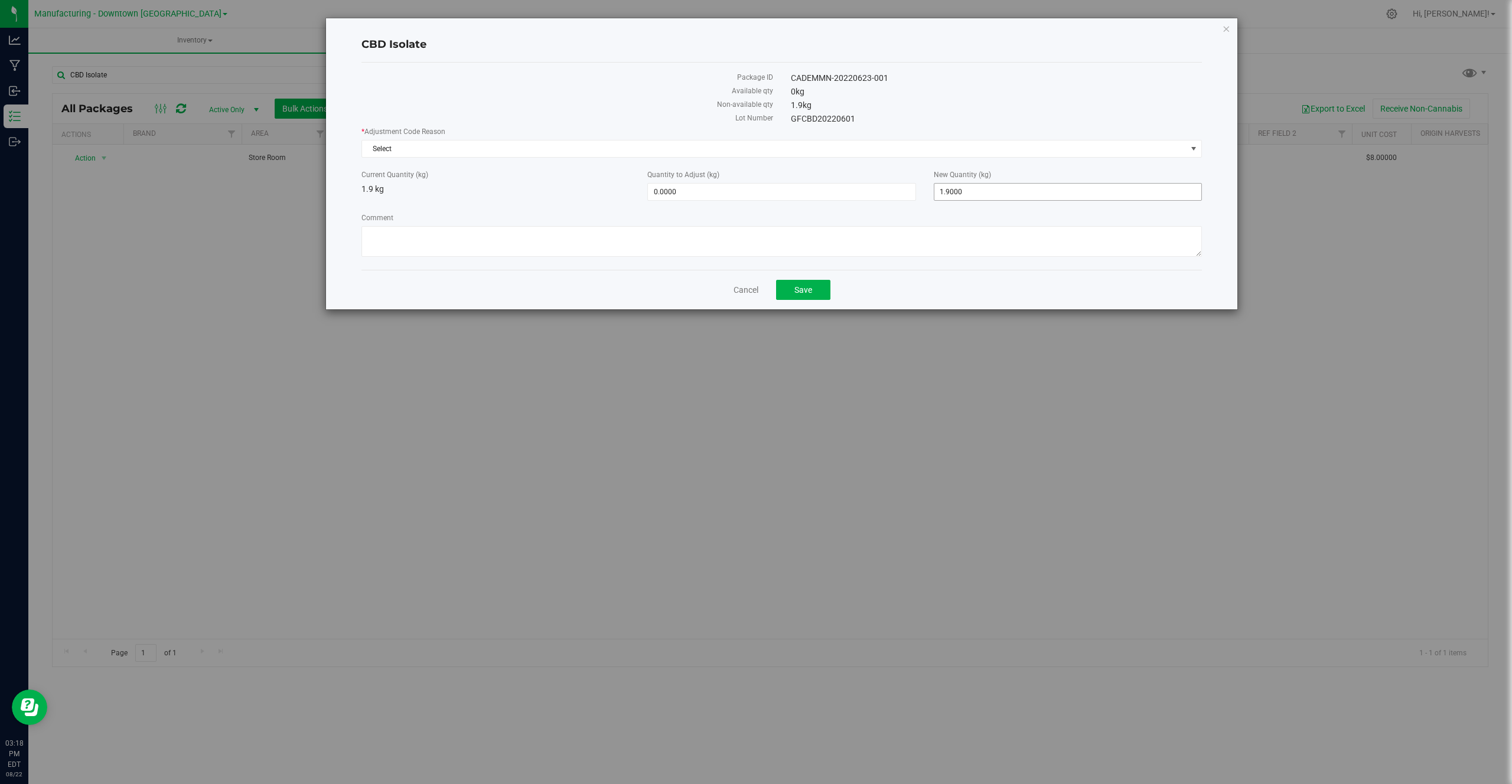
click at [977, 187] on span "1.9000 1.9" at bounding box center [1068, 192] width 268 height 18
click at [977, 187] on input "1.9" at bounding box center [1068, 192] width 267 height 17
type input "20"
type input "18.1000"
type input "20.0000"
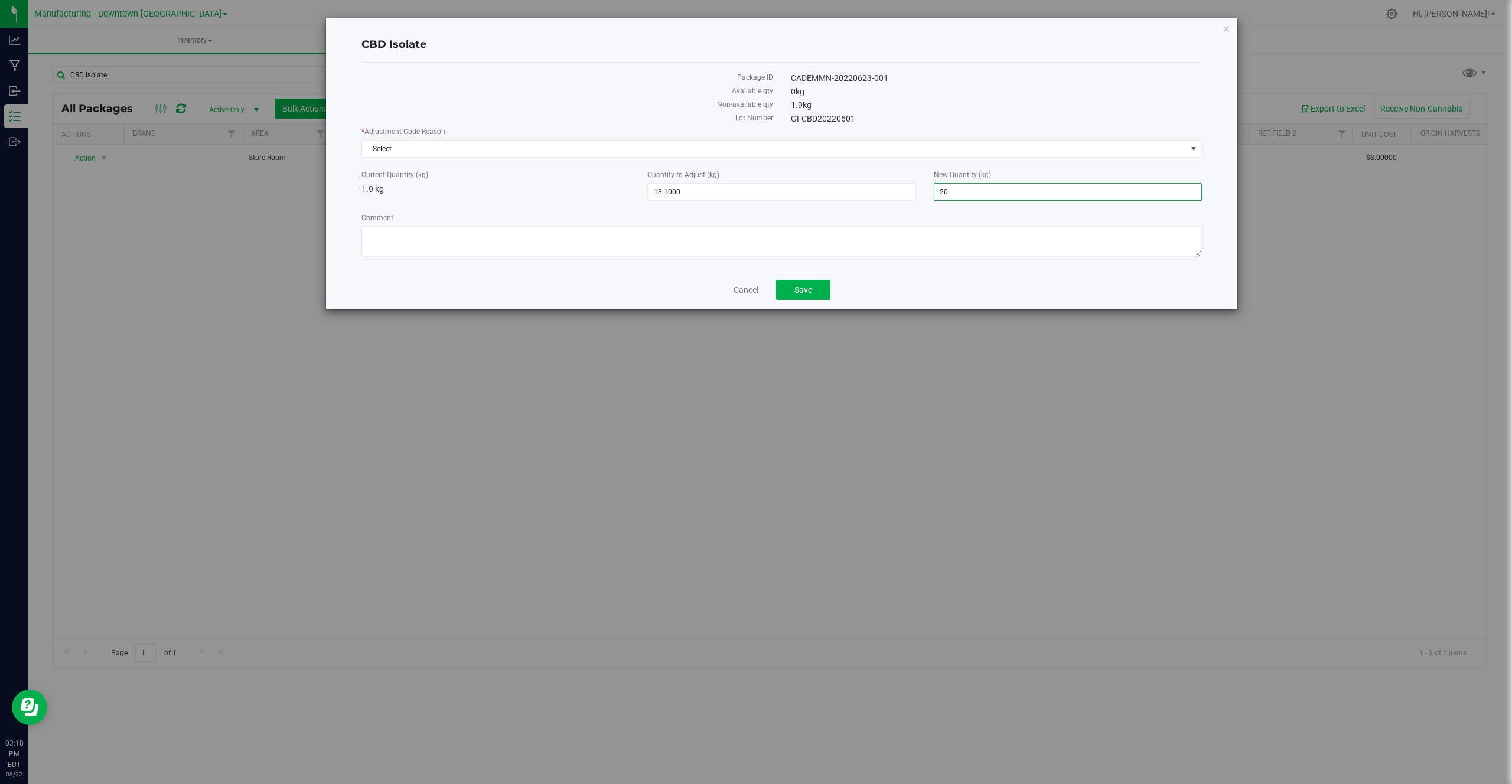
click at [874, 158] on div "* Adjustment Code Reason Select Select During License-to-License Transfer Entry…" at bounding box center [782, 193] width 841 height 134
click at [880, 151] on span "Select" at bounding box center [774, 149] width 824 height 17
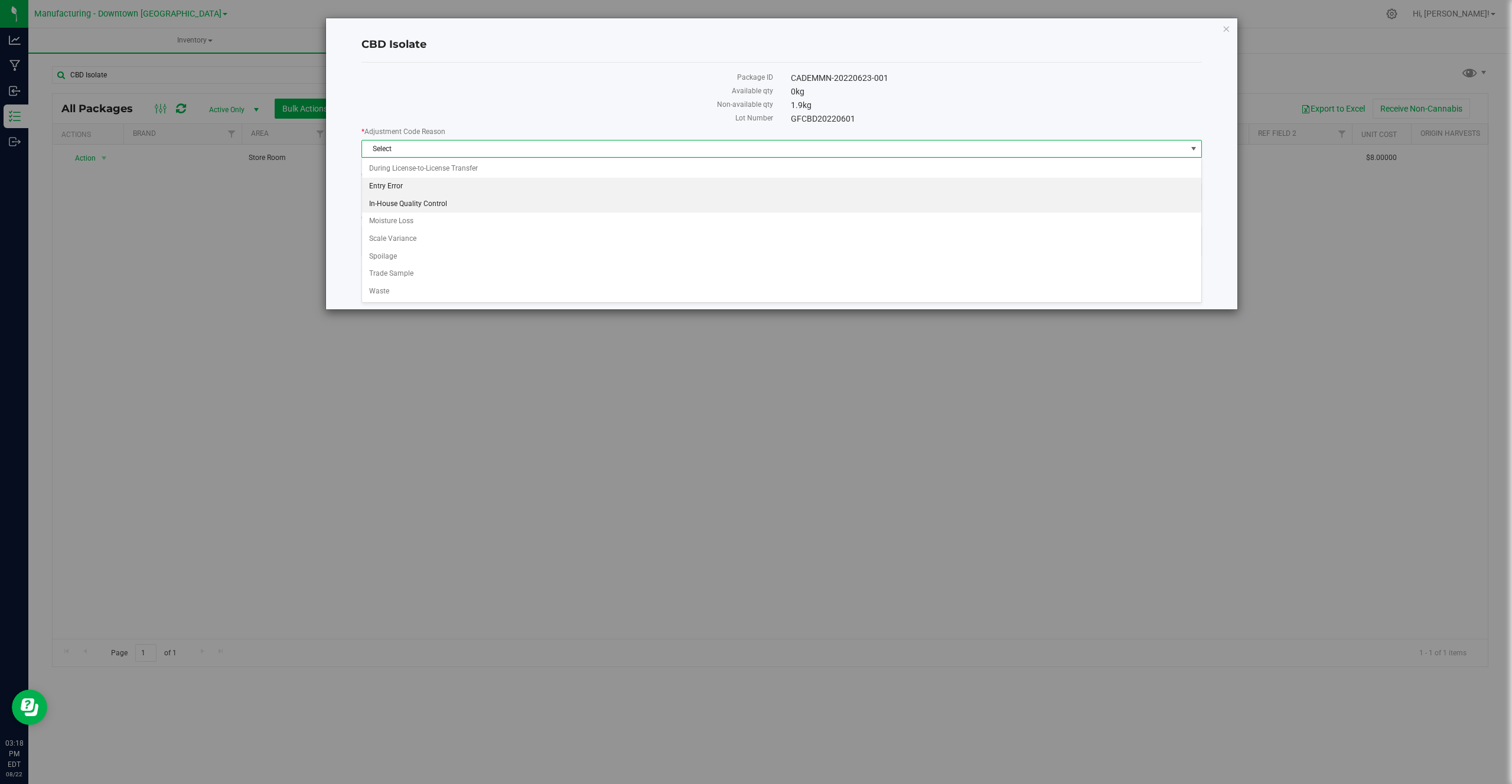
click at [508, 192] on li "Entry Error" at bounding box center [781, 186] width 839 height 18
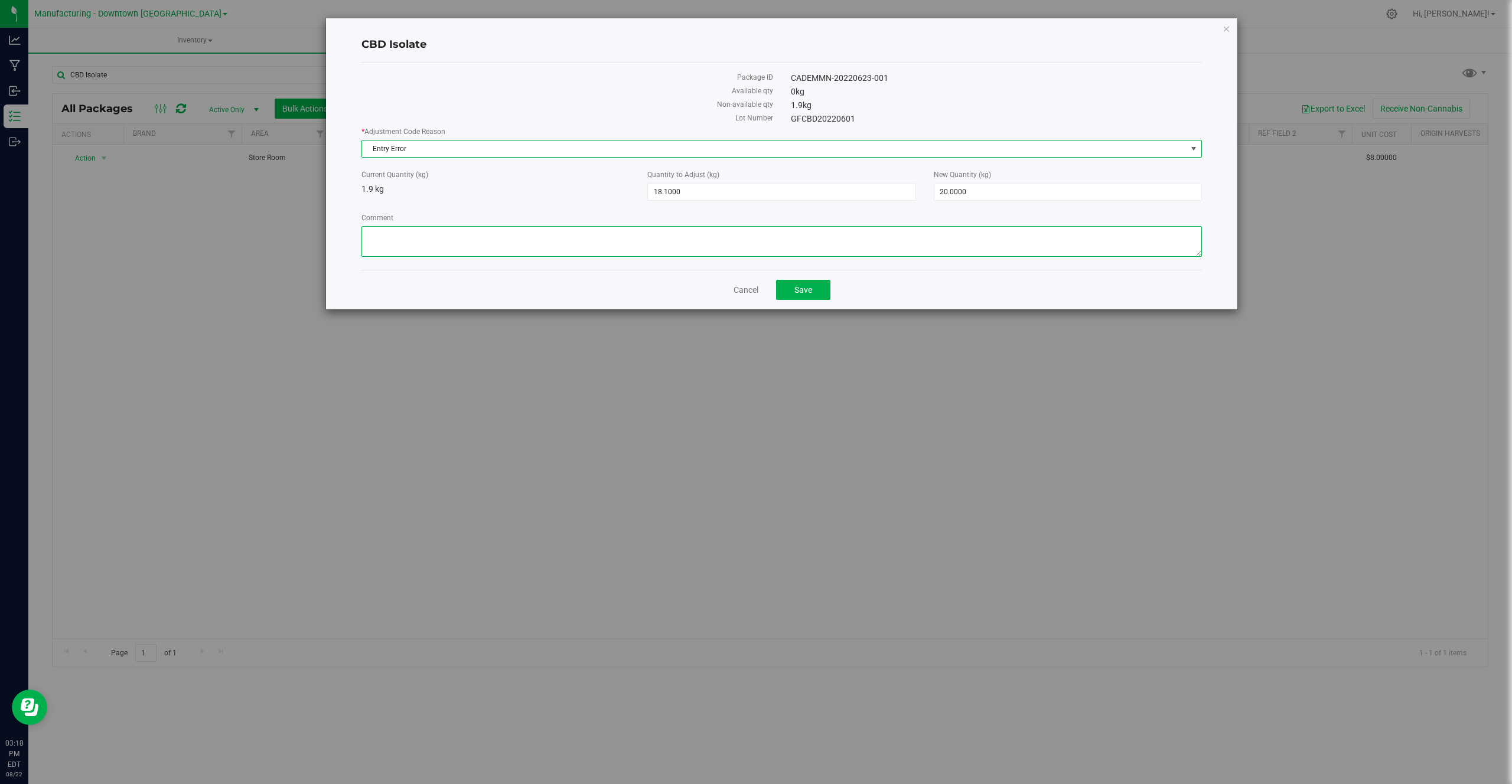
click at [483, 243] on textarea "Comment" at bounding box center [782, 241] width 841 height 31
type textarea "e"
type textarea "demo"
click at [823, 292] on button "Save" at bounding box center [803, 289] width 54 height 20
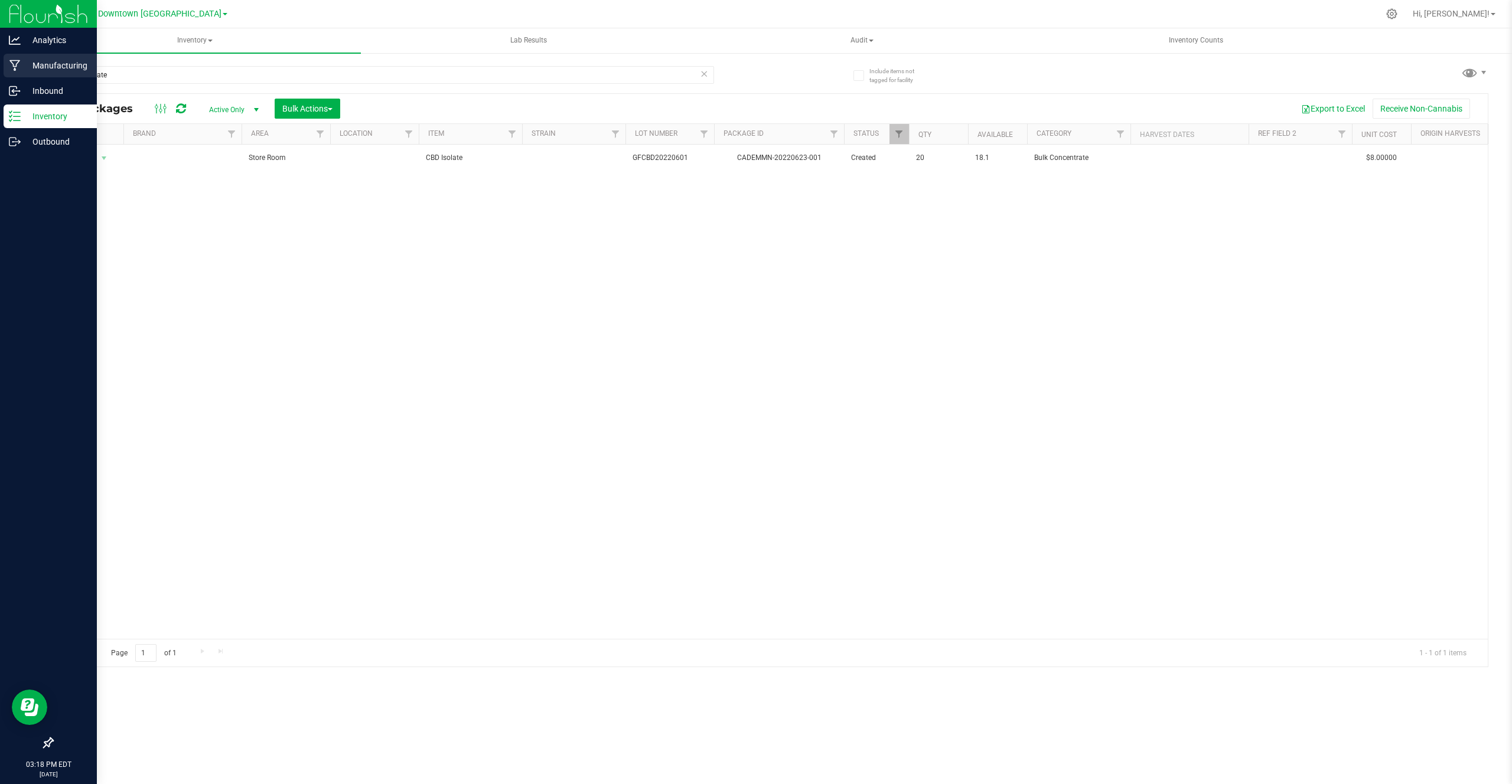
click at [56, 62] on p "Manufacturing" at bounding box center [56, 65] width 71 height 14
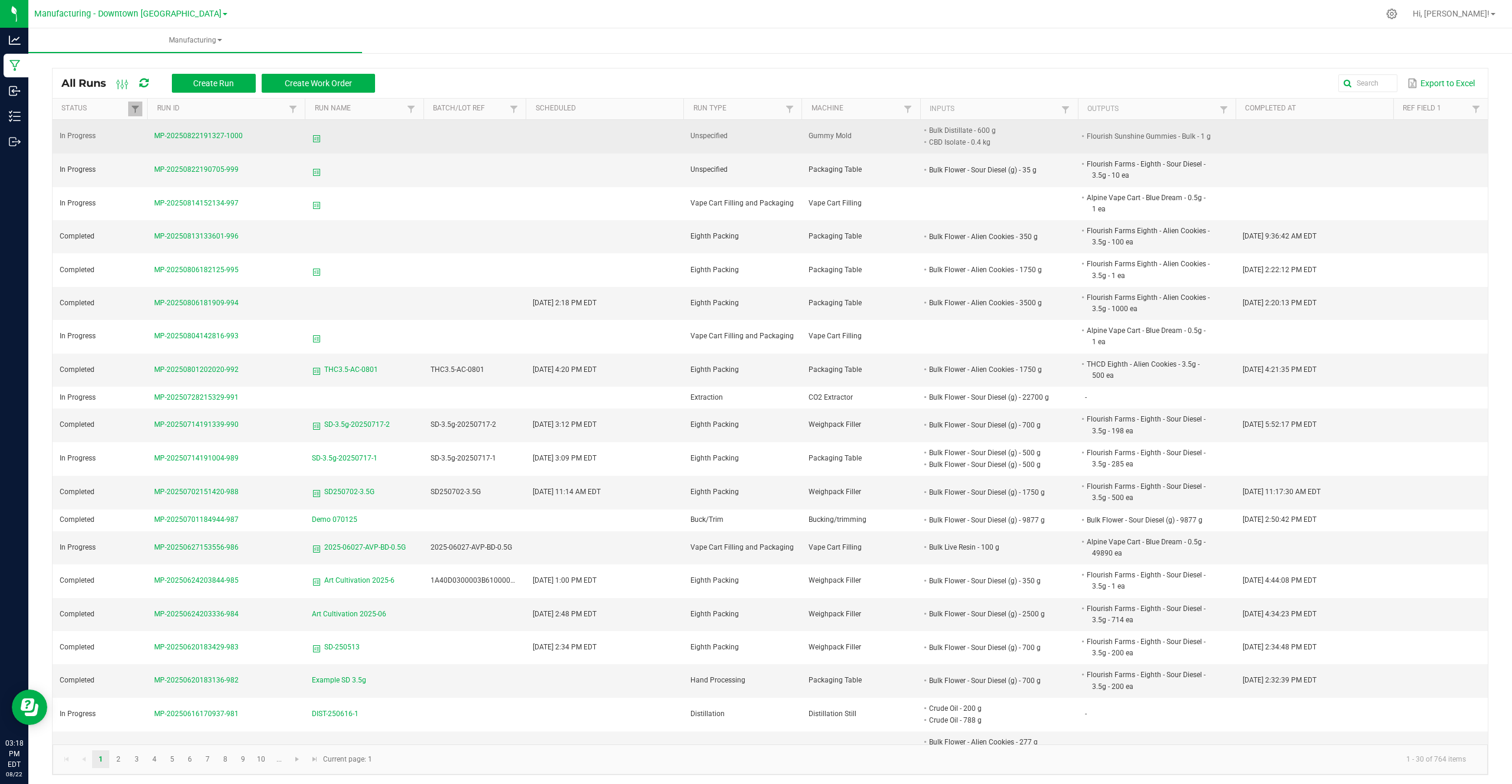
click at [195, 132] on span "MP-20250822191327-1000" at bounding box center [198, 135] width 89 height 8
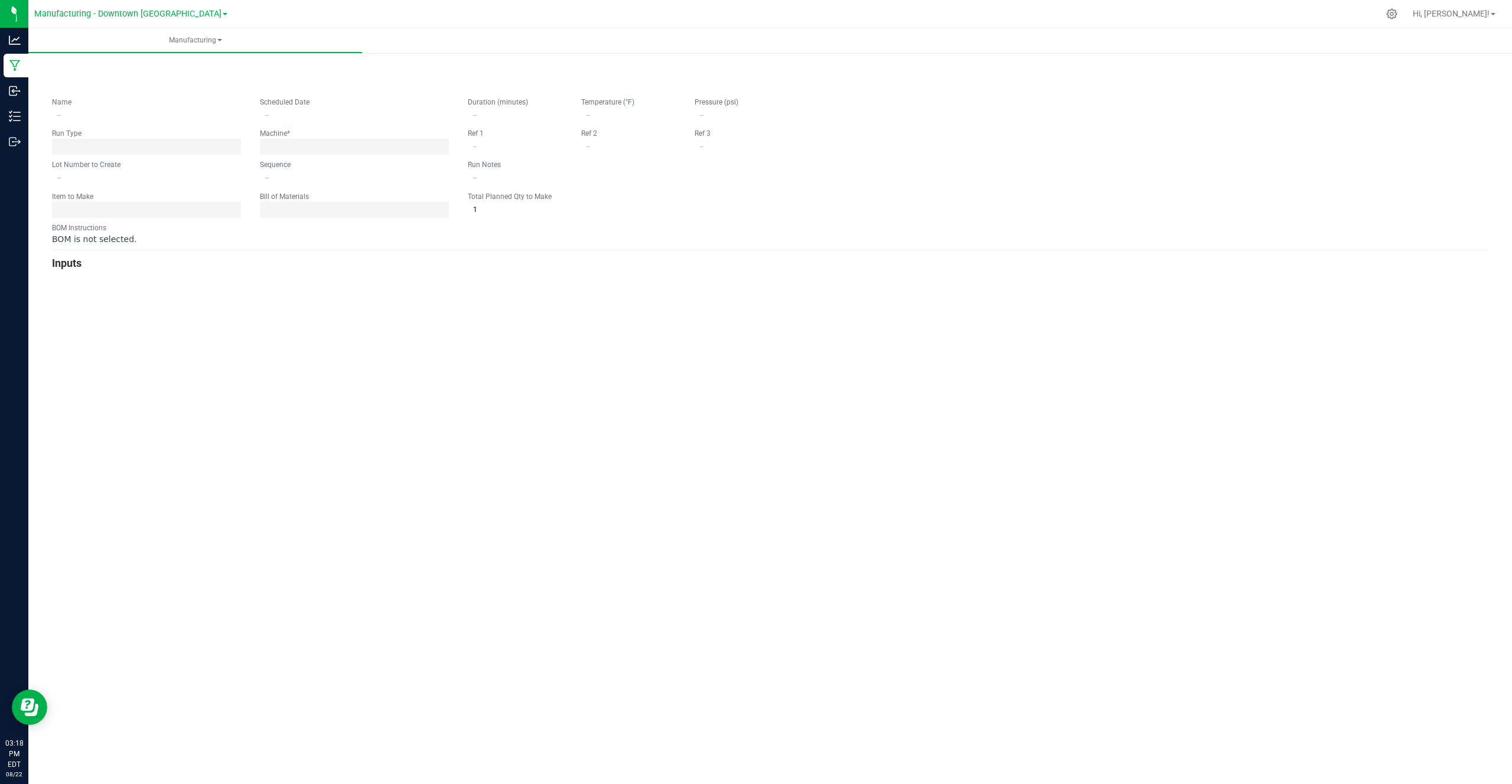
type input "0"
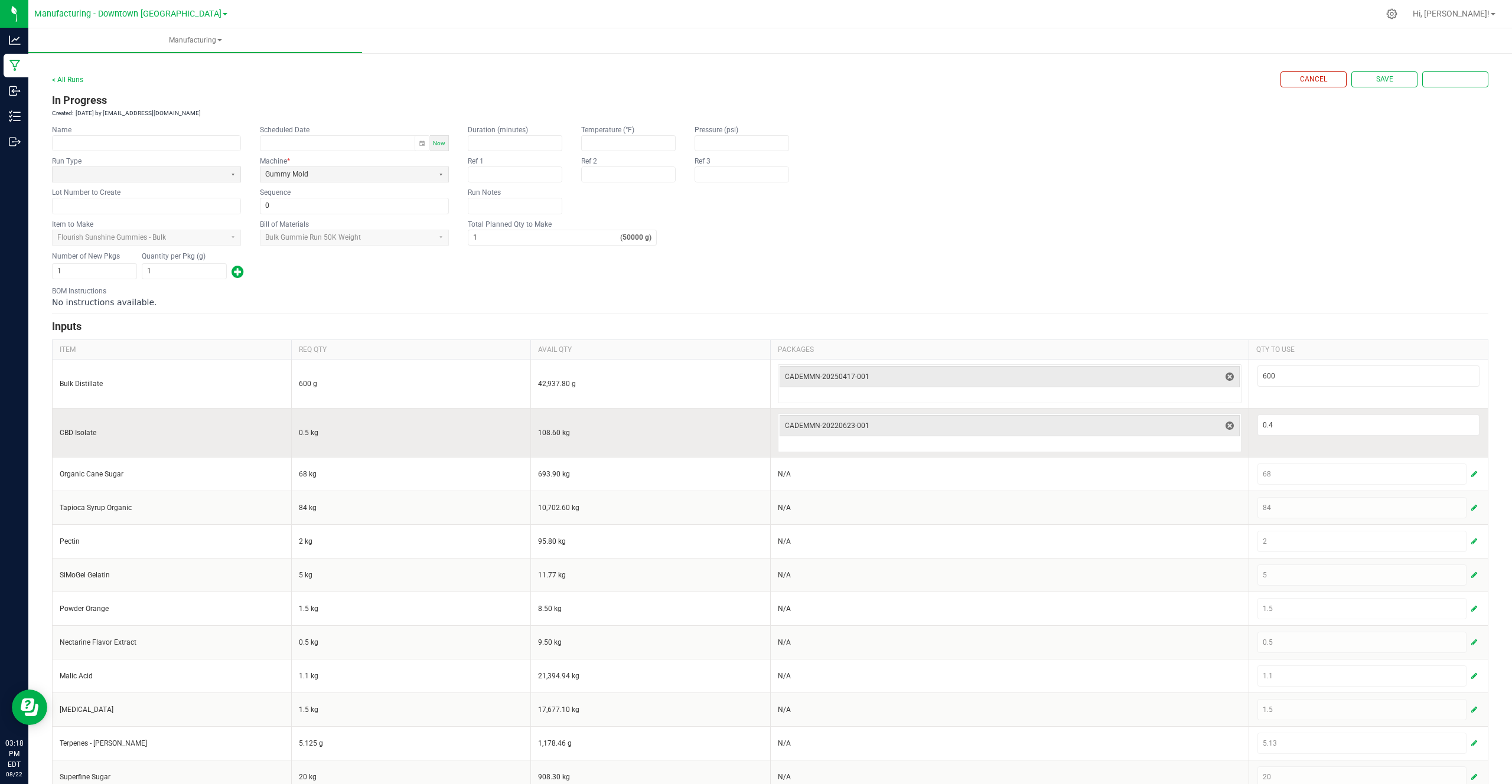
click at [1289, 435] on div "0.4" at bounding box center [1368, 425] width 224 height 23
click at [1295, 424] on input "0.4" at bounding box center [1368, 425] width 221 height 20
type input "0.5"
click at [1316, 443] on td "0.5" at bounding box center [1368, 432] width 239 height 49
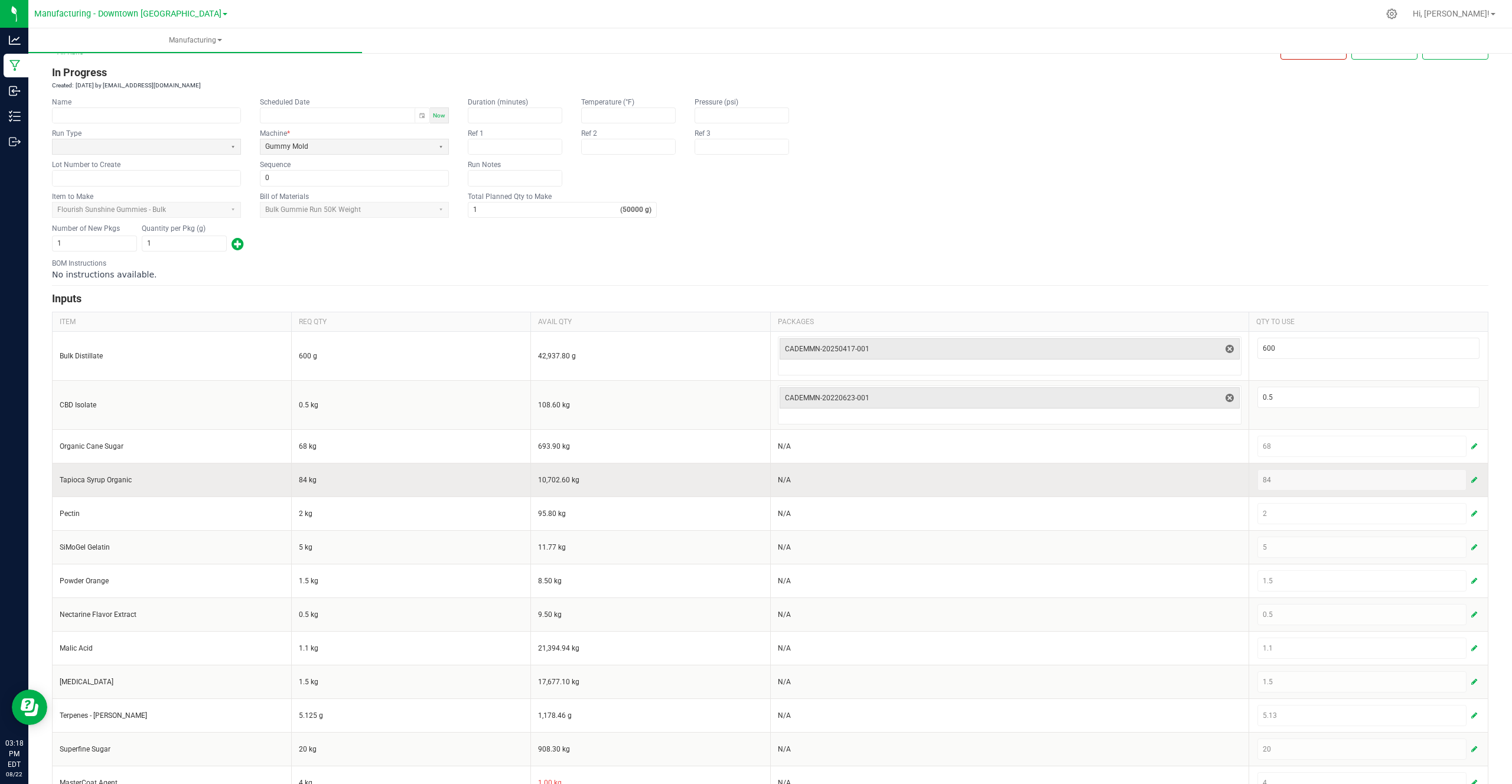
scroll to position [23, 0]
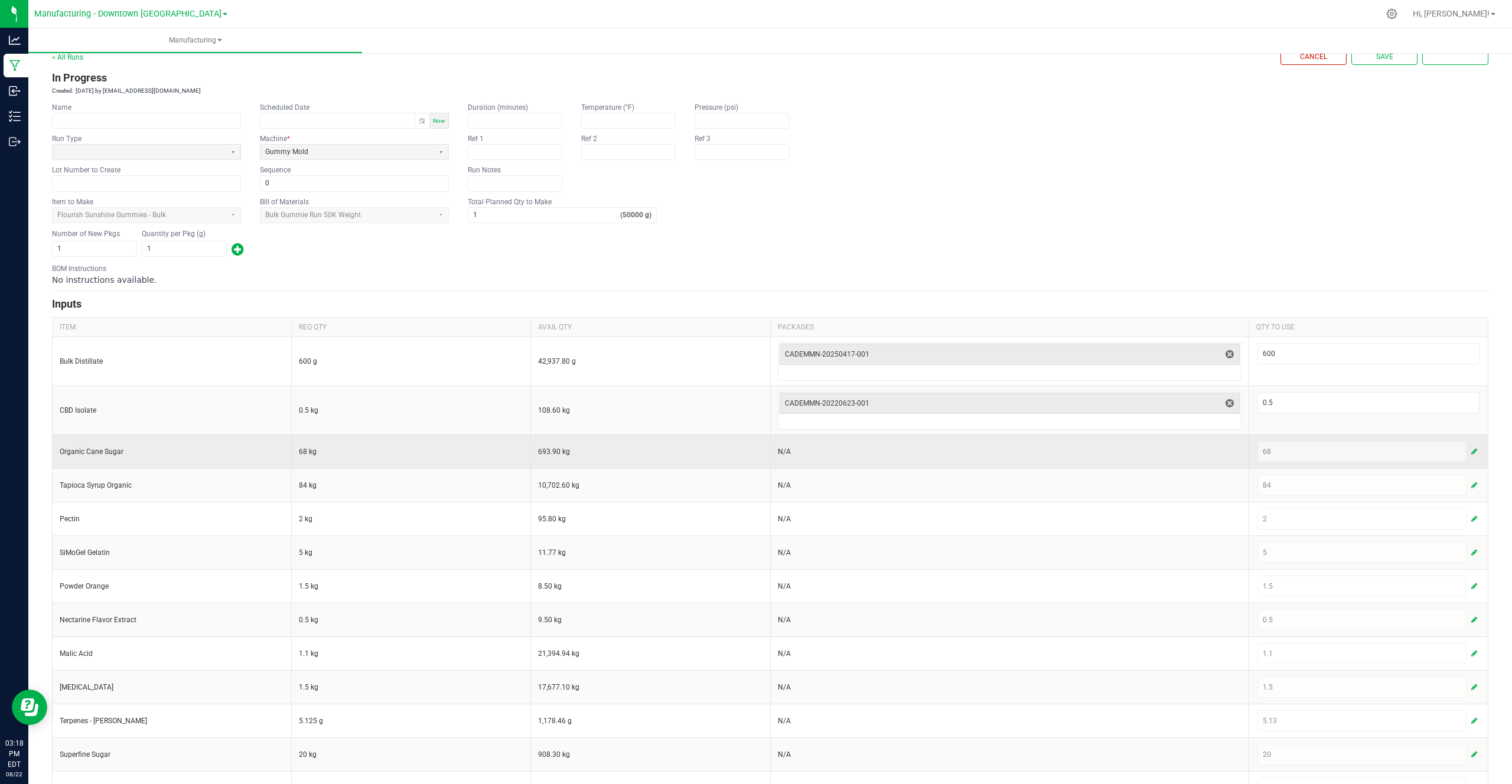
click at [1473, 450] on span "button" at bounding box center [1474, 452] width 6 height 10
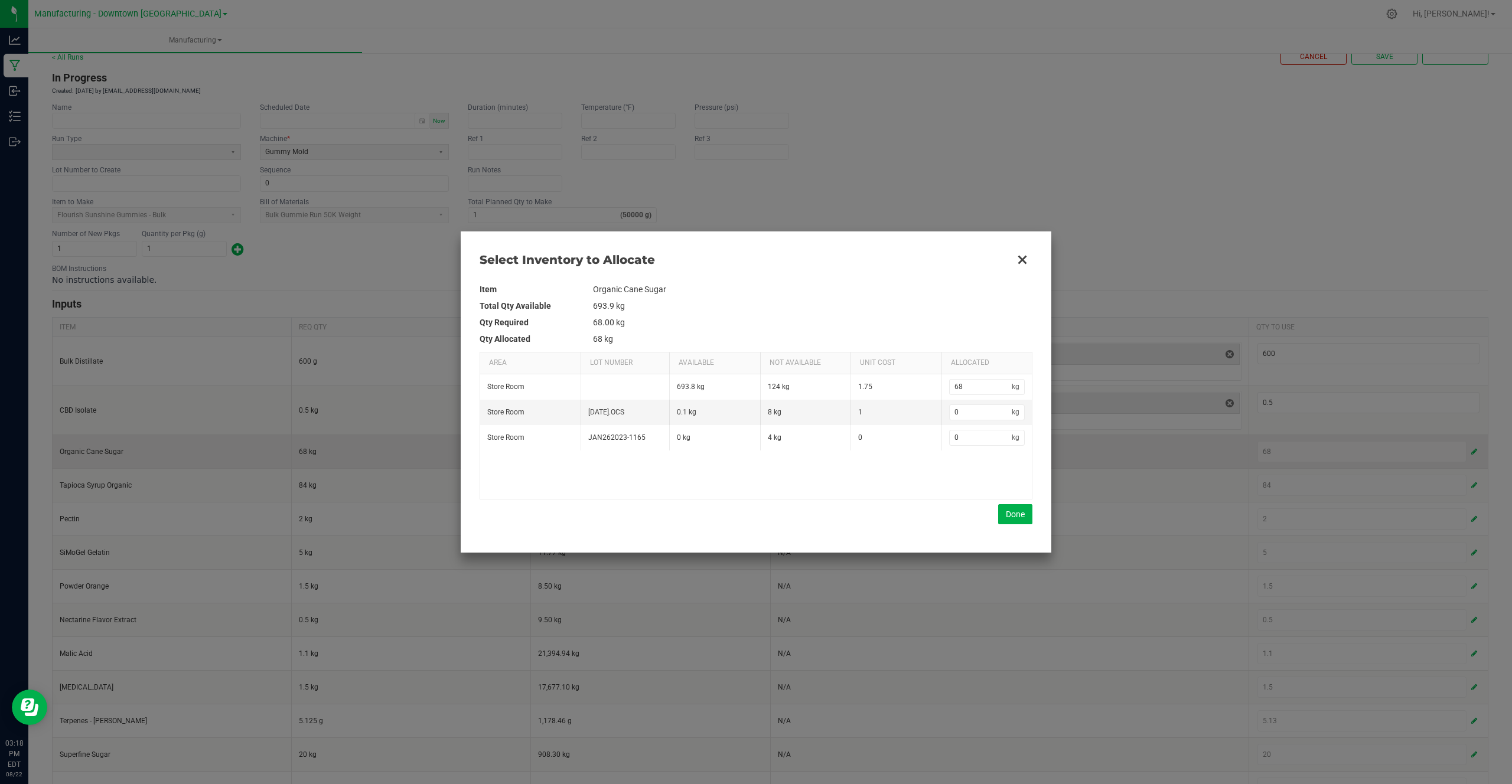
click at [1473, 450] on div at bounding box center [756, 392] width 1512 height 784
click at [1301, 500] on div at bounding box center [756, 392] width 1512 height 784
click at [1019, 256] on button "Close" at bounding box center [1022, 259] width 25 height 25
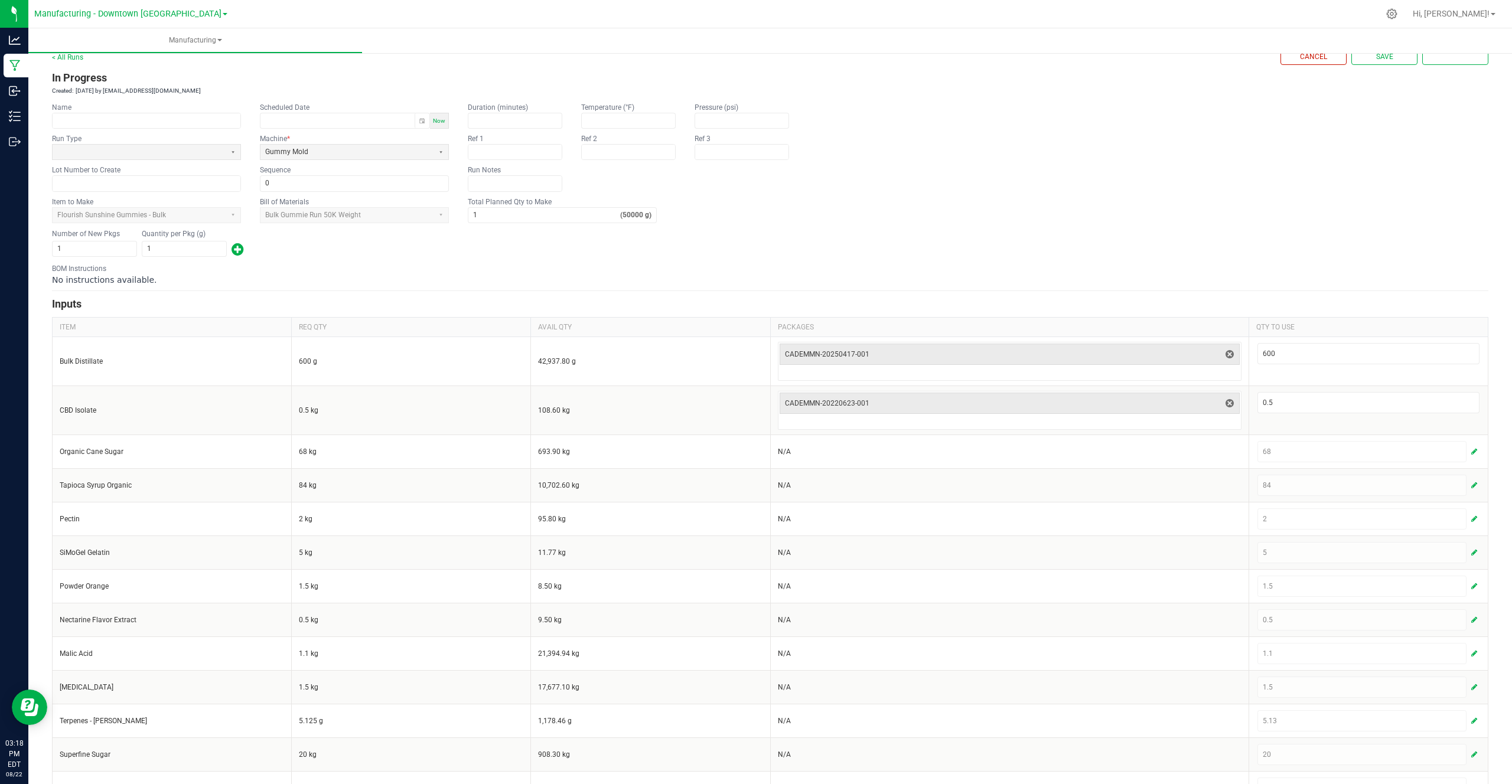
drag, startPoint x: 832, startPoint y: 145, endPoint x: 833, endPoint y: 27, distance: 118.0
click at [832, 26] on div "Manufacturing - Downtown LA Hi, Colton! Manufacturing < All Runs Cancel Save Co…" at bounding box center [770, 392] width 1483 height 784
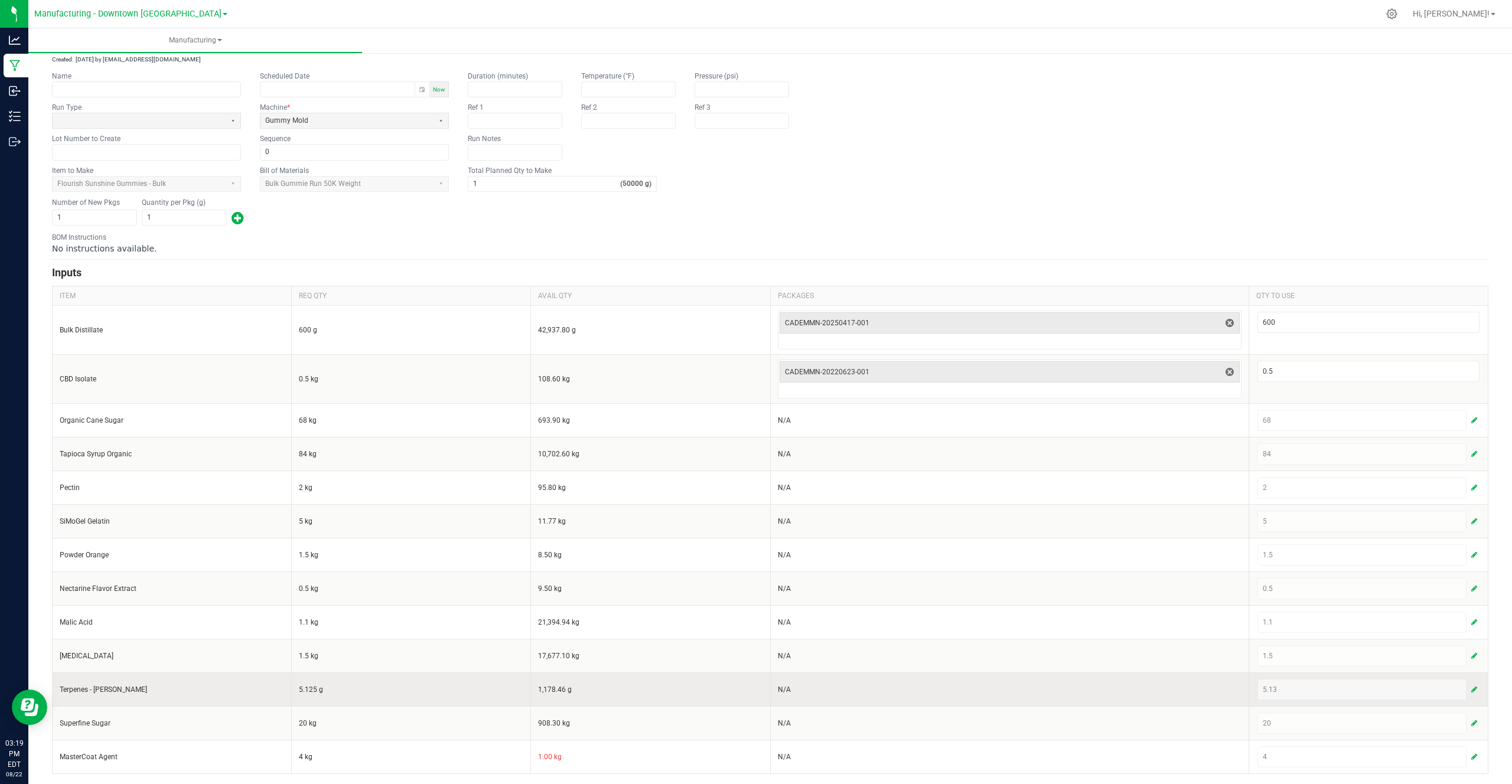
scroll to position [56, 0]
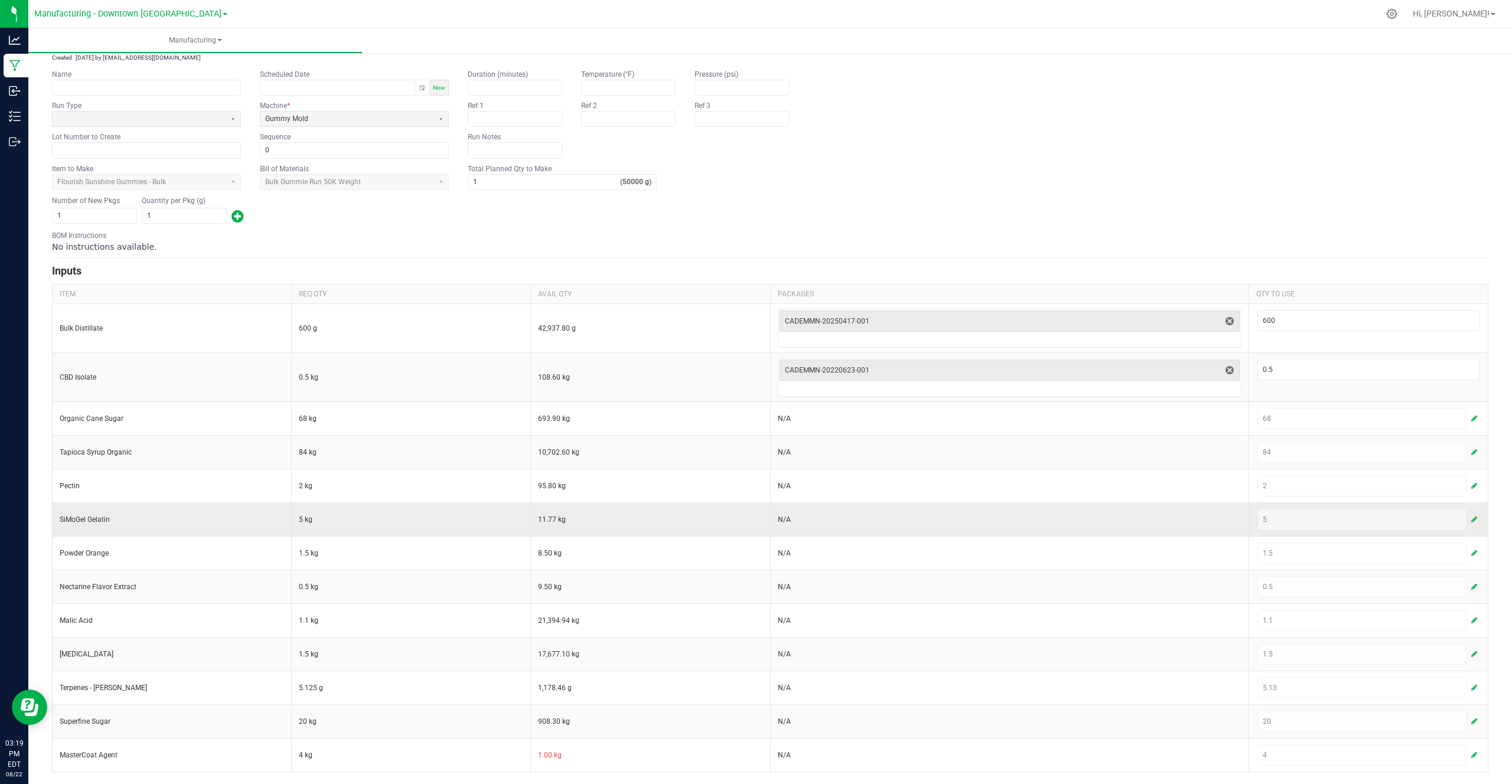
click at [1480, 518] on td "5" at bounding box center [1368, 519] width 239 height 34
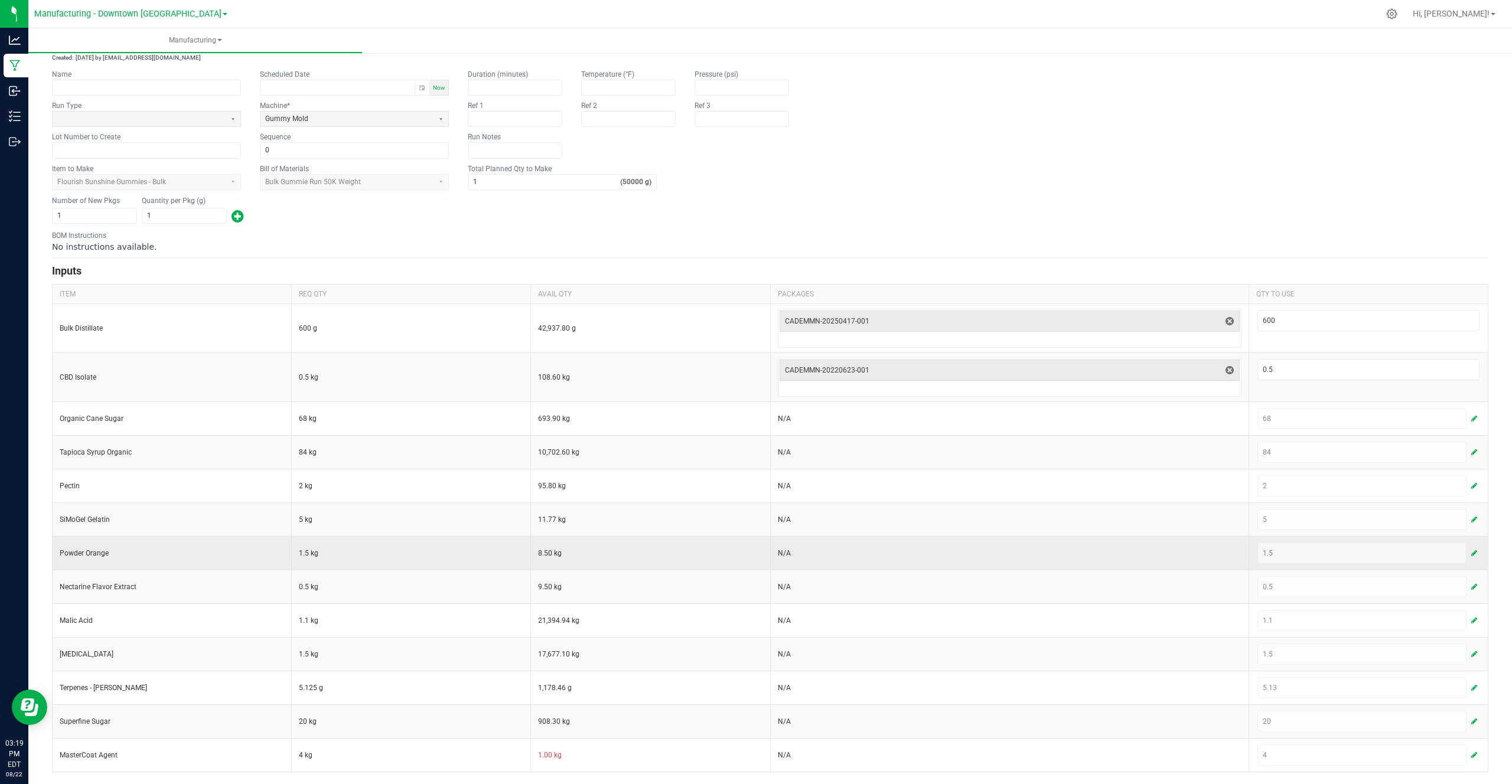
click at [1255, 557] on td "1.5" at bounding box center [1368, 552] width 239 height 34
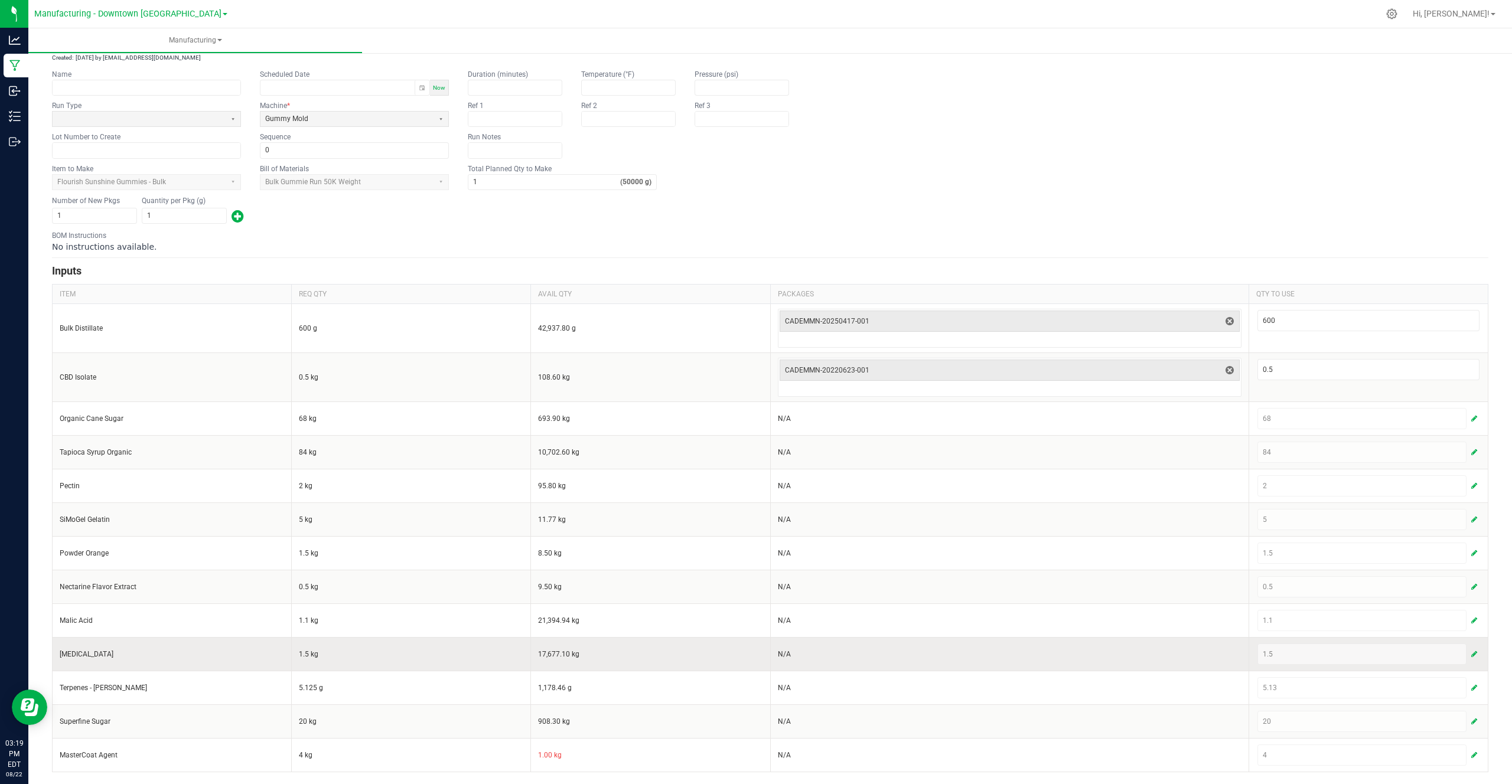
click at [1471, 650] on span "button" at bounding box center [1474, 654] width 6 height 10
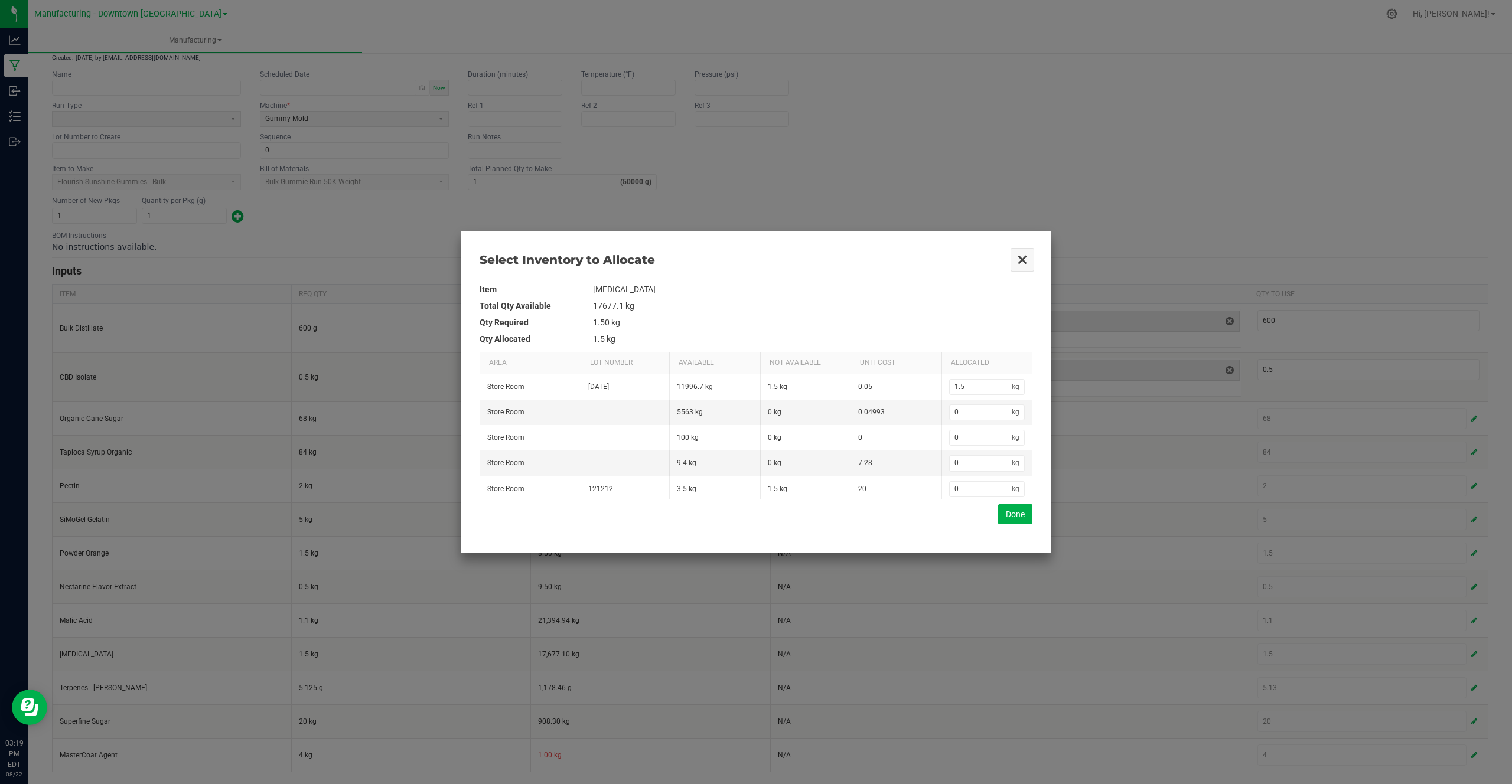
click at [1022, 259] on button "Close" at bounding box center [1022, 259] width 25 height 25
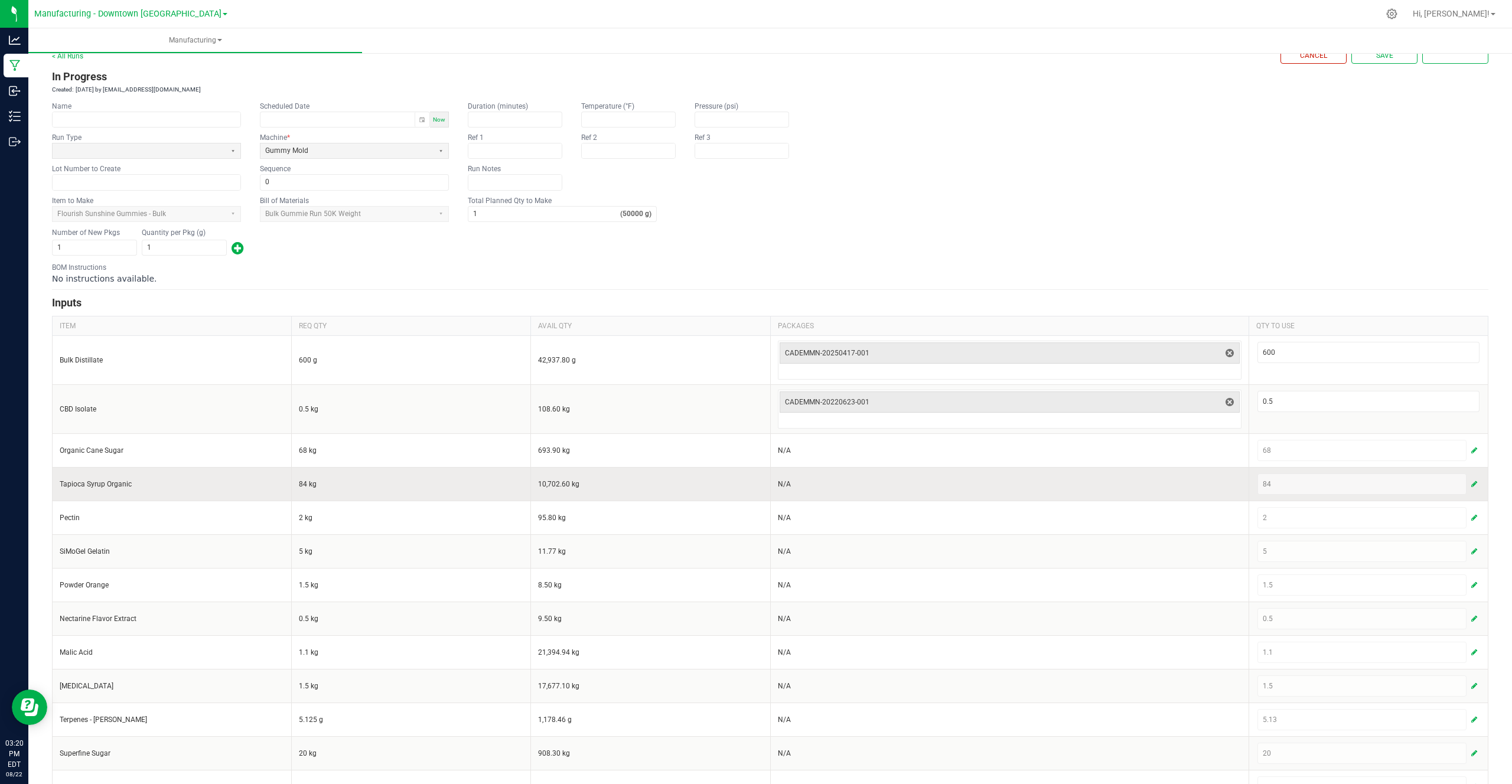
scroll to position [0, 0]
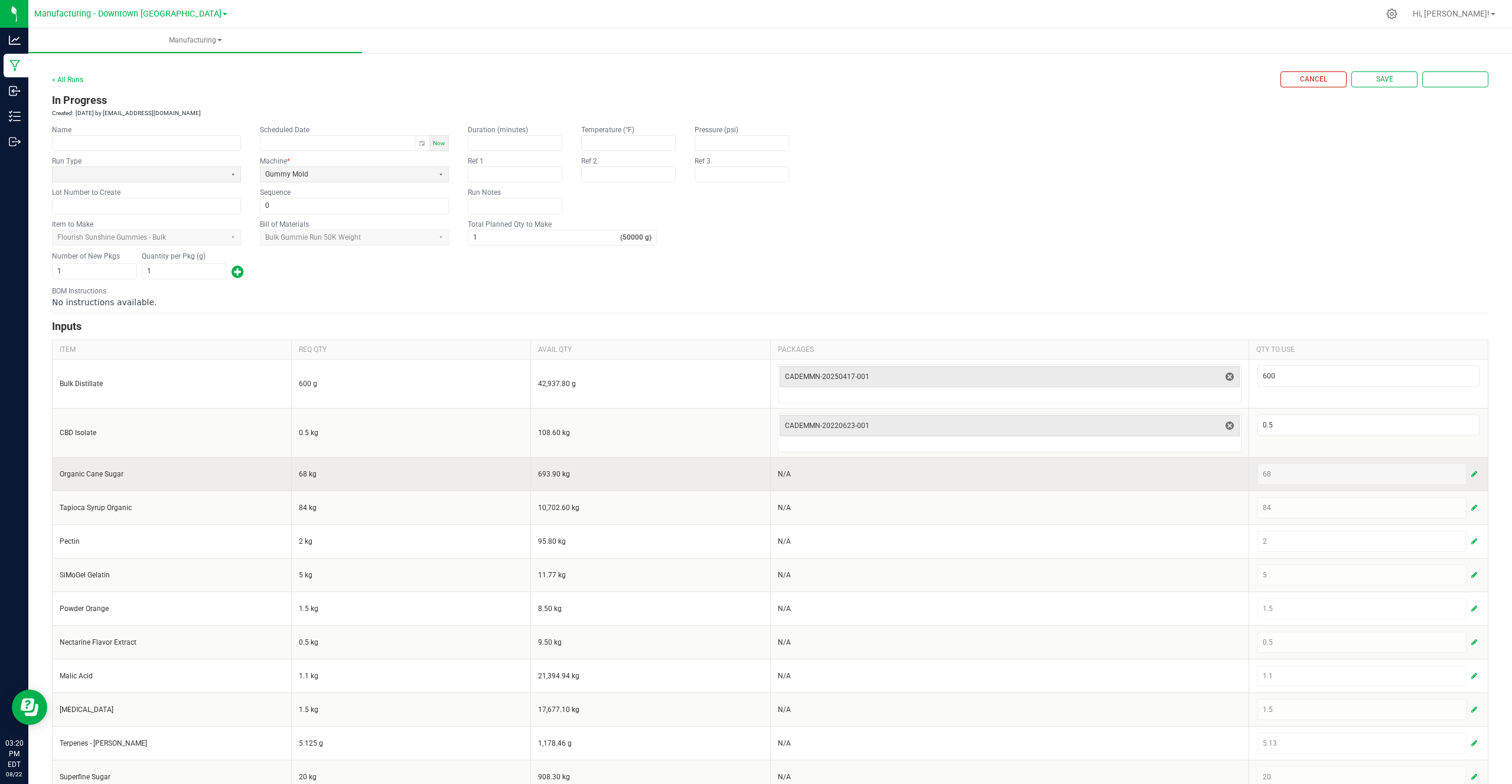
click at [1476, 471] on span "button" at bounding box center [1474, 474] width 6 height 10
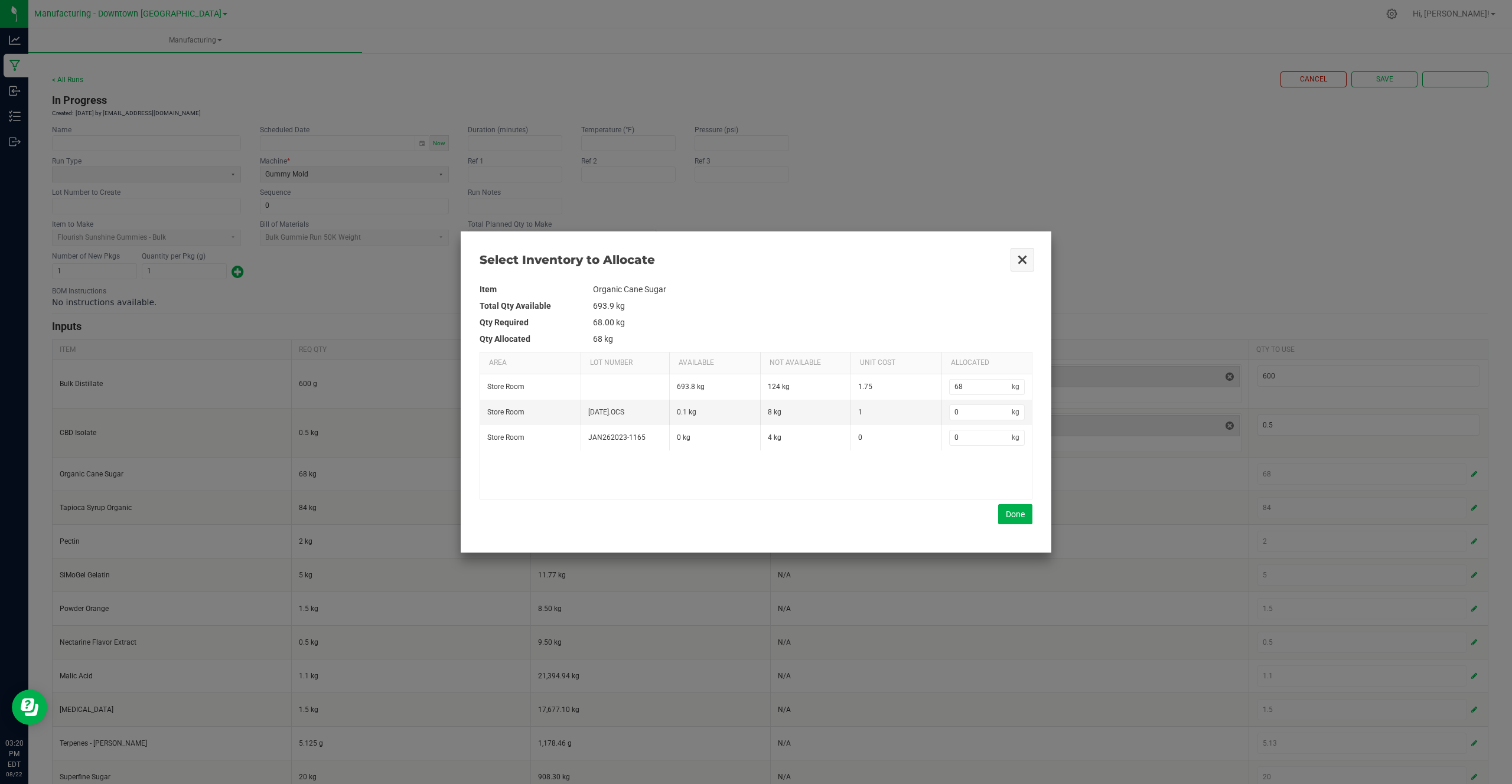
click at [1020, 256] on button "Close" at bounding box center [1022, 259] width 25 height 25
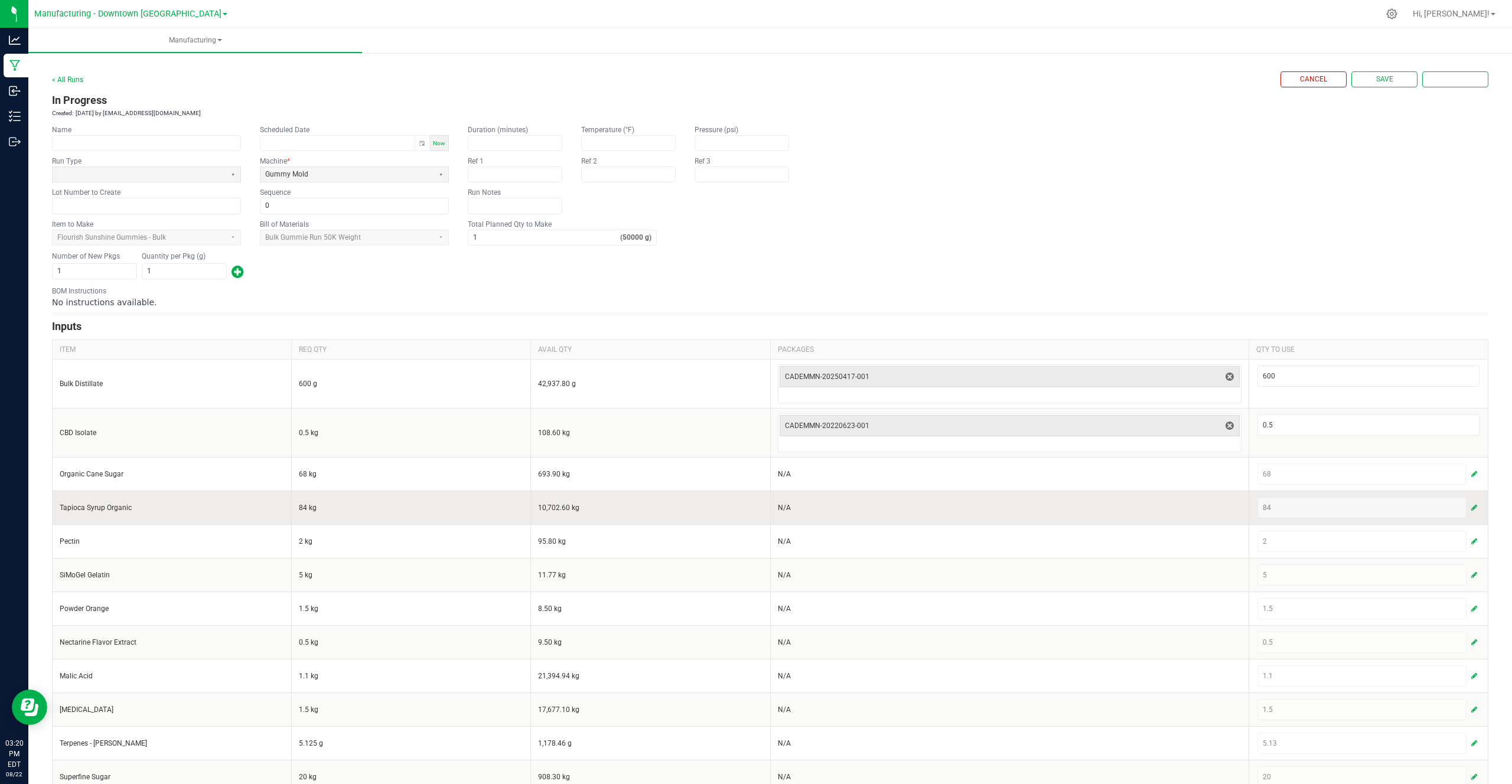
click at [1471, 507] on span "button" at bounding box center [1474, 507] width 6 height 10
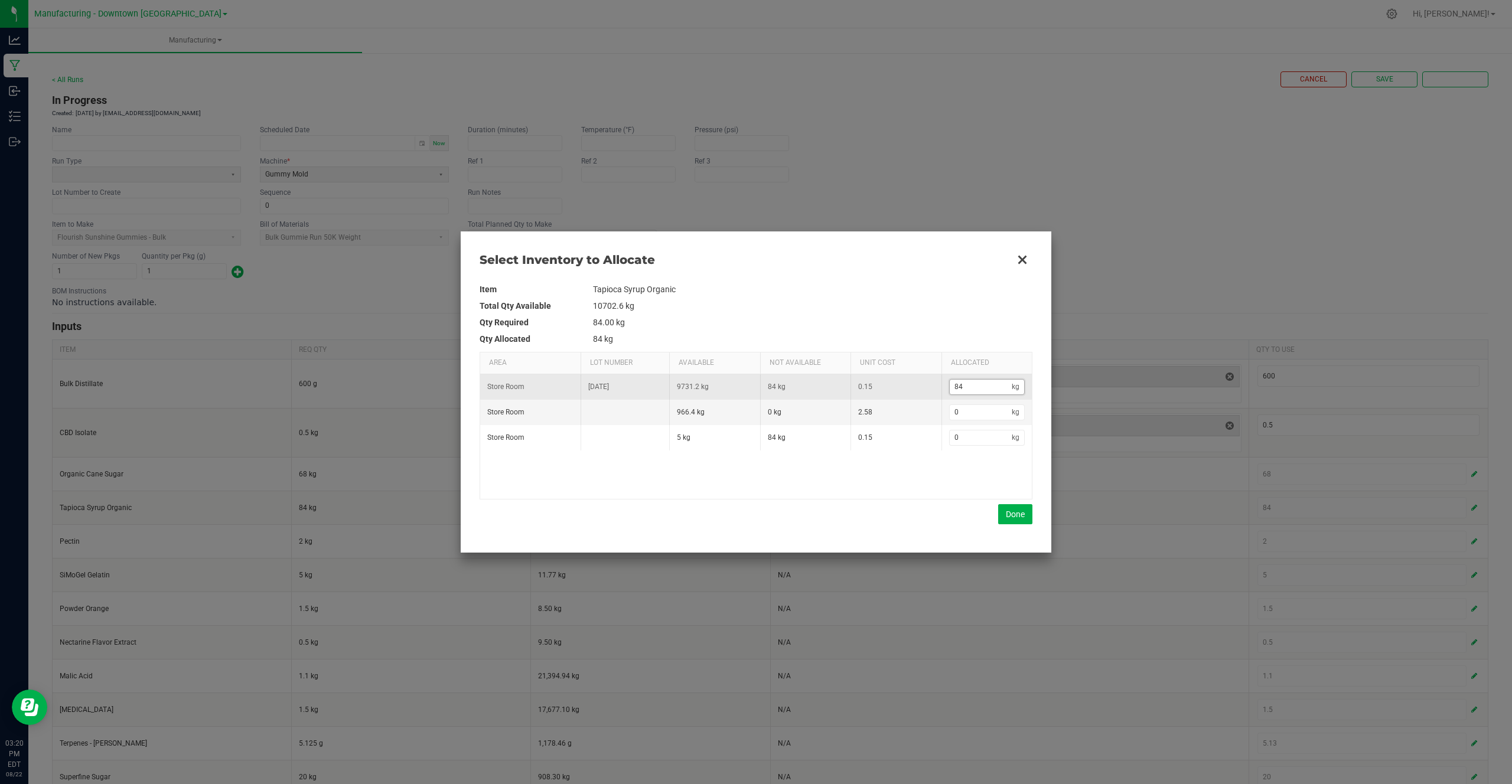
click at [1001, 394] on input "84" at bounding box center [980, 387] width 62 height 15
click at [1005, 513] on button "Done" at bounding box center [1015, 514] width 35 height 20
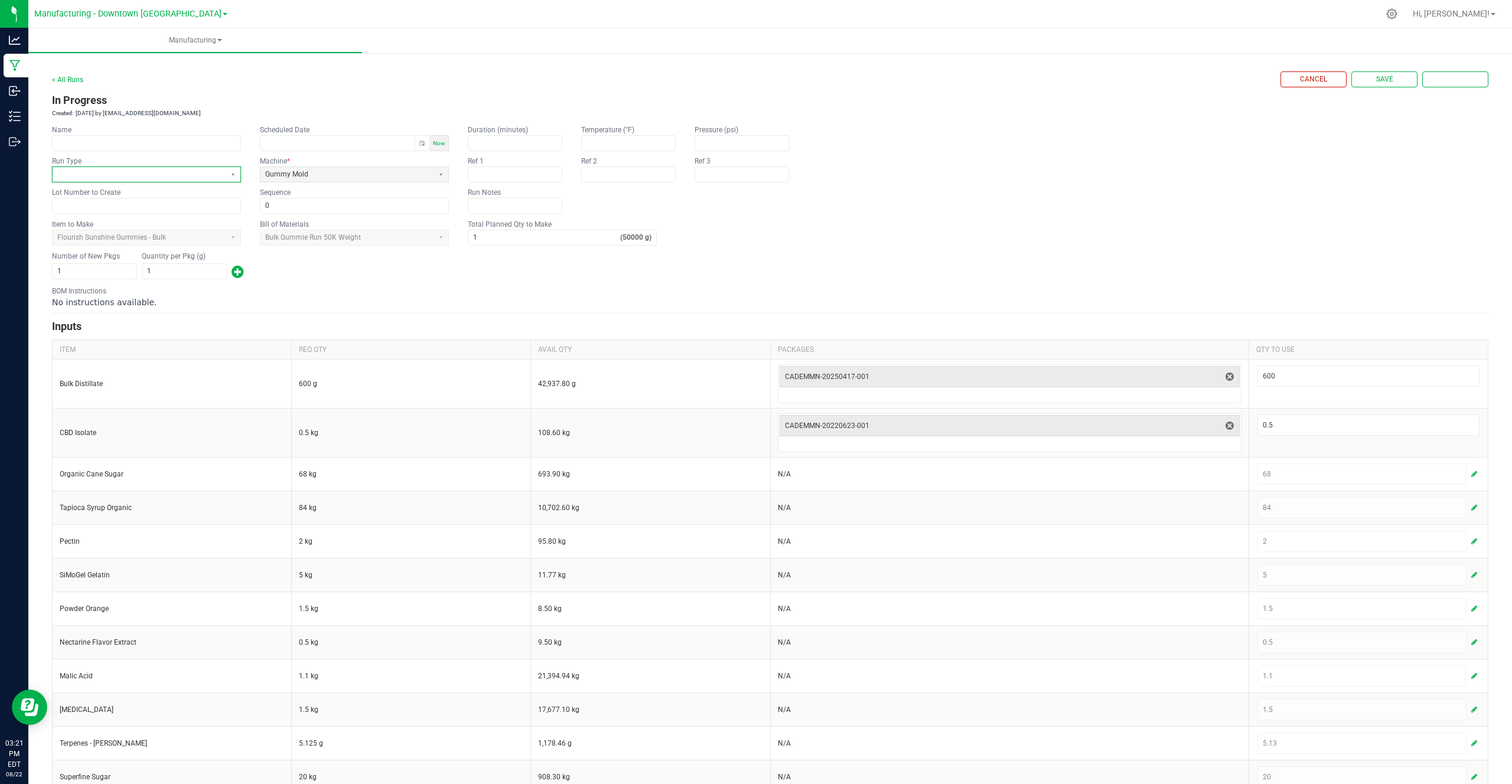
click at [132, 172] on span at bounding box center [139, 174] width 164 height 10
click at [105, 291] on li "Gummies" at bounding box center [147, 289] width 188 height 17
click at [172, 211] on input "text" at bounding box center [147, 206] width 188 height 15
type input "FSG-BULK-250822"
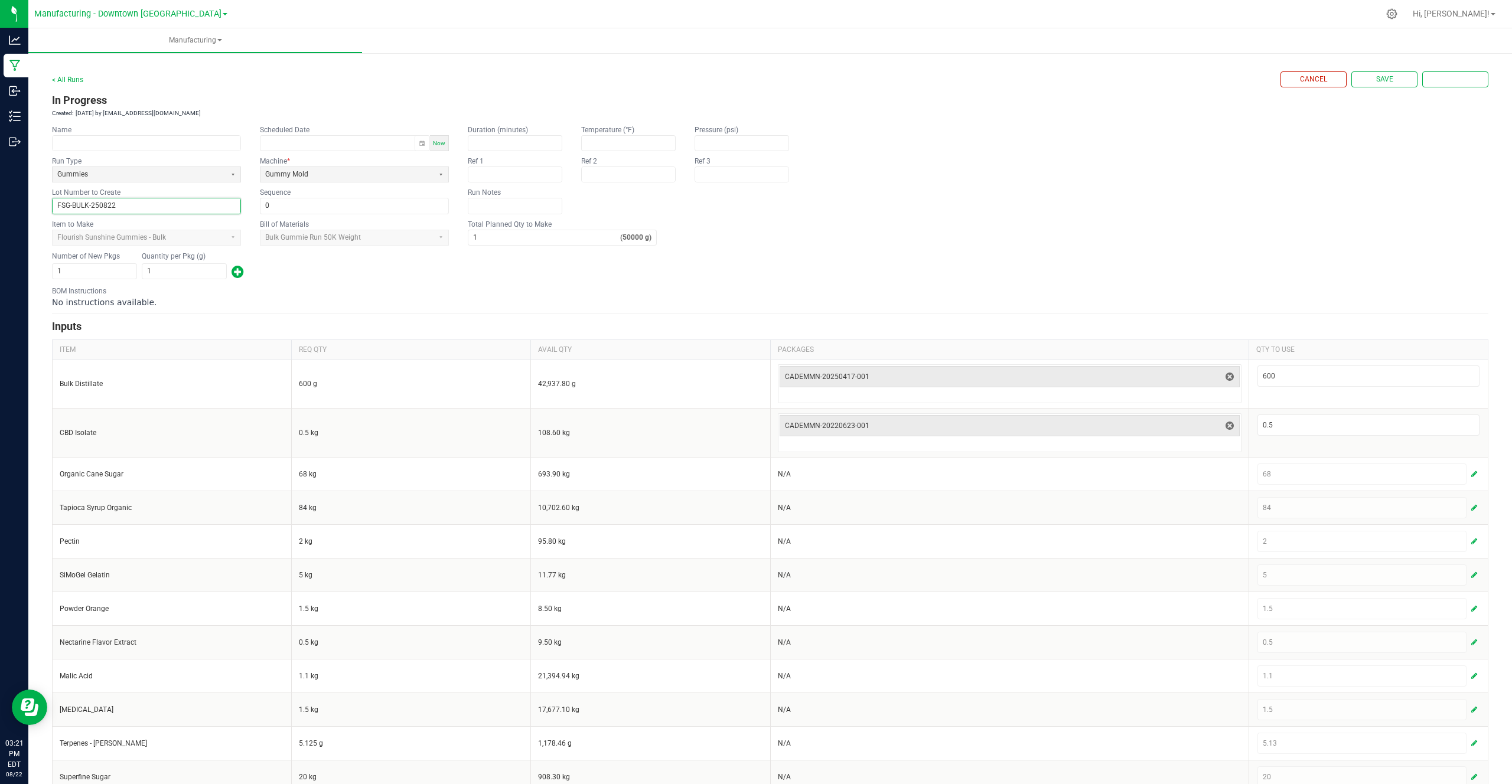
click at [350, 288] on div "BOM Instructions No instructions available." at bounding box center [770, 297] width 1436 height 23
click at [1393, 78] on button "Save" at bounding box center [1384, 79] width 66 height 16
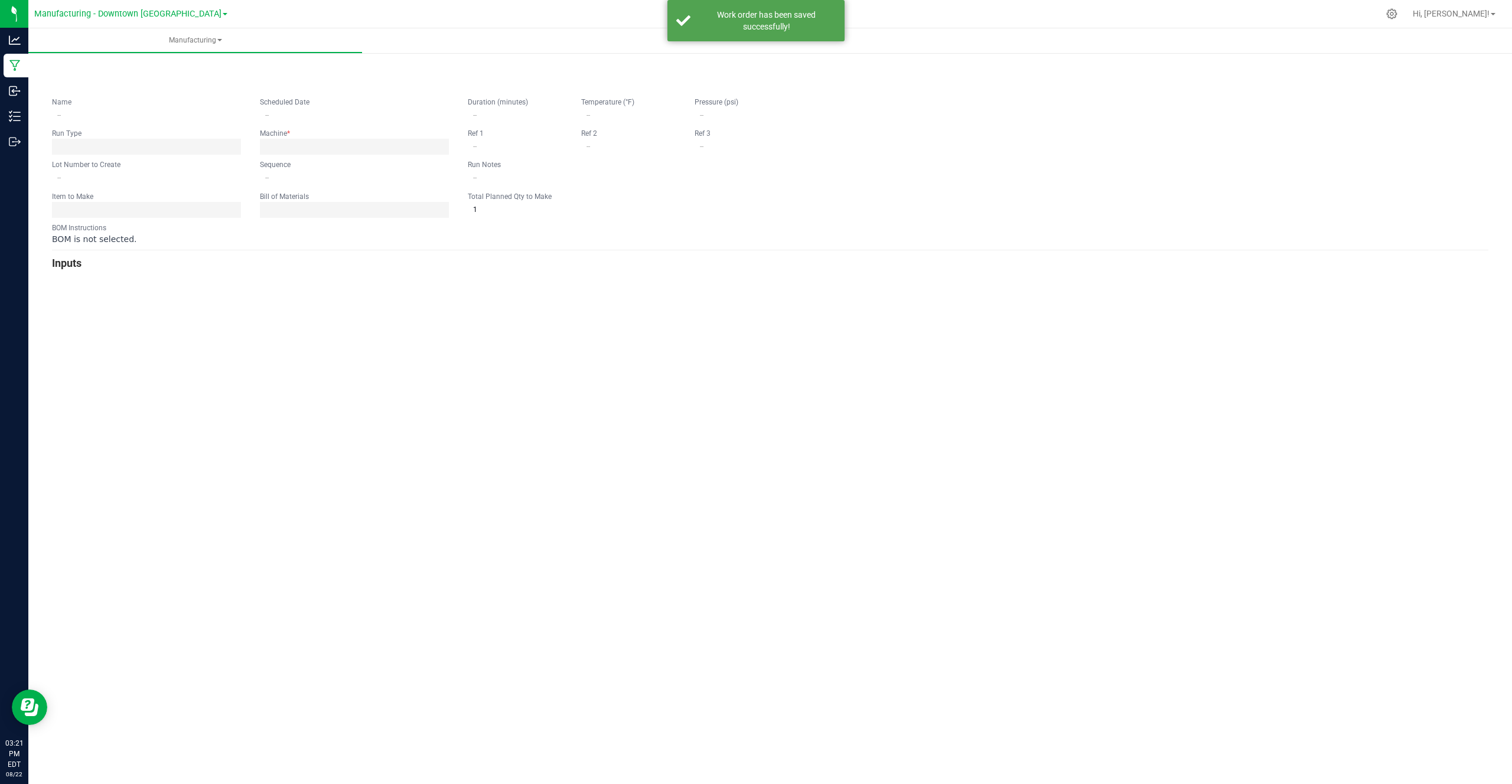
type input "FSG-BULK-250822"
type input "0"
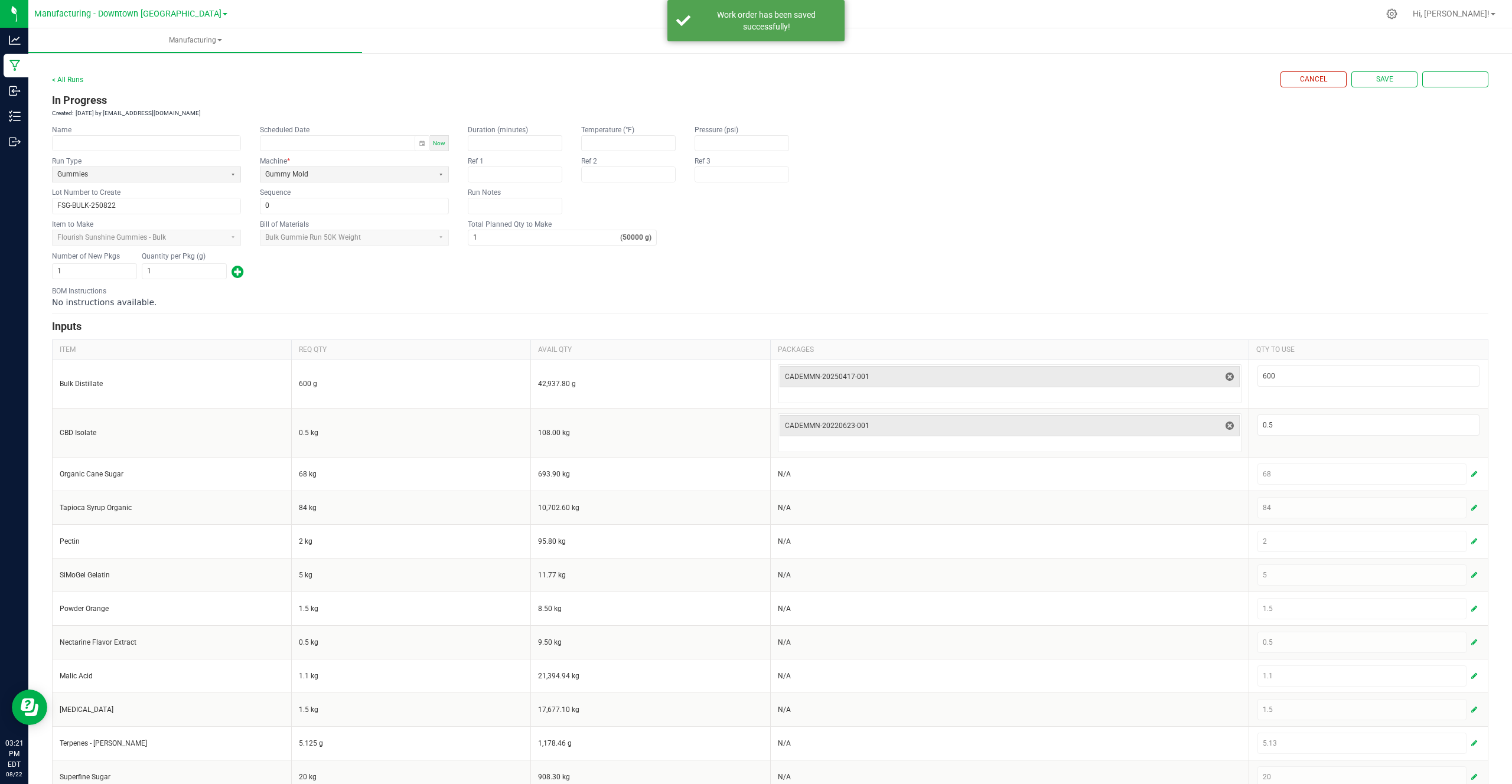
click at [444, 141] on span "Now" at bounding box center [439, 143] width 12 height 7
type input "08/22/2025 3:21 PM"
click at [1450, 86] on button "Complete" at bounding box center [1455, 79] width 66 height 16
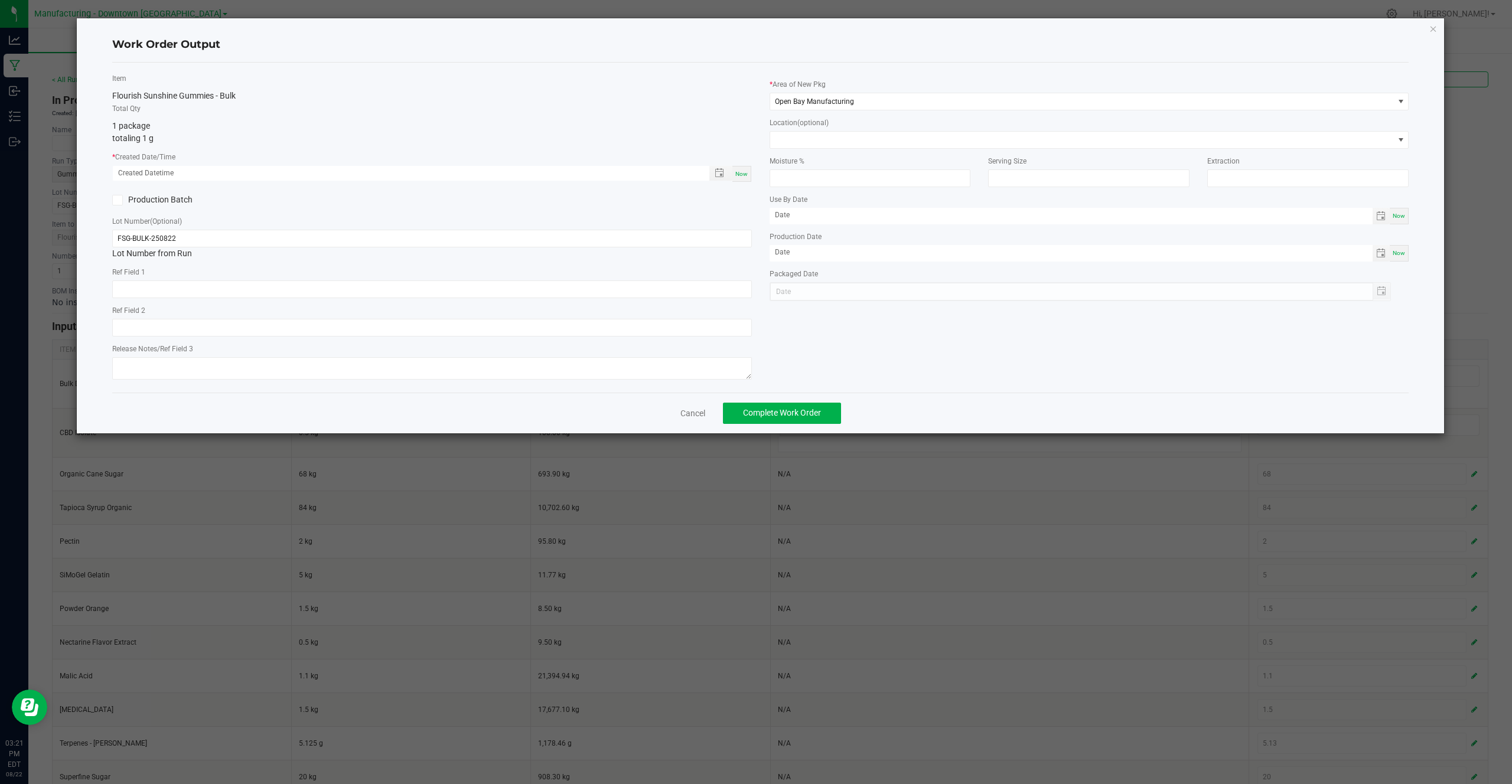
click at [736, 171] on span "Now" at bounding box center [741, 174] width 12 height 7
type input "08/22/2025 3:21 PM"
type input "[DATE]"
click at [816, 419] on button "Complete Work Order" at bounding box center [781, 413] width 118 height 21
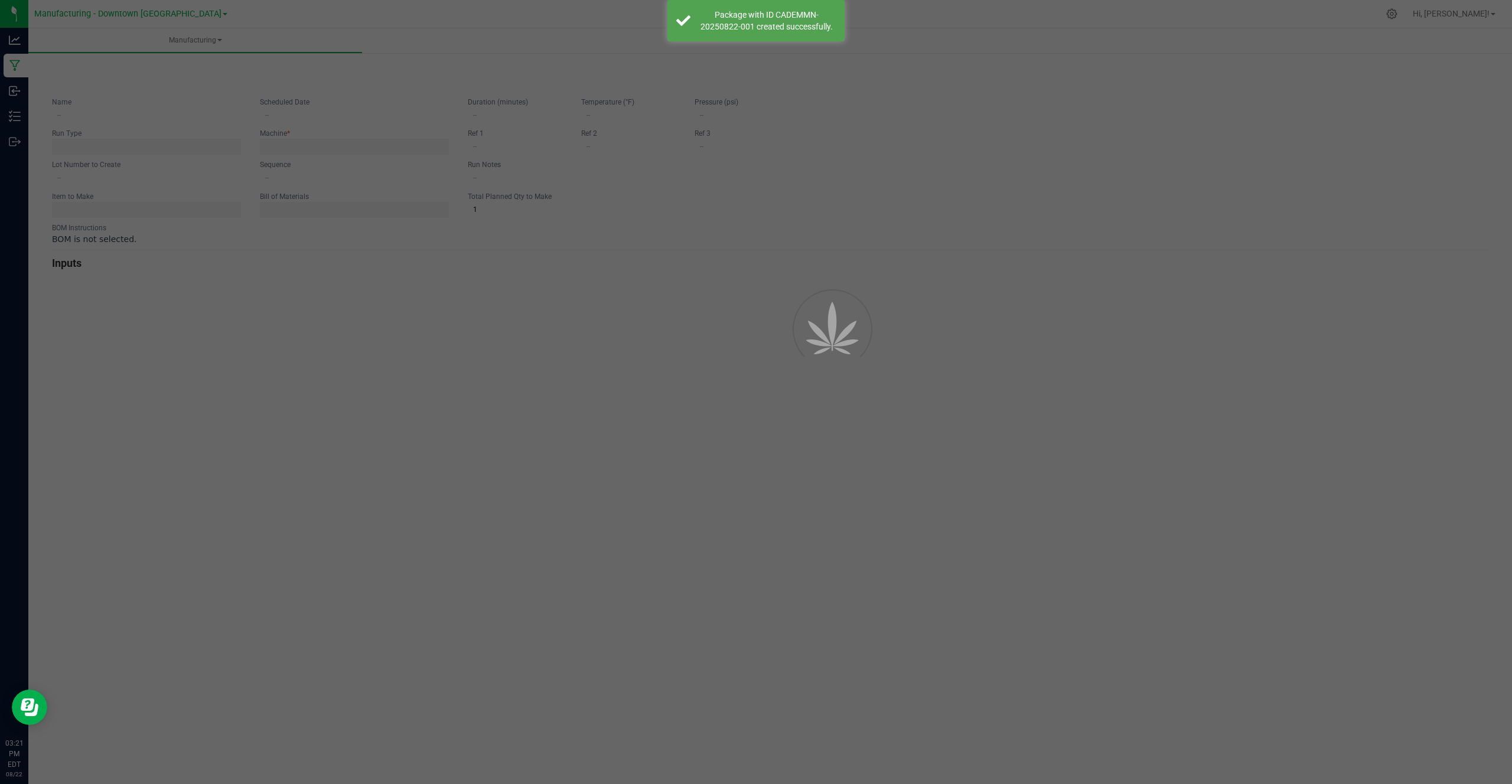
type input "08/22/2025 3:21 PM"
type input "FSG-BULK-250822"
type input "0"
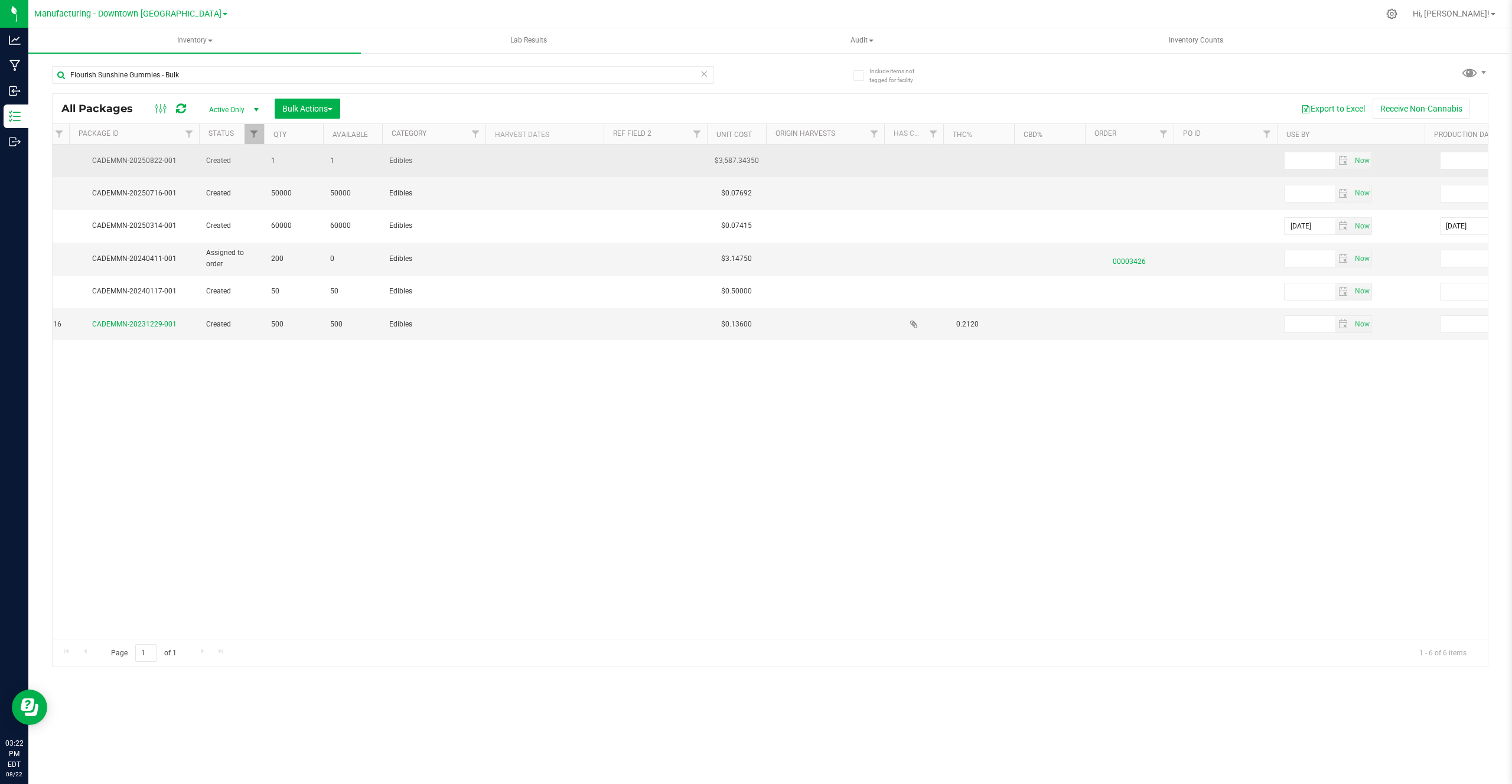
scroll to position [0, 680]
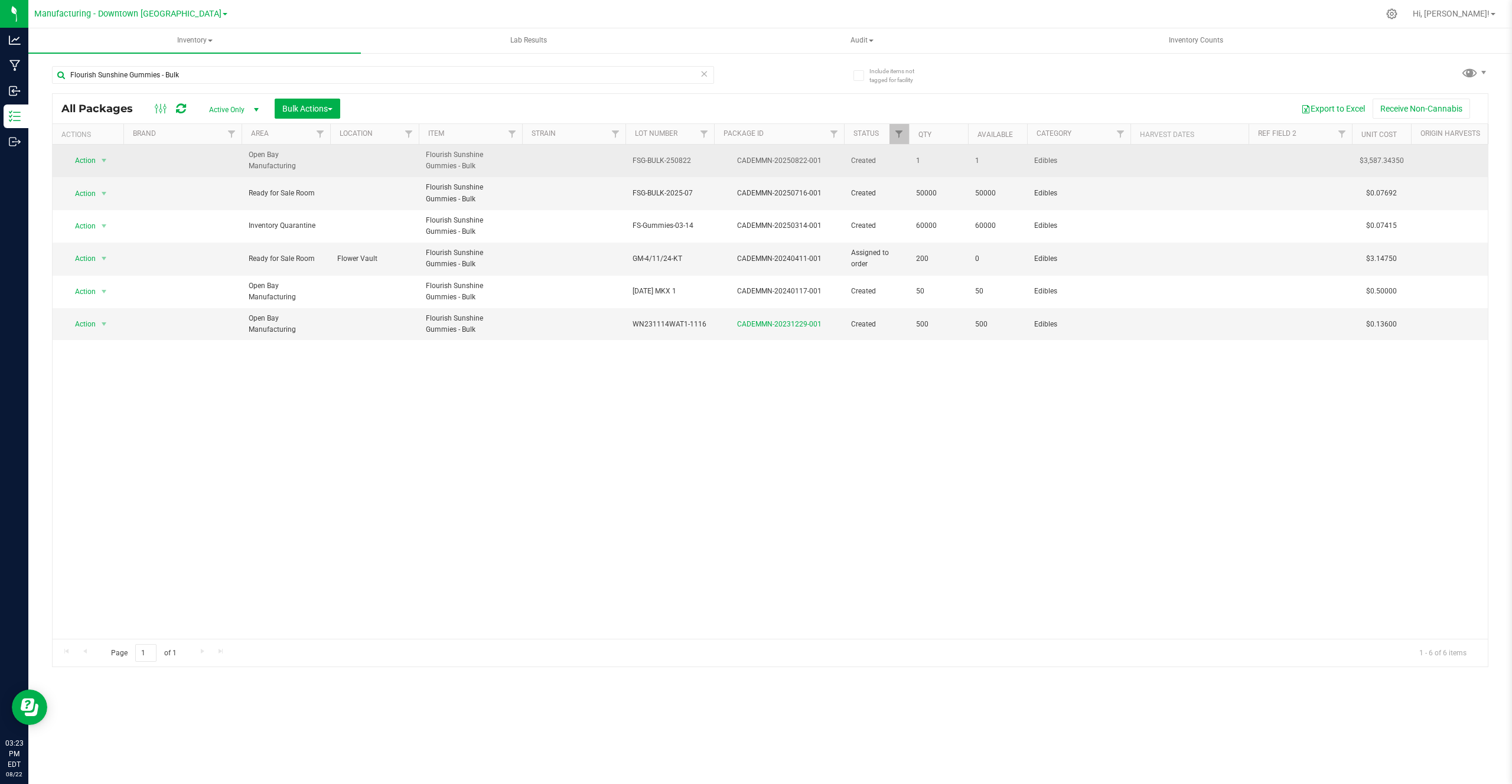
click at [928, 161] on span "1" at bounding box center [938, 161] width 45 height 11
drag, startPoint x: 928, startPoint y: 161, endPoint x: 911, endPoint y: 159, distance: 17.1
click at [911, 159] on td "1" at bounding box center [938, 160] width 59 height 32
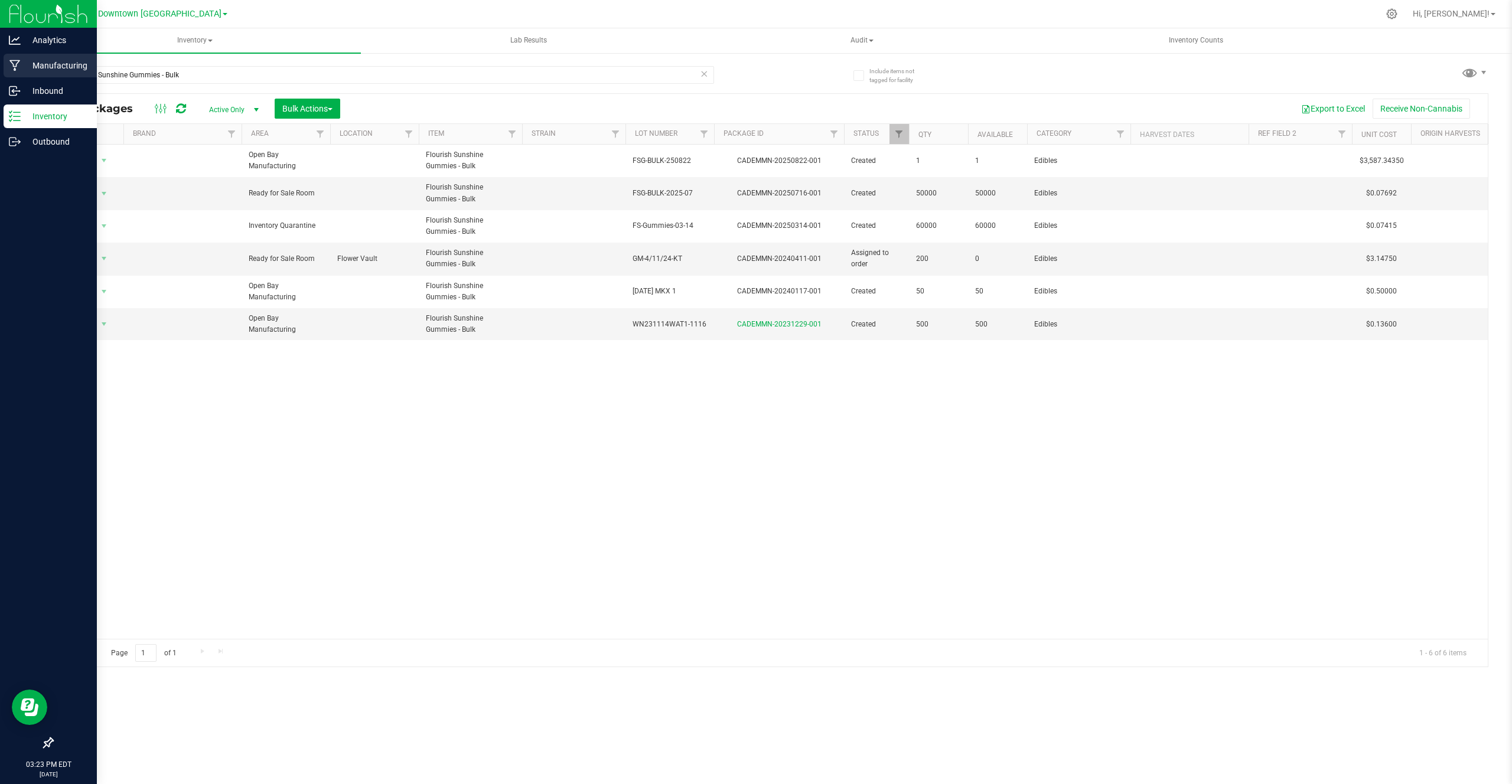
click at [68, 65] on p "Manufacturing" at bounding box center [56, 65] width 71 height 14
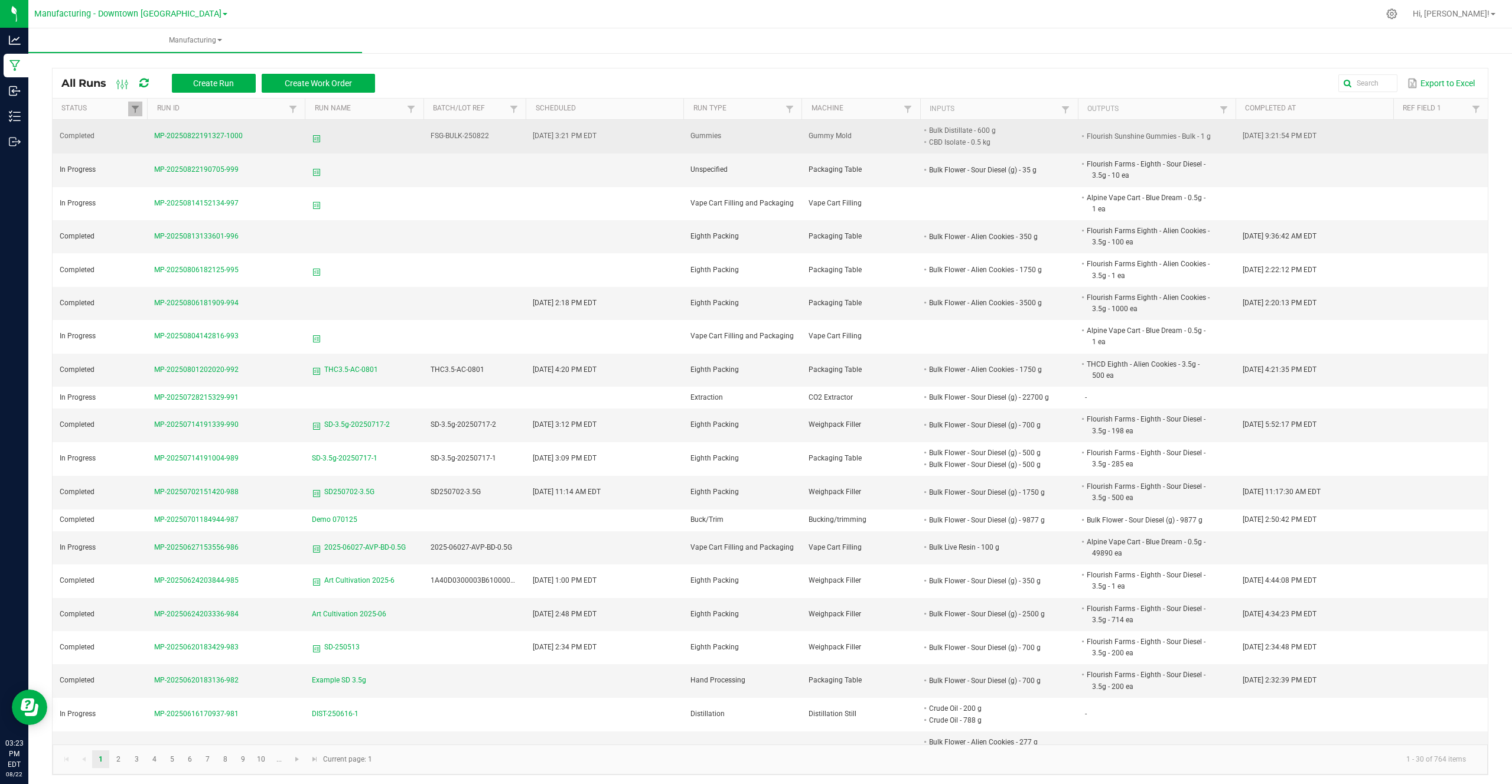
click at [189, 138] on span "MP-20250822191327-1000" at bounding box center [198, 135] width 89 height 8
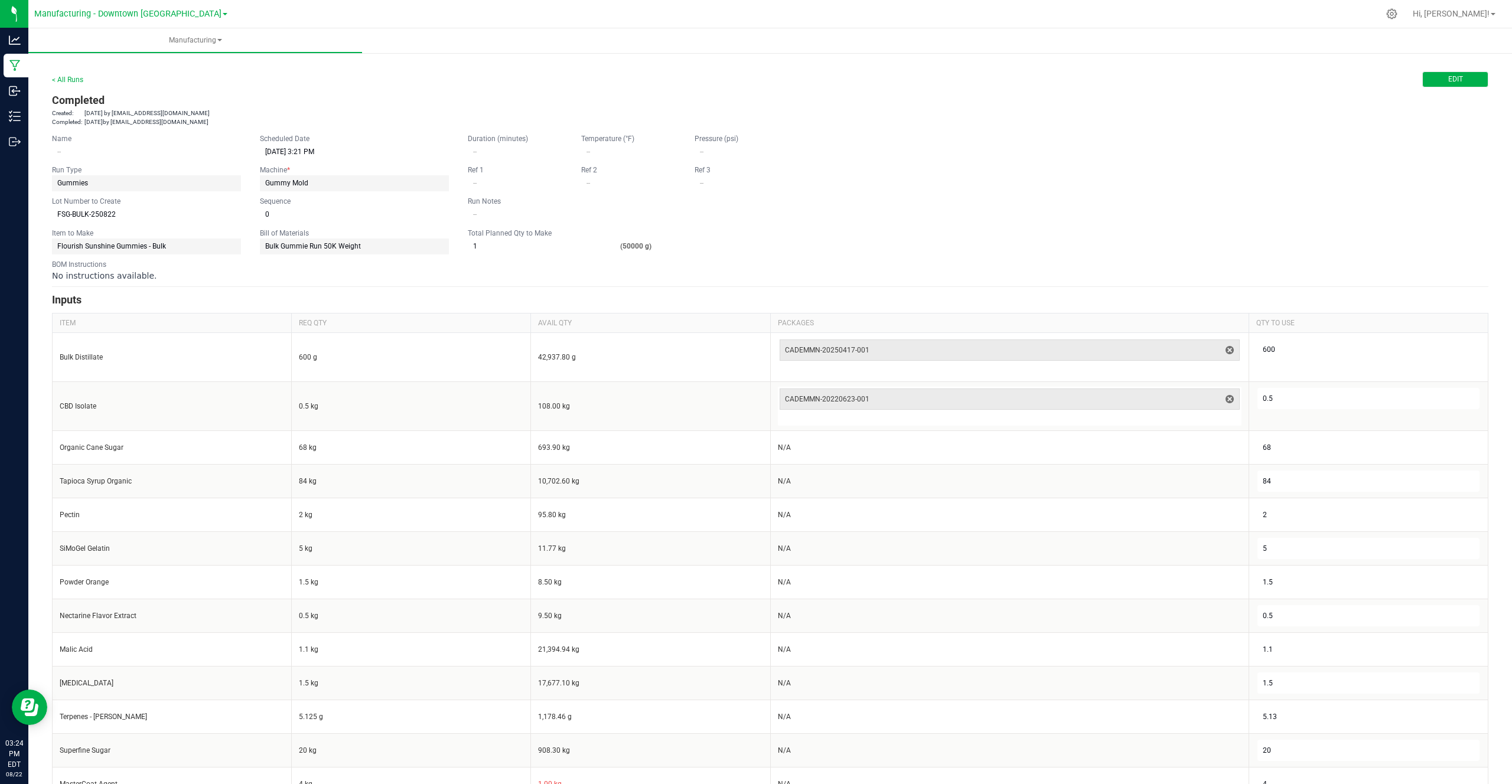
click at [1457, 74] on span "Edit" at bounding box center [1456, 79] width 15 height 10
drag, startPoint x: 627, startPoint y: 247, endPoint x: 633, endPoint y: 247, distance: 6.0
click at [632, 247] on div "1 (50000 g)" at bounding box center [562, 246] width 189 height 16
click at [643, 247] on div "1 (50000 g)" at bounding box center [562, 246] width 189 height 16
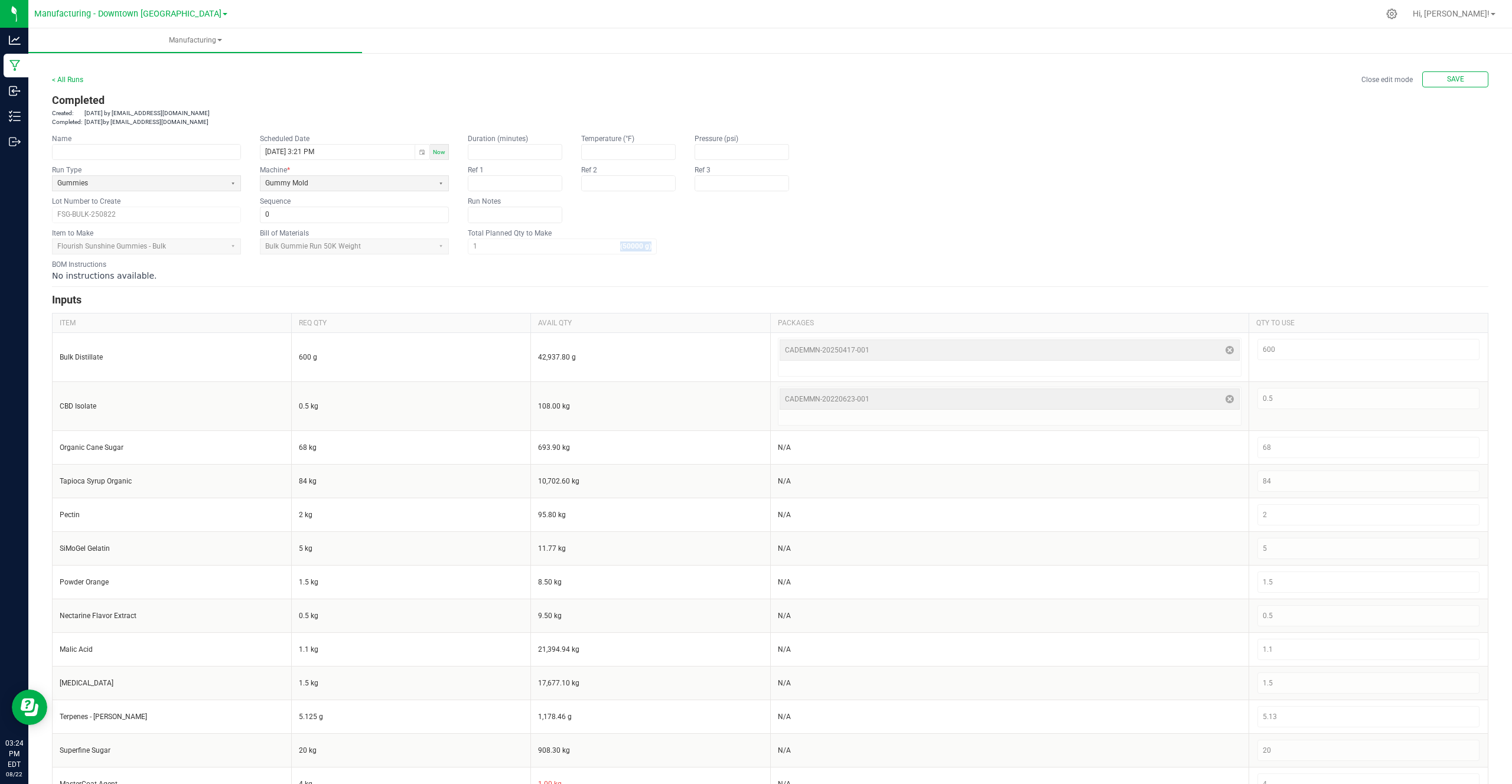
click at [643, 247] on div "1 (50000 g)" at bounding box center [562, 246] width 189 height 16
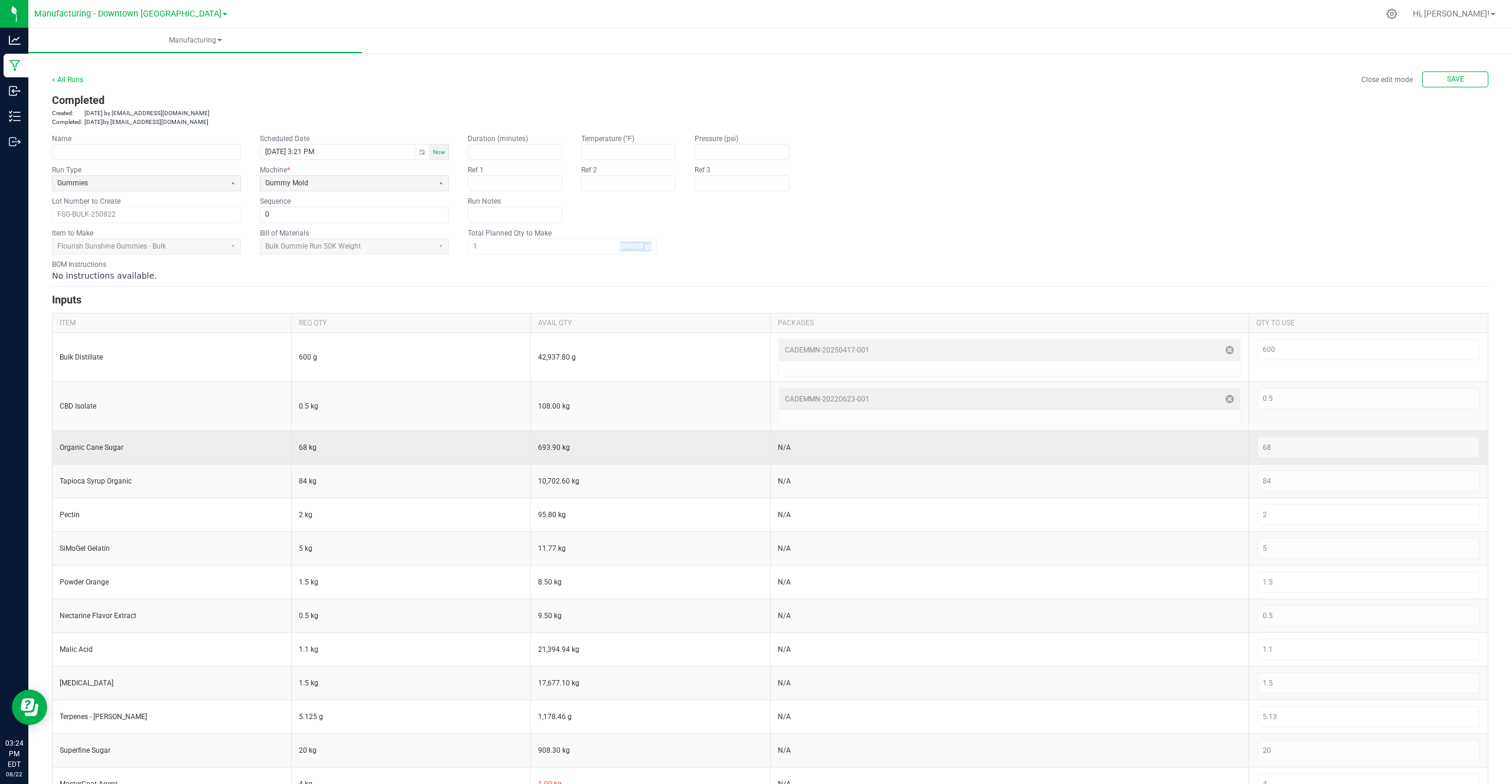
scroll to position [98, 0]
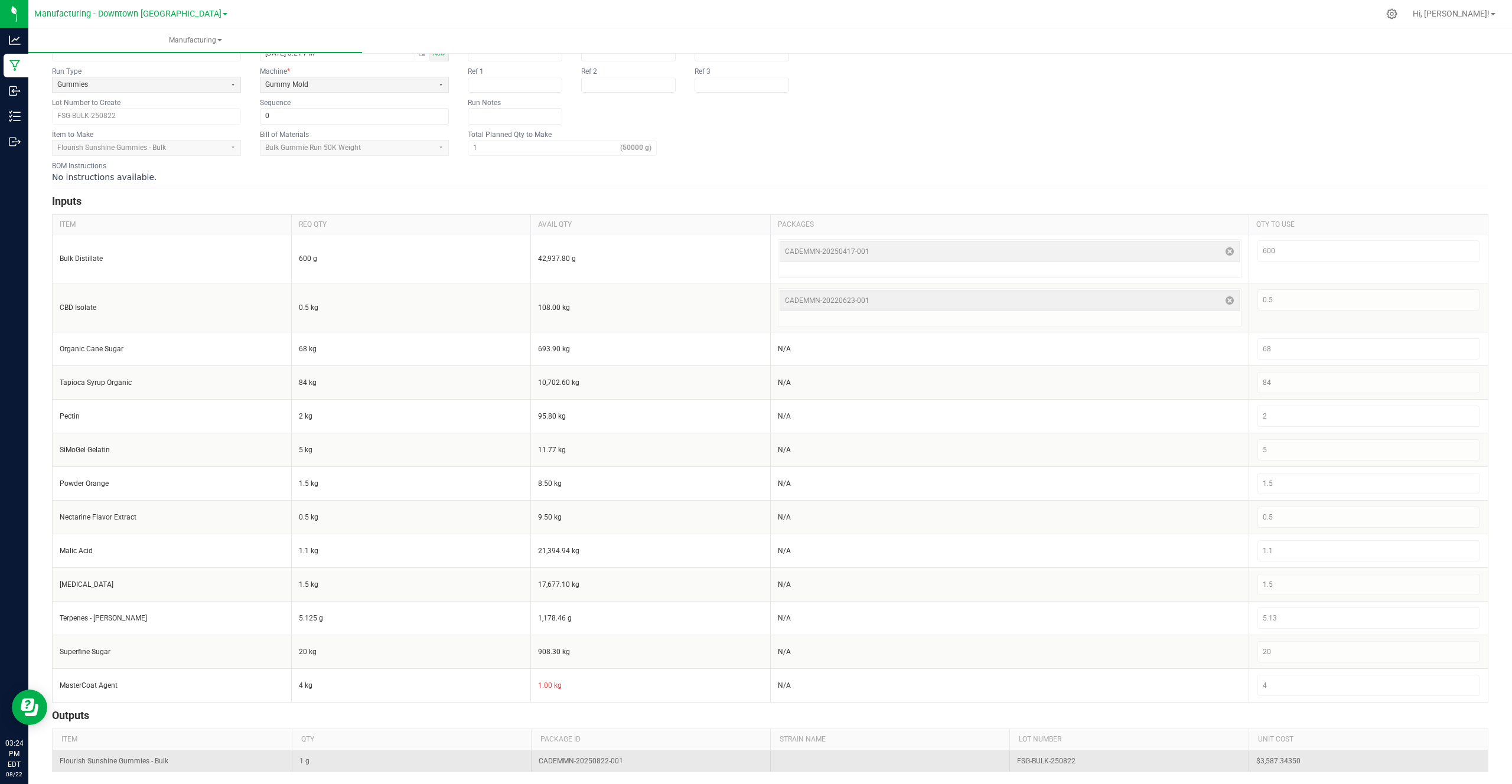
click at [302, 764] on span "1 g" at bounding box center [304, 761] width 10 height 8
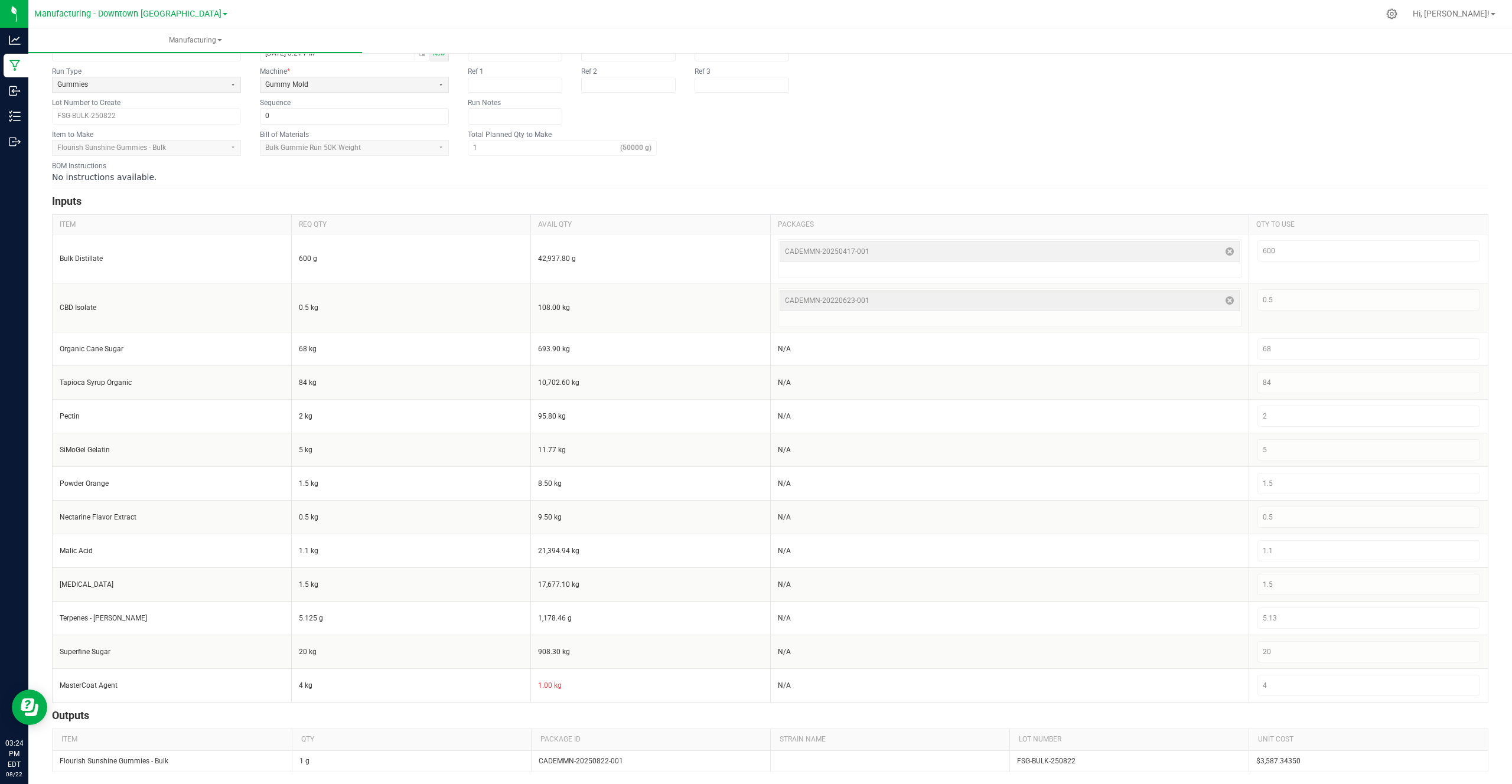
click at [335, 748] on span "QTY" at bounding box center [414, 740] width 239 height 20
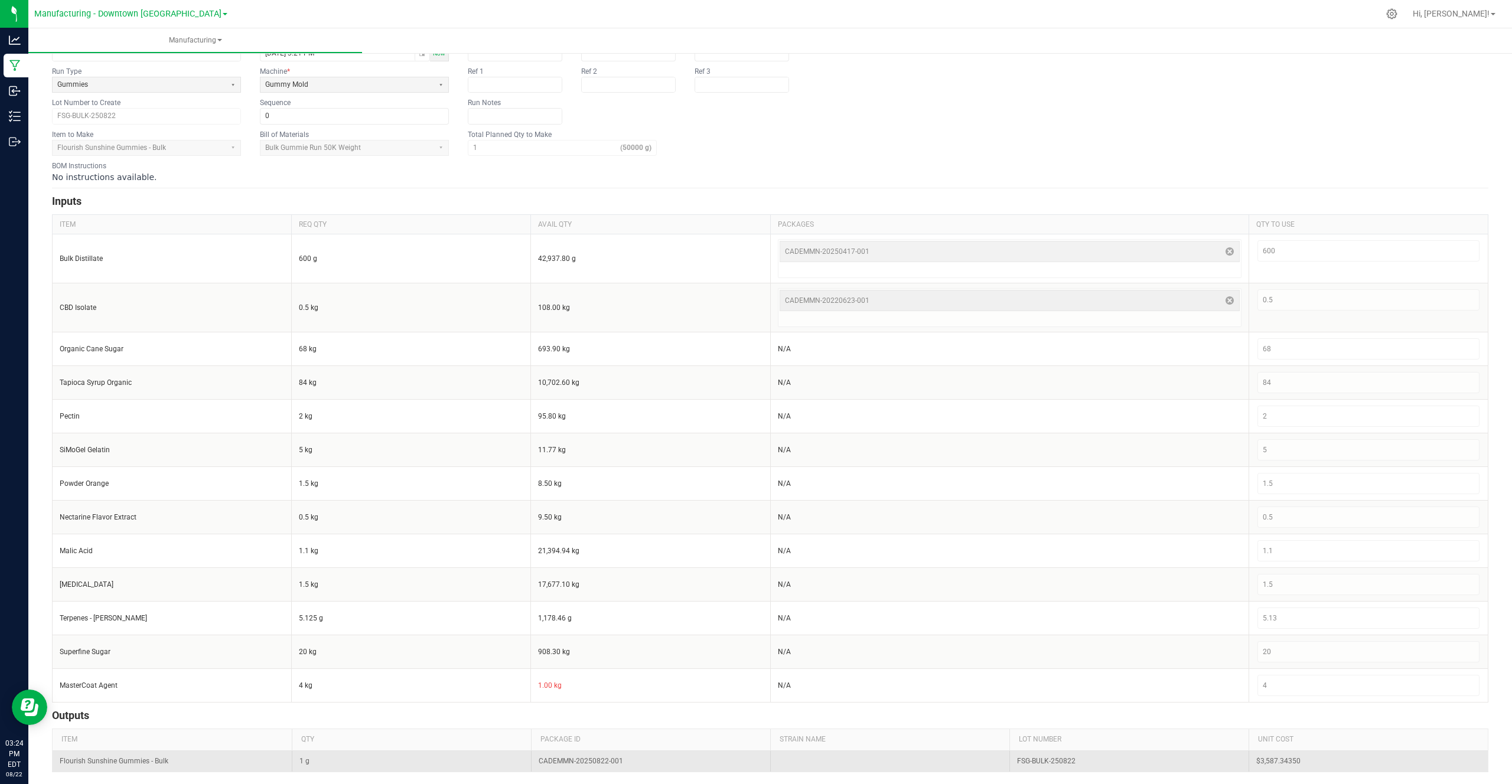
click at [334, 751] on td "1 g" at bounding box center [411, 761] width 239 height 20
click at [334, 764] on td "1 g" at bounding box center [411, 761] width 239 height 20
click at [295, 766] on td "1 g" at bounding box center [411, 761] width 239 height 20
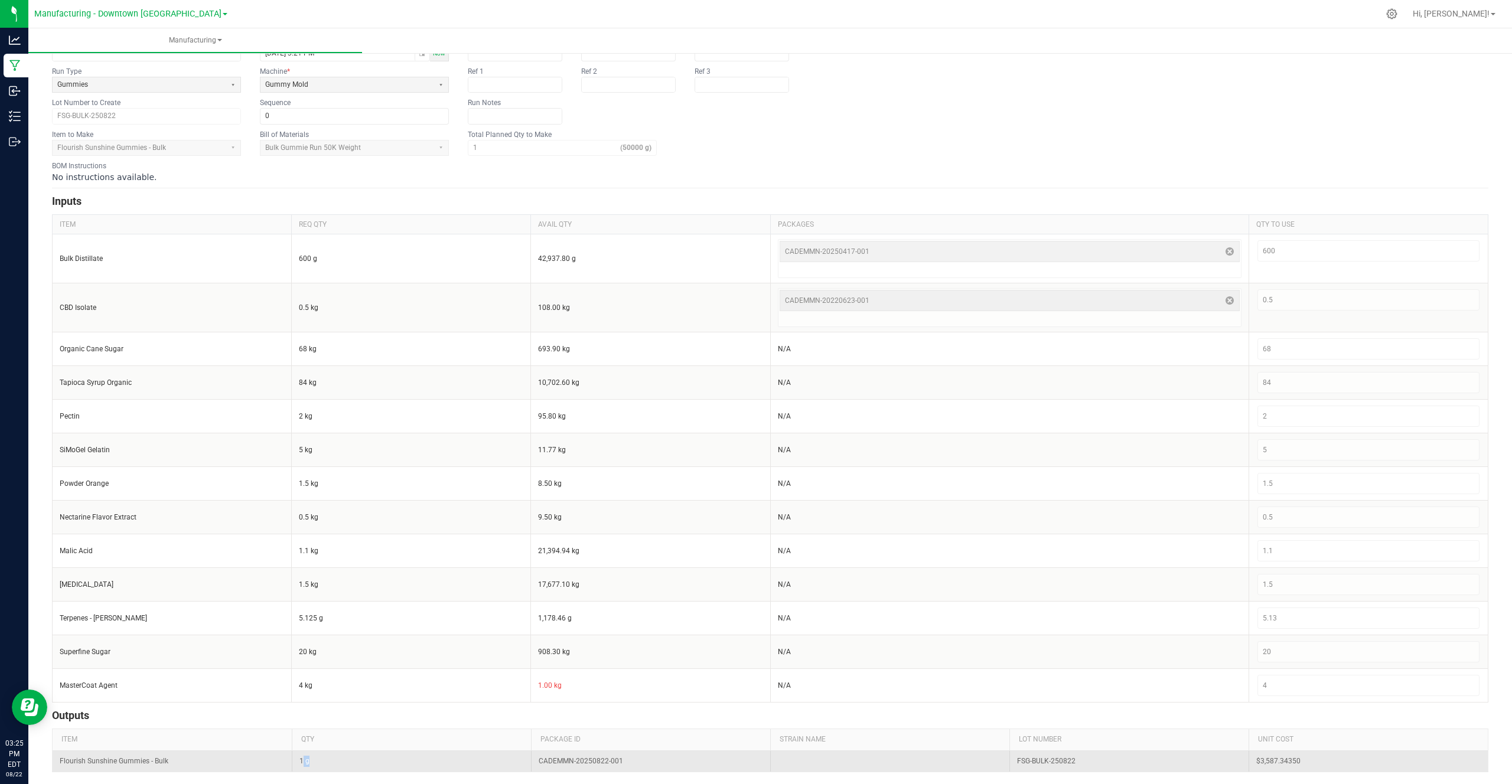
click at [295, 766] on td "1 g" at bounding box center [411, 761] width 239 height 20
click at [295, 767] on td "1 g" at bounding box center [411, 761] width 239 height 20
click at [317, 758] on td "1 g" at bounding box center [411, 761] width 239 height 20
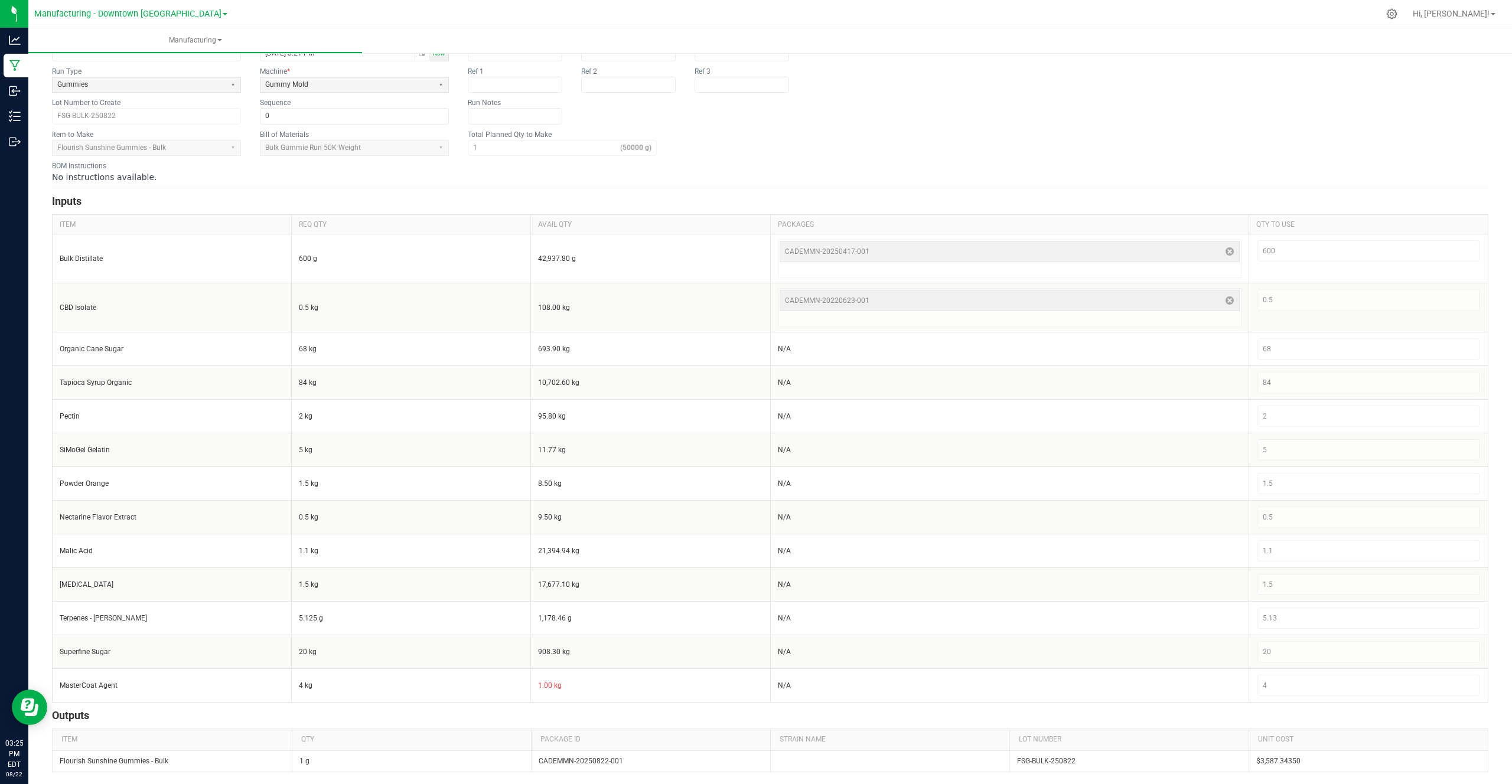
click at [186, 749] on span "ITEM" at bounding box center [174, 740] width 240 height 20
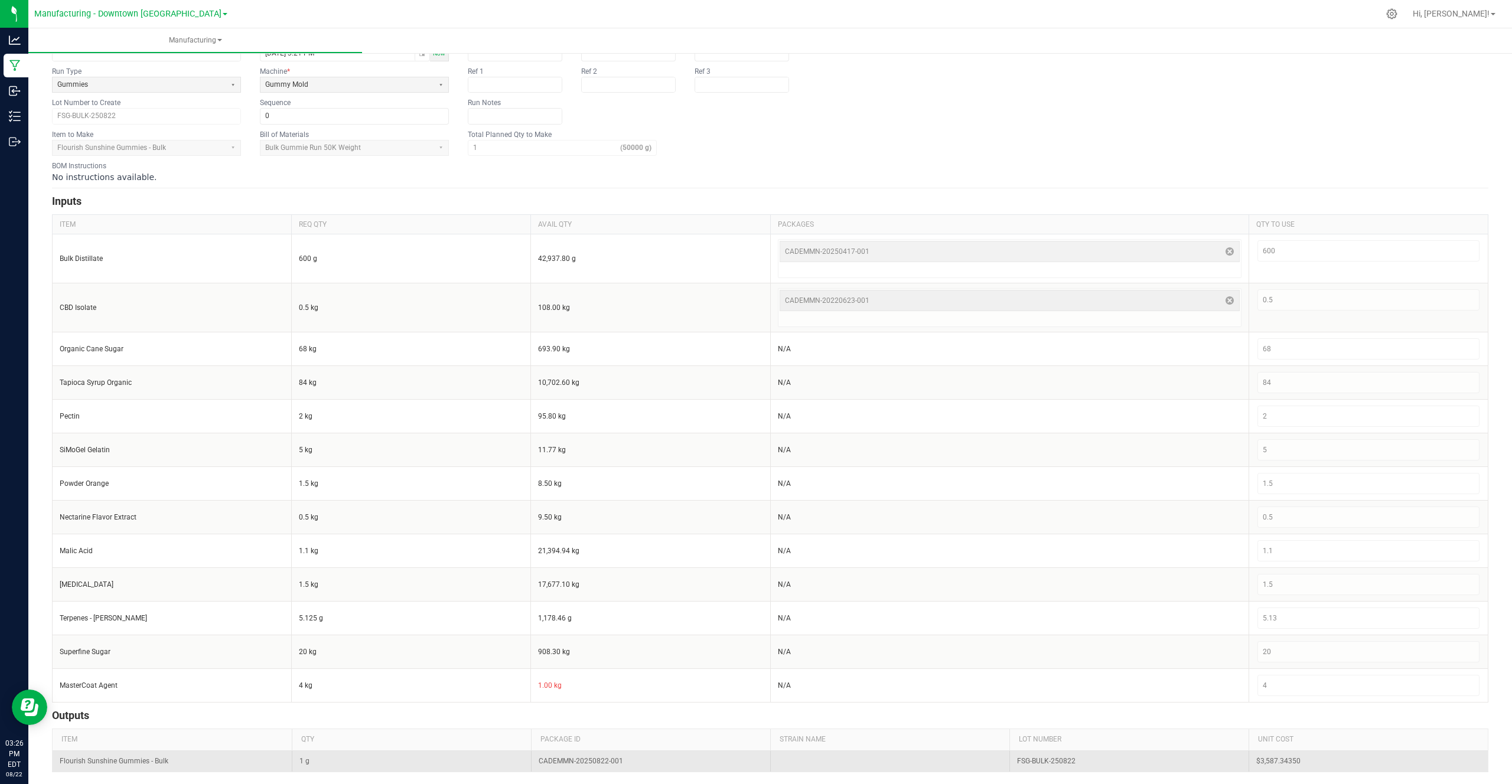
click at [313, 764] on td "1 g" at bounding box center [411, 761] width 239 height 20
click at [316, 764] on td "1 g" at bounding box center [411, 761] width 239 height 20
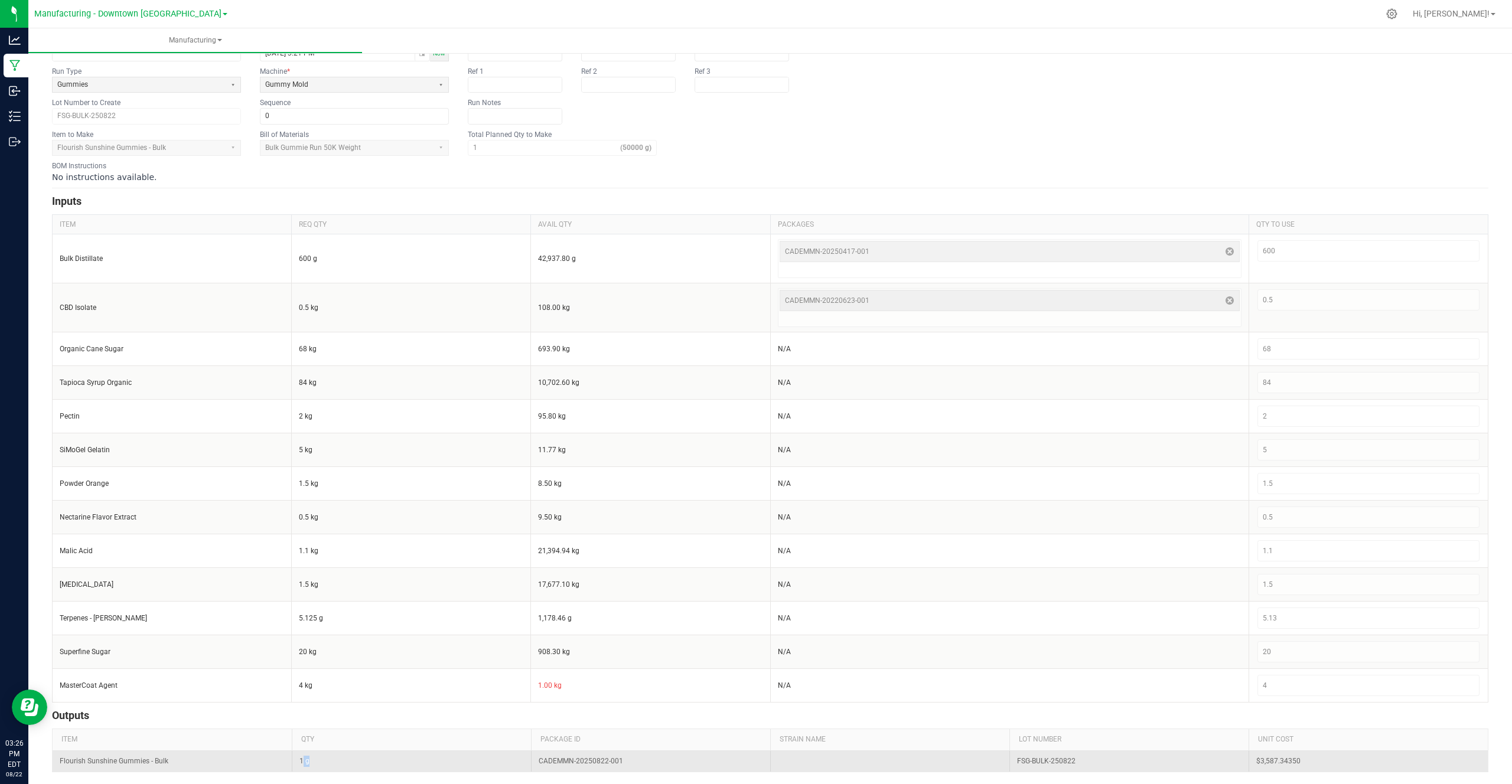
click at [316, 764] on td "1 g" at bounding box center [411, 761] width 239 height 20
click at [590, 758] on span "CADEMMN-20250822-001" at bounding box center [580, 761] width 84 height 11
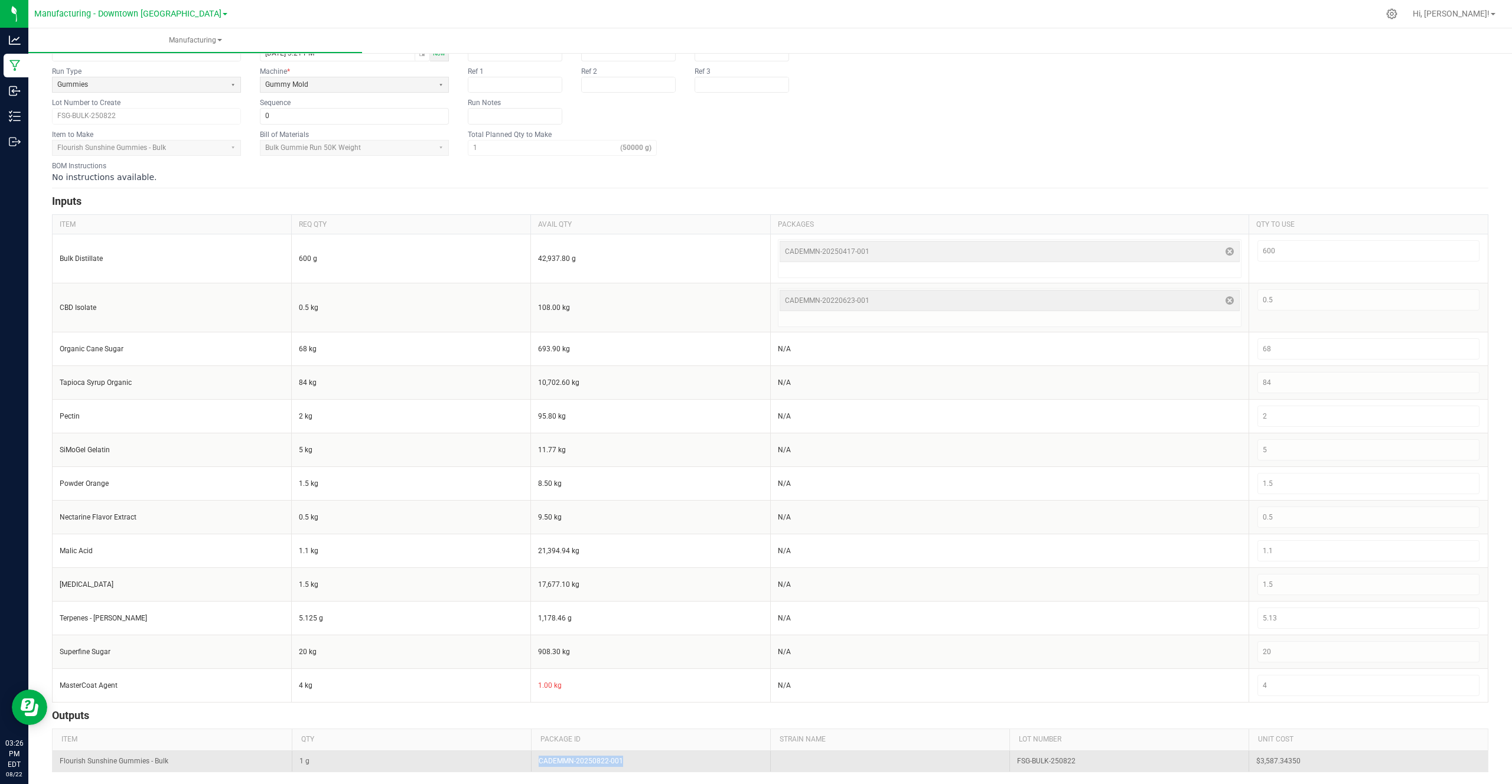
click at [590, 758] on span "CADEMMN-20250822-001" at bounding box center [580, 761] width 84 height 11
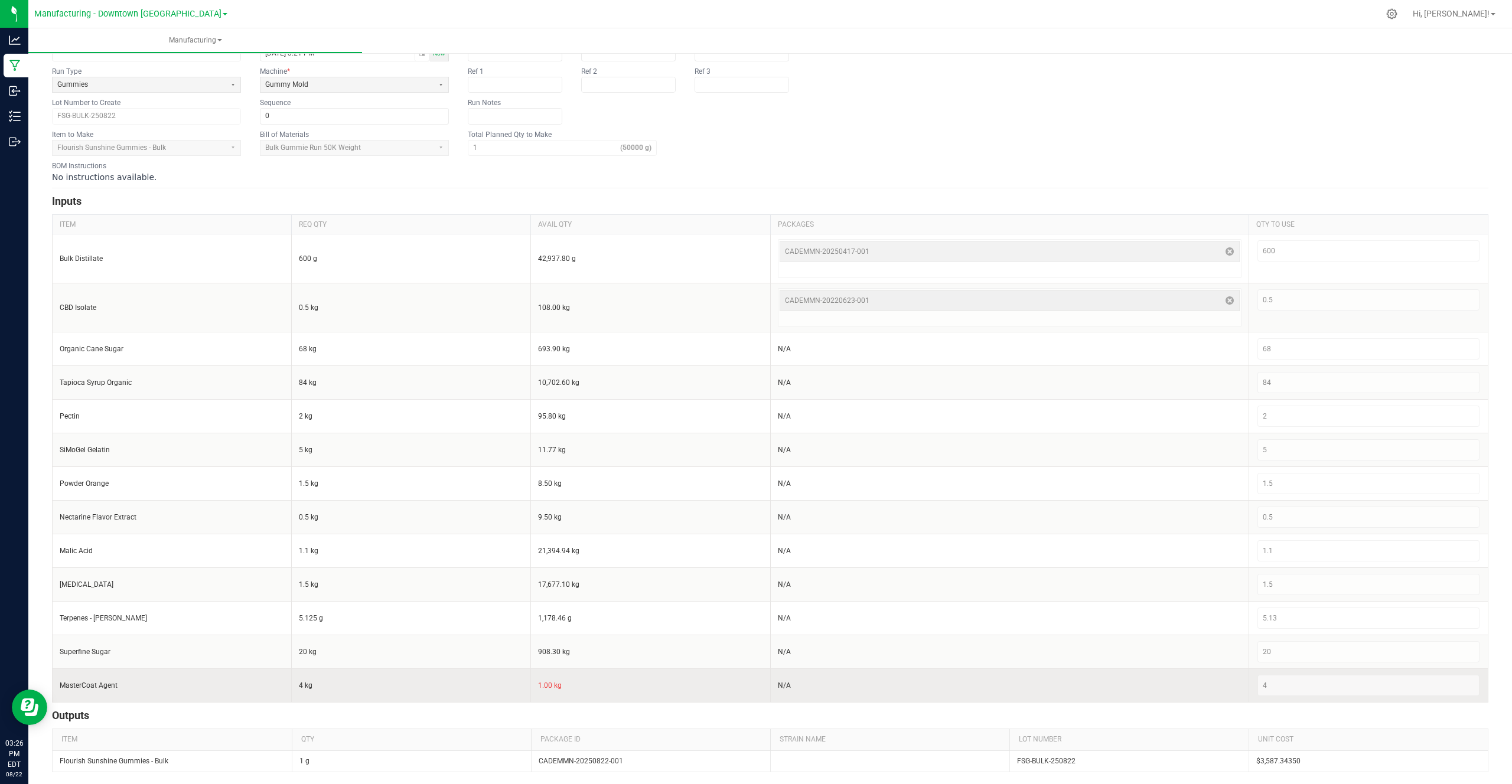
click at [134, 684] on input "MasterCoat Agent" at bounding box center [171, 686] width 224 height 10
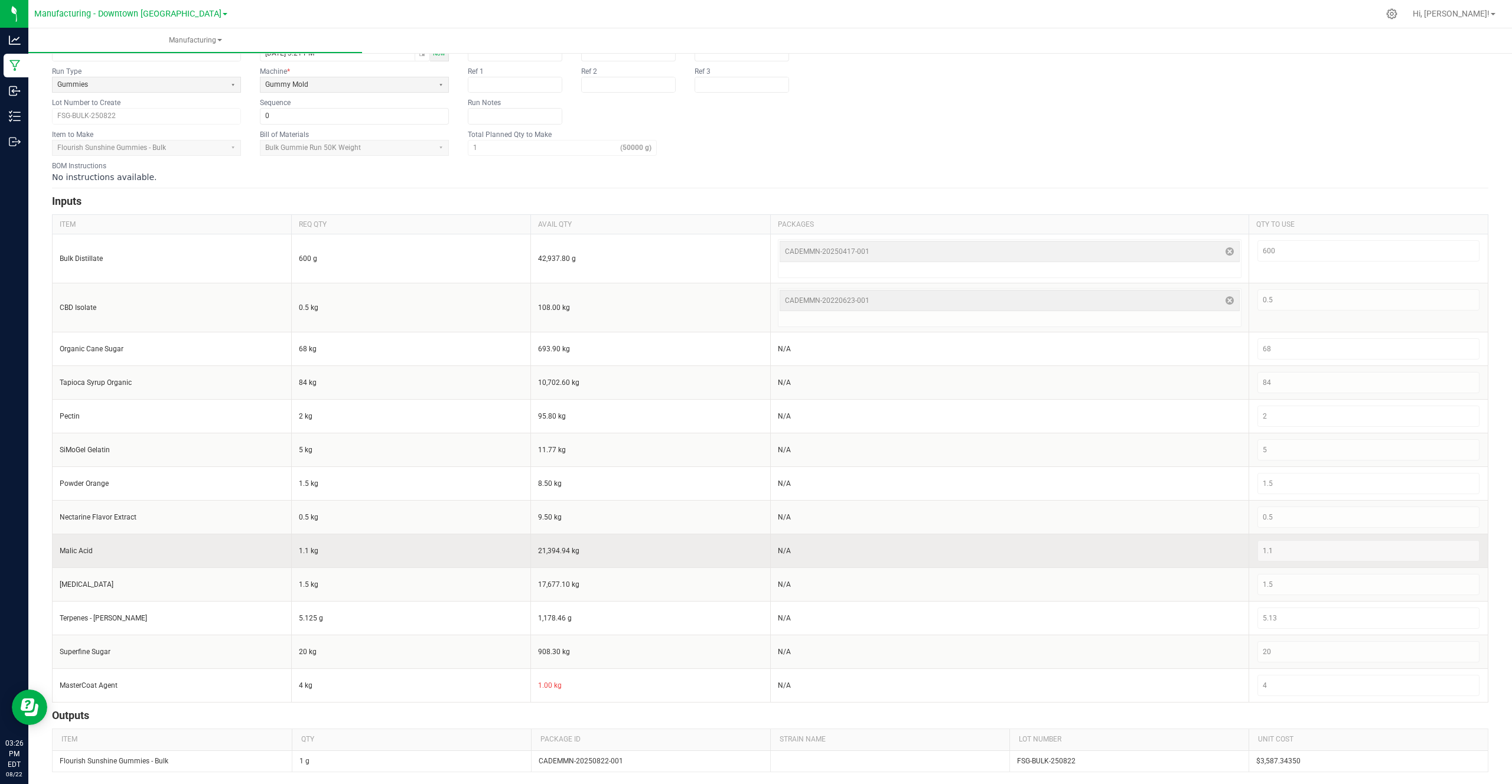
scroll to position [0, 0]
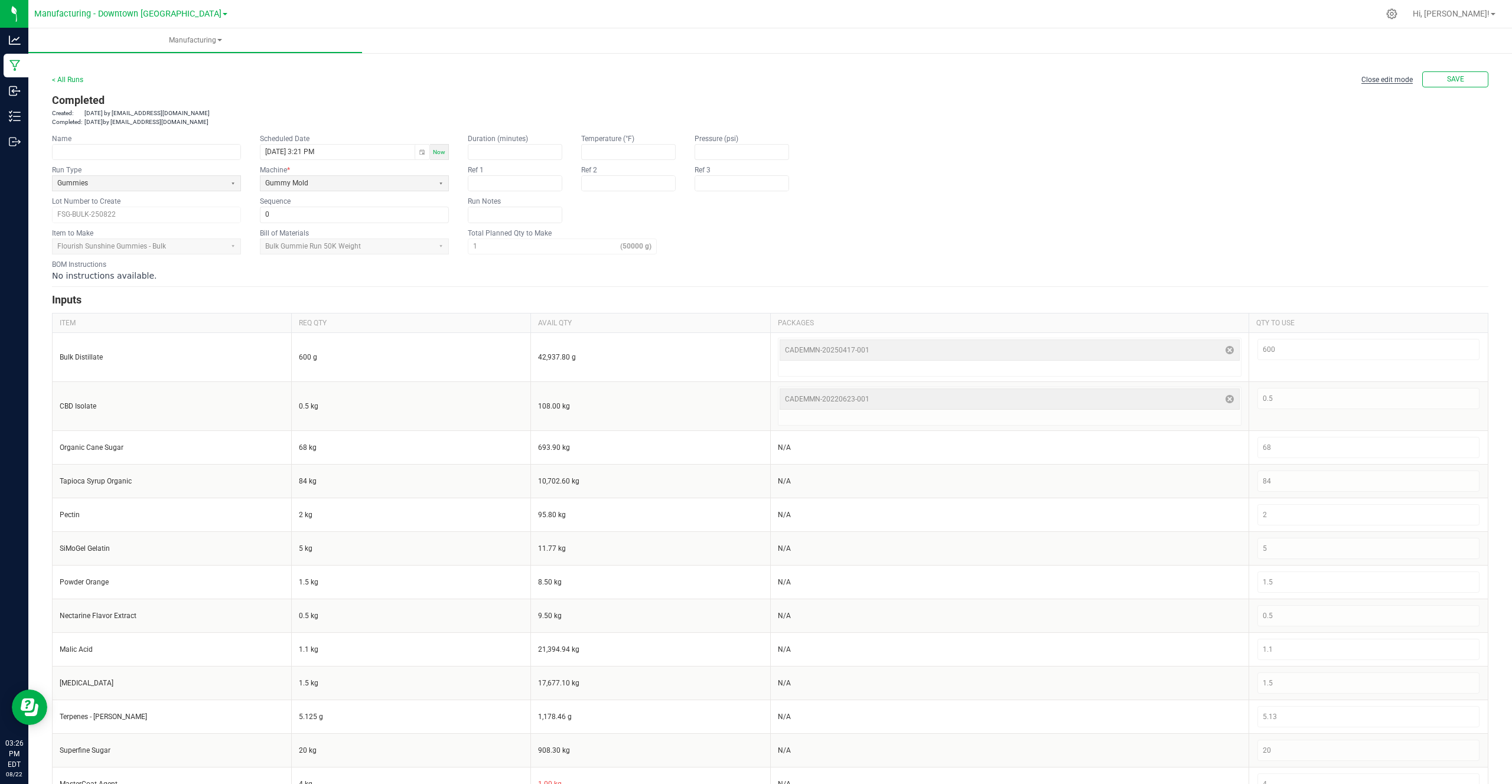
click at [1393, 77] on span "Close edit mode" at bounding box center [1386, 80] width 51 height 8
click at [1383, 78] on div "< All Runs Edit" at bounding box center [770, 79] width 1436 height 16
click at [1429, 83] on button "Edit" at bounding box center [1455, 79] width 66 height 16
click at [483, 183] on input "text" at bounding box center [515, 183] width 93 height 15
click at [486, 222] on kendo-textbox at bounding box center [515, 214] width 95 height 16
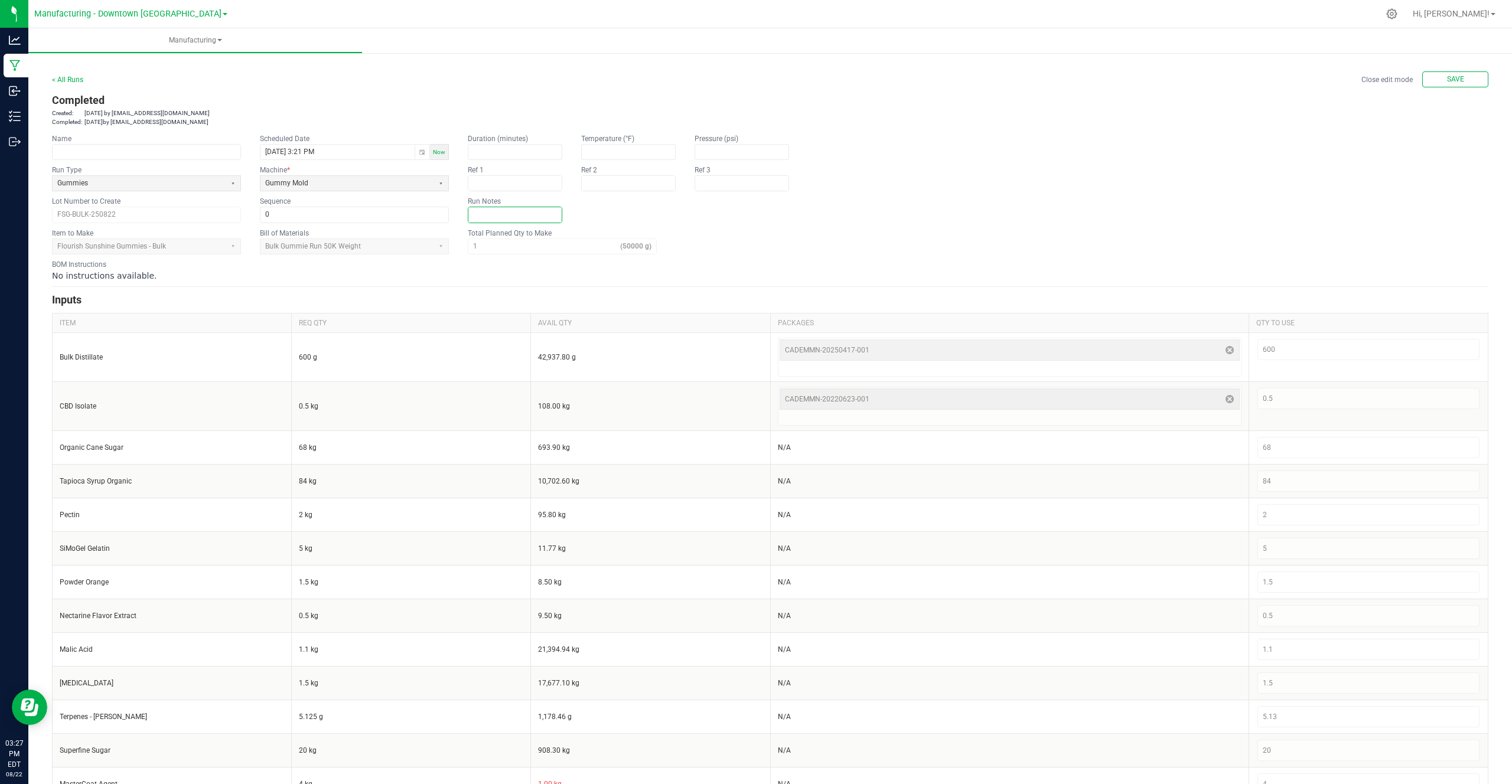
click at [487, 218] on input "text" at bounding box center [515, 215] width 93 height 15
click at [1381, 84] on button "Close edit mode" at bounding box center [1386, 80] width 61 height 15
click at [1392, 78] on span "Close edit mode" at bounding box center [1386, 80] width 51 height 8
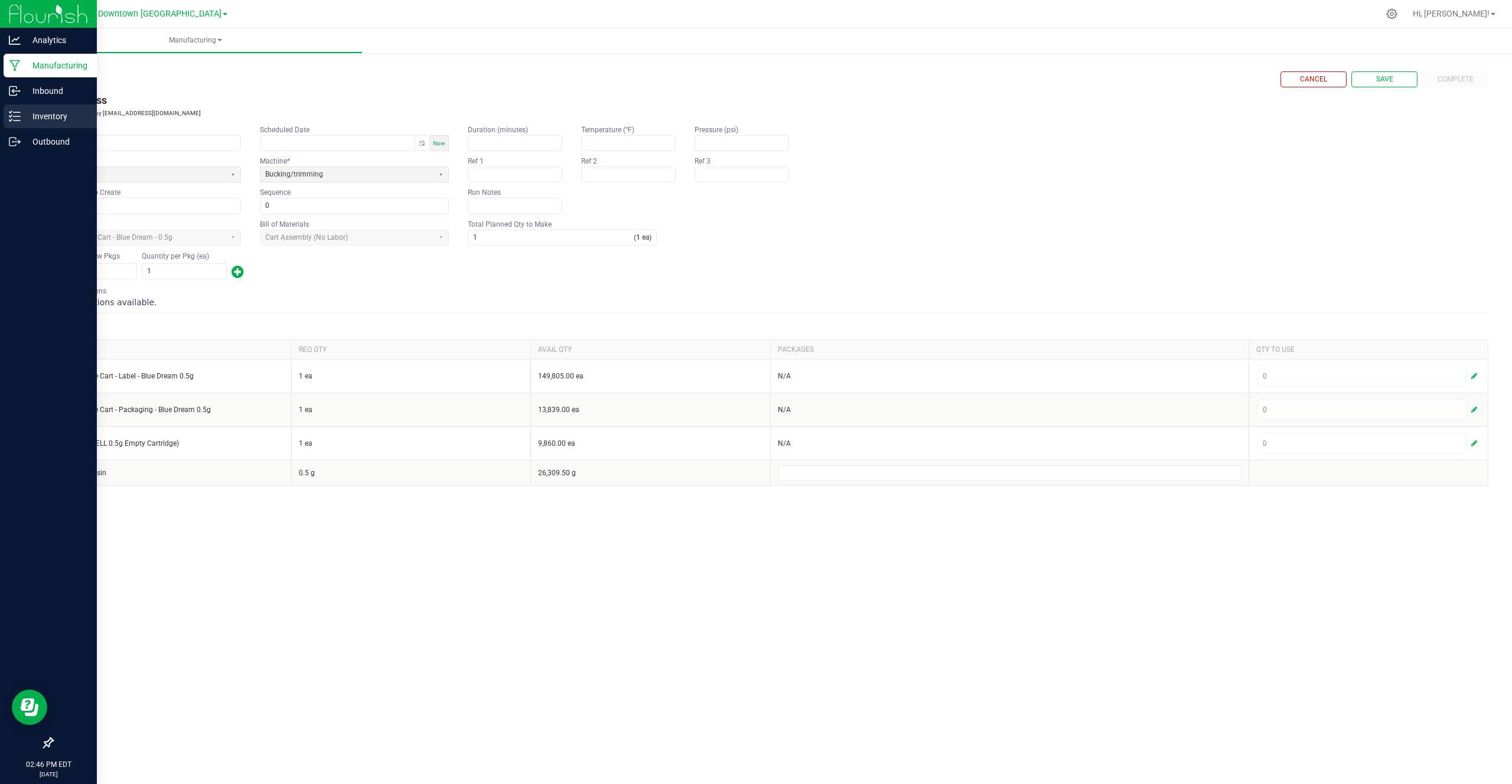
click at [23, 109] on p "Inventory" at bounding box center [56, 116] width 71 height 14
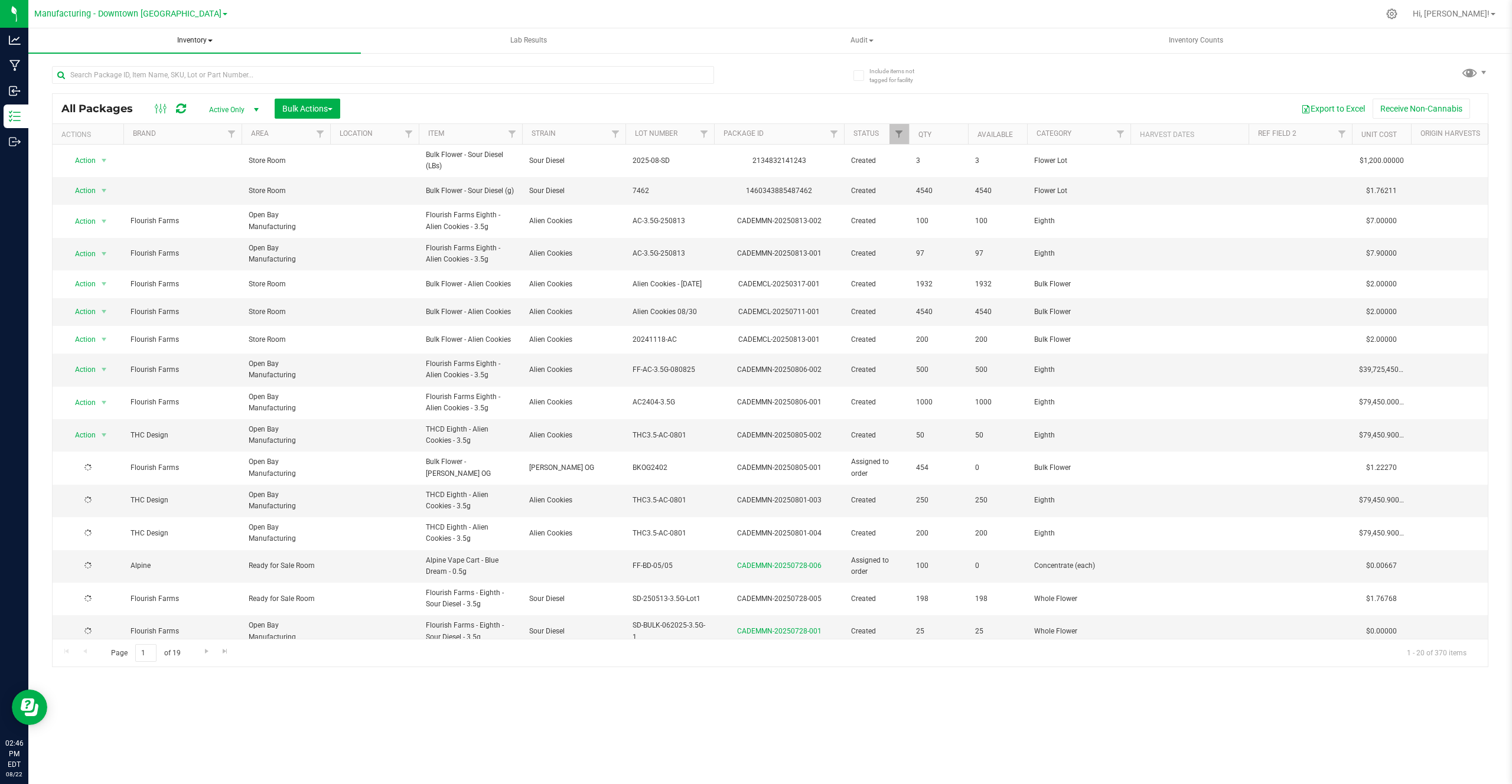
click at [197, 37] on span "Inventory" at bounding box center [195, 41] width 332 height 25
click at [119, 138] on span "From bill of materials" at bounding box center [98, 141] width 107 height 10
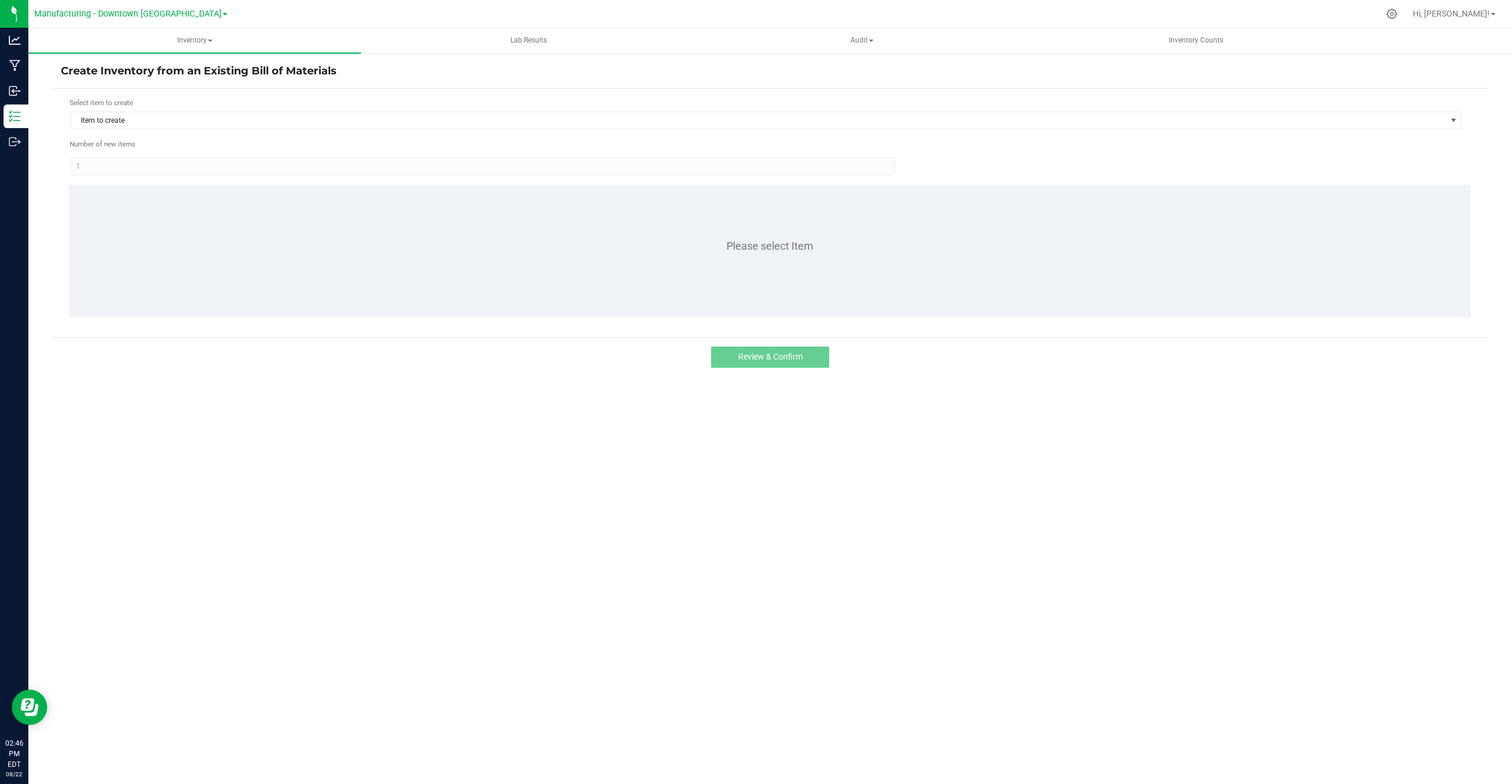
click at [150, 130] on form "Select item to create Item to create Number of new items 1 Please select Item" at bounding box center [770, 213] width 1419 height 231
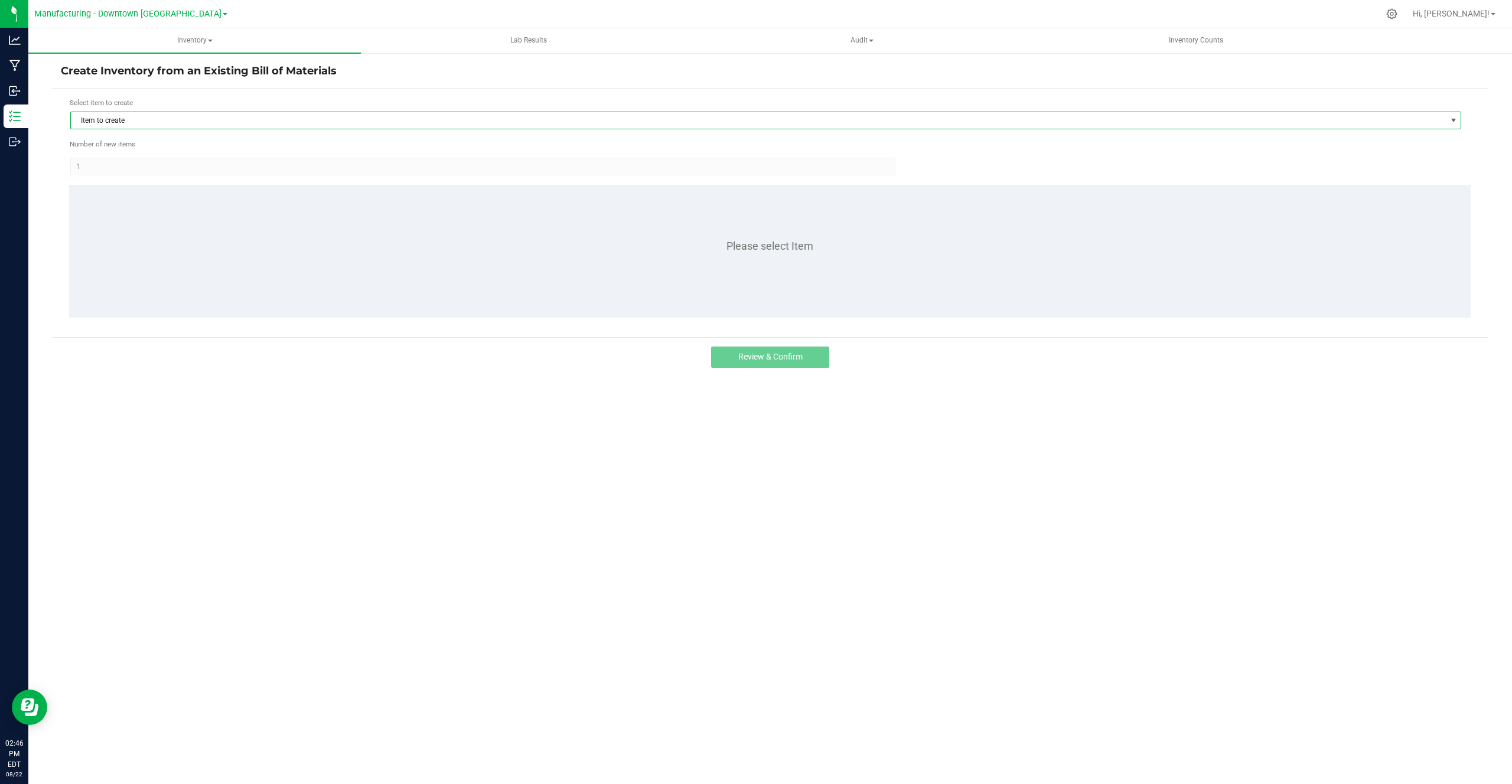
click at [156, 128] on span "Item to create" at bounding box center [758, 120] width 1374 height 17
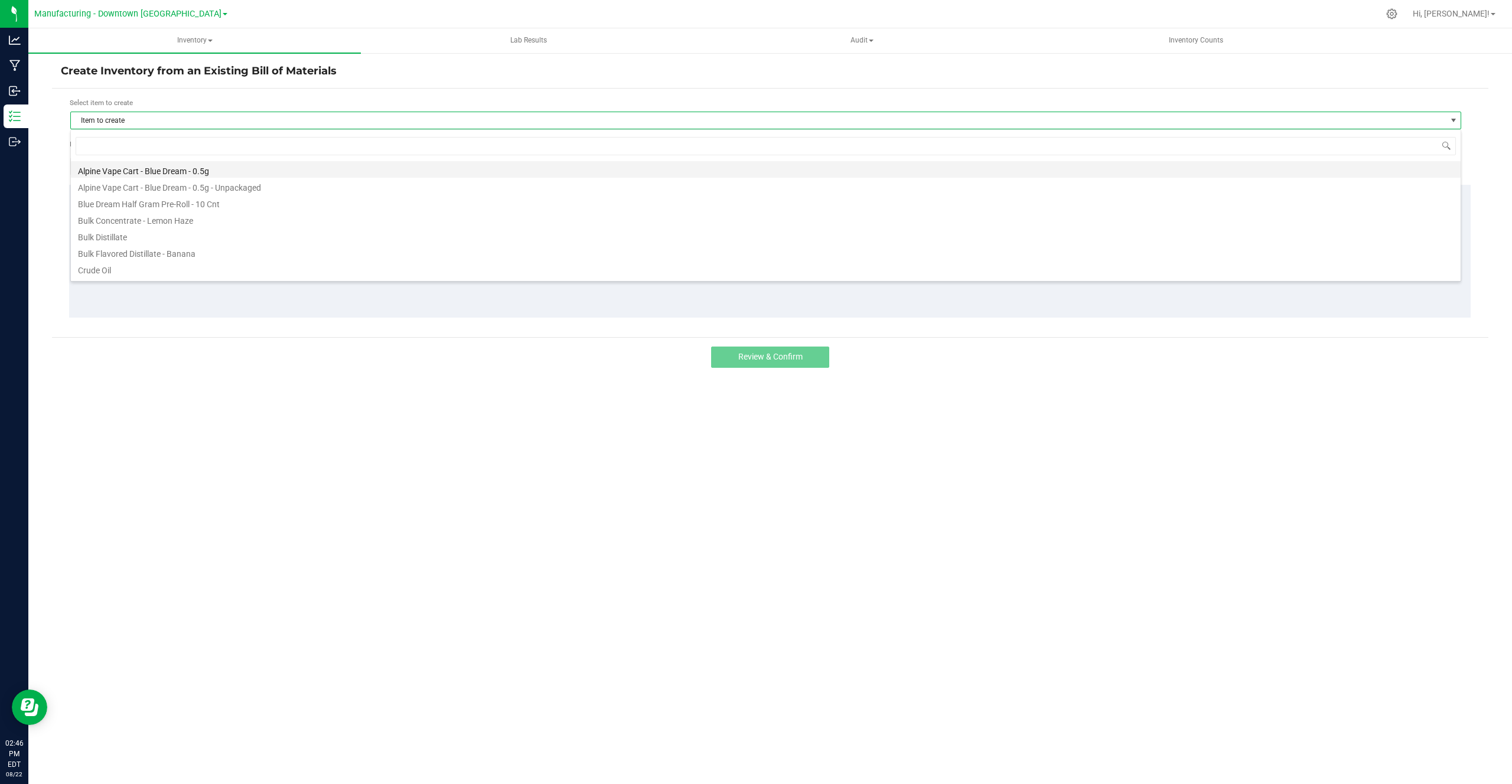
scroll to position [18, 1391]
click at [127, 179] on li "Alpine Vape Cart - Blue Dream - 0.5g - Unpackaged" at bounding box center [765, 186] width 1389 height 17
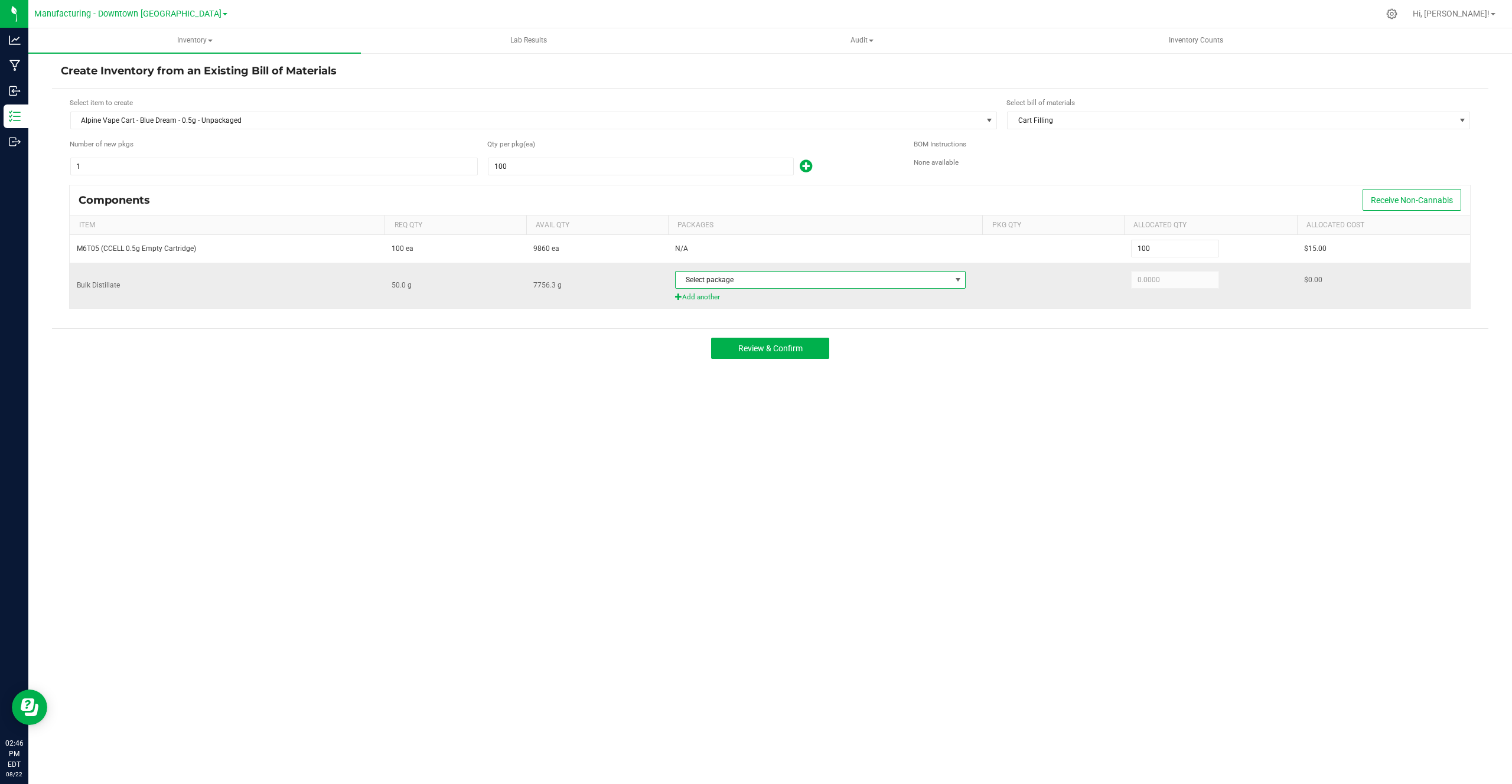
click at [783, 277] on span "Select package" at bounding box center [814, 280] width 275 height 17
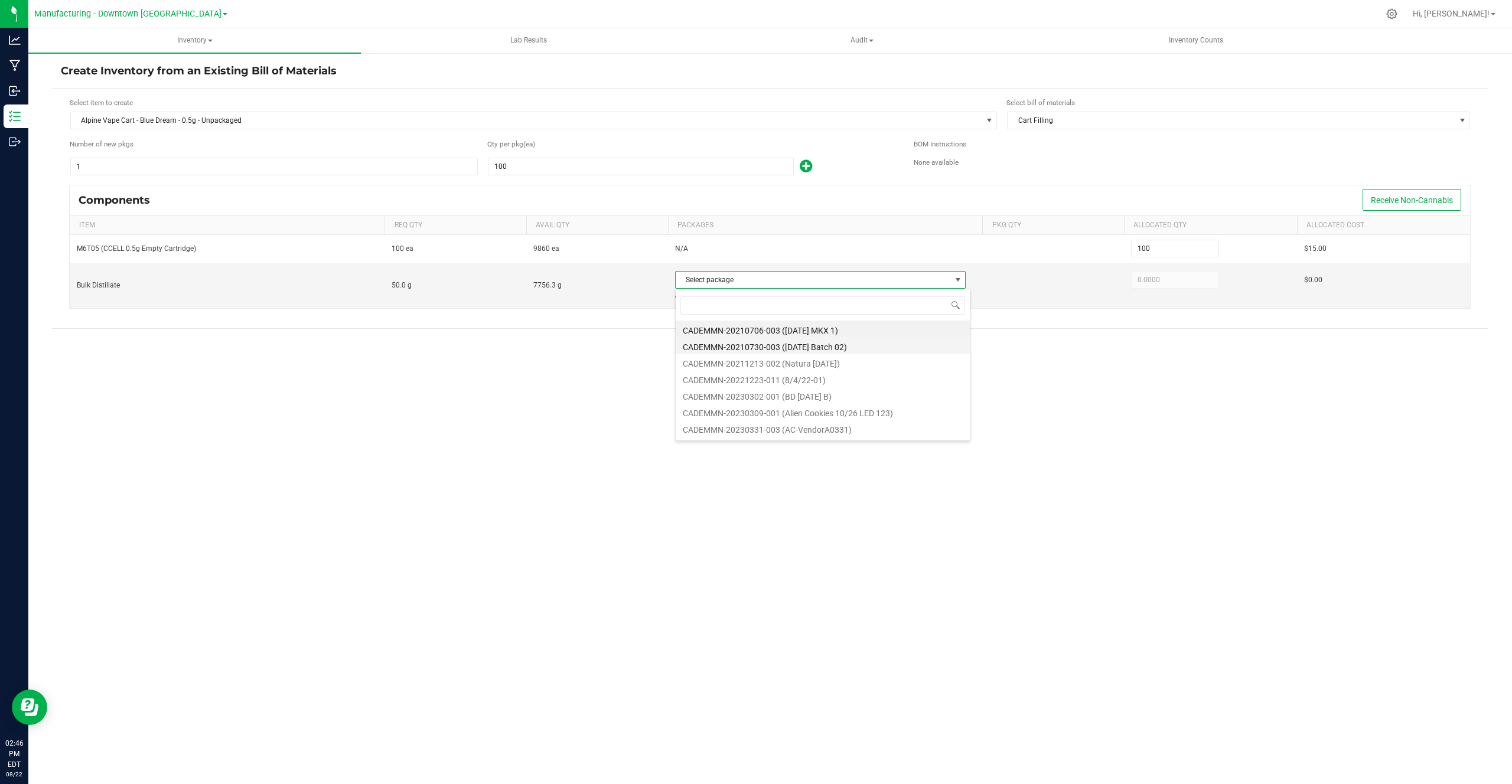
scroll to position [18, 290]
click at [747, 344] on li "CADEMMN-20210730-003 (2021.07.01 Batch 02)" at bounding box center [823, 345] width 294 height 17
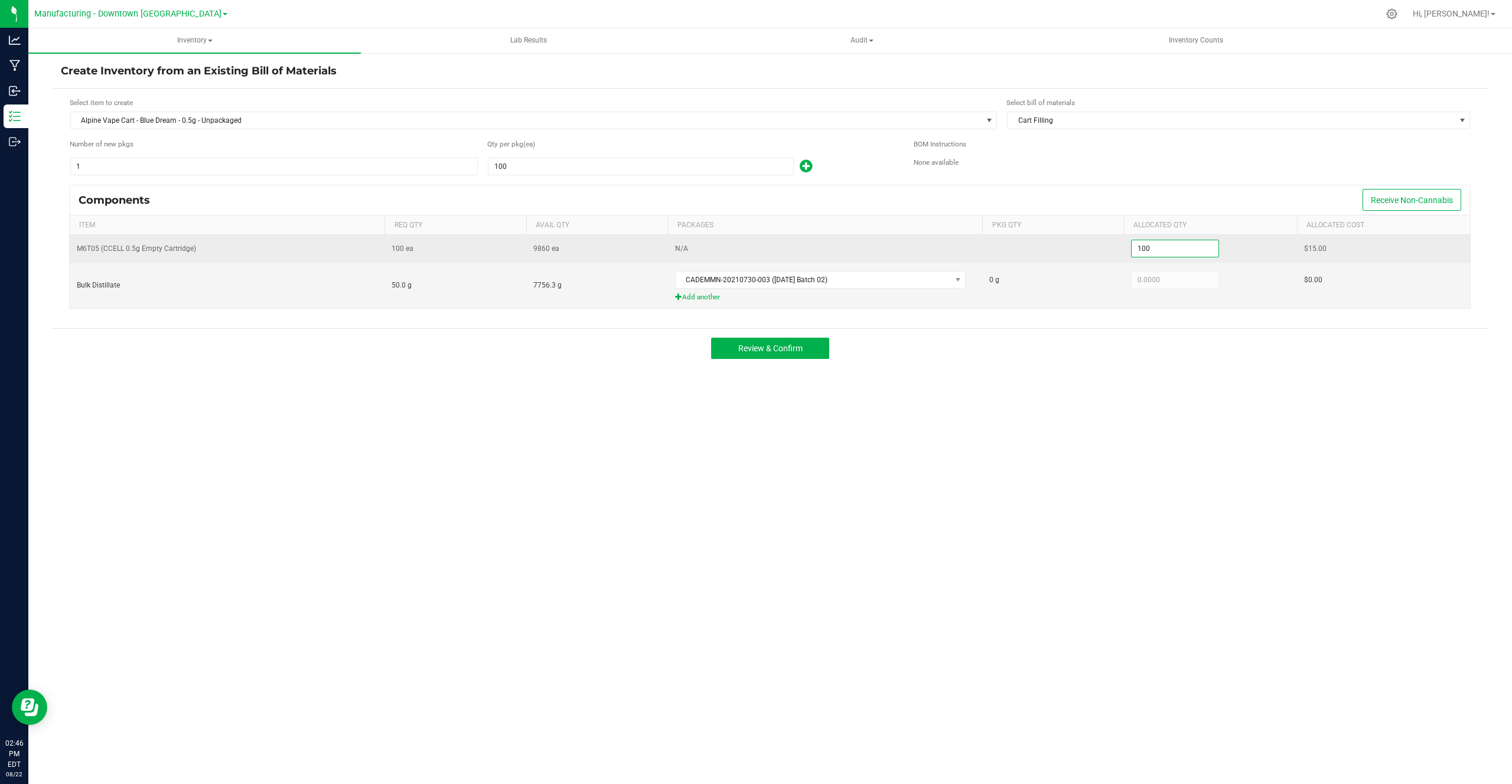
click at [1187, 250] on input "100" at bounding box center [1174, 249] width 86 height 17
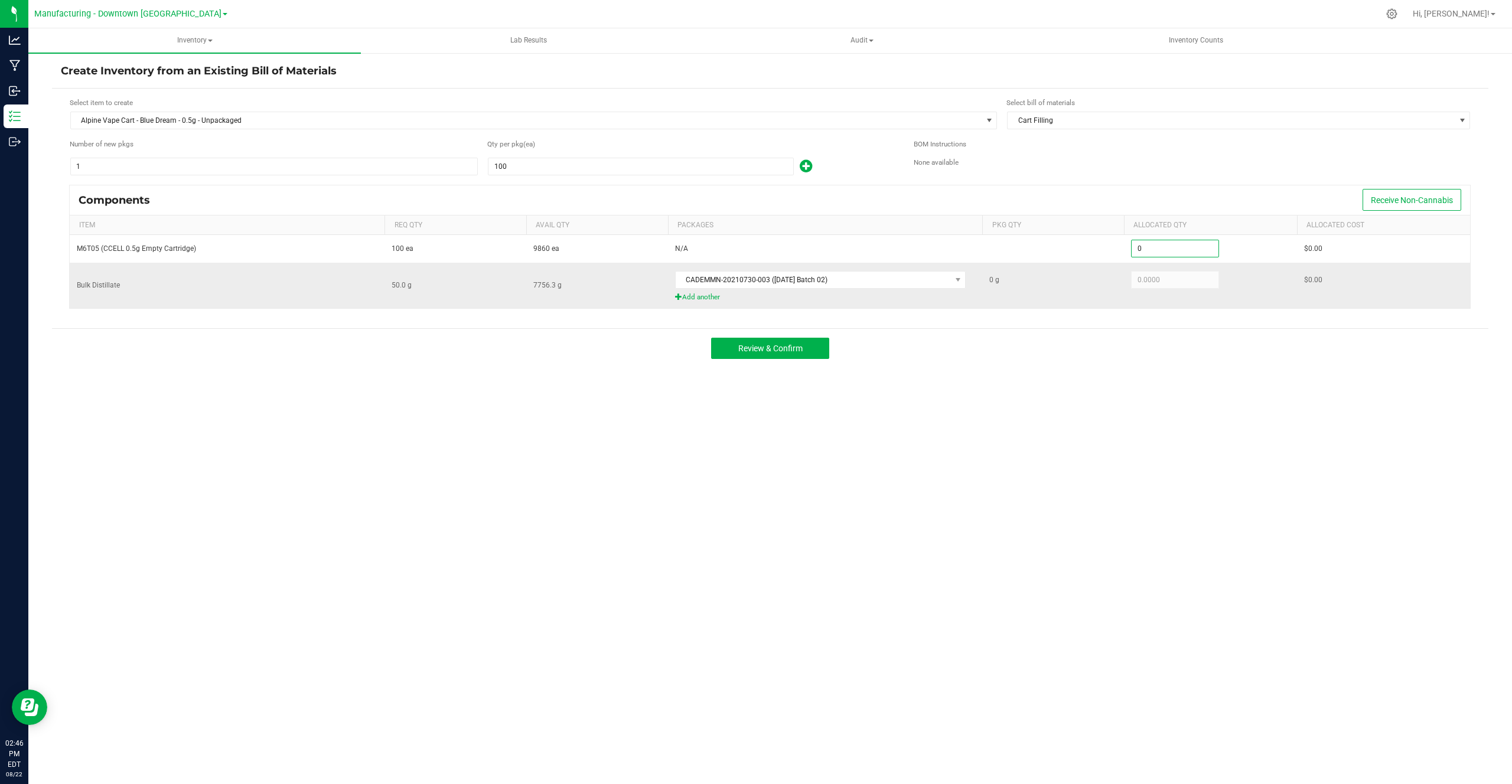
type input "0"
click at [1132, 272] on kendo-numerictextbox "0.0000" at bounding box center [1174, 280] width 88 height 18
click at [934, 274] on span "CADEMMN-20210730-003 (2021.07.01 Batch 02)" at bounding box center [814, 280] width 275 height 17
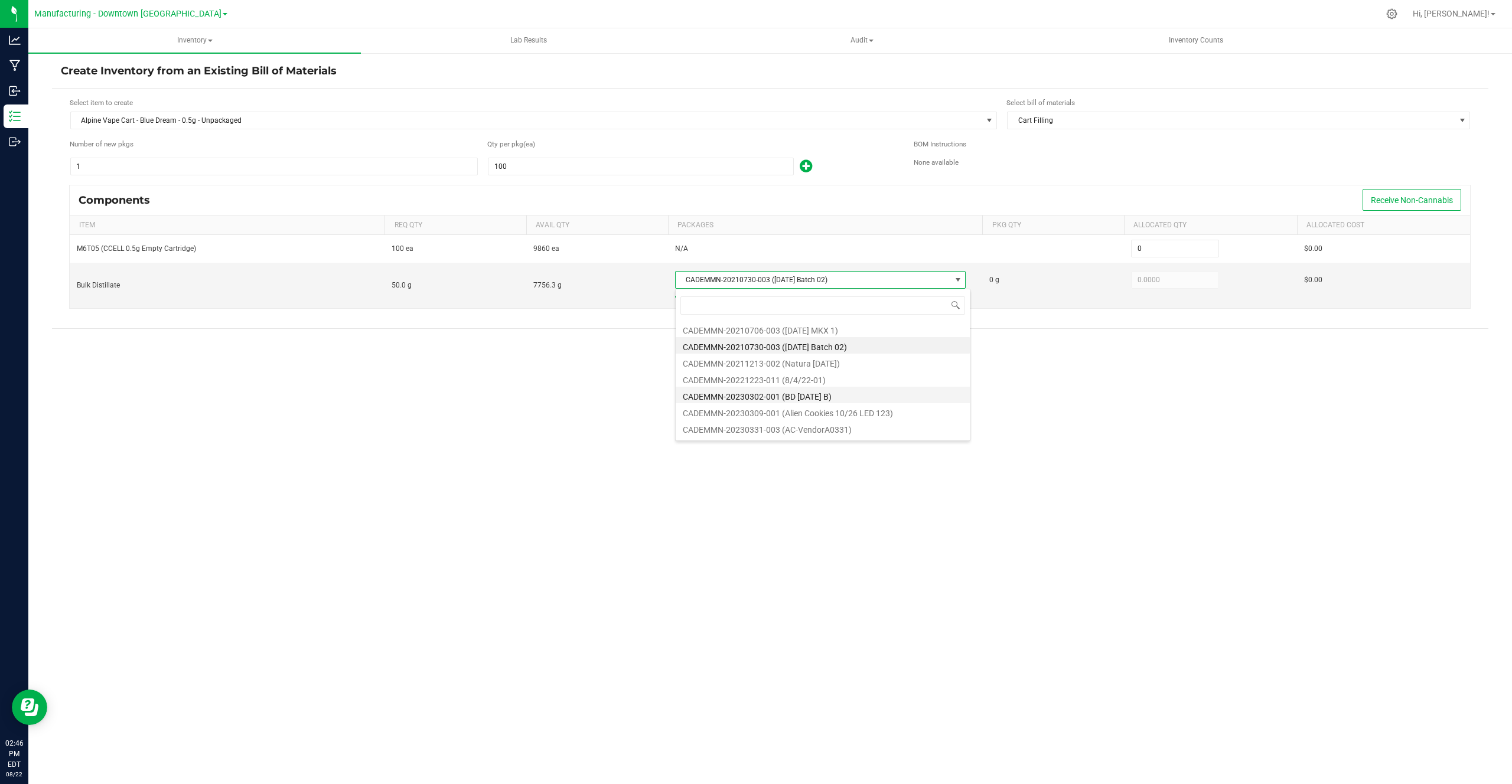
click at [871, 399] on li "CADEMMN-20230302-001 (BD 01.26.21 B)" at bounding box center [823, 395] width 294 height 17
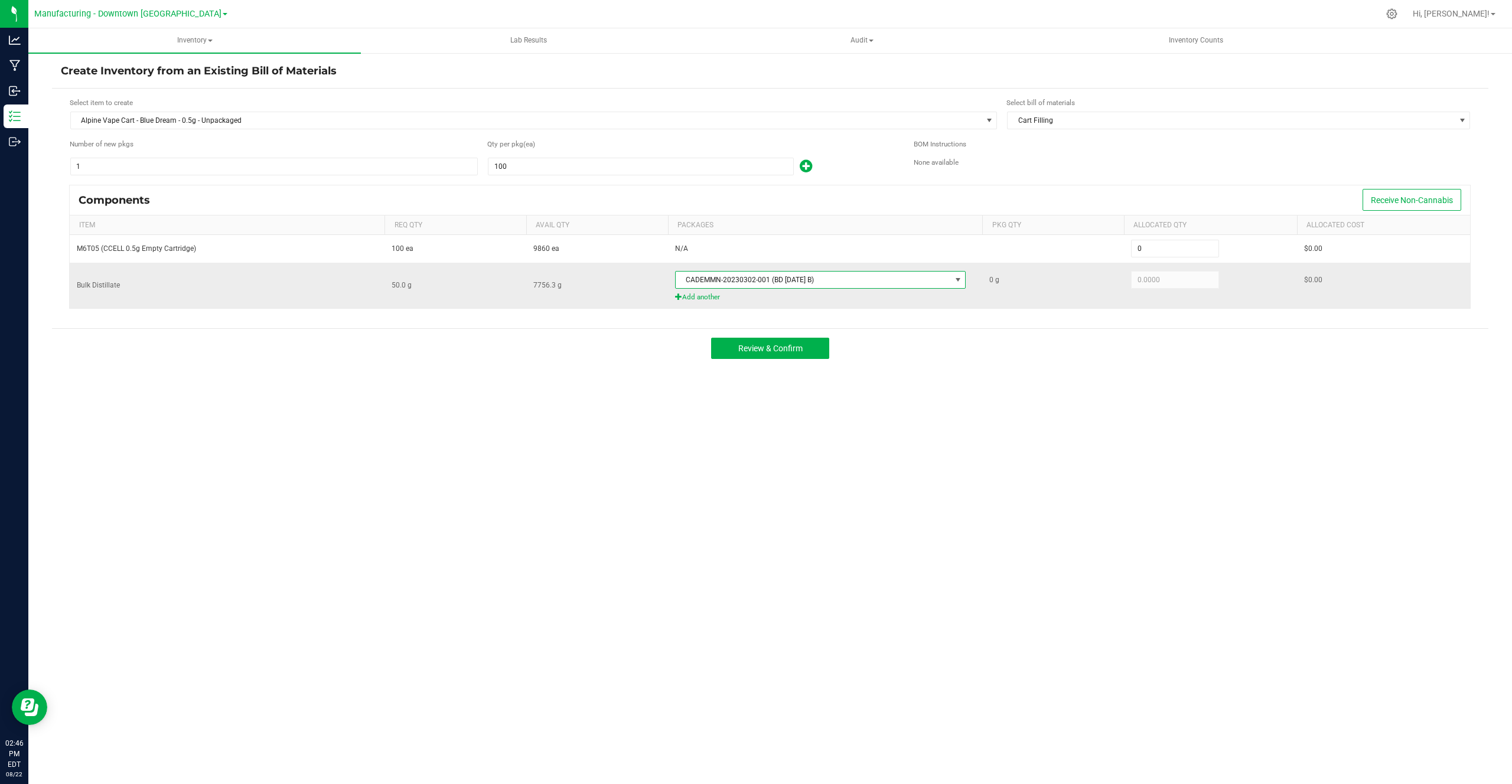
click at [804, 278] on span "CADEMMN-20230302-001 (BD 01.26.21 B)" at bounding box center [814, 280] width 275 height 17
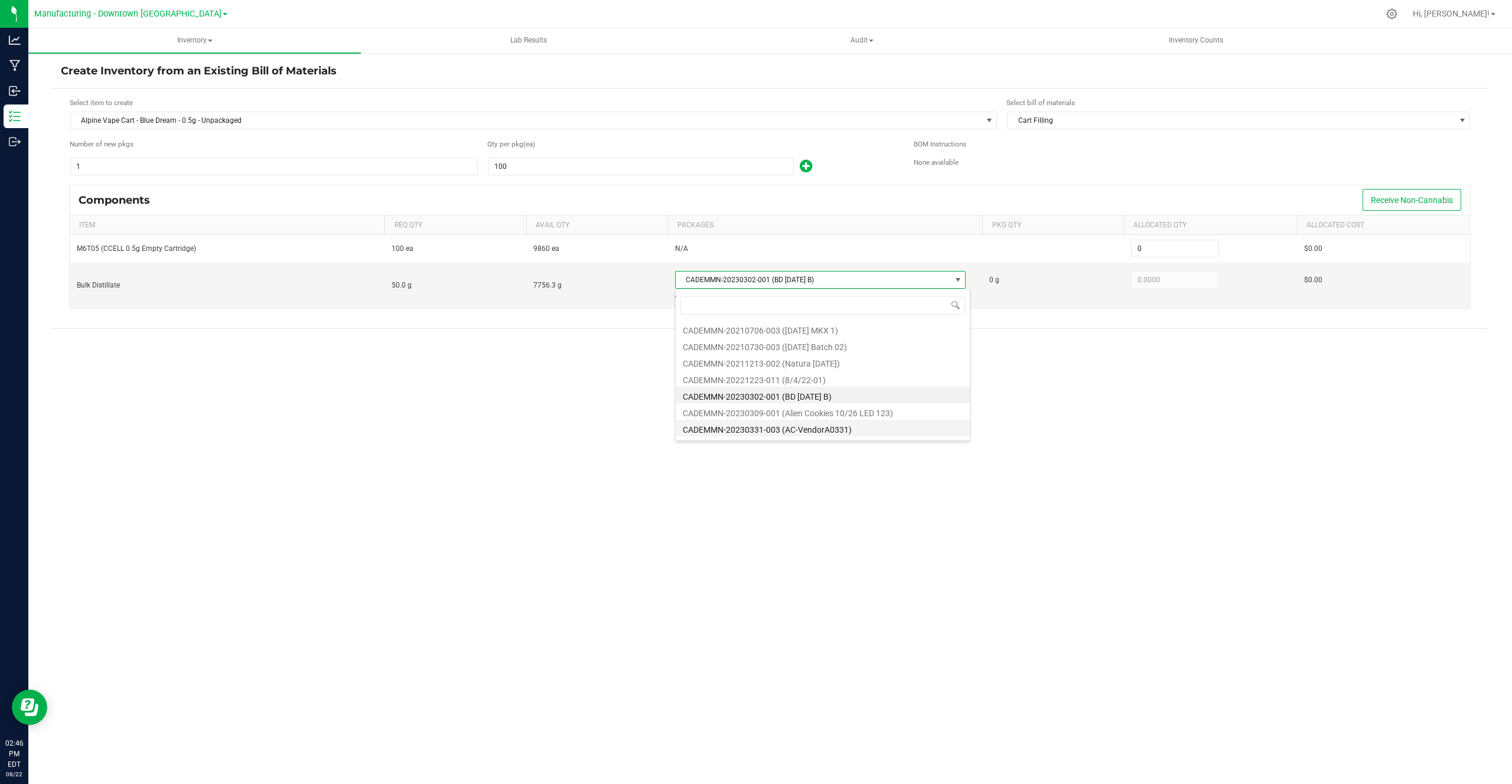
click at [773, 422] on li "CADEMMN-20230331-003 (AC-VendorA0331)" at bounding box center [823, 428] width 294 height 17
type input "36.5000"
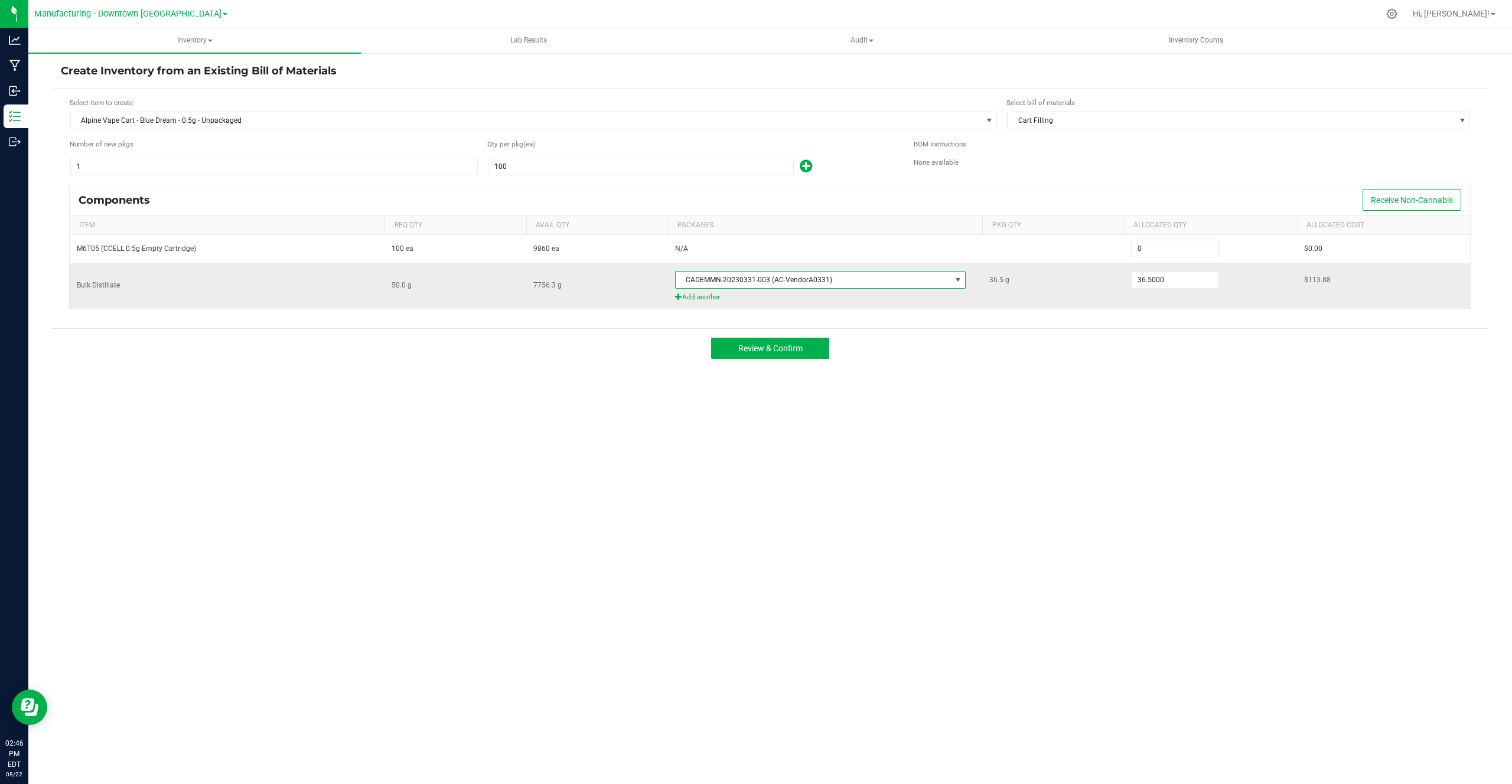
click at [1175, 265] on td "36.5000" at bounding box center [1211, 286] width 173 height 45
click at [589, 172] on input "100" at bounding box center [641, 166] width 305 height 17
type input "1"
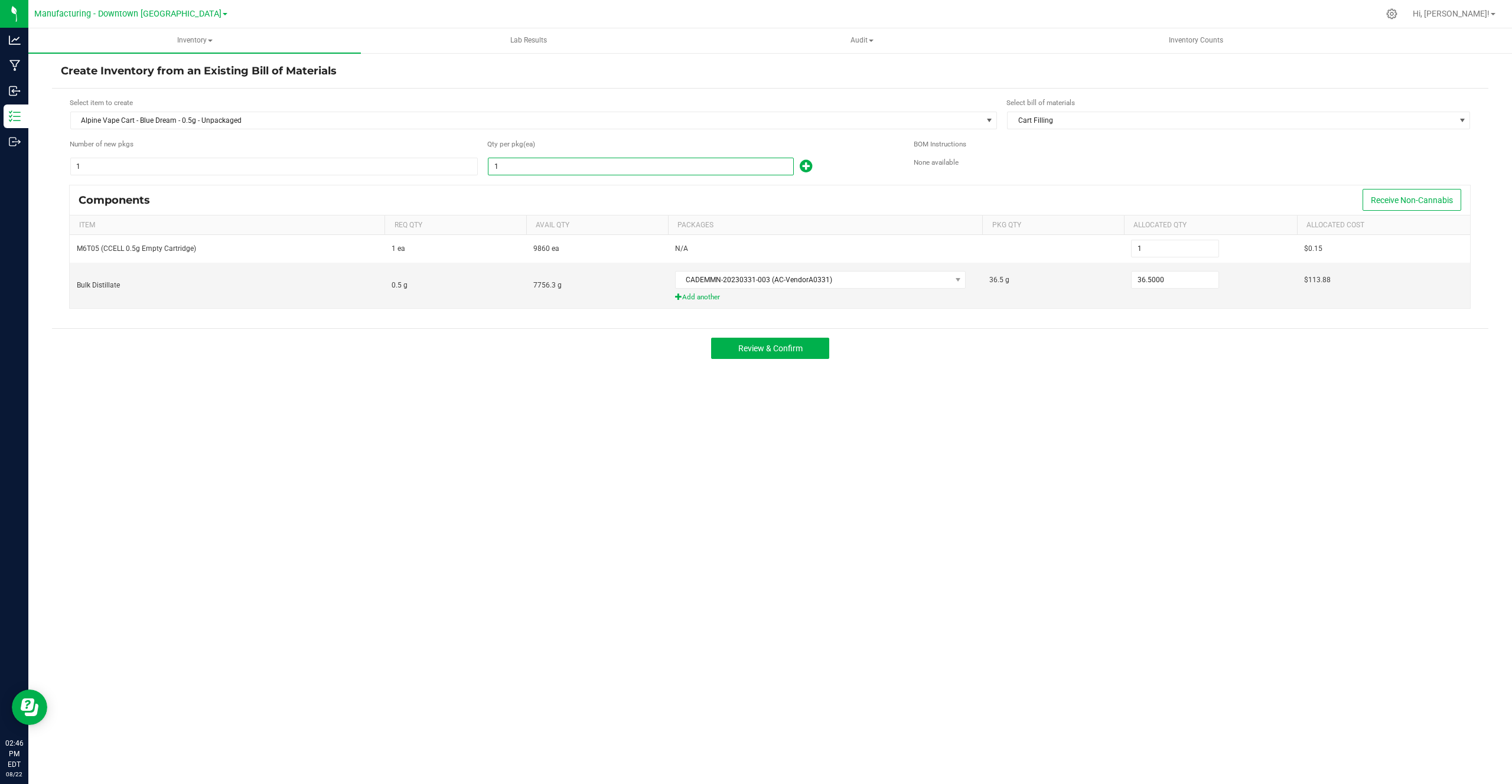
type input "1"
click at [589, 199] on div "Components Receive Non-Cannabis" at bounding box center [770, 200] width 1400 height 29
click at [1126, 284] on td "36.5000" at bounding box center [1211, 286] width 173 height 45
click at [1144, 283] on input "36.5" at bounding box center [1174, 280] width 86 height 17
type input "0.5000"
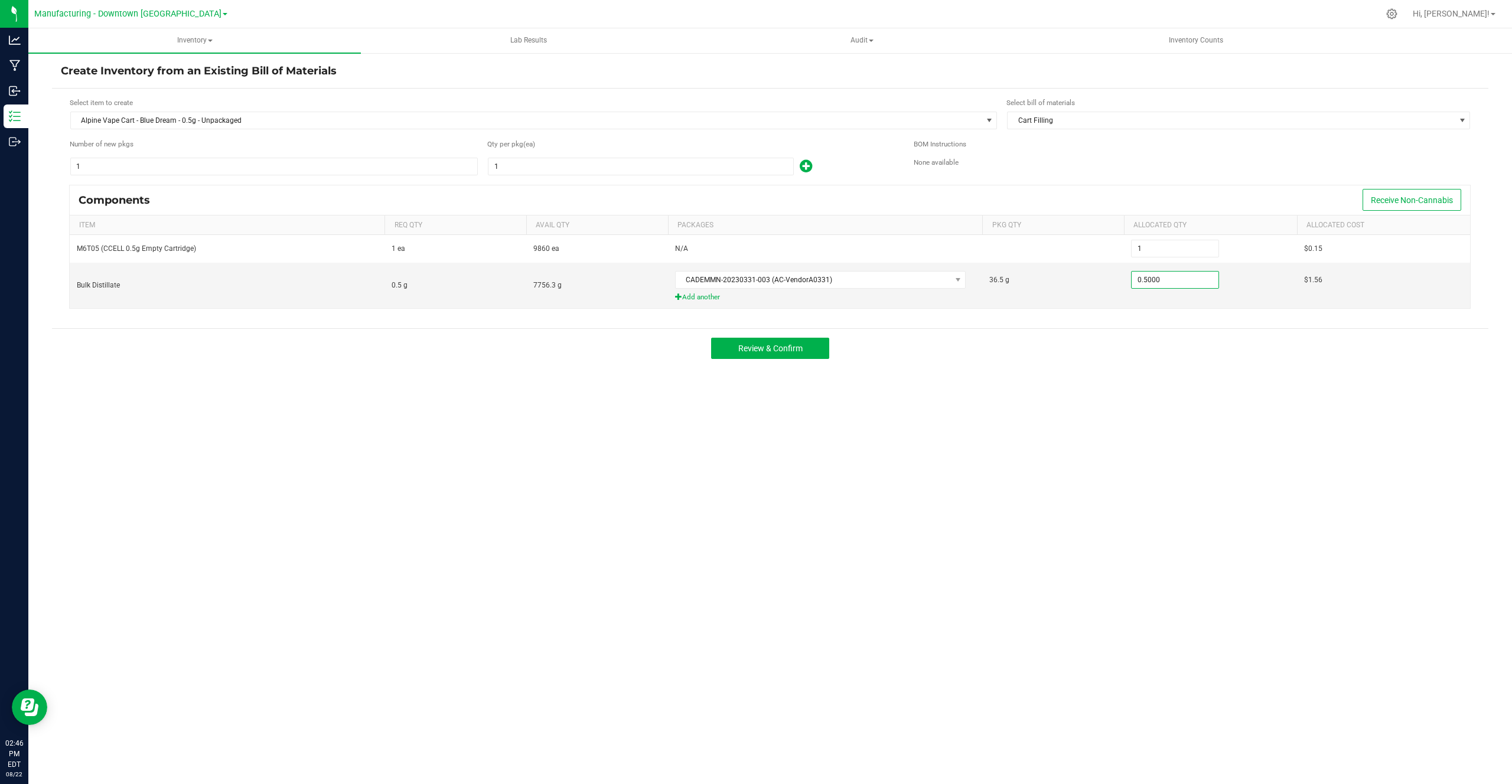
click at [1135, 313] on div "Components Receive Non-Cannabis Item Req Qty Avail Qty Packages Pkg Qty Allocat…" at bounding box center [770, 253] width 1419 height 135
click at [779, 359] on div "Review & Confirm" at bounding box center [770, 348] width 1436 height 40
click at [781, 342] on button "Review & Confirm" at bounding box center [770, 348] width 118 height 21
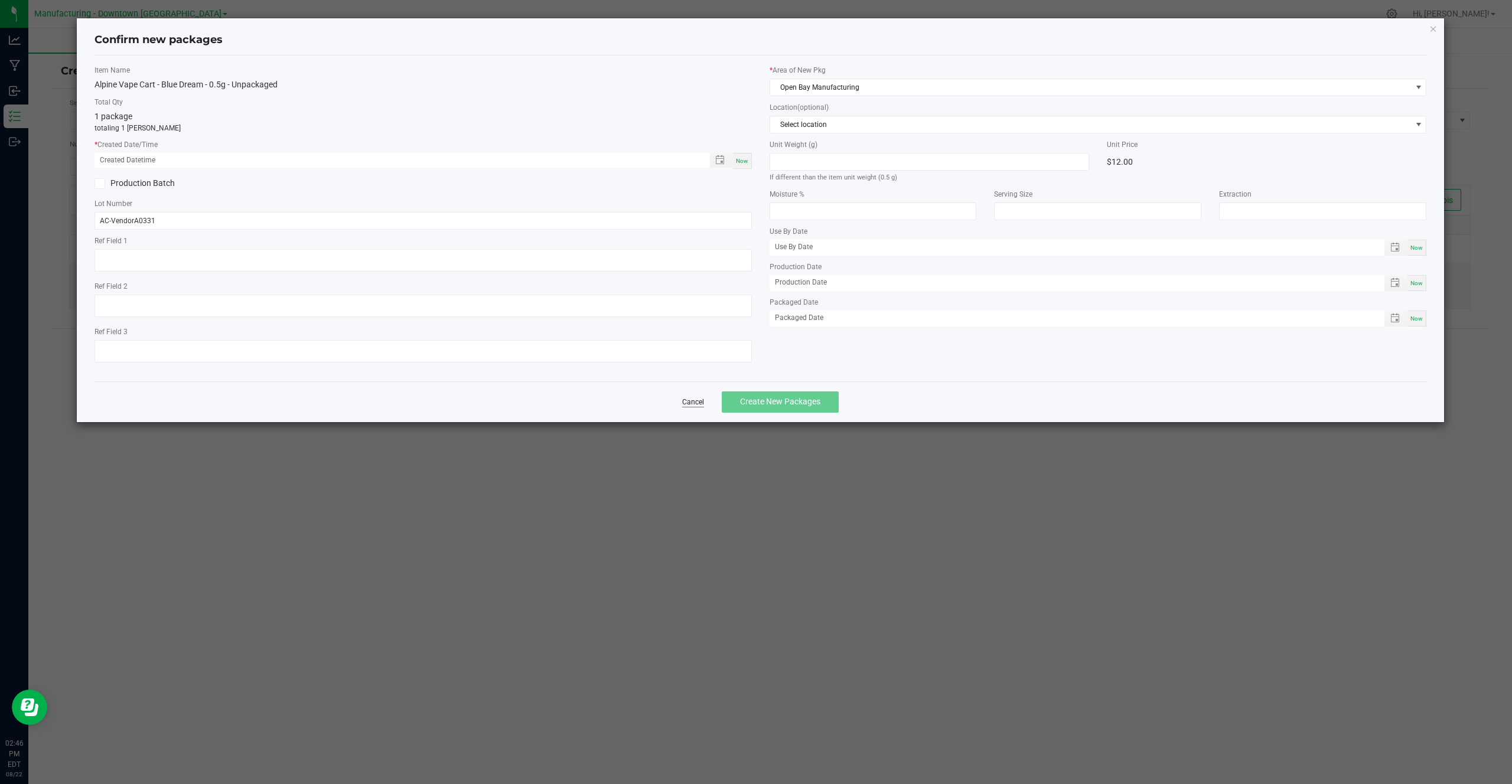
click at [697, 398] on link "Cancel" at bounding box center [692, 402] width 22 height 10
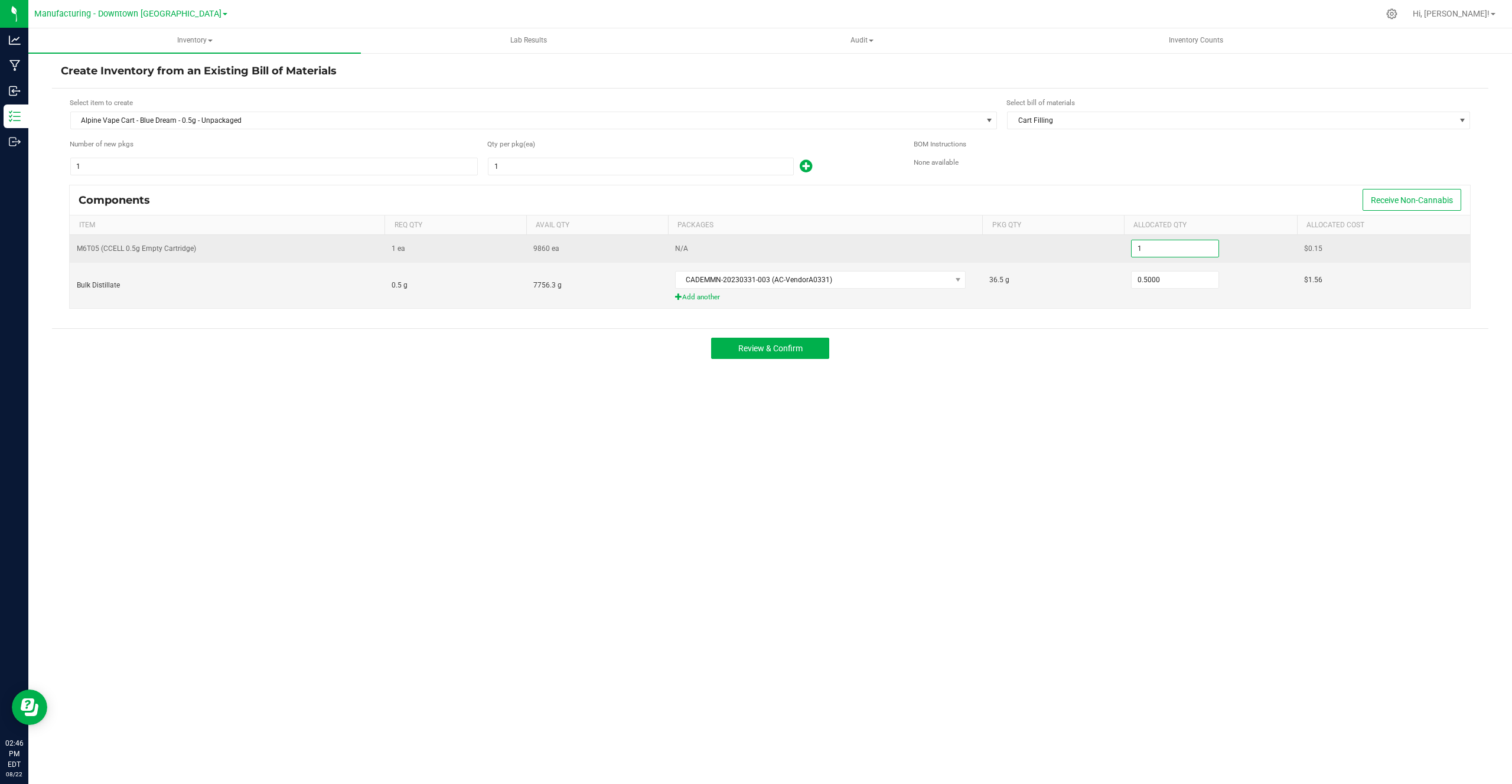
click at [1141, 244] on input "1" at bounding box center [1174, 249] width 86 height 17
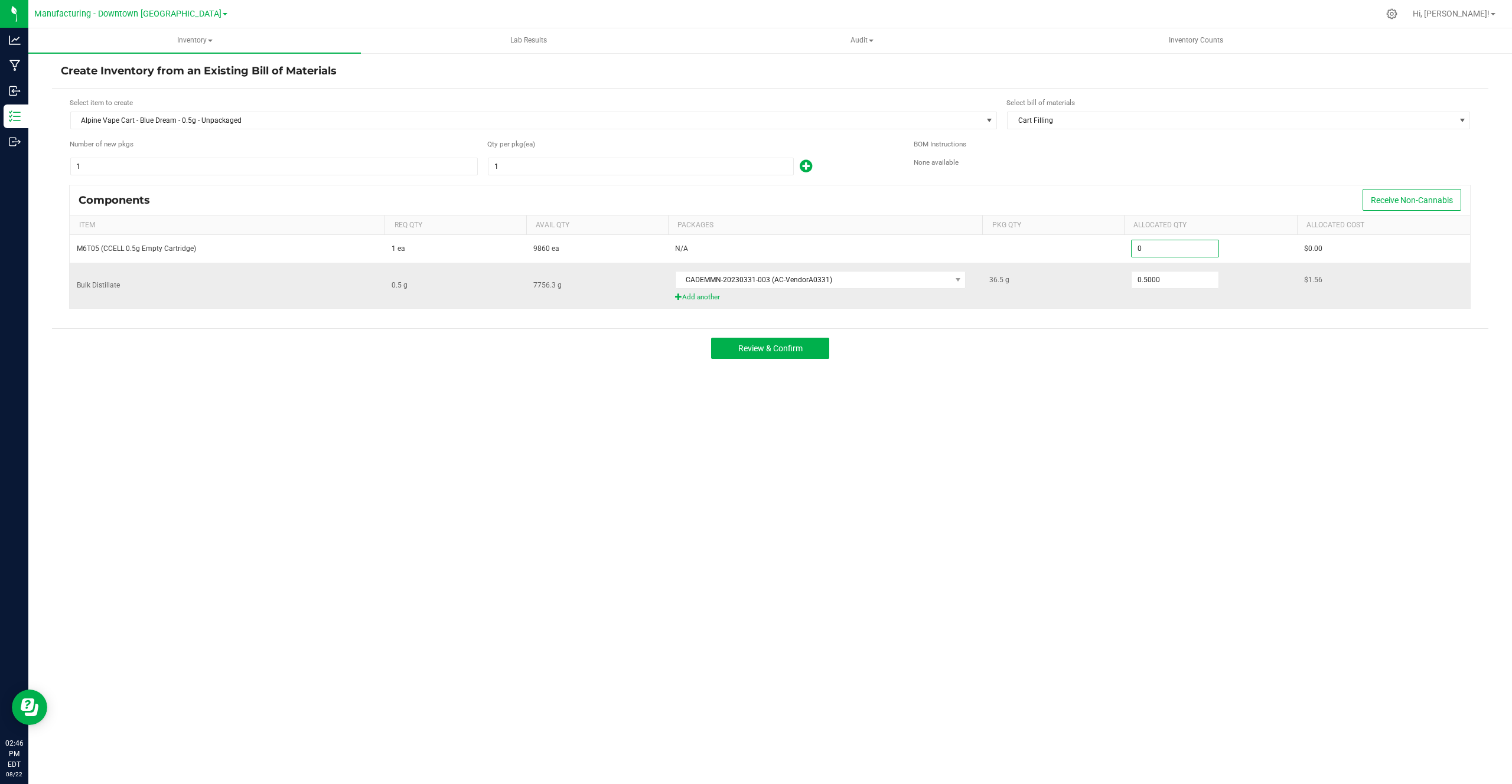
type input "0"
click at [1114, 269] on div "36.5 g" at bounding box center [1053, 280] width 128 height 23
click at [752, 348] on span "Review & Confirm" at bounding box center [771, 348] width 65 height 10
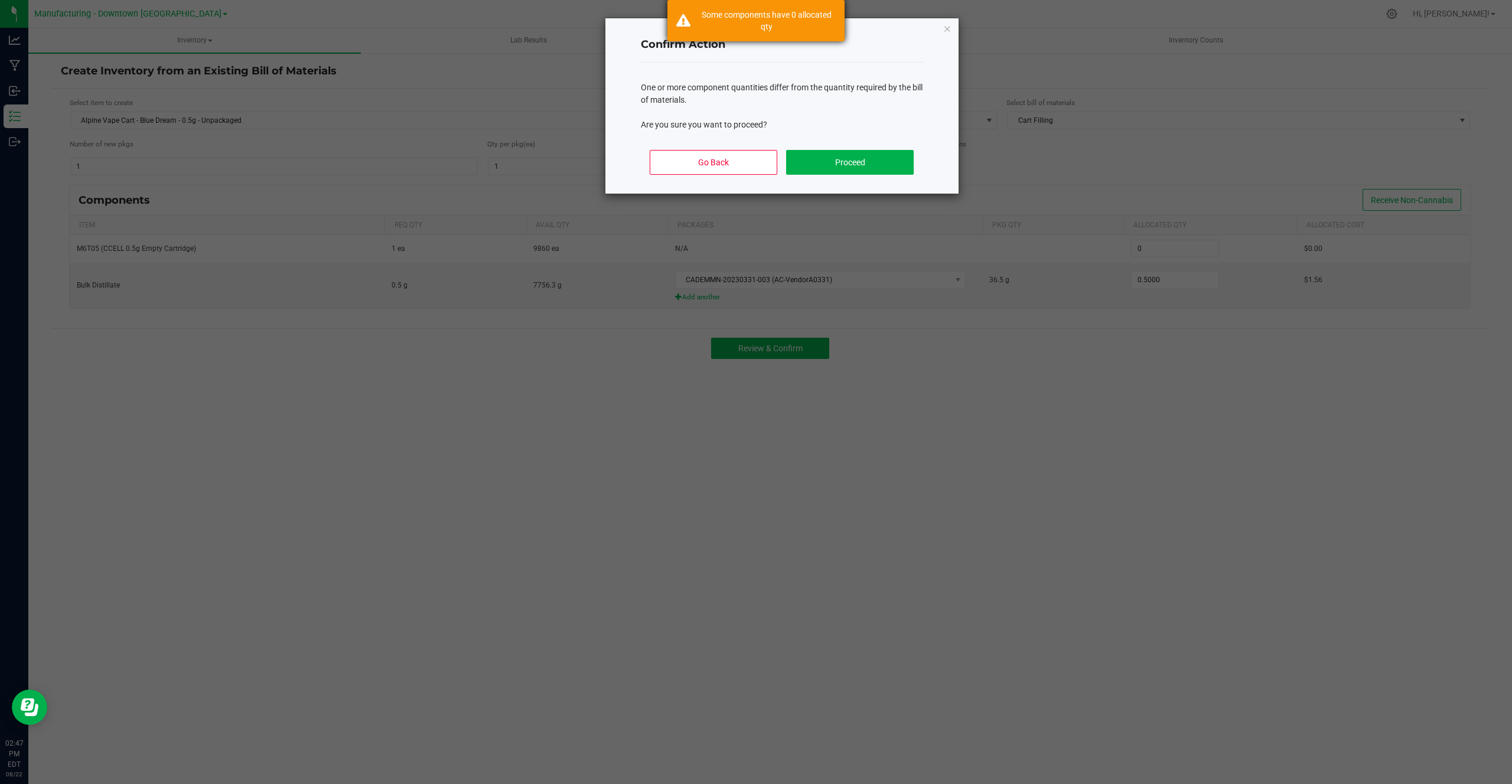
click at [726, 17] on div "Some components have 0 allocated qty" at bounding box center [766, 20] width 139 height 23
click at [744, 175] on div "Go Back Proceed" at bounding box center [781, 167] width 282 height 53
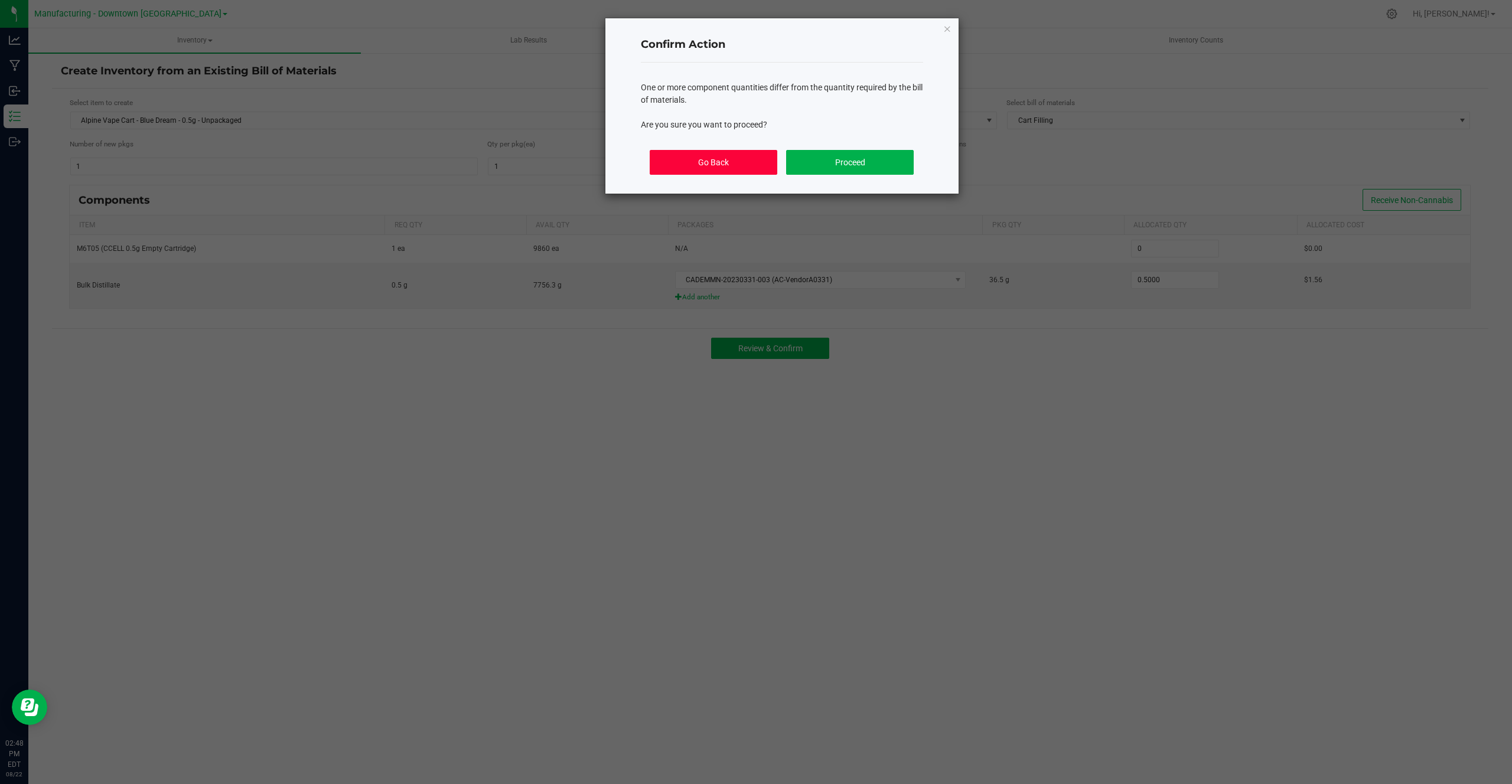
click at [756, 158] on button "Go Back" at bounding box center [713, 162] width 127 height 25
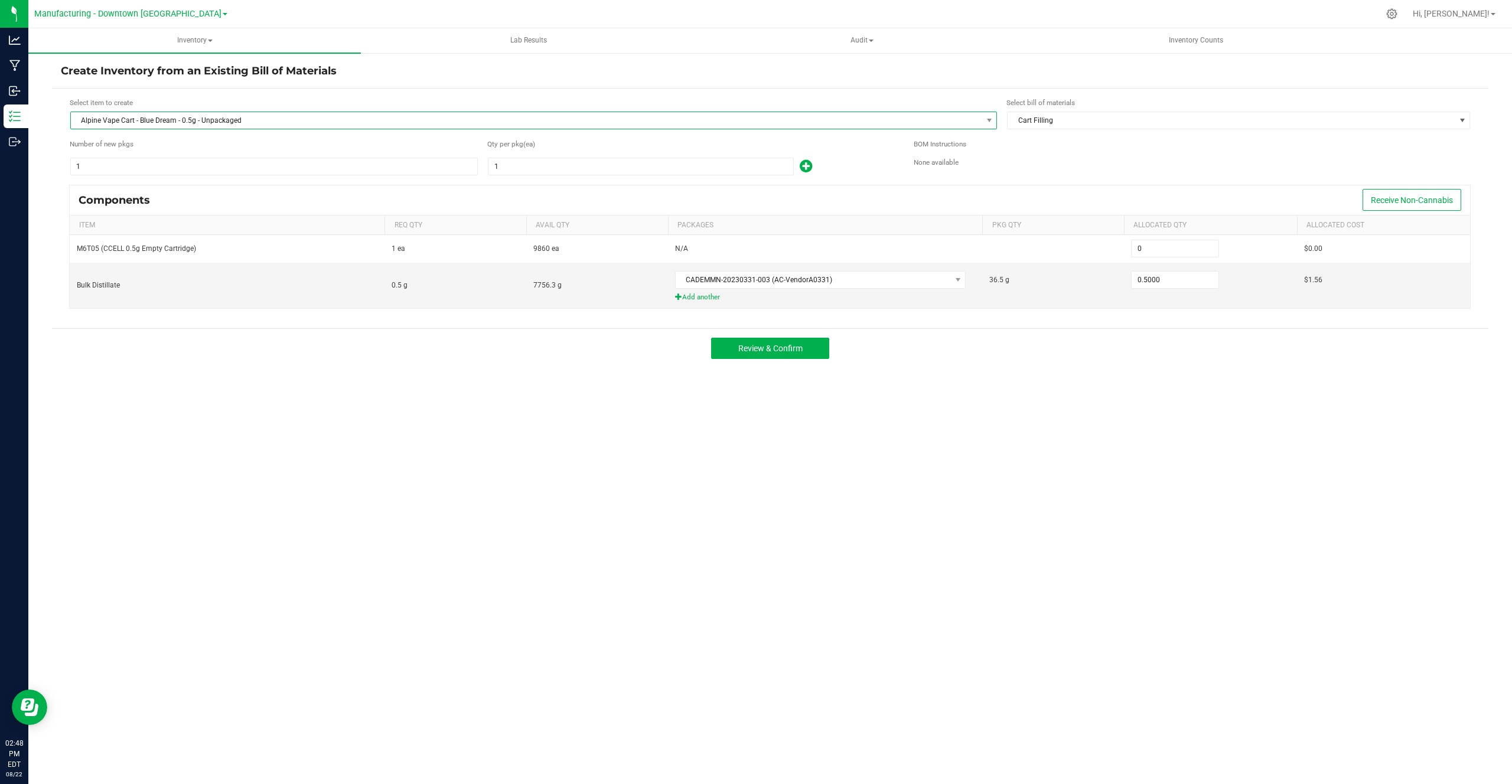
click at [296, 118] on span "Alpine Vape Cart - Blue Dream - 0.5g - Unpackaged" at bounding box center [526, 120] width 911 height 17
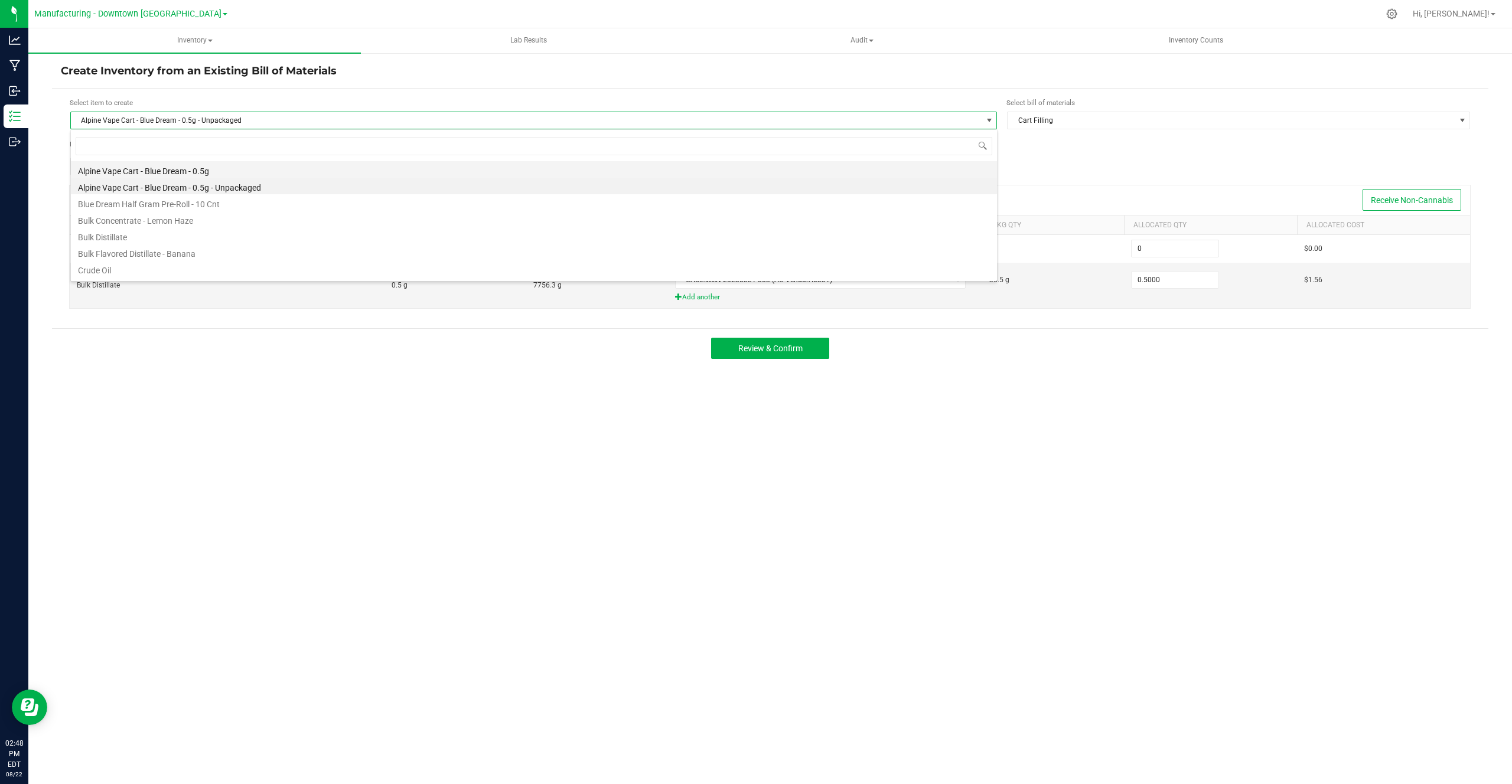
click at [247, 169] on li "Alpine Vape Cart - Blue Dream - 0.5g" at bounding box center [534, 169] width 926 height 17
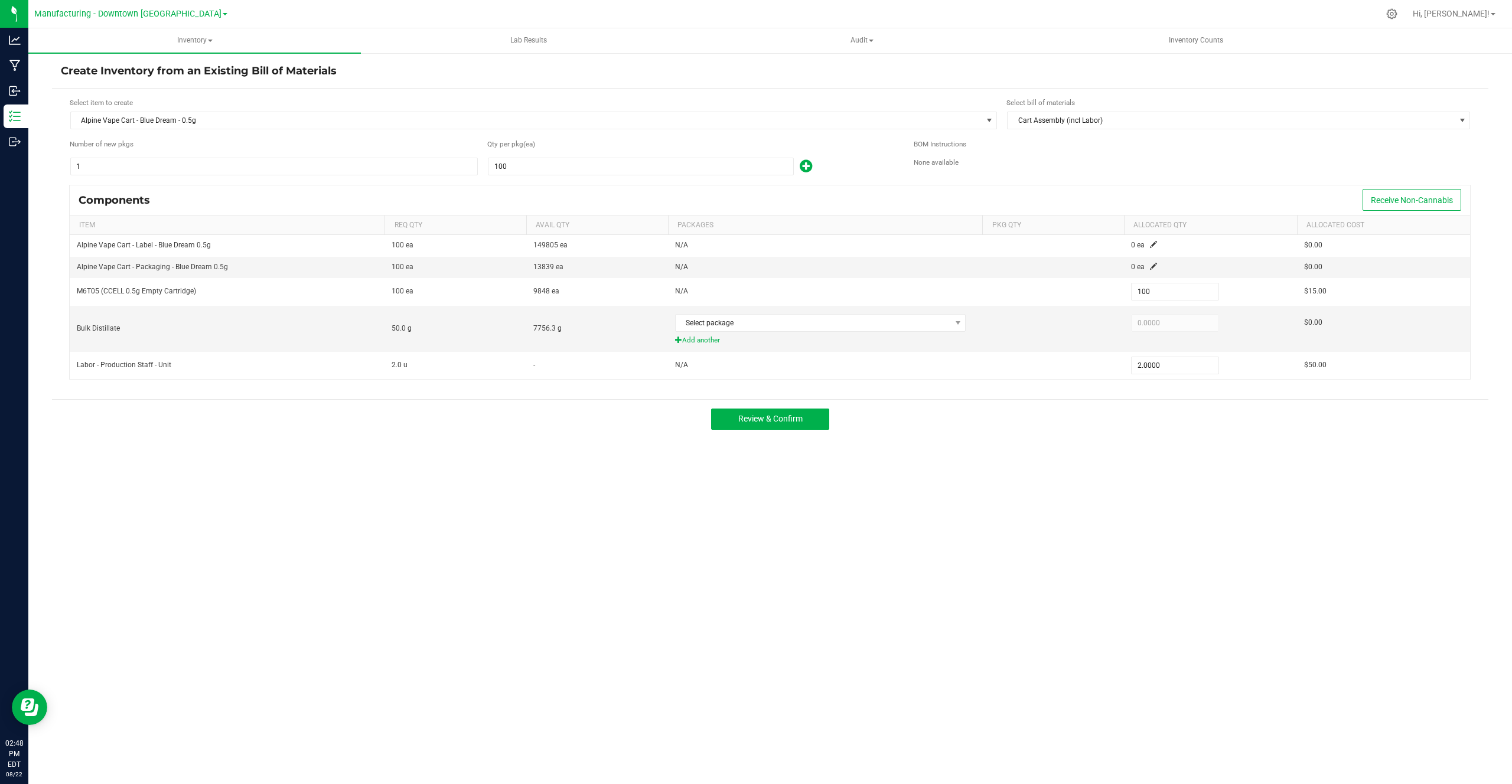
click at [1080, 106] on div "Select bill of materials" at bounding box center [1238, 103] width 464 height 11
click at [1059, 126] on span "Cart Assembly (incl Labor)" at bounding box center [1231, 120] width 447 height 17
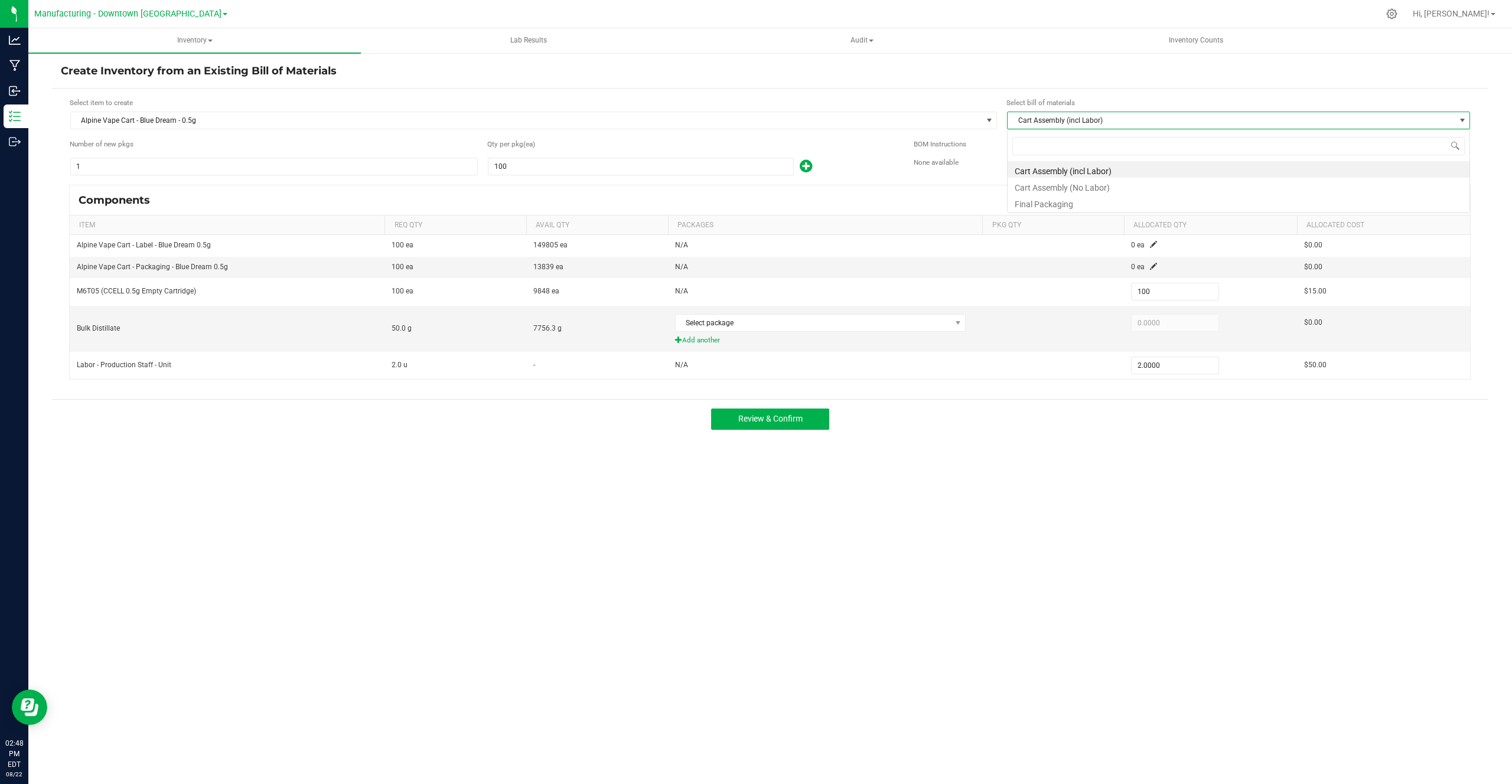
scroll to position [18, 463]
click at [1029, 189] on li "Cart Assembly (No Labor)" at bounding box center [1238, 186] width 462 height 17
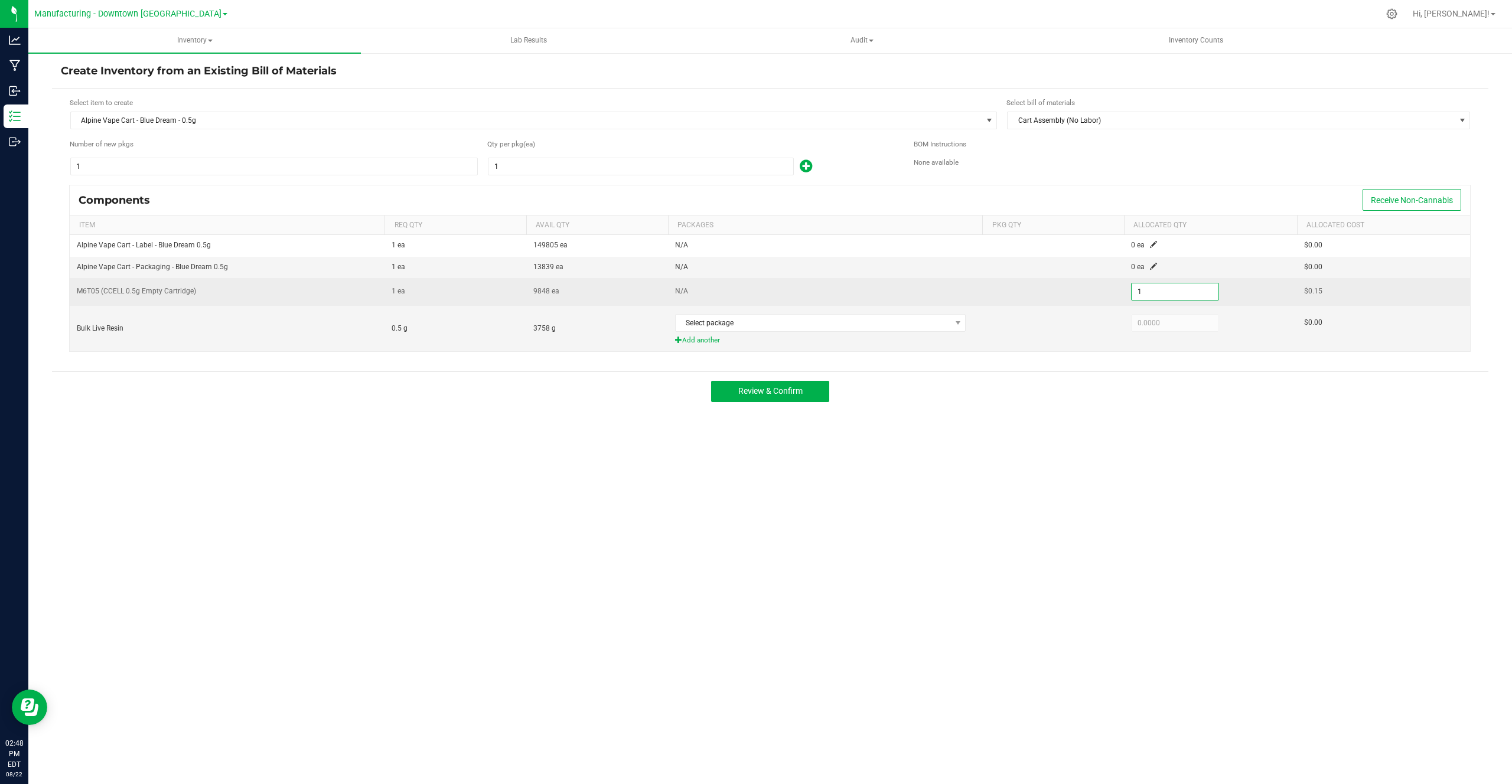
click at [1177, 295] on input "1" at bounding box center [1174, 292] width 86 height 17
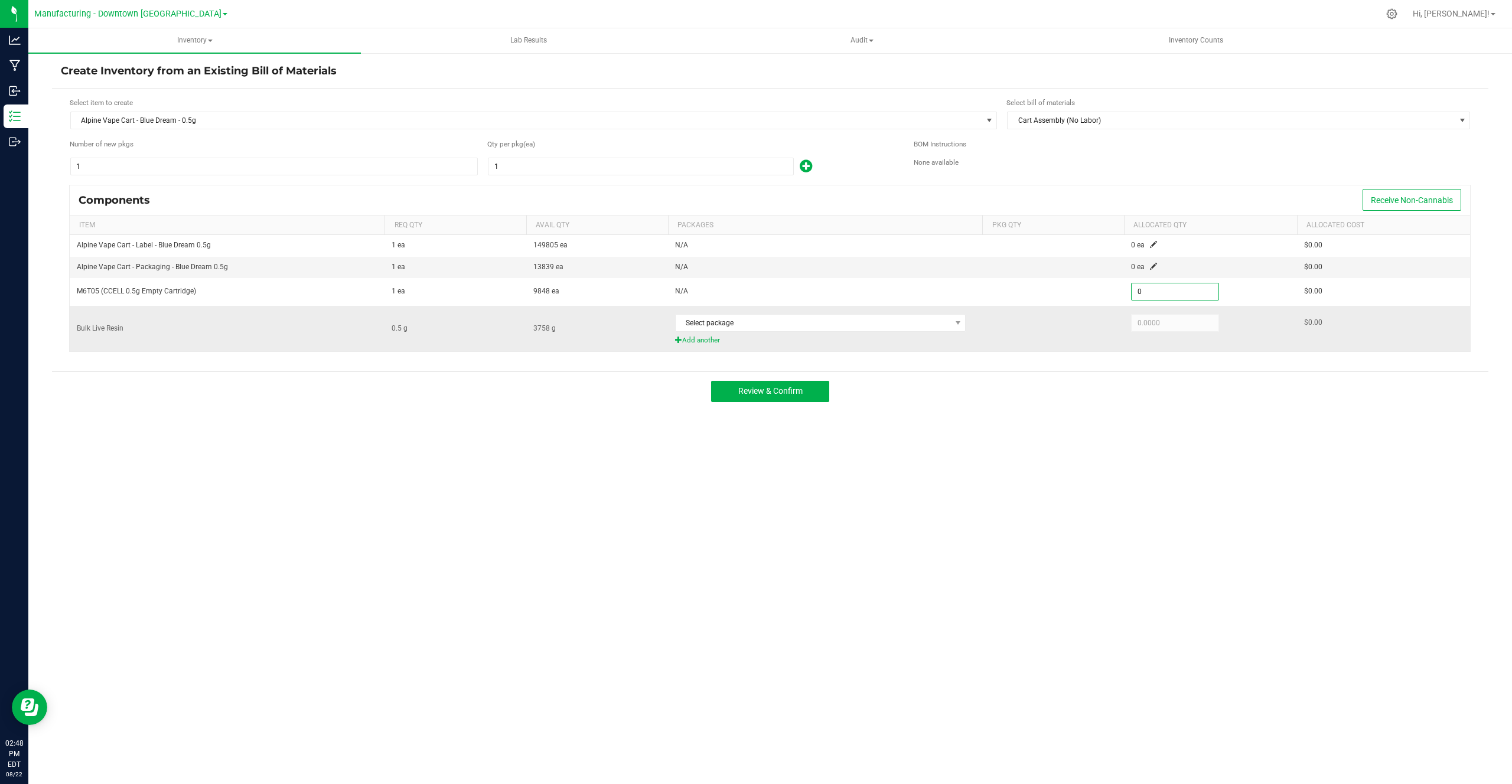
type input "0"
click at [1114, 318] on td at bounding box center [1053, 328] width 142 height 45
click at [859, 333] on div "Select package" at bounding box center [826, 322] width 301 height 24
click at [860, 331] on span "Select package" at bounding box center [814, 323] width 275 height 17
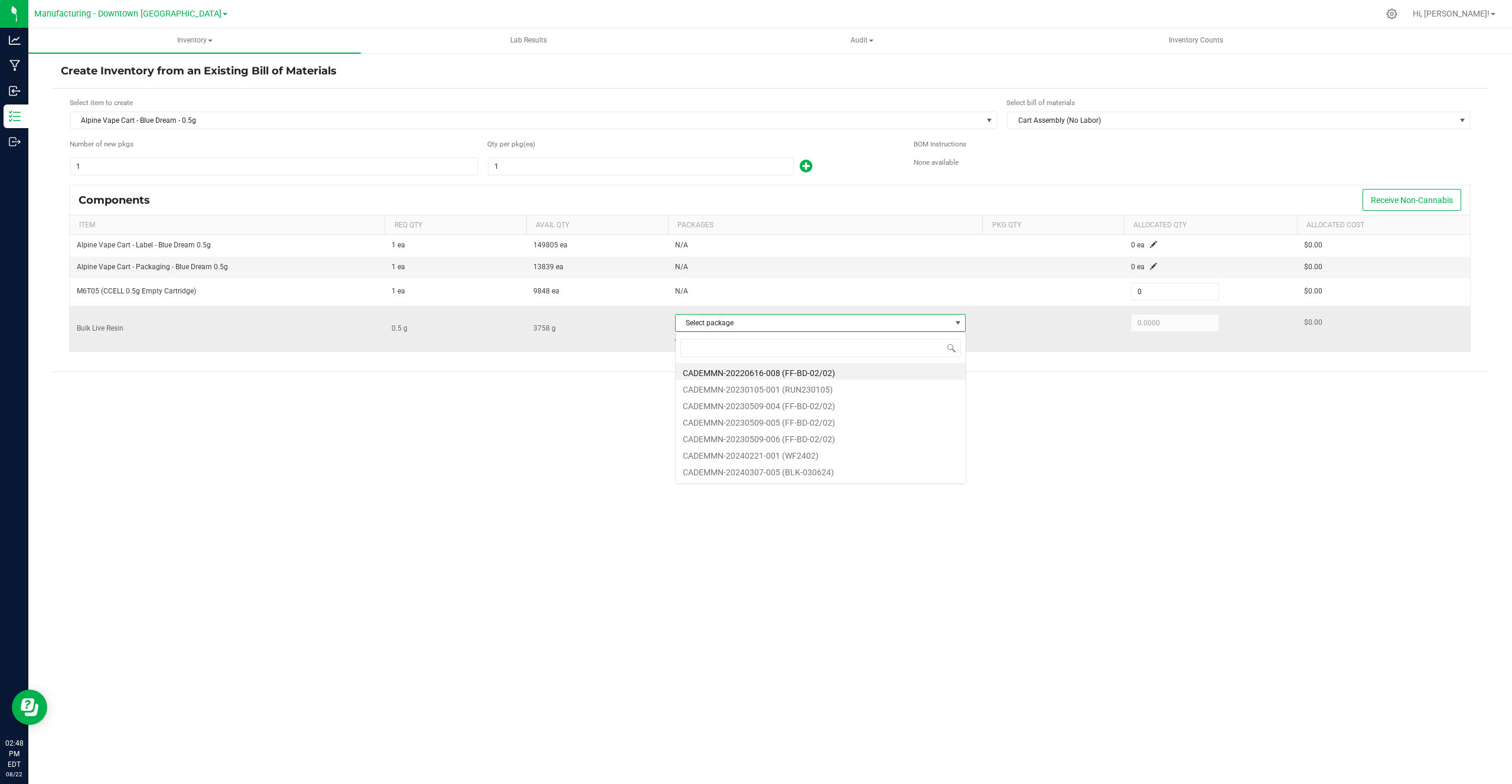
scroll to position [18, 290]
click at [828, 464] on li "CADEMMN-20240307-005 (BLK-030624)" at bounding box center [821, 471] width 290 height 17
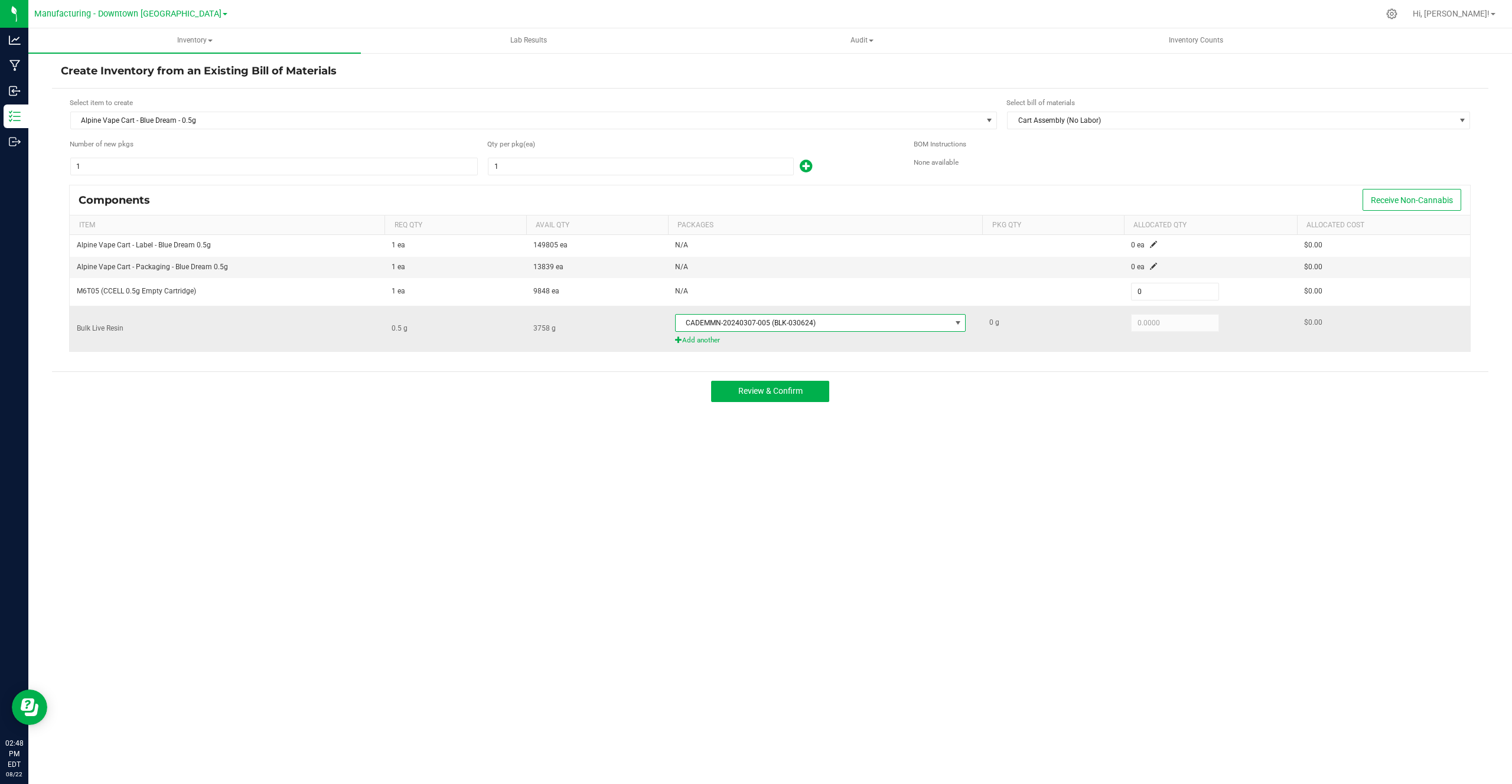
click at [869, 320] on span "CADEMMN-20240307-005 (BLK-030624)" at bounding box center [814, 323] width 275 height 17
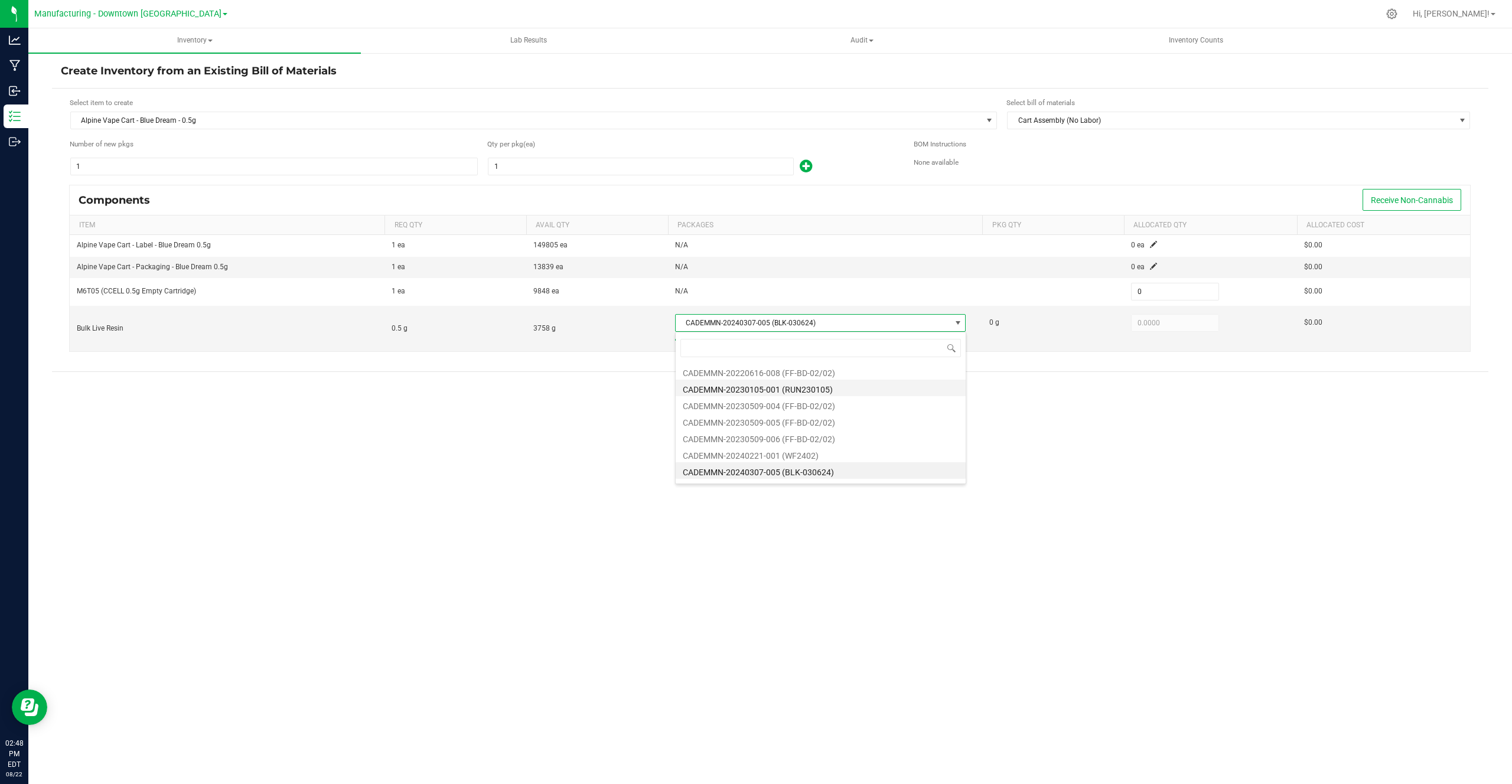
scroll to position [14, 0]
click at [829, 419] on li "CADEMMN-20230509-006 (FF-BD-02/02)" at bounding box center [821, 423] width 290 height 17
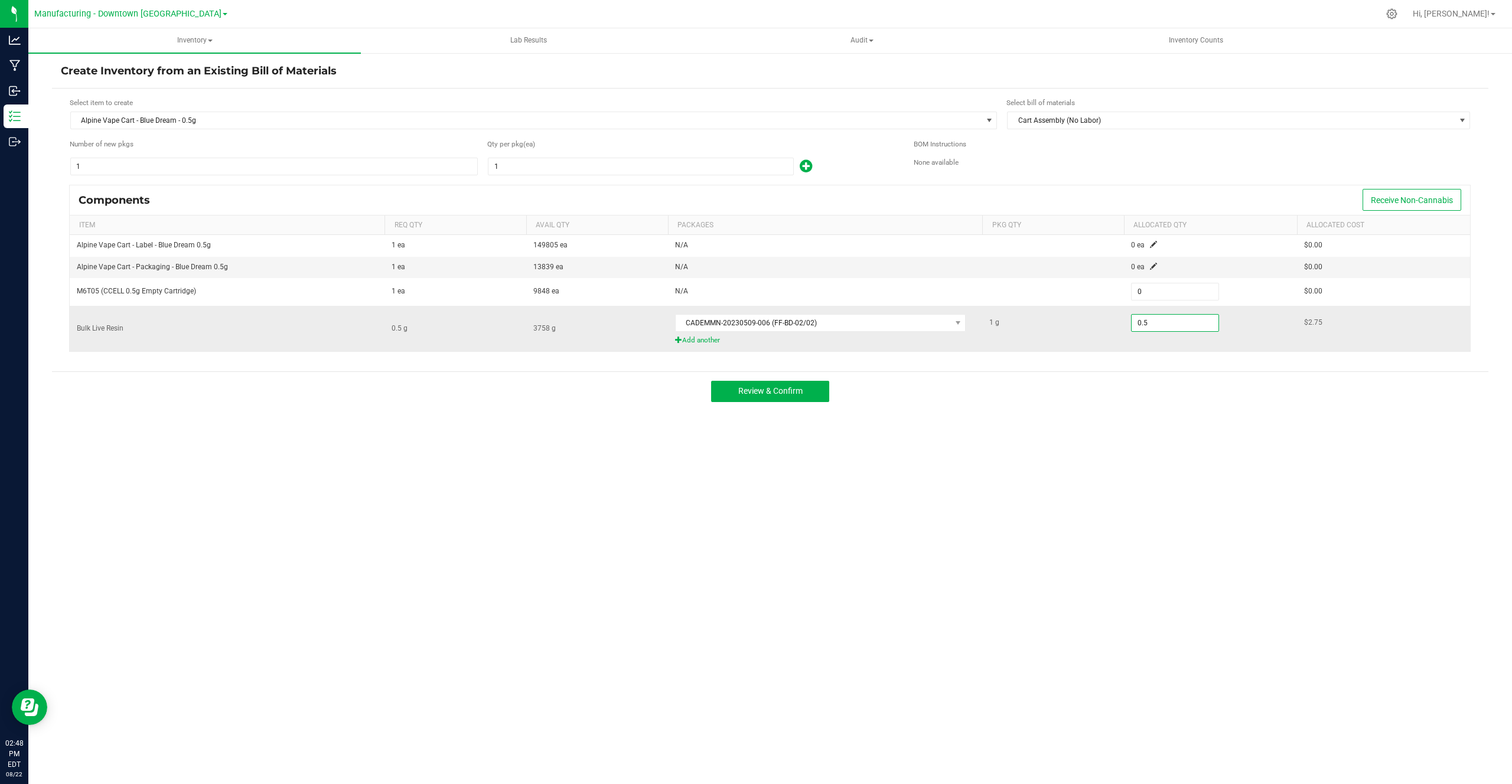
click at [1195, 328] on input "0.5" at bounding box center [1174, 323] width 86 height 17
type input "0.5000"
click at [826, 381] on button "Review & Confirm" at bounding box center [770, 392] width 118 height 21
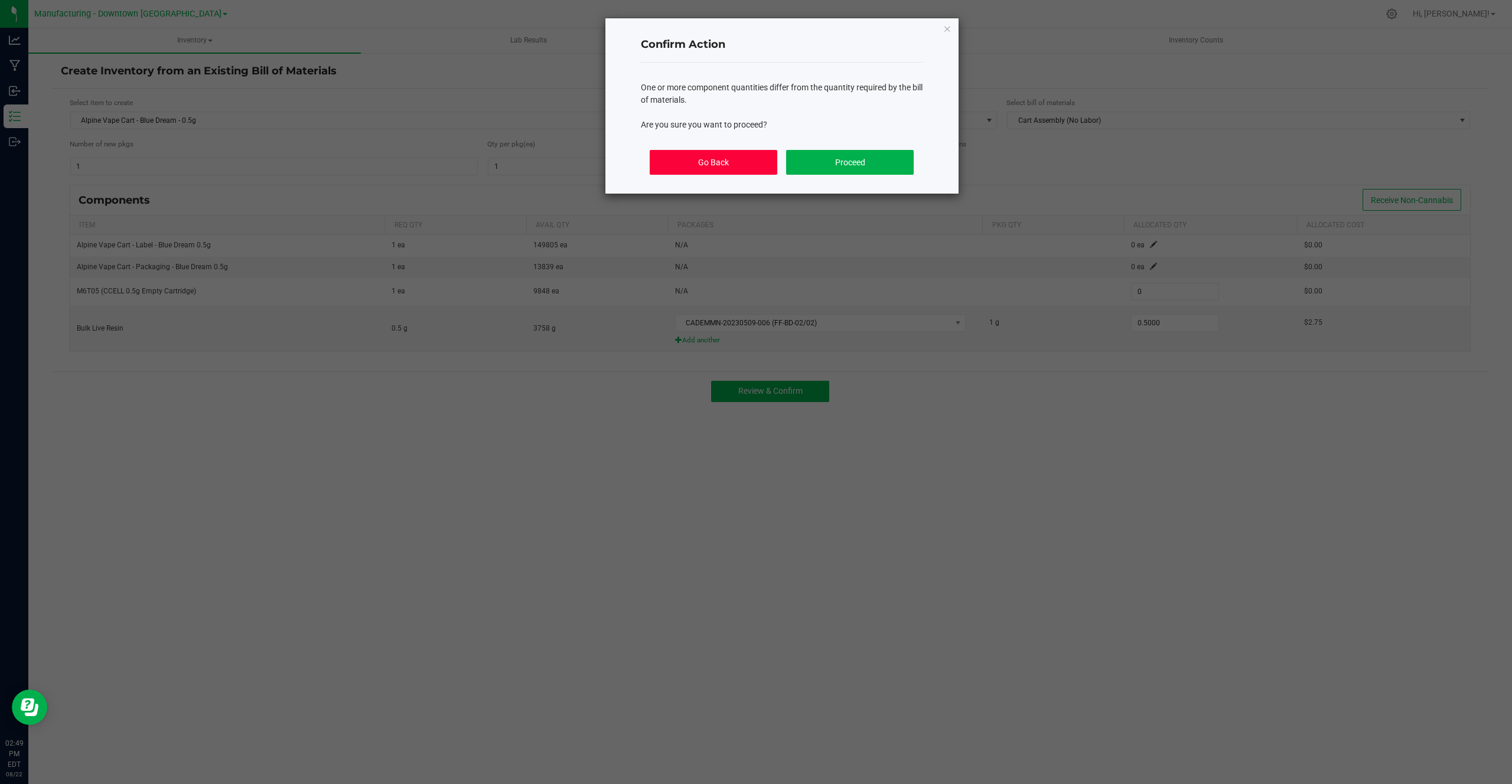
click at [755, 163] on button "Go Back" at bounding box center [713, 162] width 127 height 25
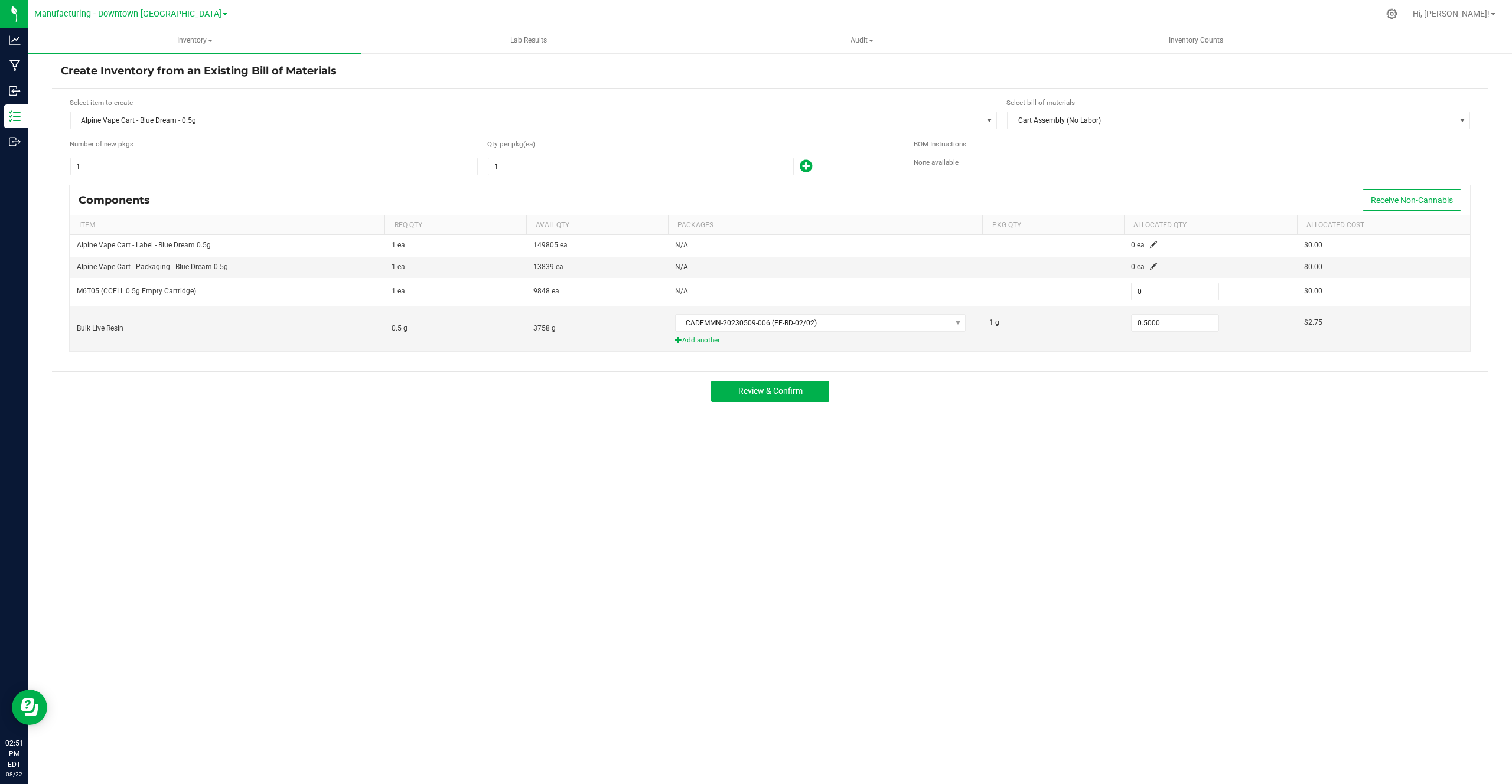
click at [208, 73] on h4 "Create Inventory from an Existing Bill of Materials" at bounding box center [770, 71] width 1419 height 15
click at [758, 398] on button "Review & Confirm" at bounding box center [770, 392] width 118 height 21
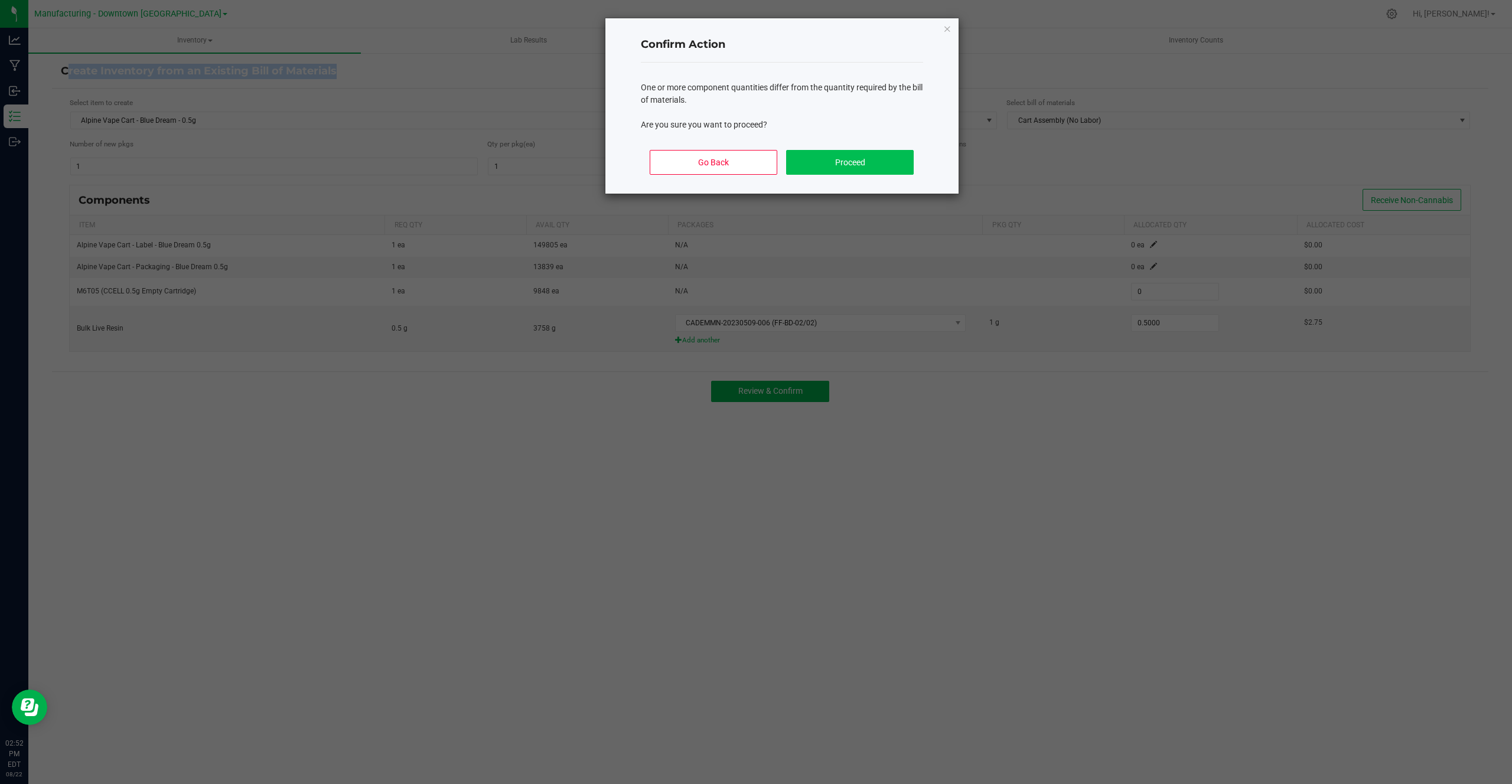
drag, startPoint x: 620, startPoint y: 28, endPoint x: 870, endPoint y: 169, distance: 287.0
click at [860, 172] on div "Confirm Action One or more component quantities differ from the quantity requir…" at bounding box center [782, 105] width 353 height 175
click at [925, 140] on div "Confirm Action One or more component quantities differ from the quantity requir…" at bounding box center [782, 105] width 353 height 175
click at [741, 158] on button "Go Back" at bounding box center [713, 162] width 127 height 25
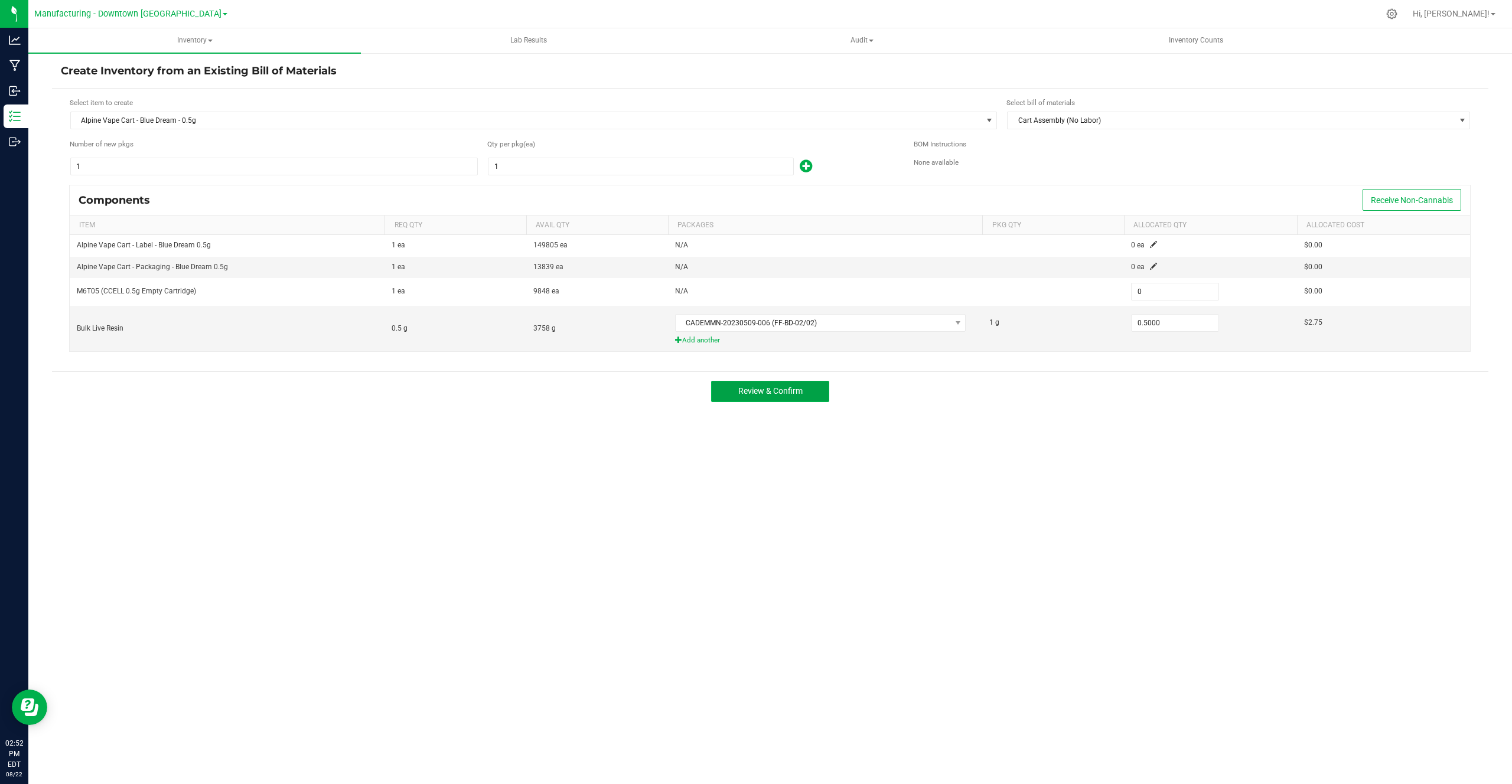
click at [760, 394] on span "Review & Confirm" at bounding box center [771, 391] width 65 height 10
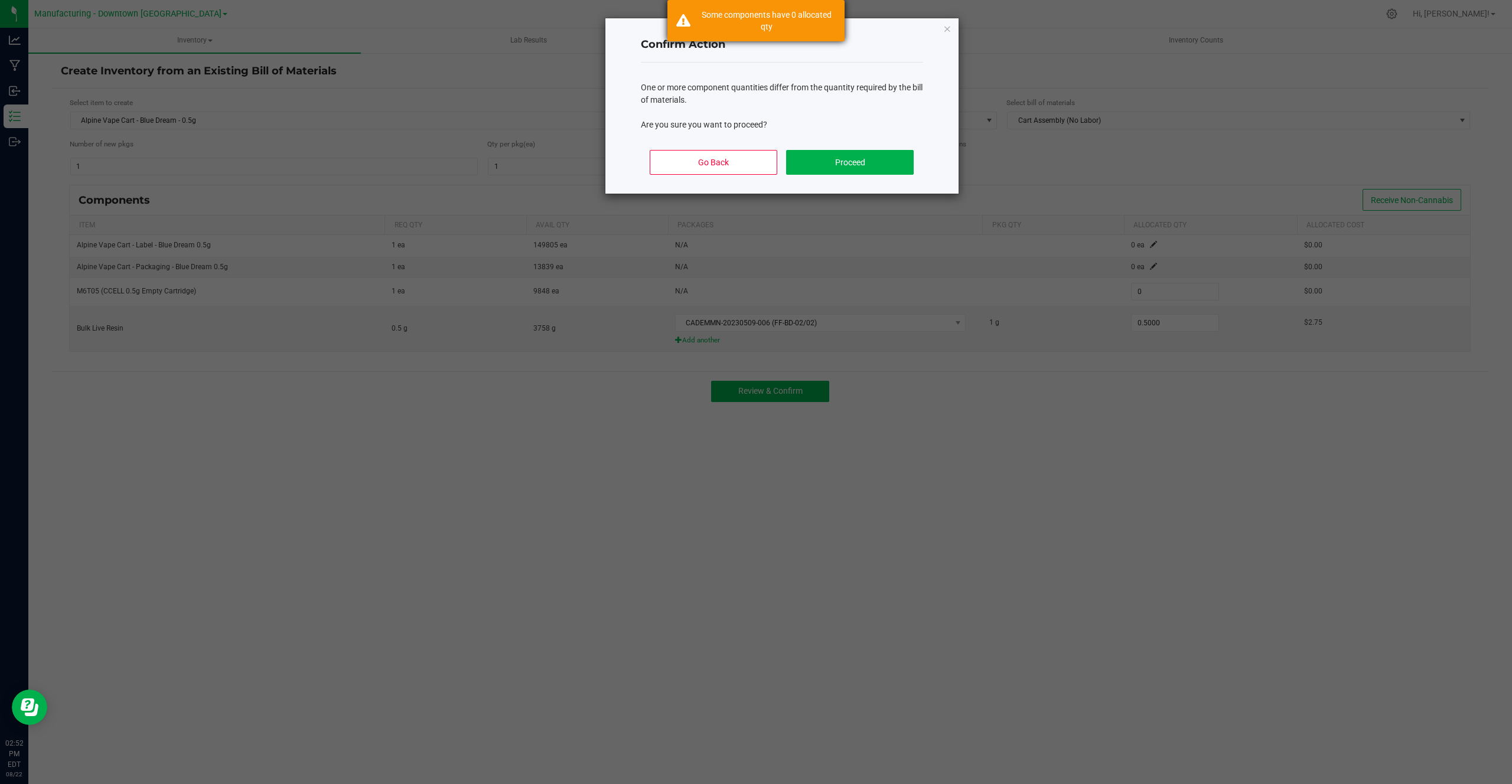
click at [717, 21] on div "Some components have 0 allocated qty" at bounding box center [766, 20] width 139 height 23
drag, startPoint x: 641, startPoint y: 40, endPoint x: 747, endPoint y: 119, distance: 132.2
click at [747, 120] on div "Confirm Action One or more component quantities differ from the quantity requir…" at bounding box center [782, 105] width 353 height 175
click at [747, 119] on p "Are you sure you want to proceed?" at bounding box center [781, 125] width 282 height 12
click at [859, 159] on button "Proceed" at bounding box center [849, 162] width 127 height 25
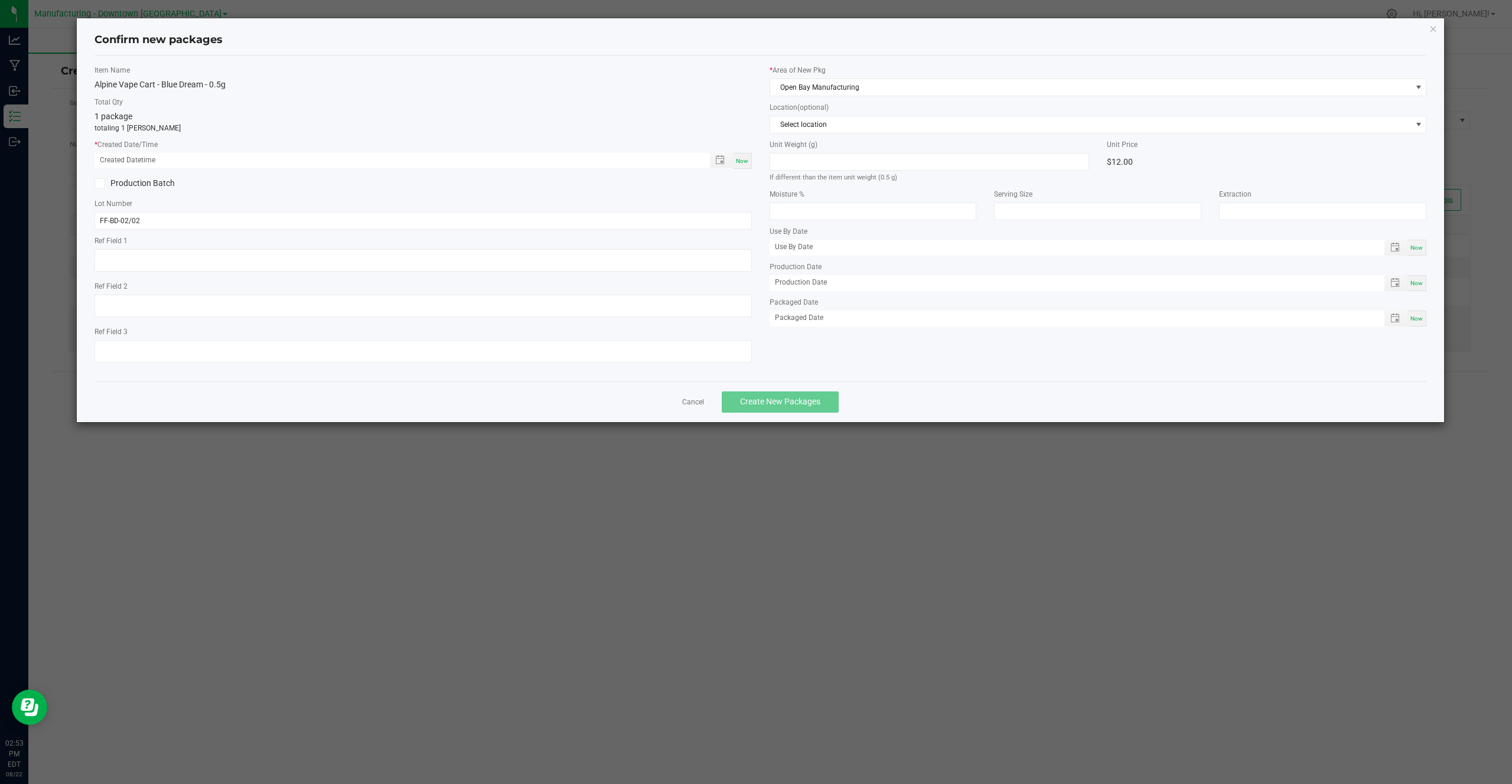
type textarea "Owned"
type input "05/09/2023"
click at [695, 395] on app-cancel-button "Cancel" at bounding box center [692, 401] width 22 height 12
click at [687, 401] on link "Cancel" at bounding box center [692, 402] width 22 height 10
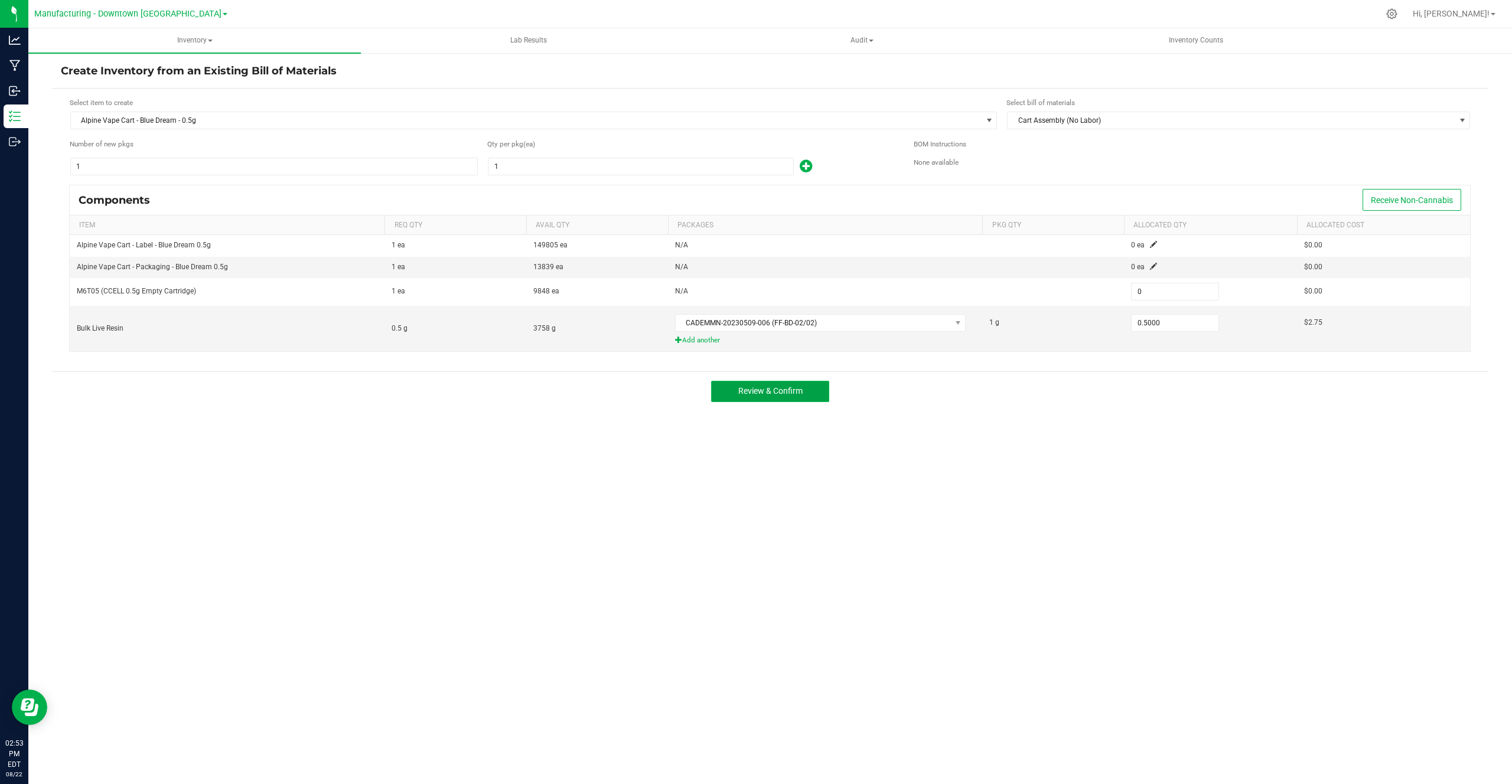
click at [788, 386] on span "Review & Confirm" at bounding box center [771, 391] width 65 height 10
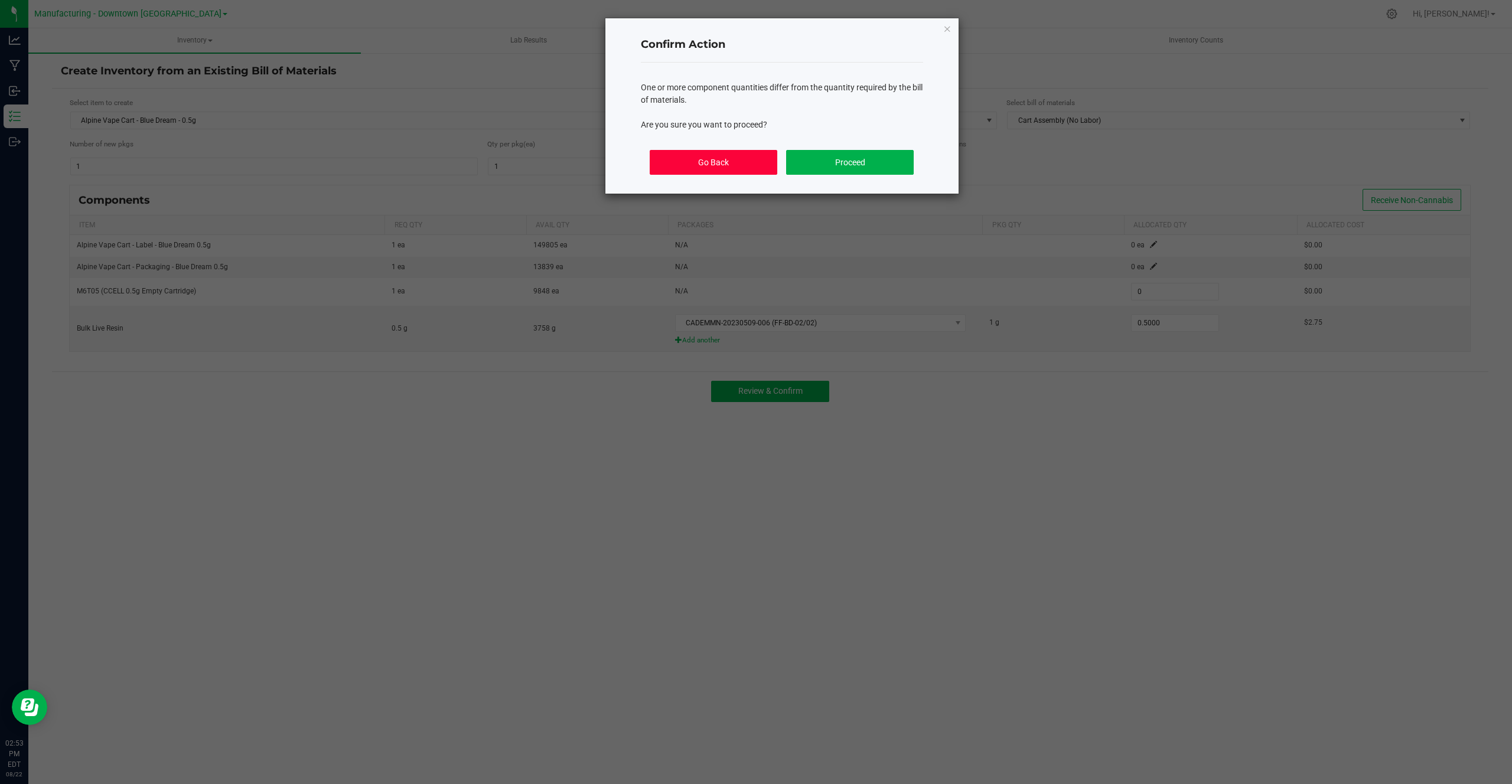
click at [711, 153] on button "Go Back" at bounding box center [713, 162] width 127 height 25
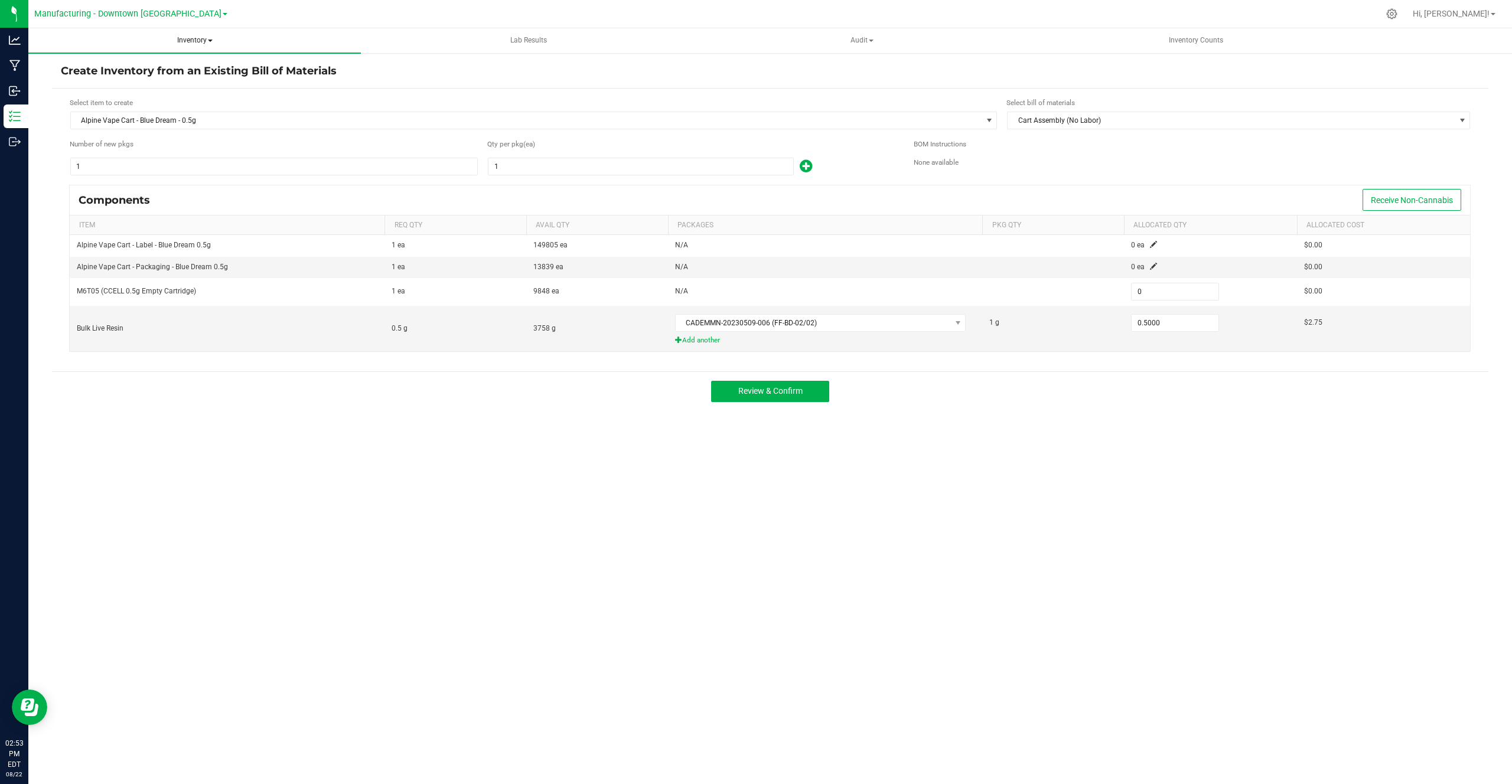
click at [202, 49] on span "Inventory" at bounding box center [195, 41] width 332 height 25
click at [91, 146] on span "From bill of materials" at bounding box center [98, 141] width 107 height 10
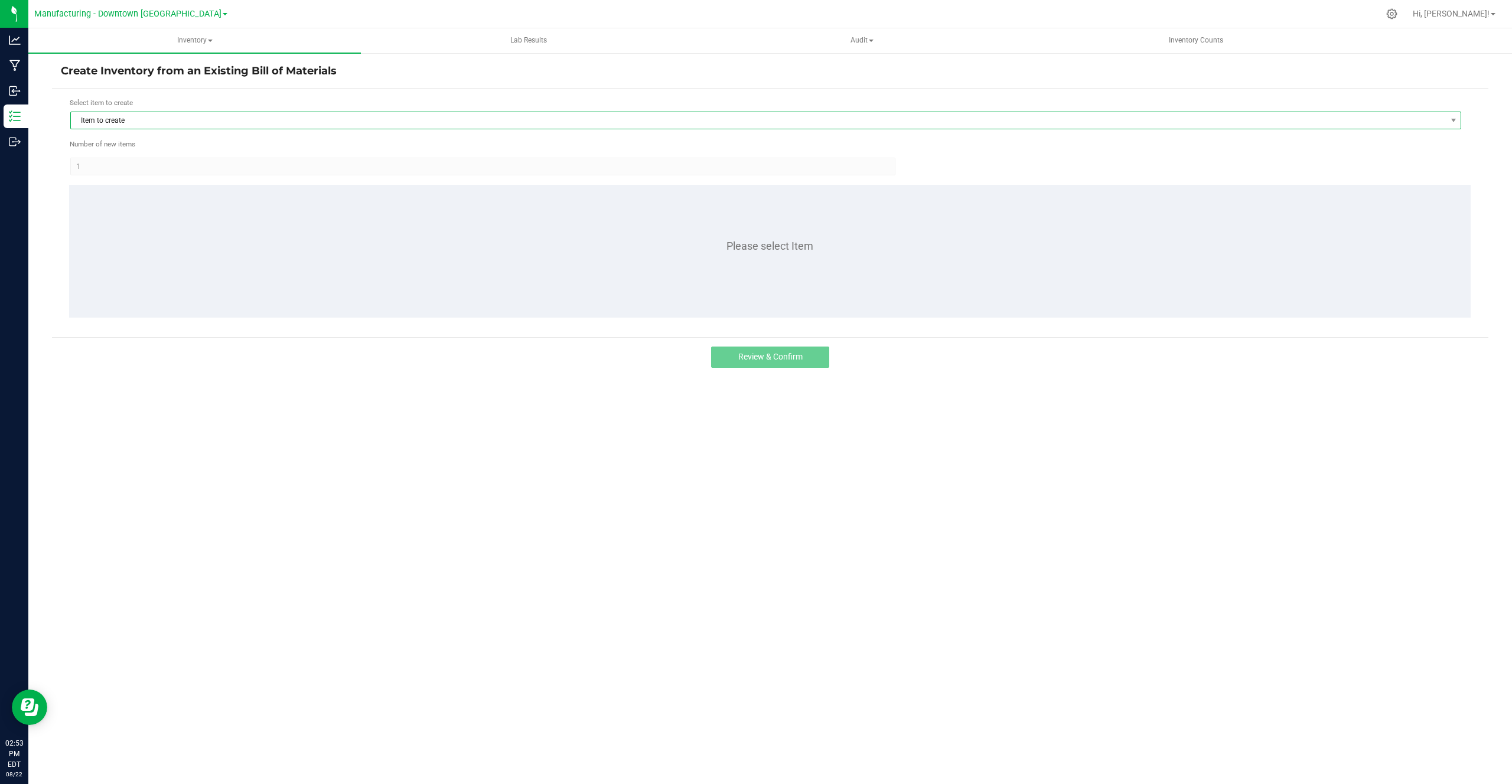
click at [123, 127] on span "Item to create" at bounding box center [758, 120] width 1374 height 17
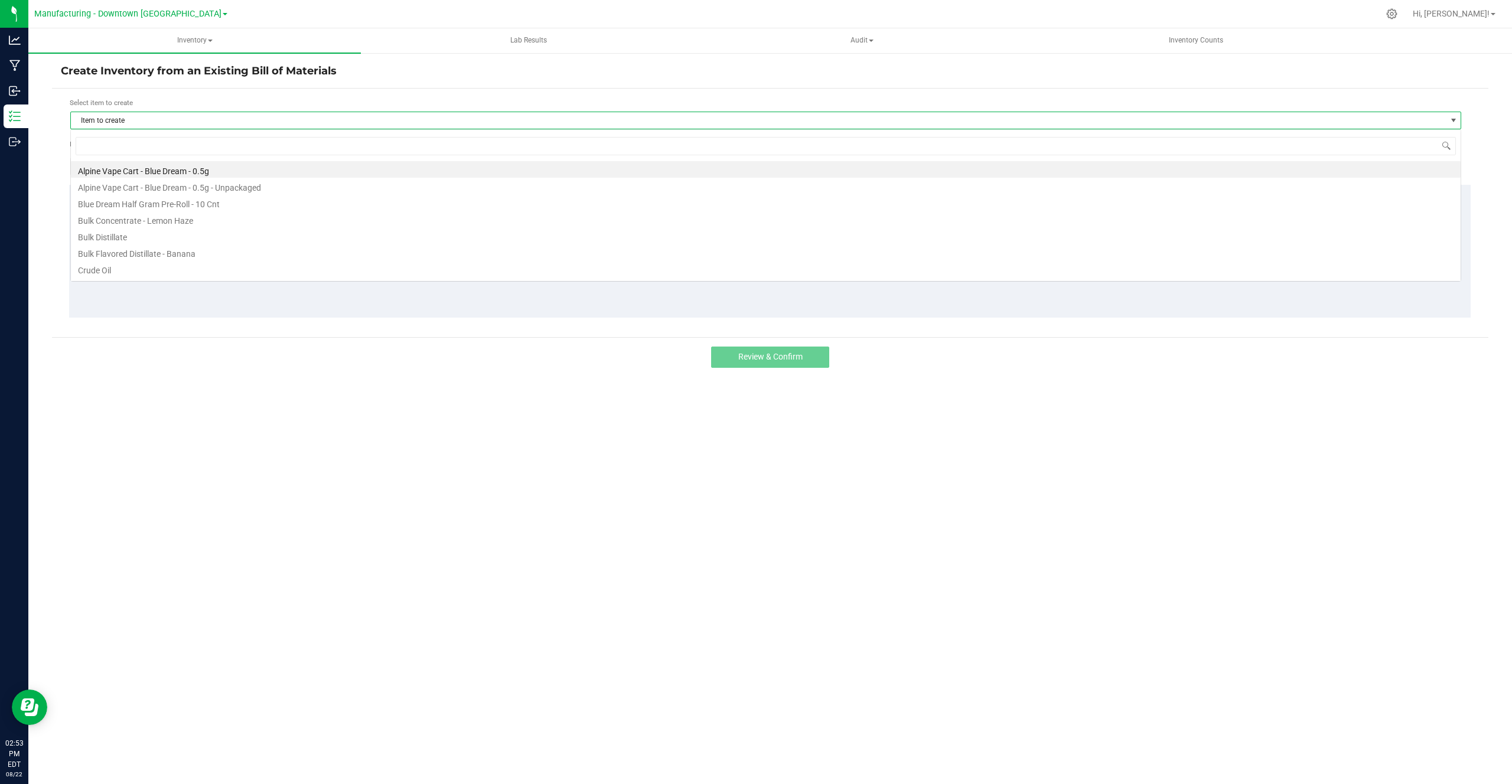
scroll to position [18, 1391]
click at [111, 175] on li "Alpine Vape Cart - Blue Dream - 0.5g" at bounding box center [765, 169] width 1389 height 17
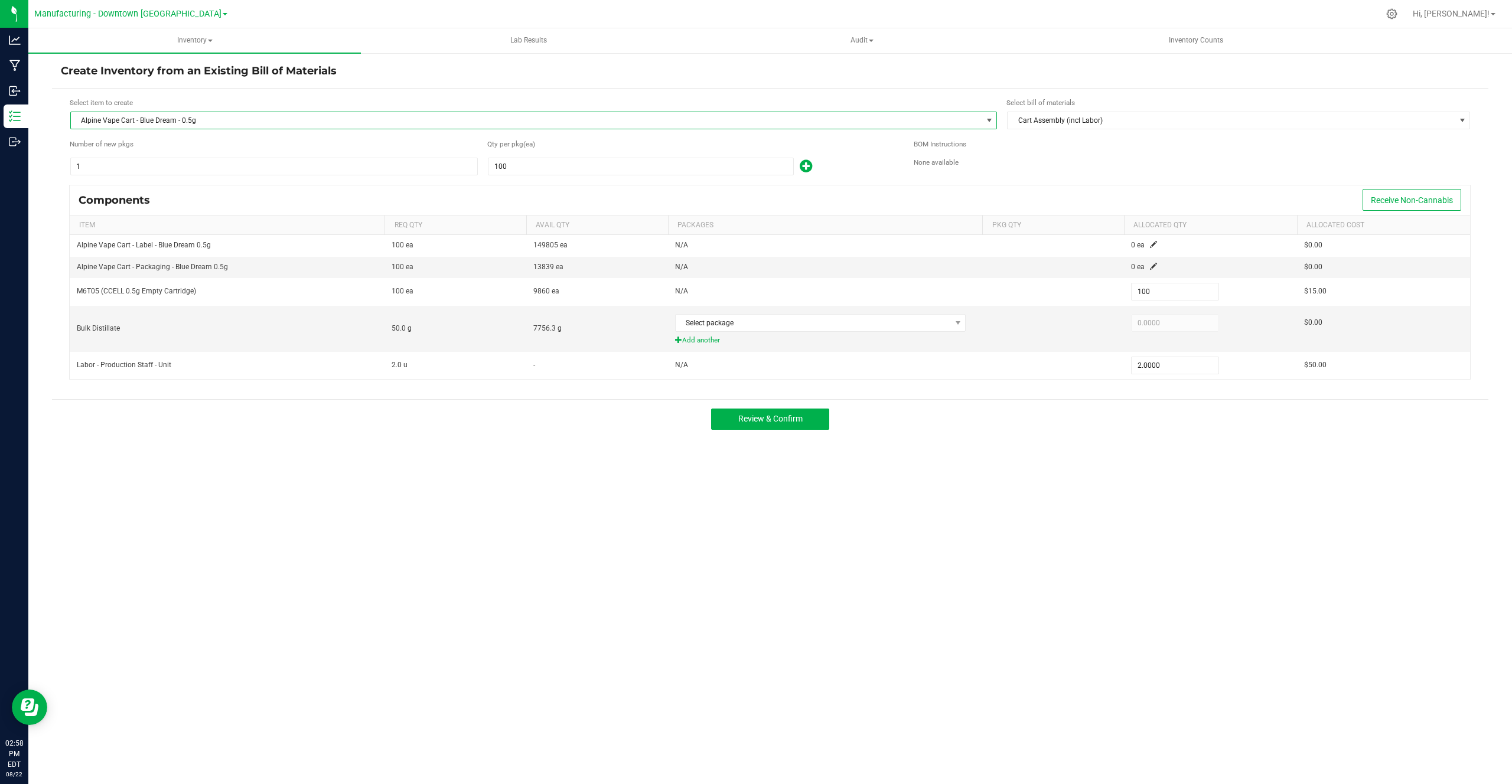
click at [264, 119] on span "Alpine Vape Cart - Blue Dream - 0.5g" at bounding box center [526, 120] width 911 height 17
click at [214, 207] on li "THC Design - Eighth - Durban Poison - 3.5g" at bounding box center [534, 213] width 926 height 17
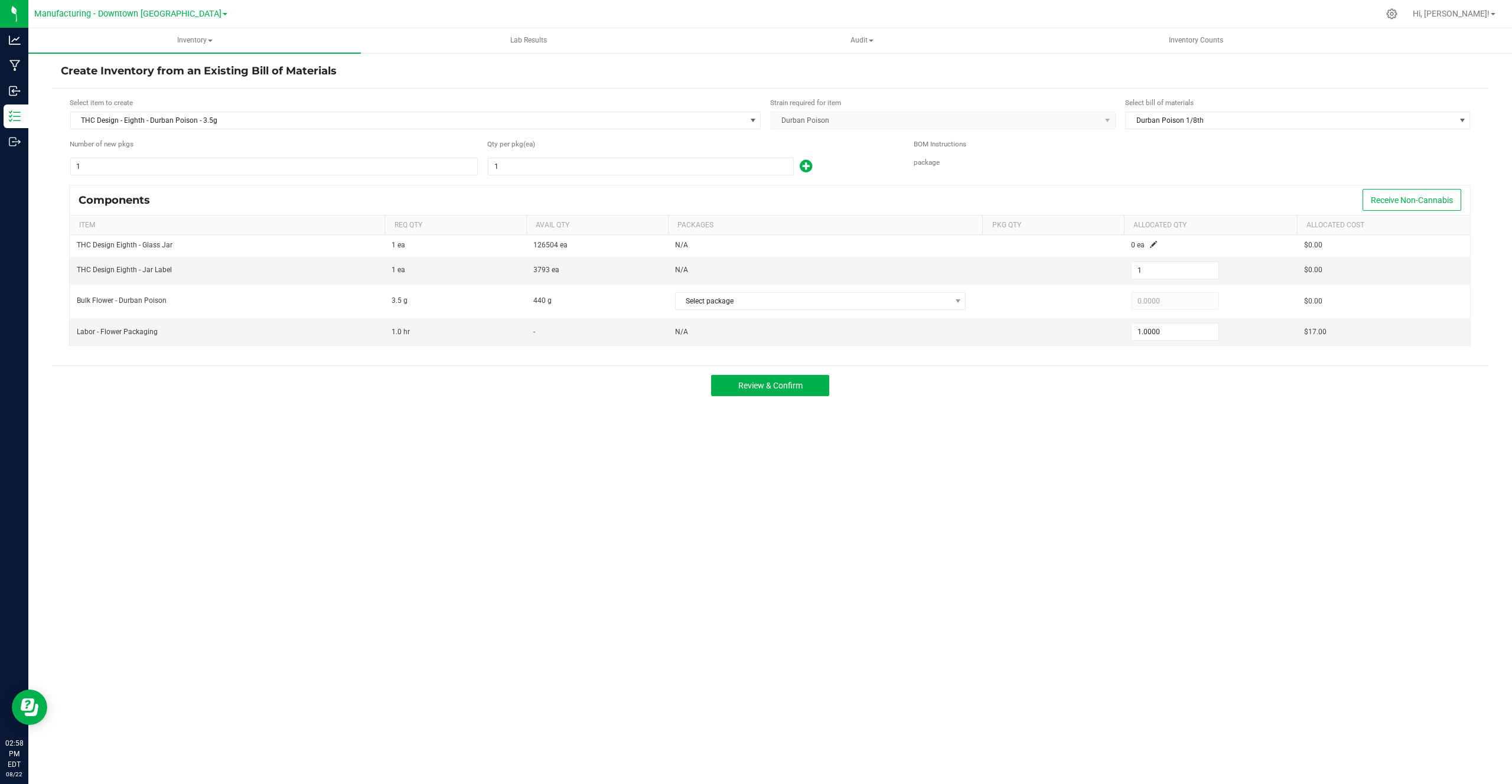
click at [240, 129] on div "THC Design - Eighth - Durban Poison - 3.5g" at bounding box center [416, 120] width 692 height 19
click at [235, 113] on span "THC Design - Eighth - Durban Poison - 3.5g" at bounding box center [408, 120] width 674 height 17
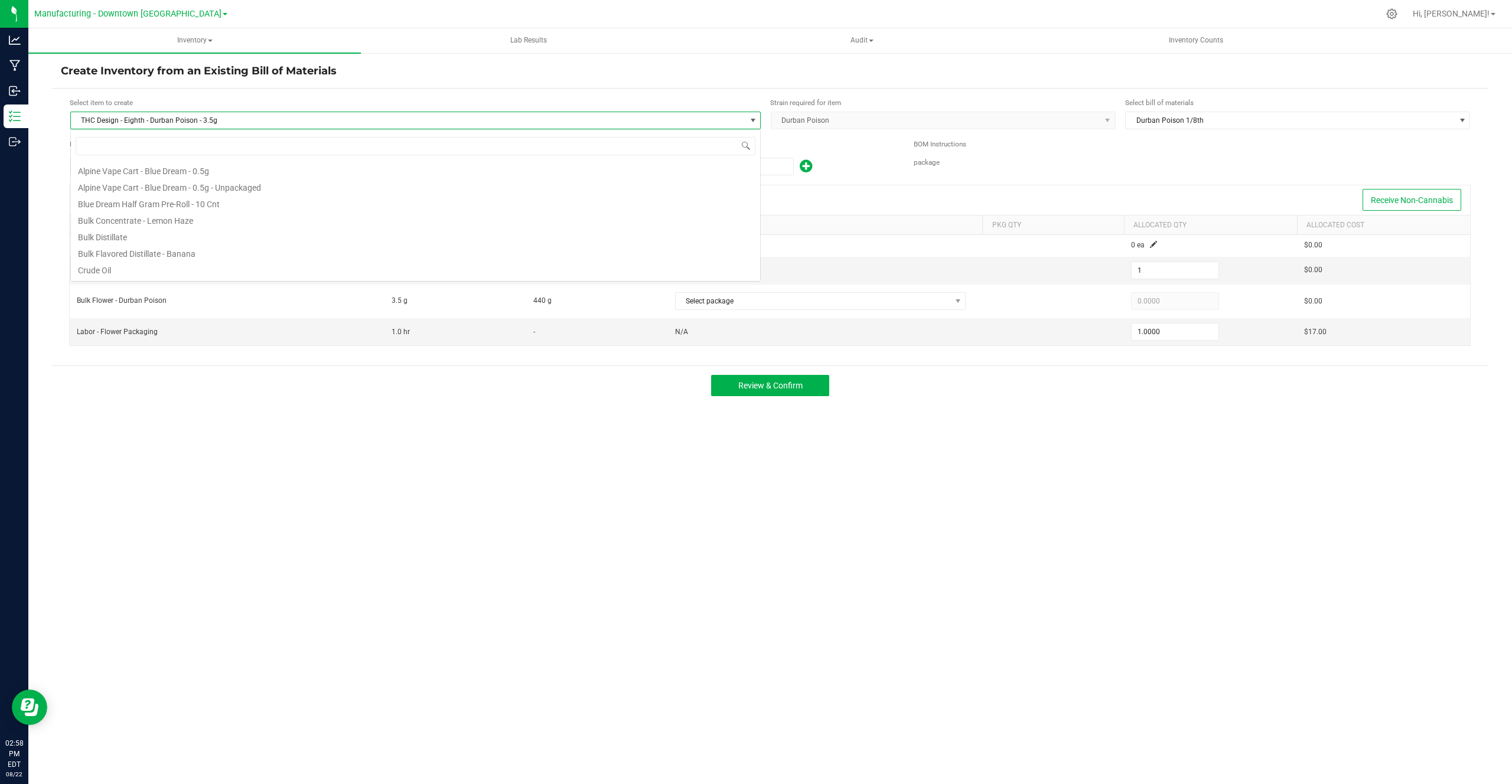
scroll to position [18, 690]
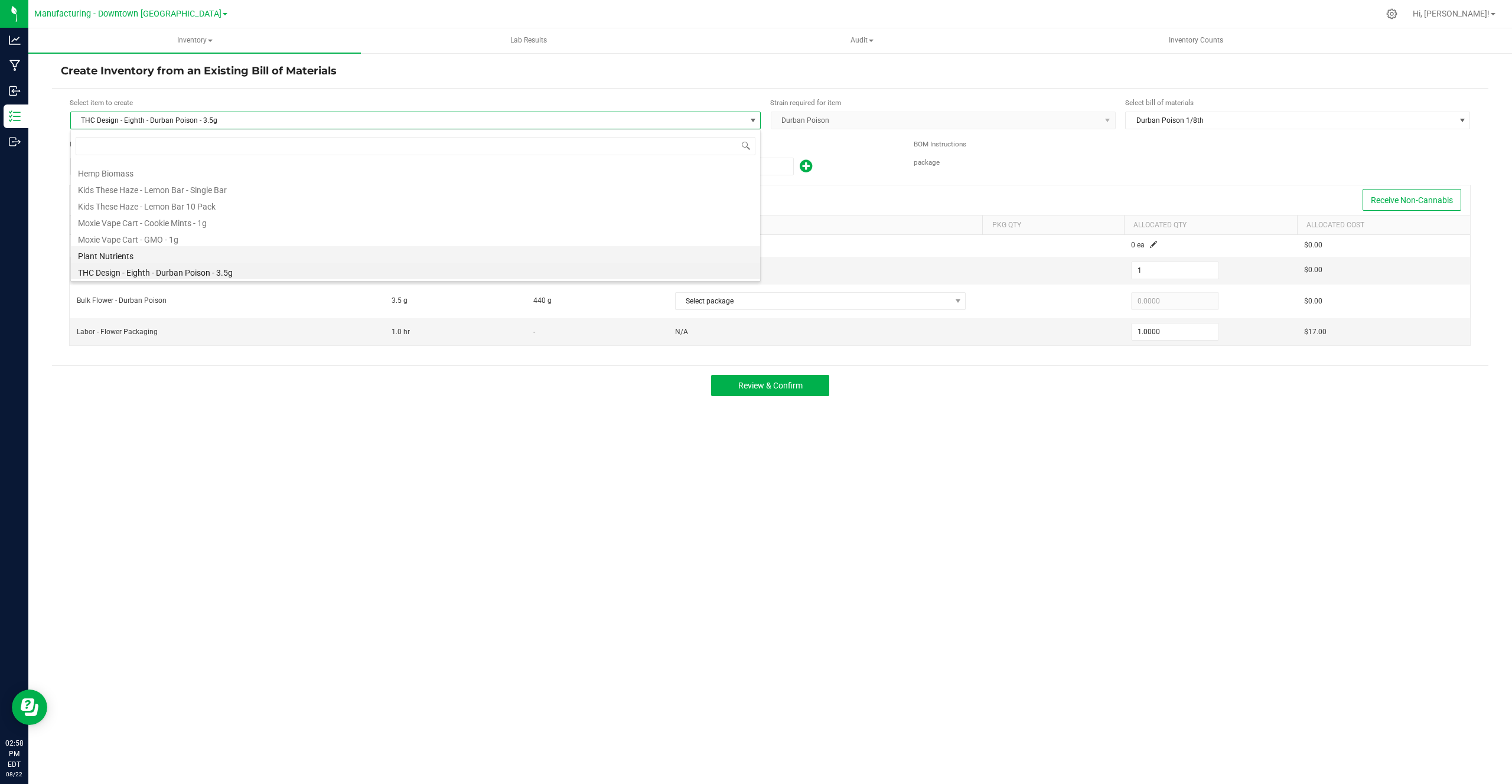
click at [168, 253] on li "Plant Nutrients" at bounding box center [415, 255] width 689 height 17
type input "1.0000"
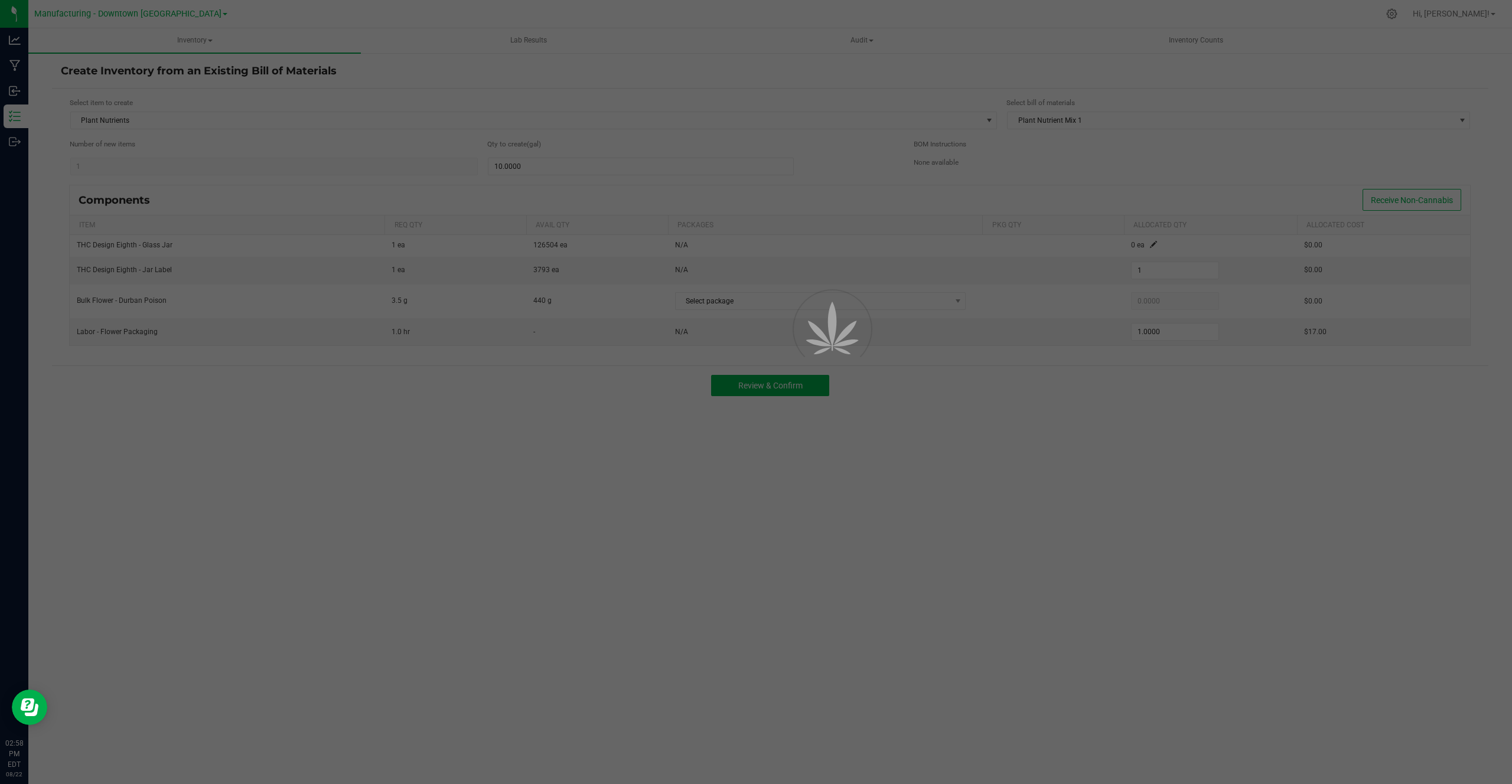
type input "0.0000"
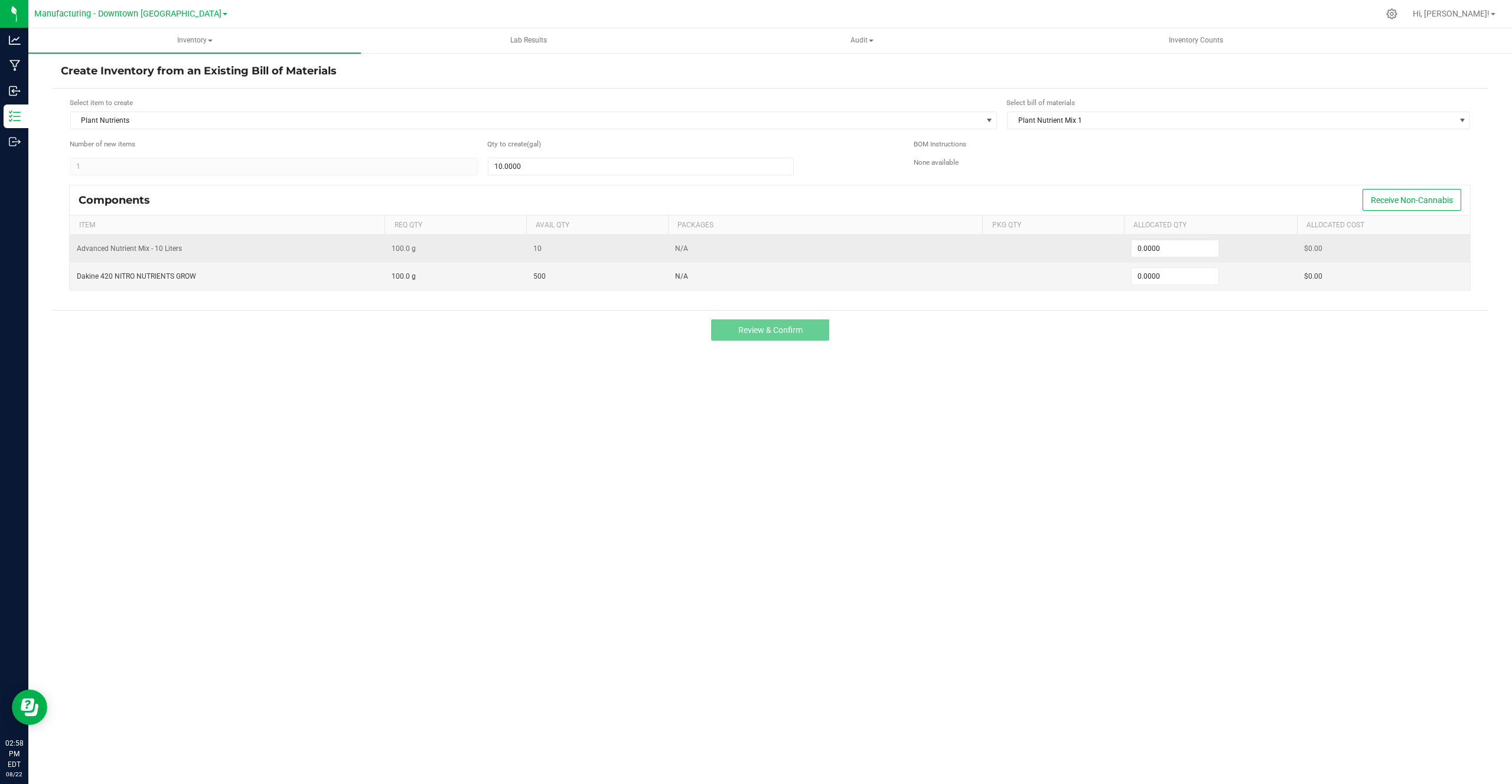
click at [111, 244] on span "Advanced Nutrient Mix - 10 Liters" at bounding box center [129, 248] width 105 height 8
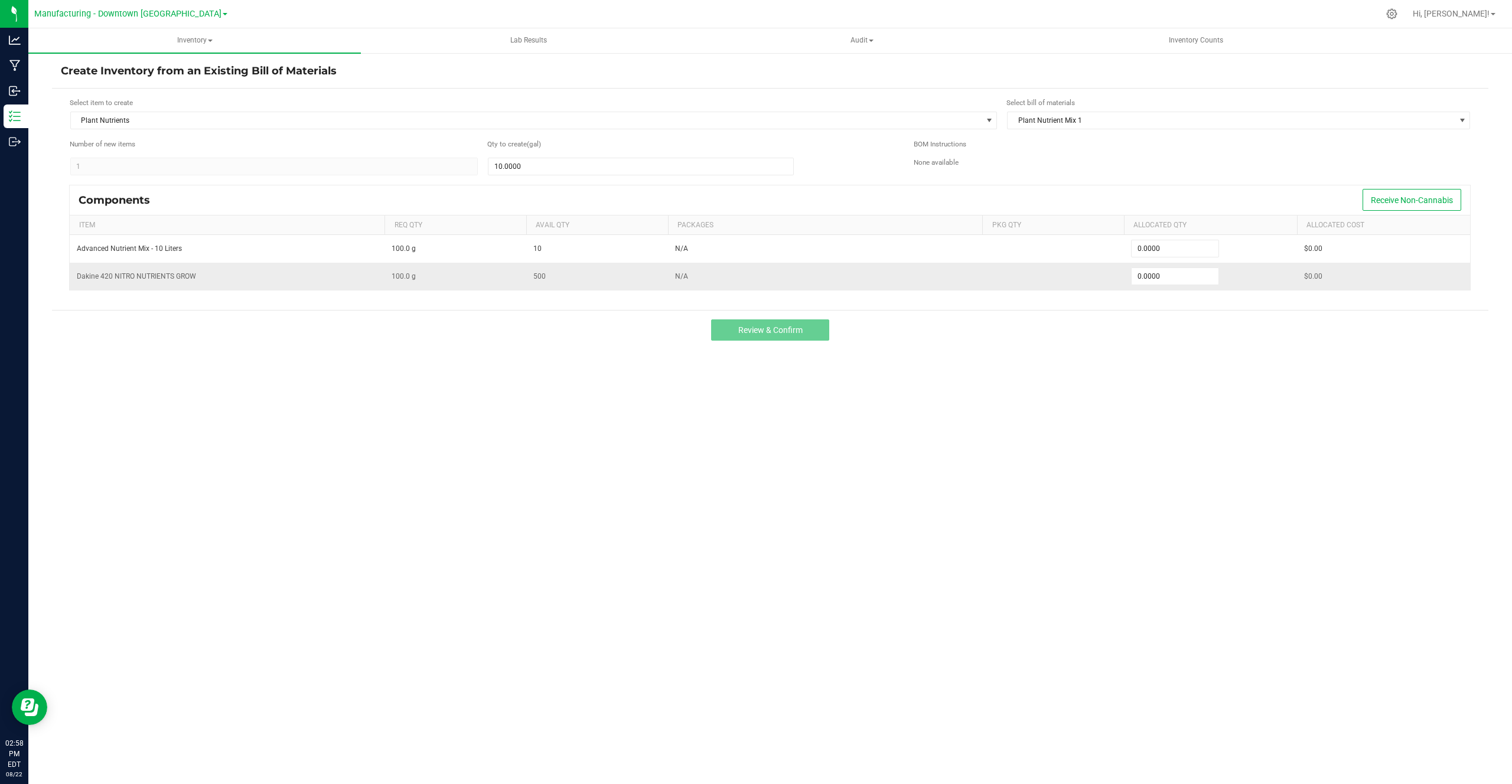
click at [111, 277] on span "Dakine 420 NITRO NUTRIENTS GROW" at bounding box center [136, 276] width 120 height 8
click at [568, 366] on div "Create Inventory from an Existing Bill of Materials Select item to create Plant…" at bounding box center [770, 236] width 1436 height 345
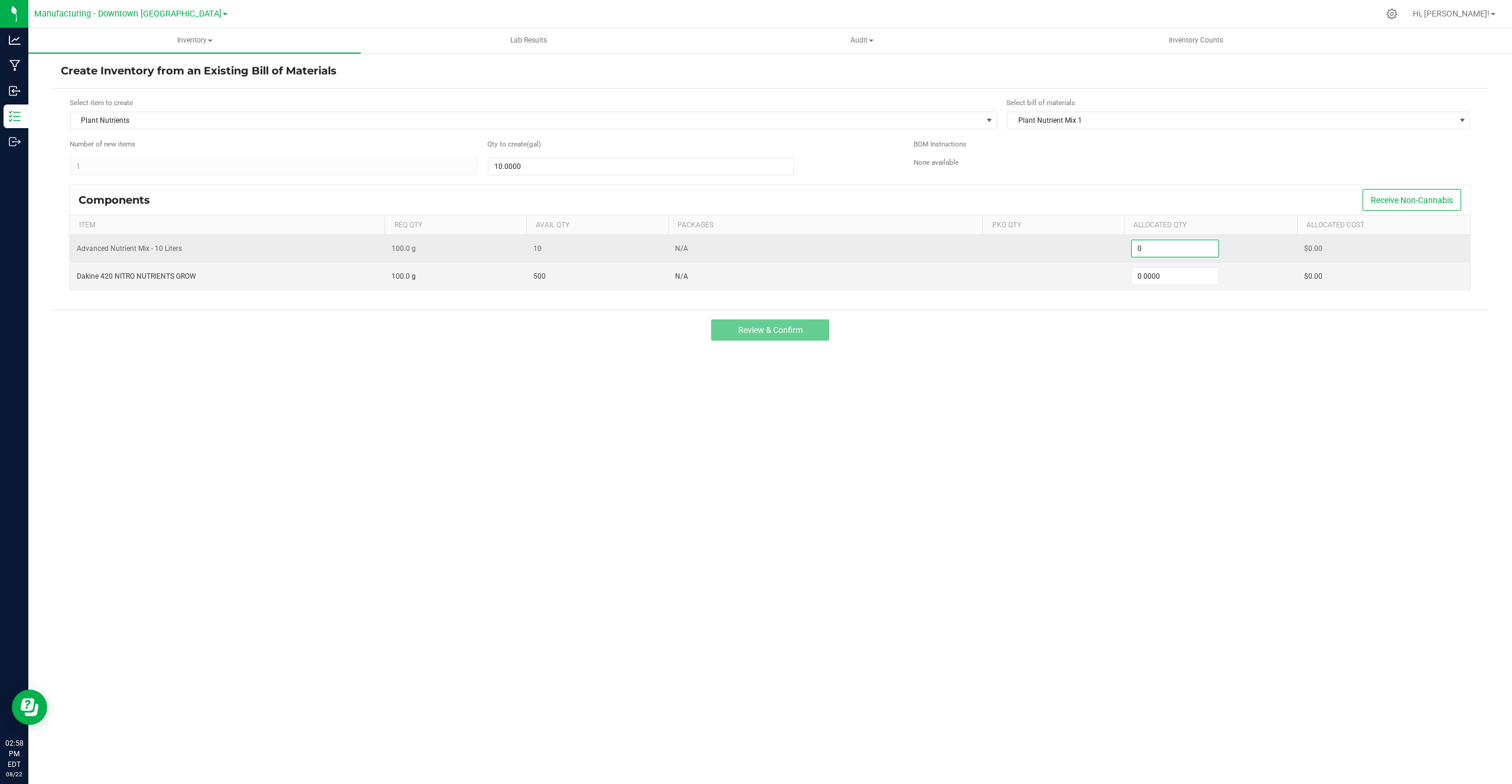
click at [1172, 247] on input "0" at bounding box center [1174, 249] width 86 height 17
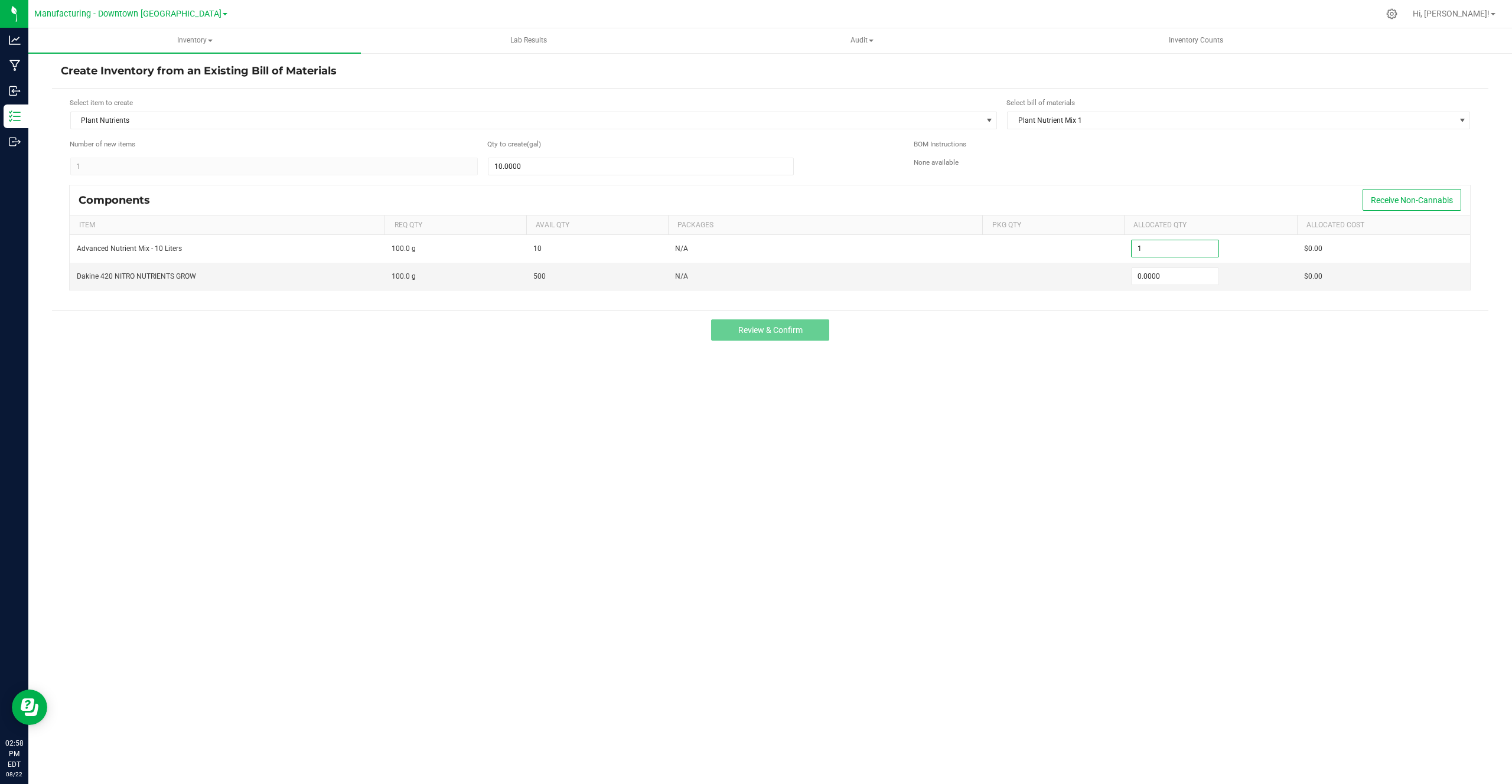
type input "1.0000"
click at [1116, 293] on div "Components Receive Non-Cannabis Item Req Qty Avail Qty Packages Pkg Qty Allocat…" at bounding box center [770, 244] width 1419 height 117
click at [1152, 281] on input "0" at bounding box center [1174, 277] width 86 height 17
click at [1121, 296] on div "Components Receive Non-Cannabis Item Req Qty Avail Qty Packages Pkg Qty Allocat…" at bounding box center [770, 244] width 1419 height 117
click at [1141, 277] on input "0" at bounding box center [1174, 277] width 86 height 17
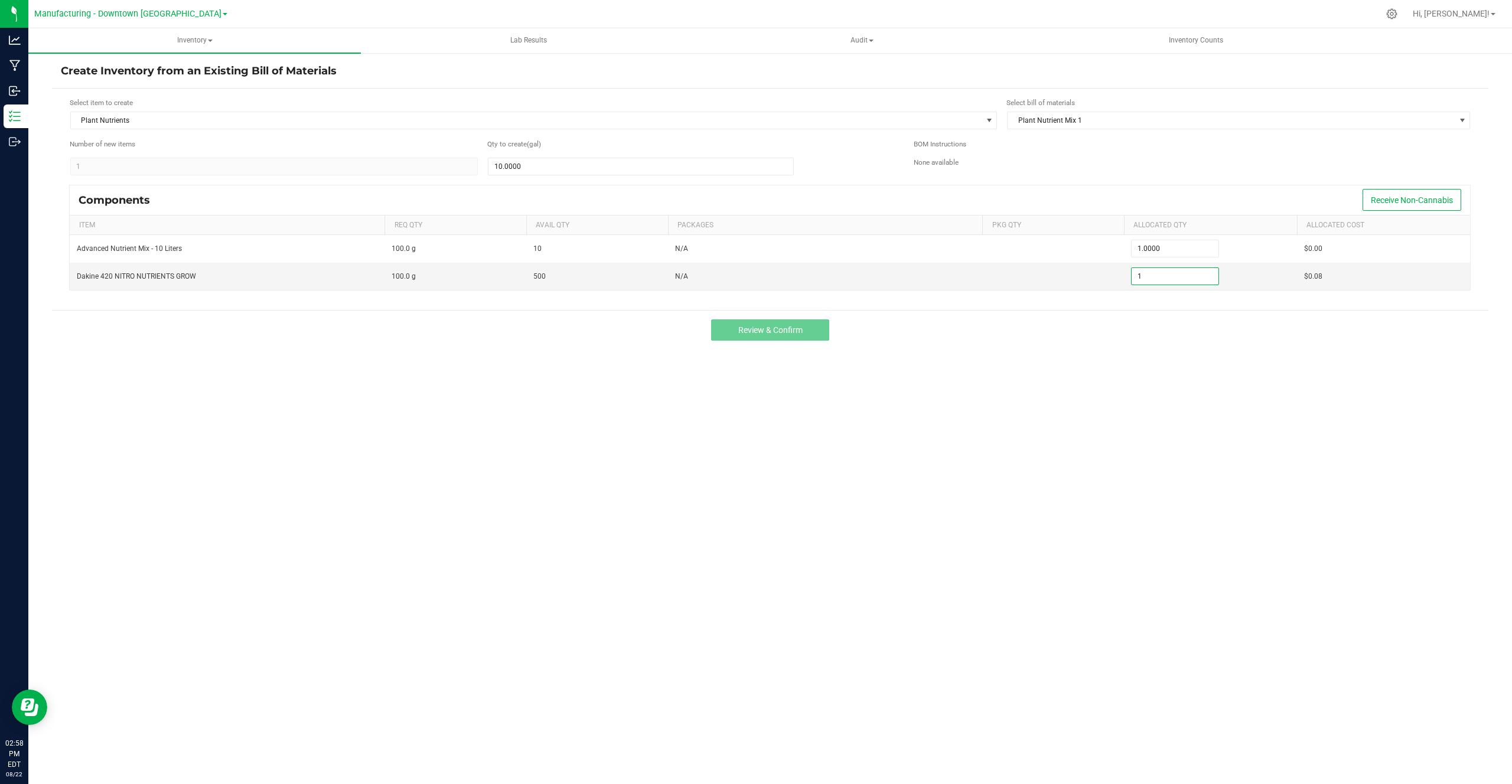
type input "1.0000"
click at [1109, 308] on div "Select item to create Plant Nutrients Select bill of materials Plant Nutrient M…" at bounding box center [770, 199] width 1436 height 222
click at [789, 342] on div "Review & Confirm" at bounding box center [770, 329] width 1436 height 40
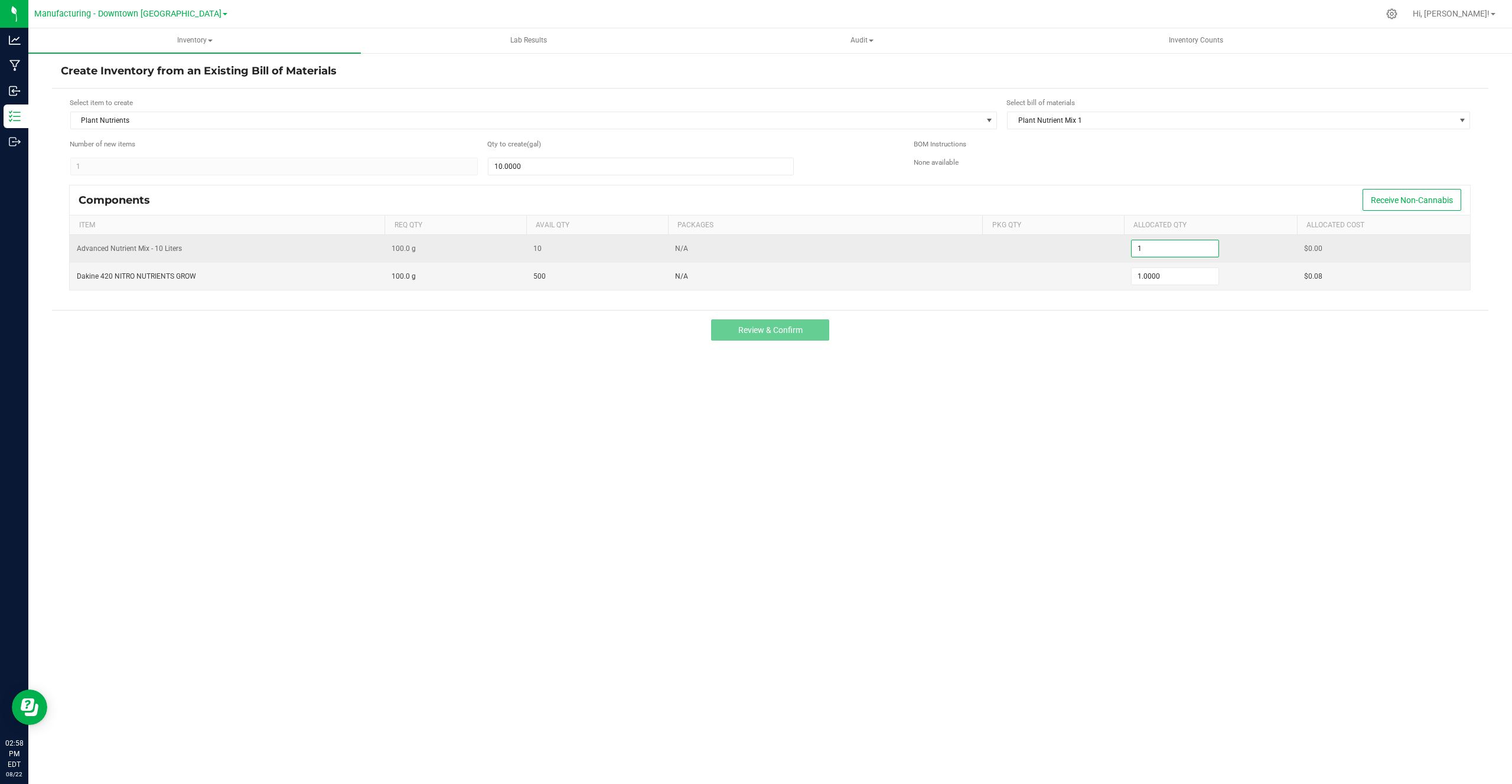
click at [1140, 256] on input "1" at bounding box center [1174, 249] width 86 height 17
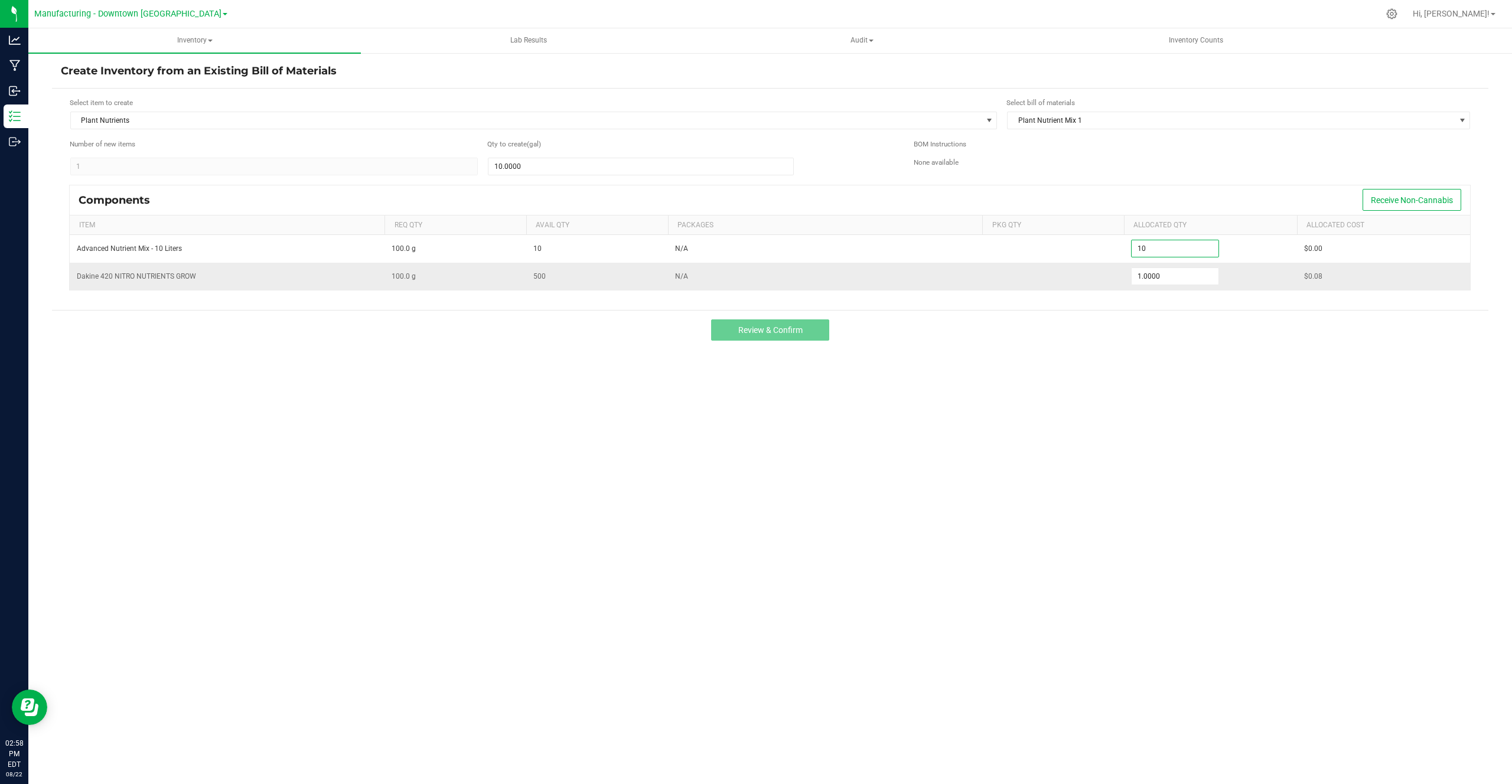
type input "10.0000"
click at [1140, 265] on td "1.0000" at bounding box center [1211, 277] width 173 height 27
click at [1140, 274] on input "1" at bounding box center [1174, 277] width 86 height 17
type input "500.0000"
click at [1127, 301] on div "Select item to create Plant Nutrients Select bill of materials Plant Nutrient M…" at bounding box center [770, 199] width 1436 height 222
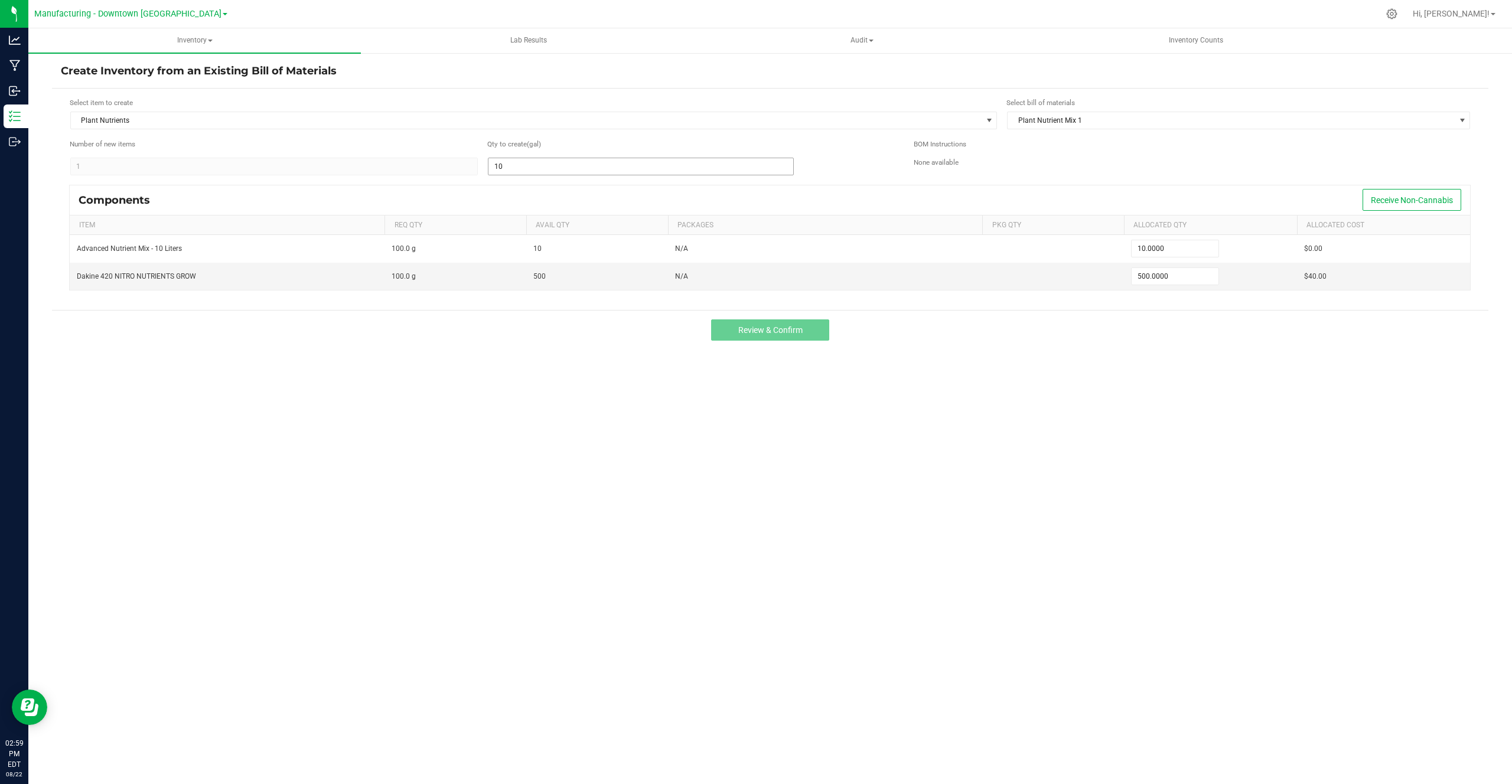
click at [743, 171] on input "10" at bounding box center [641, 166] width 305 height 17
click at [758, 166] on input "10" at bounding box center [641, 166] width 305 height 17
click at [841, 166] on div "10.0000" at bounding box center [692, 166] width 409 height 19
click at [1039, 111] on span "Plant Nutrient Mix 1" at bounding box center [1238, 120] width 463 height 18
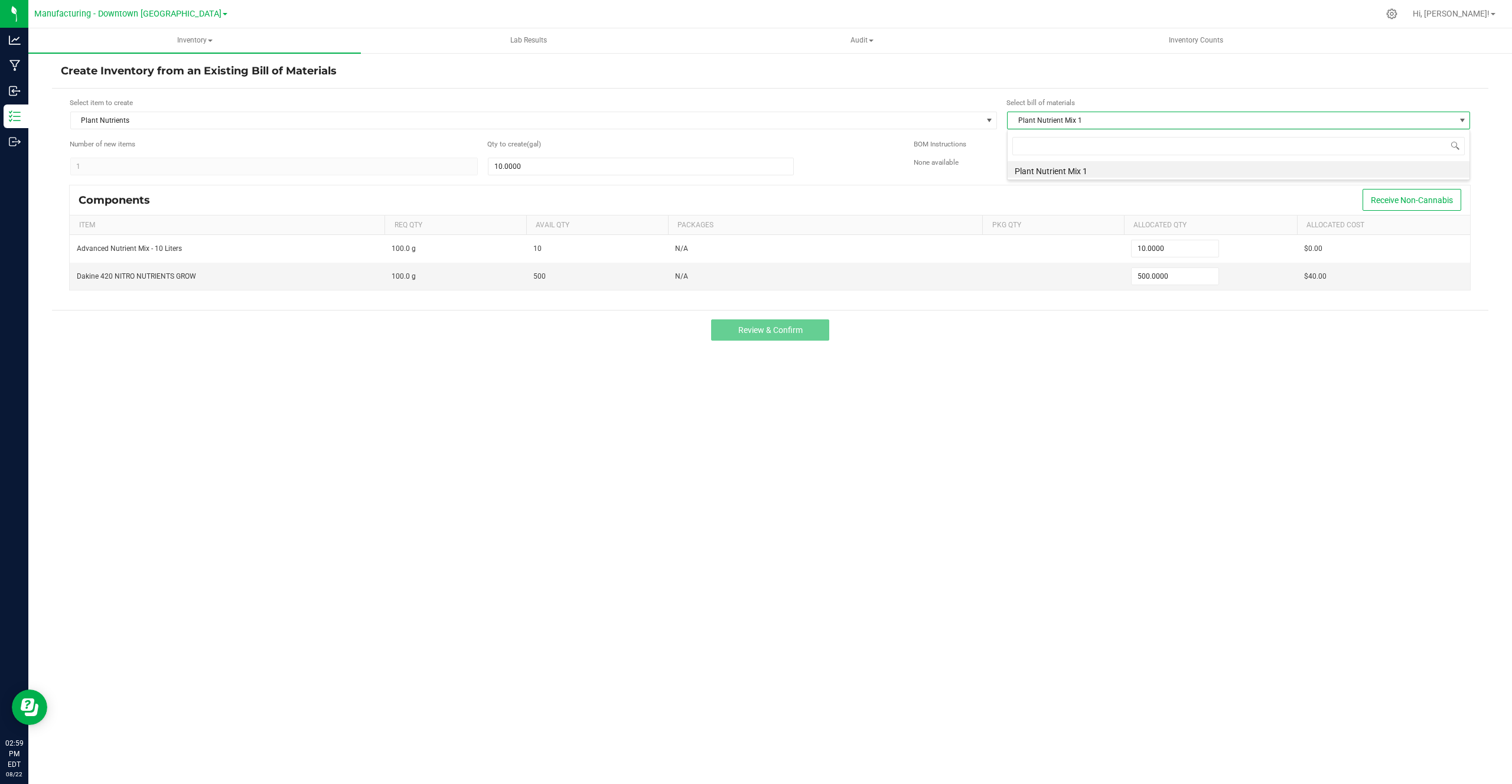
scroll to position [18, 463]
click at [1024, 156] on span at bounding box center [1238, 146] width 462 height 28
click at [1023, 170] on li "Plant Nutrient Mix 1" at bounding box center [1238, 169] width 462 height 17
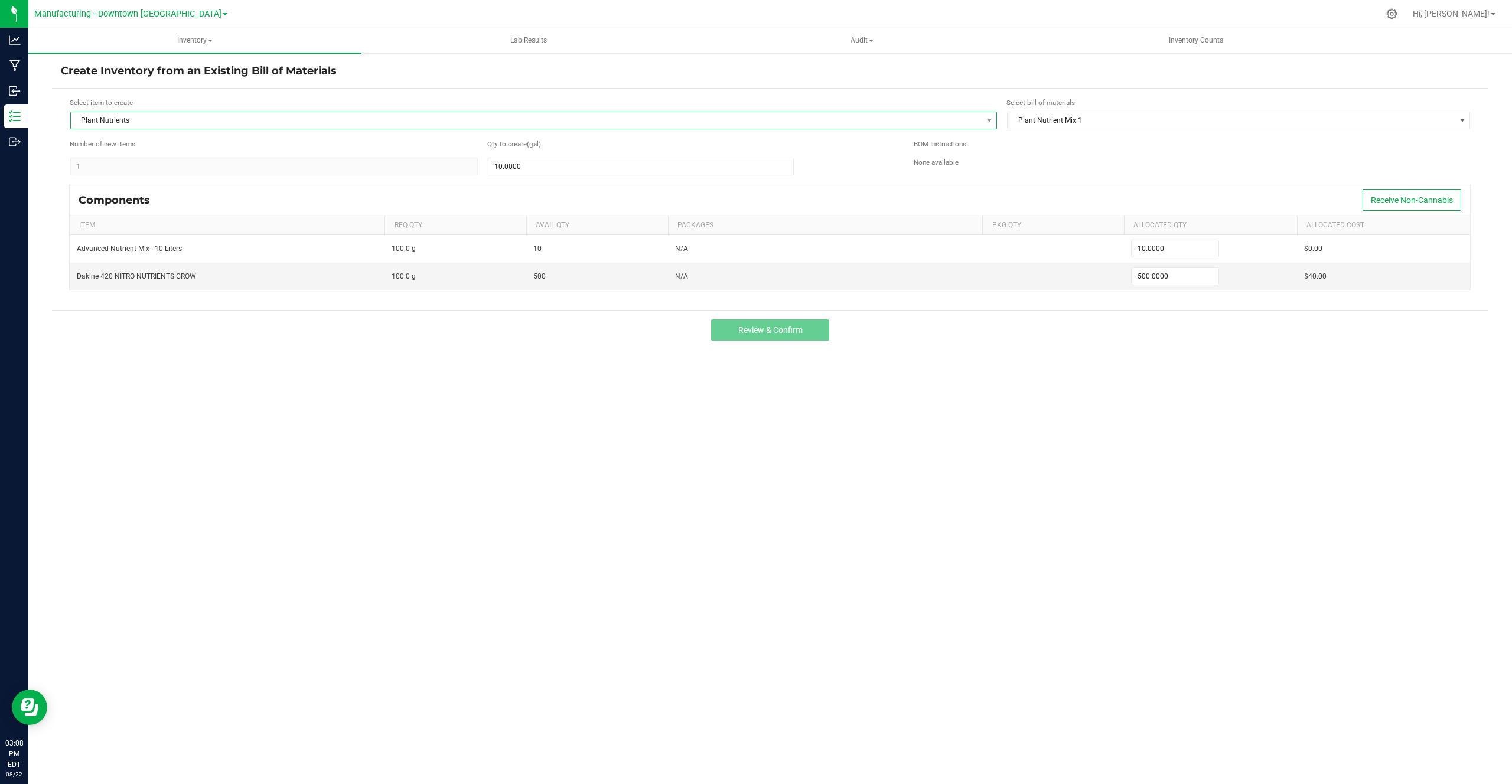
click at [509, 112] on span "Plant Nutrients" at bounding box center [526, 120] width 911 height 17
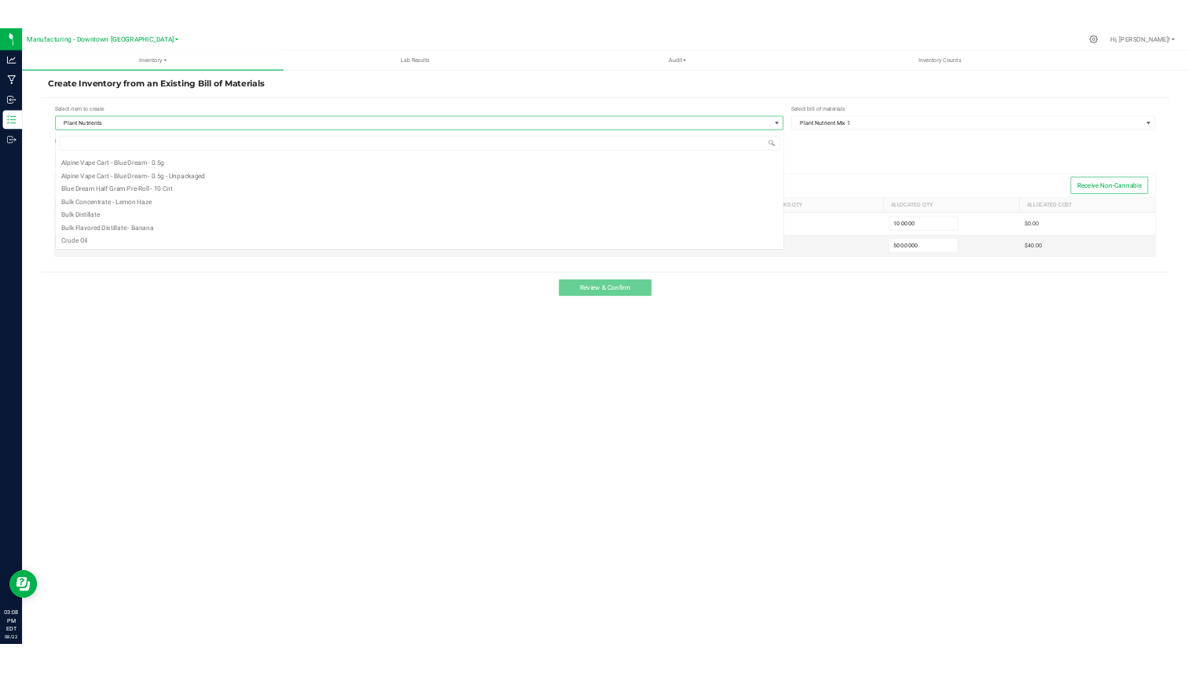
scroll to position [437, 0]
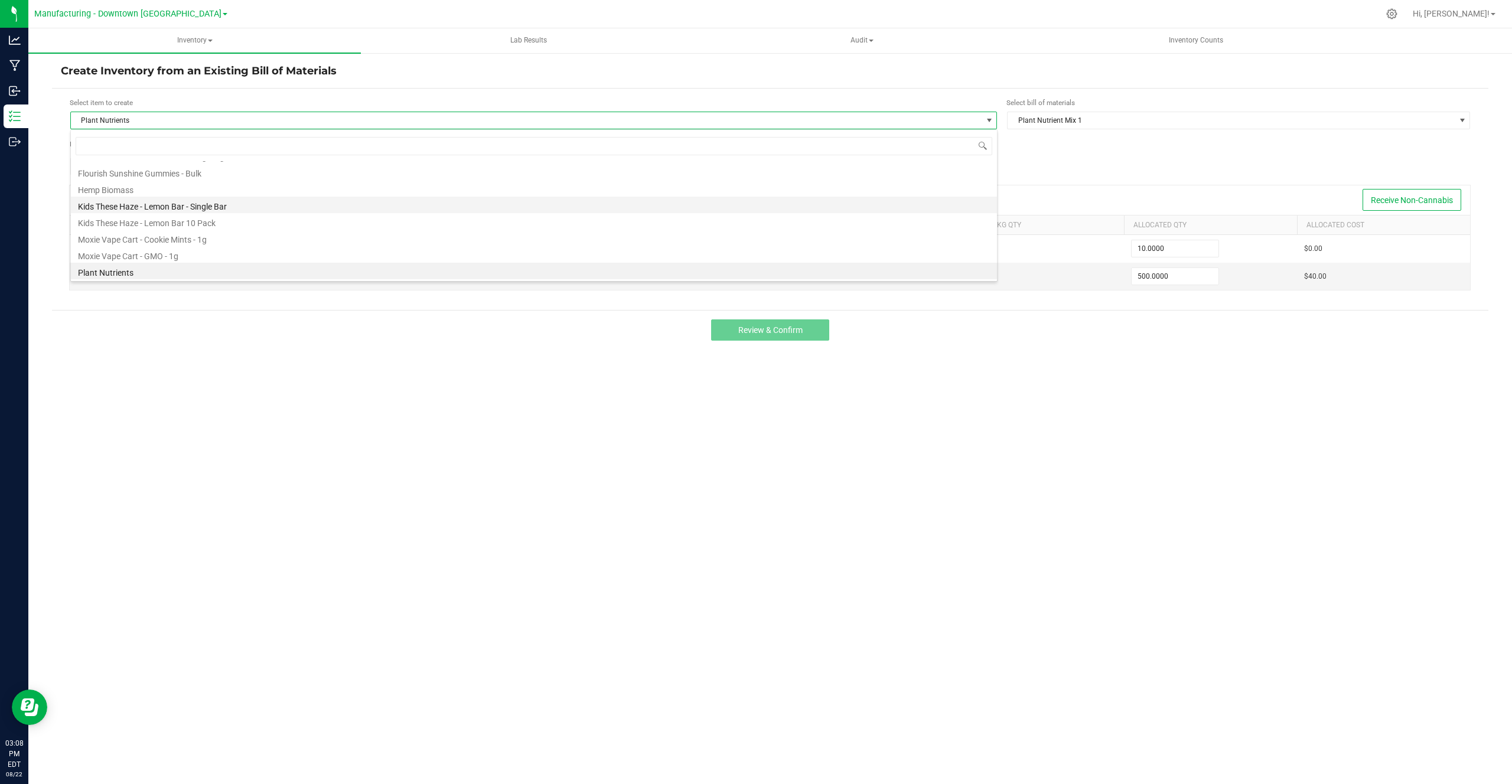
click at [262, 205] on li "Kids These Haze - Lemon Bar - Single Bar" at bounding box center [534, 205] width 926 height 17
type input "10"
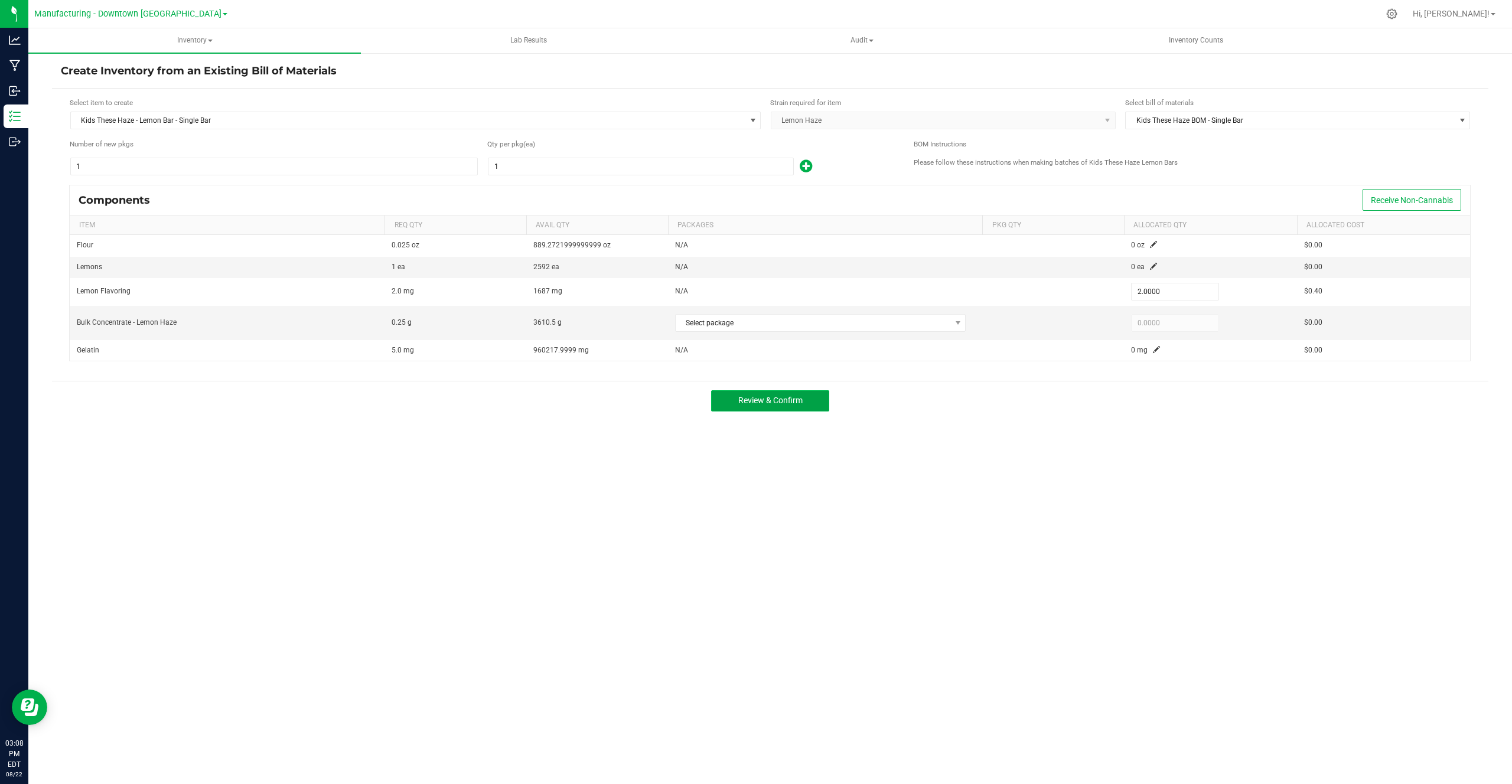
click at [759, 410] on button "Review & Confirm" at bounding box center [770, 401] width 118 height 21
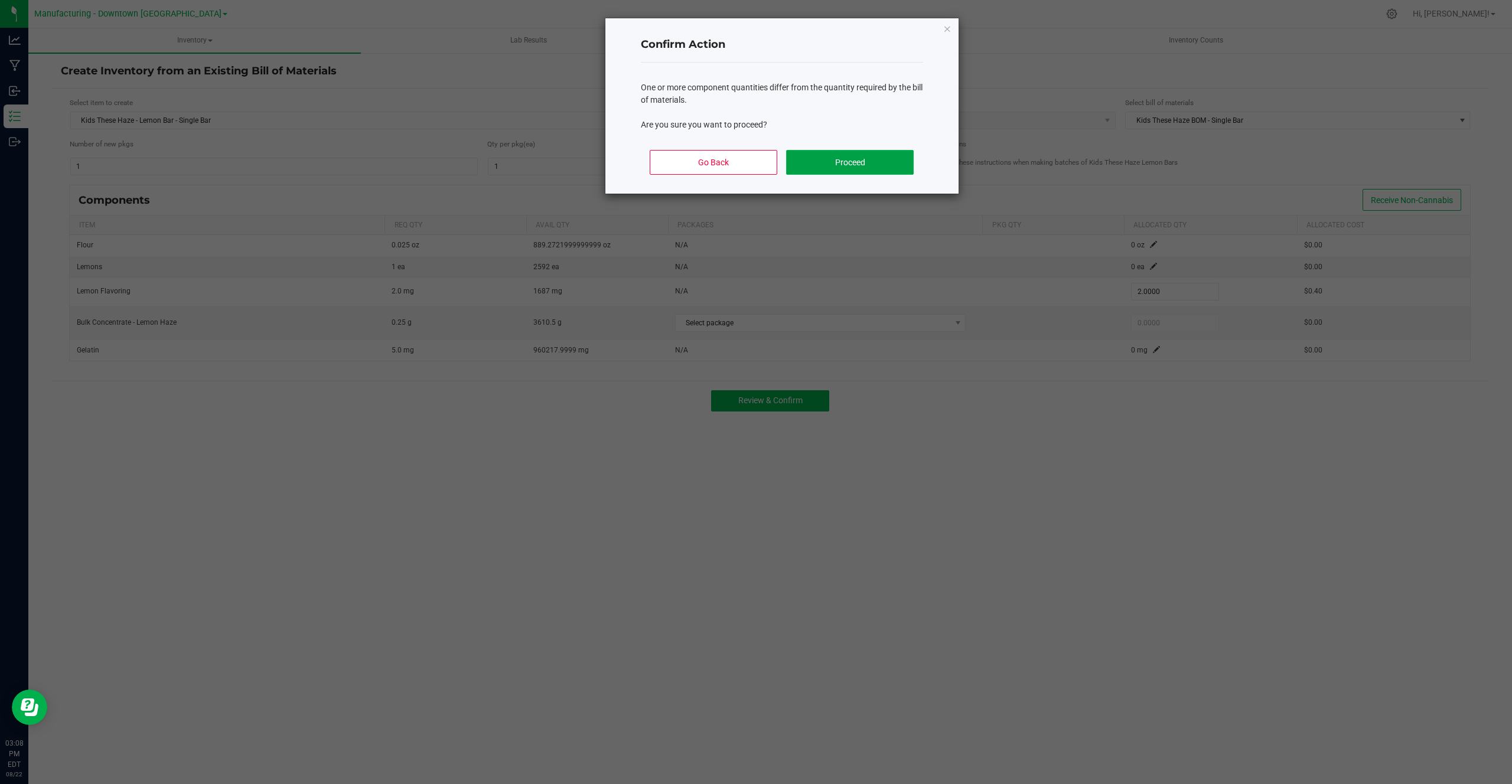
click at [820, 161] on button "Proceed" at bounding box center [849, 162] width 127 height 25
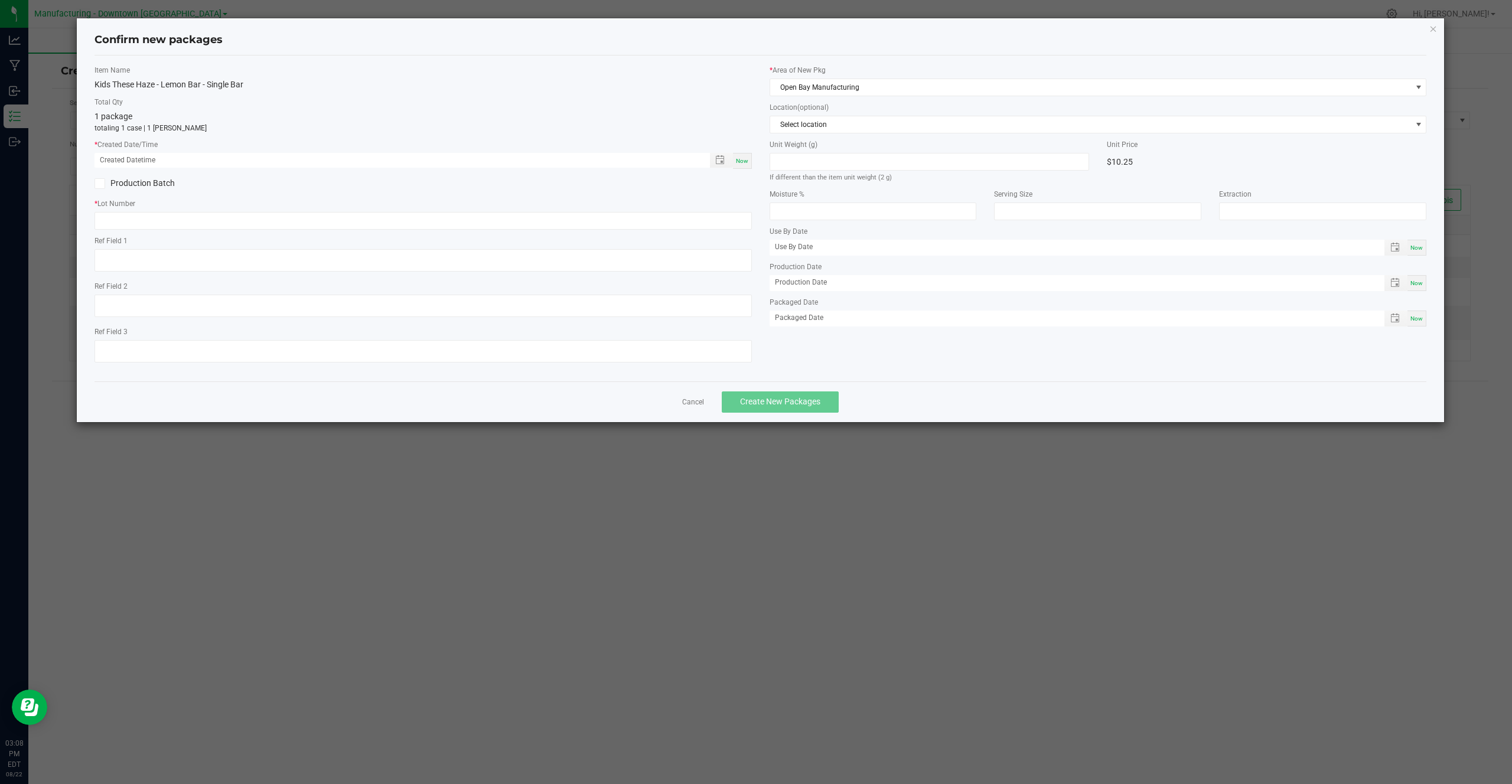
click at [695, 409] on div "Cancel Create New Packages" at bounding box center [761, 401] width 1332 height 41
click at [695, 407] on link "Cancel" at bounding box center [692, 402] width 22 height 10
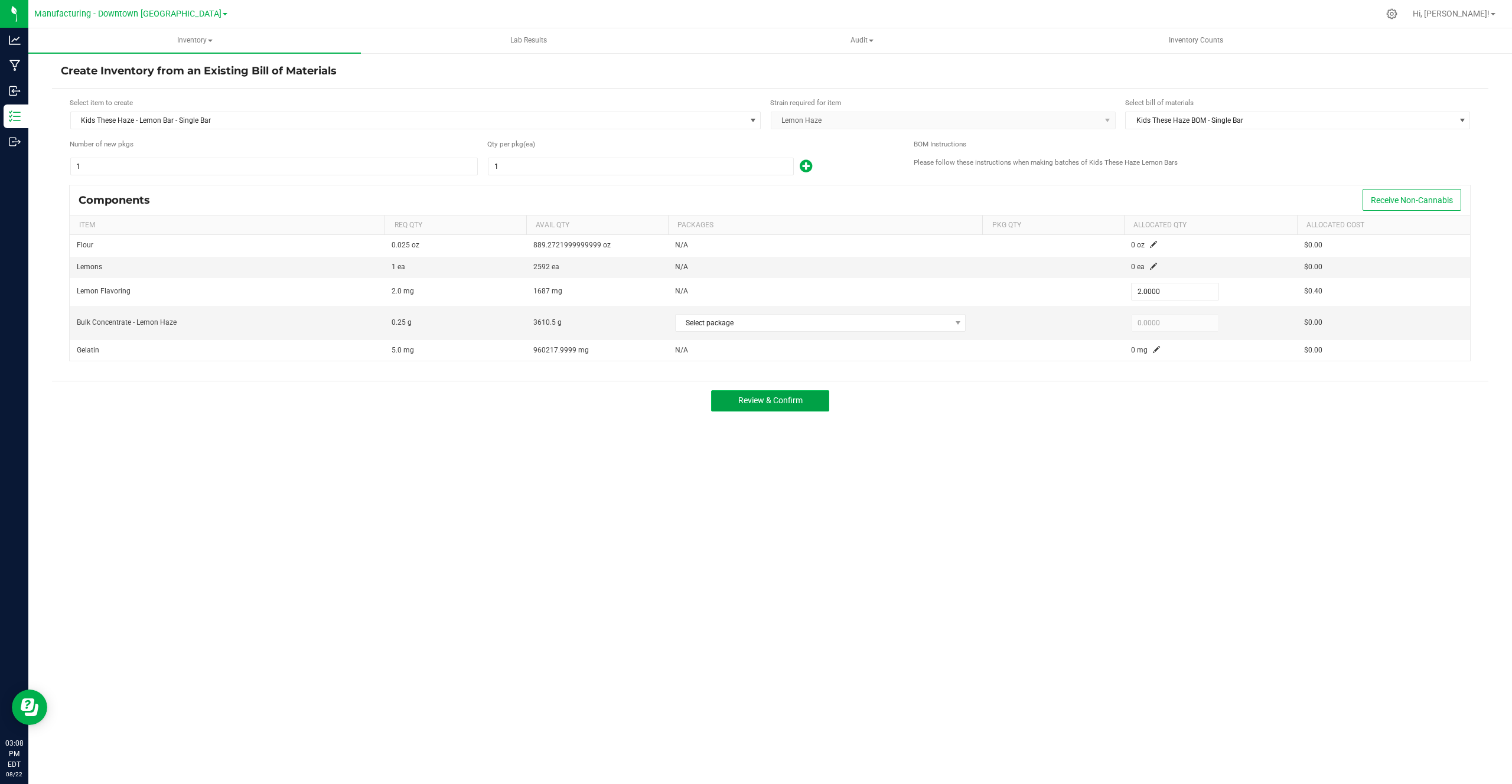
click at [744, 401] on span "Review & Confirm" at bounding box center [771, 400] width 65 height 10
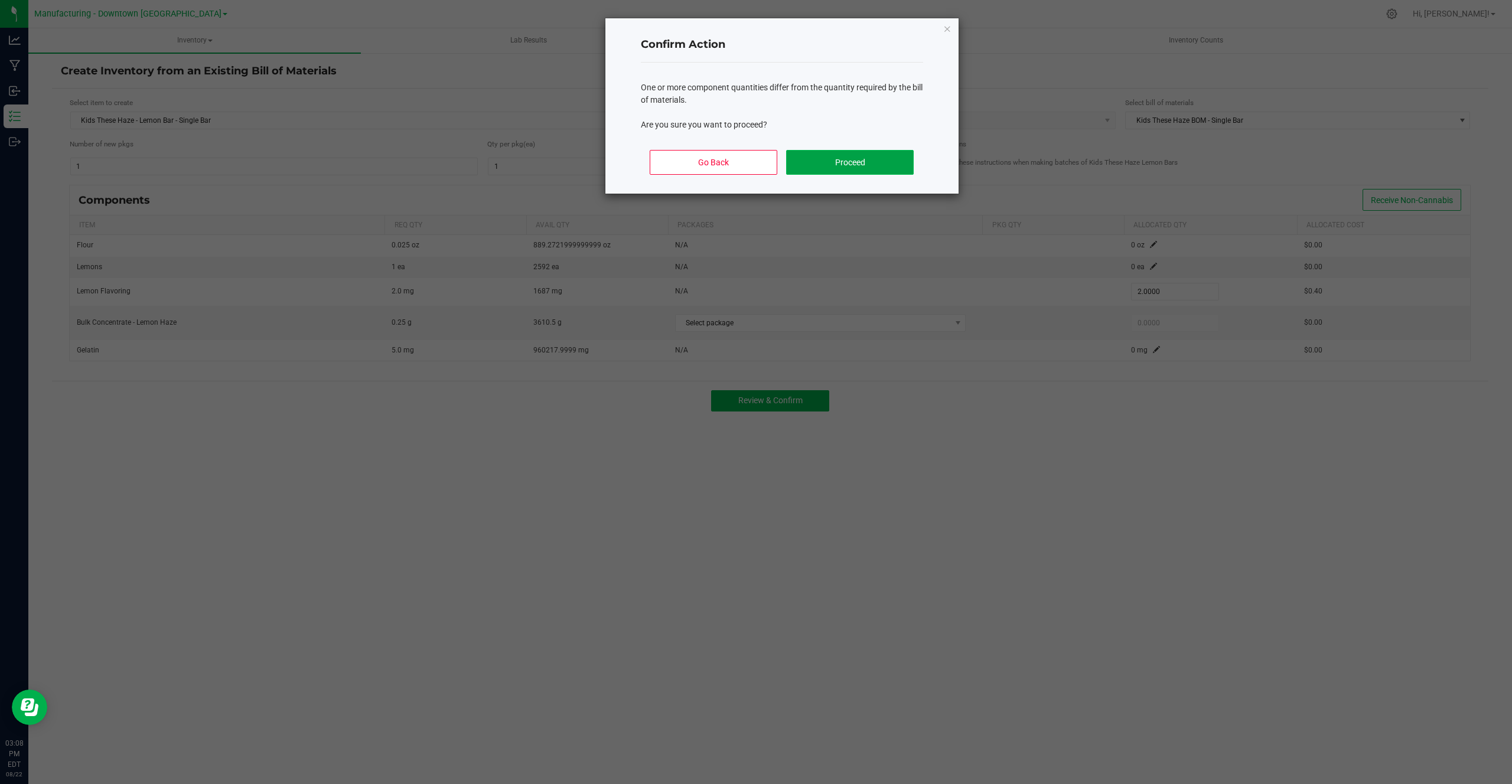
click at [846, 174] on button "Proceed" at bounding box center [849, 162] width 127 height 25
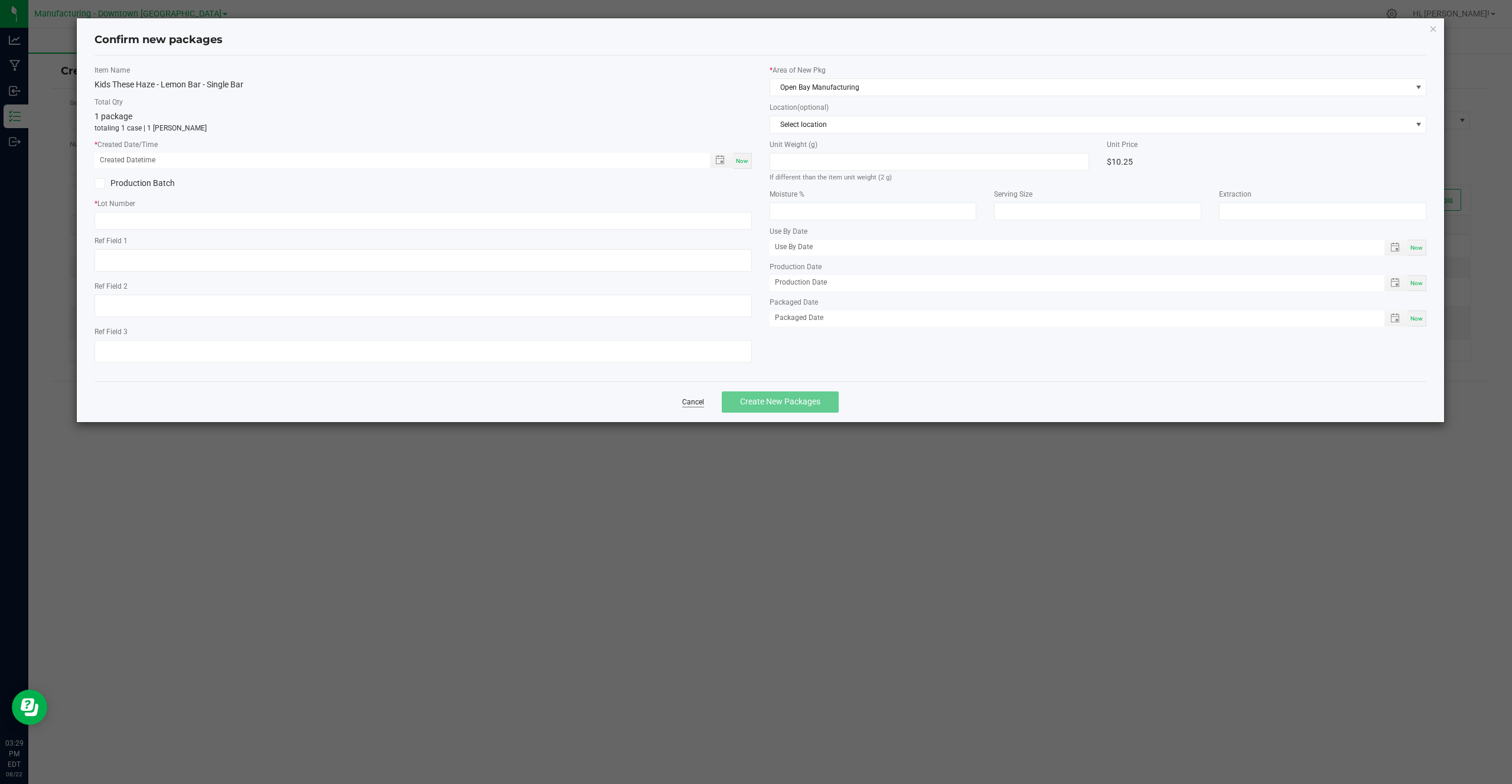
click at [695, 407] on link "Cancel" at bounding box center [692, 402] width 22 height 10
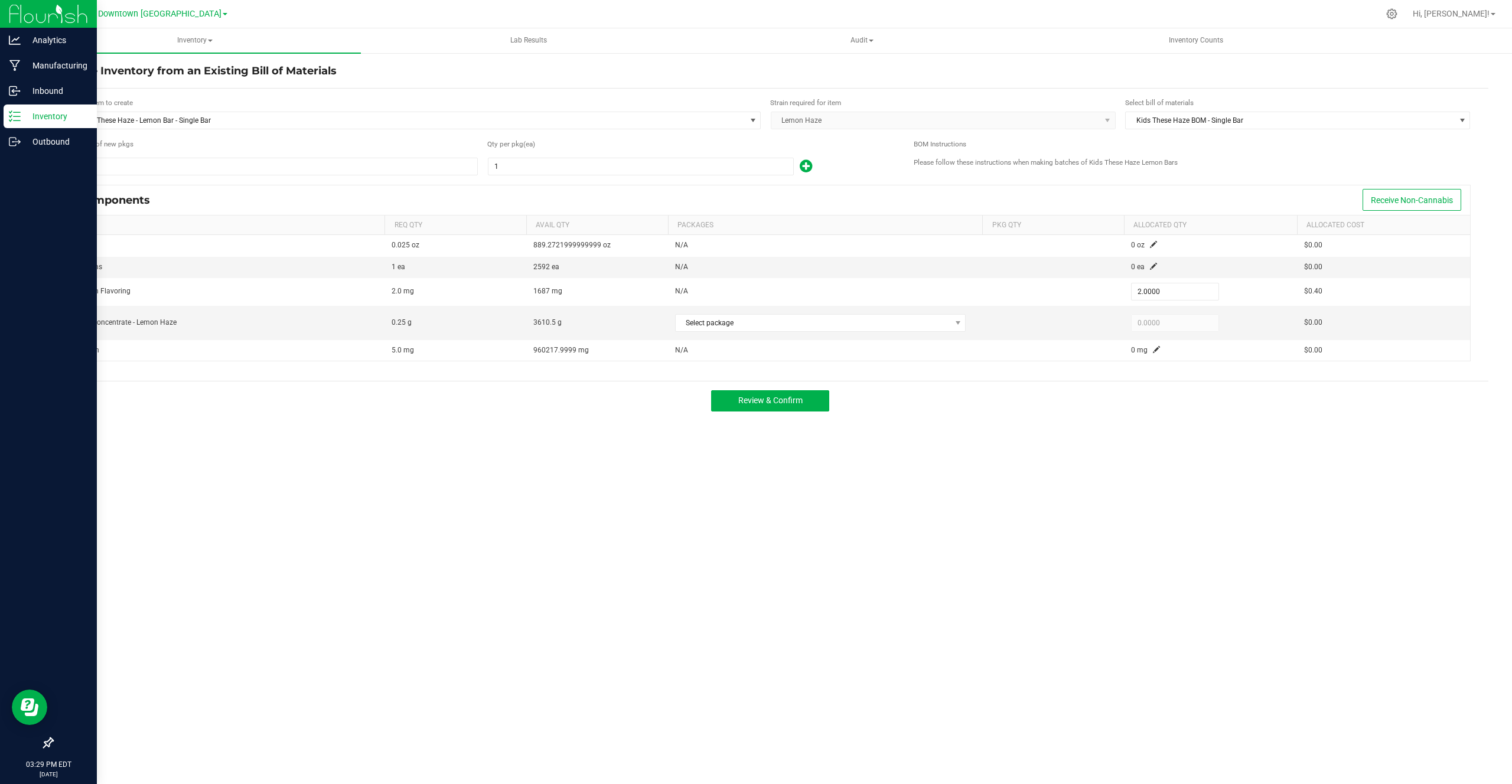
click at [15, 117] on line at bounding box center [17, 117] width 7 height 0
